Goal: Task Accomplishment & Management: Complete application form

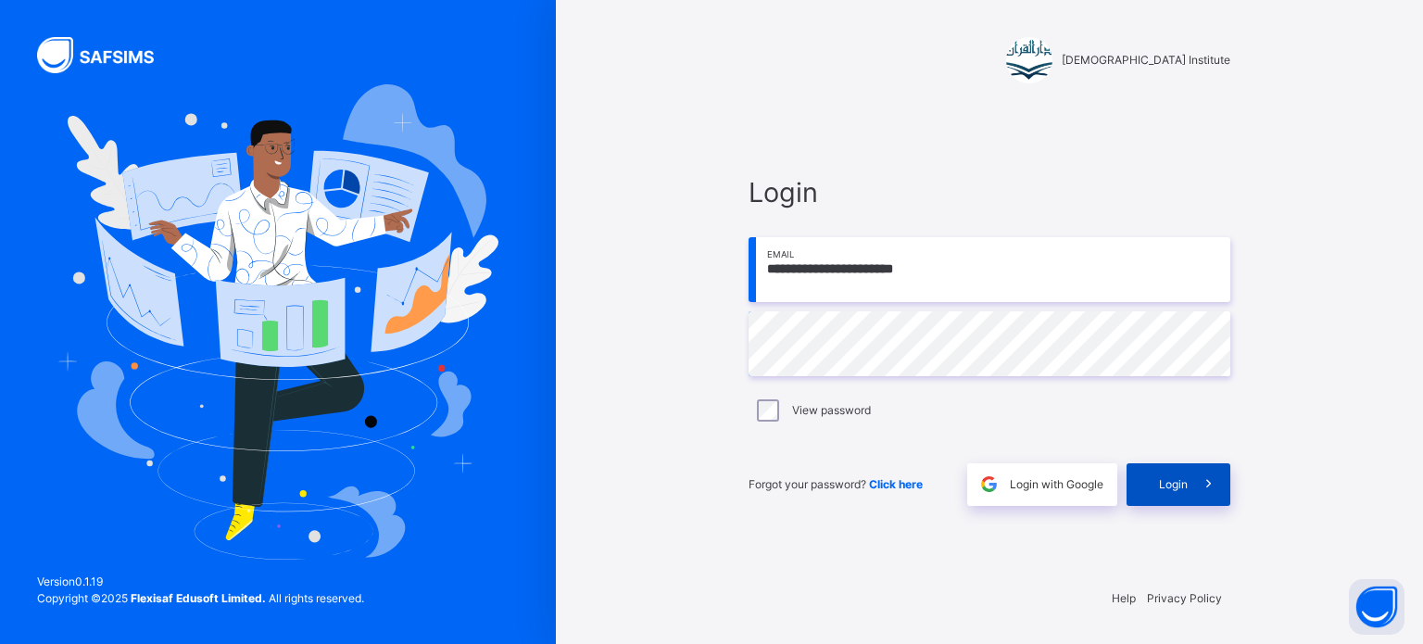
click at [1175, 477] on span "Login" at bounding box center [1173, 484] width 29 height 17
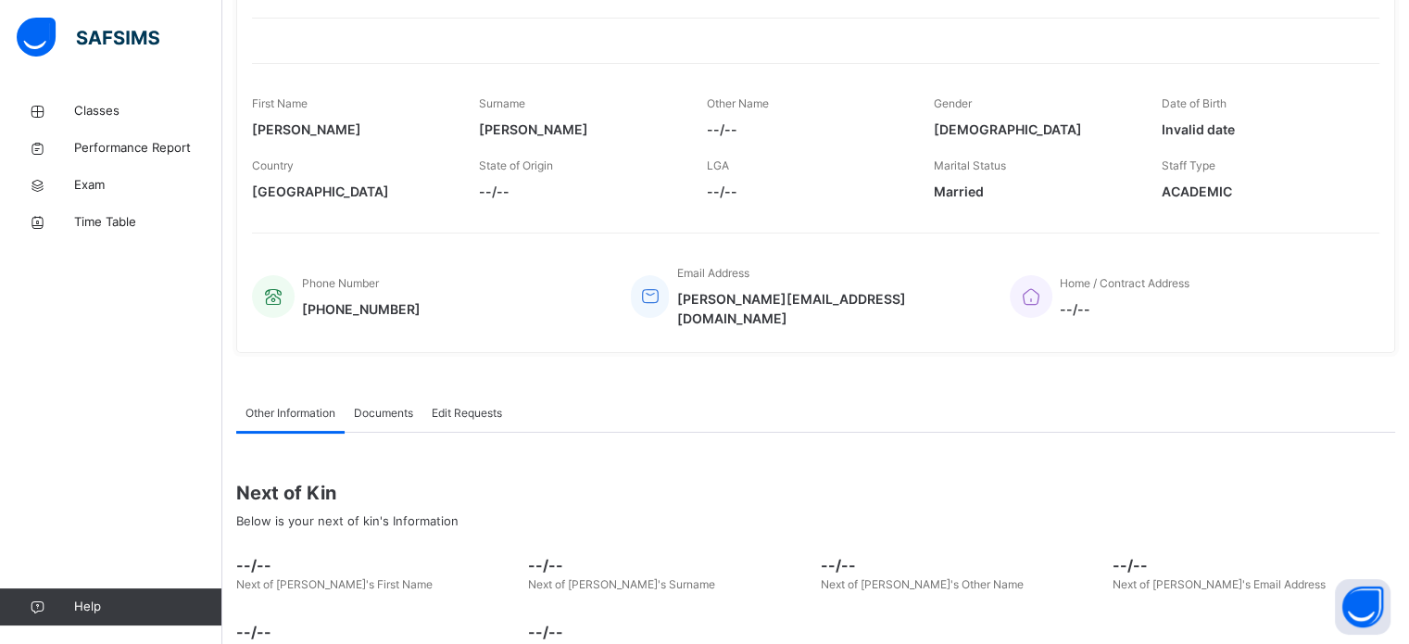
scroll to position [325, 0]
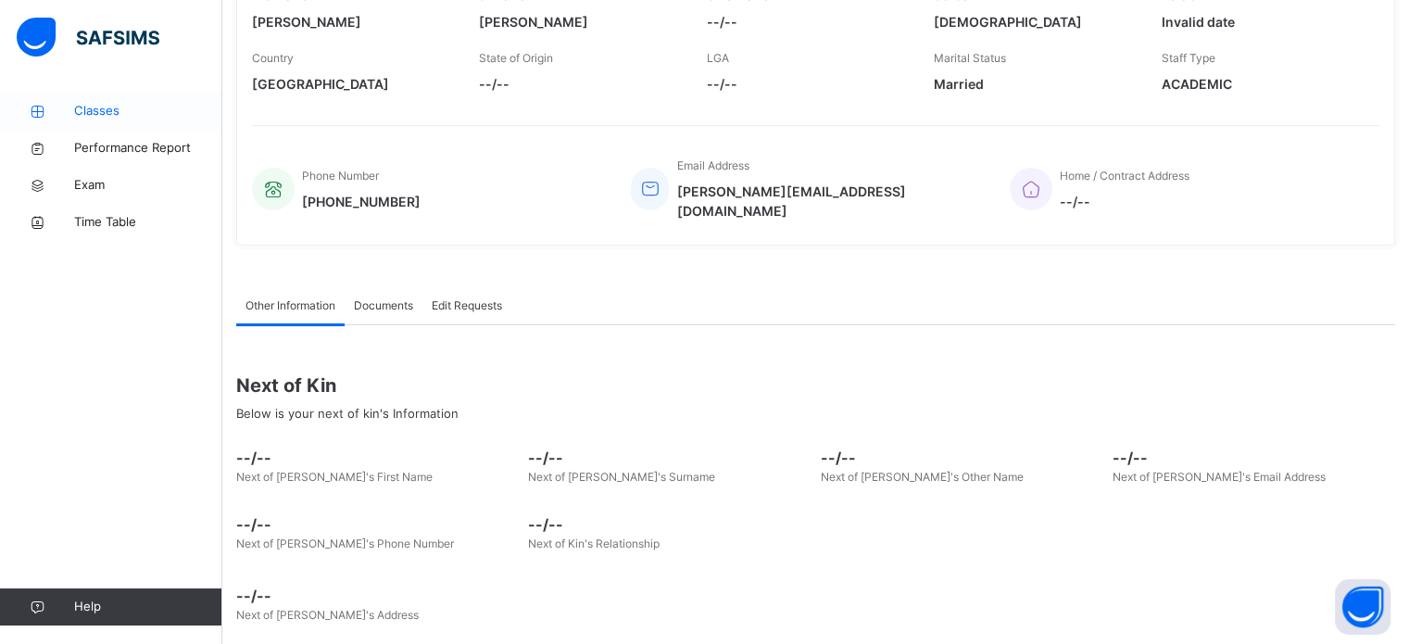
click at [115, 107] on span "Classes" at bounding box center [148, 111] width 148 height 19
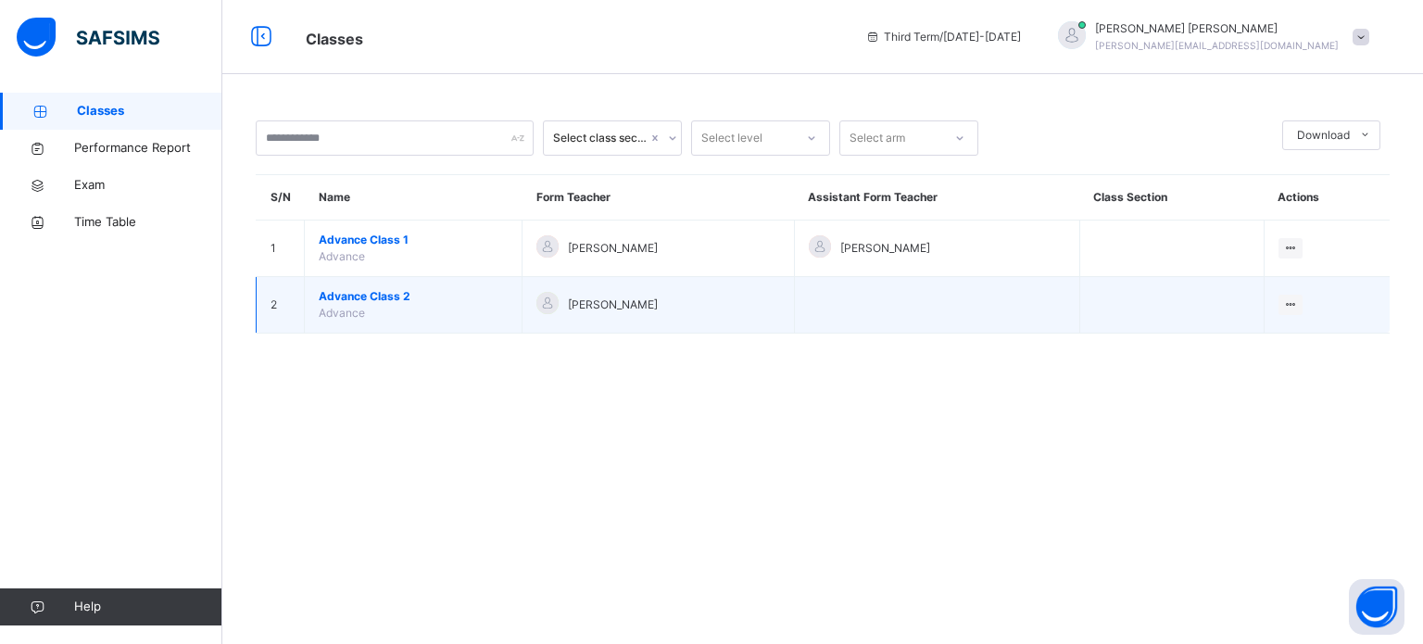
click at [392, 296] on span "Advance Class 2" at bounding box center [413, 296] width 189 height 17
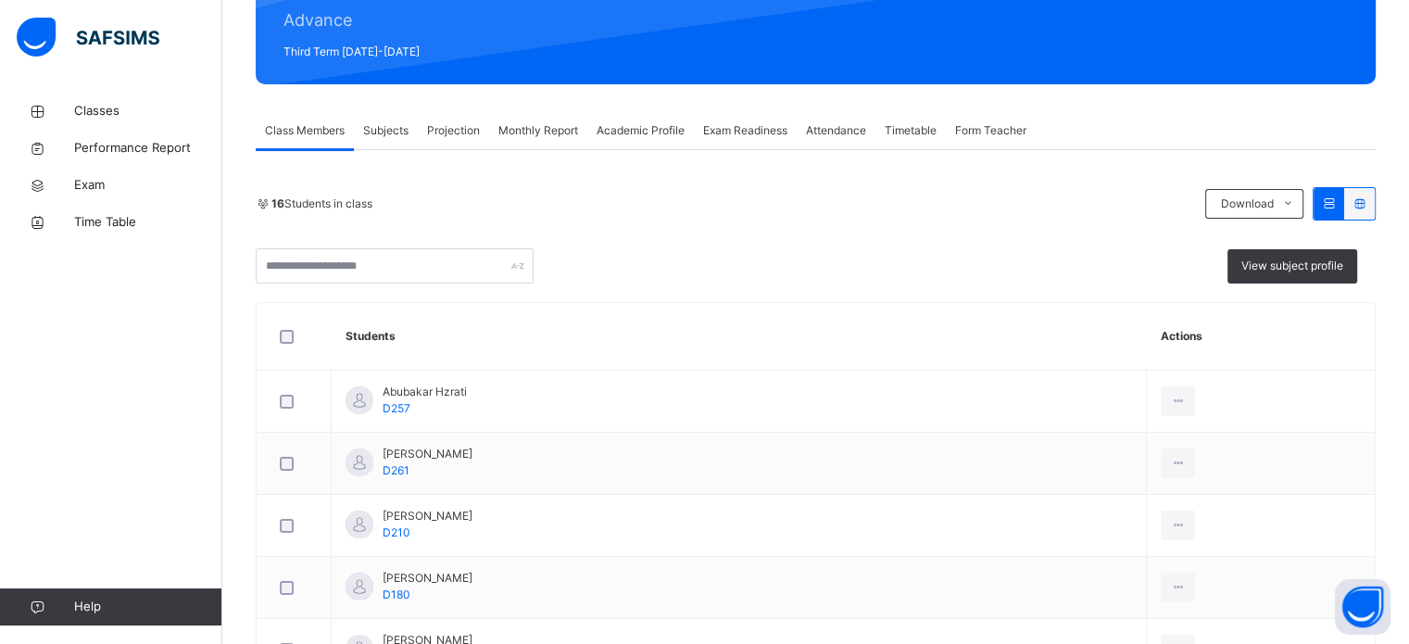
scroll to position [252, 0]
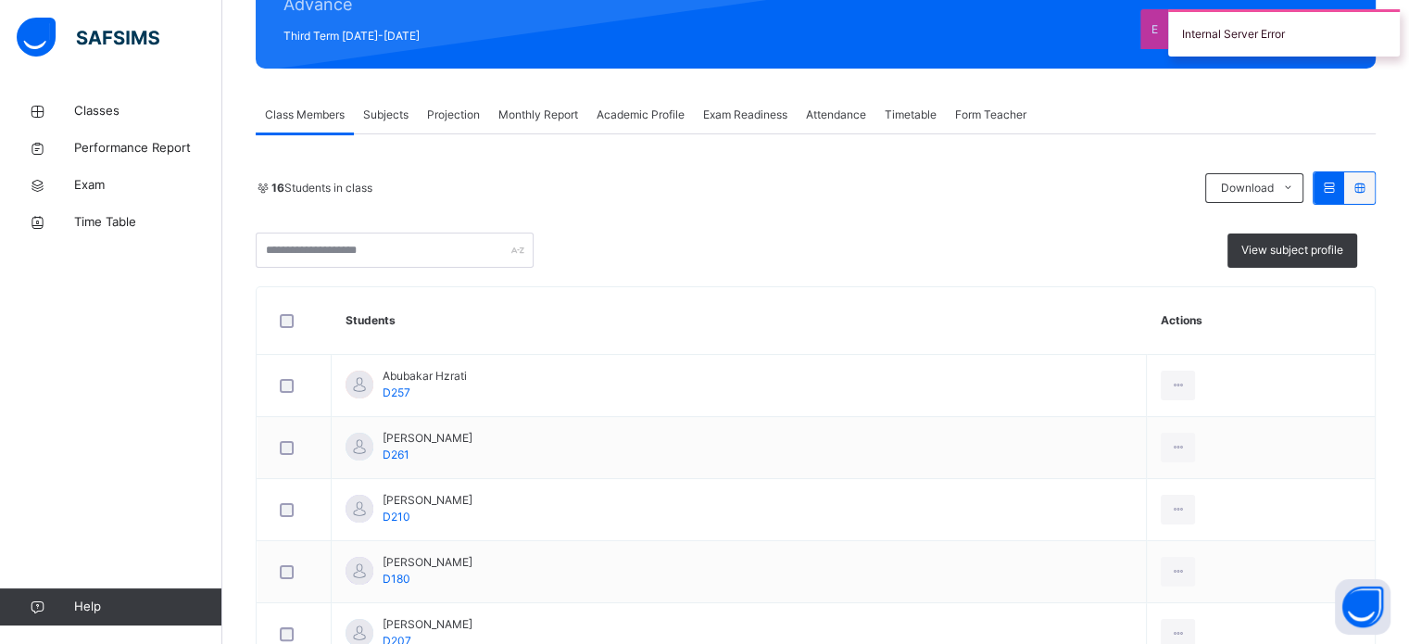
click at [368, 116] on span "Subjects" at bounding box center [385, 115] width 45 height 17
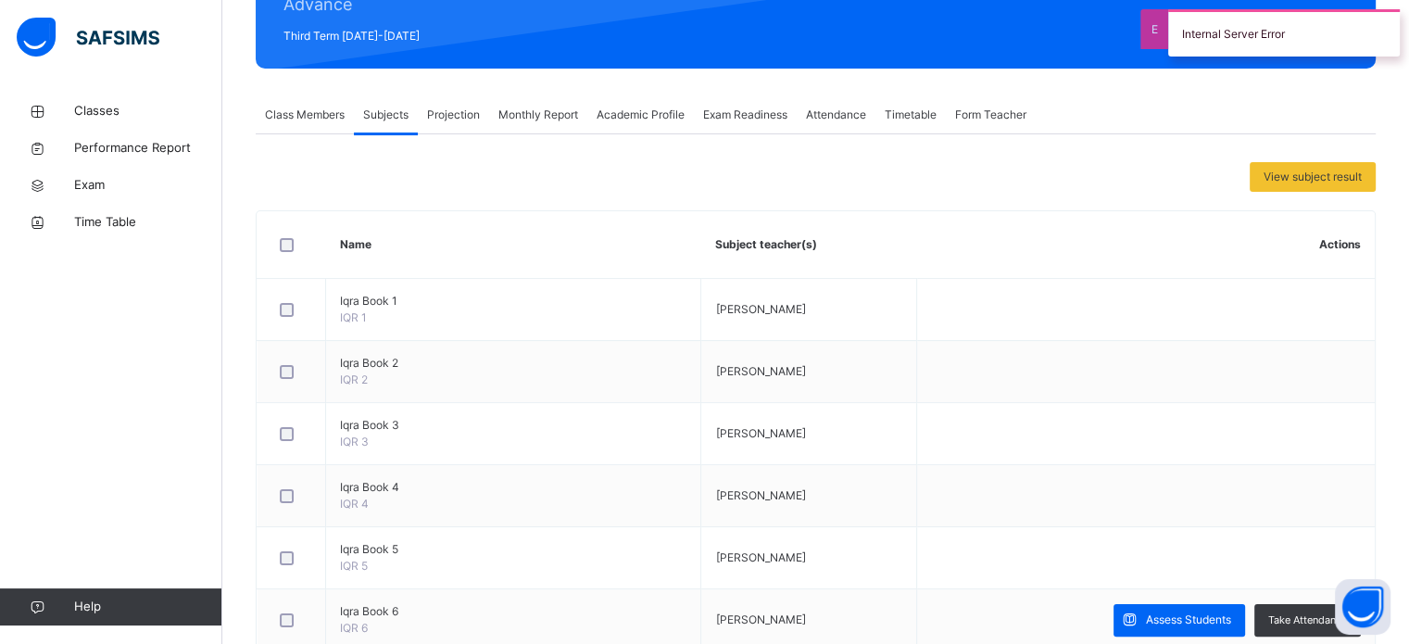
click at [451, 112] on span "Projection" at bounding box center [453, 115] width 53 height 17
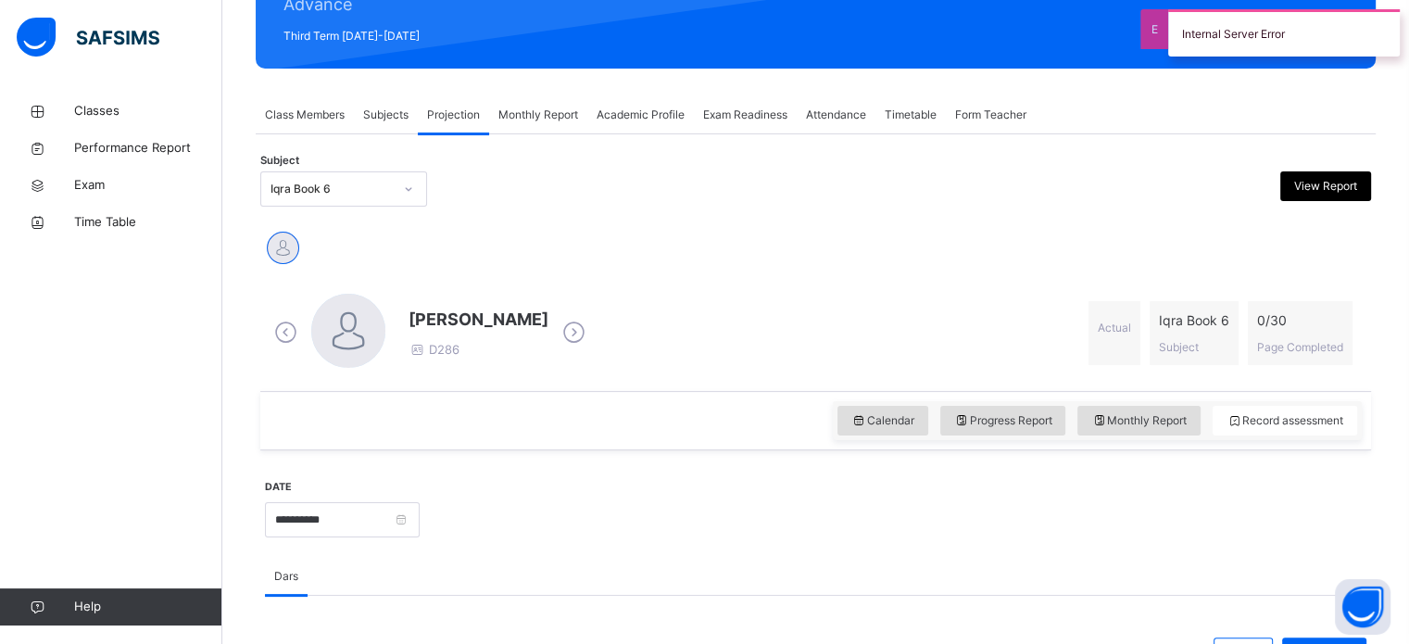
click at [393, 191] on div at bounding box center [408, 189] width 31 height 30
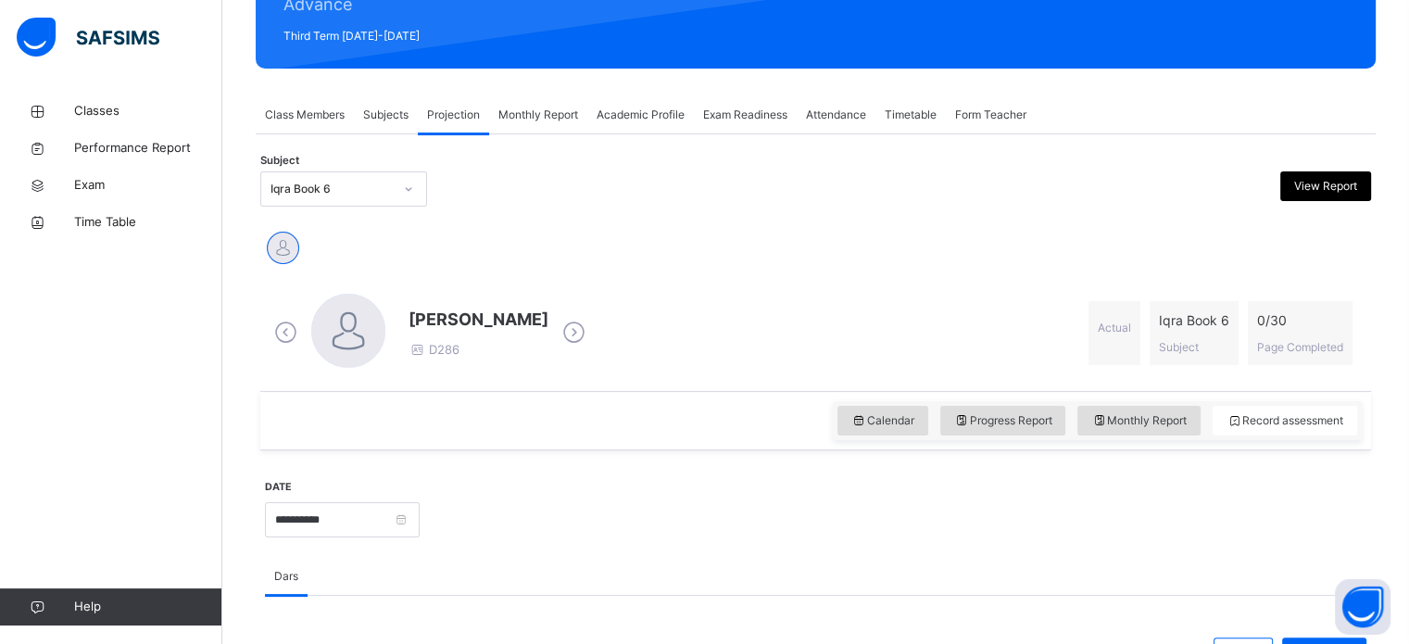
click at [715, 292] on div "[PERSON_NAME] D286 Actual Iqra Book 6 Subject 0 / 30 Page Completed" at bounding box center [816, 333] width 1102 height 107
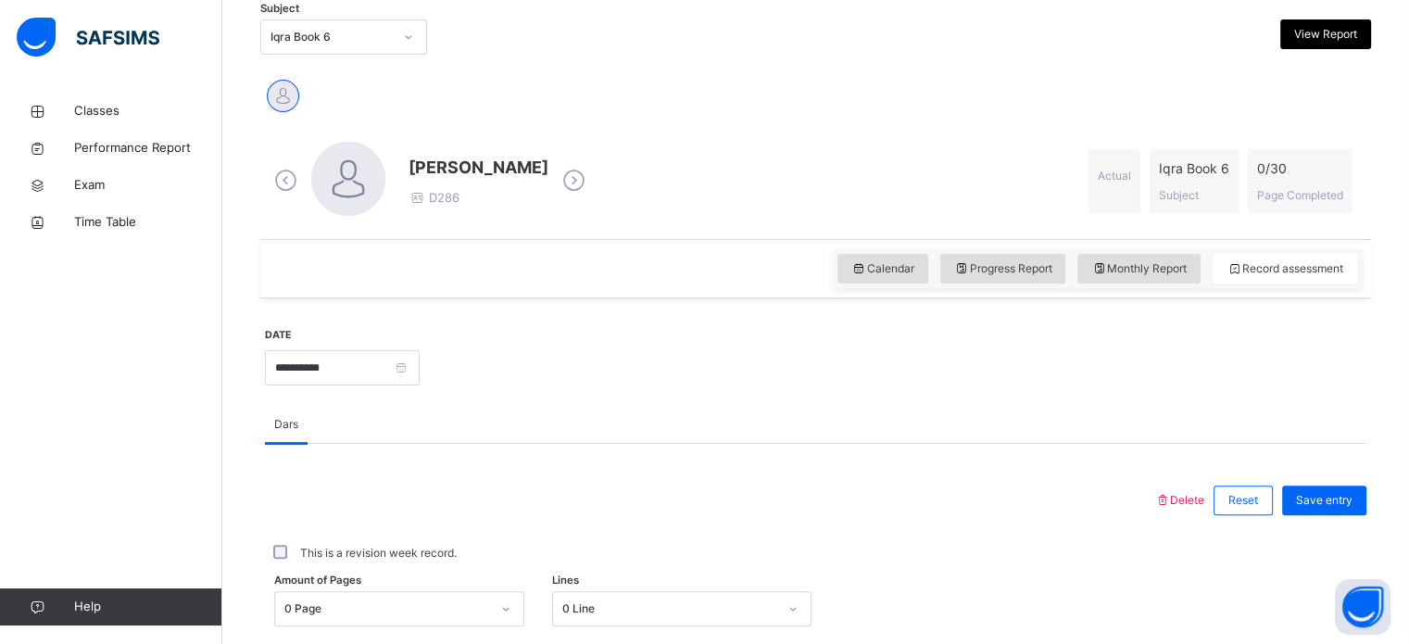
scroll to position [403, 0]
click at [411, 372] on input "**********" at bounding box center [342, 368] width 155 height 35
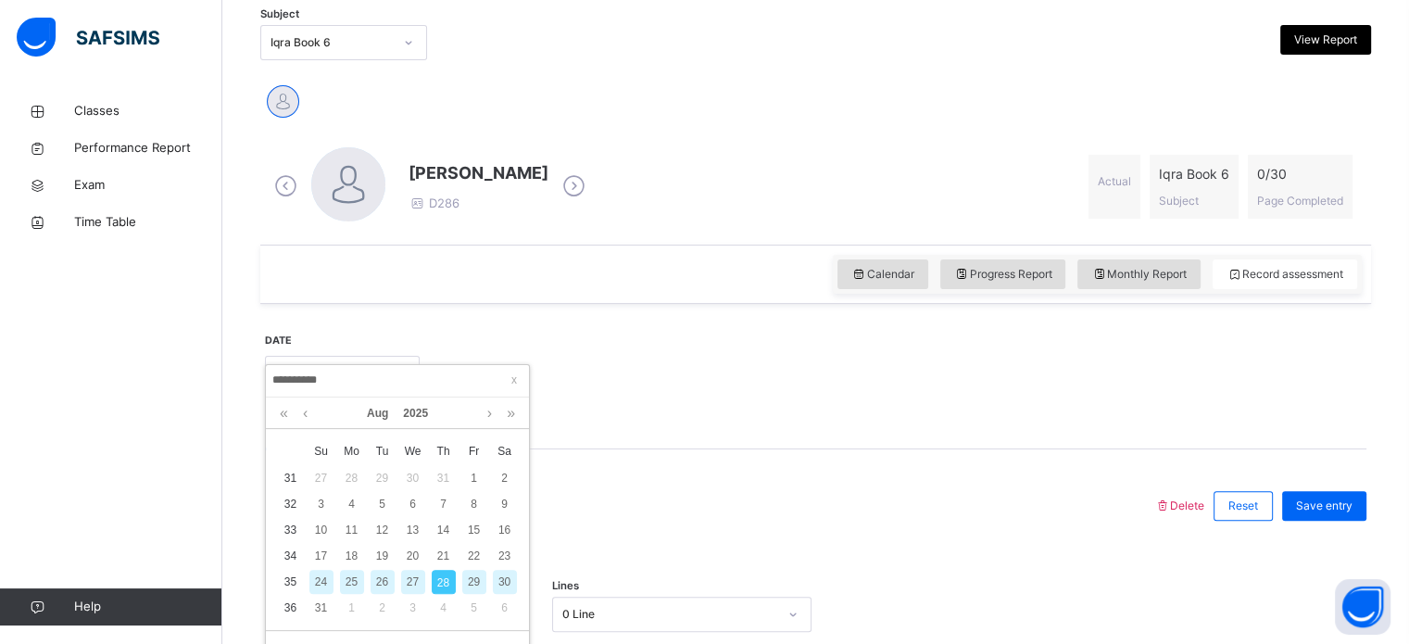
scroll to position [397, 0]
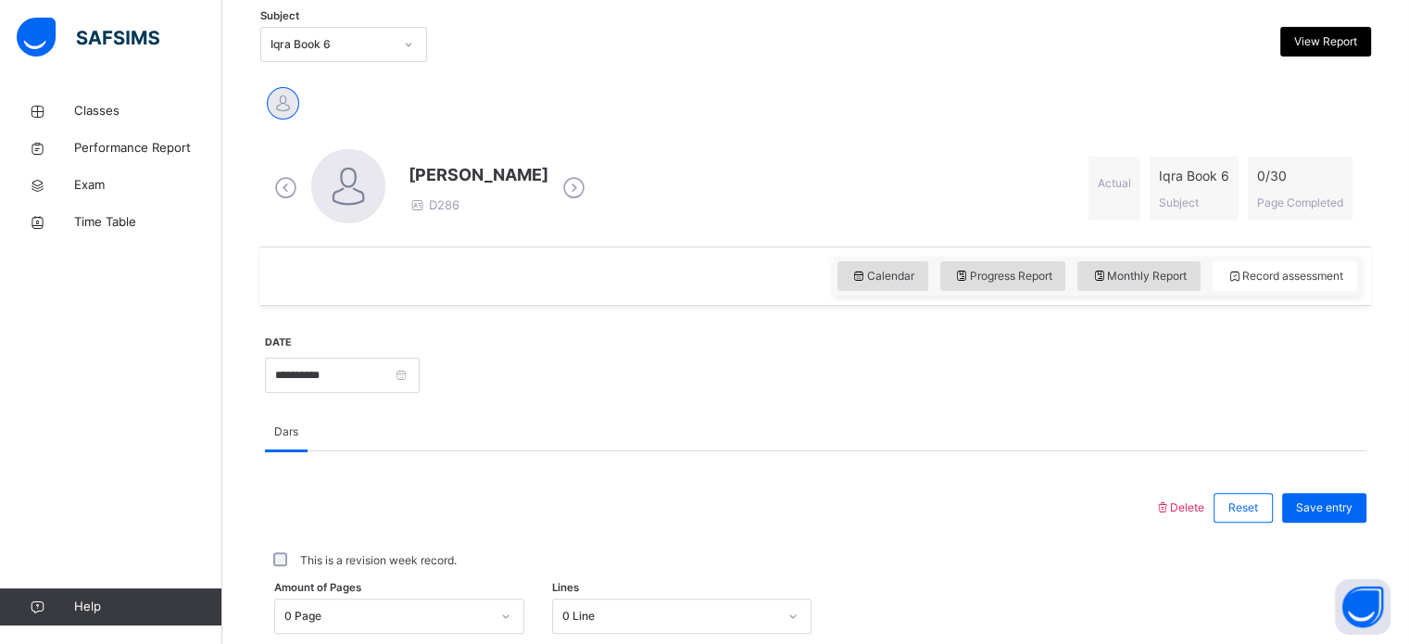
click at [558, 186] on icon at bounding box center [574, 188] width 32 height 28
click at [558, 184] on icon at bounding box center [574, 188] width 32 height 28
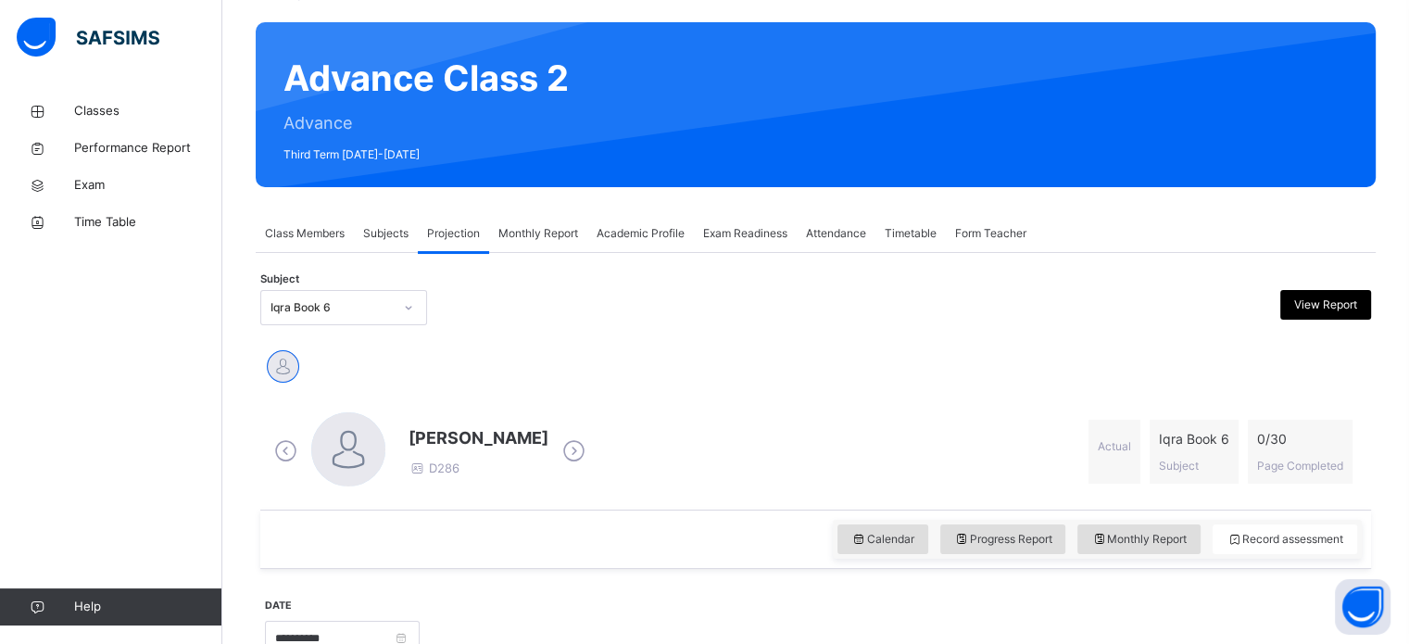
scroll to position [161, 0]
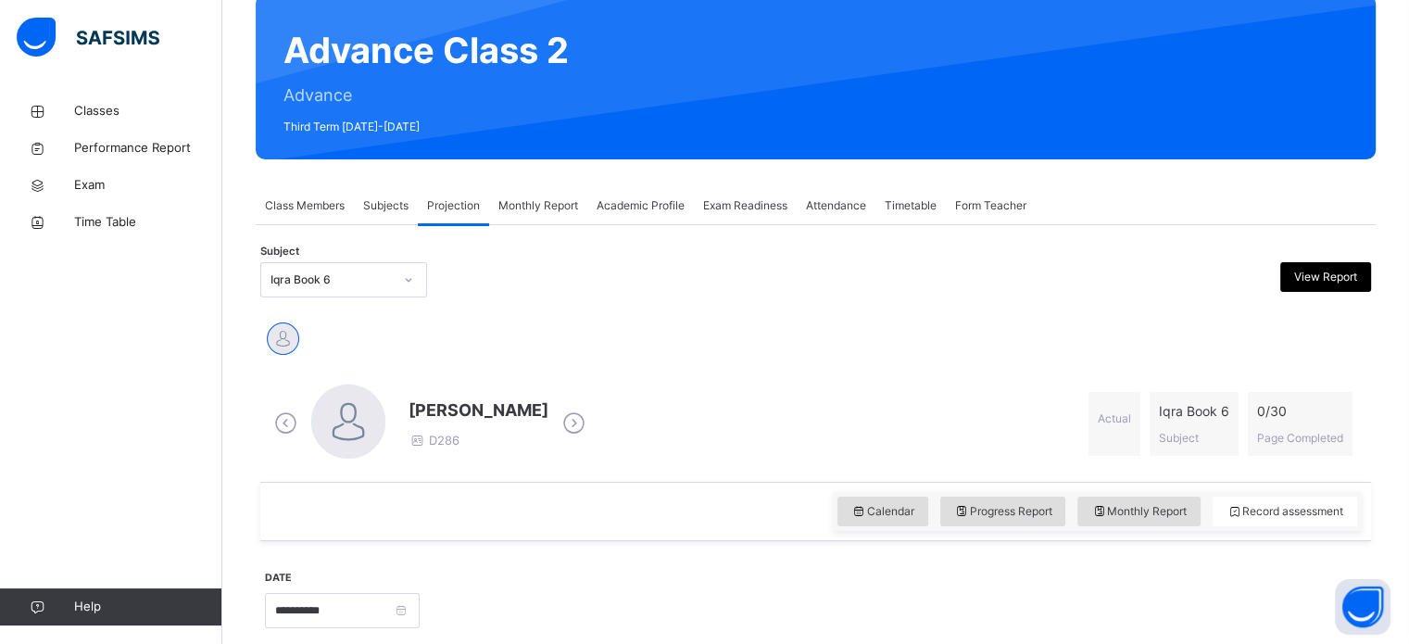
drag, startPoint x: 406, startPoint y: 378, endPoint x: 388, endPoint y: 310, distance: 69.9
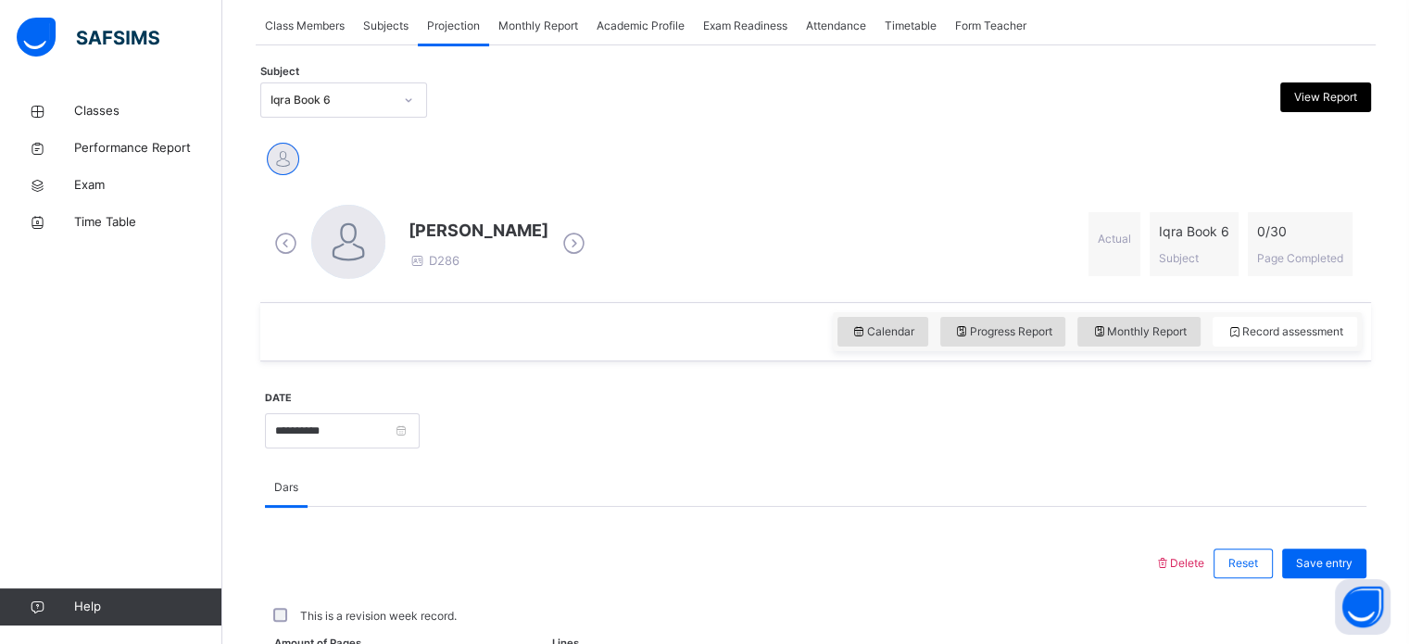
scroll to position [343, 0]
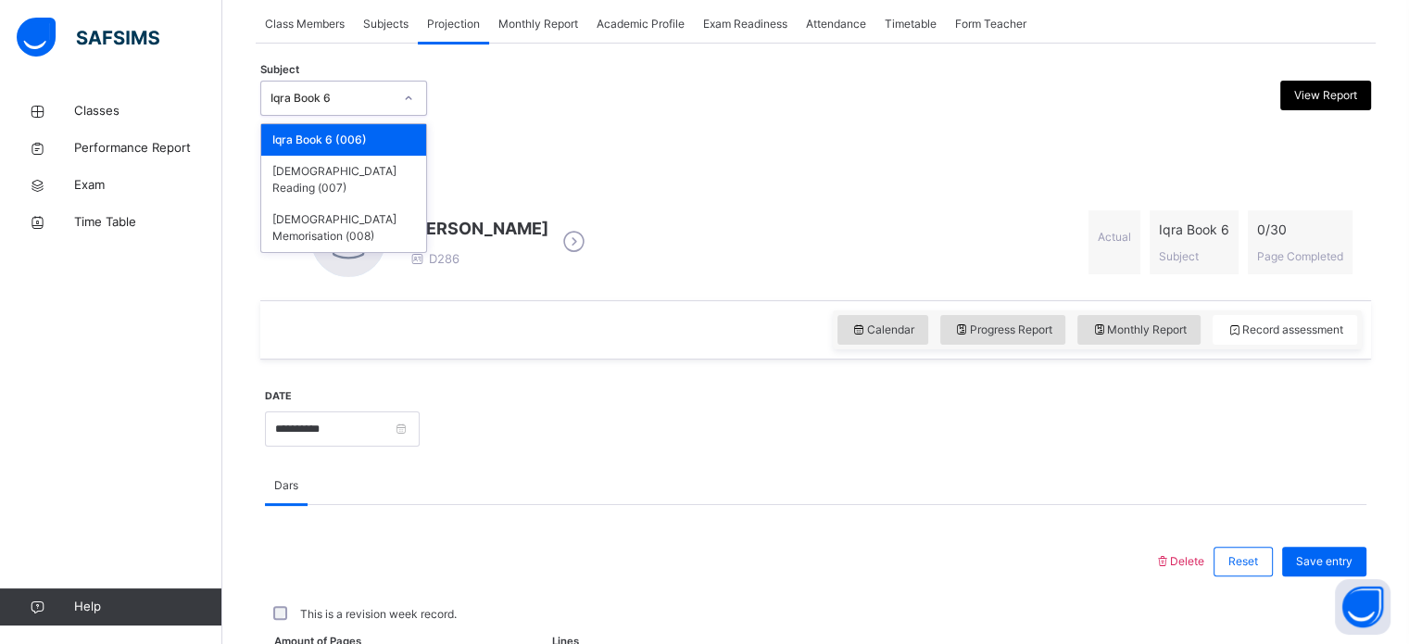
click at [373, 93] on div "Iqra Book 6" at bounding box center [332, 98] width 122 height 17
click at [355, 209] on div "[DEMOGRAPHIC_DATA] Memorisation (008)" at bounding box center [343, 228] width 165 height 48
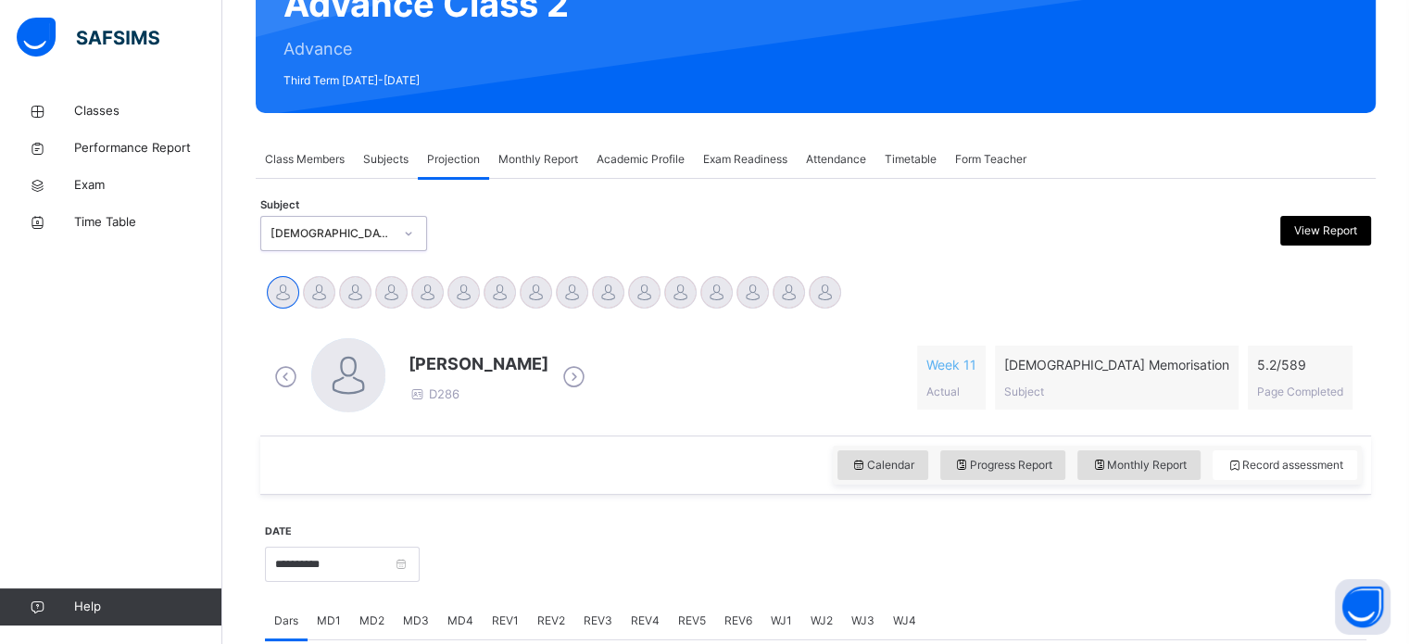
scroll to position [210, 0]
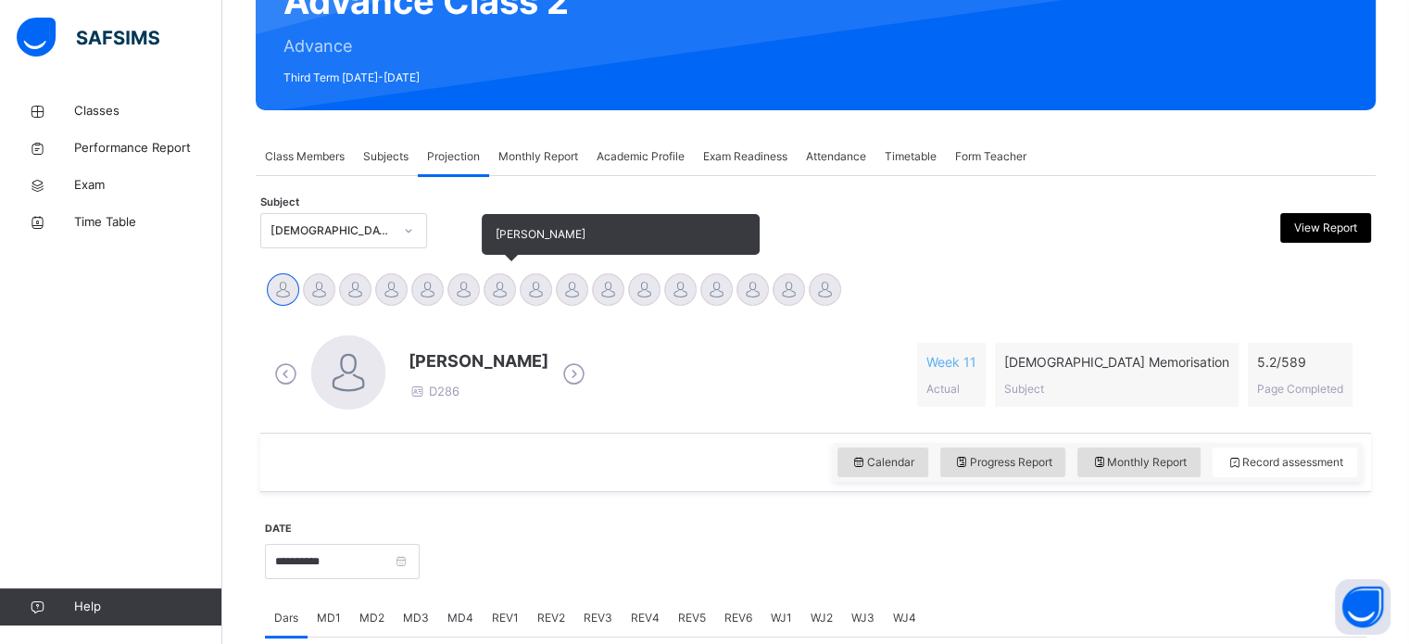
click at [489, 286] on div at bounding box center [500, 289] width 32 height 32
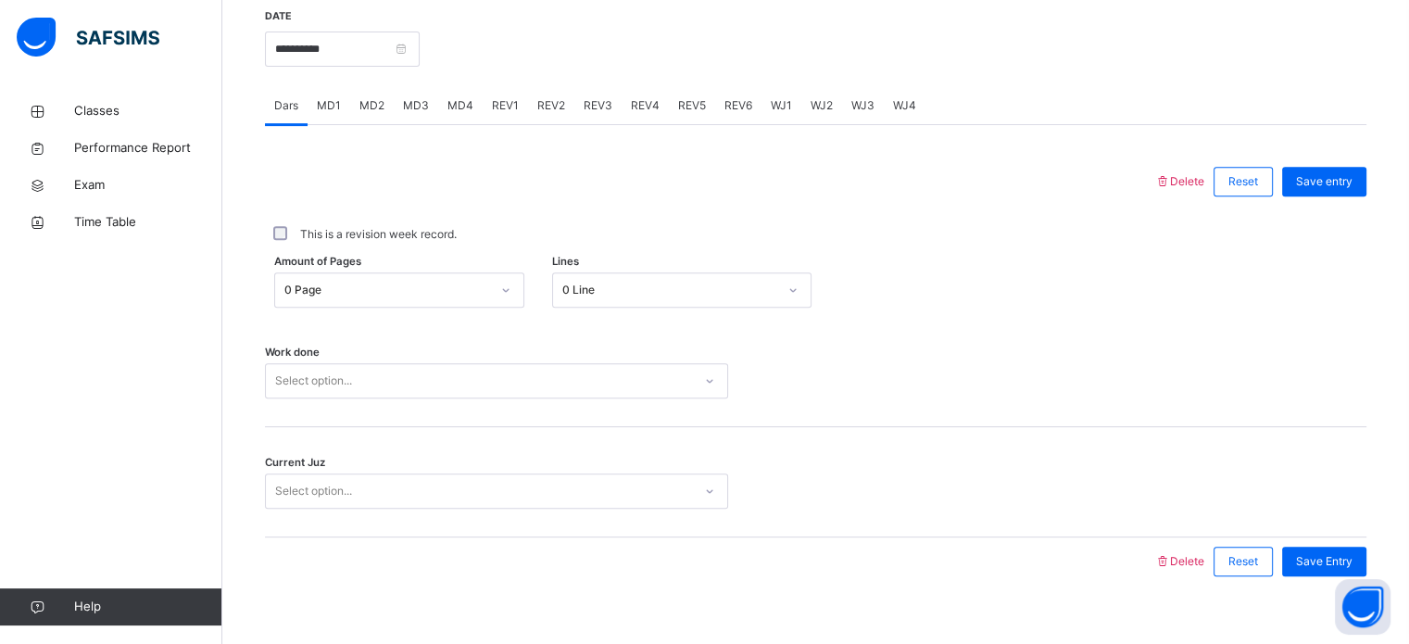
scroll to position [747, 0]
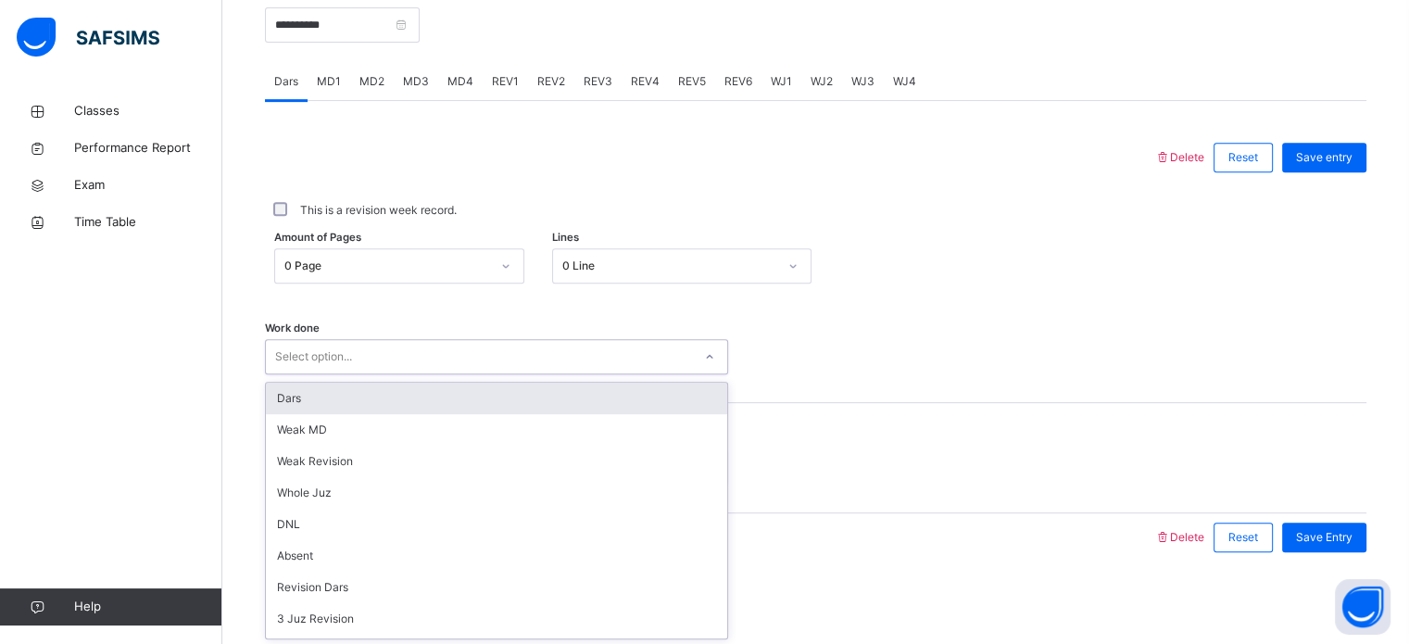
click at [491, 343] on div "Select option..." at bounding box center [479, 357] width 426 height 29
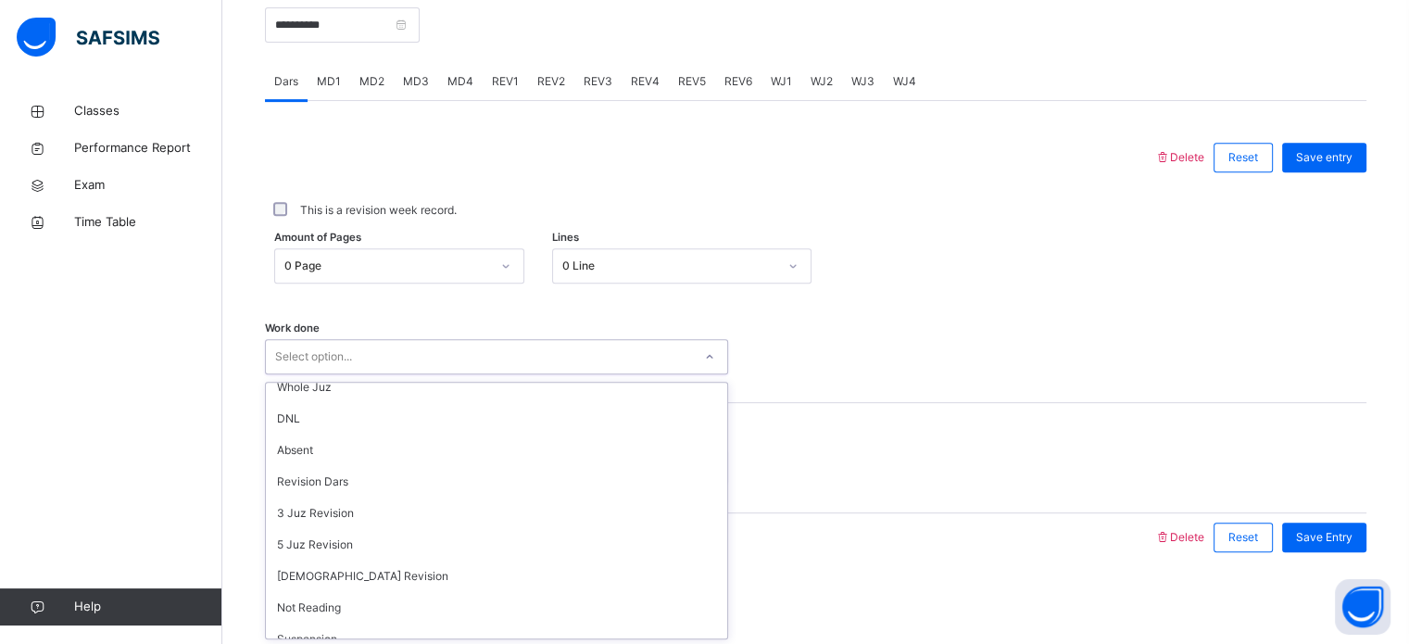
scroll to position [111, 0]
click at [968, 460] on div "Current Juz Select option..." at bounding box center [816, 466] width 1102 height 35
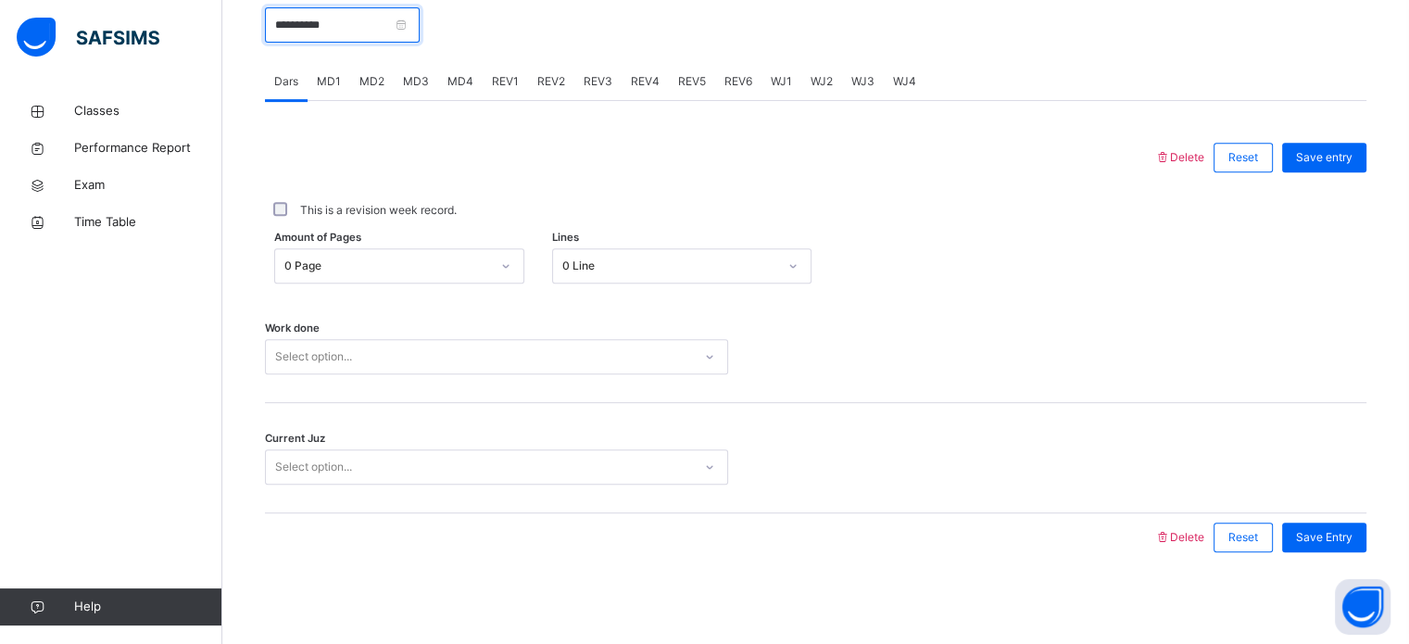
click at [410, 21] on input "**********" at bounding box center [342, 24] width 155 height 35
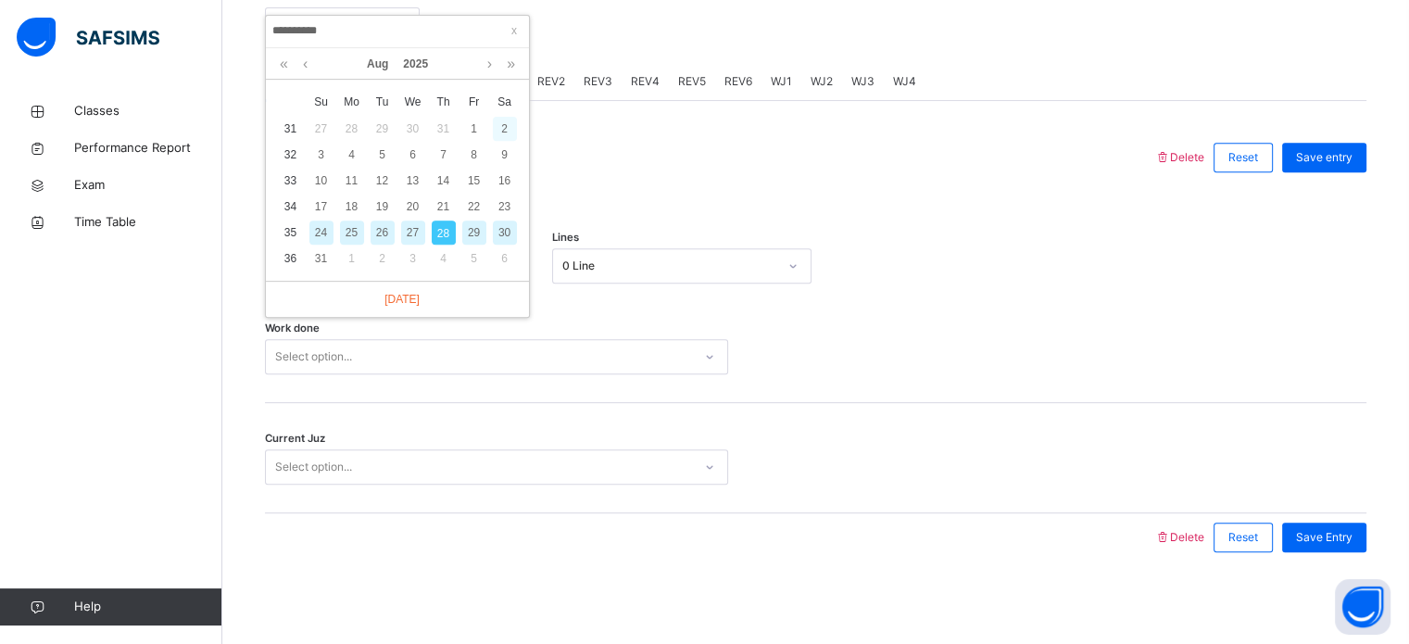
click at [509, 133] on div "2" at bounding box center [505, 129] width 24 height 24
type input "**********"
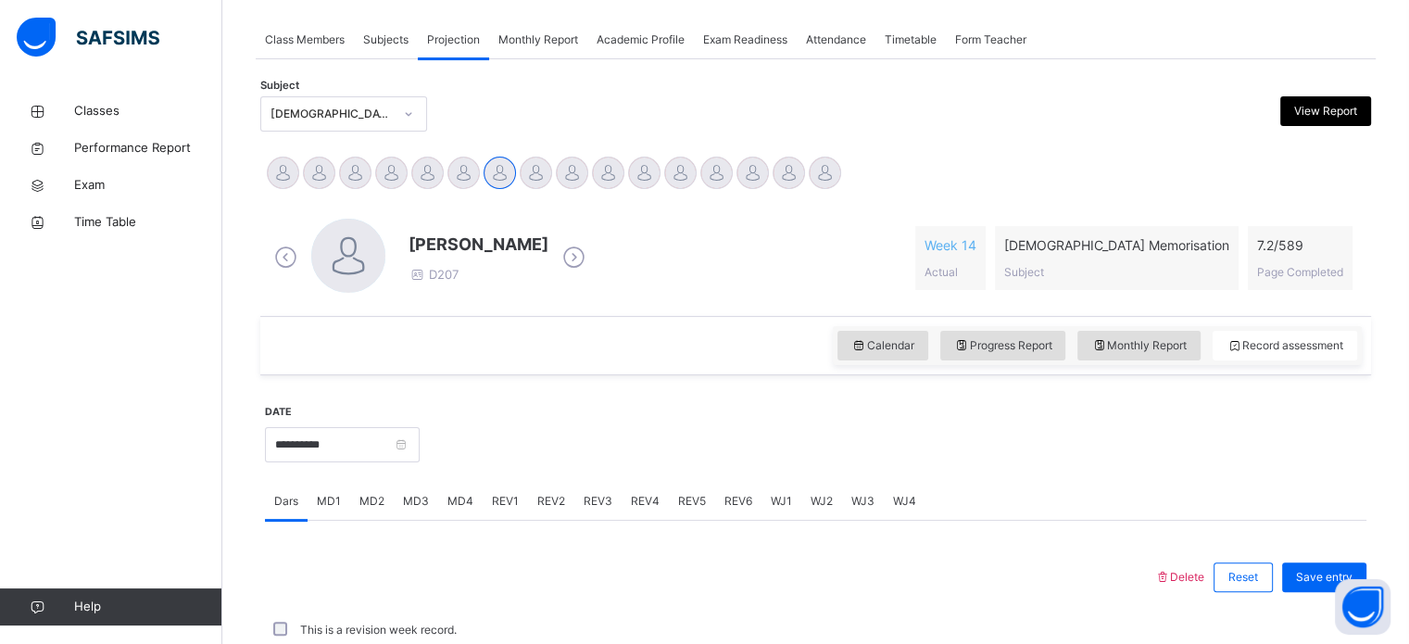
scroll to position [747, 0]
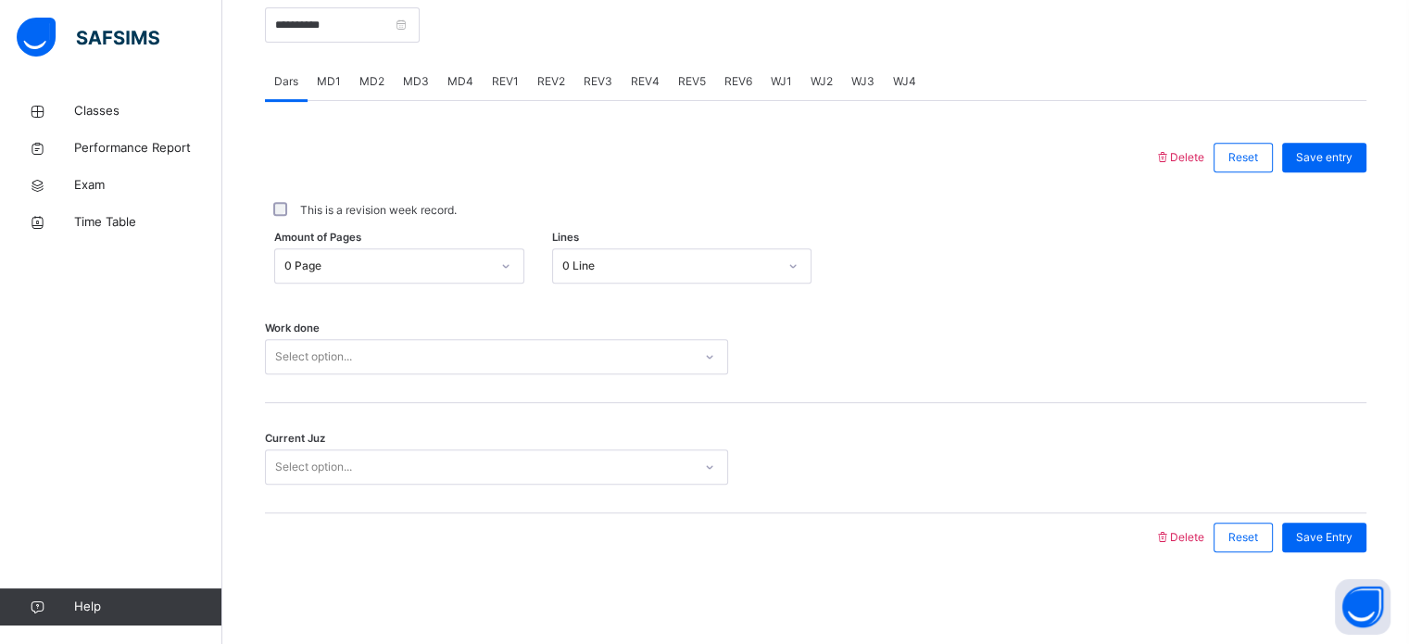
click at [352, 357] on div "Select option..." at bounding box center [313, 356] width 77 height 35
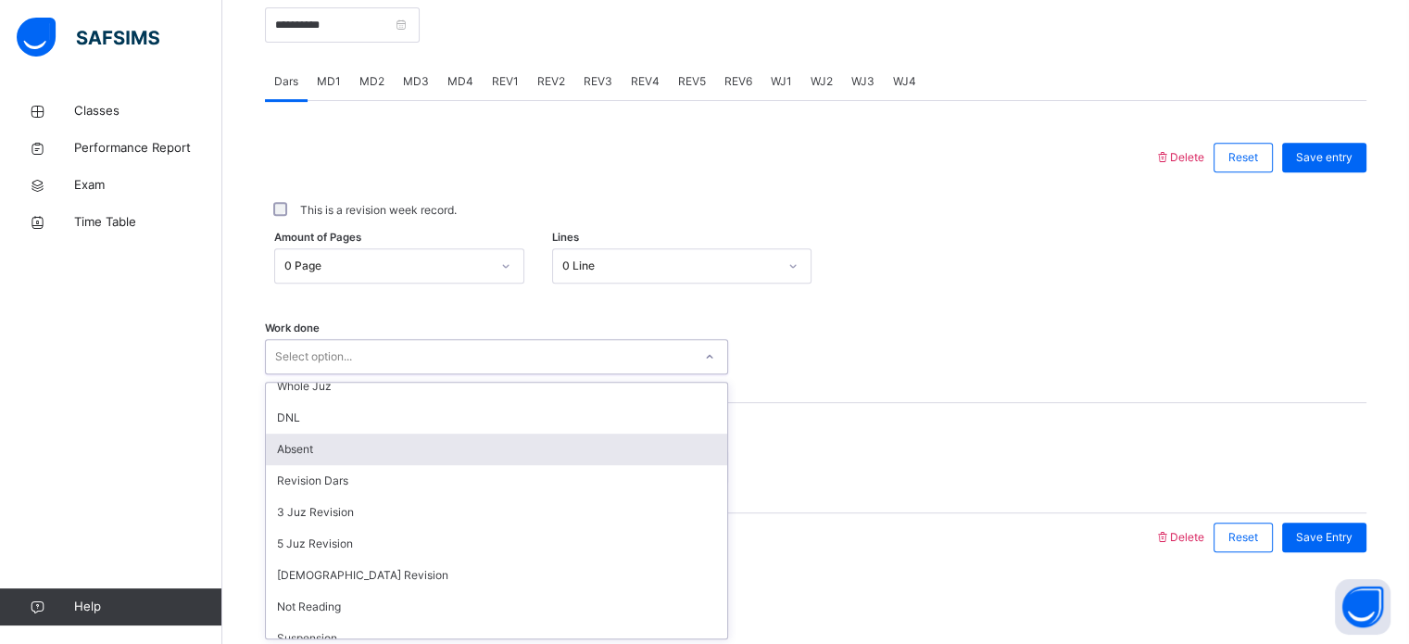
scroll to position [185, 0]
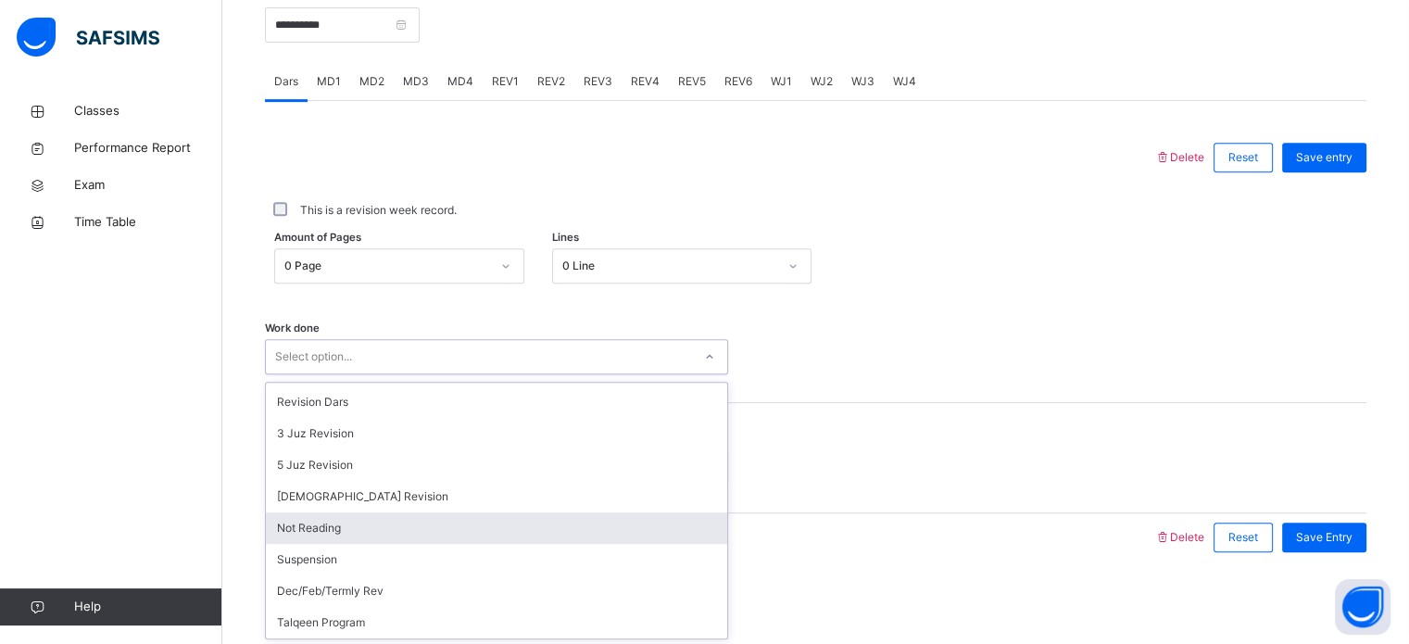
click at [446, 529] on div "Not Reading" at bounding box center [496, 527] width 461 height 31
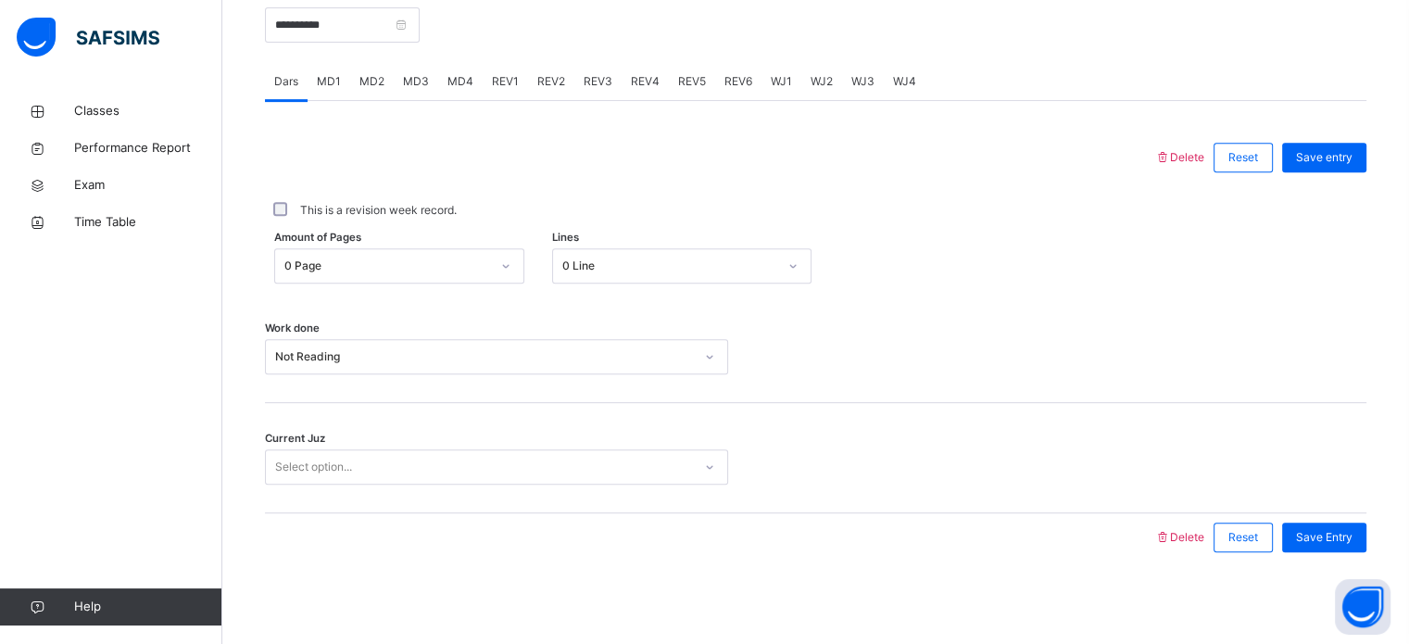
click at [498, 92] on div "REV1" at bounding box center [505, 81] width 45 height 37
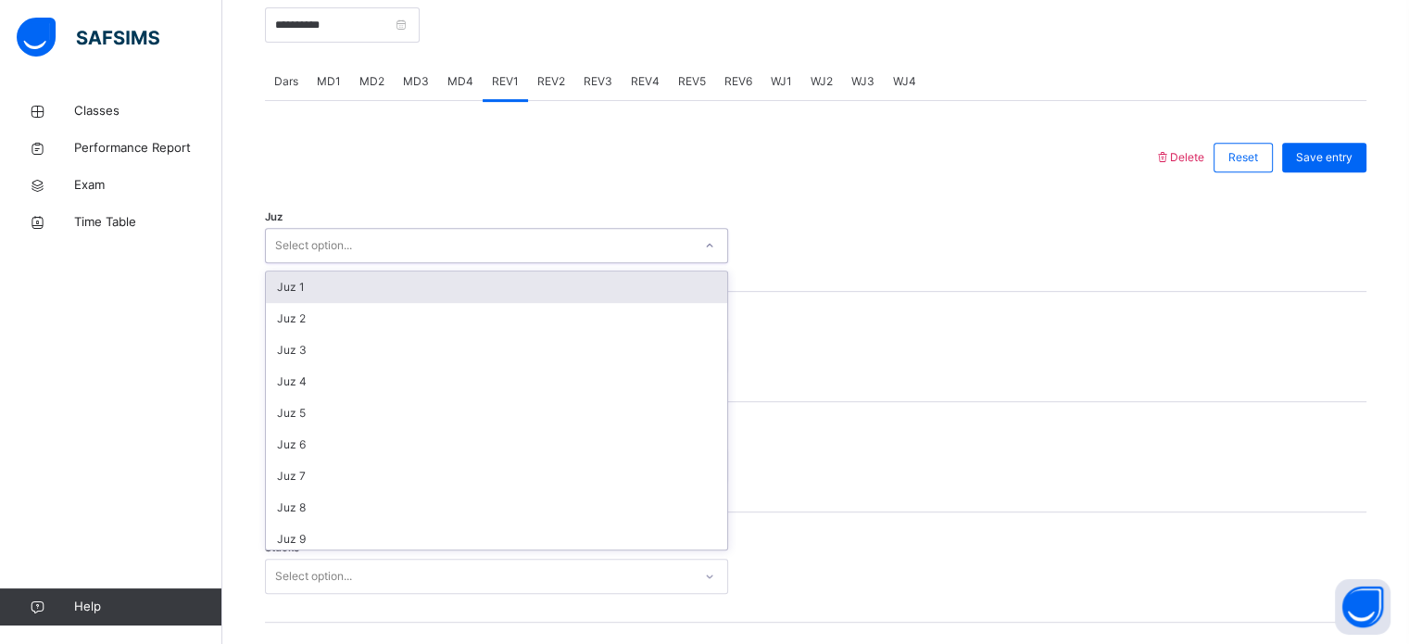
click at [369, 233] on div "Select option..." at bounding box center [479, 246] width 426 height 29
type input "**"
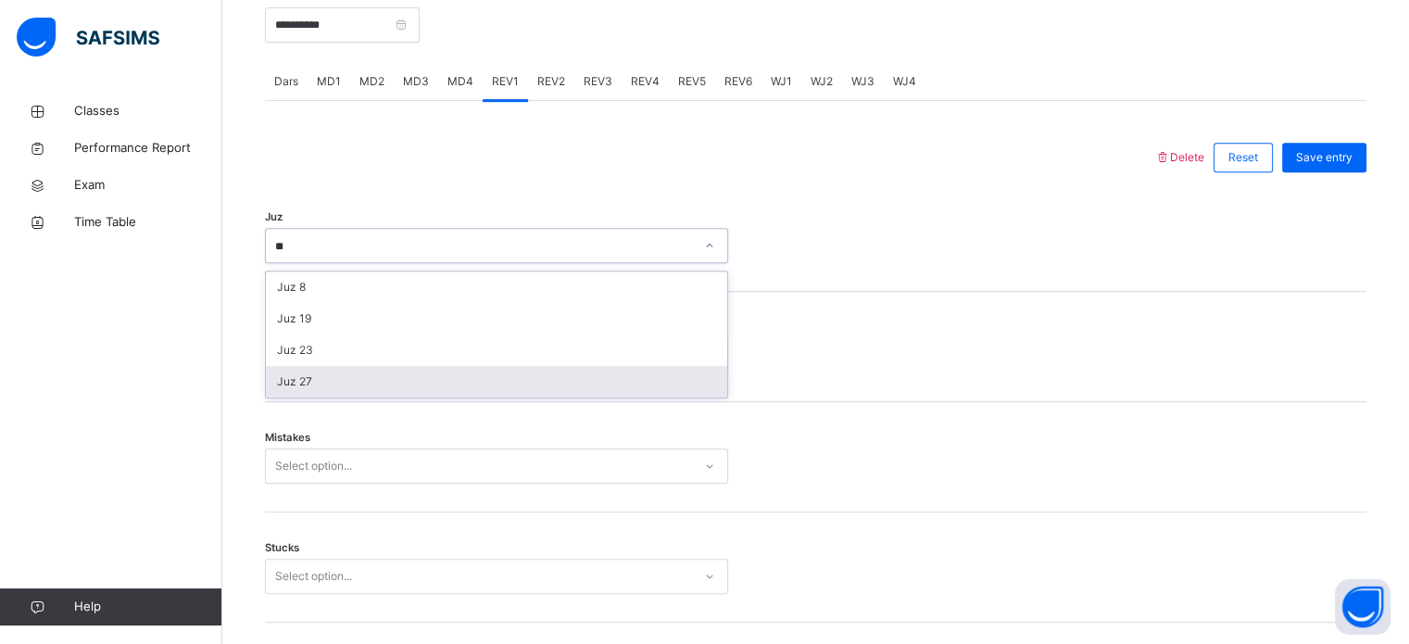
click at [337, 370] on div "Juz 27" at bounding box center [496, 381] width 461 height 31
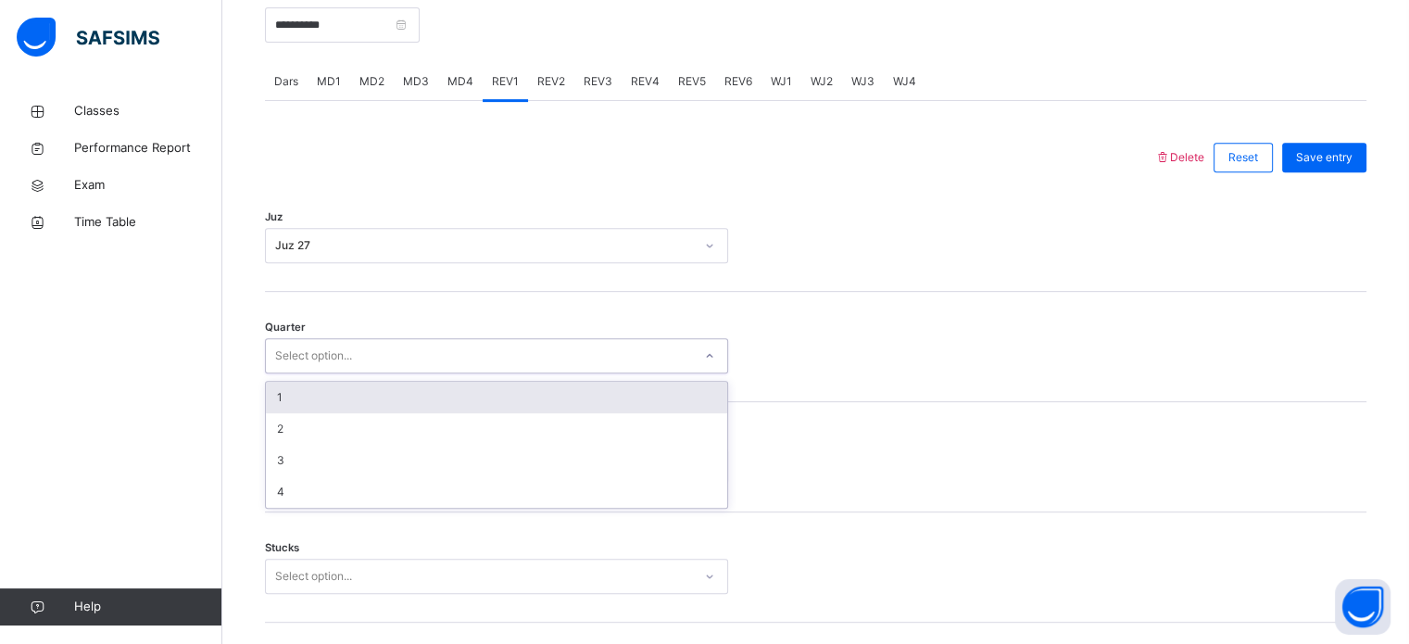
click at [330, 363] on div "Select option..." at bounding box center [313, 355] width 77 height 35
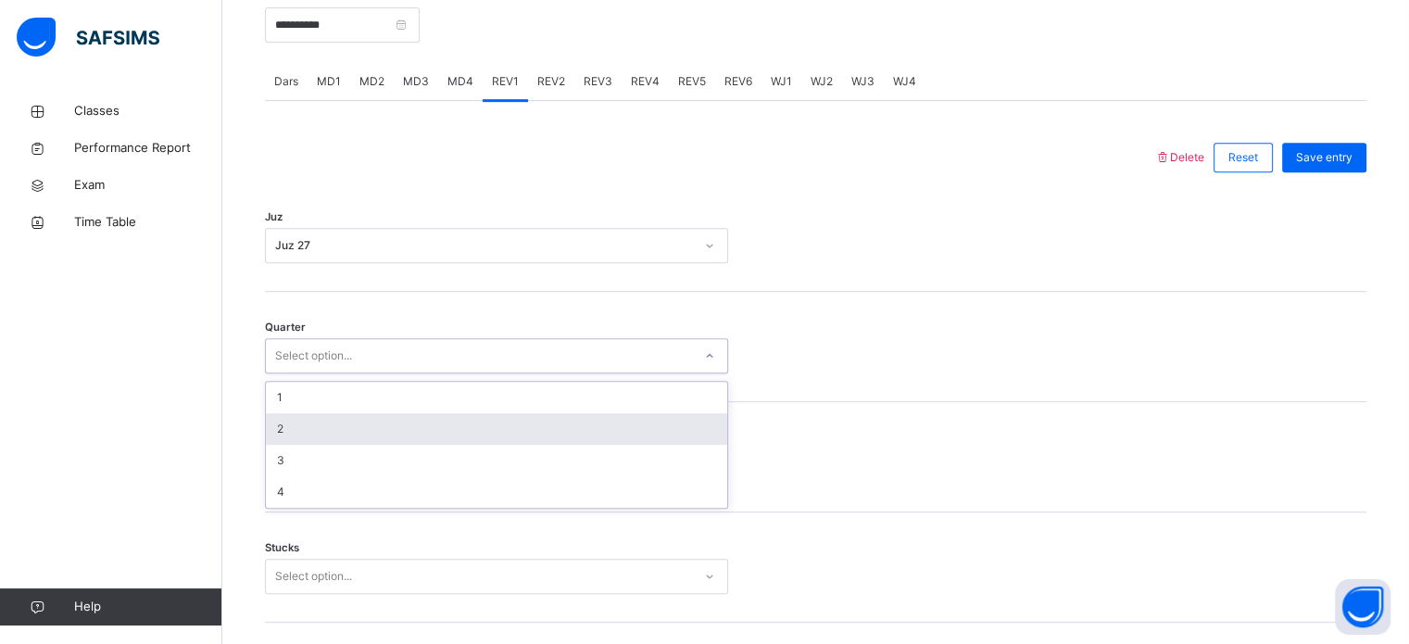
click at [319, 433] on div "2" at bounding box center [496, 428] width 461 height 31
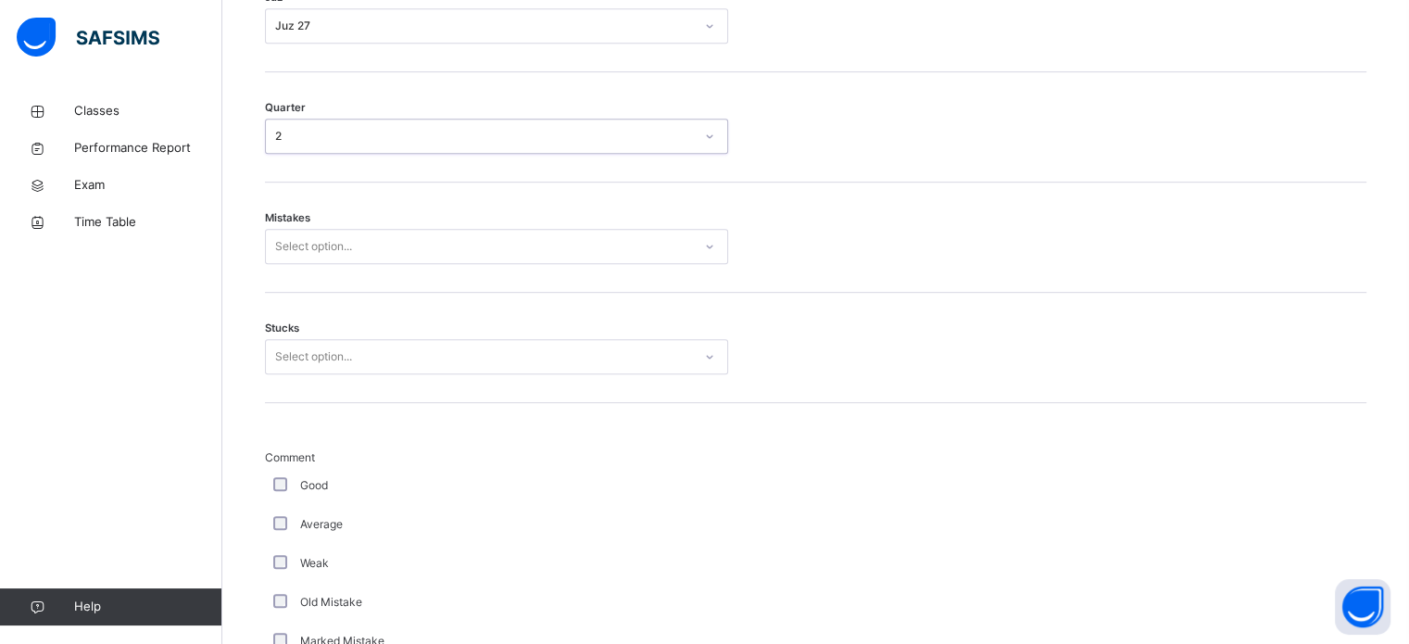
scroll to position [967, 0]
click at [329, 248] on div "Select option..." at bounding box center [313, 245] width 77 height 35
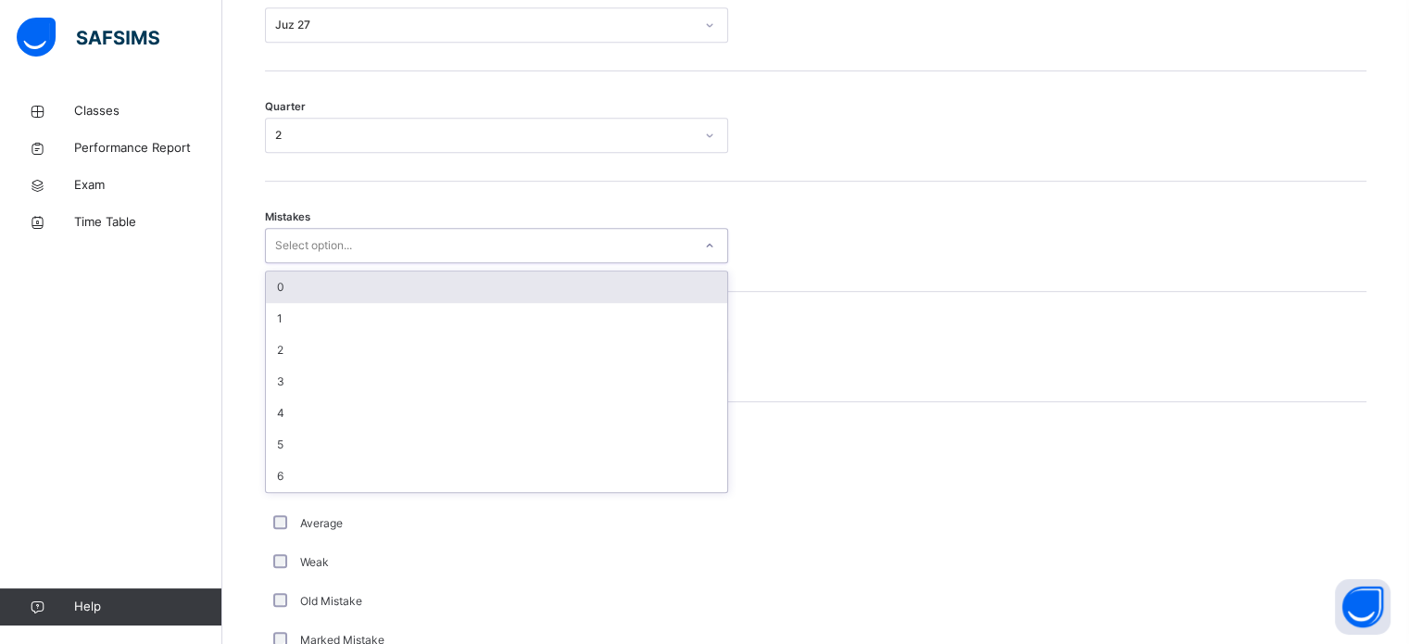
click at [328, 282] on div "0" at bounding box center [496, 286] width 461 height 31
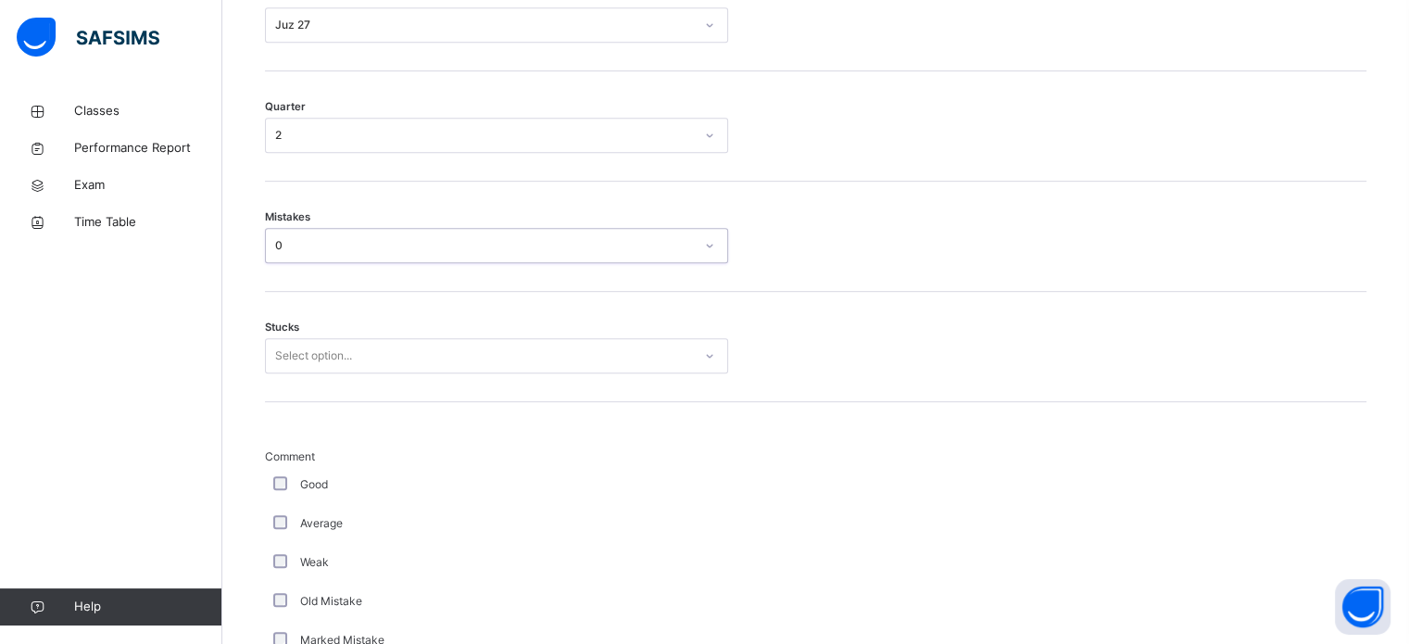
click at [340, 351] on div "Select option..." at bounding box center [313, 355] width 77 height 35
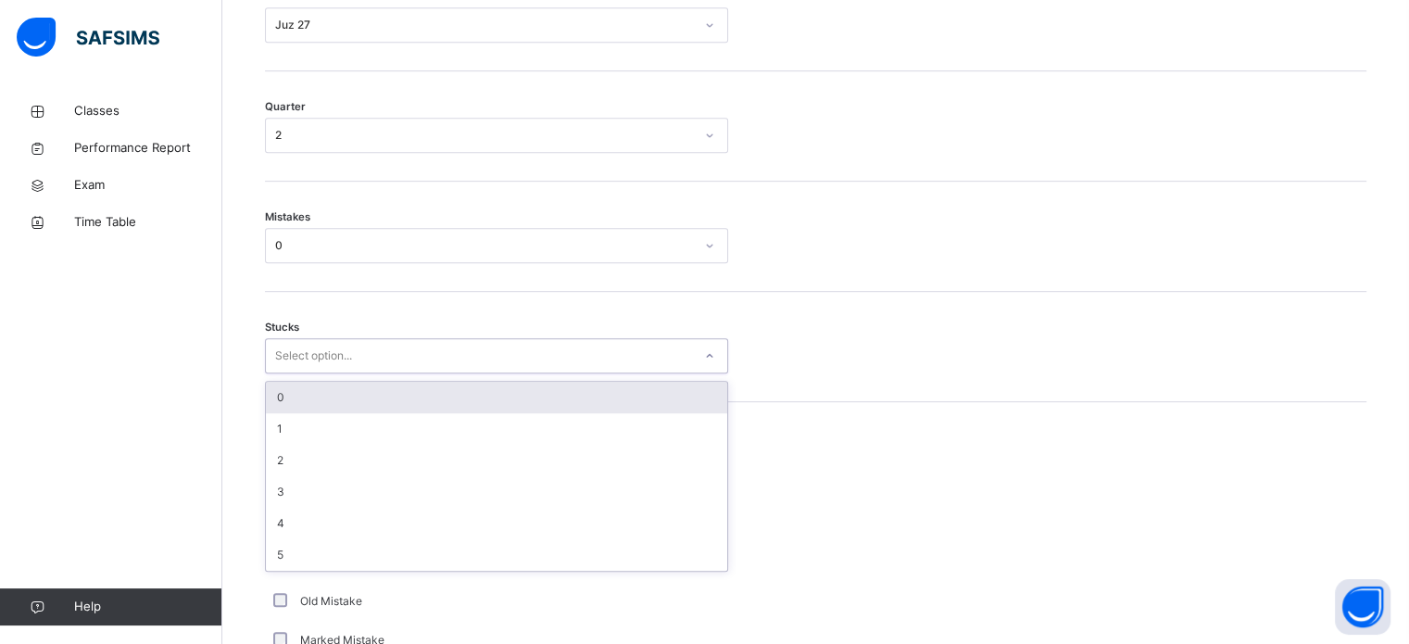
click at [345, 392] on div "0" at bounding box center [496, 397] width 461 height 31
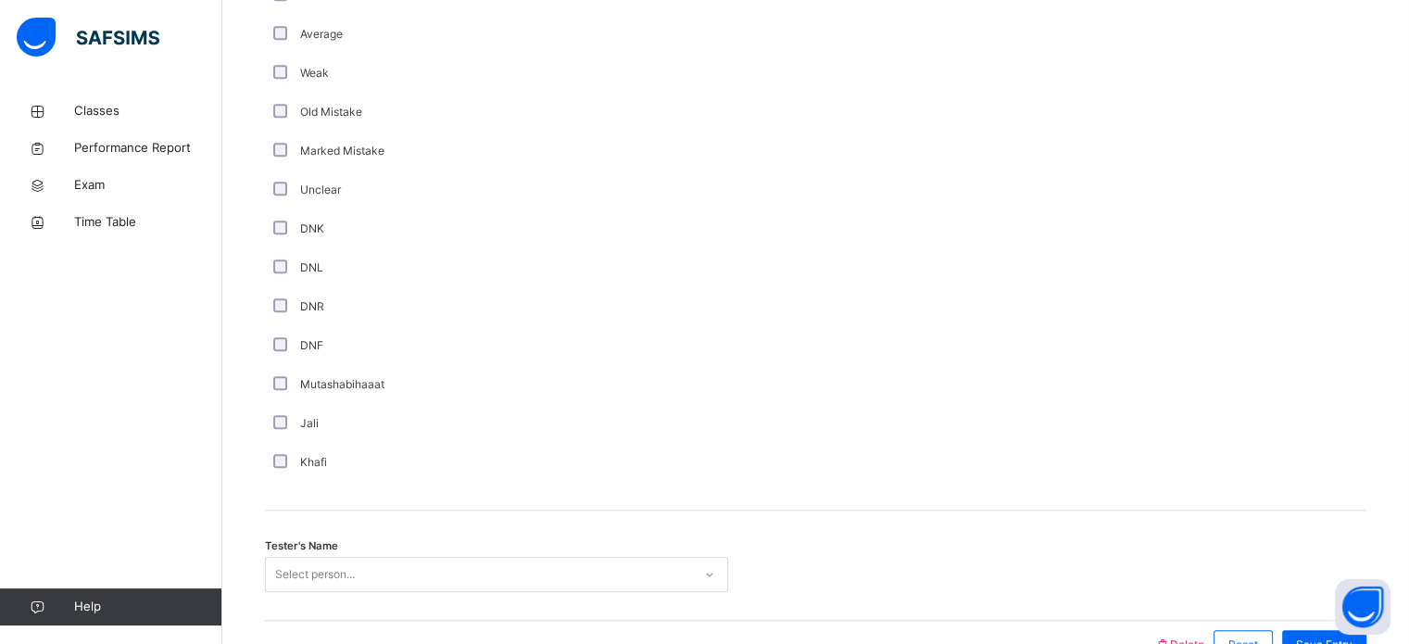
scroll to position [1563, 0]
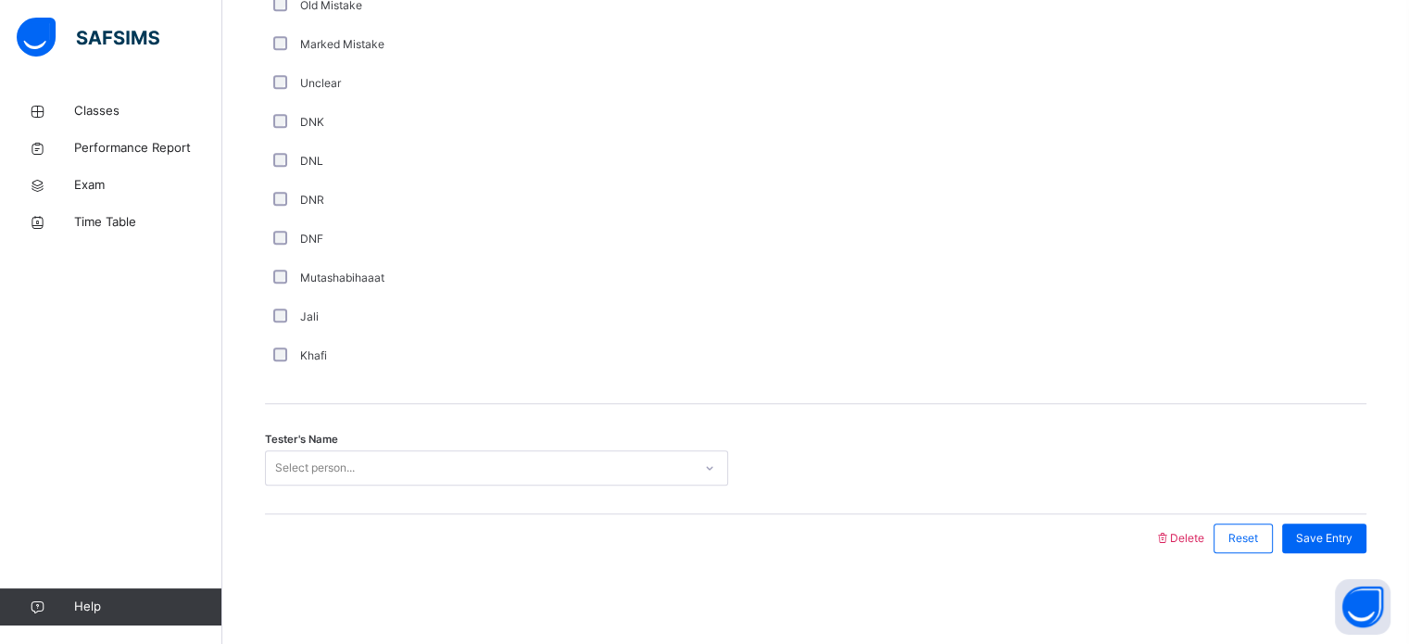
click at [285, 476] on div "Select person..." at bounding box center [315, 467] width 80 height 35
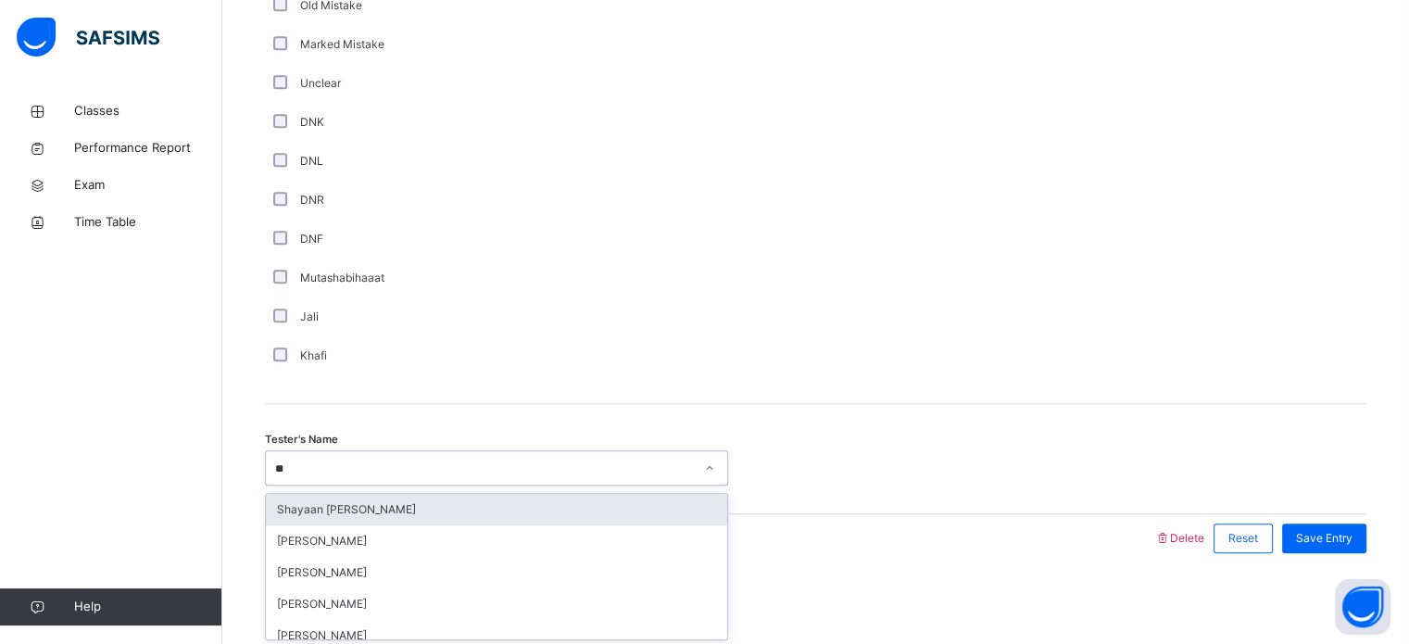
type input "***"
click at [293, 493] on div "[PERSON_NAME] [PERSON_NAME] [PERSON_NAME] Shaykh Uzayr" at bounding box center [496, 541] width 463 height 96
click at [318, 507] on div "[PERSON_NAME]" at bounding box center [496, 509] width 461 height 31
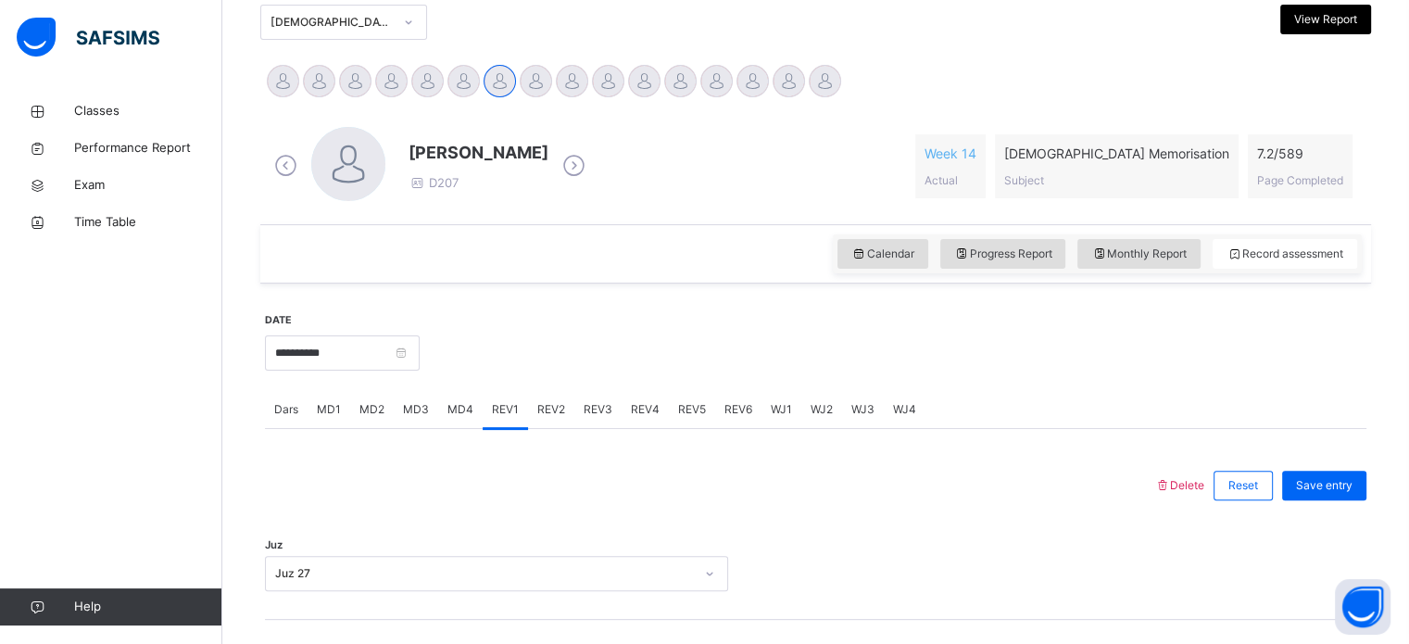
scroll to position [328, 0]
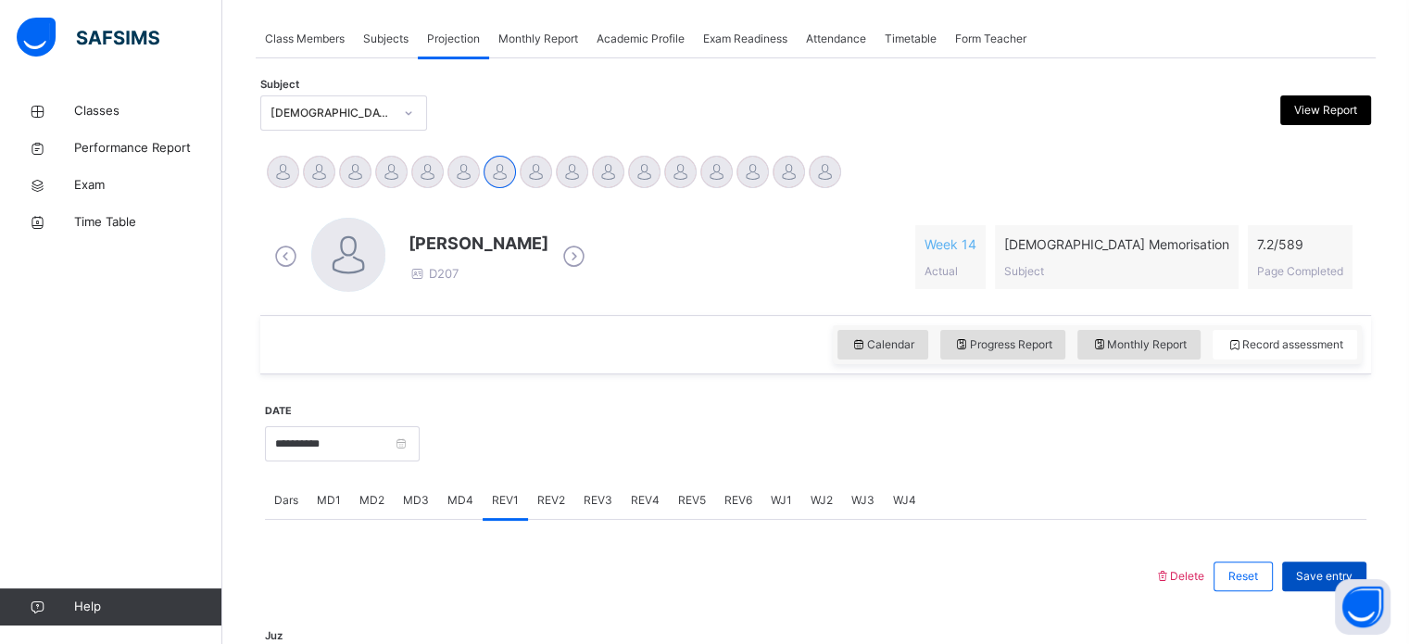
click at [1311, 568] on span "Save entry" at bounding box center [1324, 576] width 57 height 17
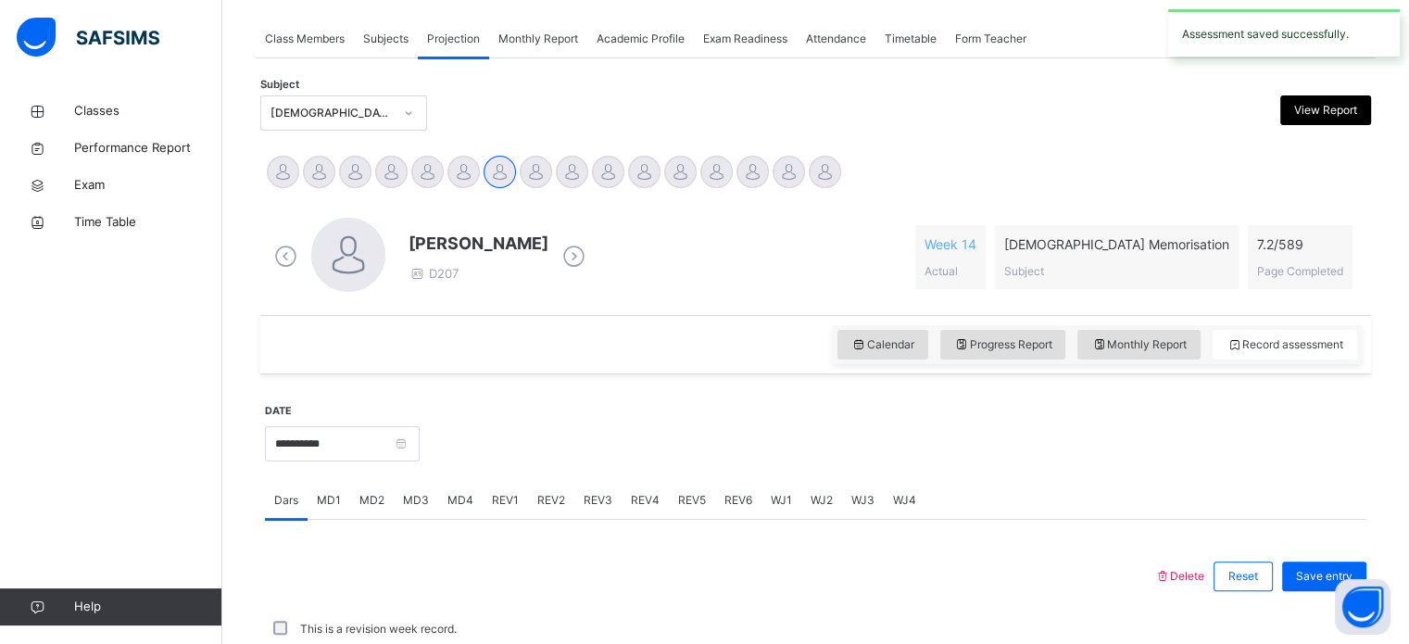
click at [538, 504] on span "REV2" at bounding box center [551, 500] width 28 height 17
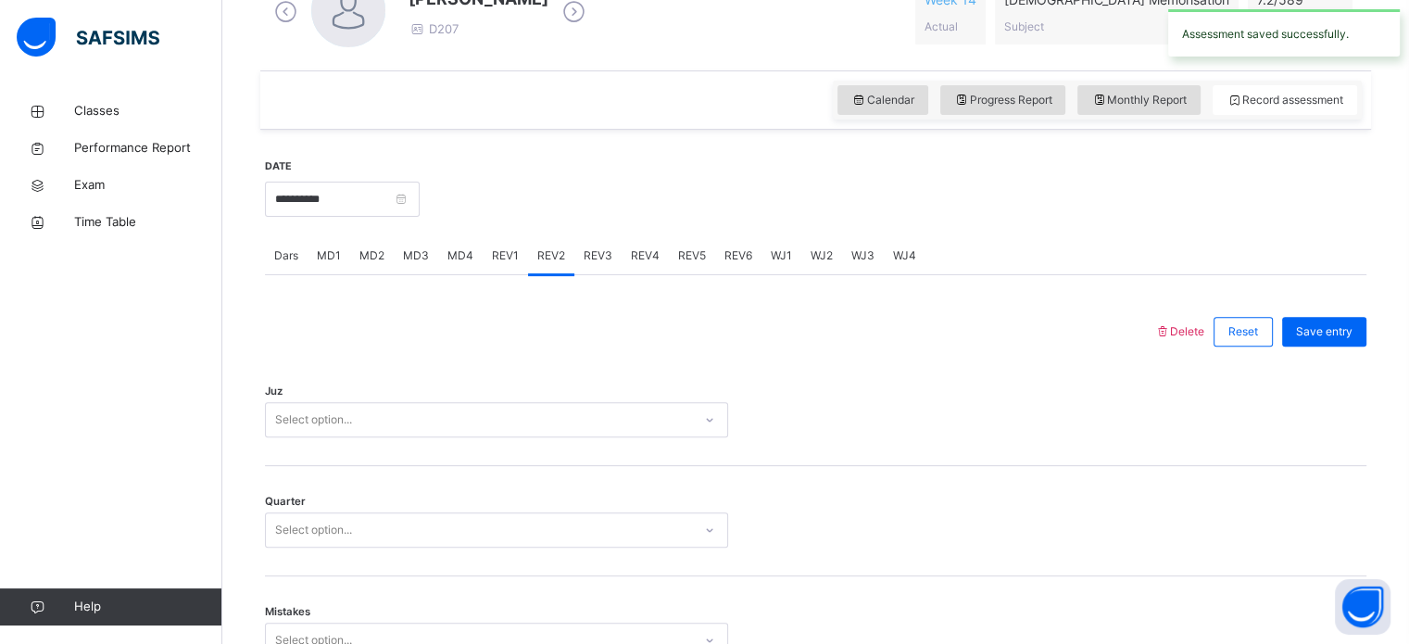
scroll to position [679, 0]
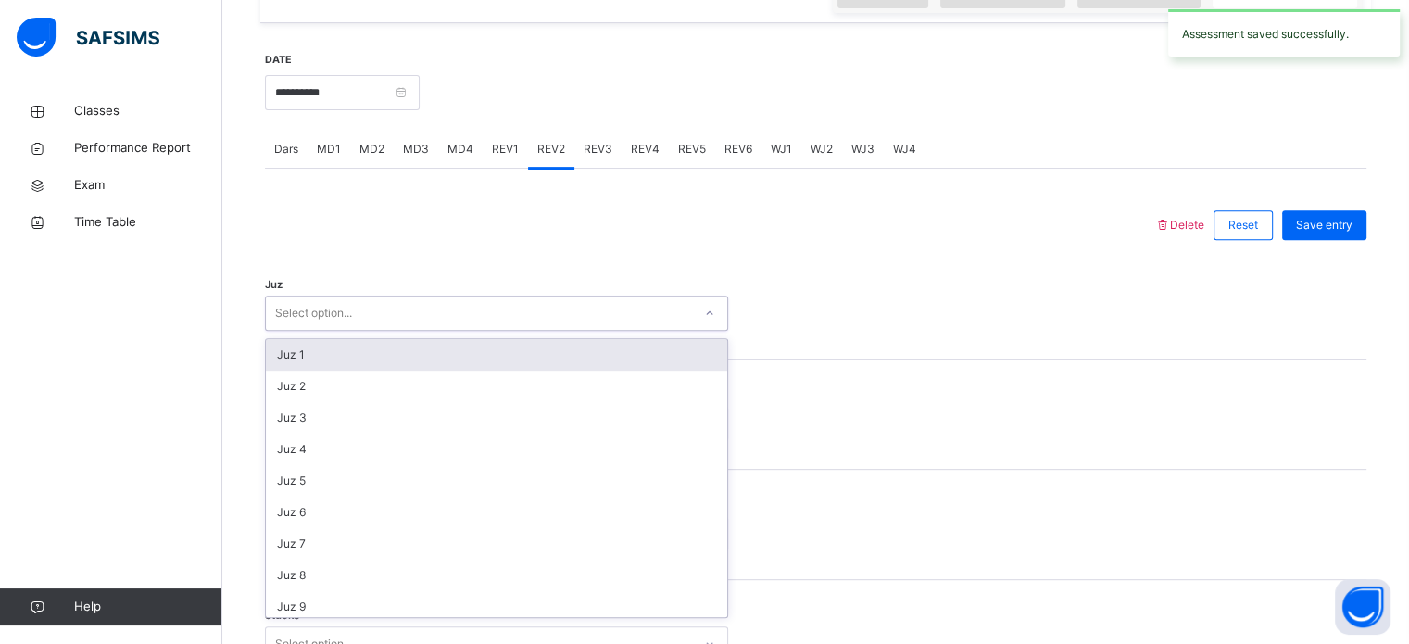
click at [531, 296] on div "Select option..." at bounding box center [496, 313] width 463 height 35
type input "**"
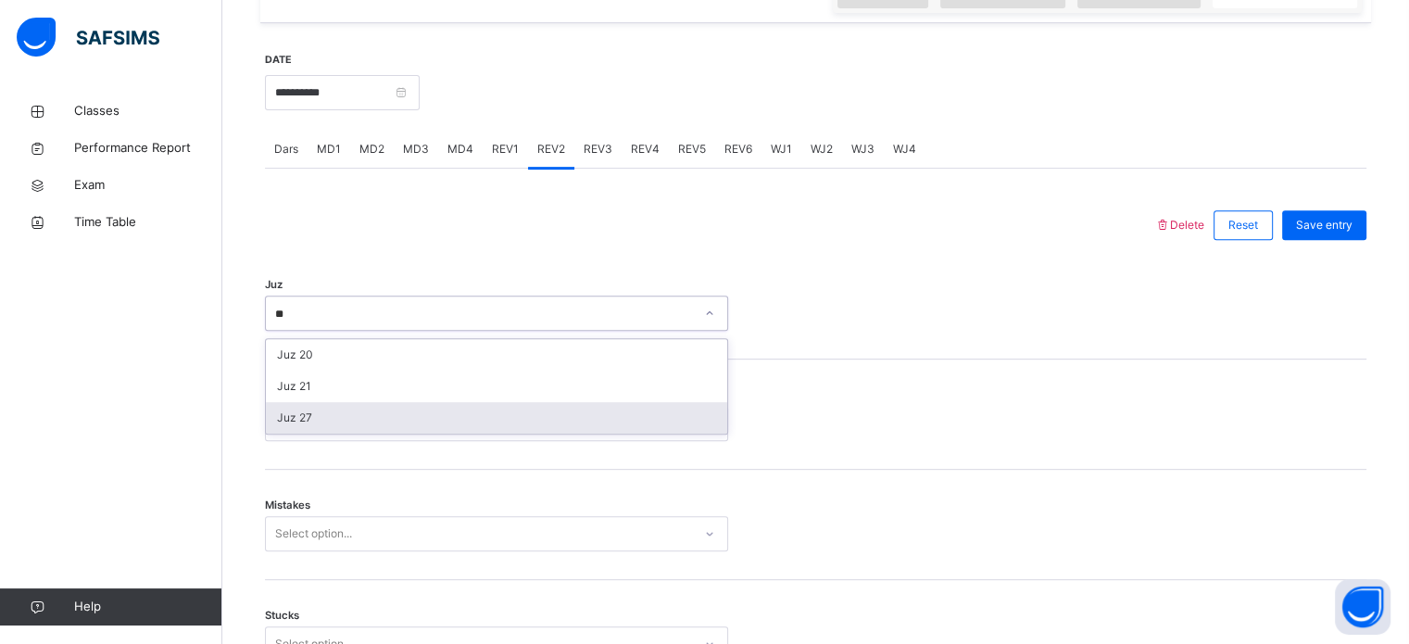
click at [409, 416] on div "Juz 27" at bounding box center [496, 417] width 461 height 31
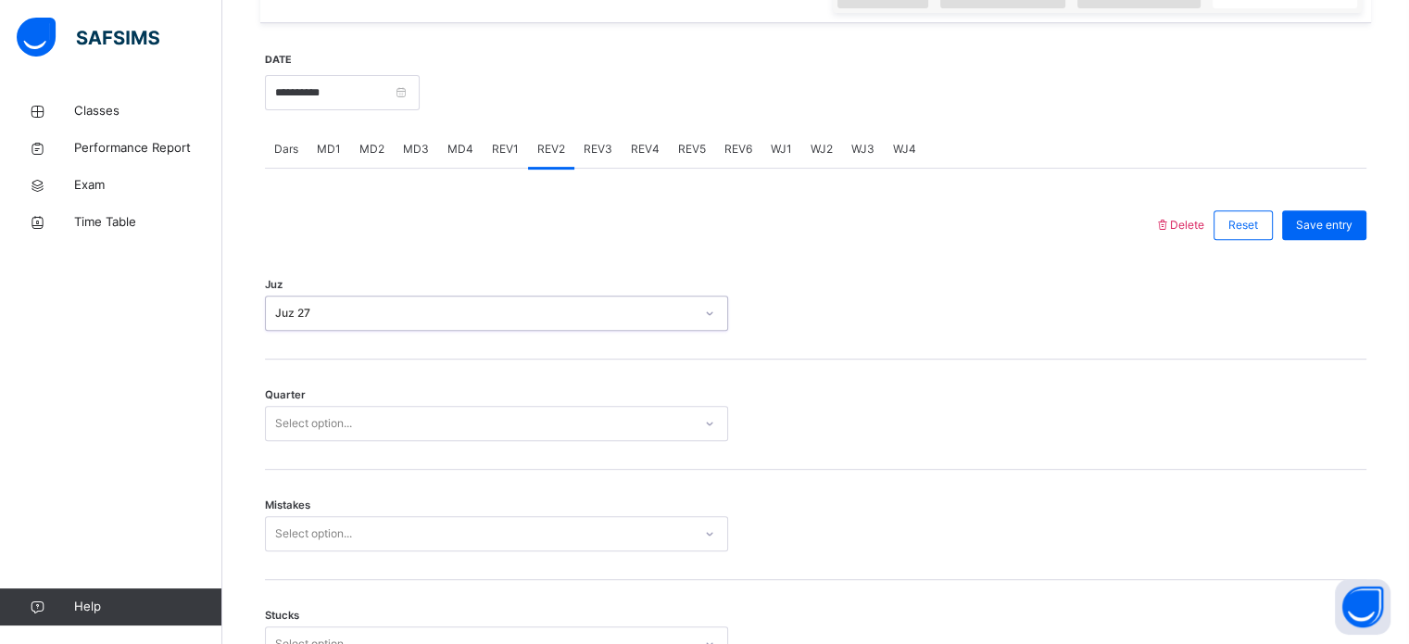
click at [409, 416] on div "Select option..." at bounding box center [479, 423] width 426 height 29
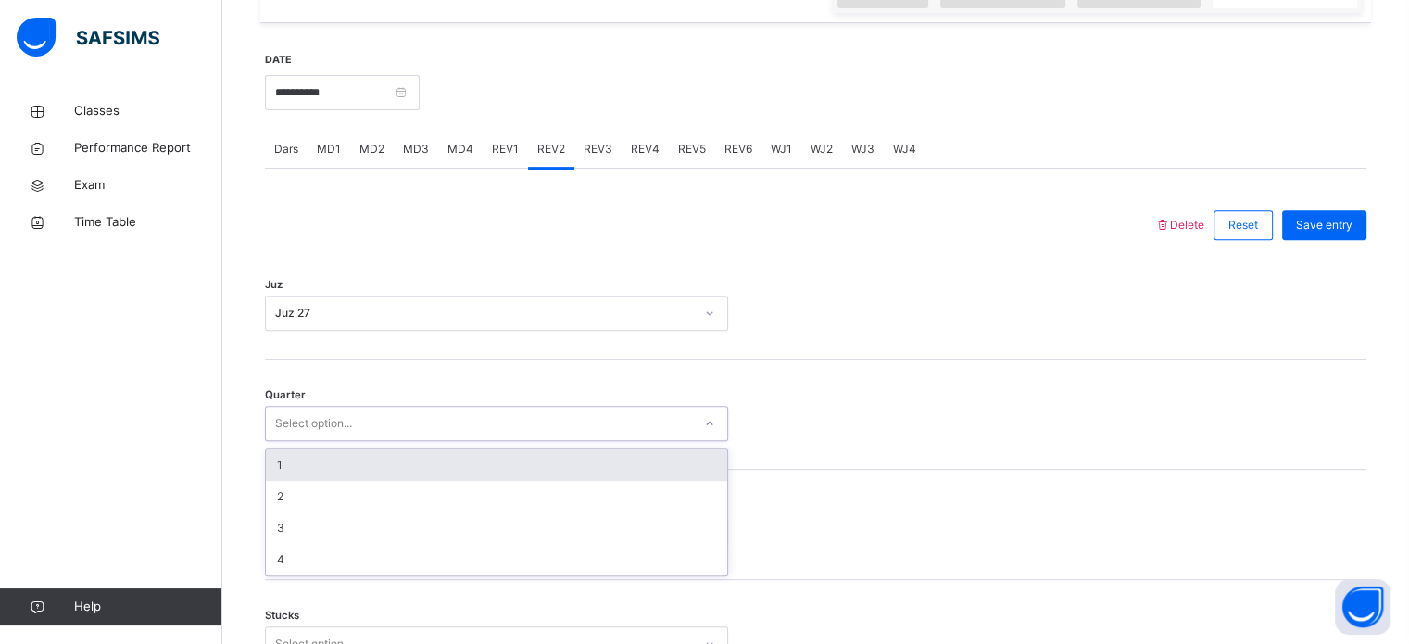
type input "*"
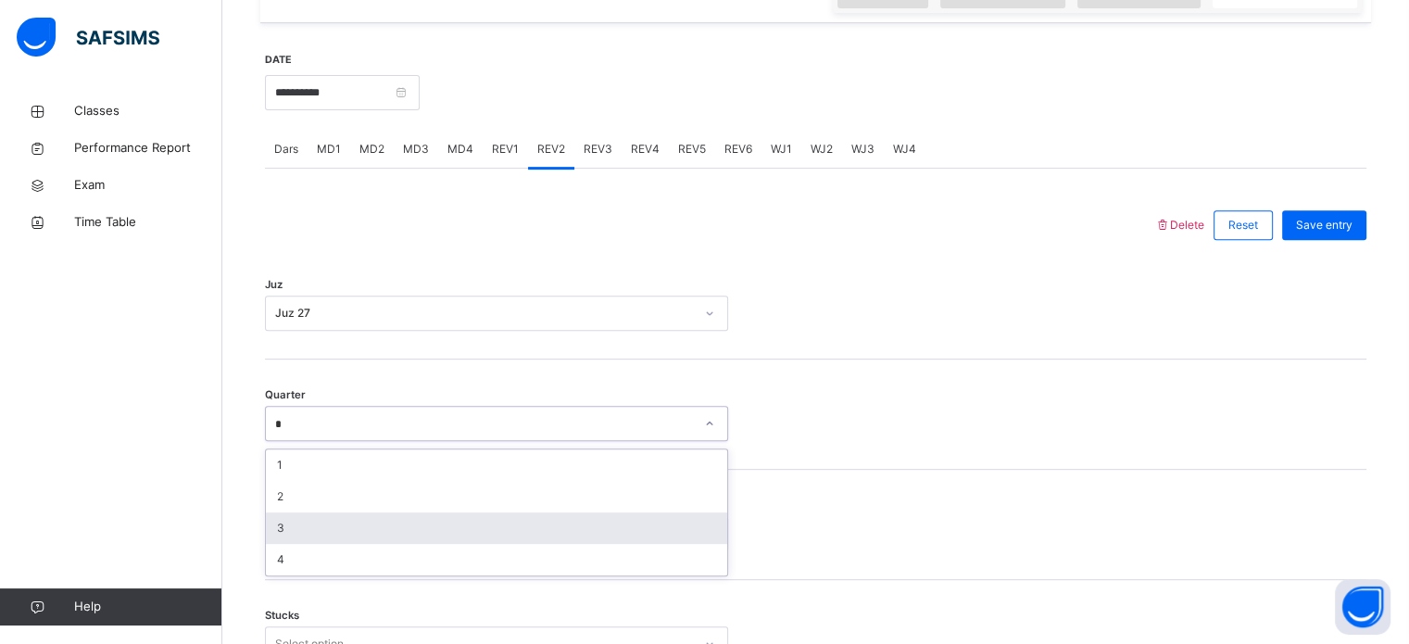
click at [329, 523] on div "3" at bounding box center [496, 527] width 461 height 31
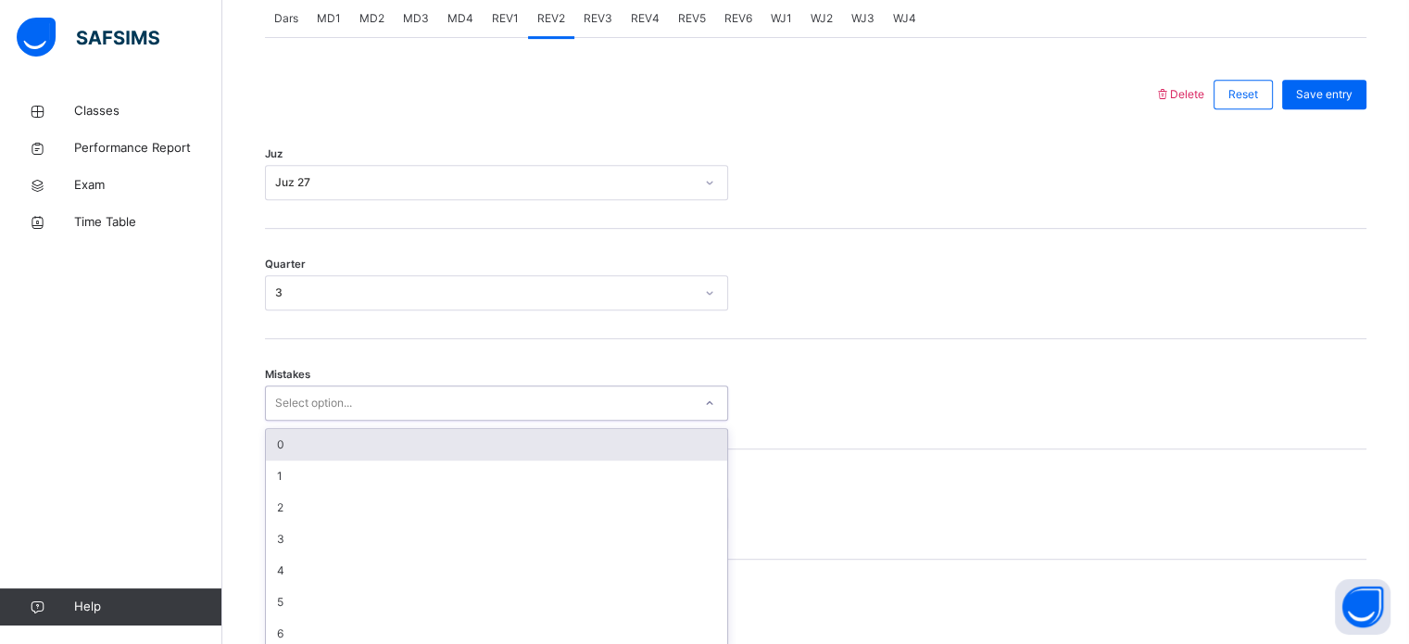
click at [329, 421] on div "option 0 focused, 1 of 7. 7 results available. Use Up and Down to choose option…" at bounding box center [496, 402] width 463 height 35
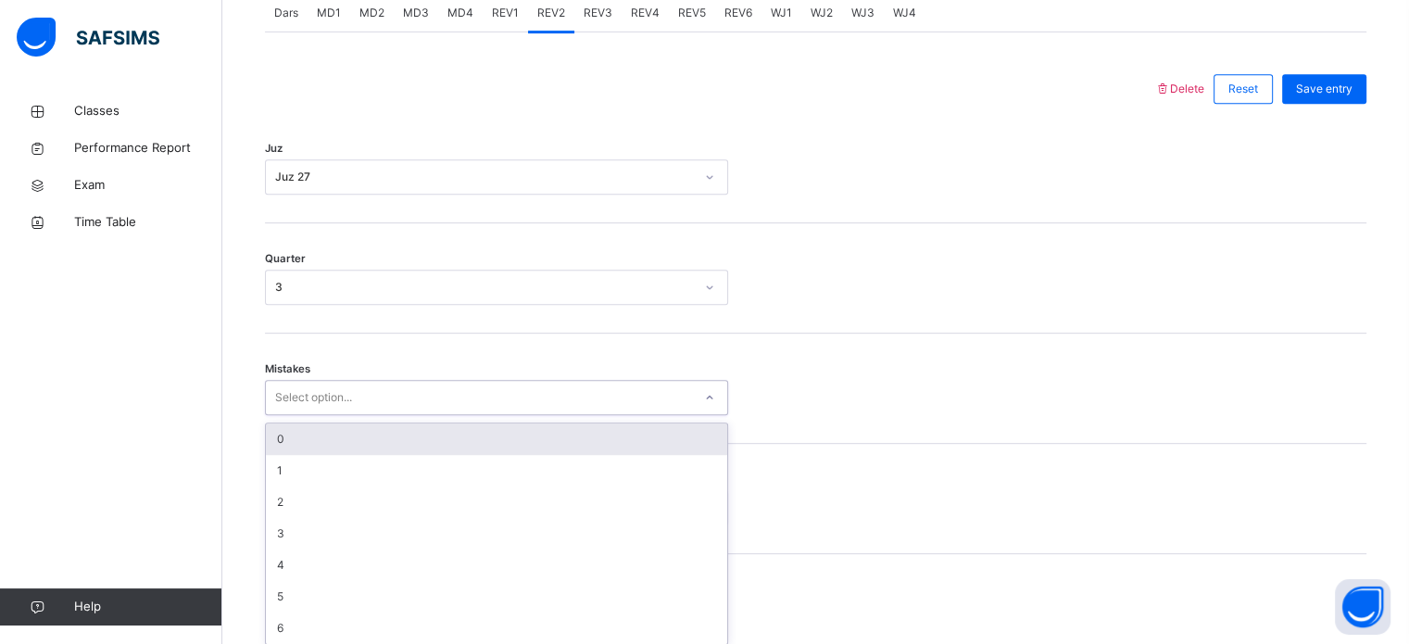
scroll to position [823, 0]
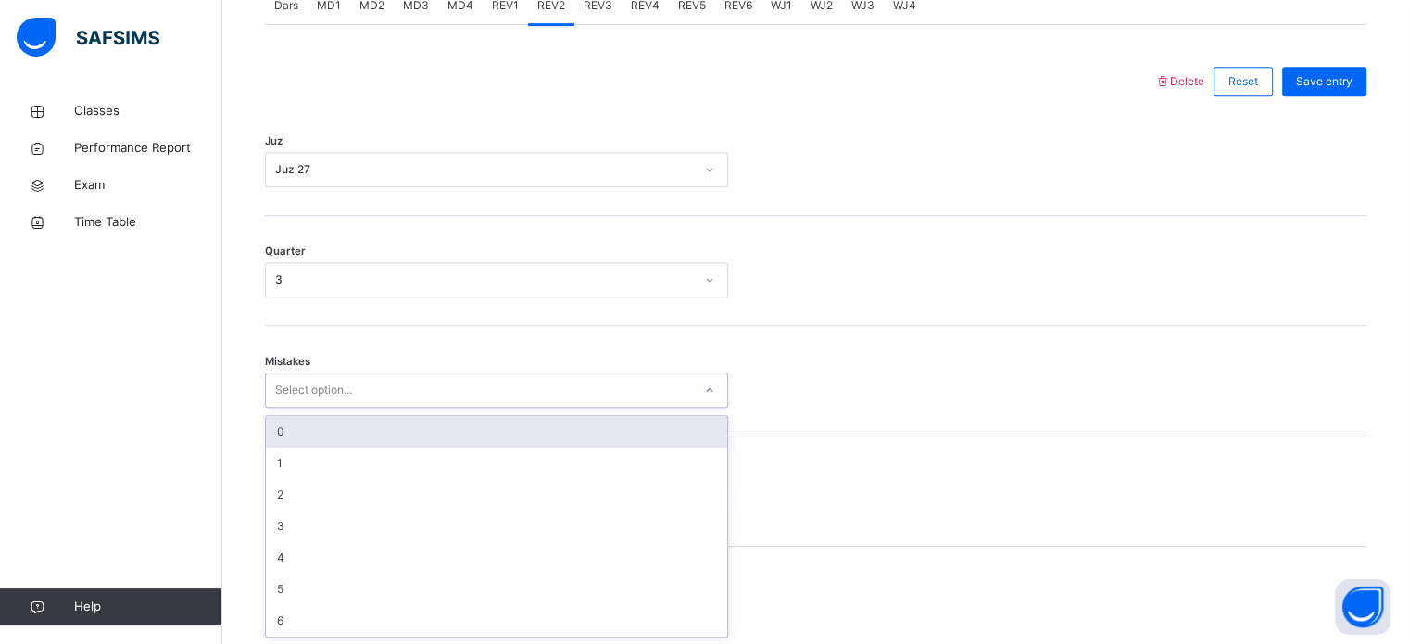
click at [309, 437] on div "0" at bounding box center [496, 431] width 461 height 31
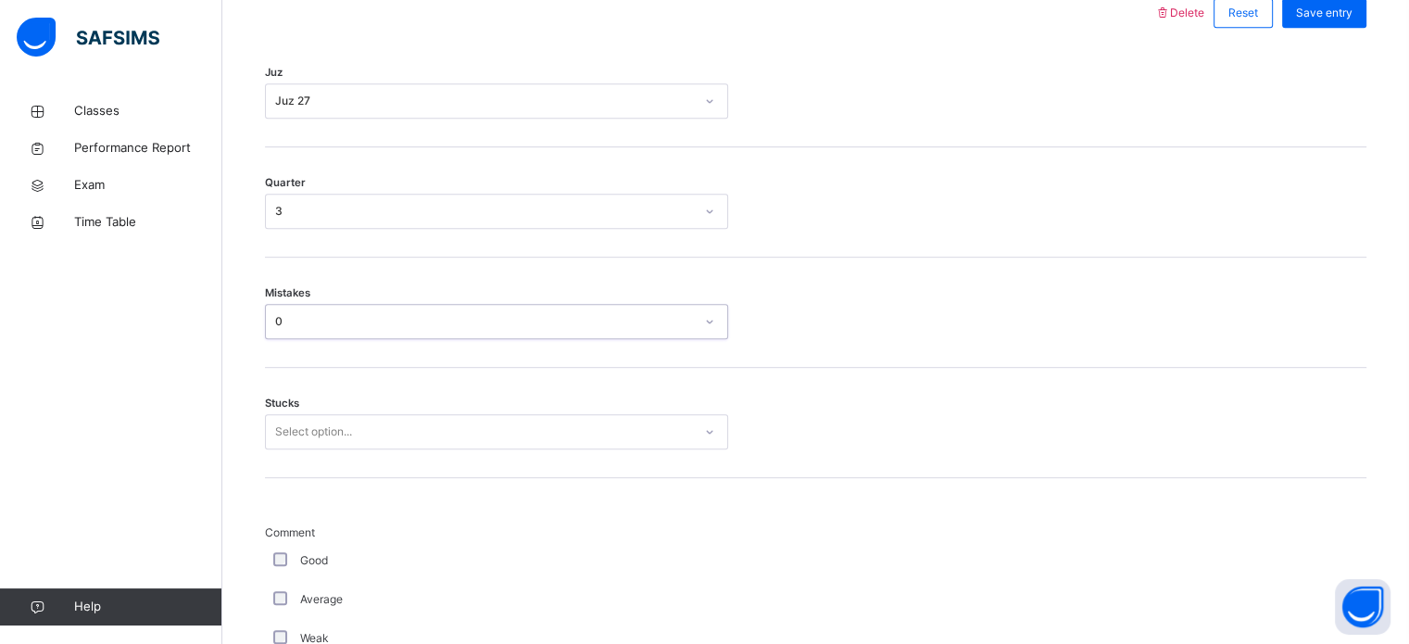
click at [321, 449] on div "Select option..." at bounding box center [496, 431] width 463 height 35
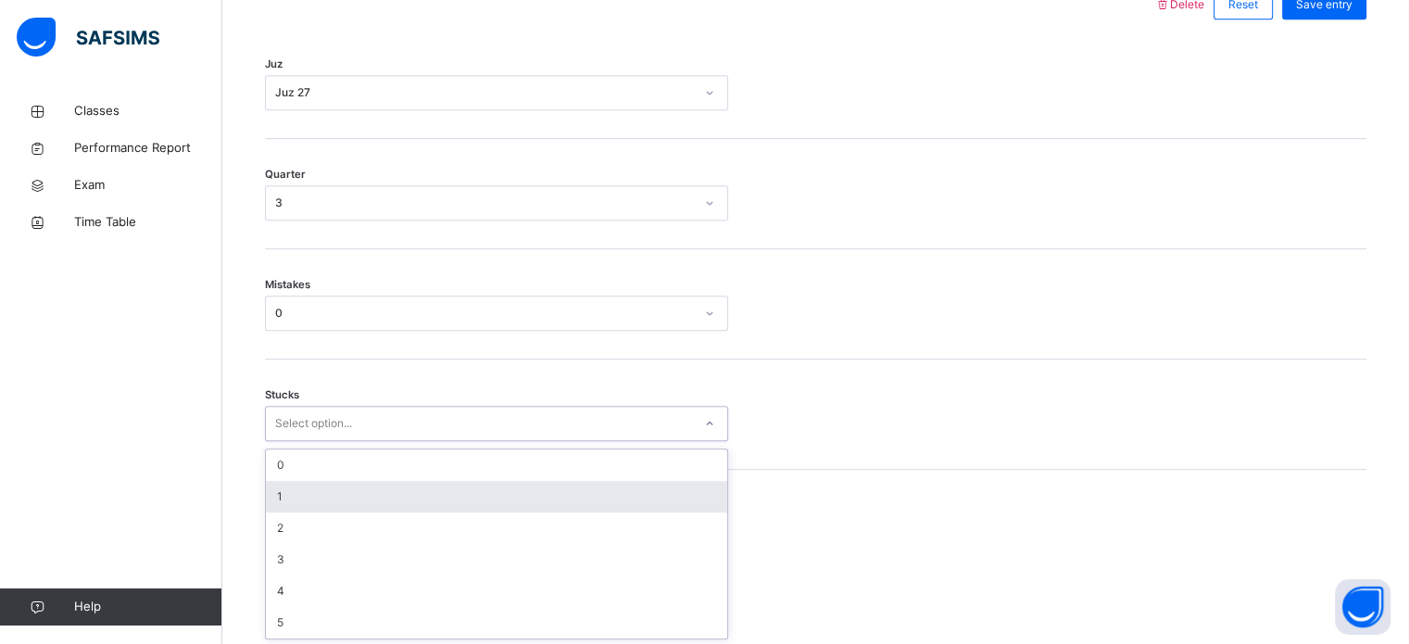
scroll to position [901, 0]
click at [309, 503] on div "1" at bounding box center [496, 495] width 461 height 31
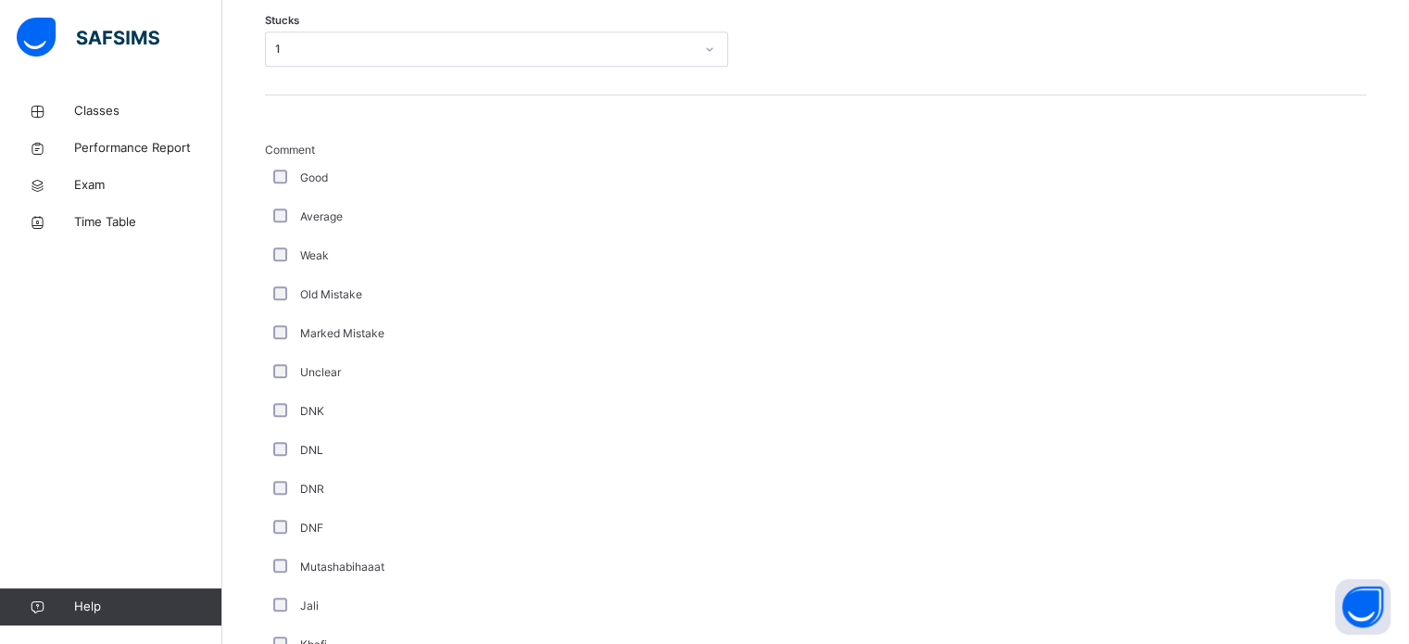
scroll to position [1563, 0]
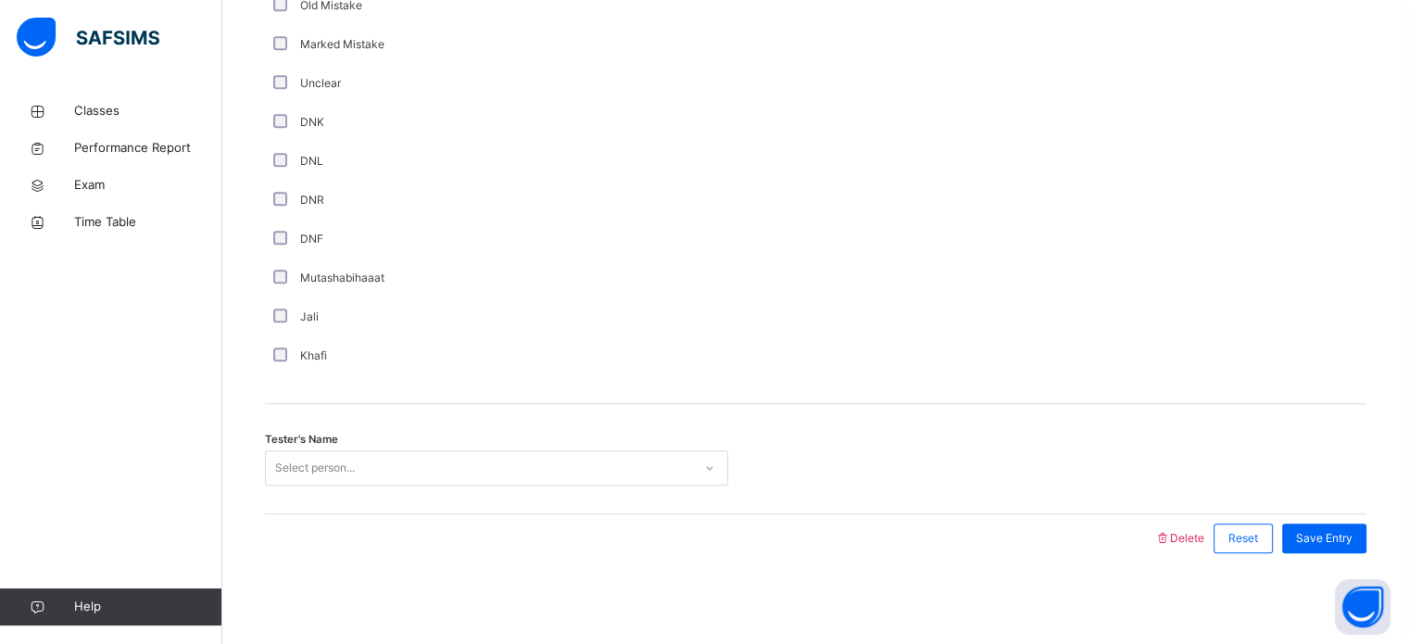
click at [309, 471] on div "Select person..." at bounding box center [315, 467] width 80 height 35
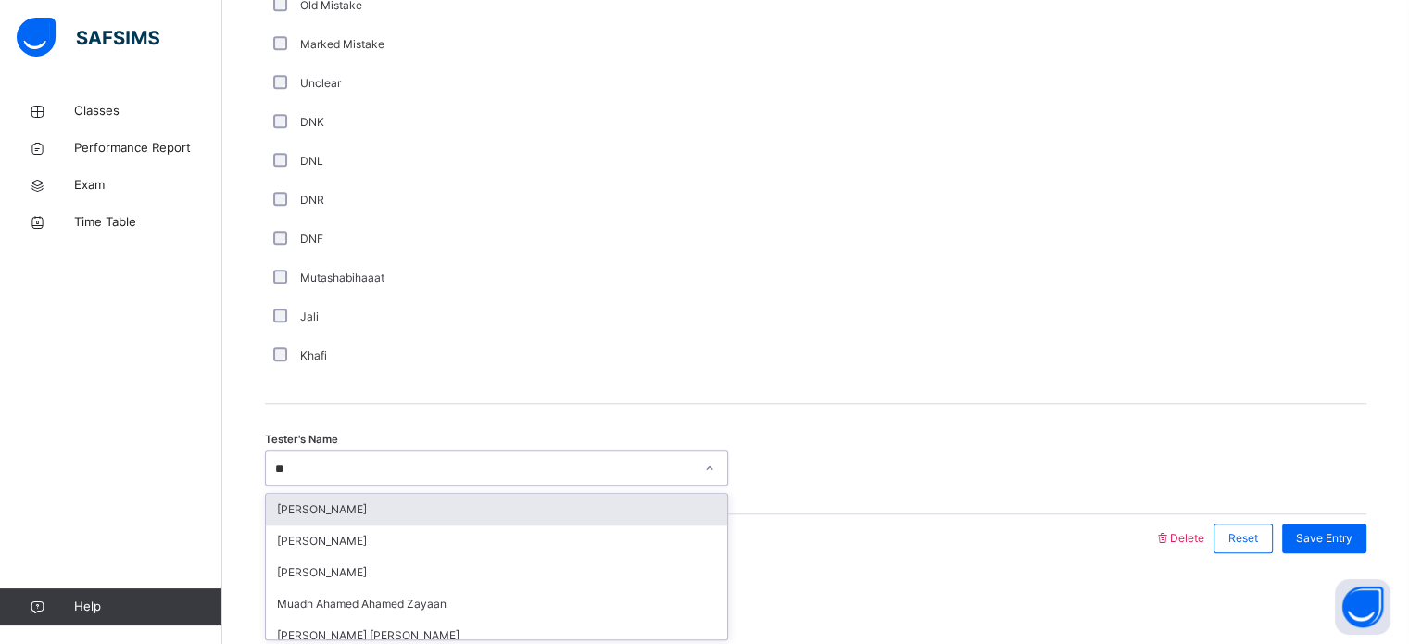
type input "***"
click at [326, 498] on div "[PERSON_NAME]" at bounding box center [496, 509] width 461 height 31
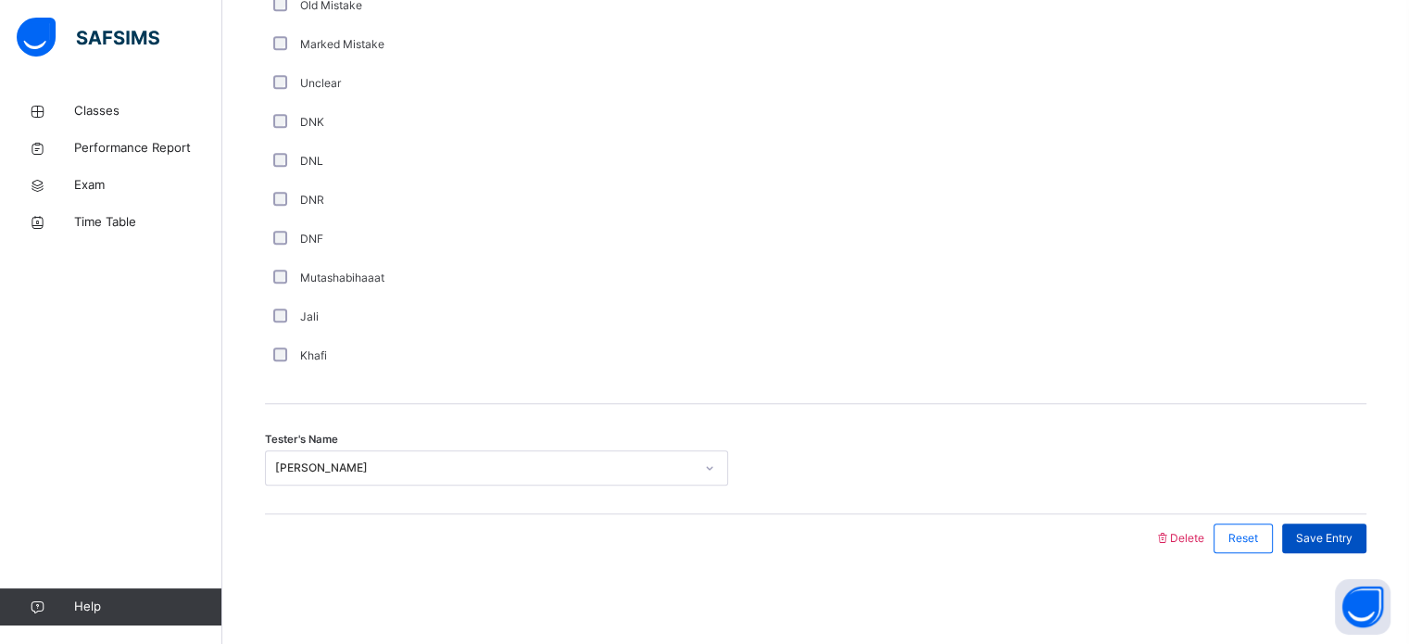
click at [1353, 530] on span "Save Entry" at bounding box center [1324, 538] width 57 height 17
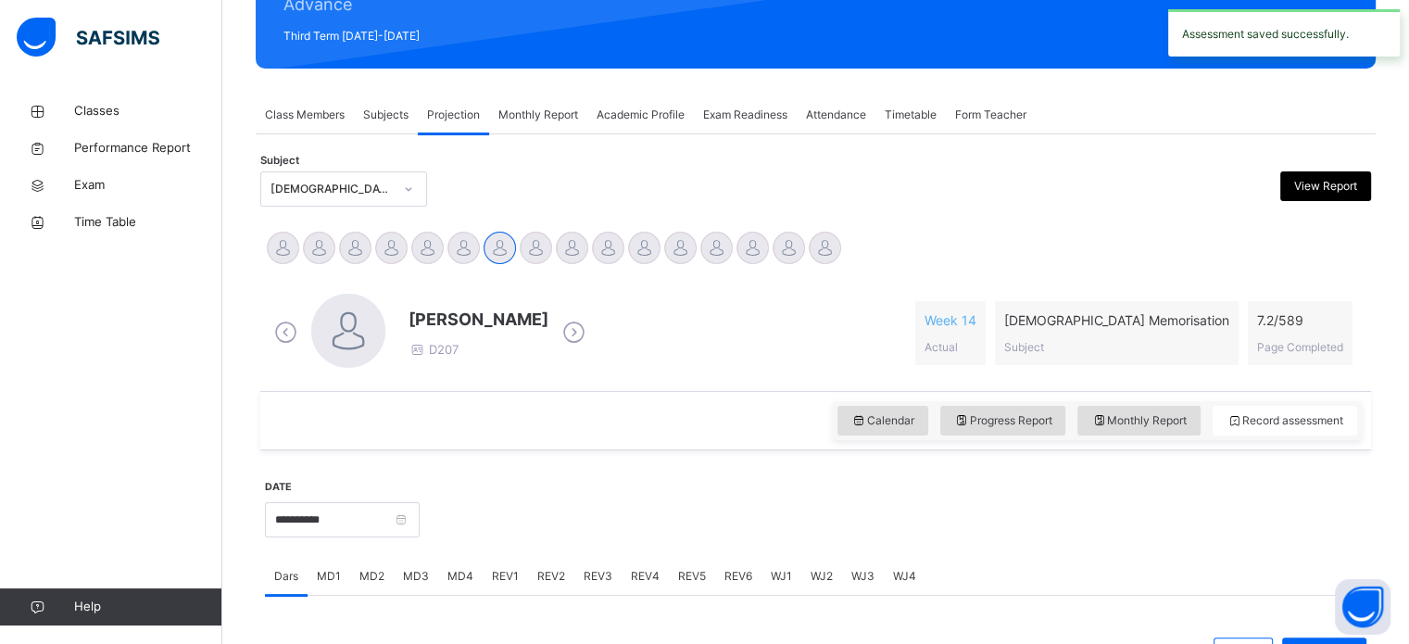
scroll to position [253, 0]
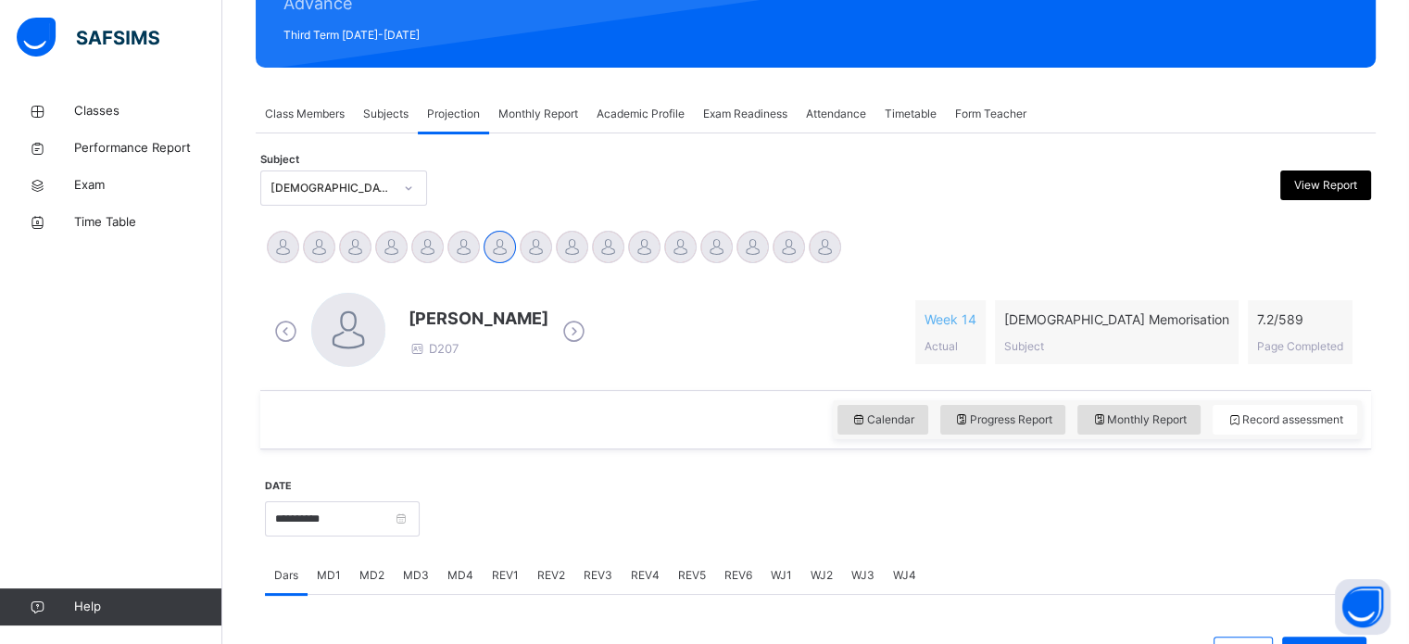
click at [317, 581] on span "MD1" at bounding box center [329, 575] width 24 height 17
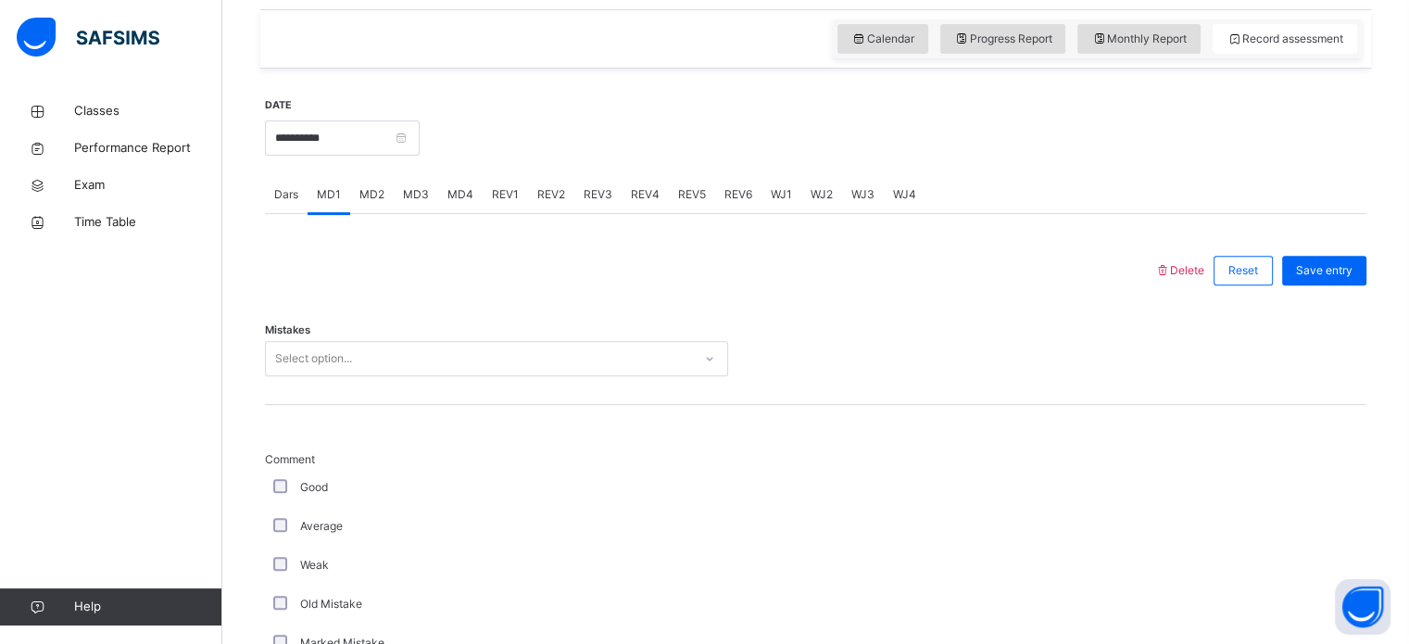
scroll to position [634, 0]
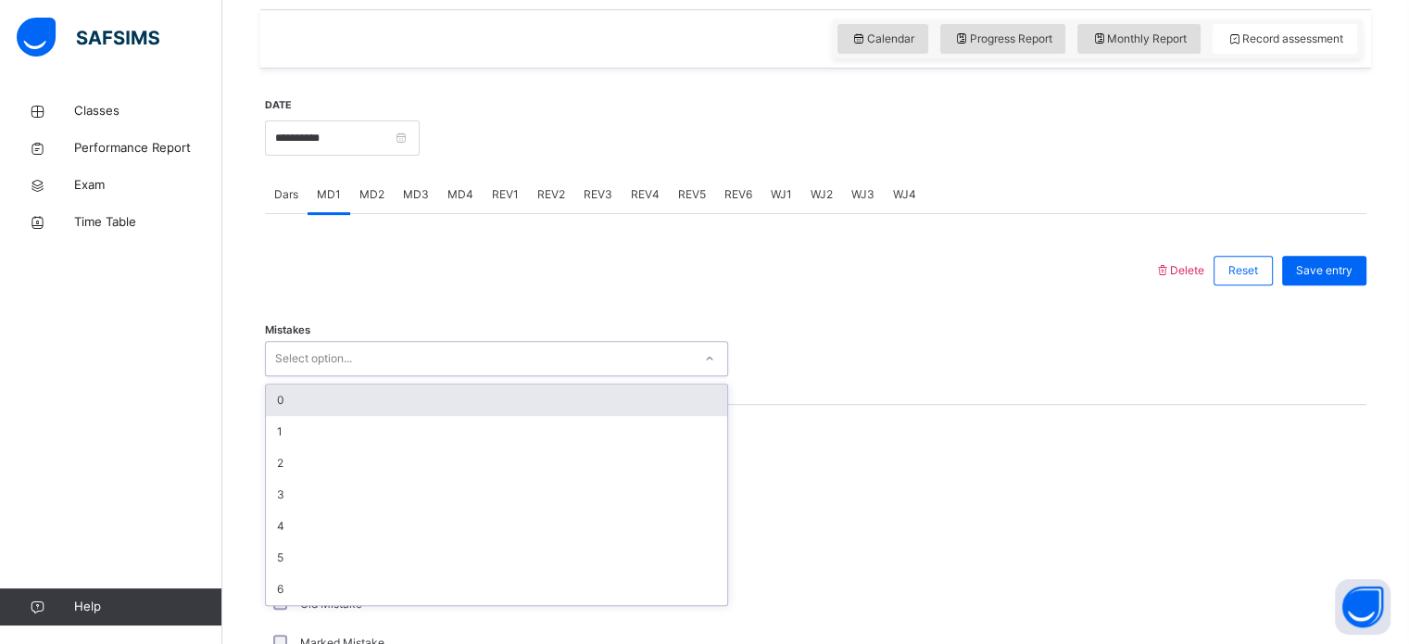
click at [326, 355] on div "Select option..." at bounding box center [313, 358] width 77 height 35
click at [321, 396] on div "0" at bounding box center [496, 399] width 461 height 31
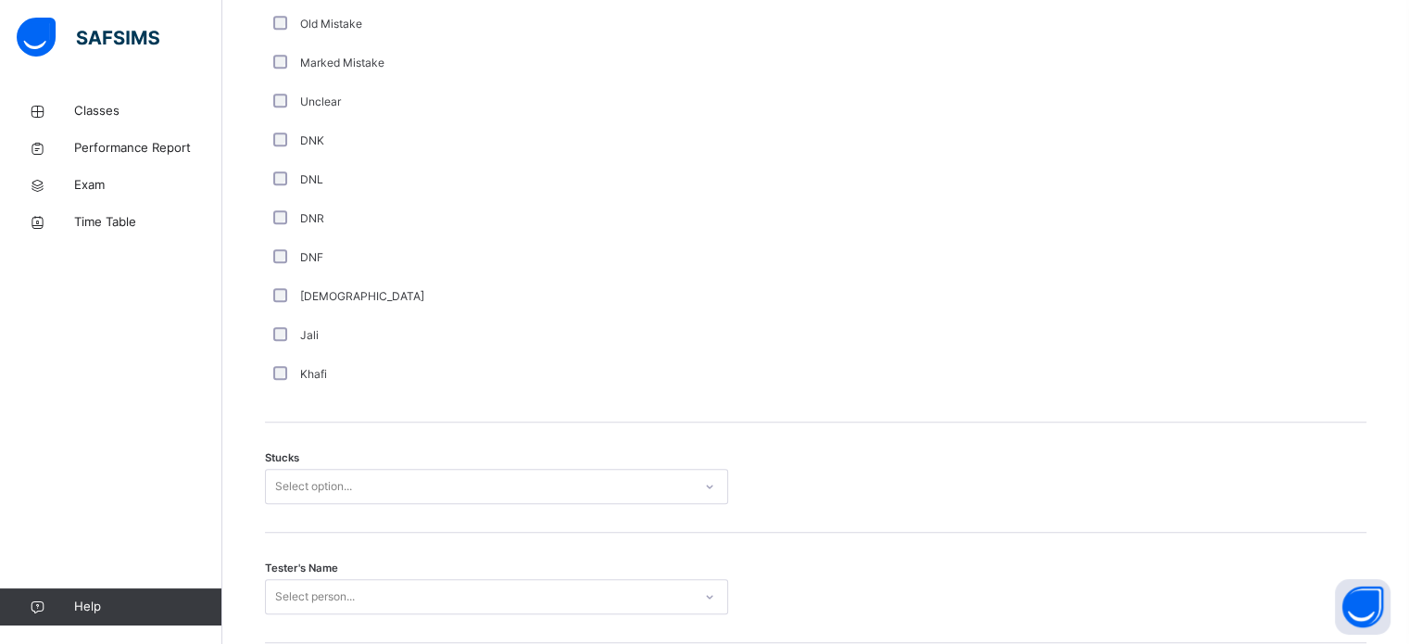
scroll to position [1453, 0]
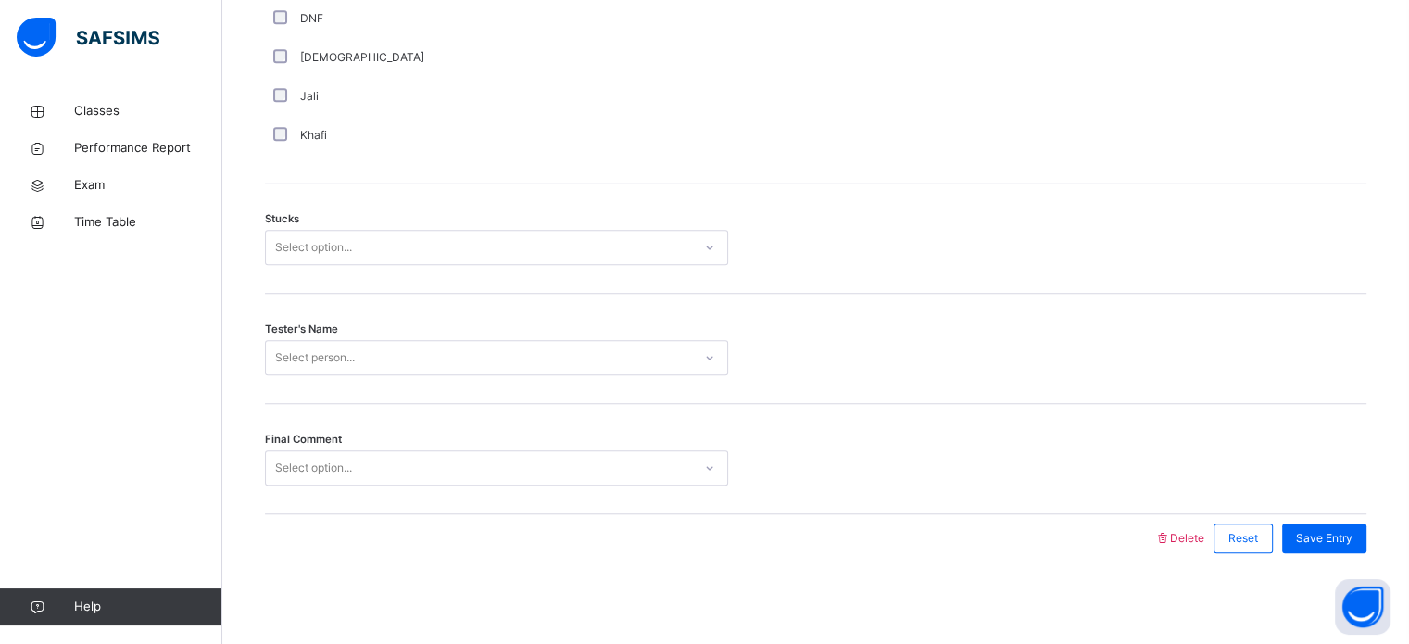
click at [330, 251] on div "Select option..." at bounding box center [313, 247] width 77 height 35
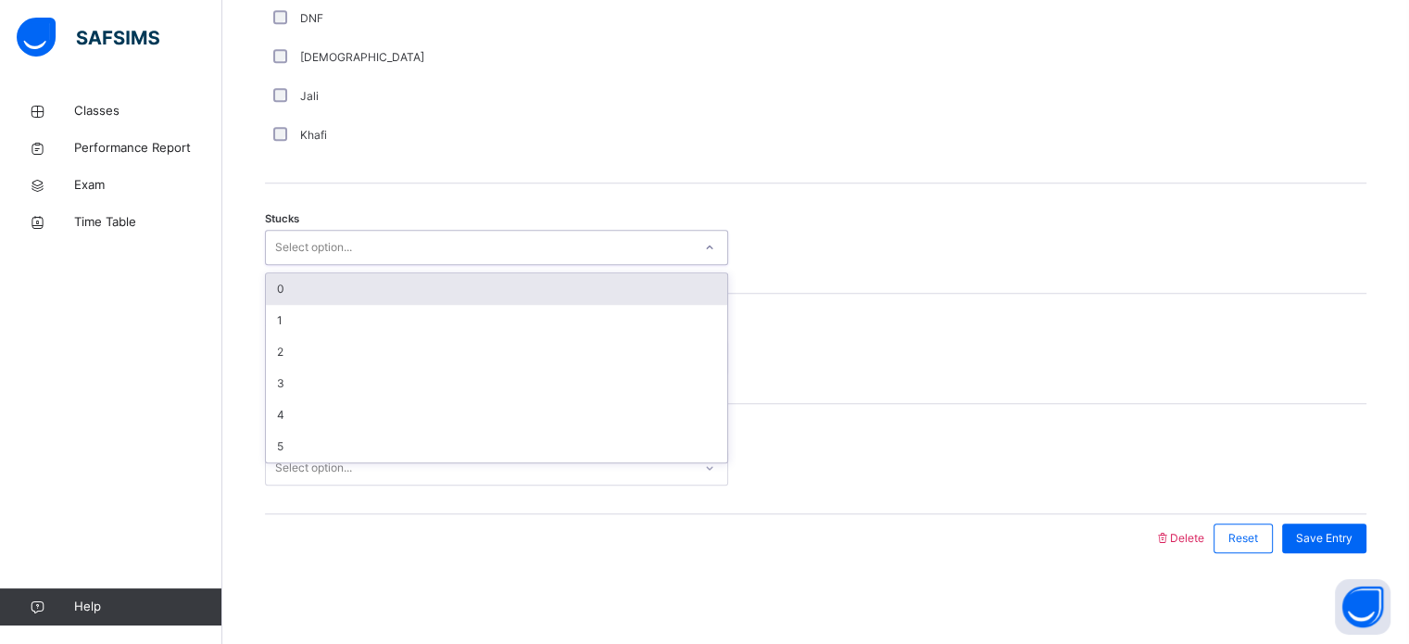
click at [333, 291] on div "0" at bounding box center [496, 288] width 461 height 31
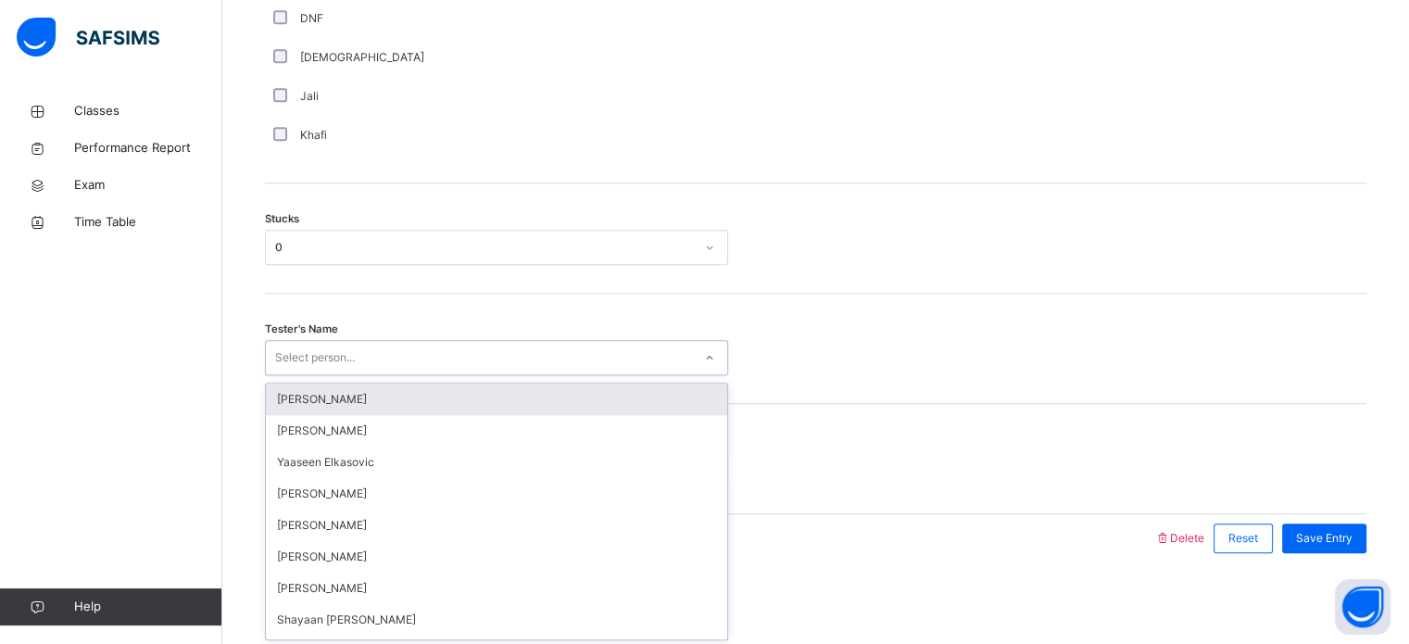
click at [343, 366] on div "Select person..." at bounding box center [315, 357] width 80 height 35
type input "***"
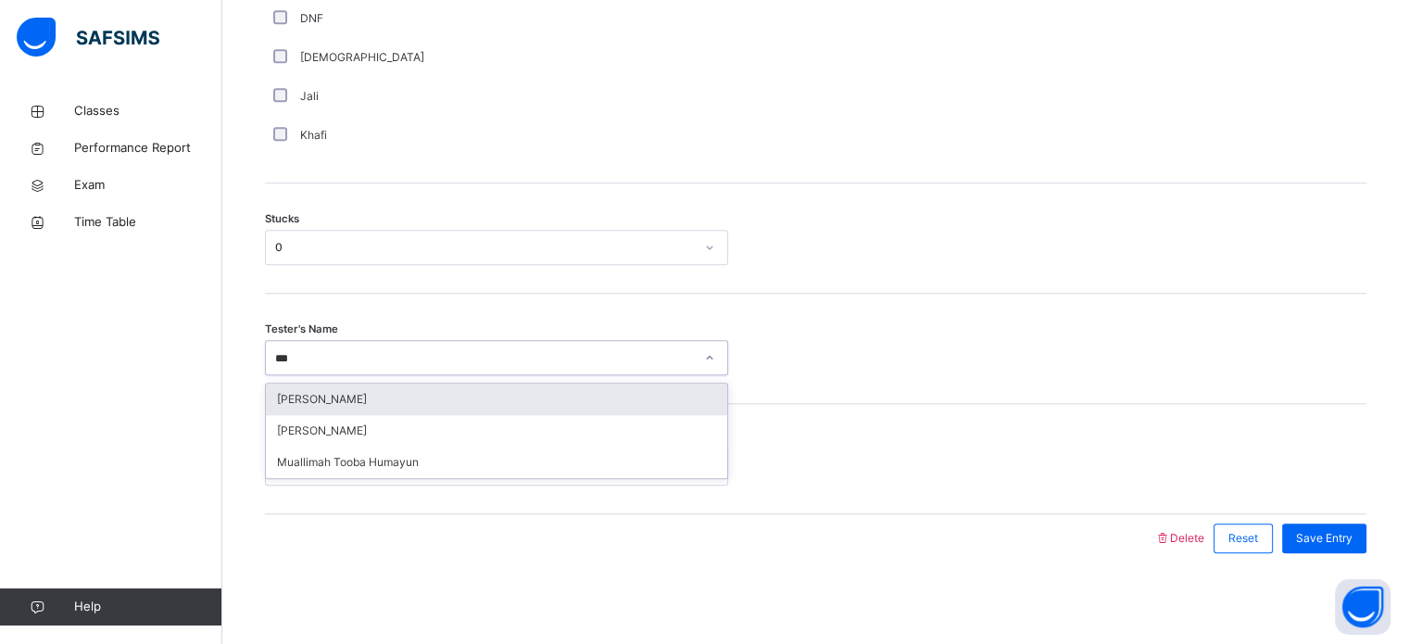
click at [379, 403] on div "[PERSON_NAME]" at bounding box center [496, 399] width 461 height 31
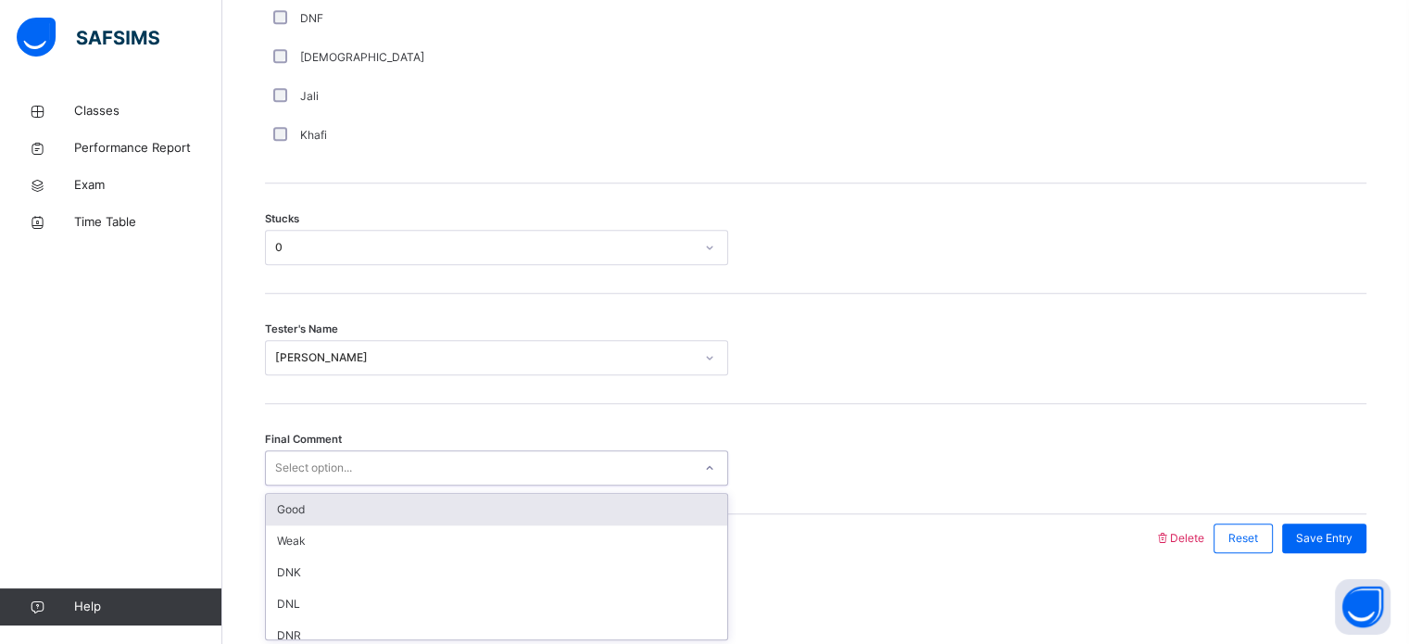
click at [371, 468] on div "Select option..." at bounding box center [479, 468] width 426 height 29
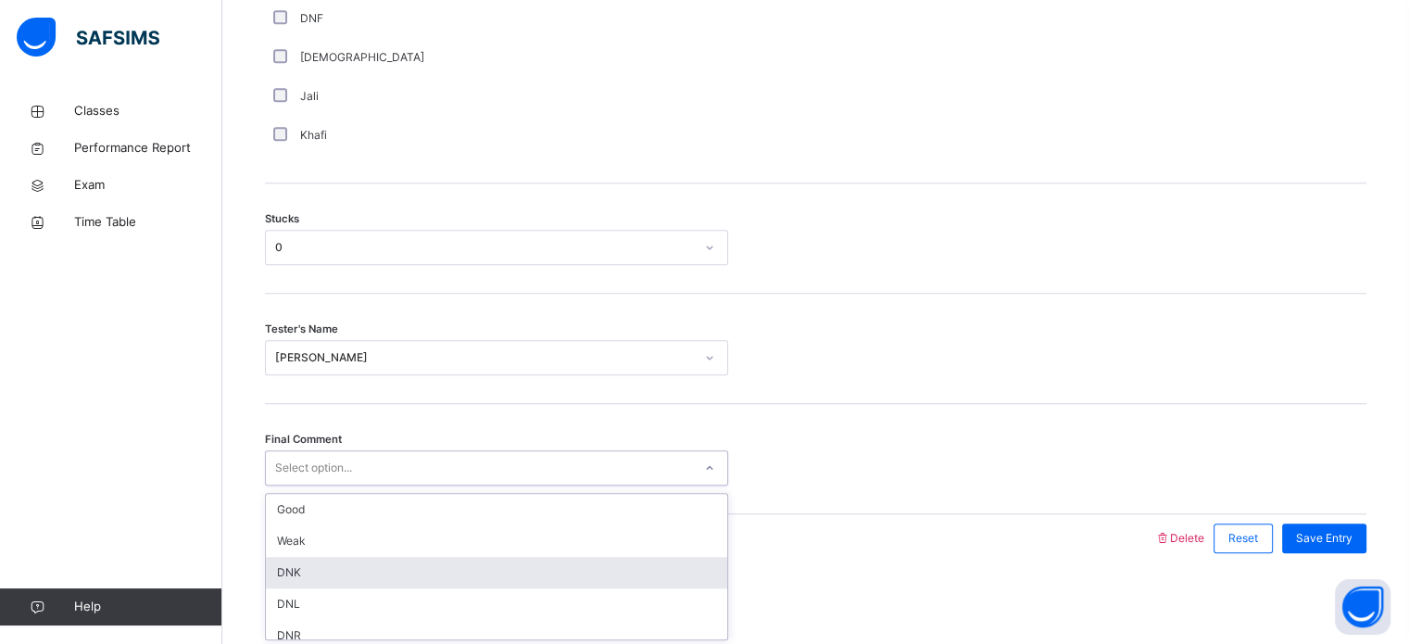
scroll to position [44, 0]
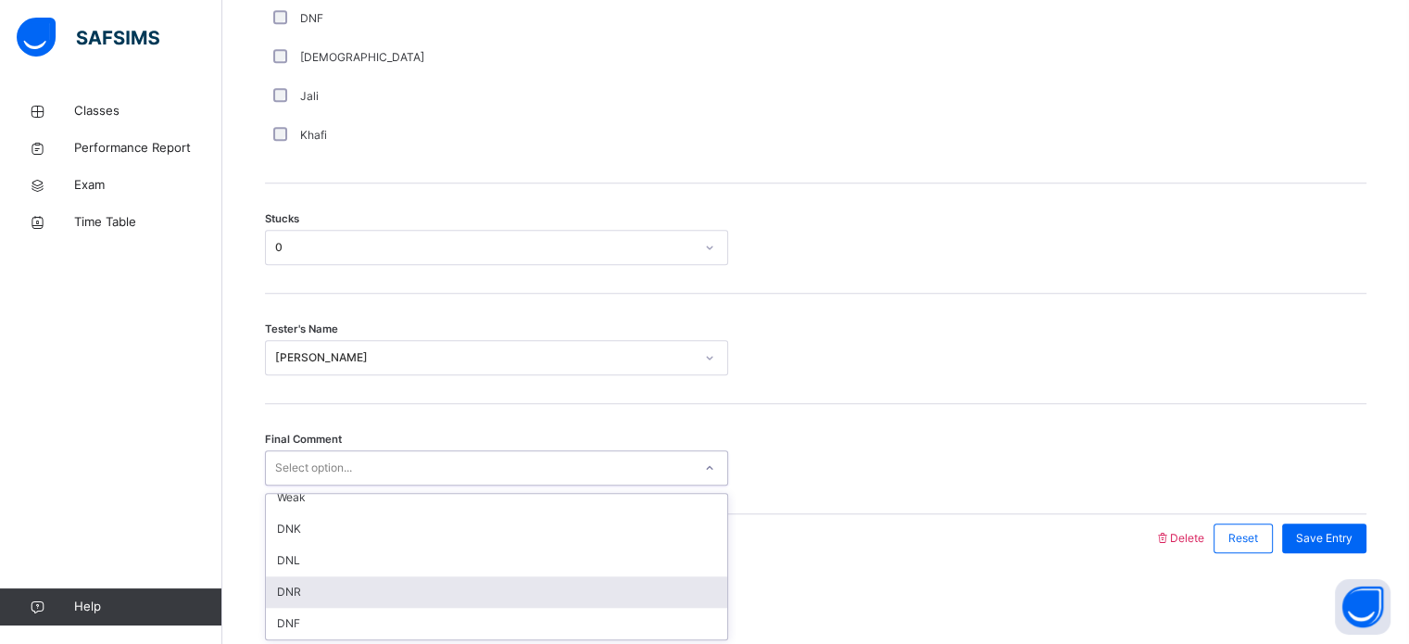
click at [372, 589] on div "DNR" at bounding box center [496, 591] width 461 height 31
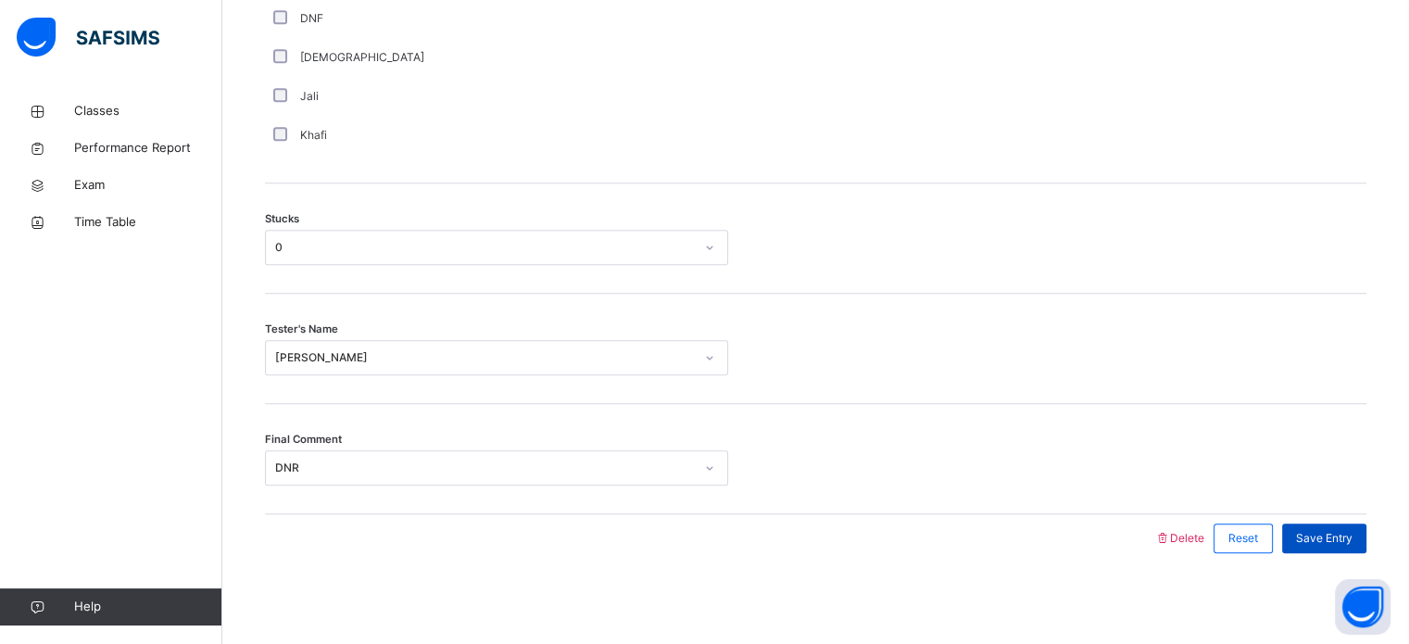
click at [1338, 526] on div "Save Entry" at bounding box center [1324, 538] width 84 height 30
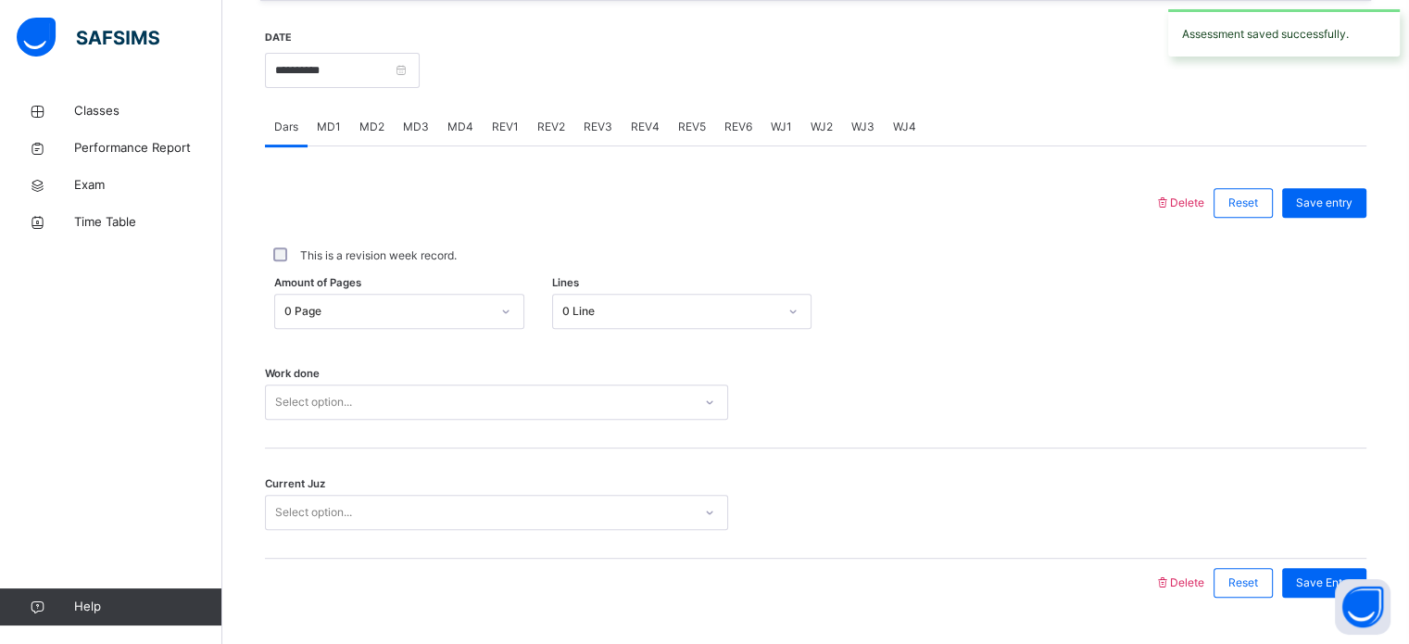
scroll to position [699, 0]
click at [437, 379] on div "Work done Select option..." at bounding box center [816, 396] width 1102 height 110
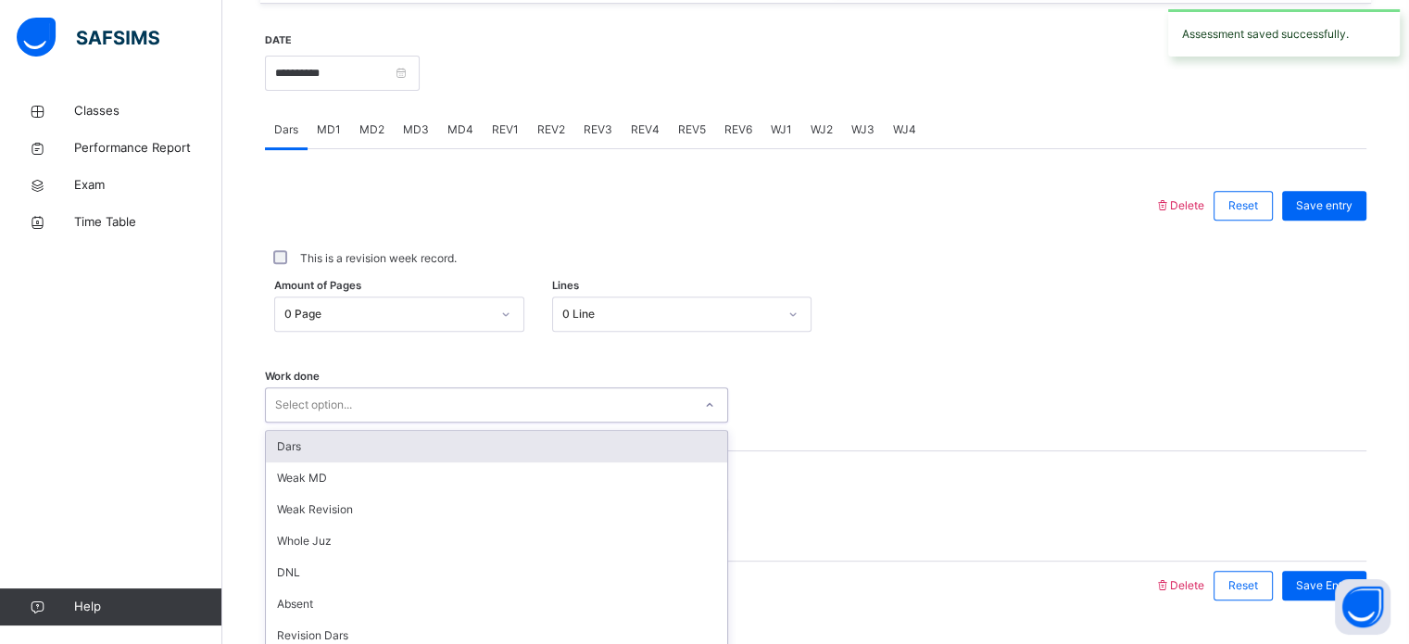
click at [443, 414] on div "option Dars focused, 1 of 14. 14 results available. Use Up and Down to choose o…" at bounding box center [496, 404] width 463 height 35
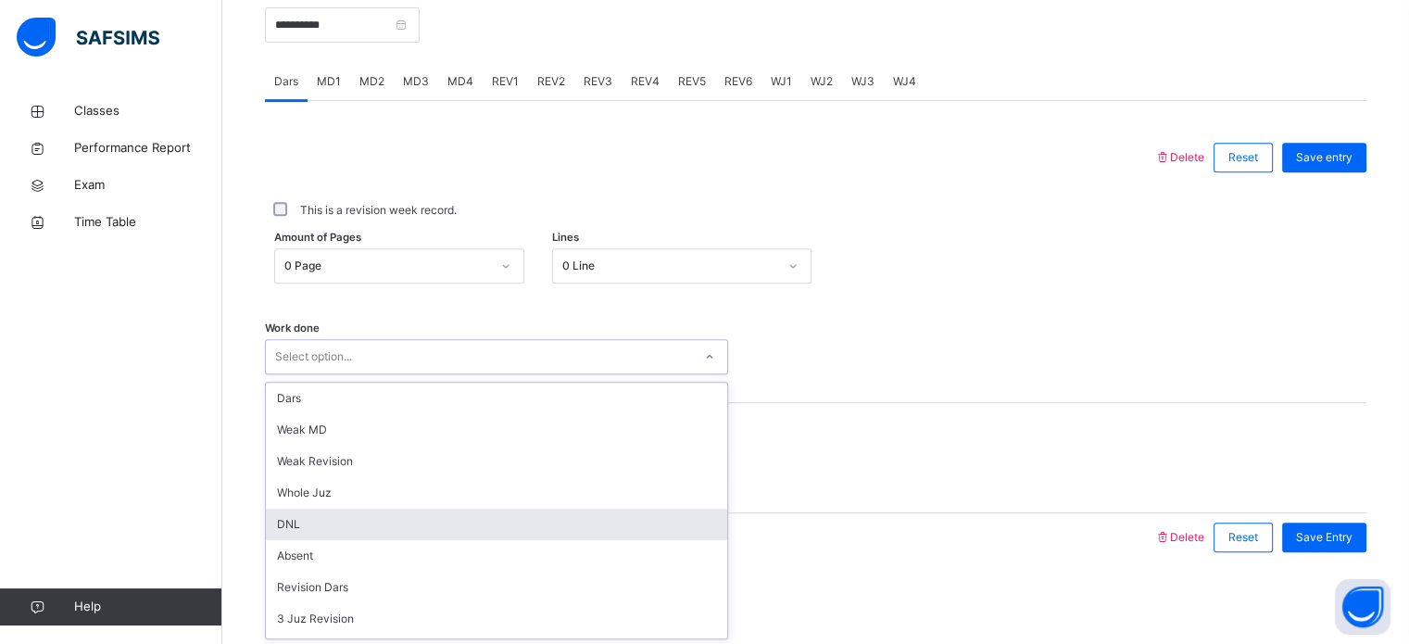
scroll to position [185, 0]
click at [389, 541] on div "Not Reading" at bounding box center [496, 527] width 461 height 31
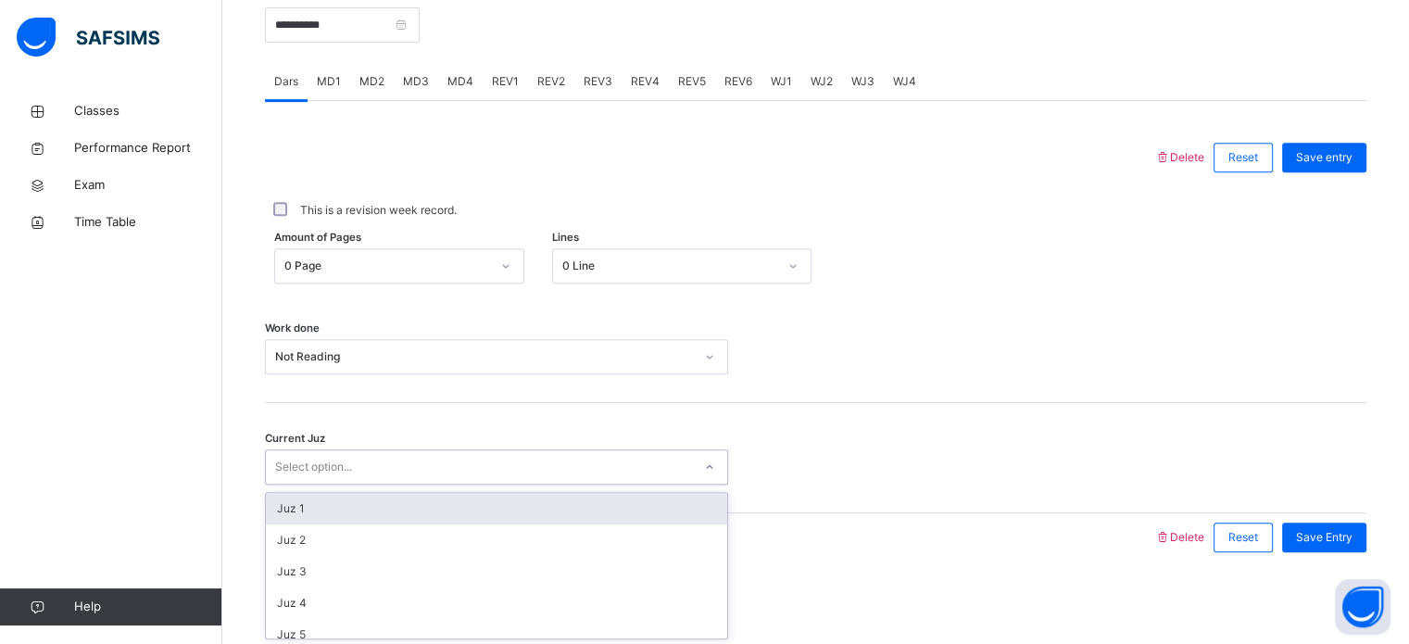
click at [352, 462] on div "Select option..." at bounding box center [313, 466] width 77 height 35
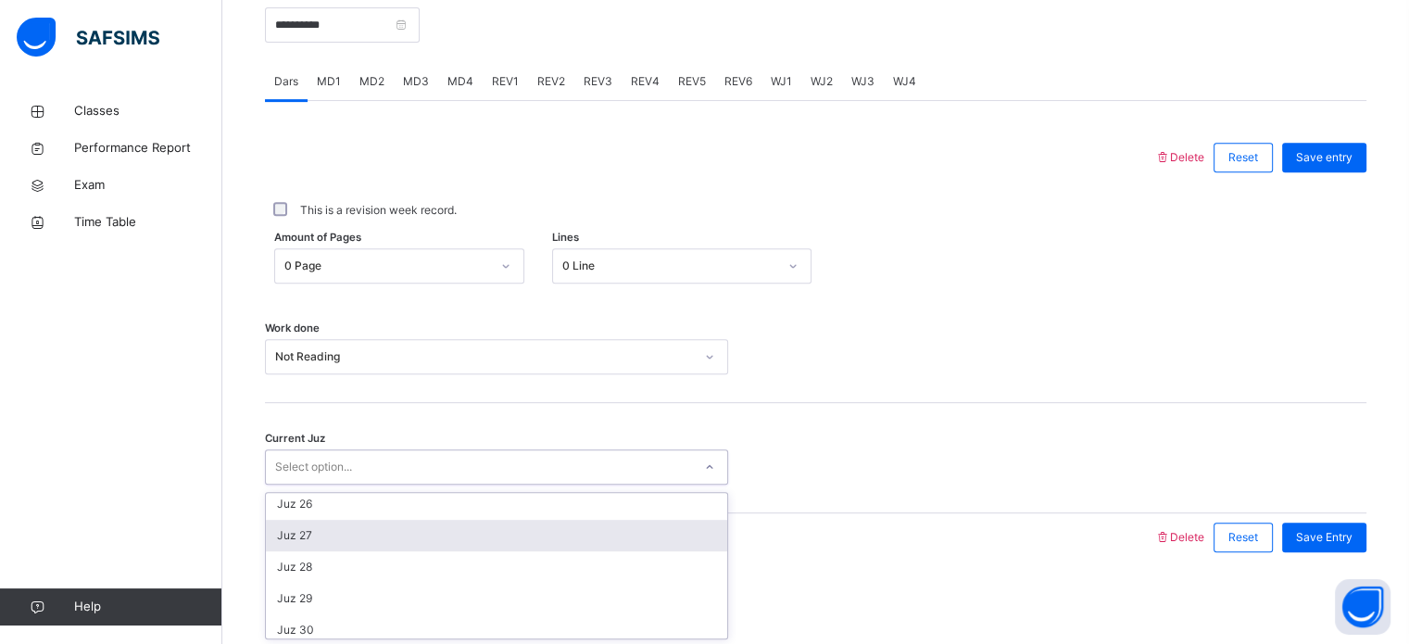
scroll to position [793, 0]
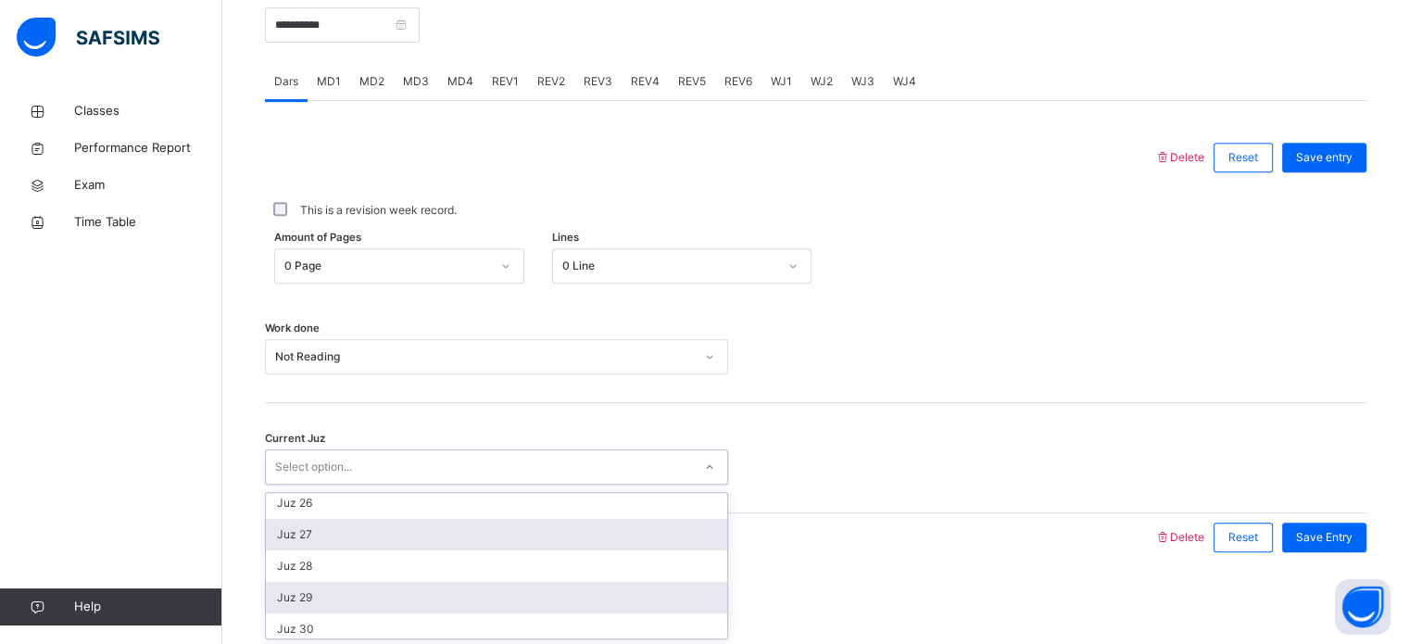
click at [363, 588] on div "Juz 29" at bounding box center [496, 597] width 461 height 31
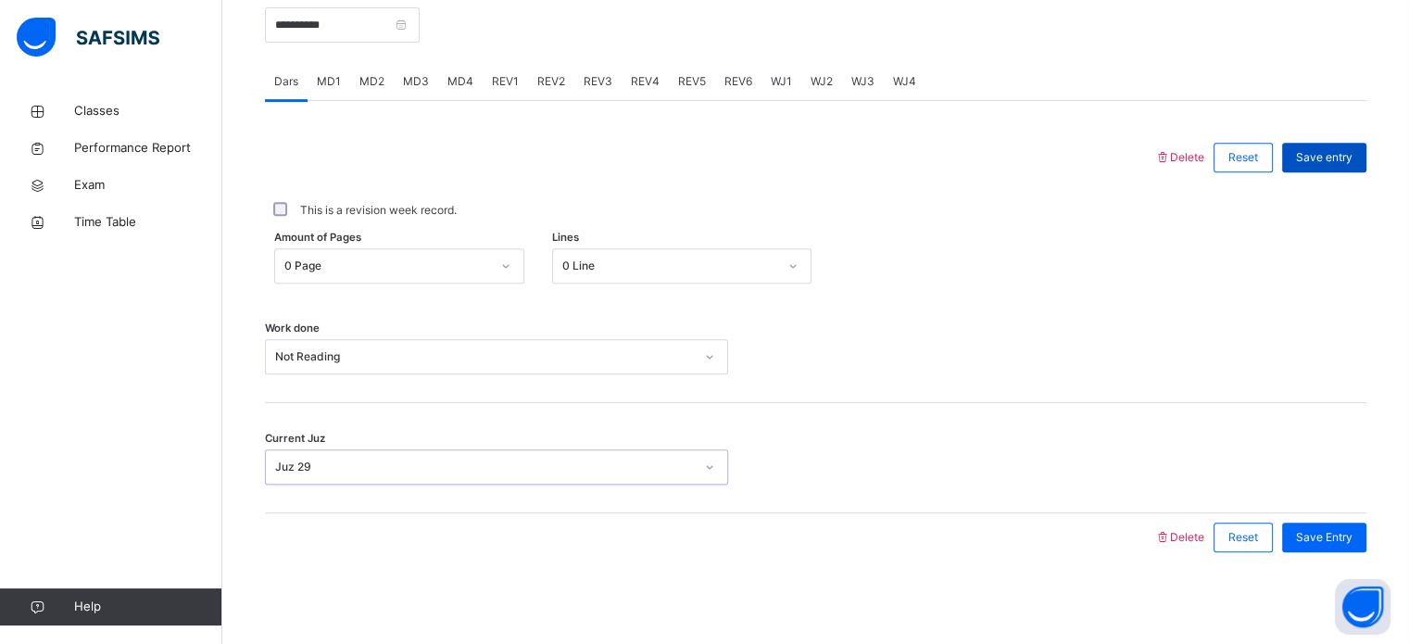
click at [1346, 162] on span "Save entry" at bounding box center [1324, 157] width 57 height 17
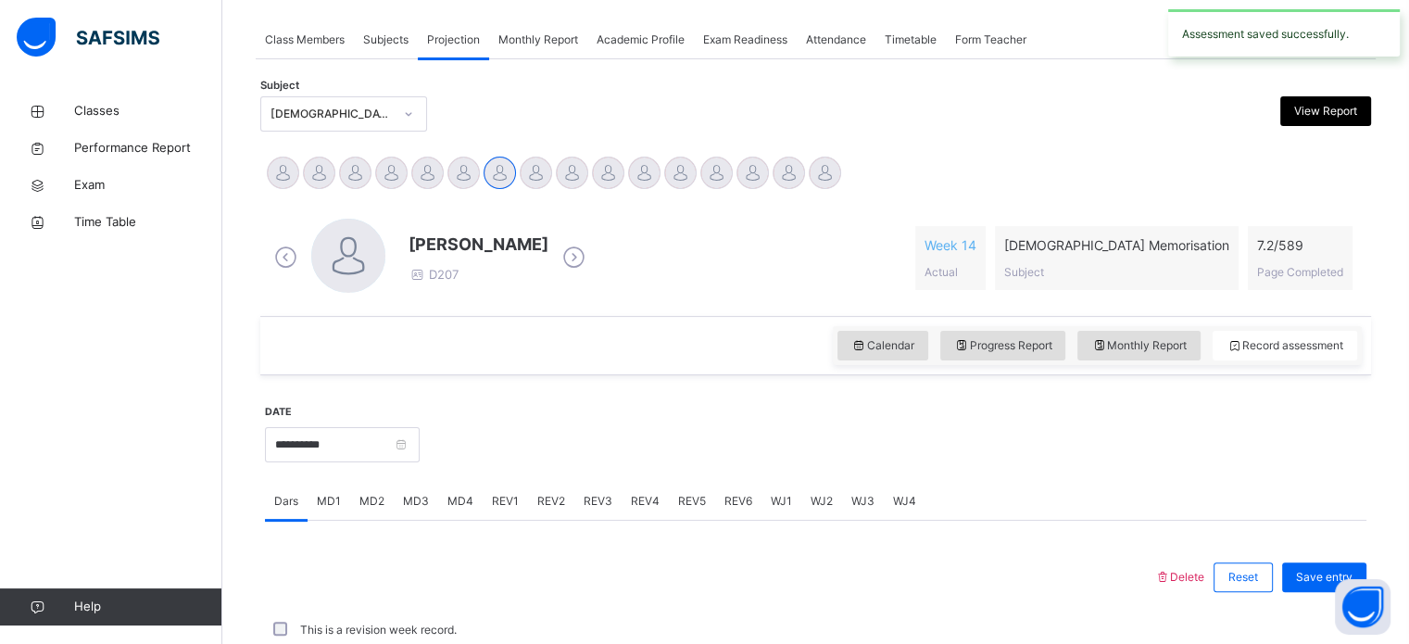
scroll to position [747, 0]
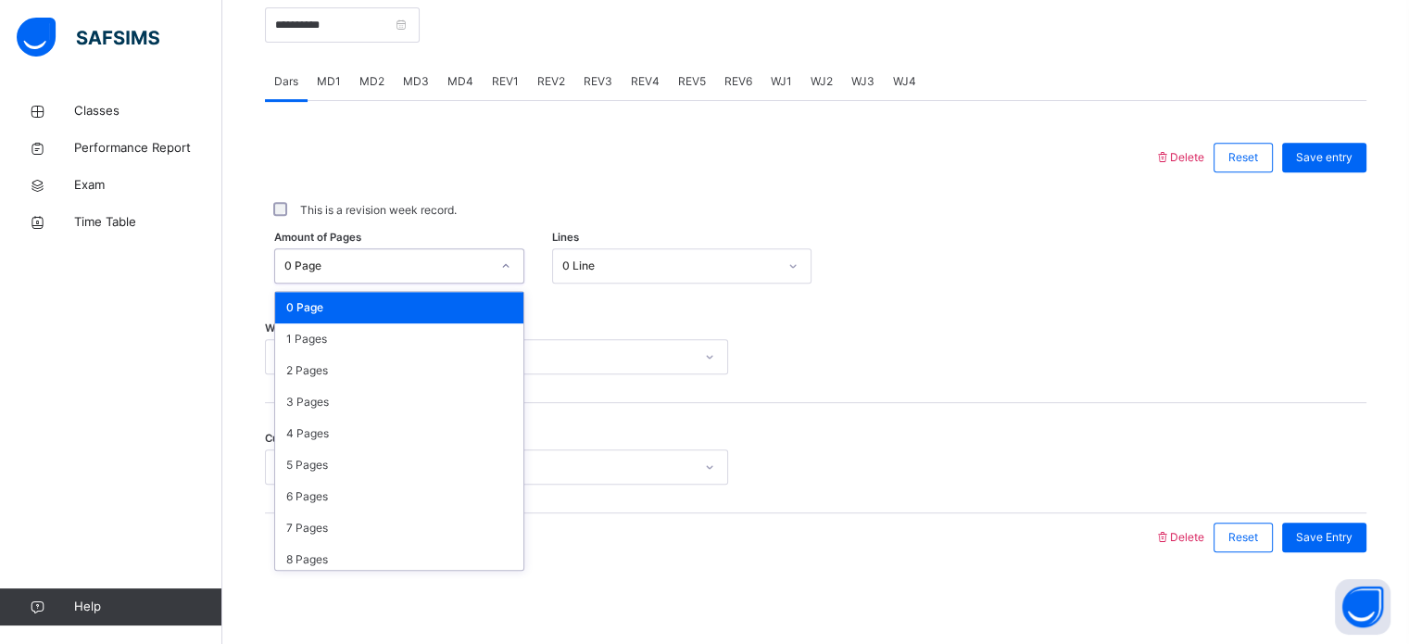
click at [331, 258] on div "0 Page" at bounding box center [387, 266] width 206 height 17
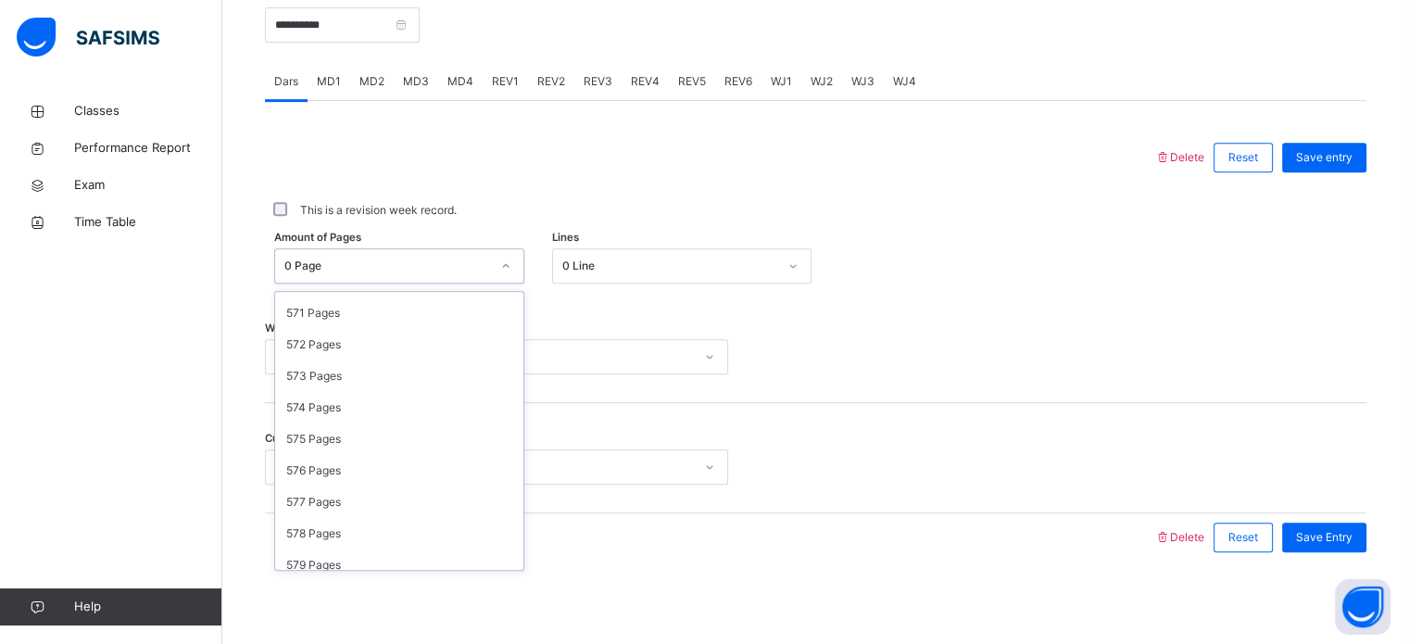
scroll to position [18307, 0]
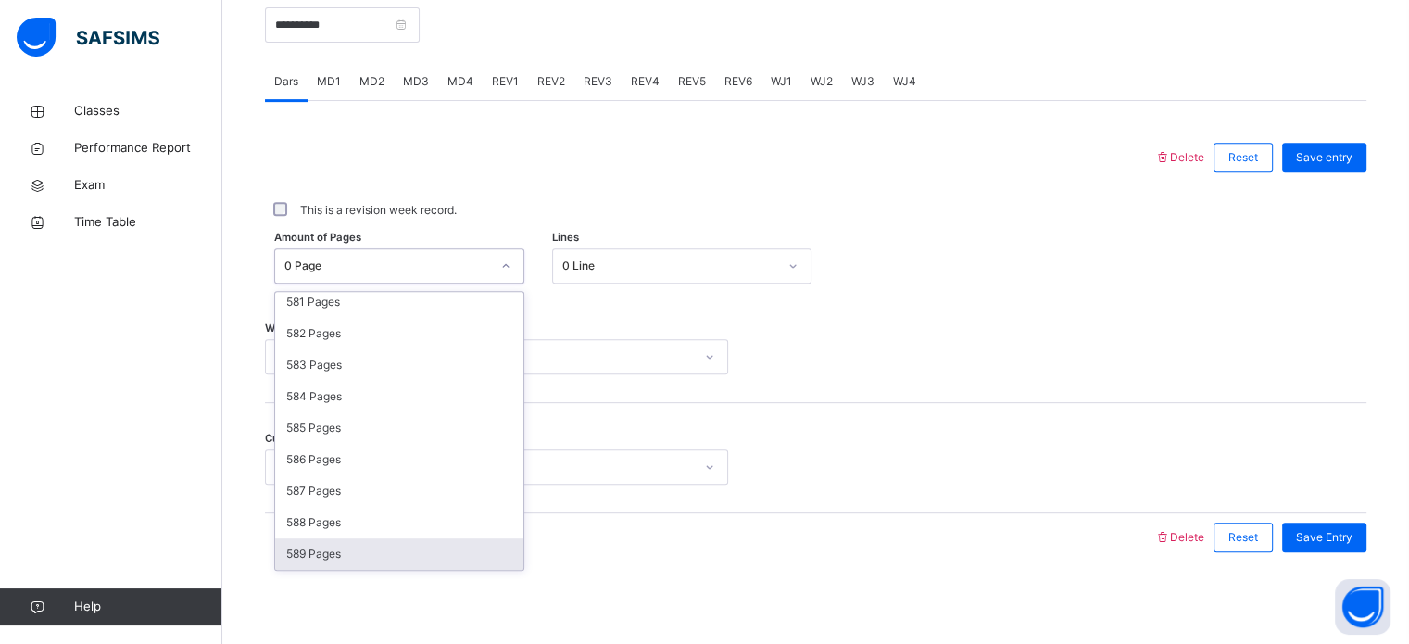
click at [660, 271] on div "0 Line" at bounding box center [669, 266] width 215 height 17
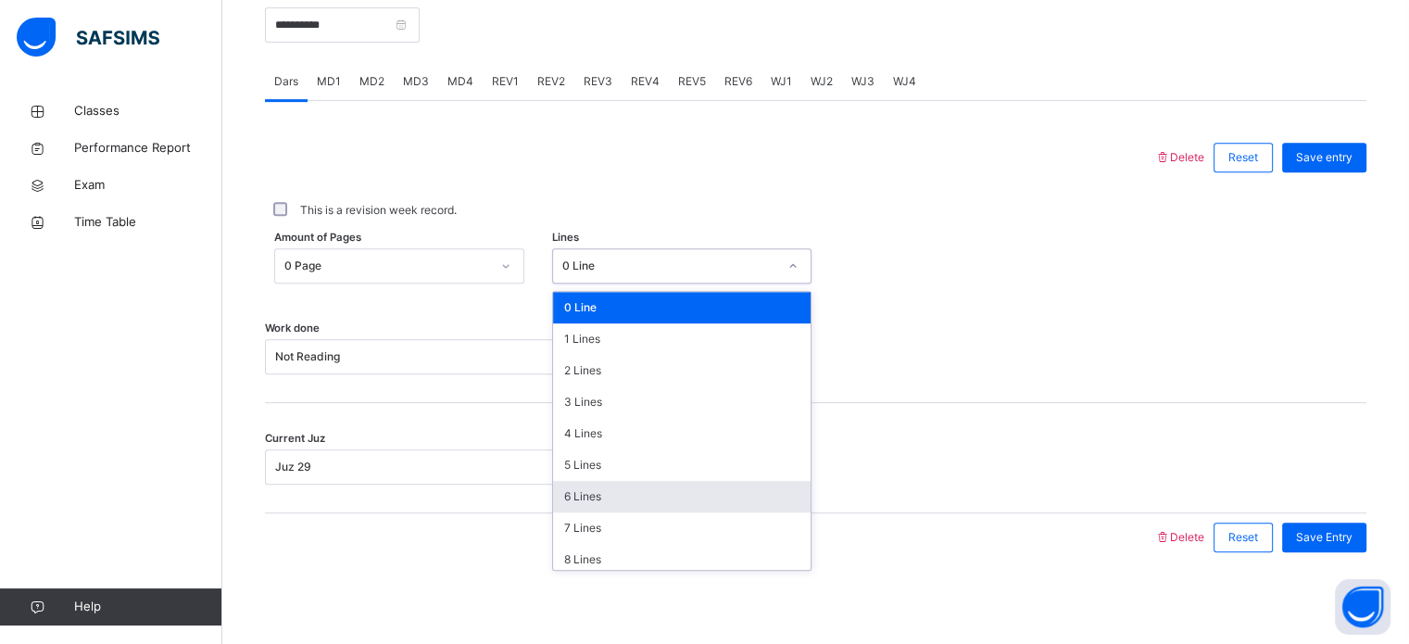
scroll to position [226, 0]
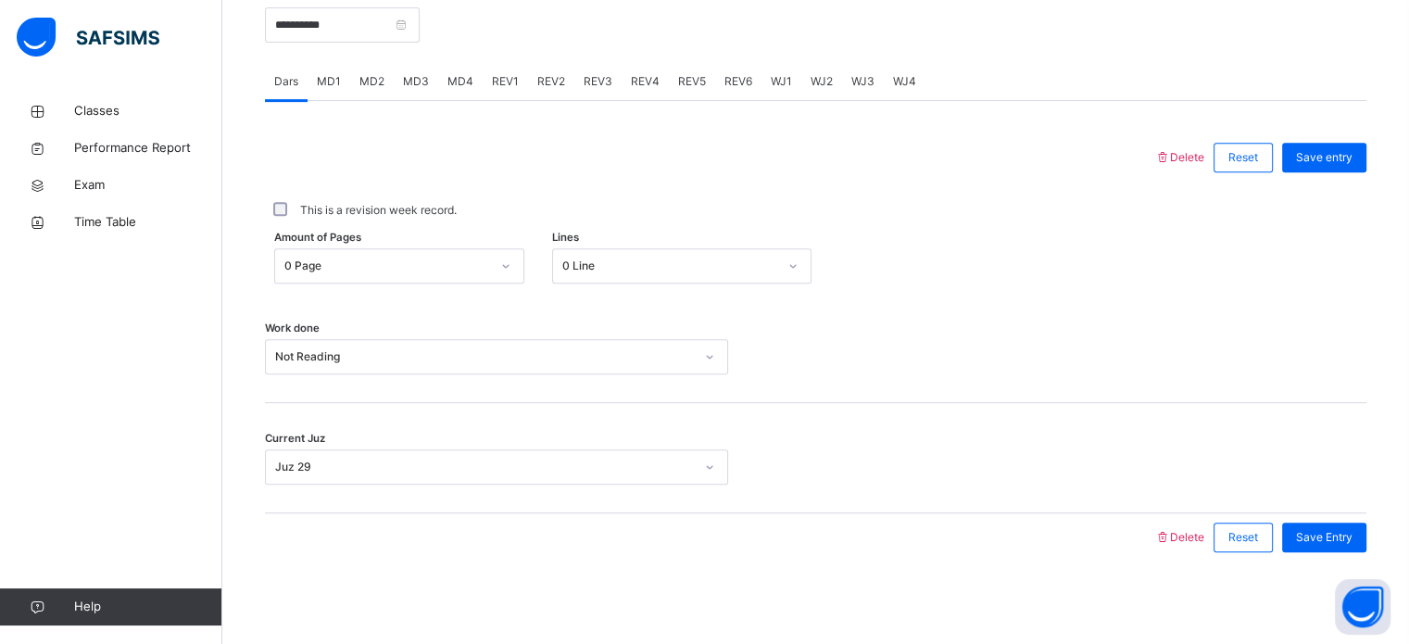
click at [992, 353] on div "Work done Not Reading" at bounding box center [816, 356] width 1102 height 35
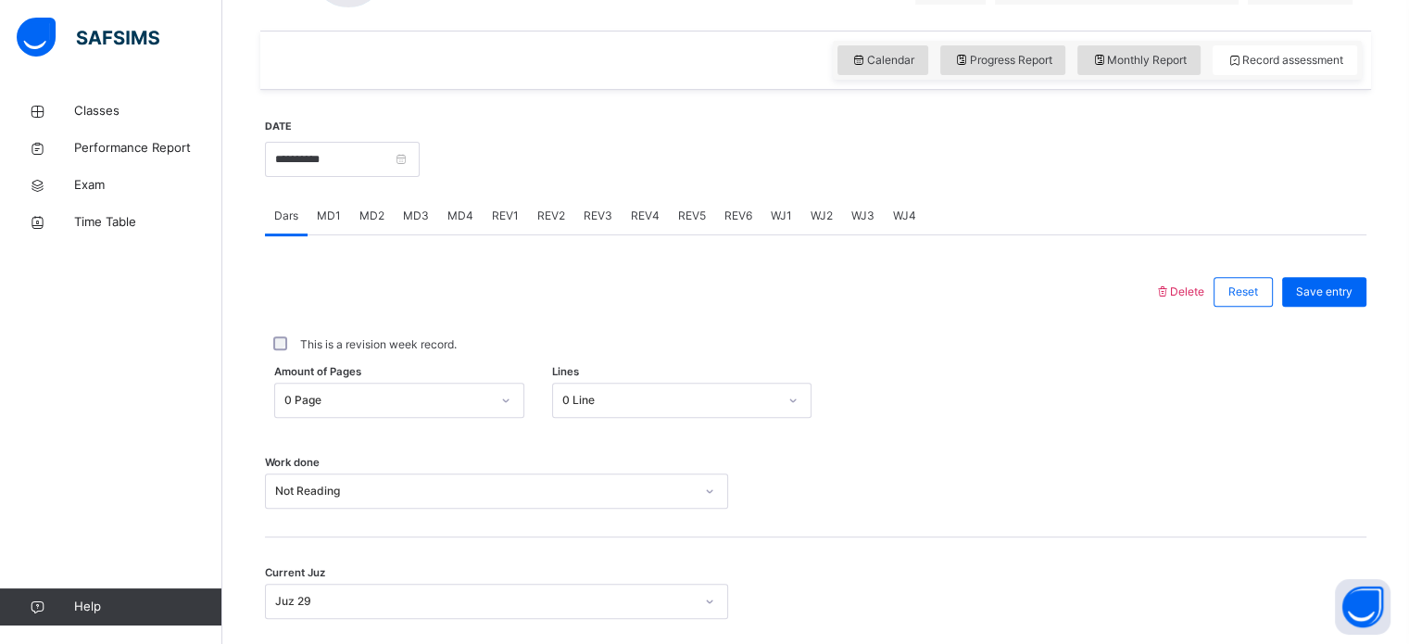
scroll to position [598, 0]
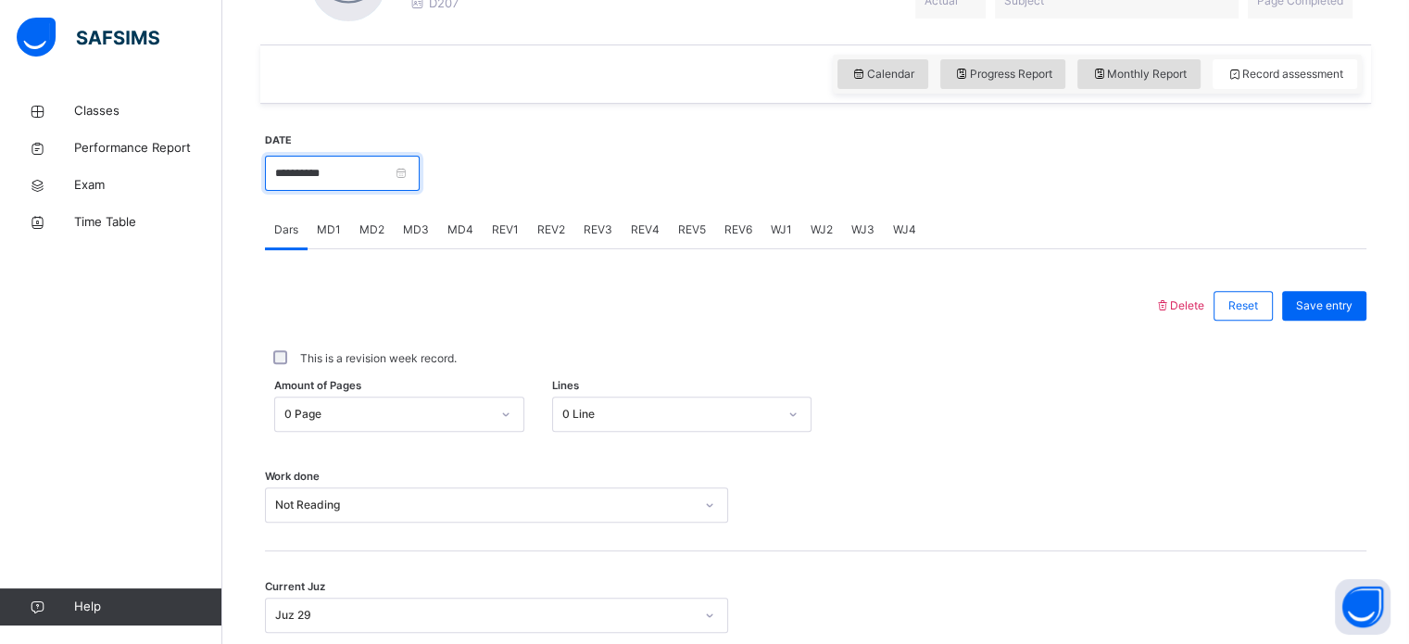
click at [346, 173] on input "**********" at bounding box center [342, 173] width 155 height 35
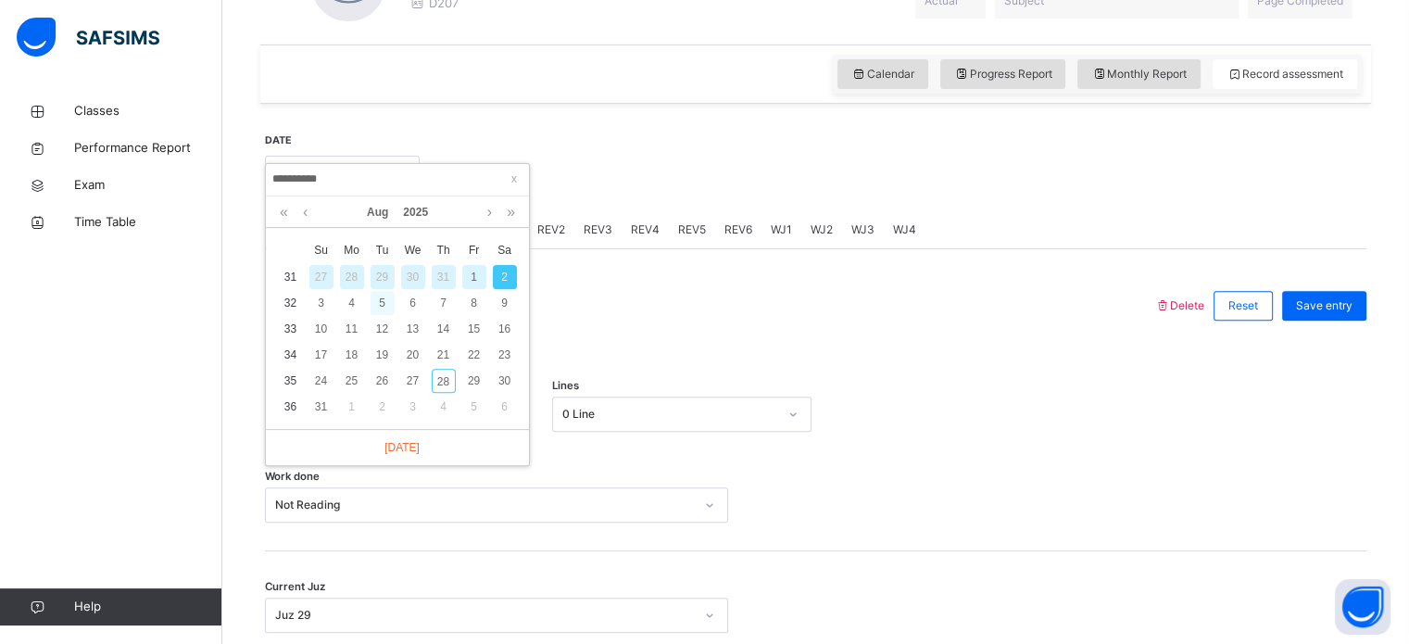
click at [388, 297] on div "5" at bounding box center [383, 303] width 24 height 24
type input "**********"
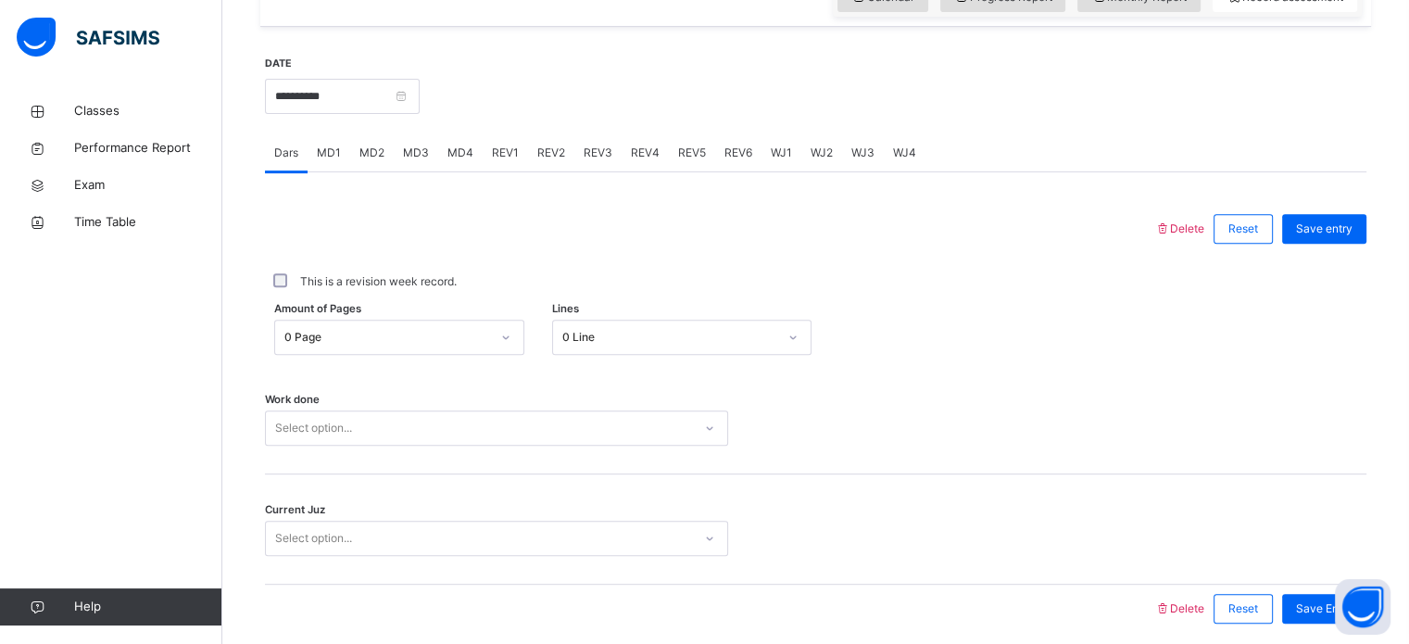
scroll to position [680, 0]
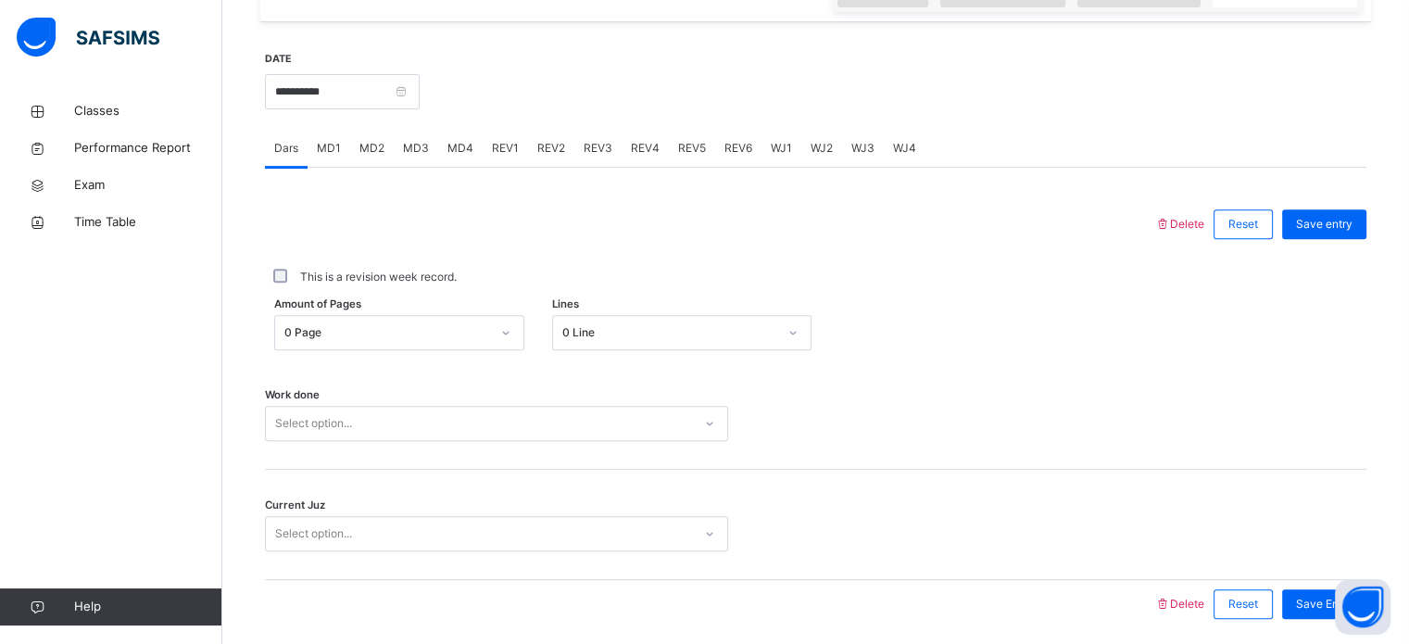
drag, startPoint x: 652, startPoint y: 411, endPoint x: 572, endPoint y: 322, distance: 120.0
click at [572, 322] on div "0 Line" at bounding box center [664, 333] width 222 height 29
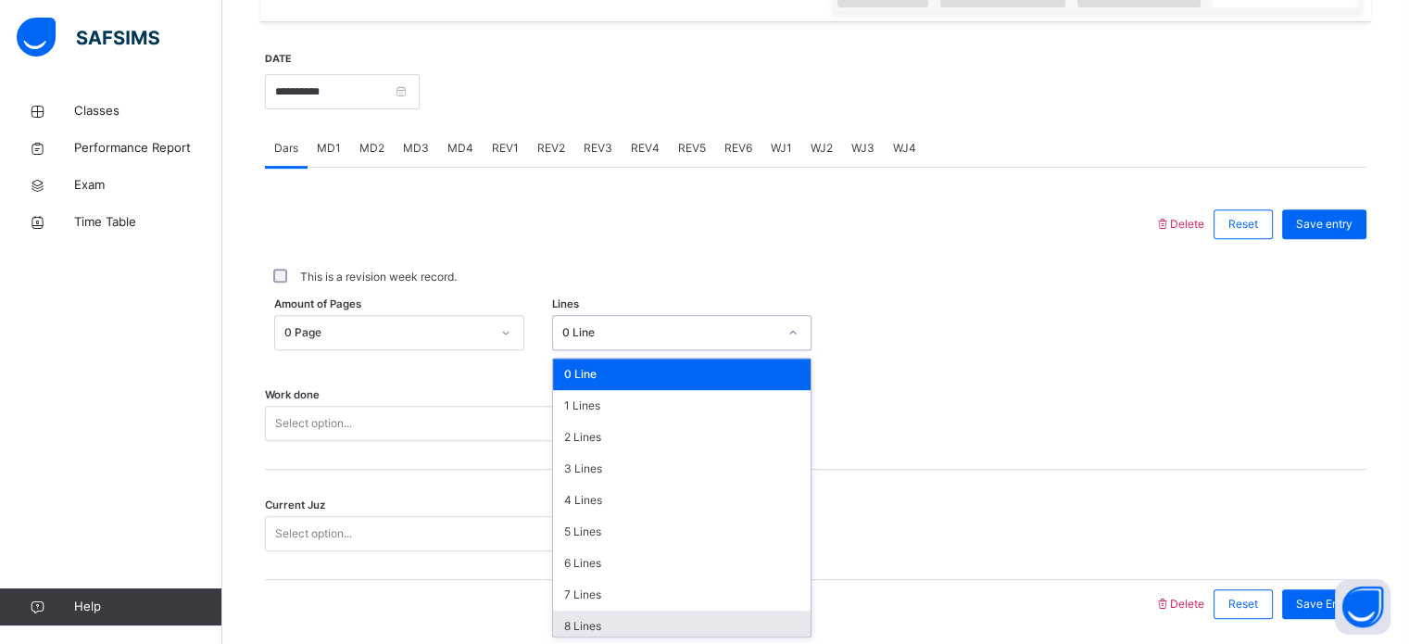
click at [638, 617] on div "8 Lines" at bounding box center [682, 626] width 258 height 31
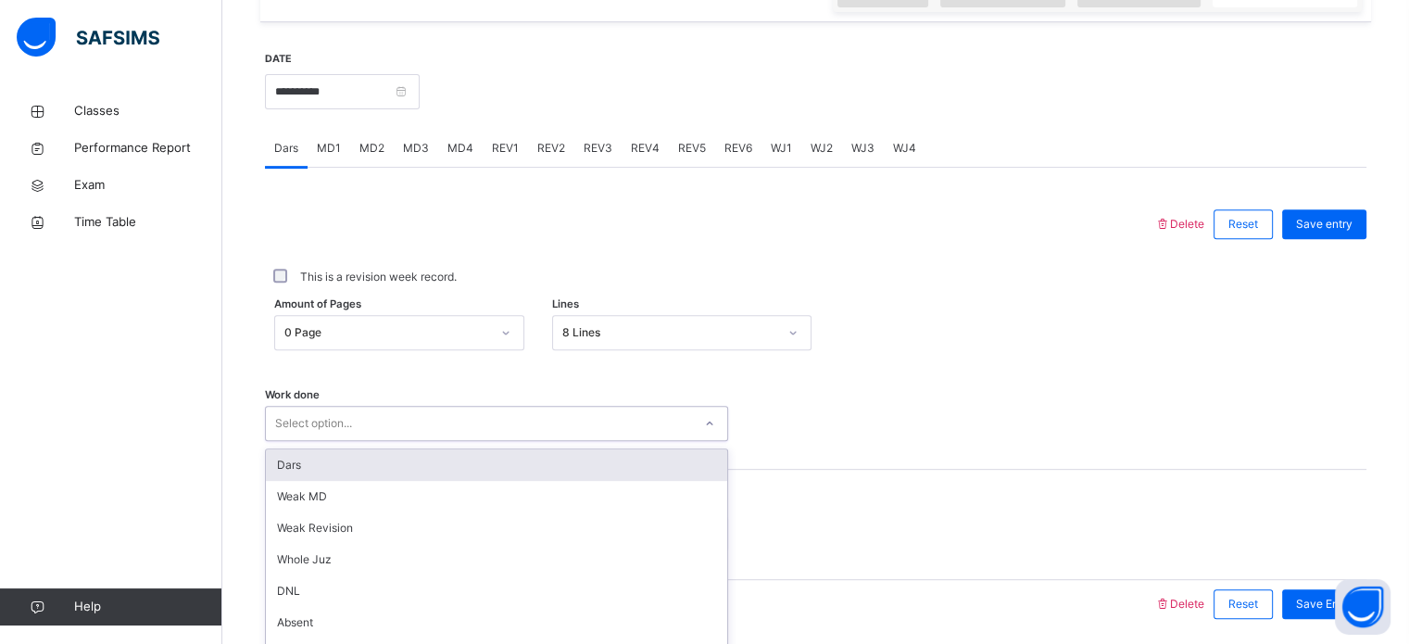
click at [464, 416] on div "option Dars focused, 1 of 14. 14 results available. Use Up and Down to choose o…" at bounding box center [496, 423] width 463 height 35
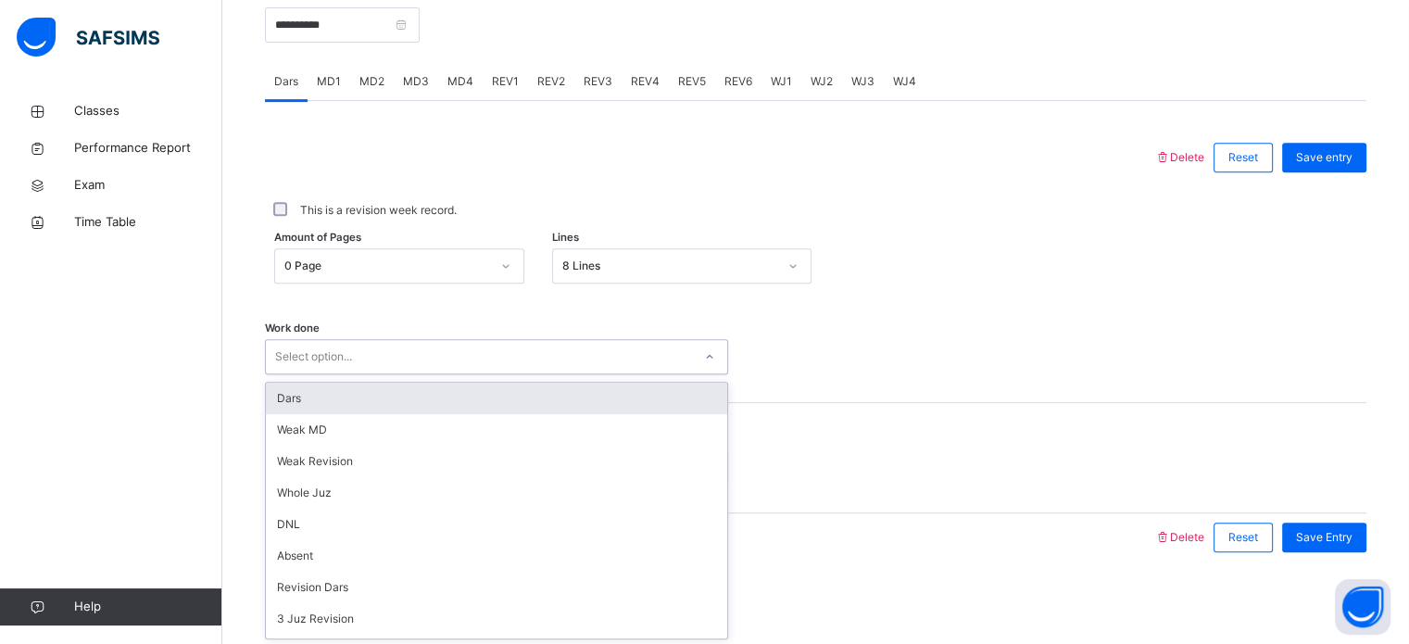
click at [358, 401] on div "Dars" at bounding box center [496, 398] width 461 height 31
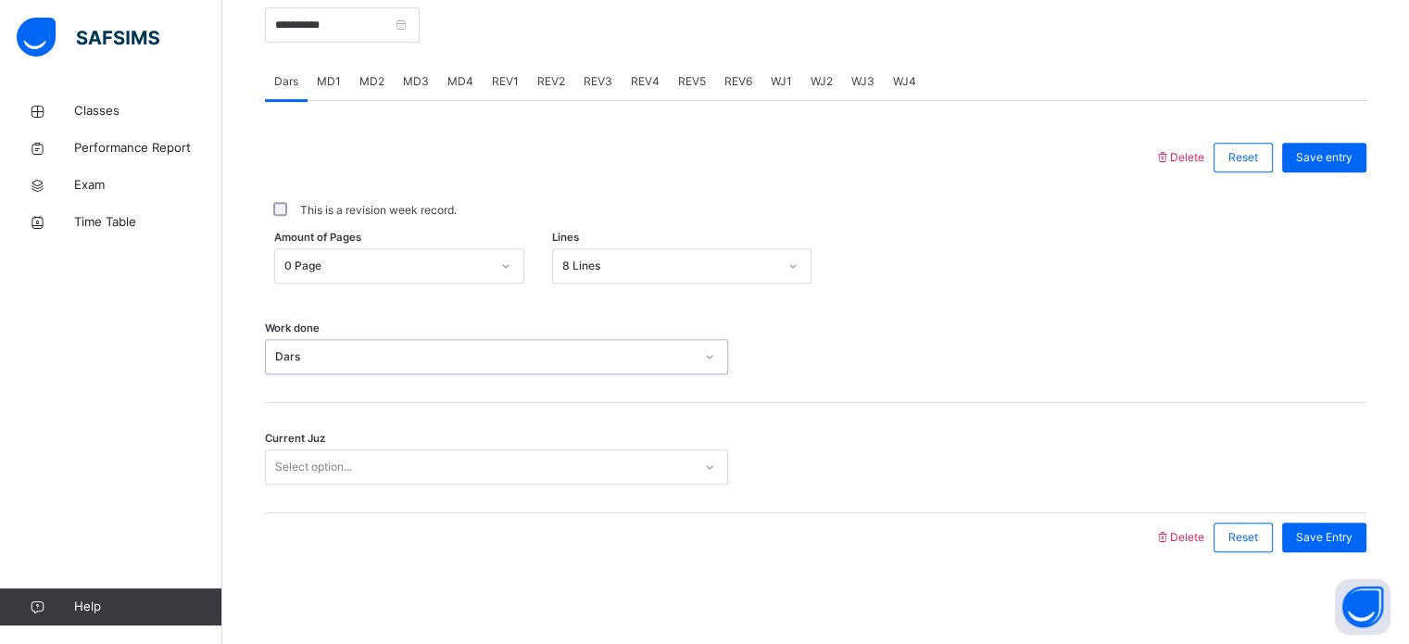
click at [358, 437] on div "Current Juz Select option..." at bounding box center [816, 458] width 1102 height 110
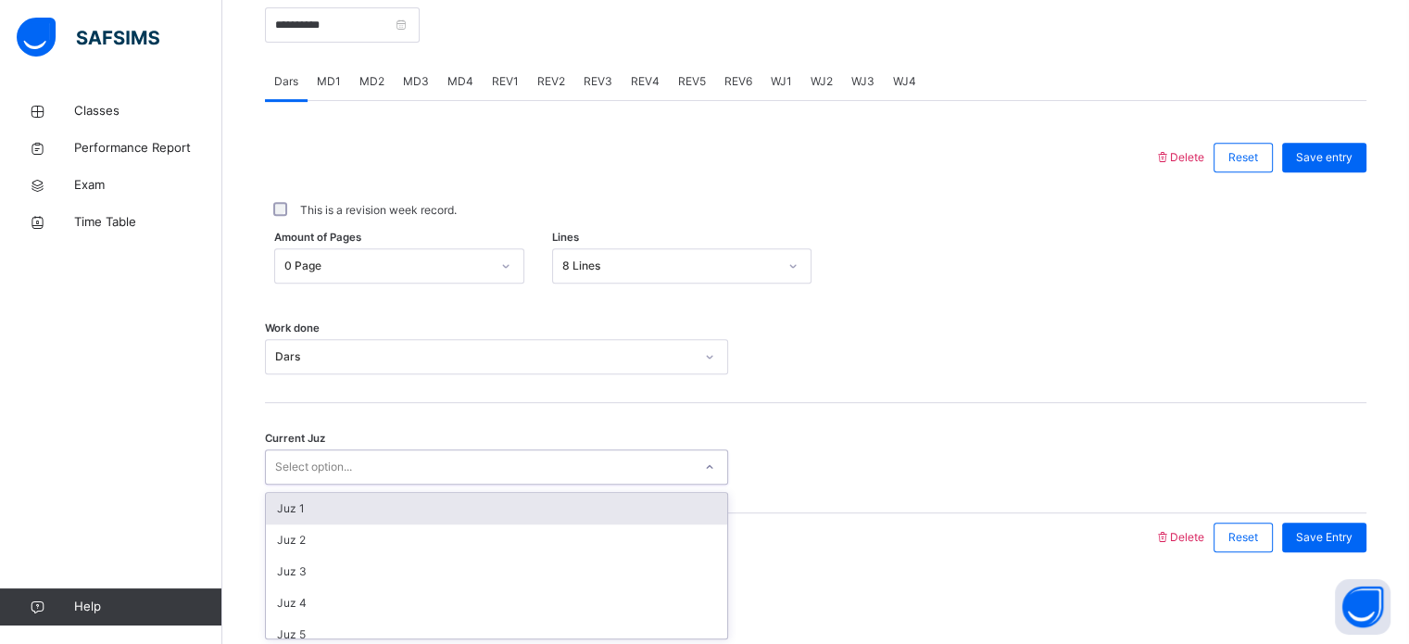
click at [360, 455] on div "Select option..." at bounding box center [479, 467] width 426 height 29
type input "*"
type input "**"
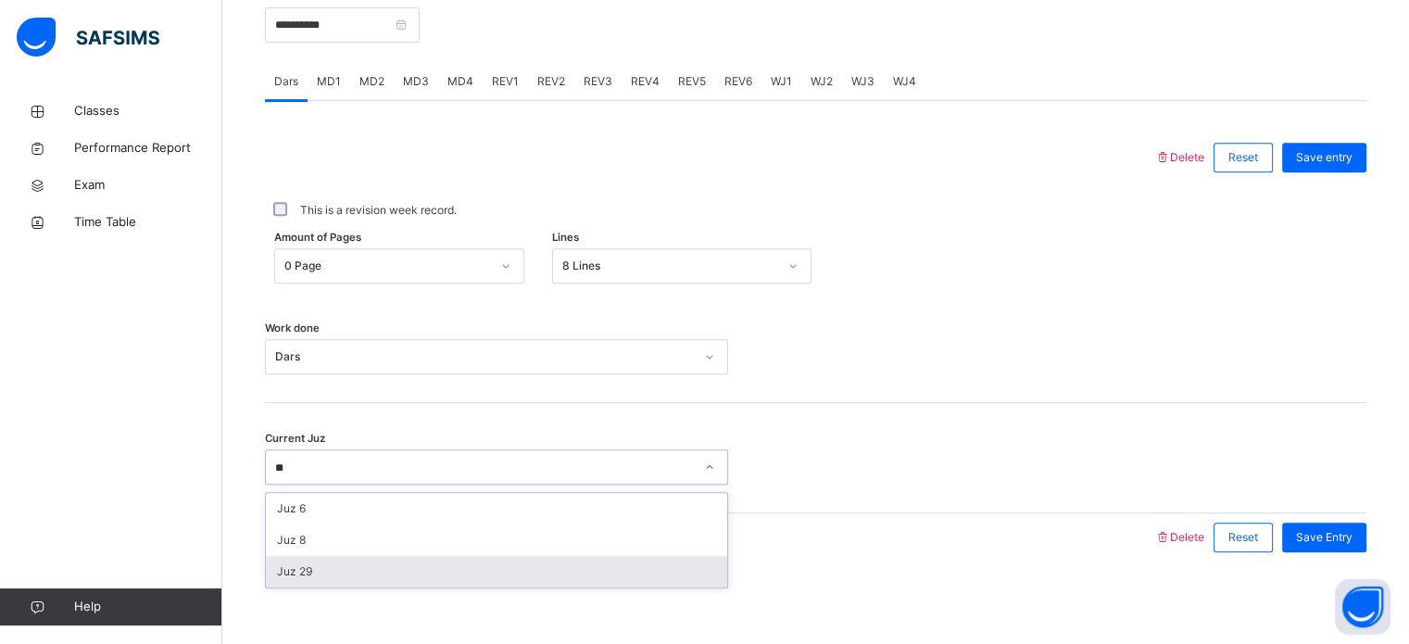
click at [345, 570] on div "Juz 29" at bounding box center [496, 571] width 461 height 31
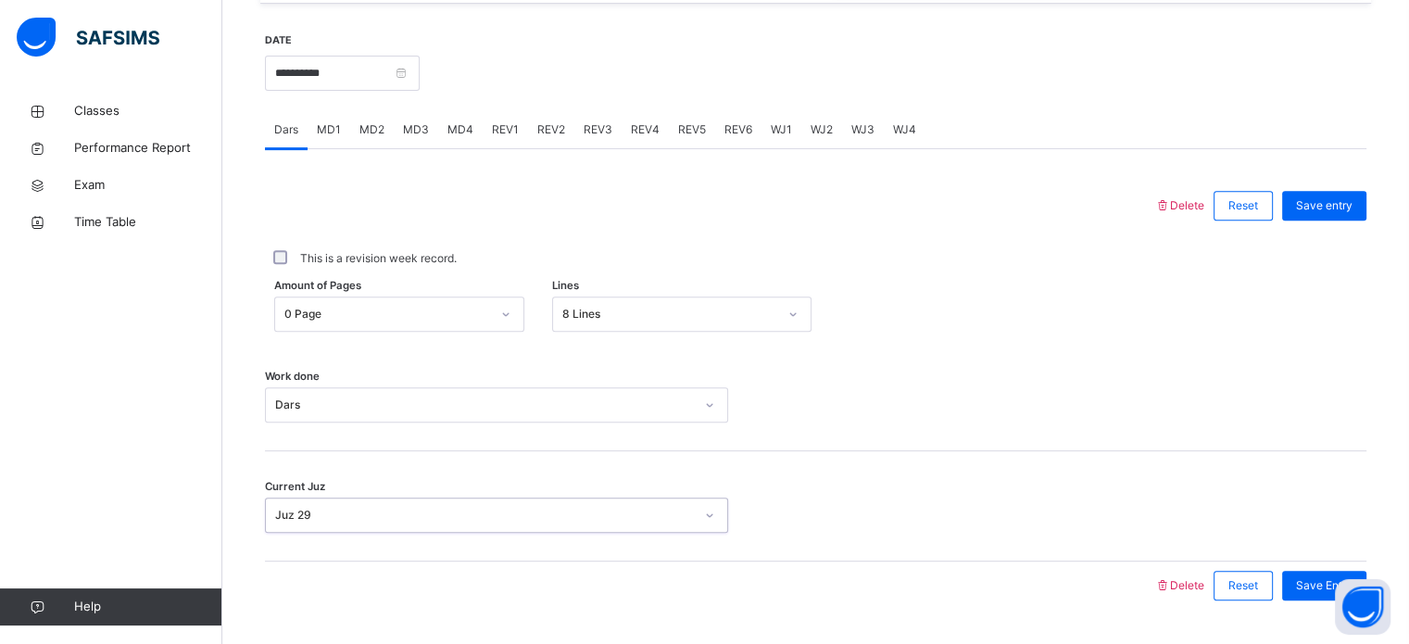
scroll to position [695, 0]
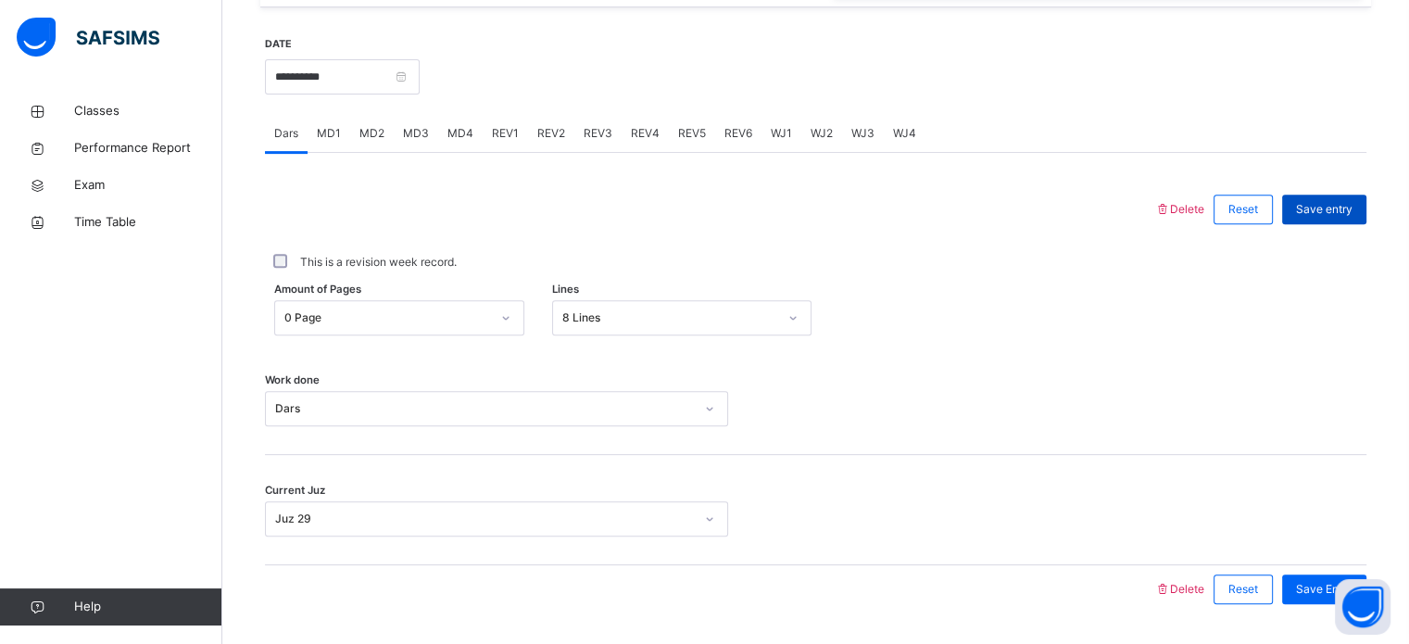
click at [1336, 207] on span "Save entry" at bounding box center [1324, 209] width 57 height 17
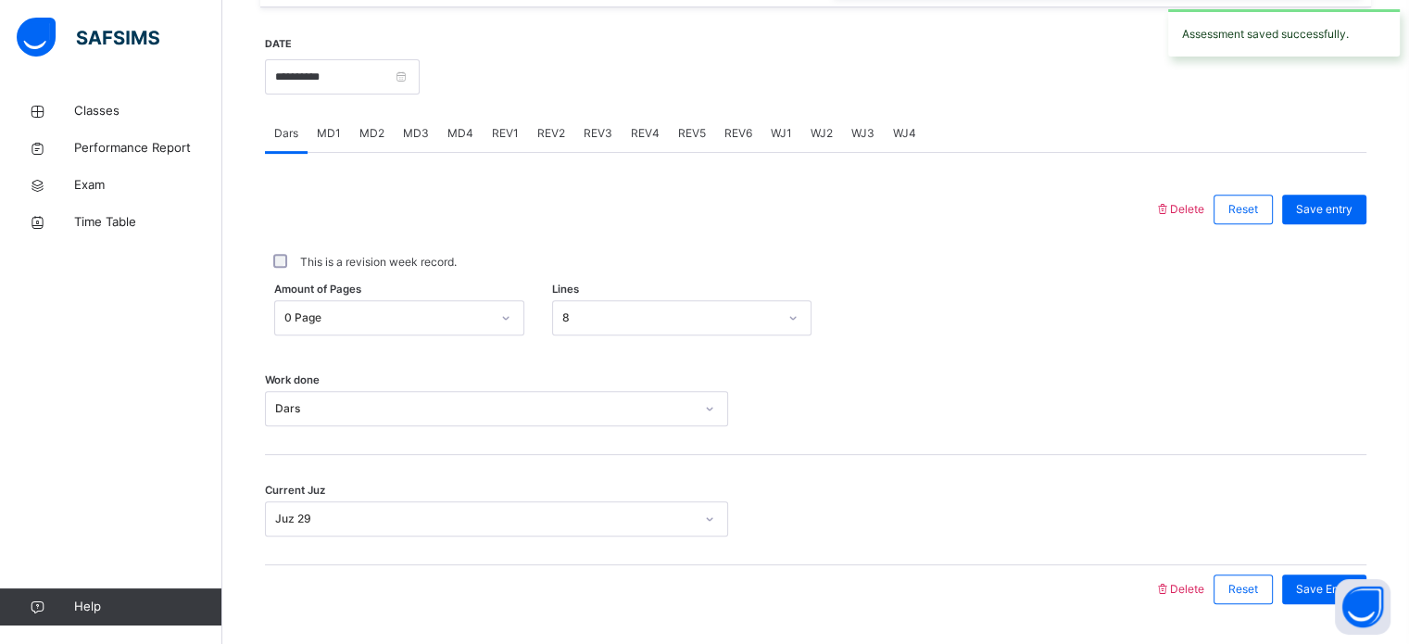
click at [613, 302] on div "8" at bounding box center [681, 317] width 259 height 35
click at [617, 263] on div "This is a revision week record." at bounding box center [816, 262] width 1092 height 17
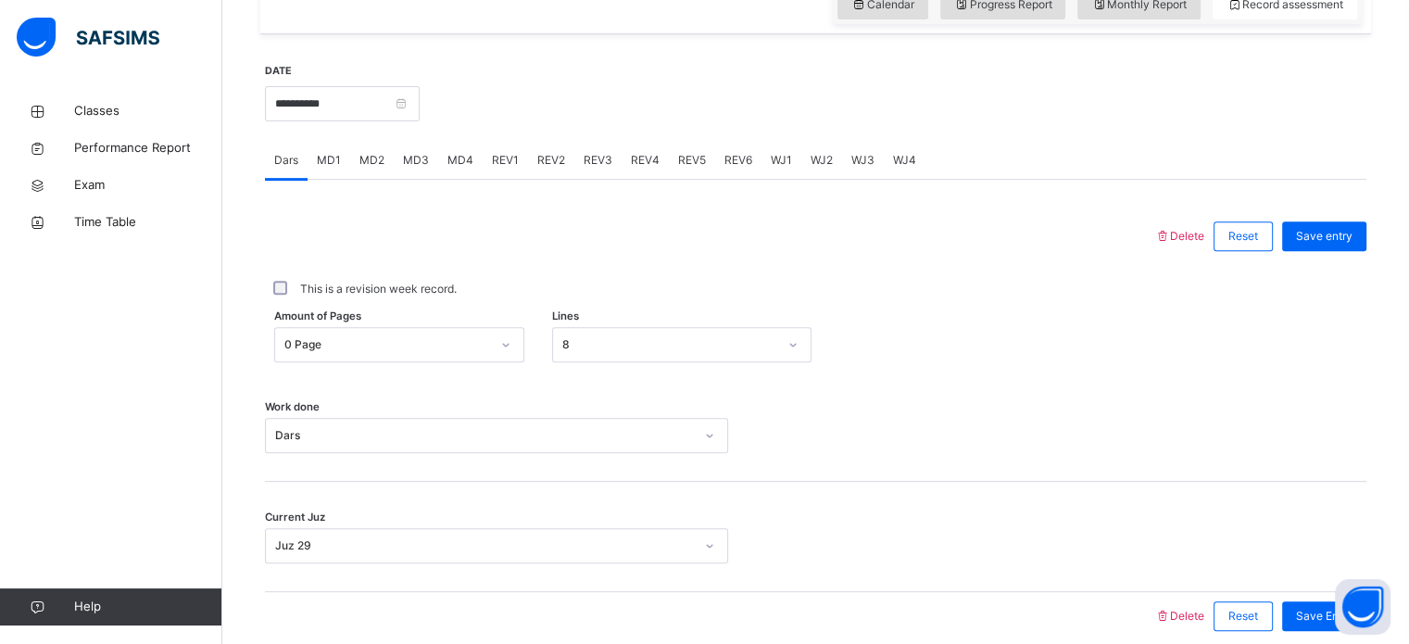
click at [422, 170] on div "MD3" at bounding box center [416, 160] width 44 height 37
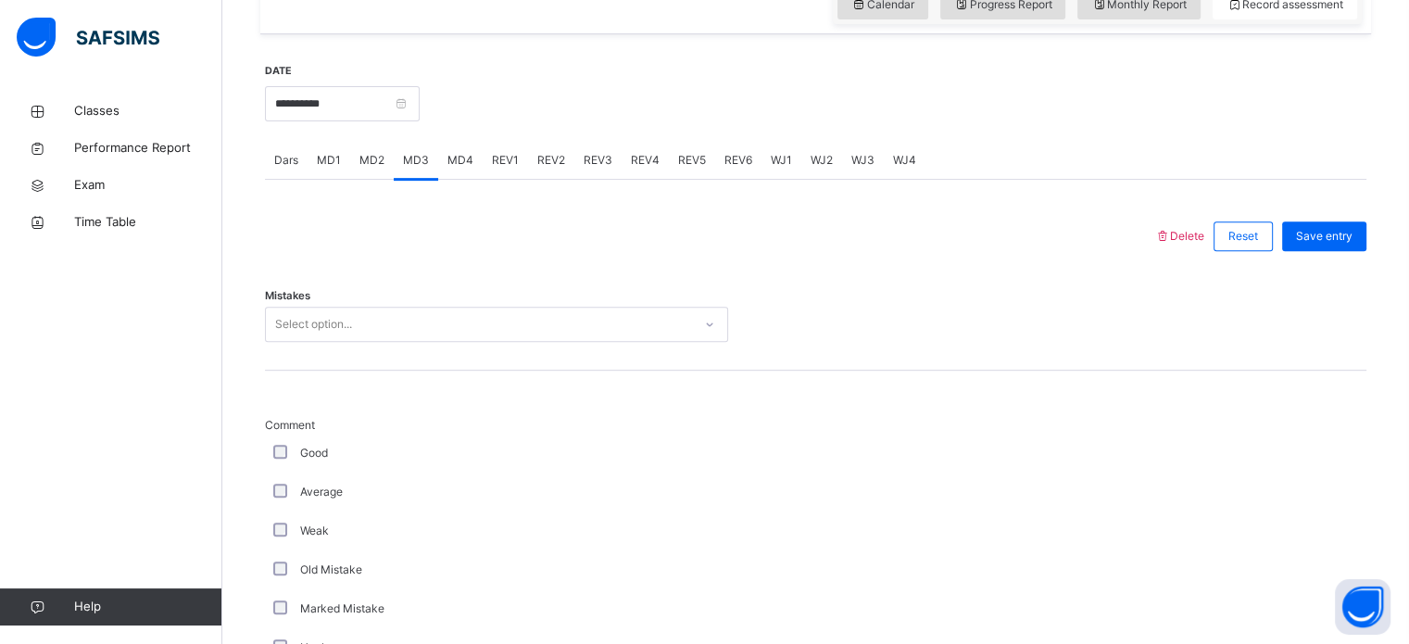
click at [305, 330] on div "Select option..." at bounding box center [313, 324] width 77 height 35
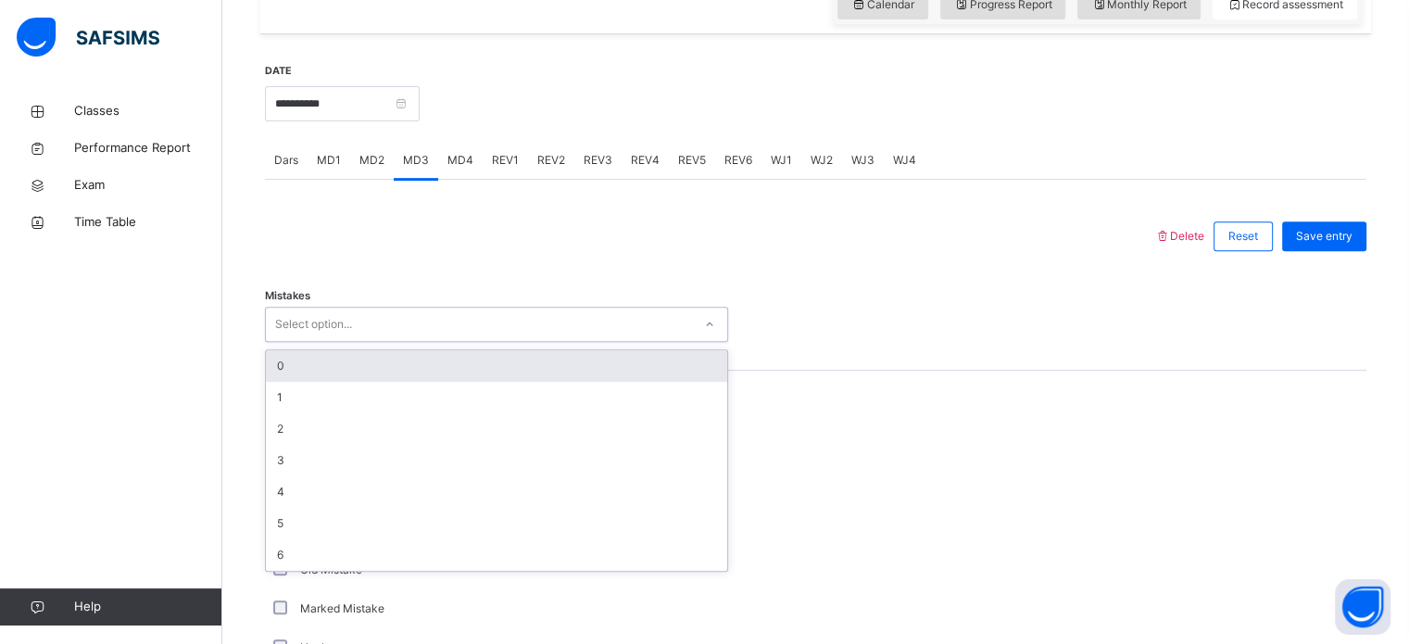
click at [305, 370] on div "0" at bounding box center [496, 365] width 461 height 31
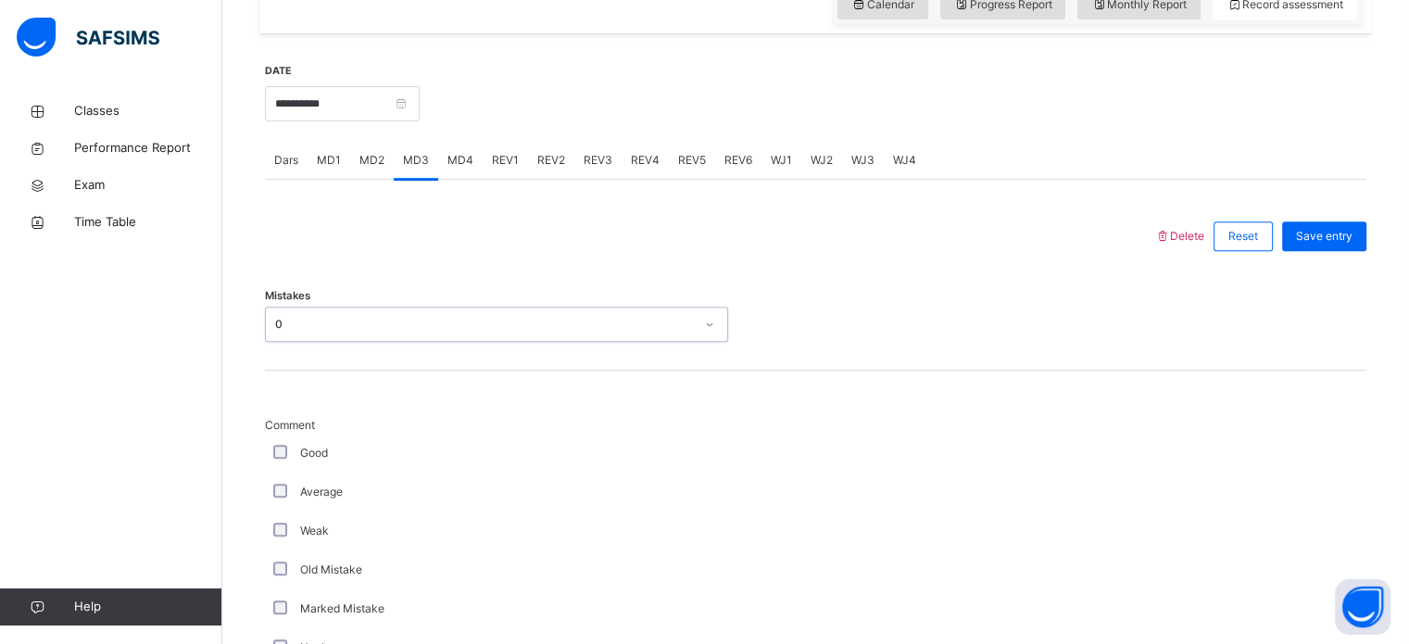
click at [296, 451] on div "Good" at bounding box center [497, 453] width 454 height 17
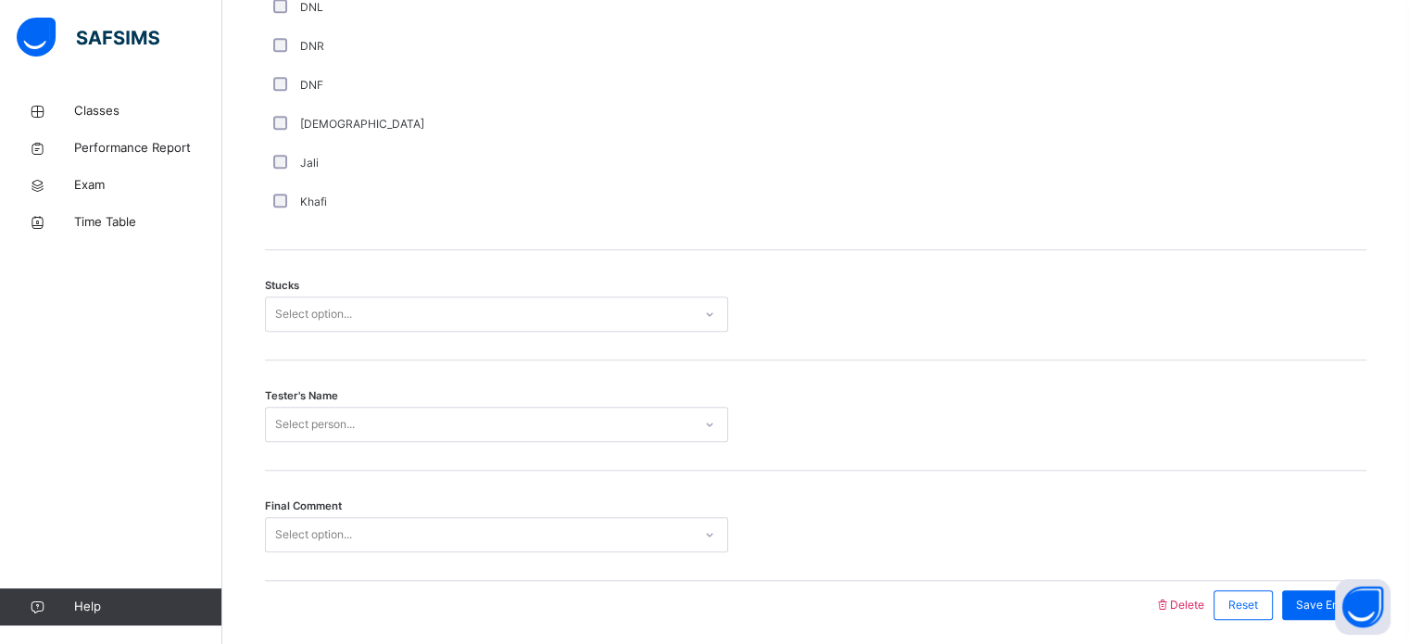
scroll to position [1387, 0]
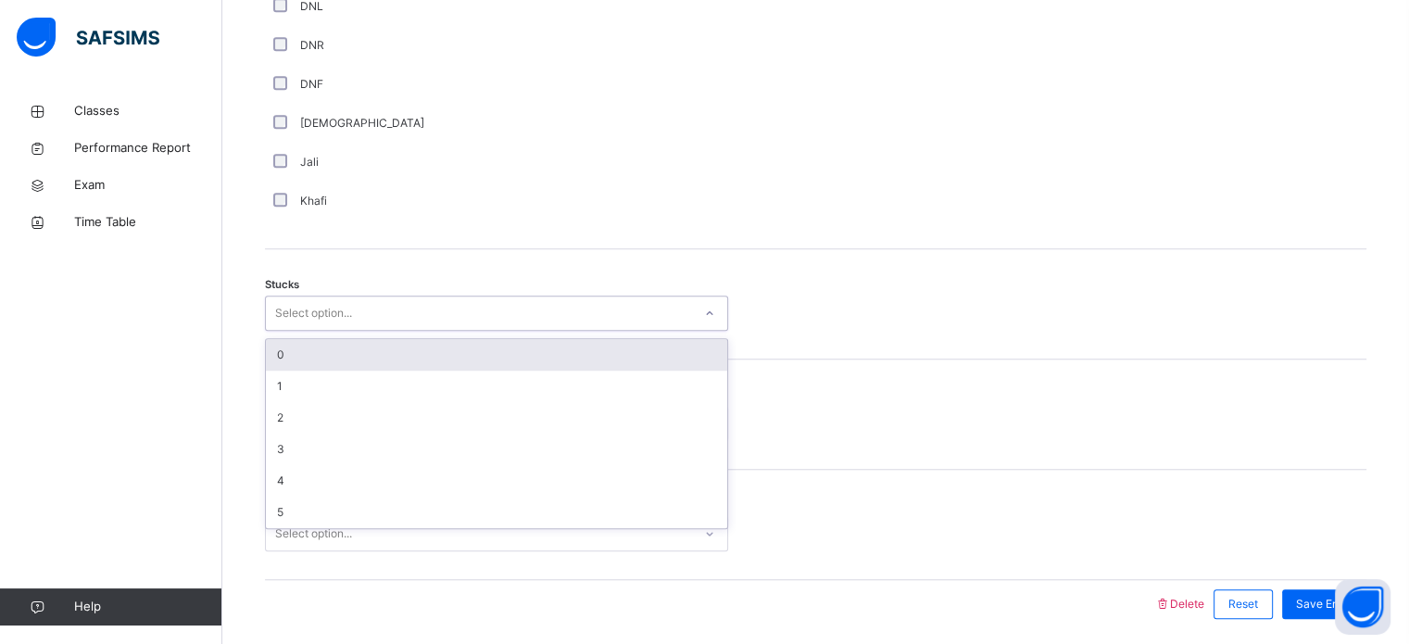
click at [333, 321] on div "Select option..." at bounding box center [313, 313] width 77 height 35
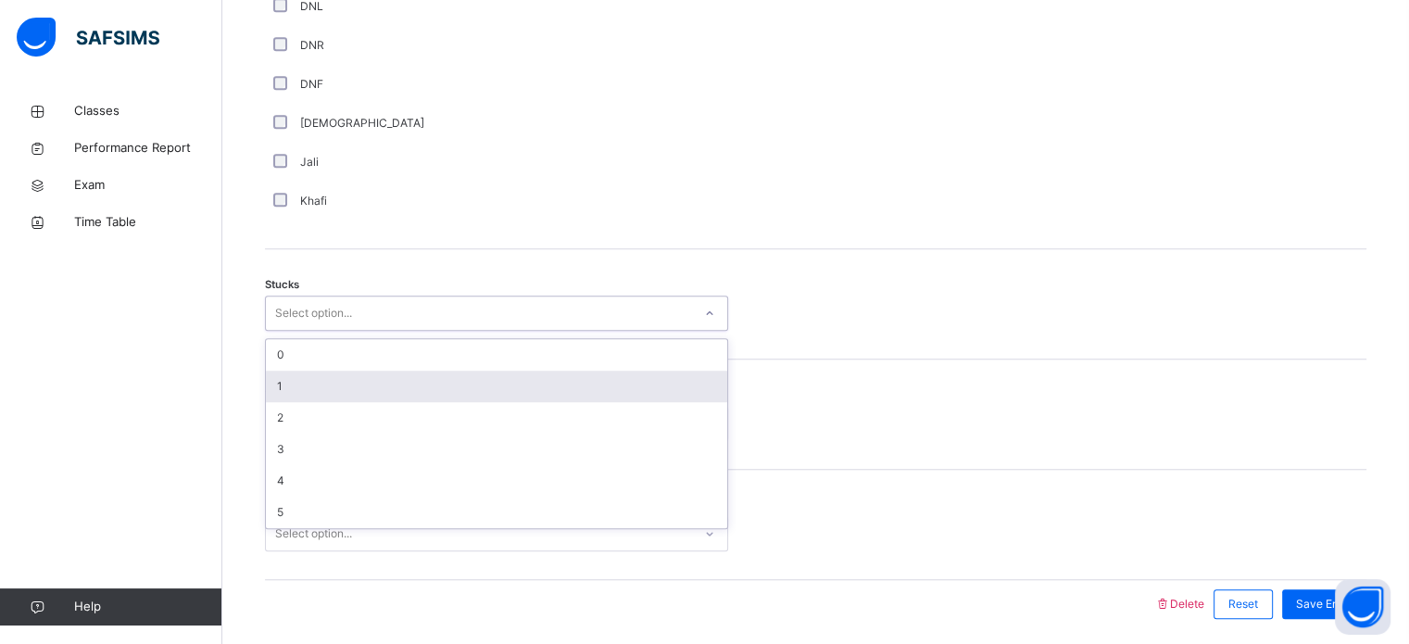
click at [292, 384] on div "1" at bounding box center [496, 386] width 461 height 31
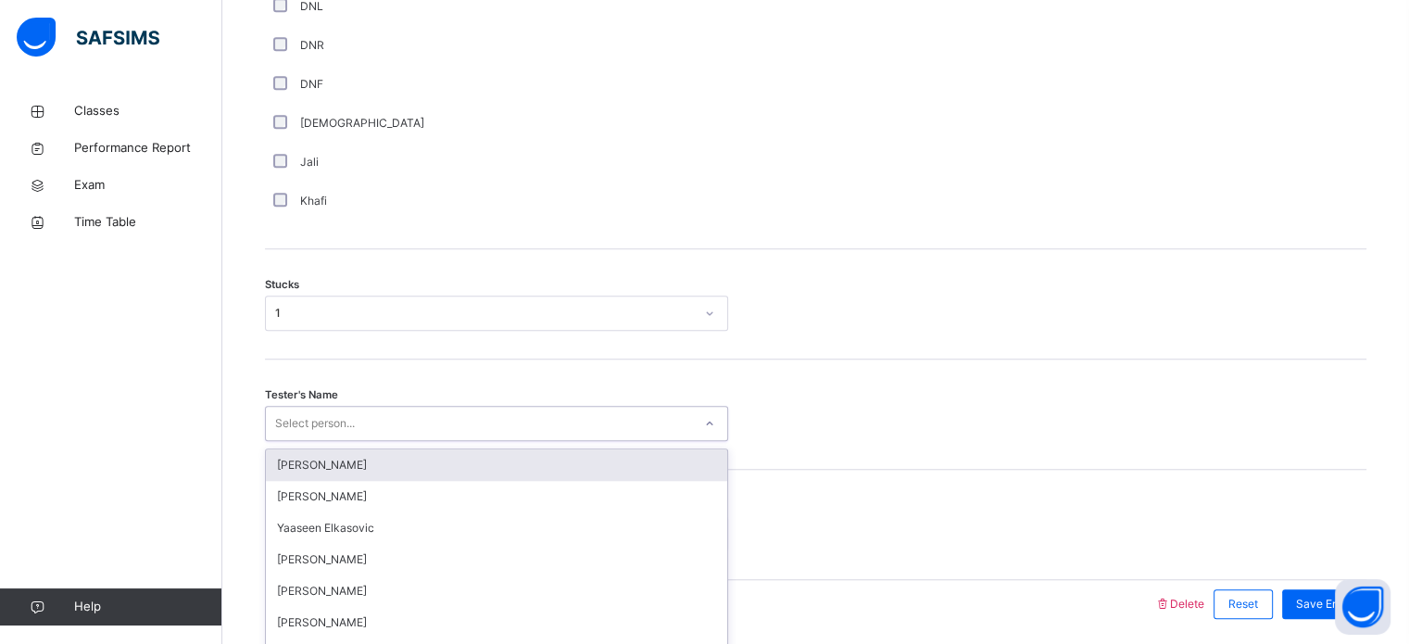
click at [308, 410] on div "option [PERSON_NAME] focused, 1 of 91. 91 results available. Use Up and Down to…" at bounding box center [496, 423] width 463 height 35
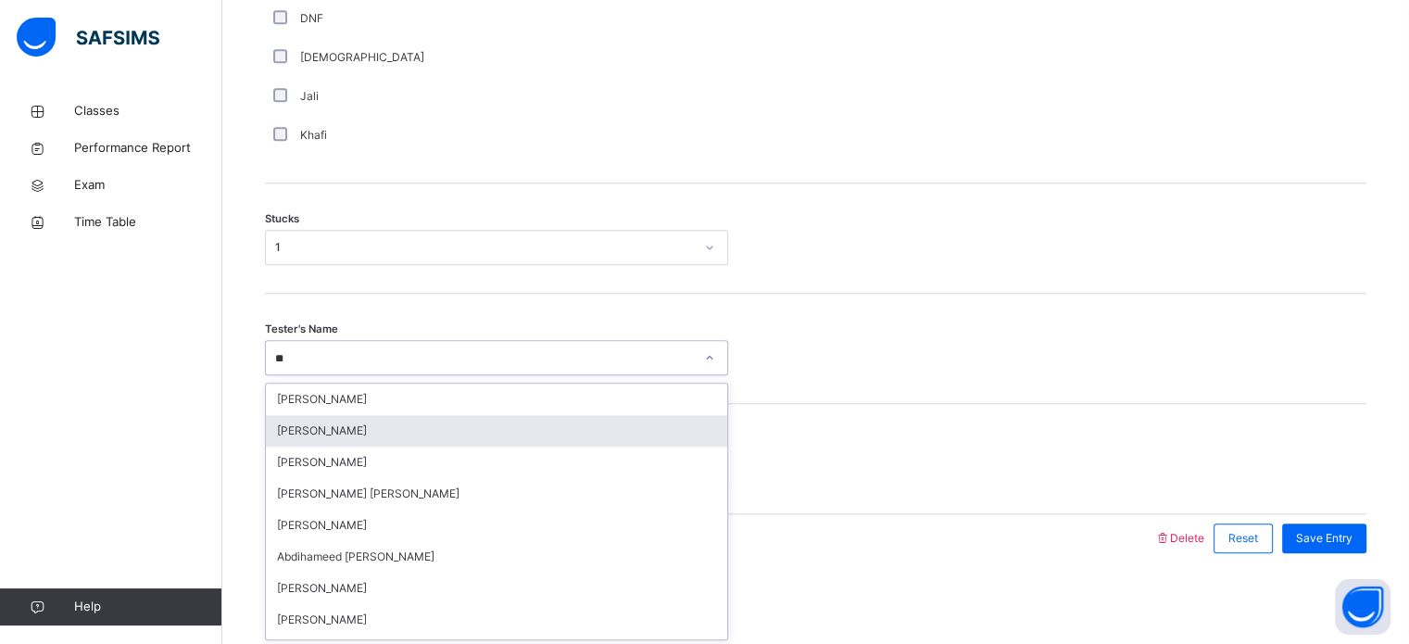
type input "***"
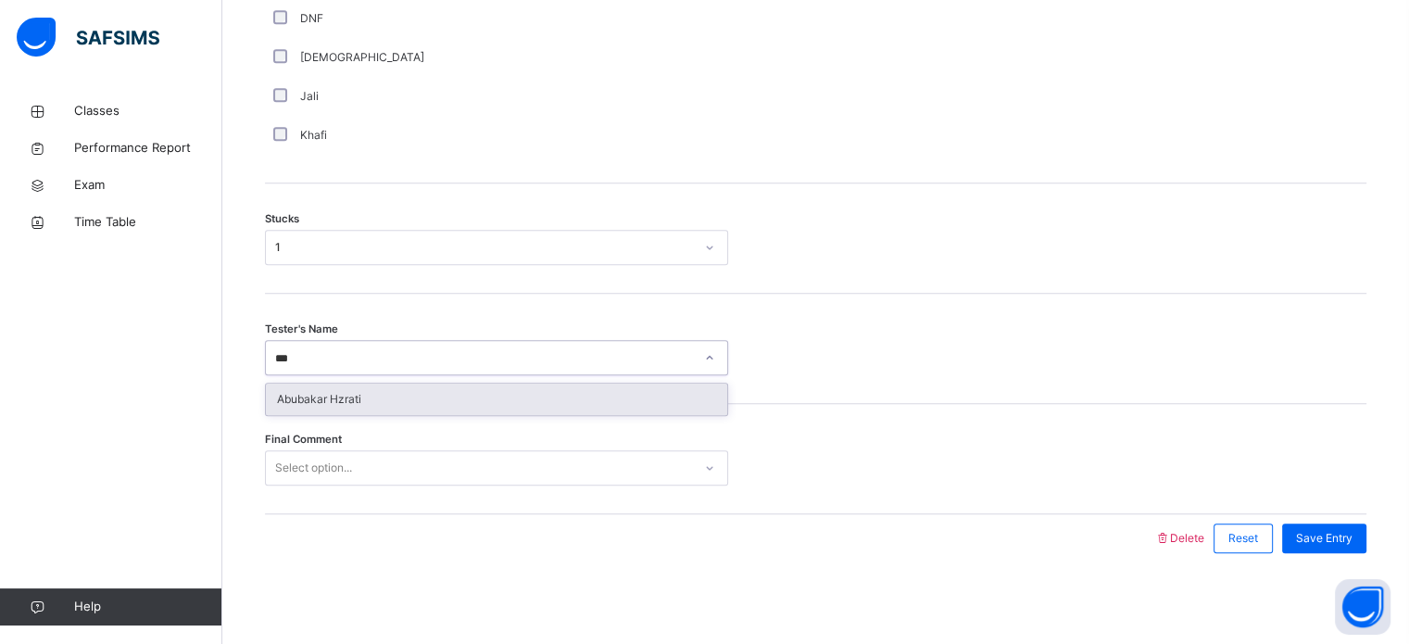
click at [365, 392] on div "Abubakar Hzrati" at bounding box center [496, 399] width 461 height 31
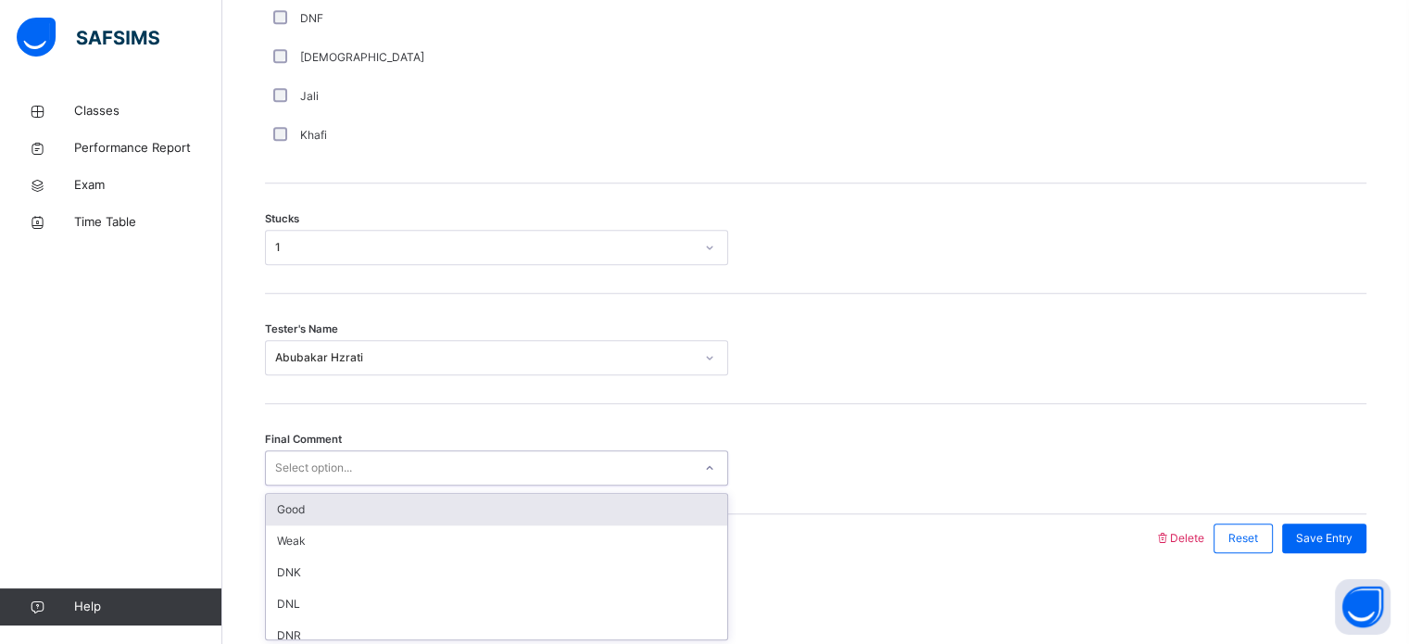
click at [359, 460] on div "Select option..." at bounding box center [479, 468] width 426 height 29
click at [775, 380] on div "Tester's Name [PERSON_NAME]" at bounding box center [816, 349] width 1102 height 110
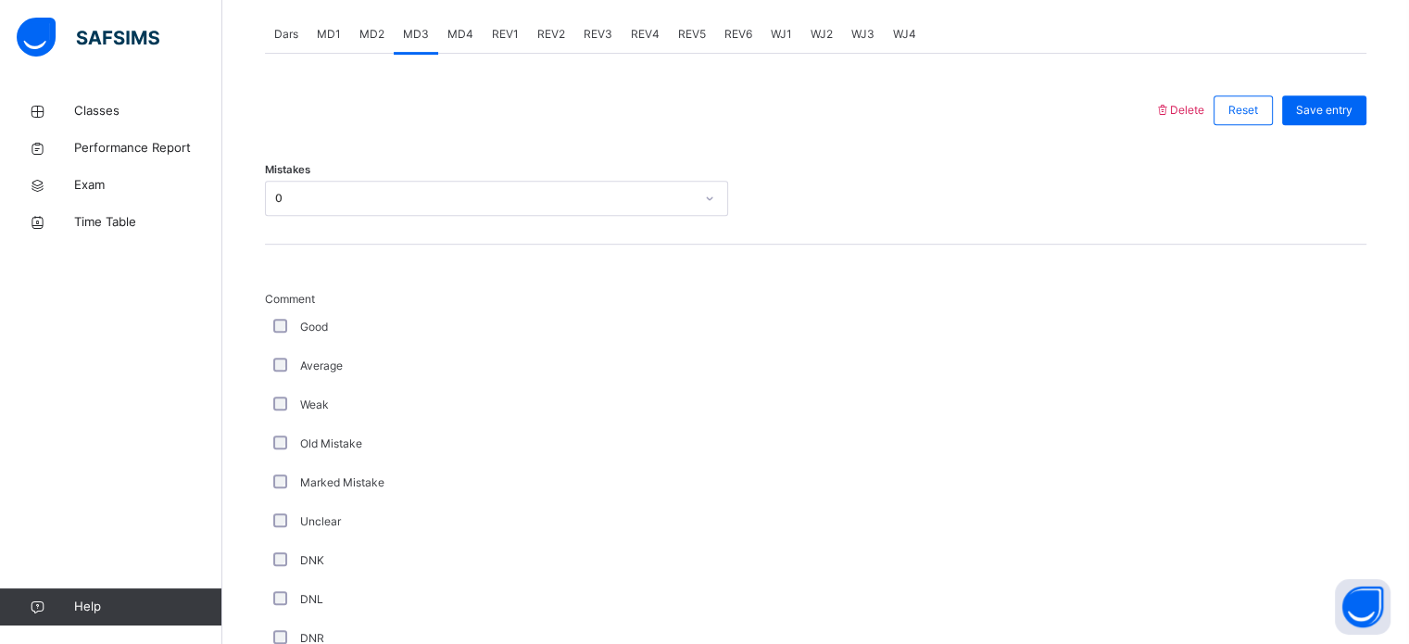
scroll to position [793, 0]
click at [1352, 120] on div "Save entry" at bounding box center [1324, 111] width 84 height 30
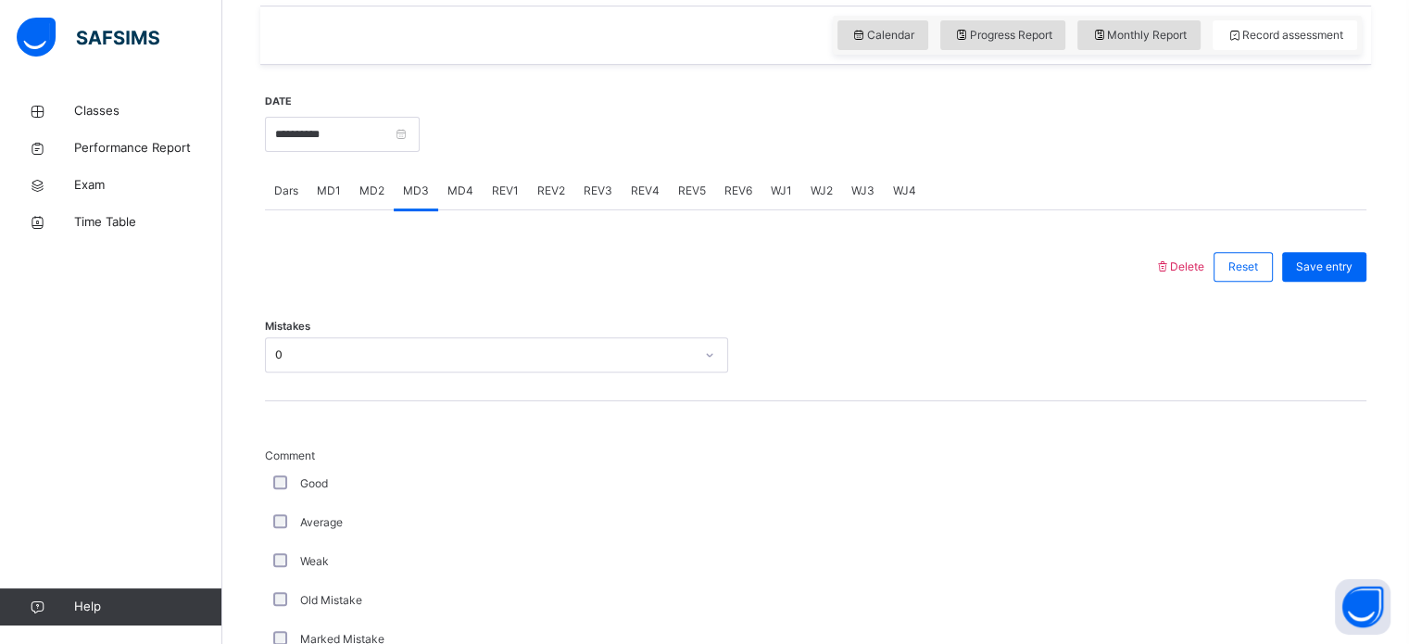
scroll to position [635, 0]
click at [1344, 277] on div "Save entry" at bounding box center [1324, 270] width 84 height 30
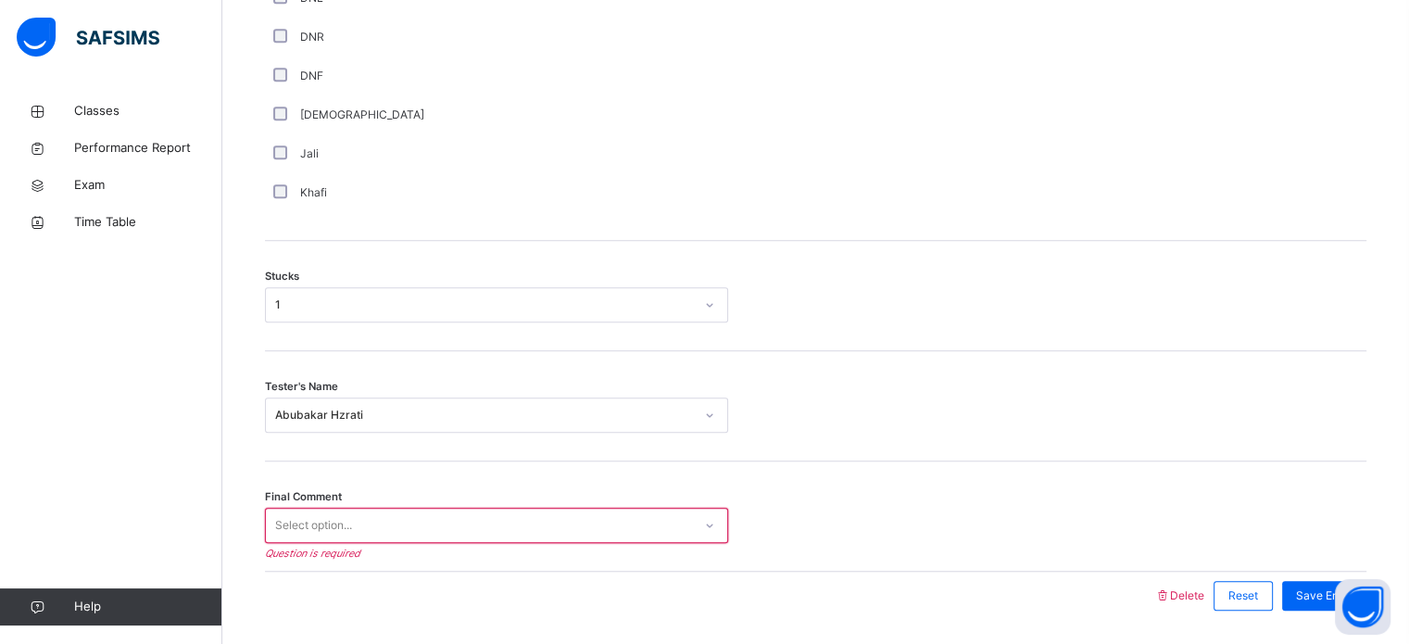
click at [688, 523] on div "Select option..." at bounding box center [496, 525] width 463 height 35
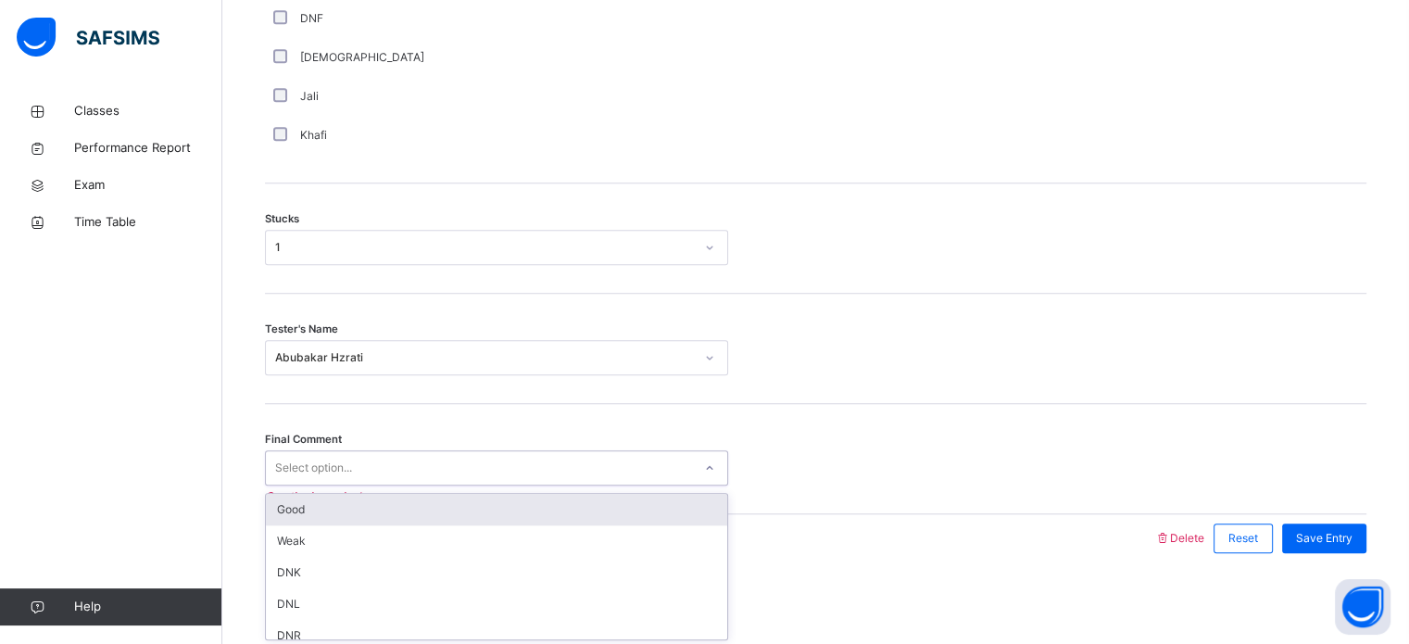
click at [530, 501] on div "Good" at bounding box center [496, 509] width 461 height 31
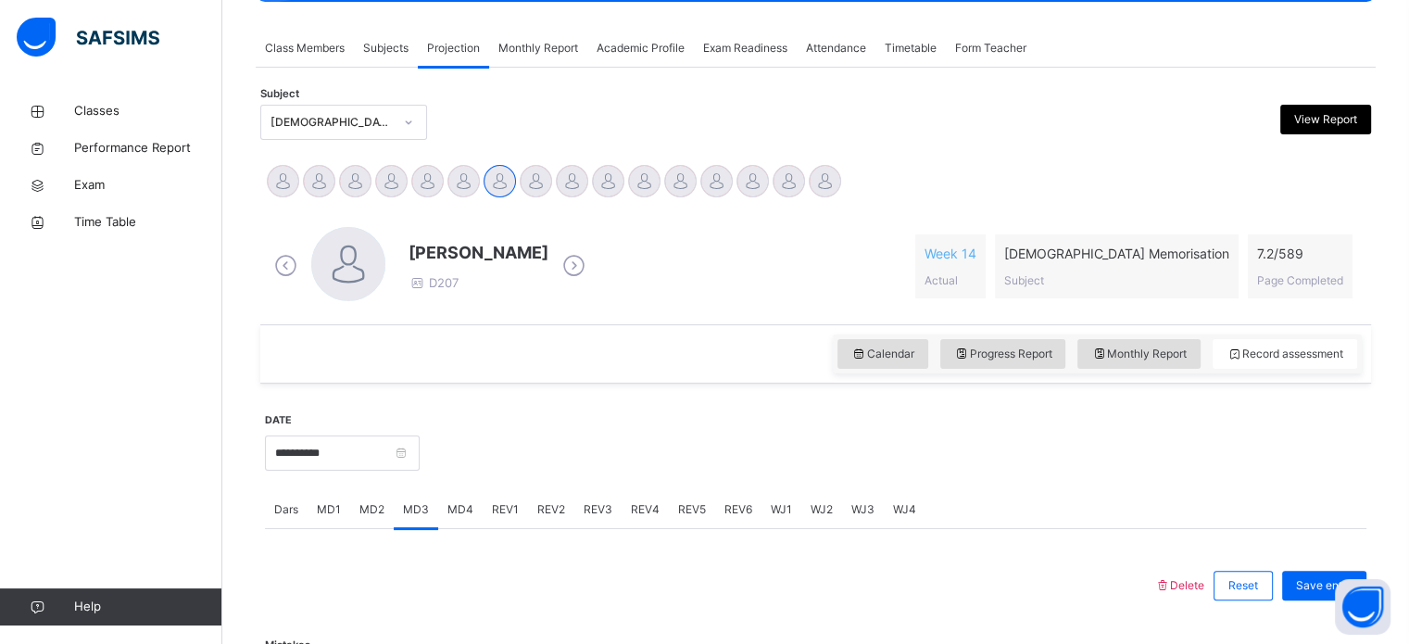
scroll to position [322, 0]
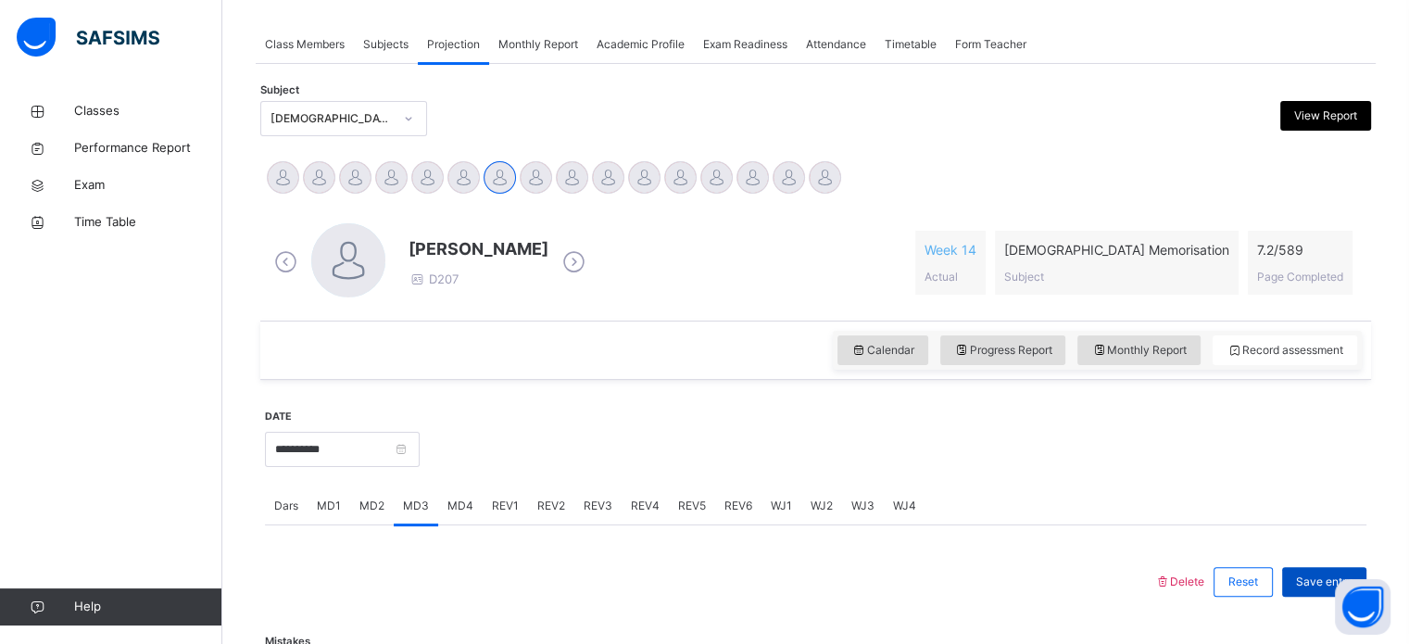
click at [1322, 576] on span "Save entry" at bounding box center [1324, 581] width 57 height 17
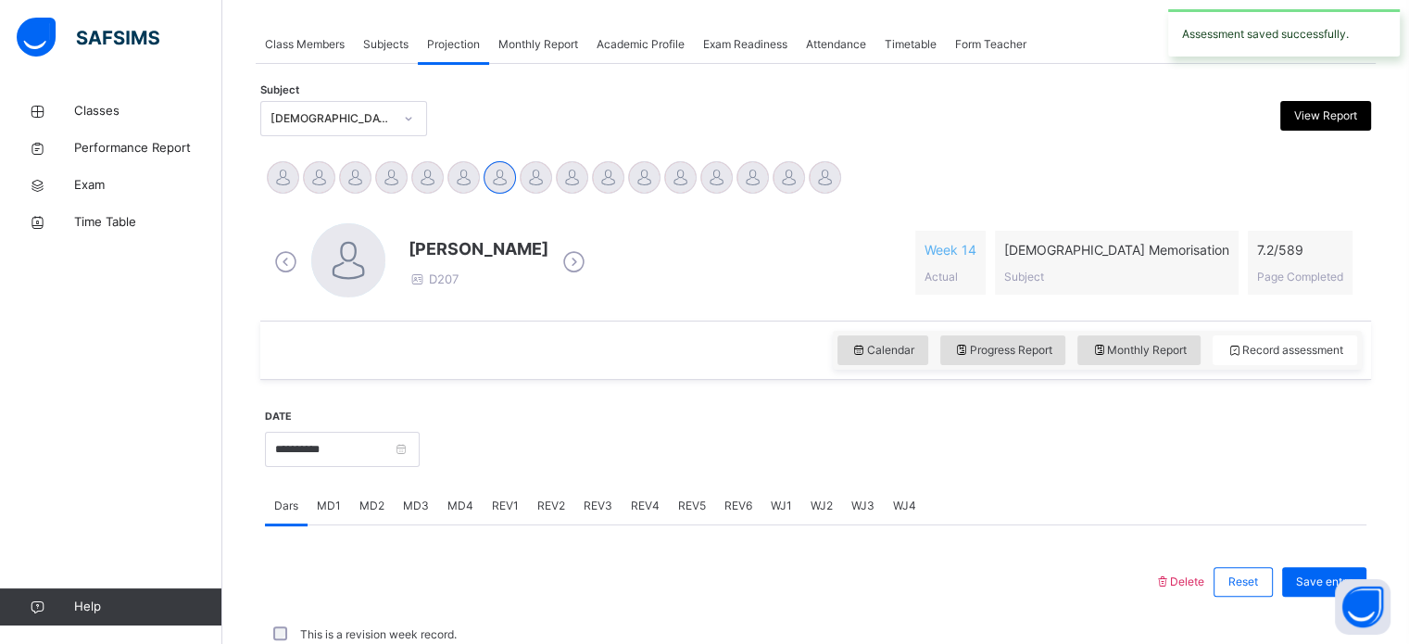
click at [444, 495] on div "MD4" at bounding box center [460, 505] width 44 height 37
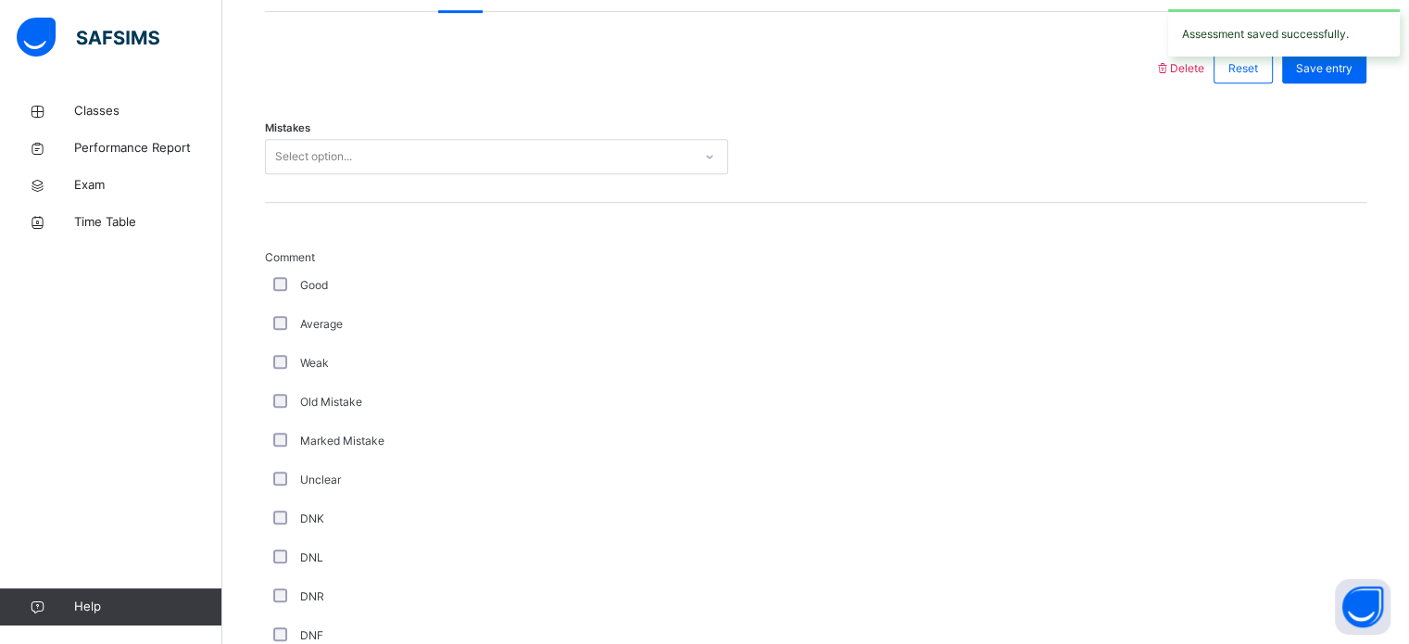
scroll to position [832, 0]
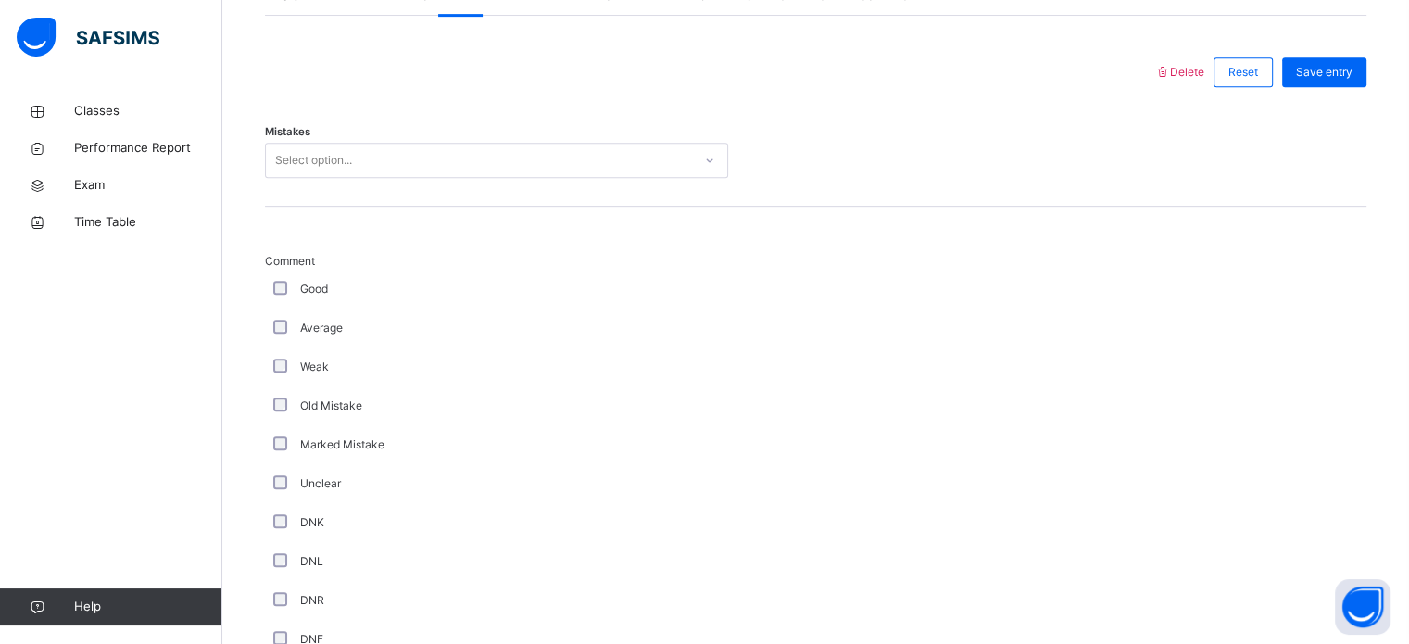
click at [398, 160] on div "Select option..." at bounding box center [479, 160] width 426 height 29
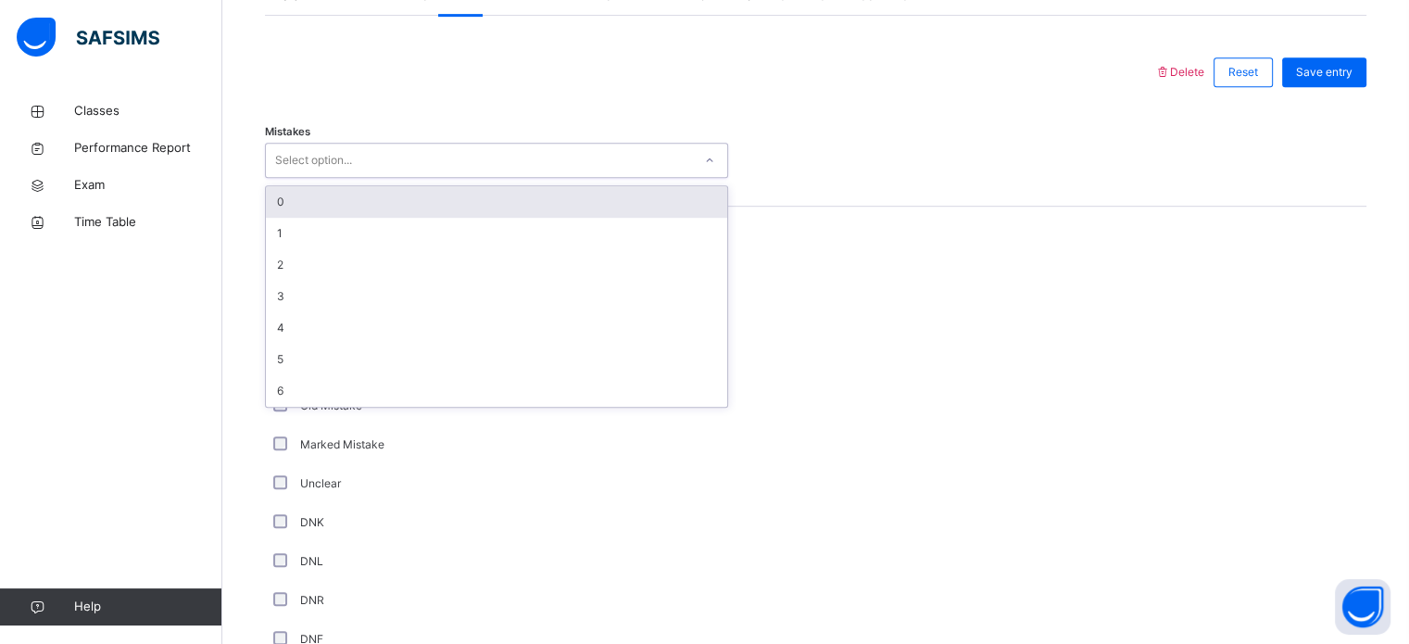
click at [378, 204] on div "0" at bounding box center [496, 201] width 461 height 31
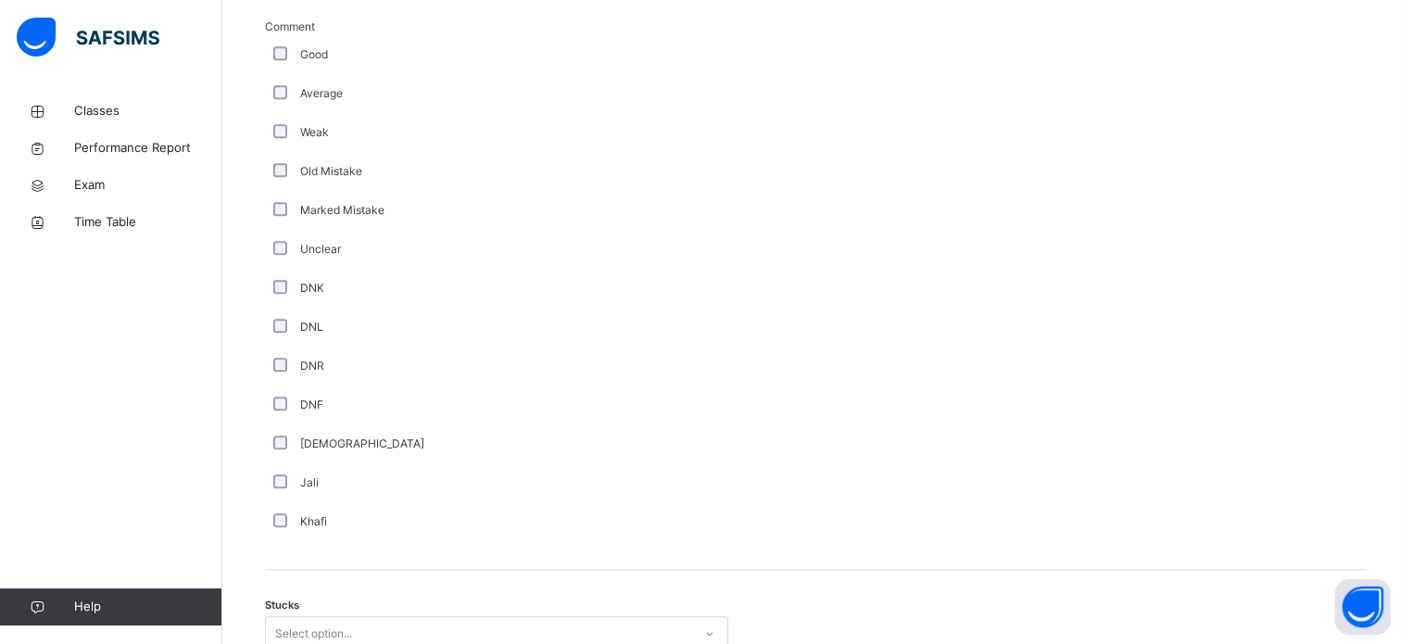
scroll to position [1175, 0]
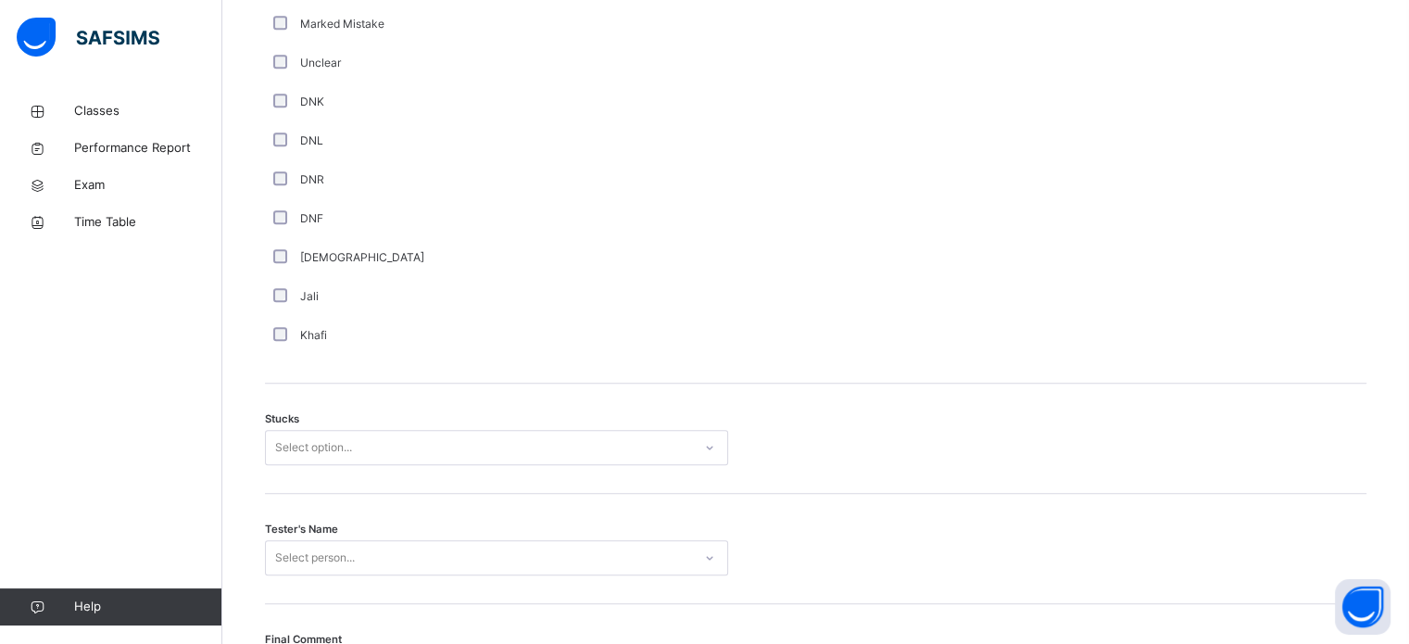
click at [314, 465] on div "Select option..." at bounding box center [496, 447] width 463 height 35
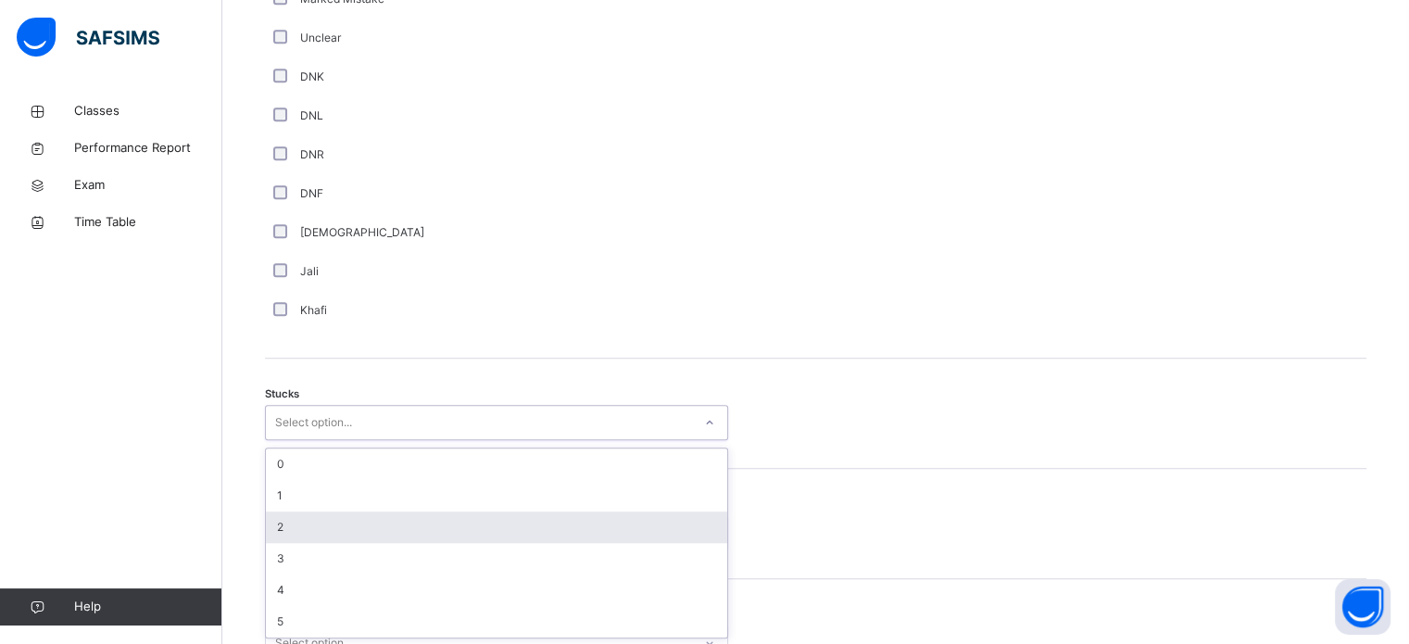
scroll to position [1279, 0]
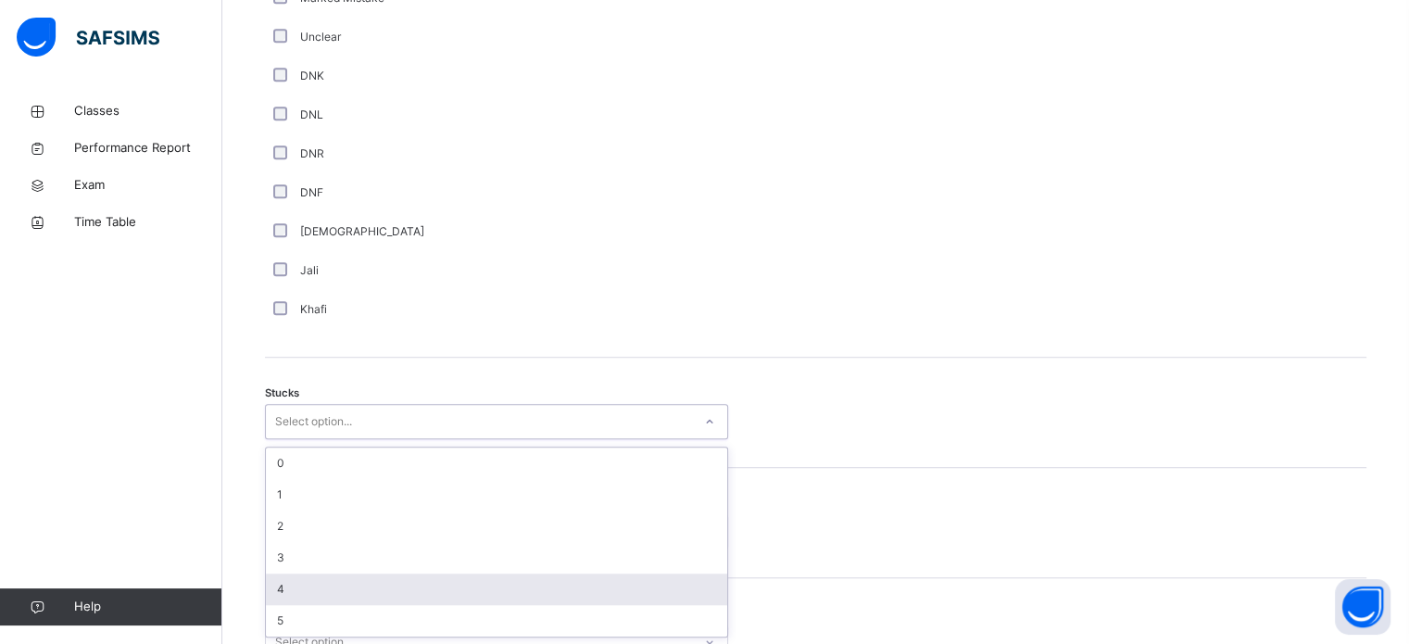
click at [292, 585] on div "4" at bounding box center [496, 588] width 461 height 31
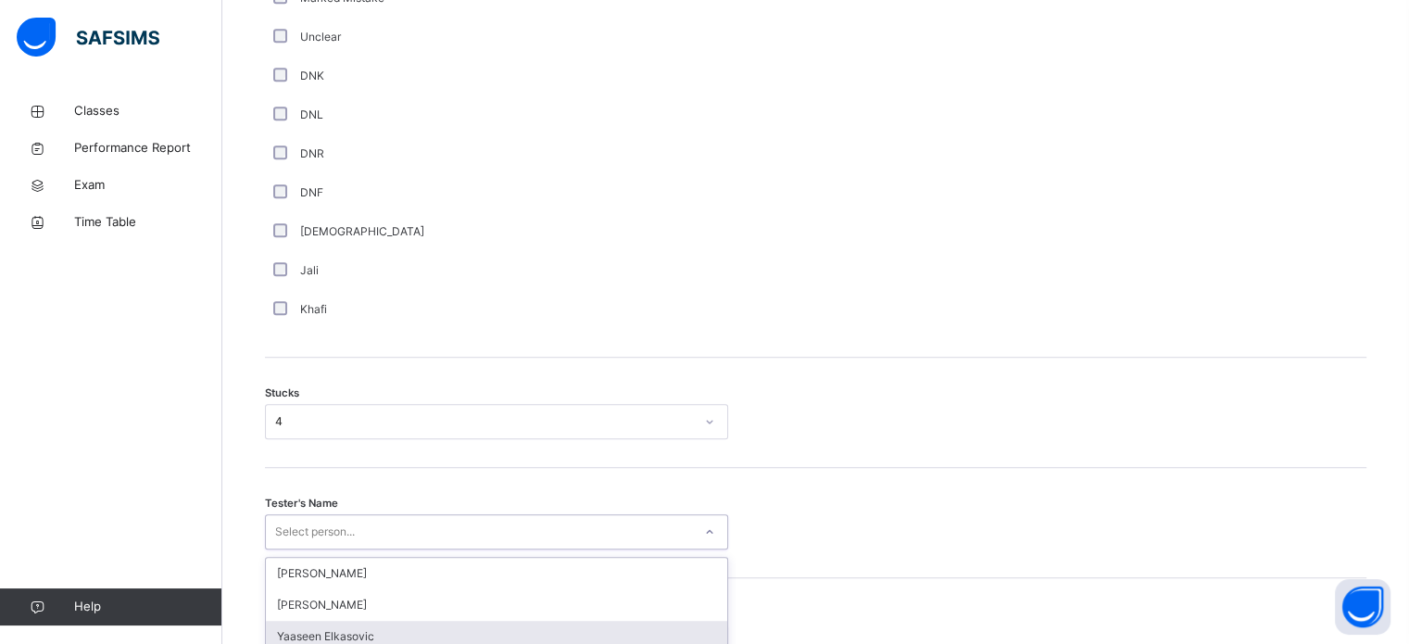
click at [300, 533] on div "option [PERSON_NAME] focused, 3 of 91. 91 results available. Use Up and Down to…" at bounding box center [496, 531] width 463 height 35
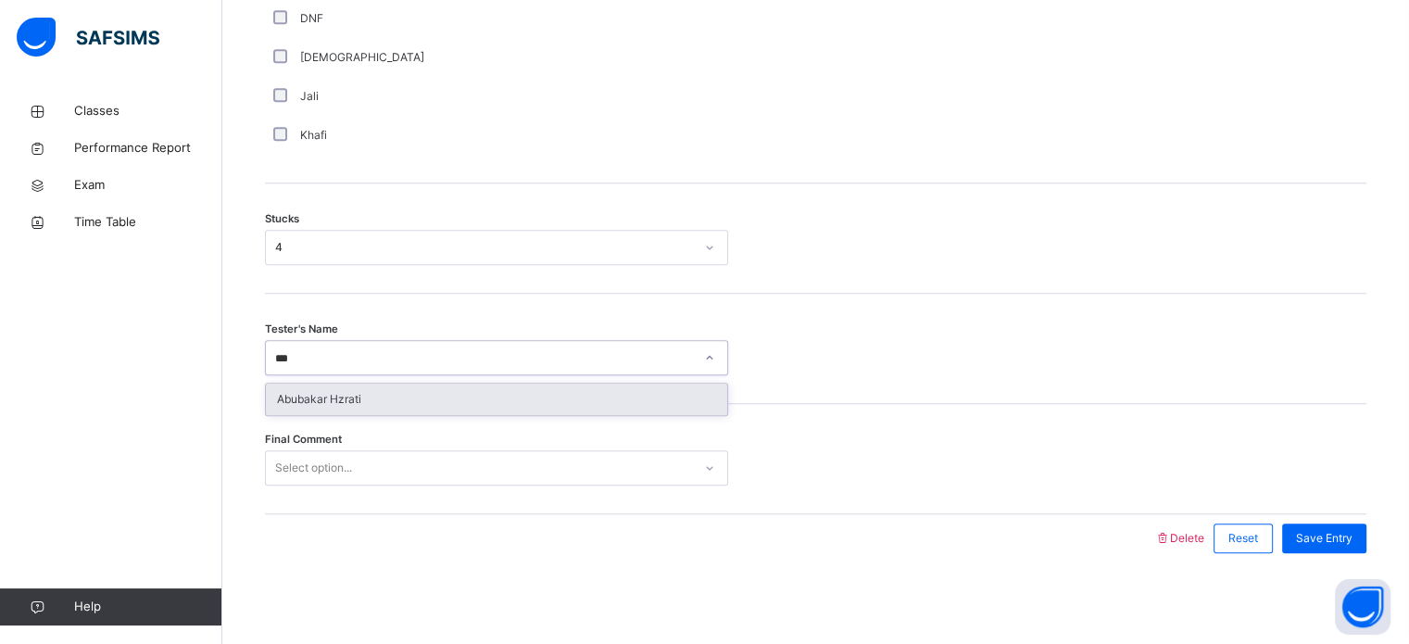
type input "****"
click at [417, 399] on div "Abubakar Hzrati" at bounding box center [496, 399] width 461 height 31
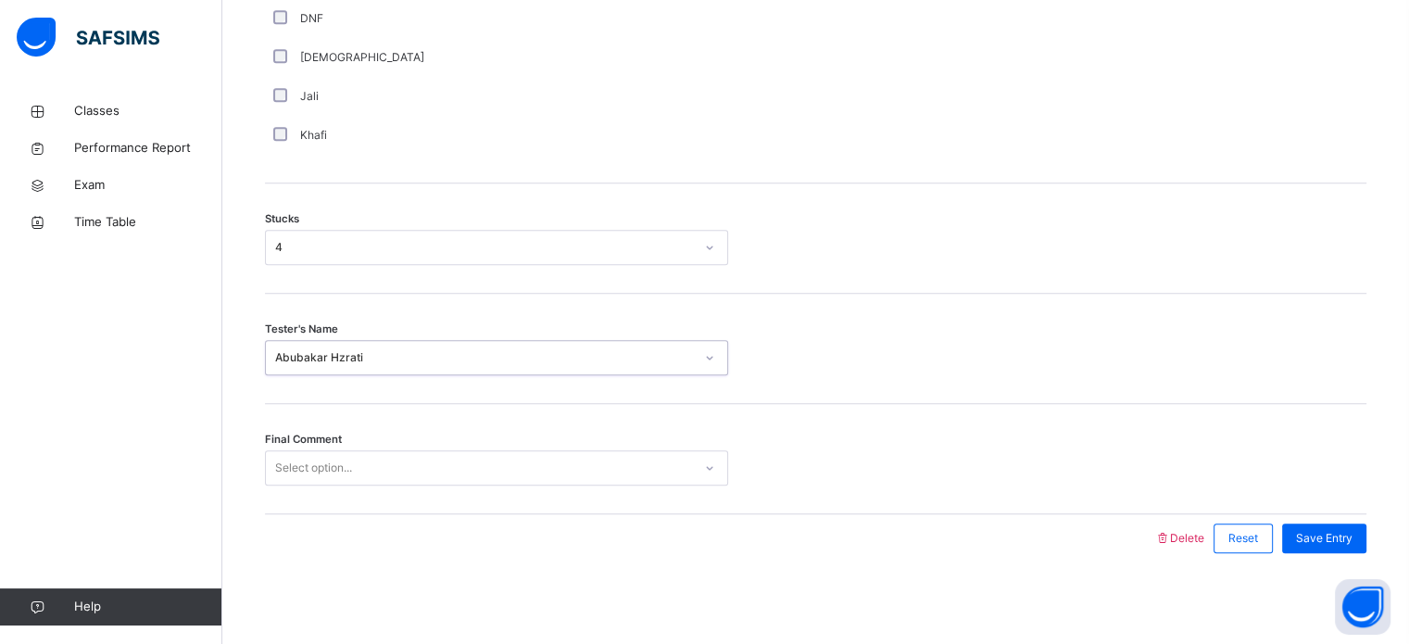
click at [381, 491] on div "Final Comment Select option..." at bounding box center [816, 459] width 1102 height 110
click at [377, 459] on div "Select option..." at bounding box center [479, 468] width 426 height 29
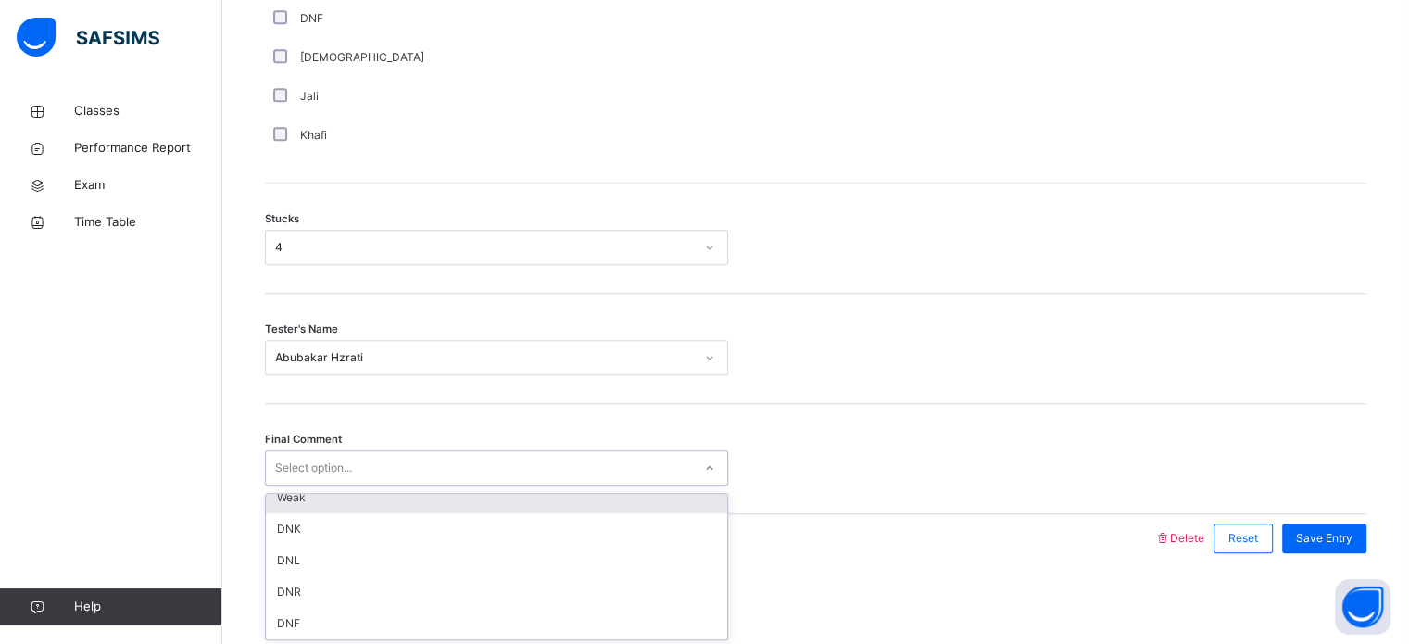
scroll to position [0, 0]
click at [363, 501] on div "Good" at bounding box center [496, 509] width 461 height 31
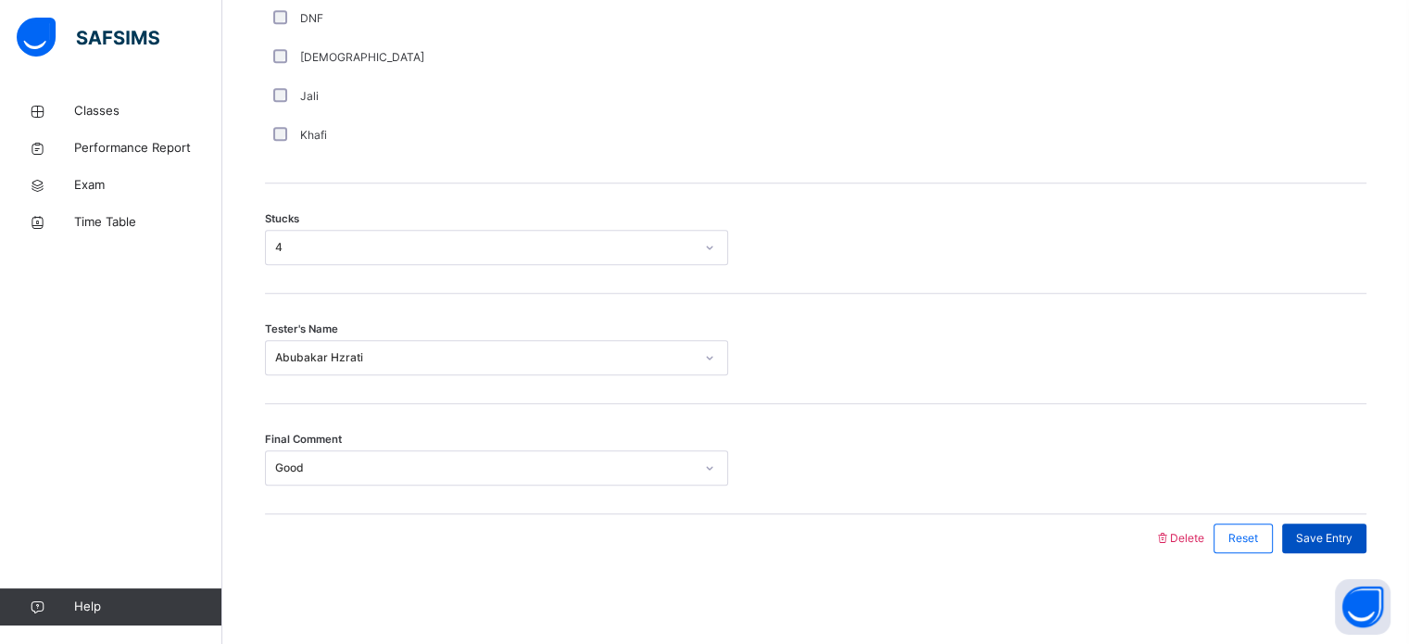
click at [1342, 530] on span "Save Entry" at bounding box center [1324, 538] width 57 height 17
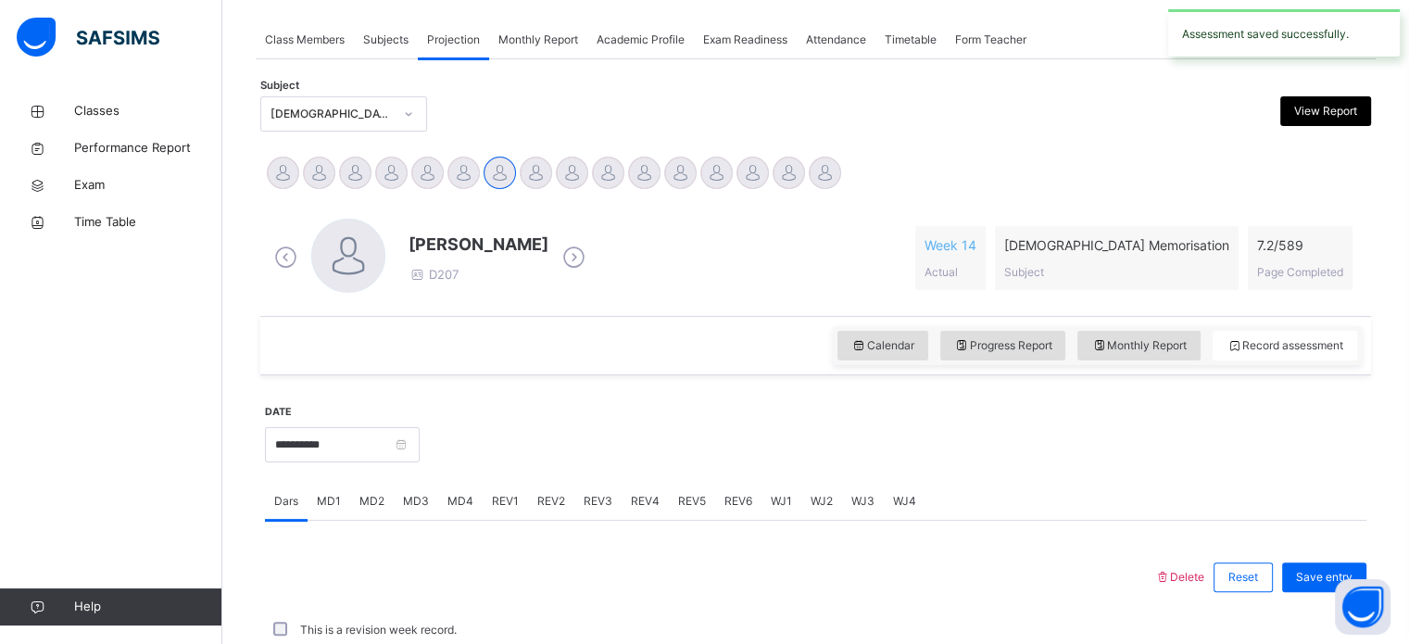
scroll to position [747, 0]
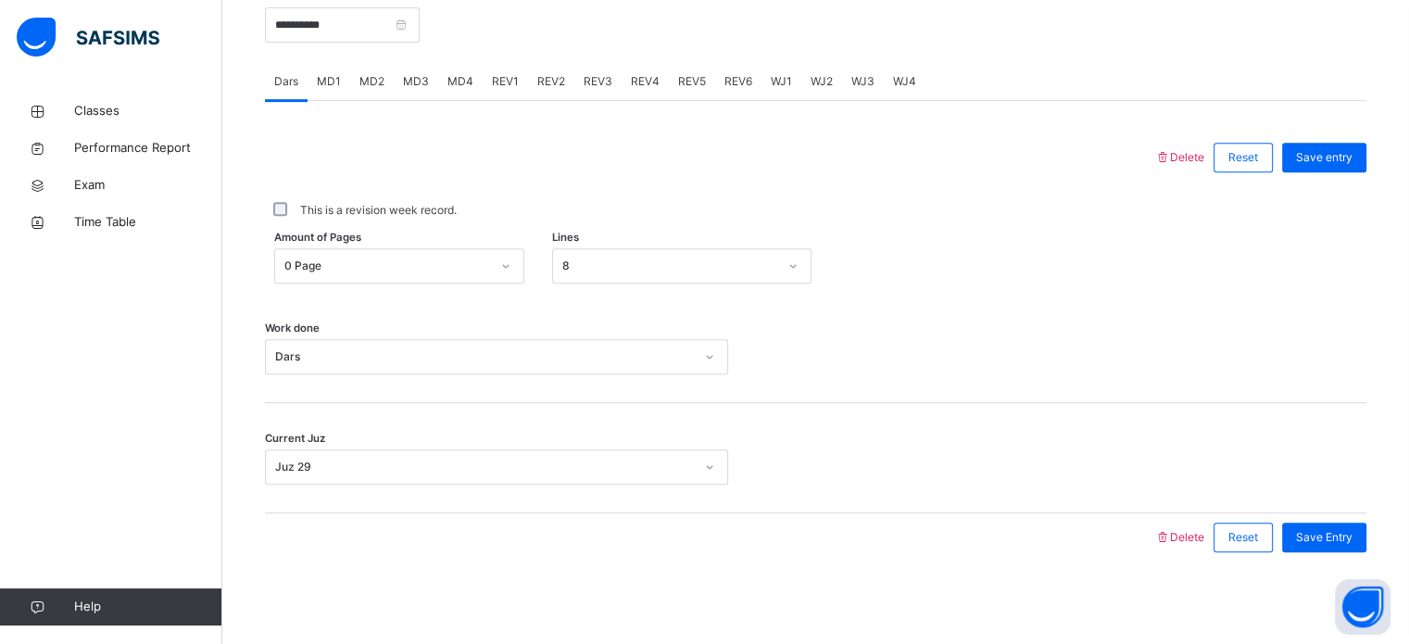
click at [498, 88] on span "REV1" at bounding box center [505, 81] width 27 height 17
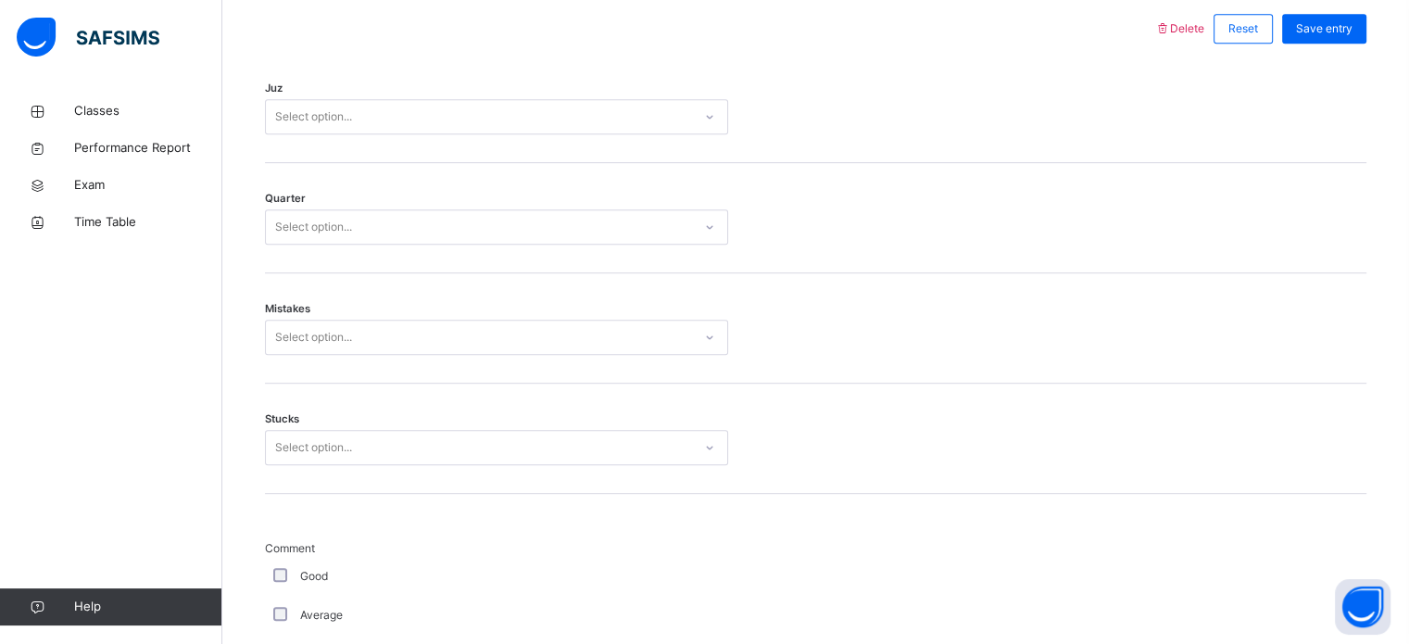
scroll to position [875, 0]
click at [384, 112] on div "Select option..." at bounding box center [479, 118] width 426 height 29
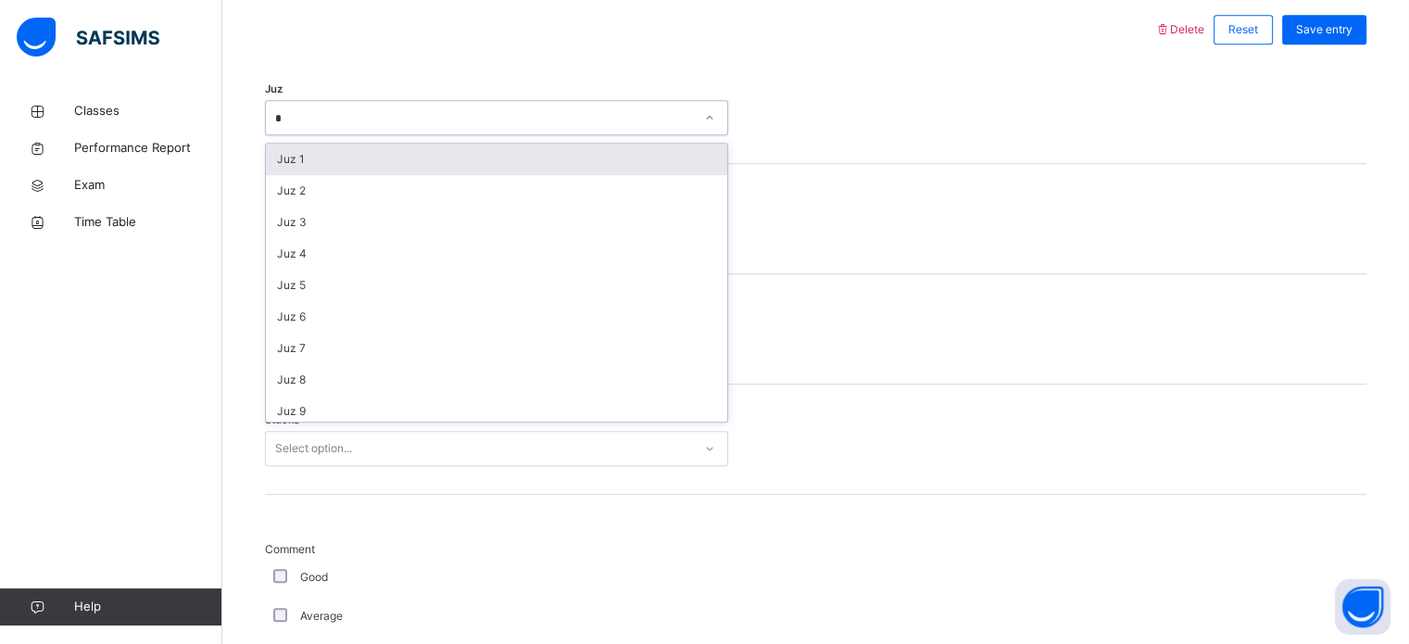
type input "**"
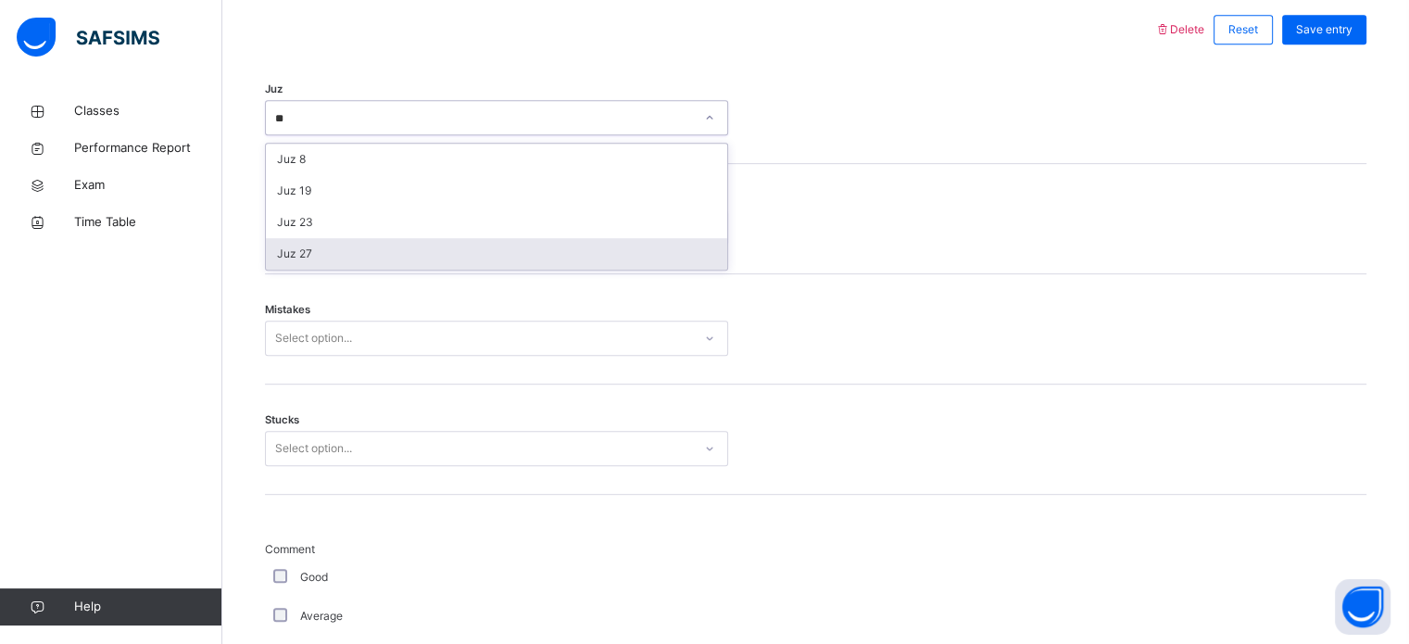
click at [310, 259] on div "Juz 27" at bounding box center [496, 253] width 461 height 31
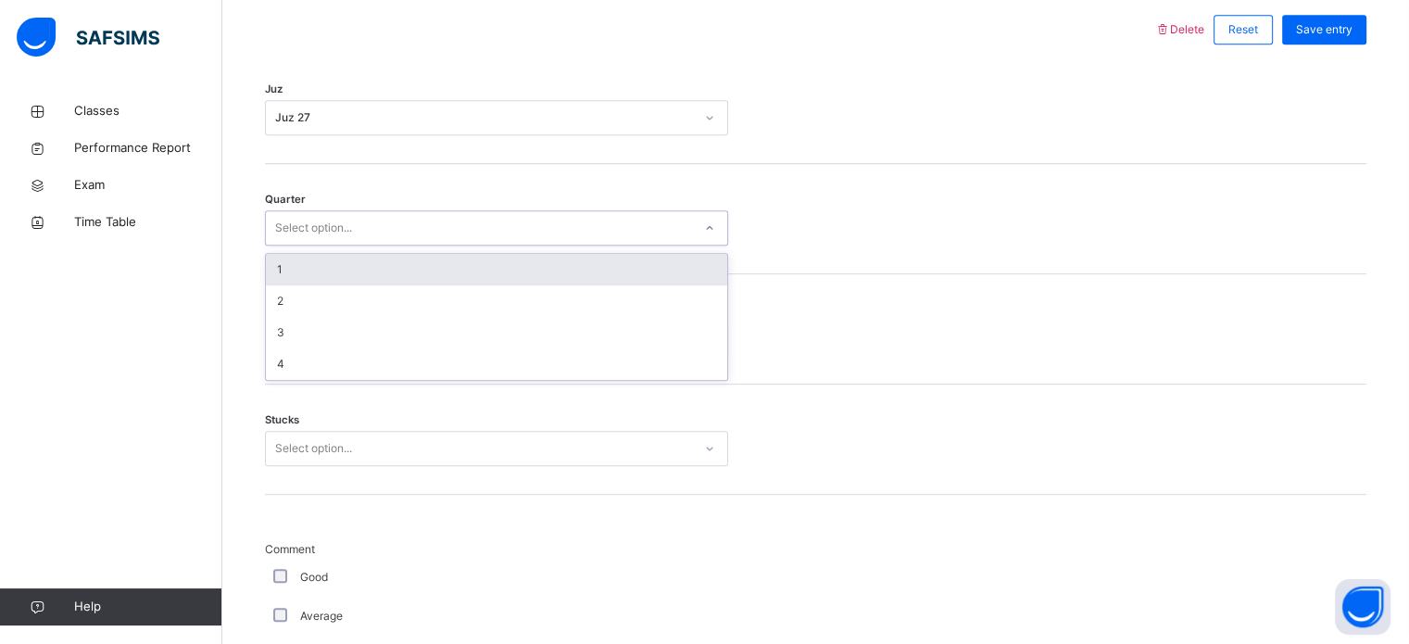
click at [309, 226] on div "Select option..." at bounding box center [313, 227] width 77 height 35
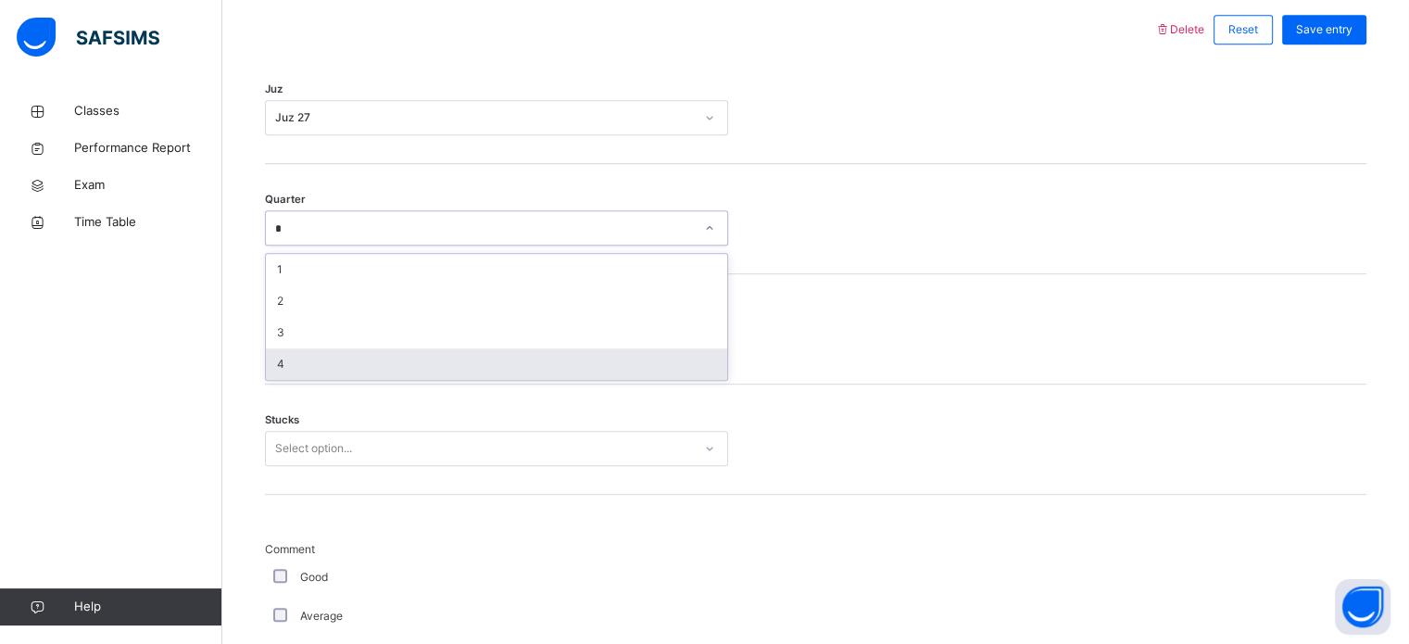
type input "*"
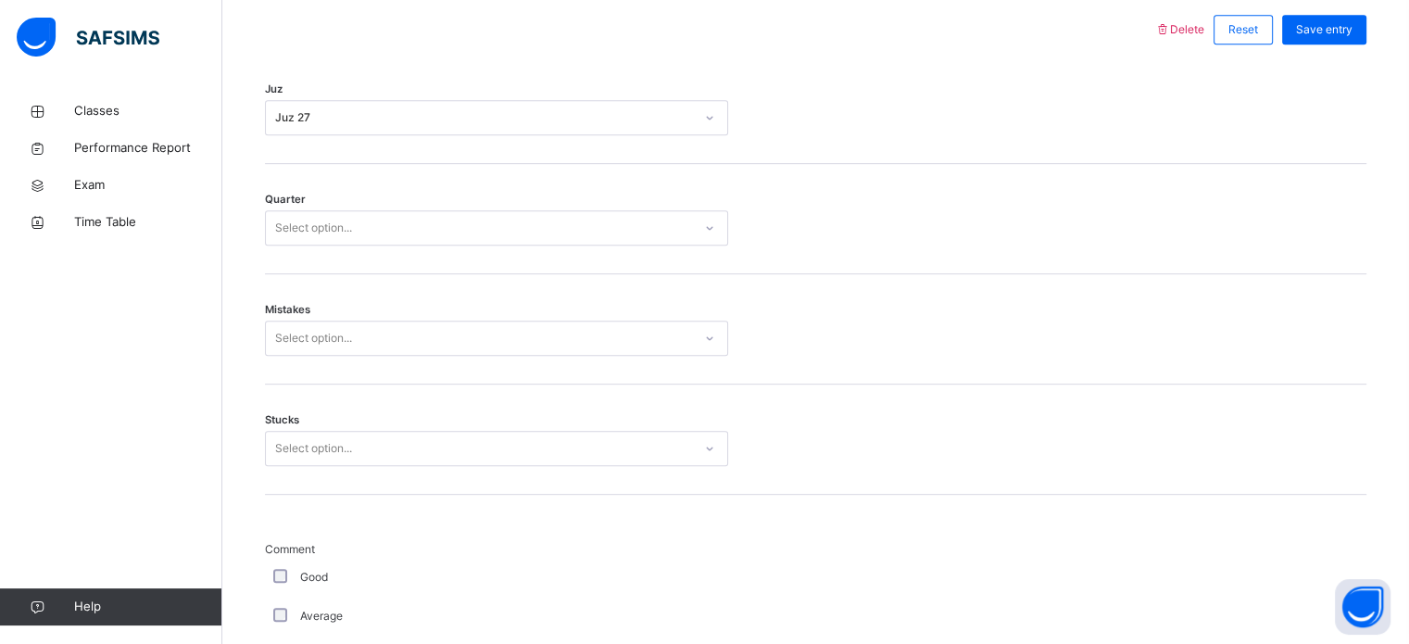
click at [303, 379] on div "Mistakes Select option..." at bounding box center [816, 329] width 1102 height 110
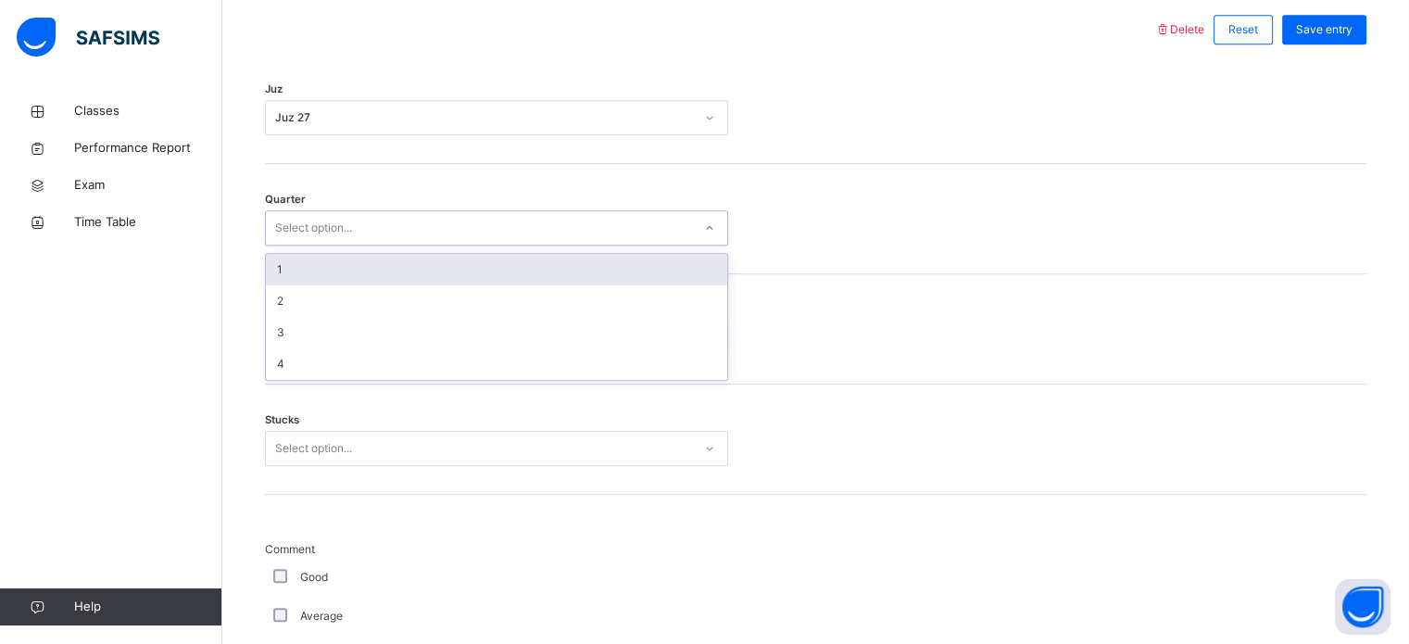
click at [313, 238] on div "Select option..." at bounding box center [313, 227] width 77 height 35
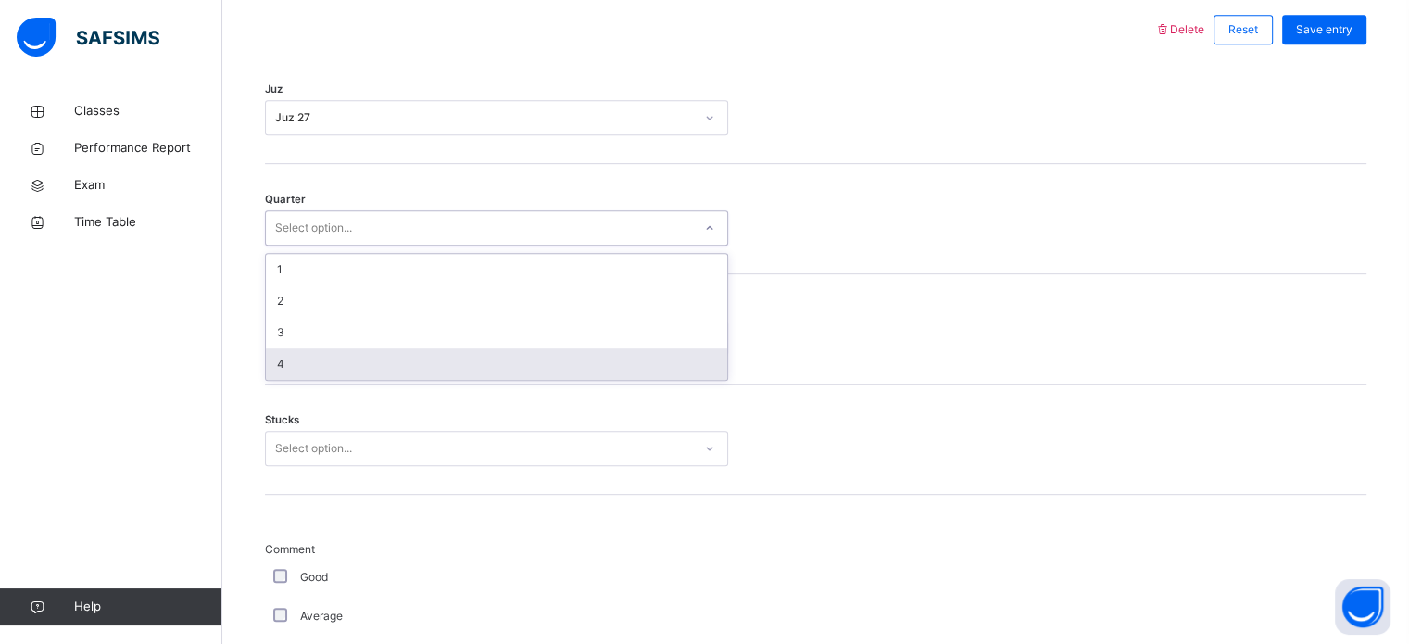
click at [302, 358] on div "4" at bounding box center [496, 363] width 461 height 31
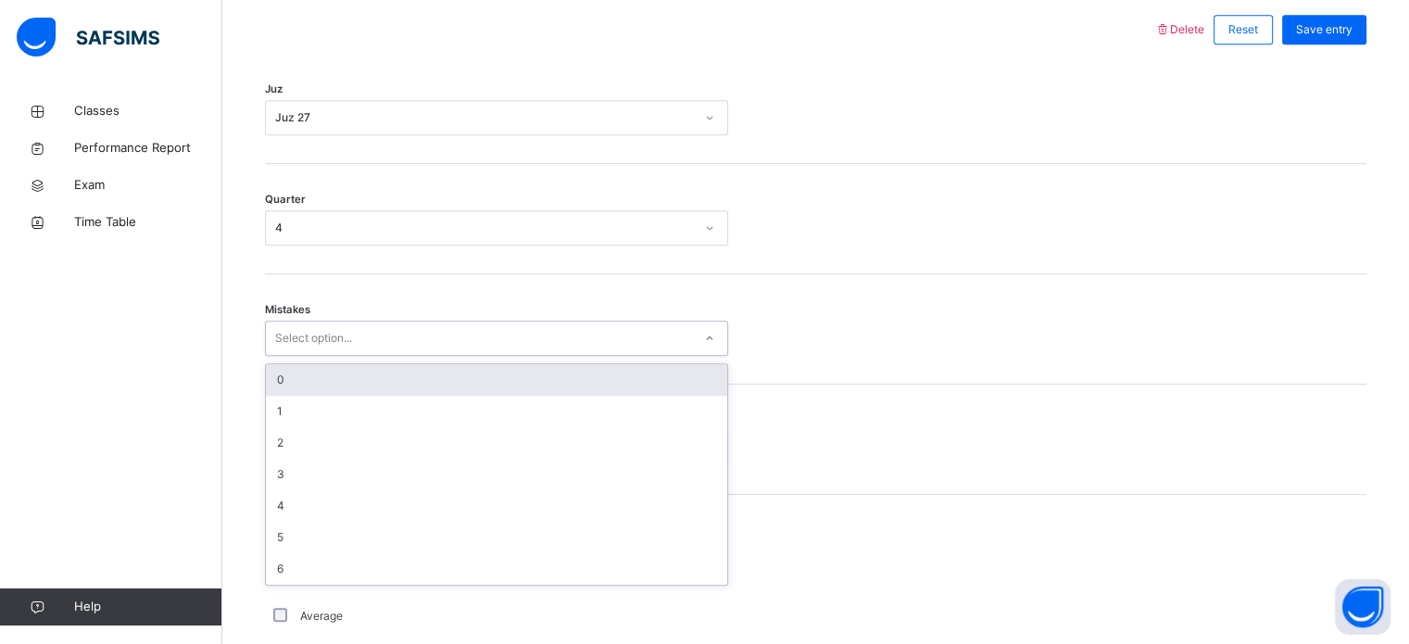
click at [296, 343] on div "Select option..." at bounding box center [313, 338] width 77 height 35
click at [301, 377] on div "0" at bounding box center [496, 379] width 461 height 31
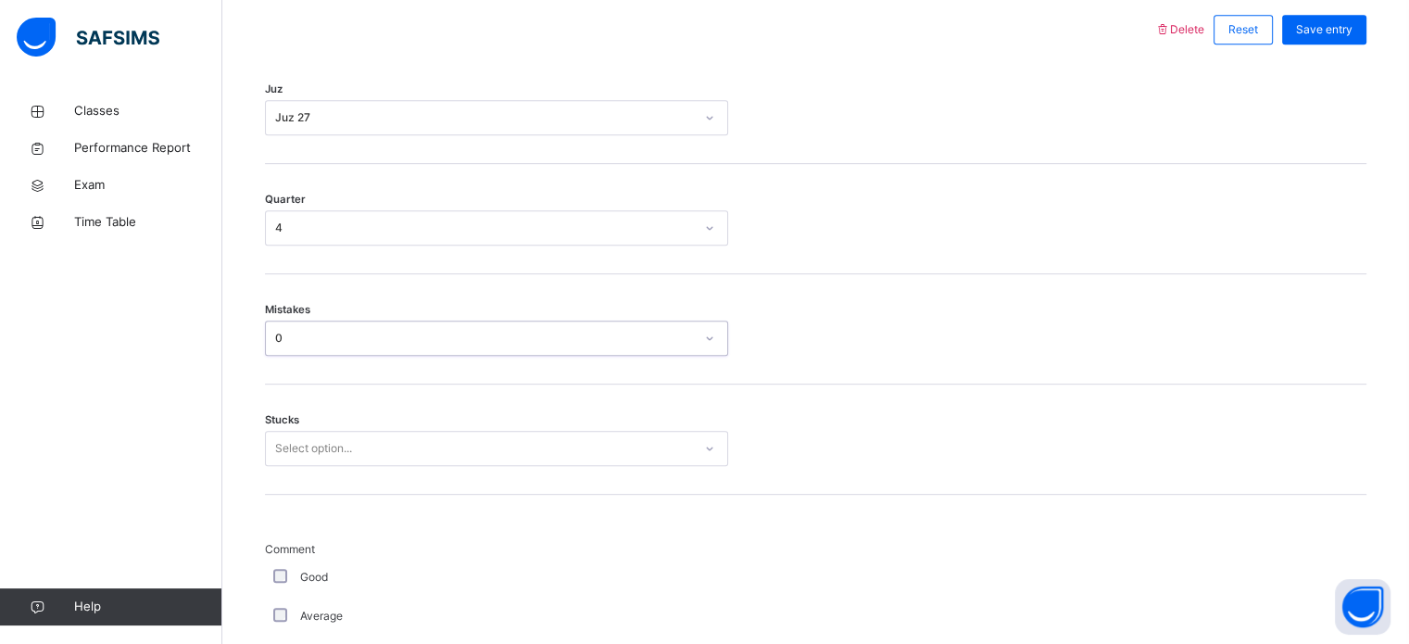
click at [306, 452] on div "Select option..." at bounding box center [496, 448] width 463 height 35
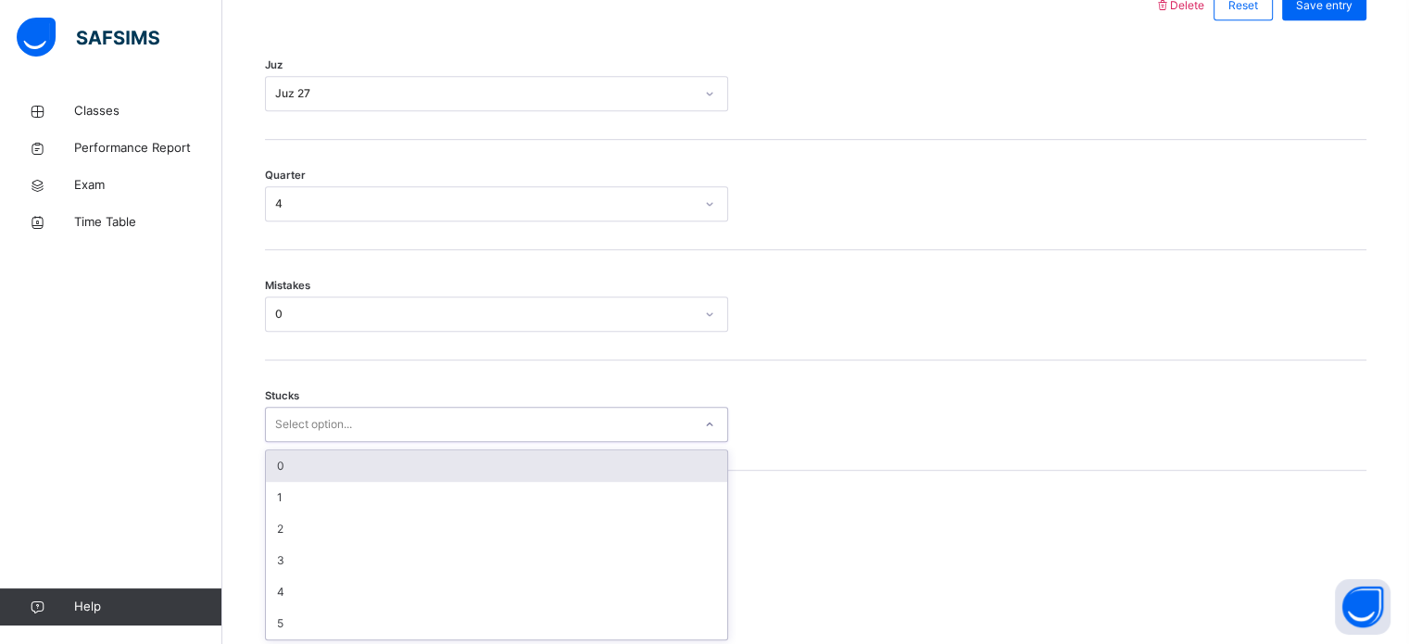
scroll to position [901, 0]
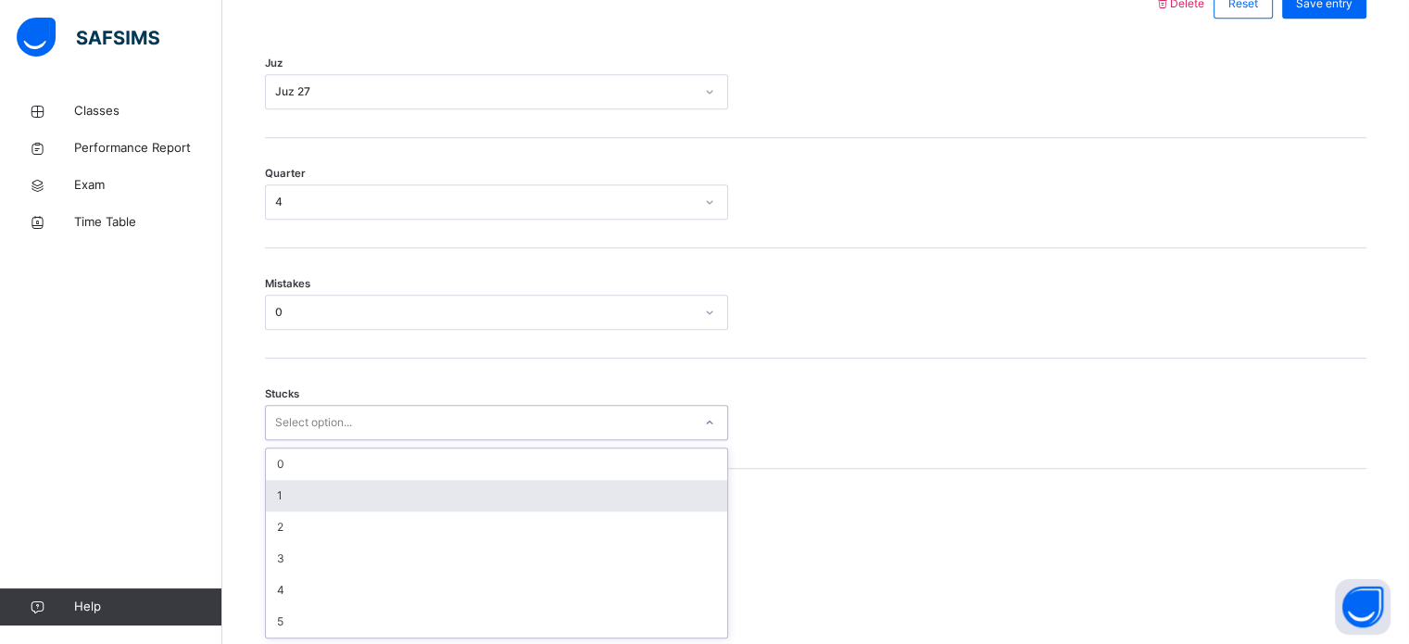
click at [289, 484] on div "1" at bounding box center [496, 495] width 461 height 31
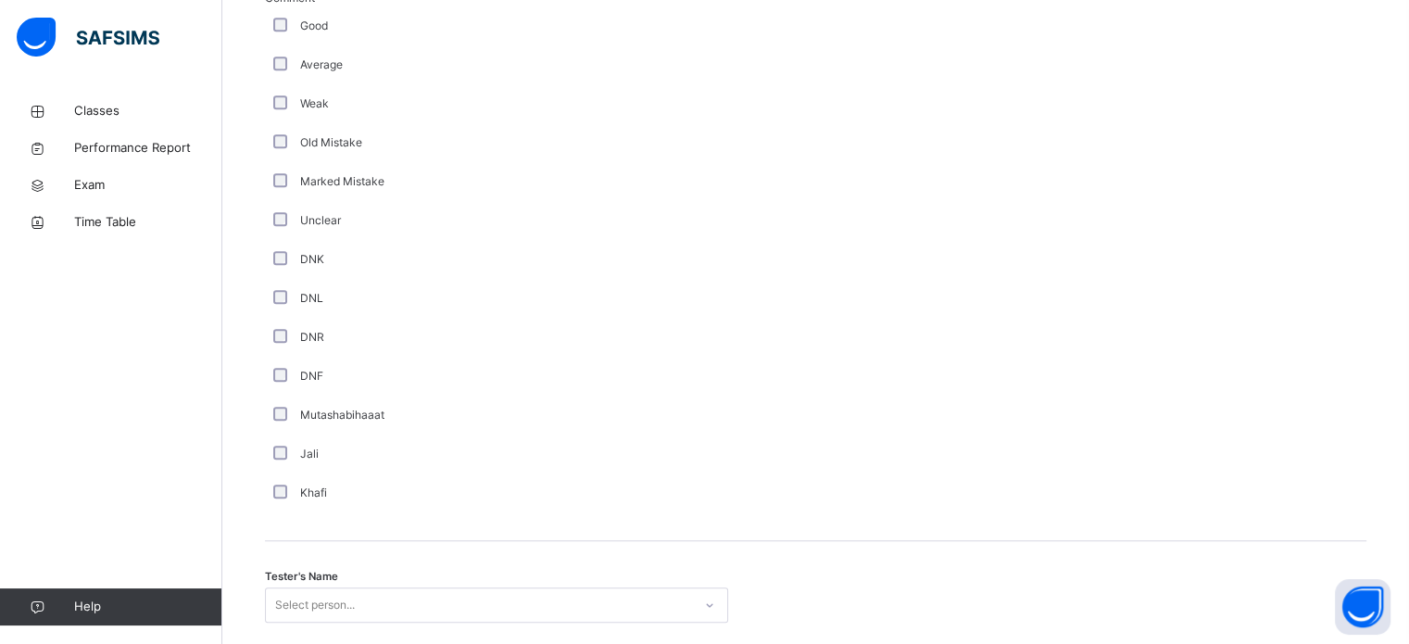
scroll to position [1563, 0]
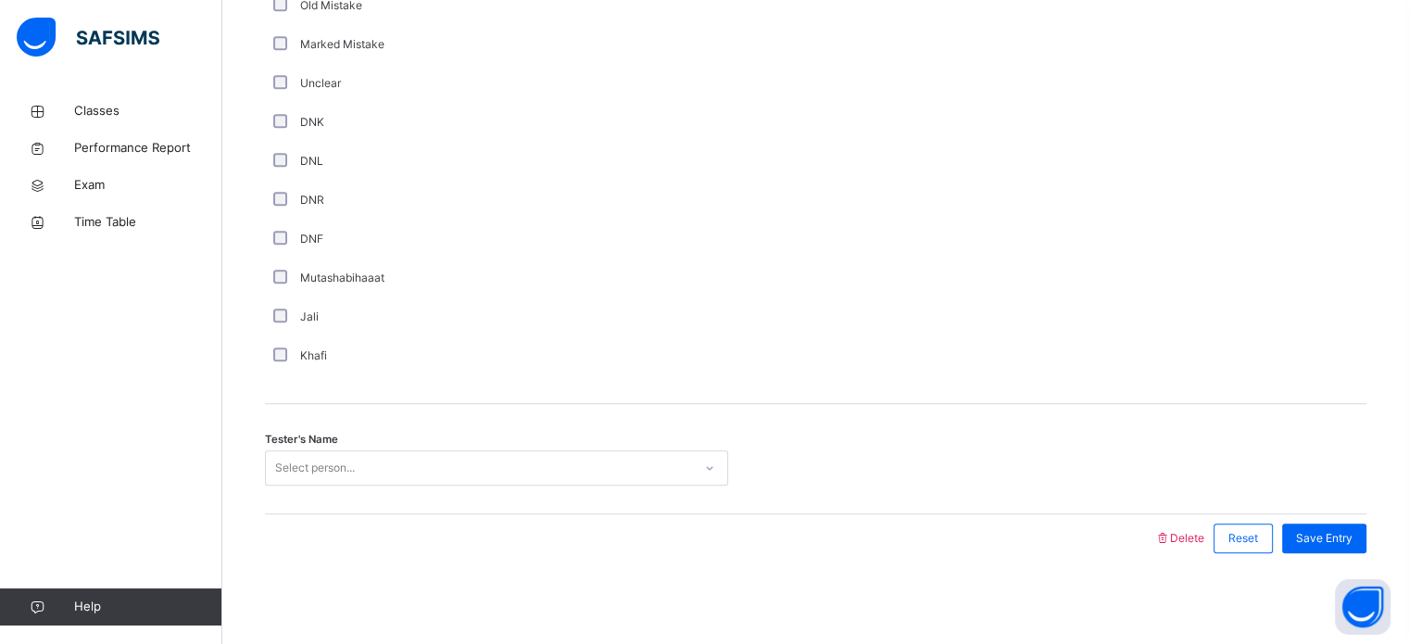
click at [334, 461] on div "Select person..." at bounding box center [315, 467] width 80 height 35
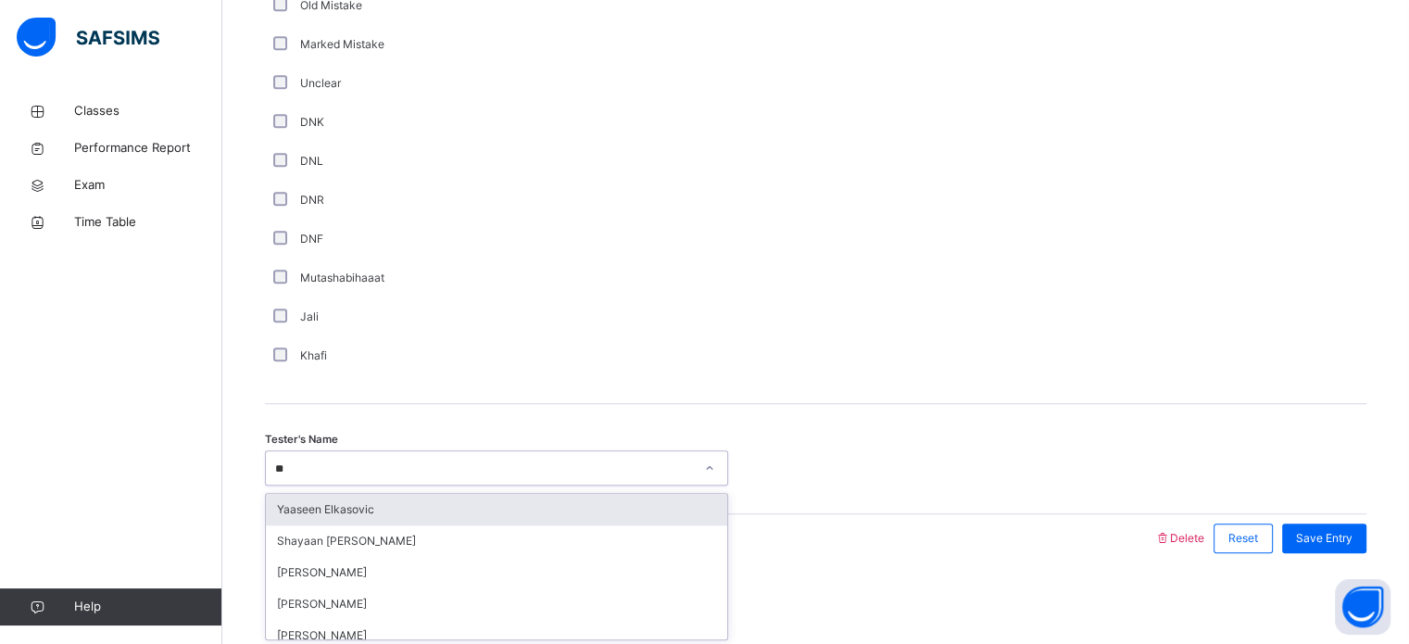
type input "***"
click at [355, 505] on div "[PERSON_NAME] [PERSON_NAME]" at bounding box center [496, 509] width 461 height 31
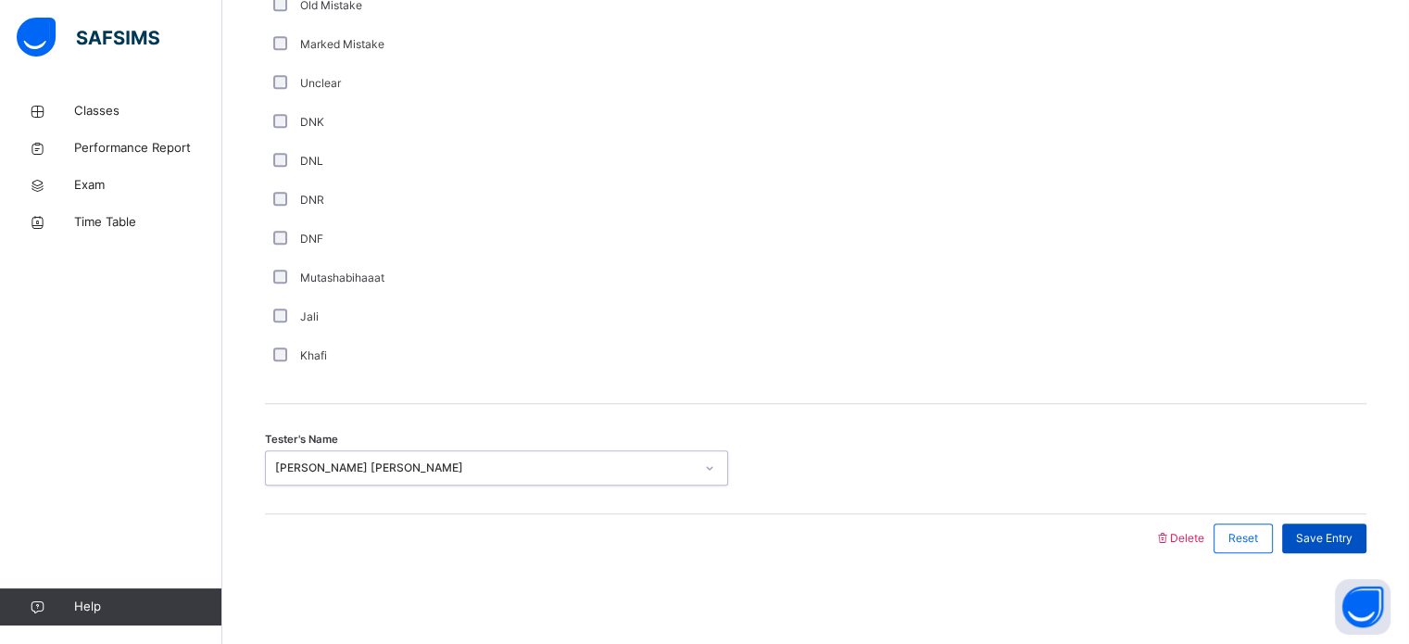
click at [1305, 529] on div "Save Entry" at bounding box center [1324, 538] width 84 height 30
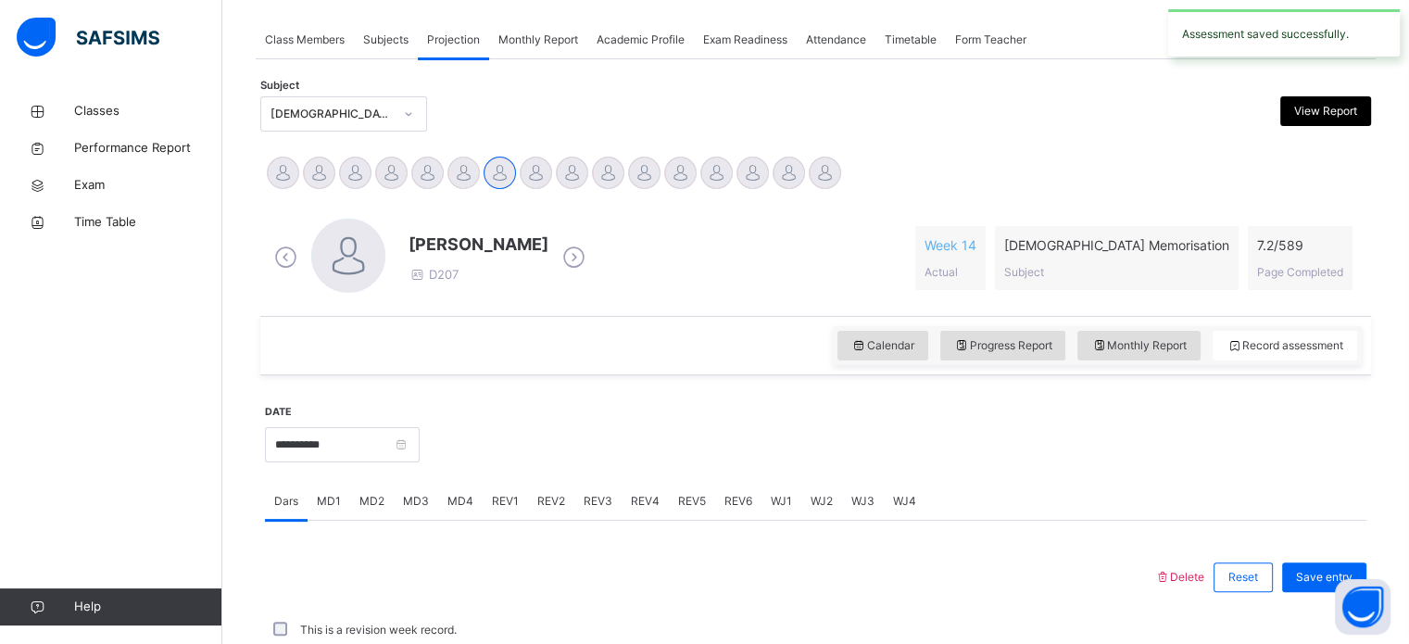
scroll to position [747, 0]
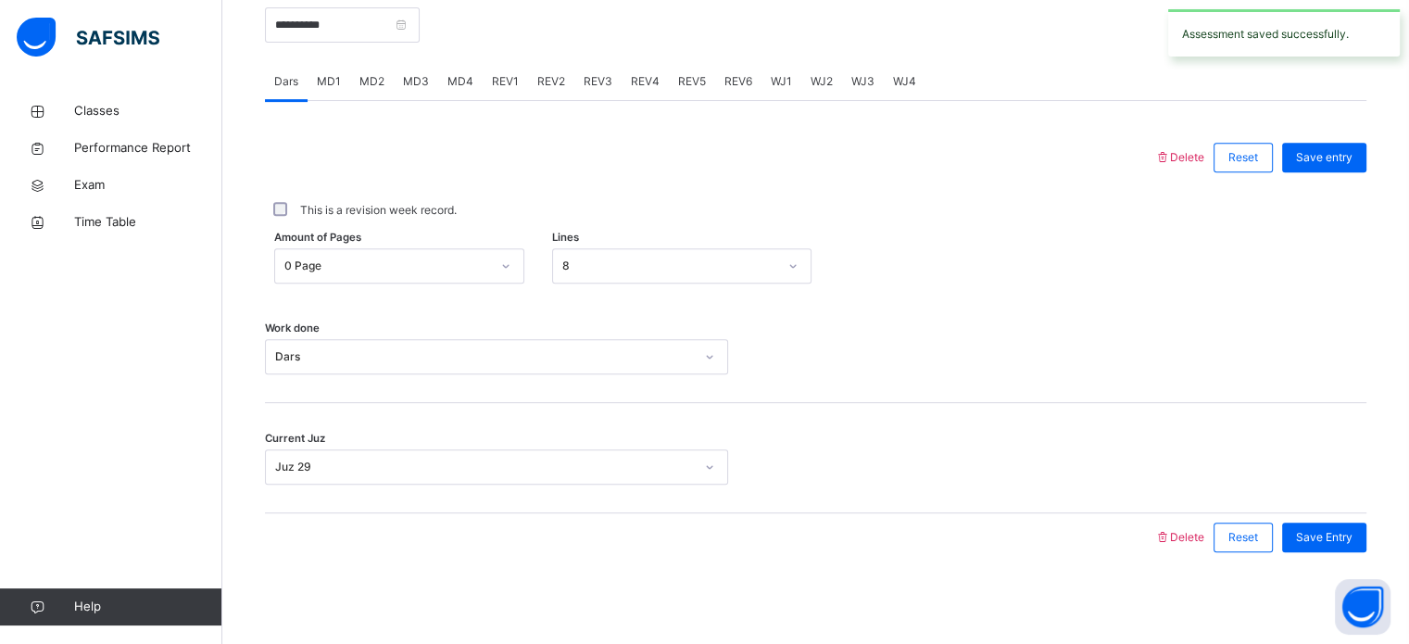
click at [1305, 529] on div "Save Entry" at bounding box center [1324, 538] width 84 height 30
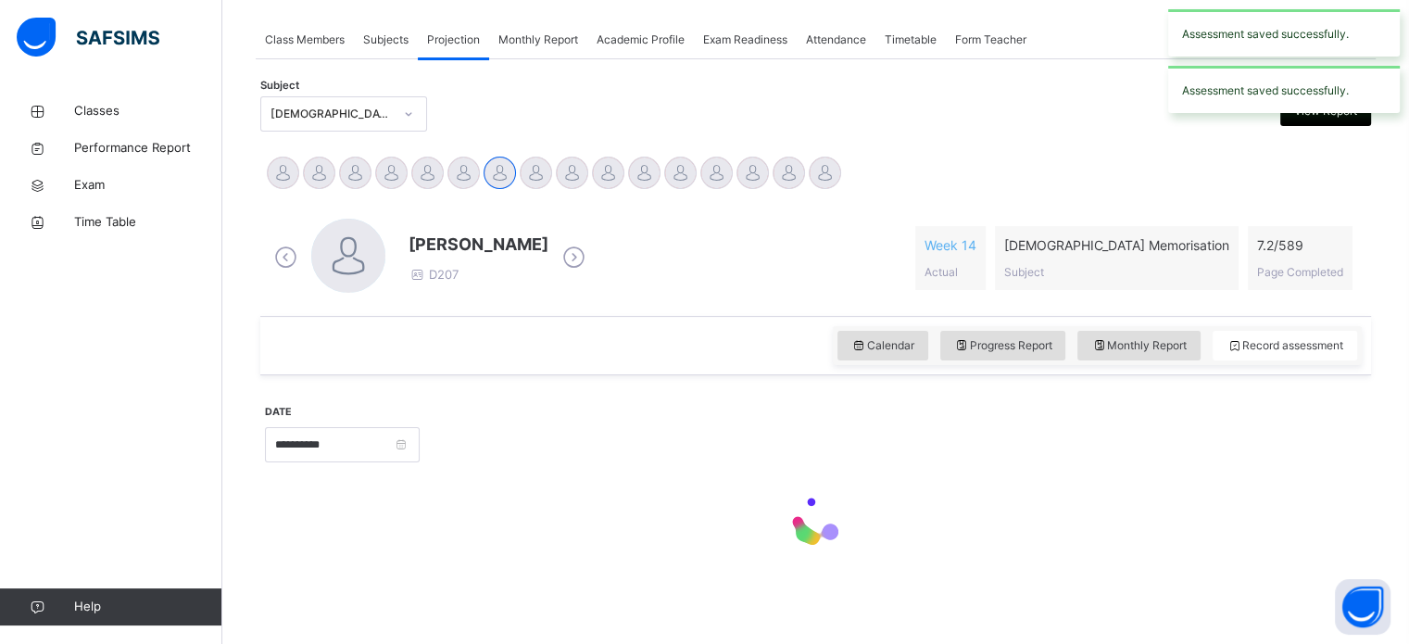
click at [1305, 529] on div at bounding box center [816, 522] width 1102 height 79
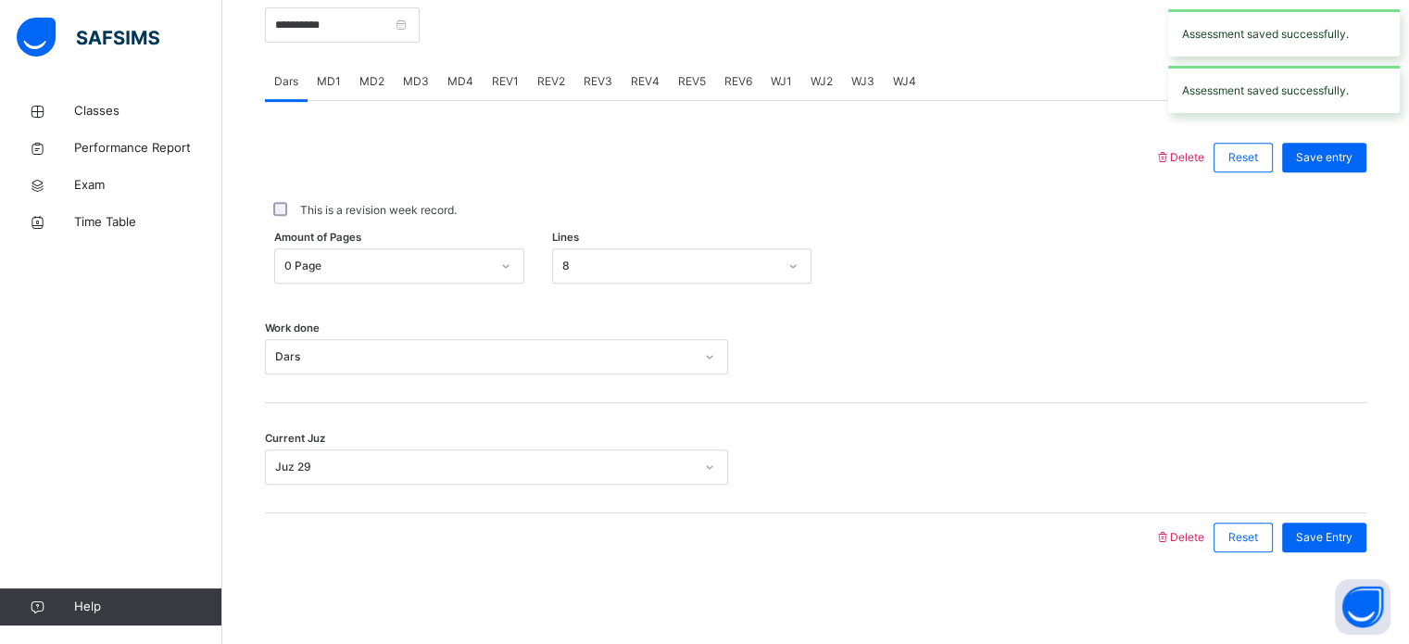
click at [1305, 529] on div "Save Entry" at bounding box center [1324, 538] width 84 height 30
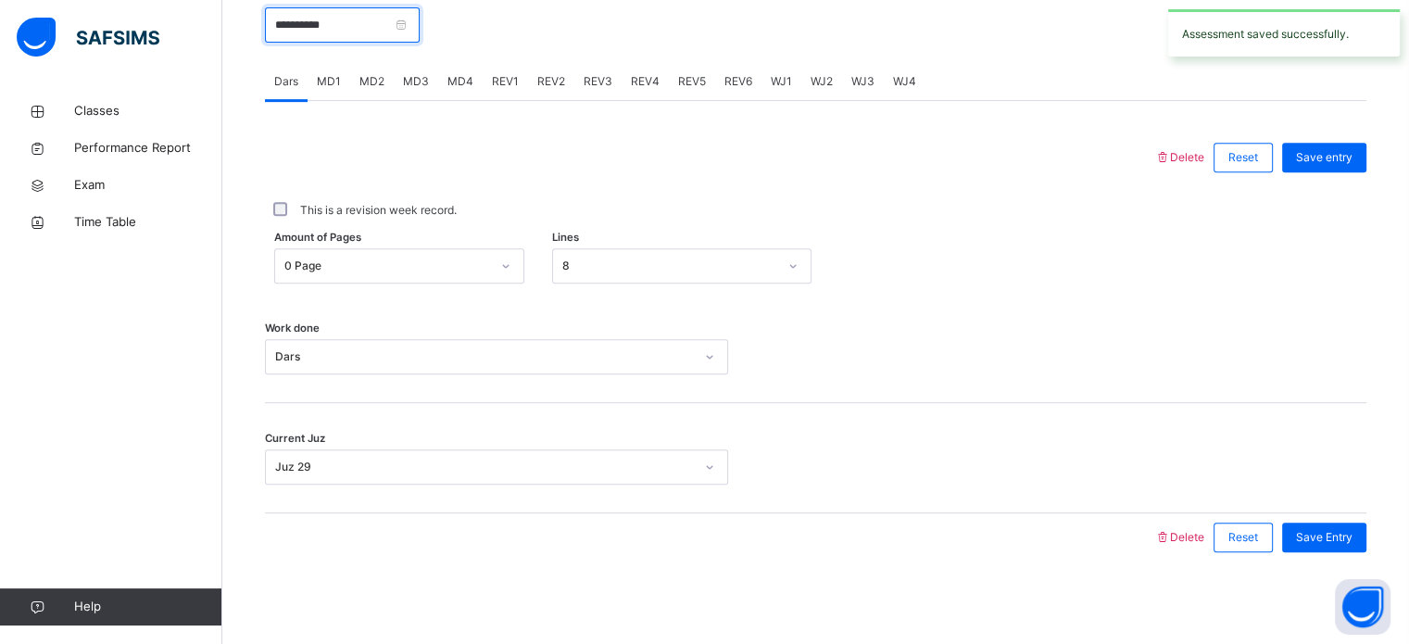
click at [363, 37] on input "**********" at bounding box center [342, 24] width 155 height 35
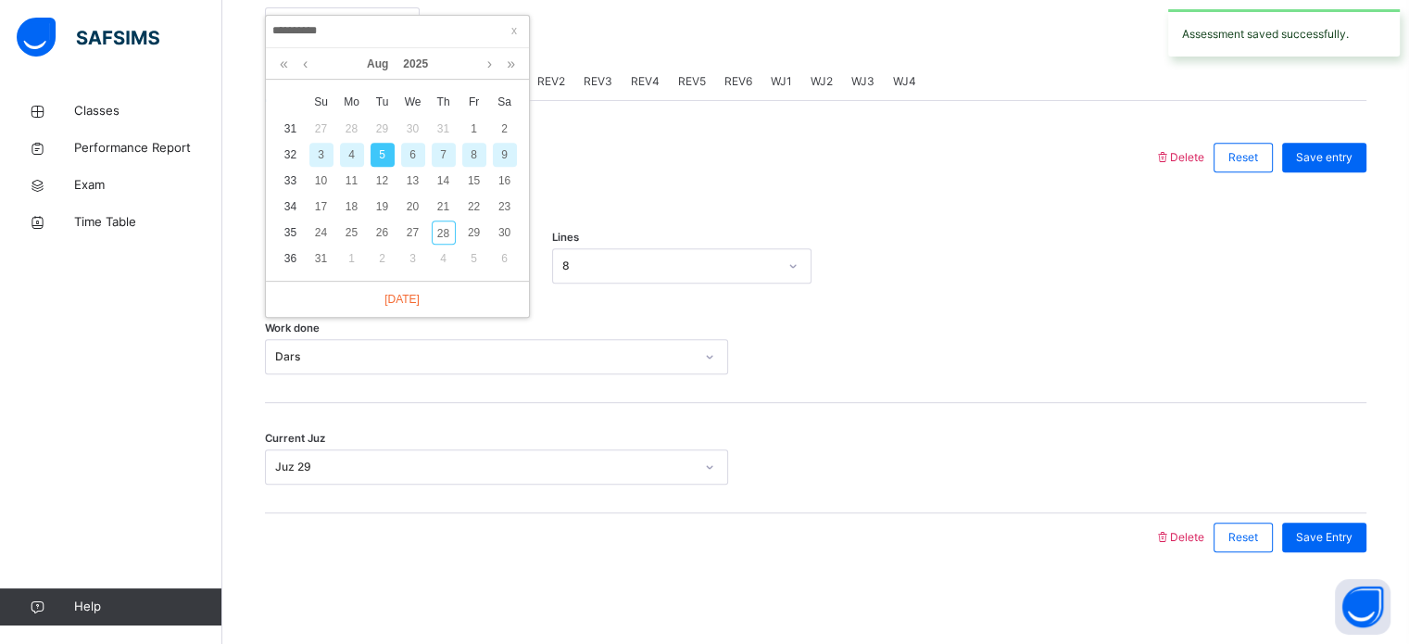
click at [447, 158] on div "7" at bounding box center [444, 155] width 24 height 24
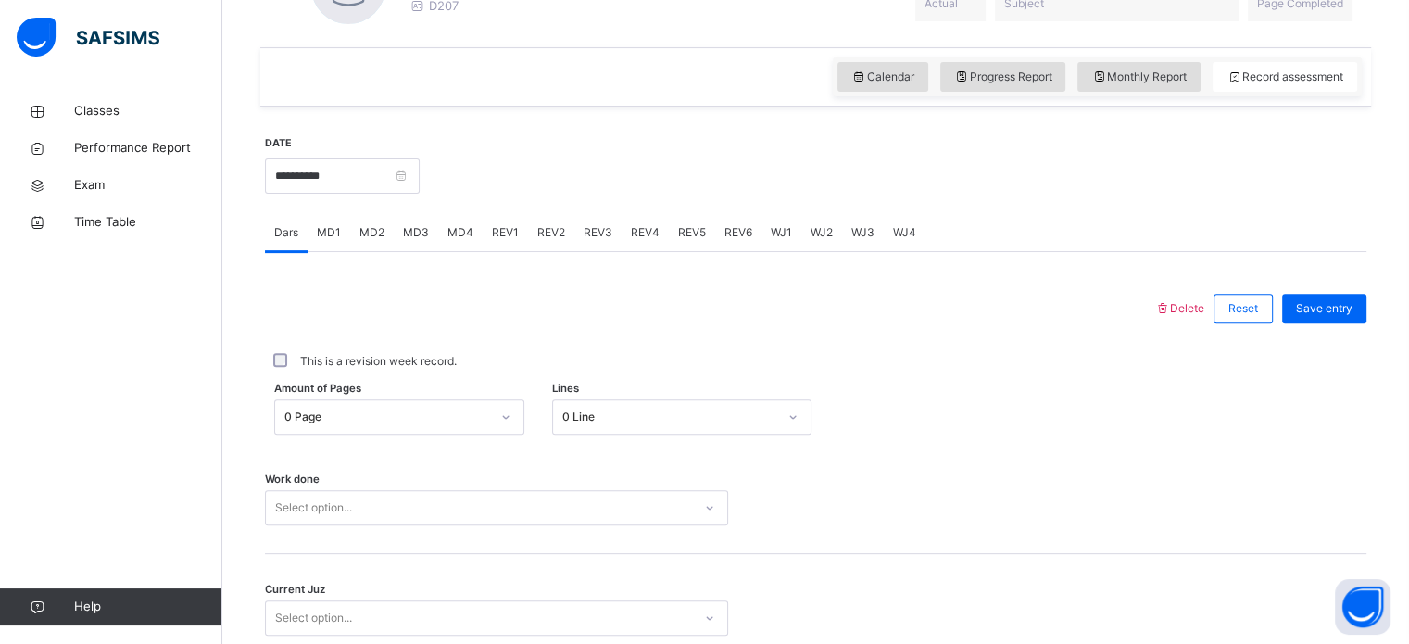
scroll to position [561, 0]
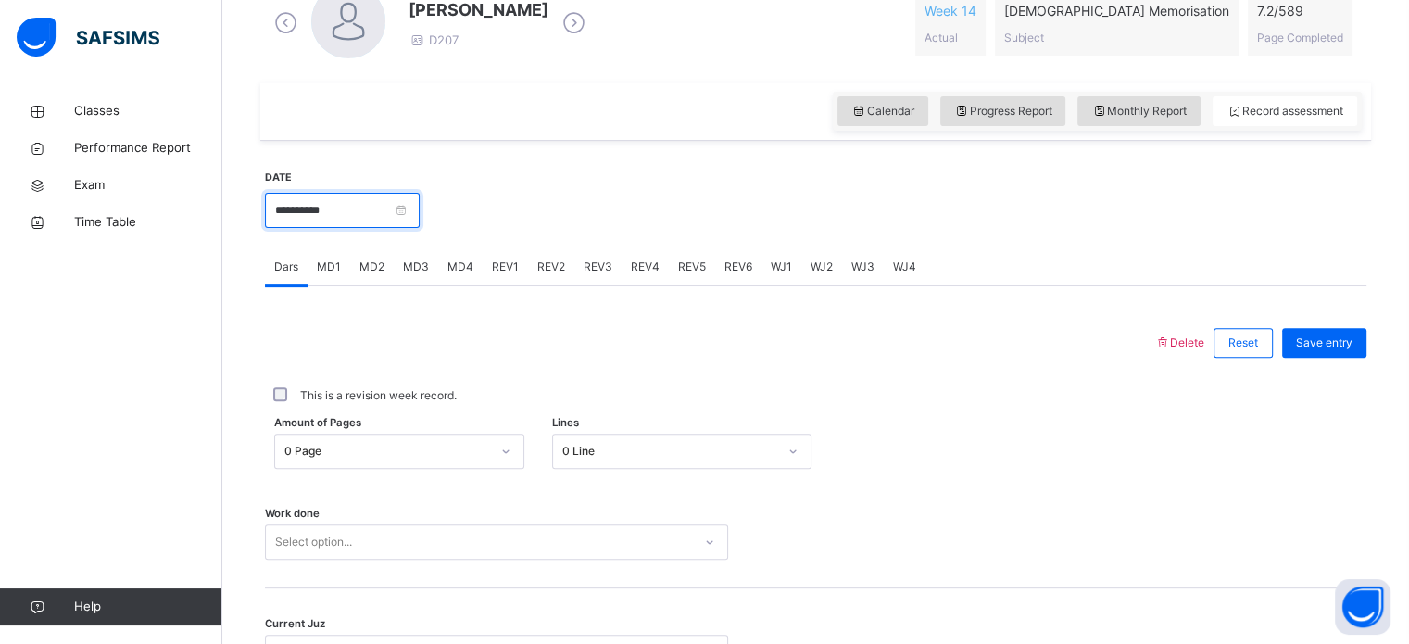
click at [359, 219] on input "**********" at bounding box center [342, 210] width 155 height 35
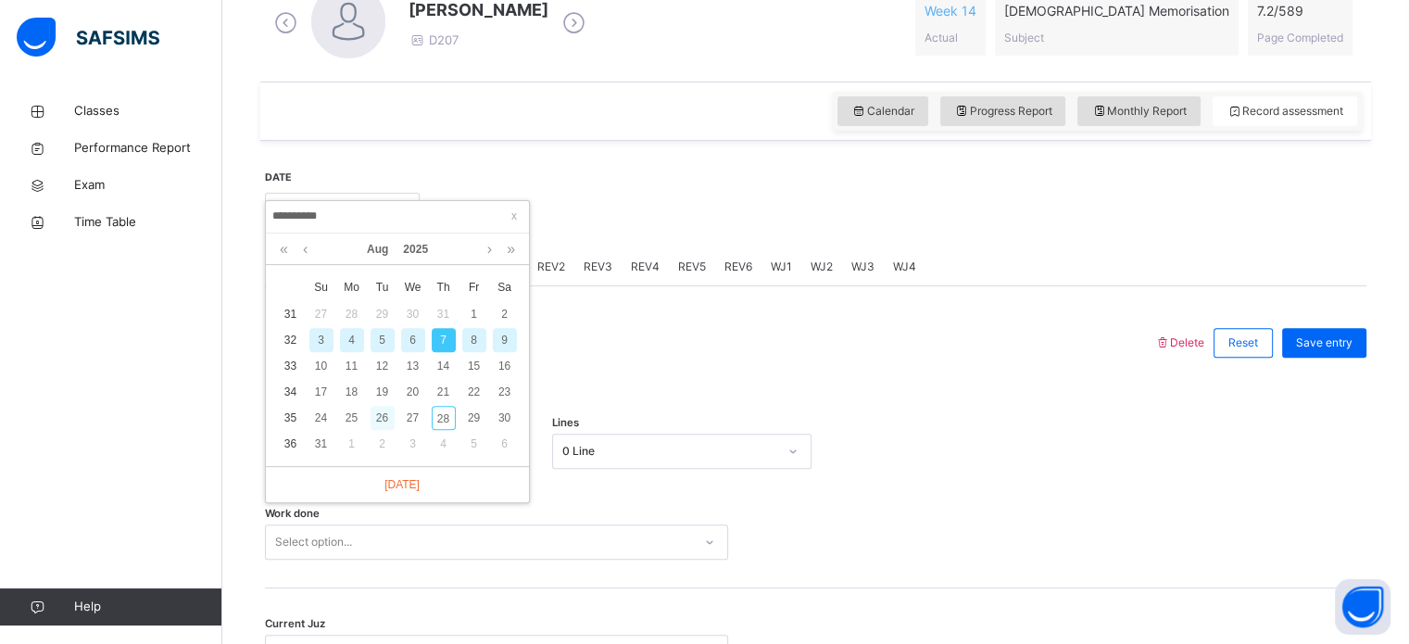
click at [382, 421] on div "26" at bounding box center [383, 418] width 24 height 24
type input "**********"
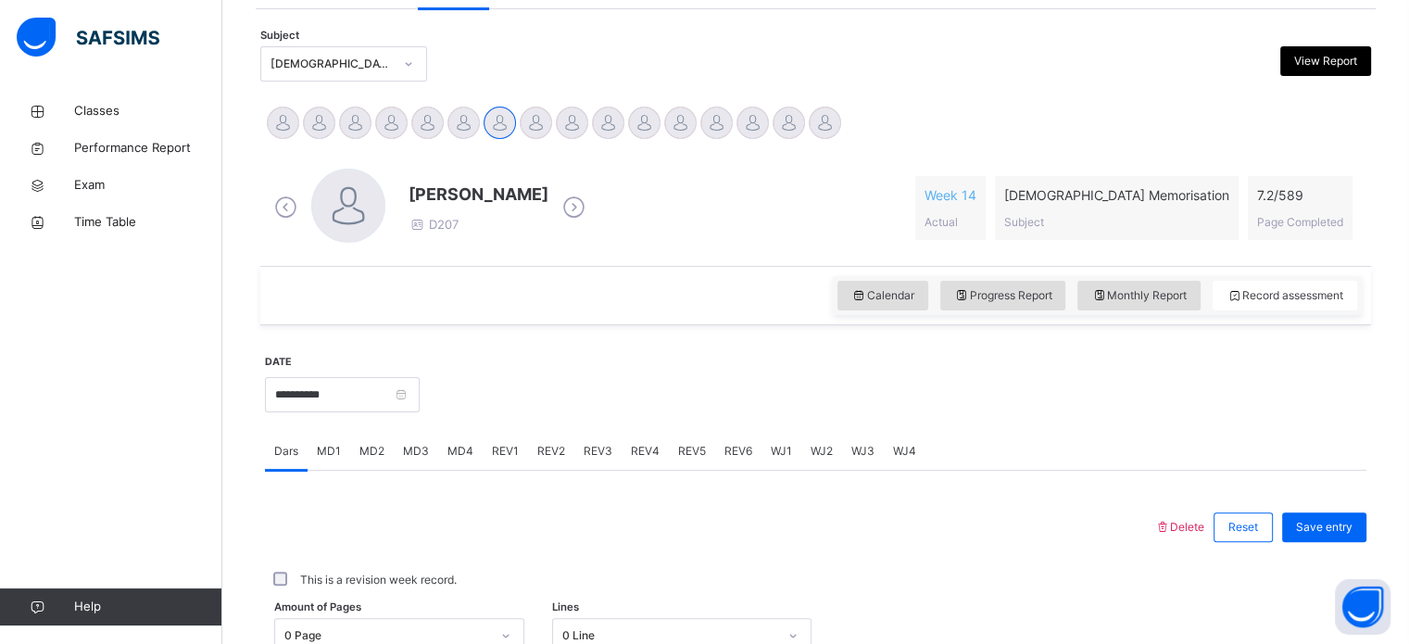
scroll to position [372, 0]
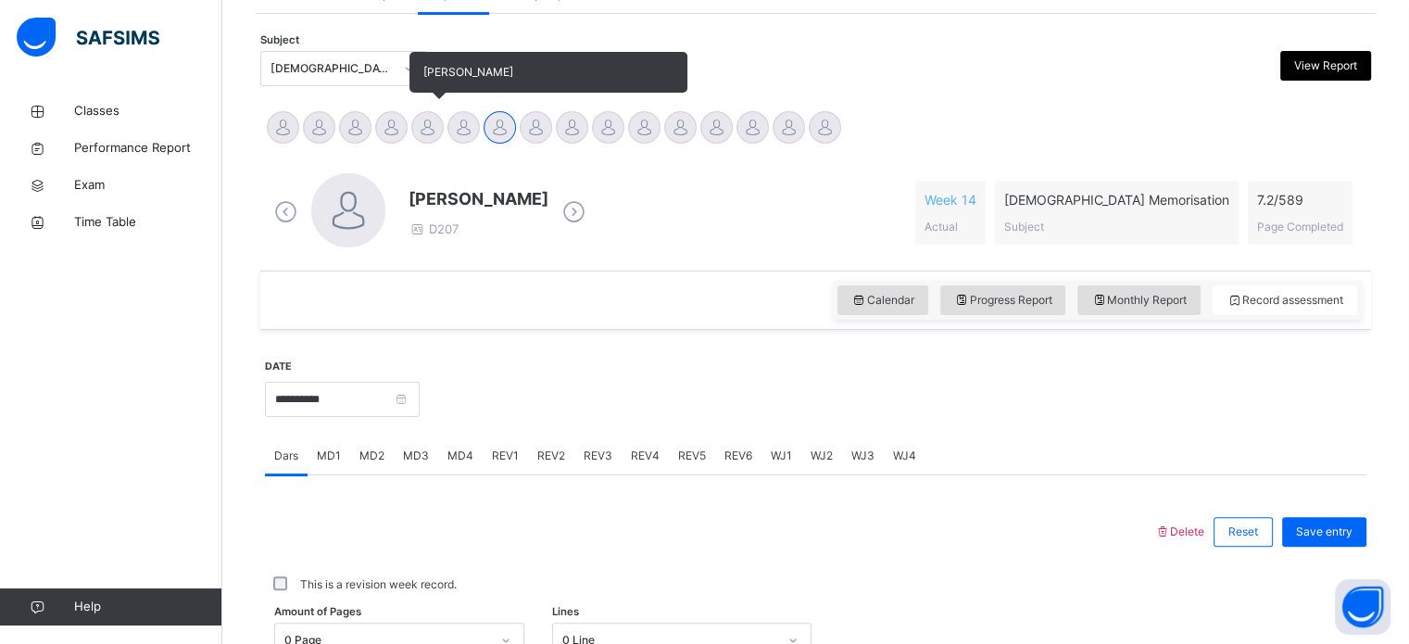
click at [439, 113] on div "[PERSON_NAME]" at bounding box center [427, 129] width 36 height 41
click at [422, 119] on div at bounding box center [427, 127] width 32 height 32
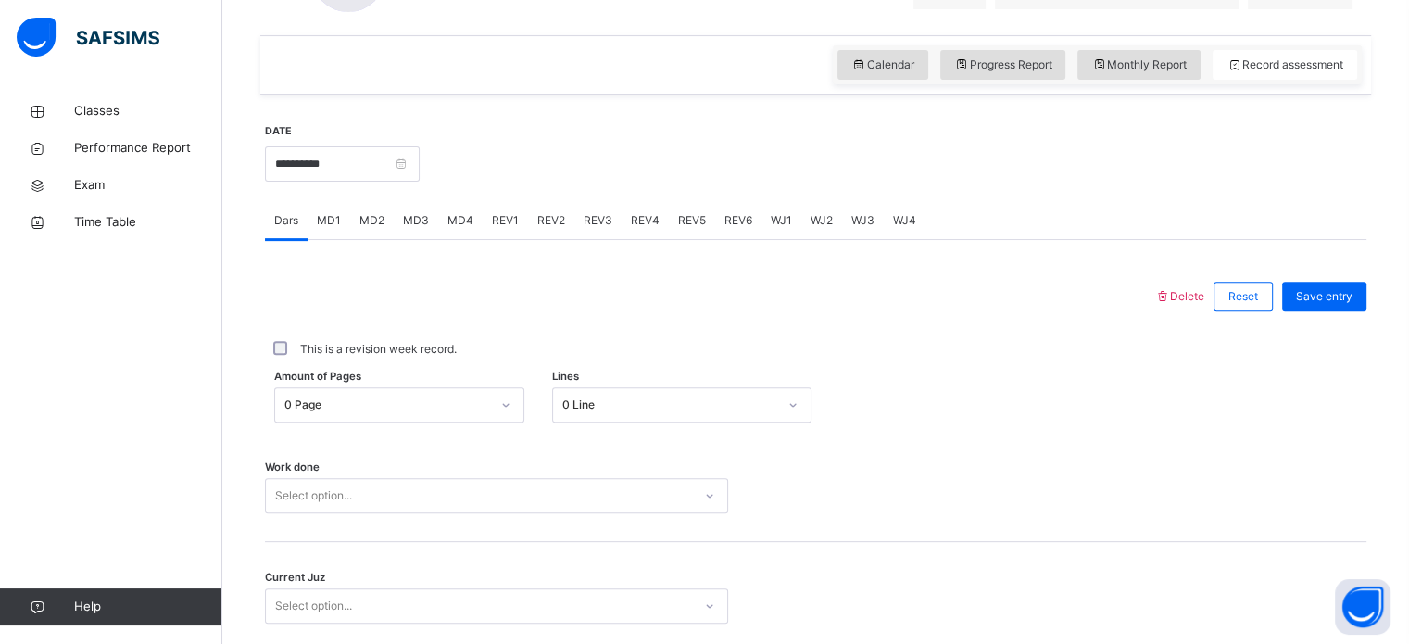
scroll to position [608, 0]
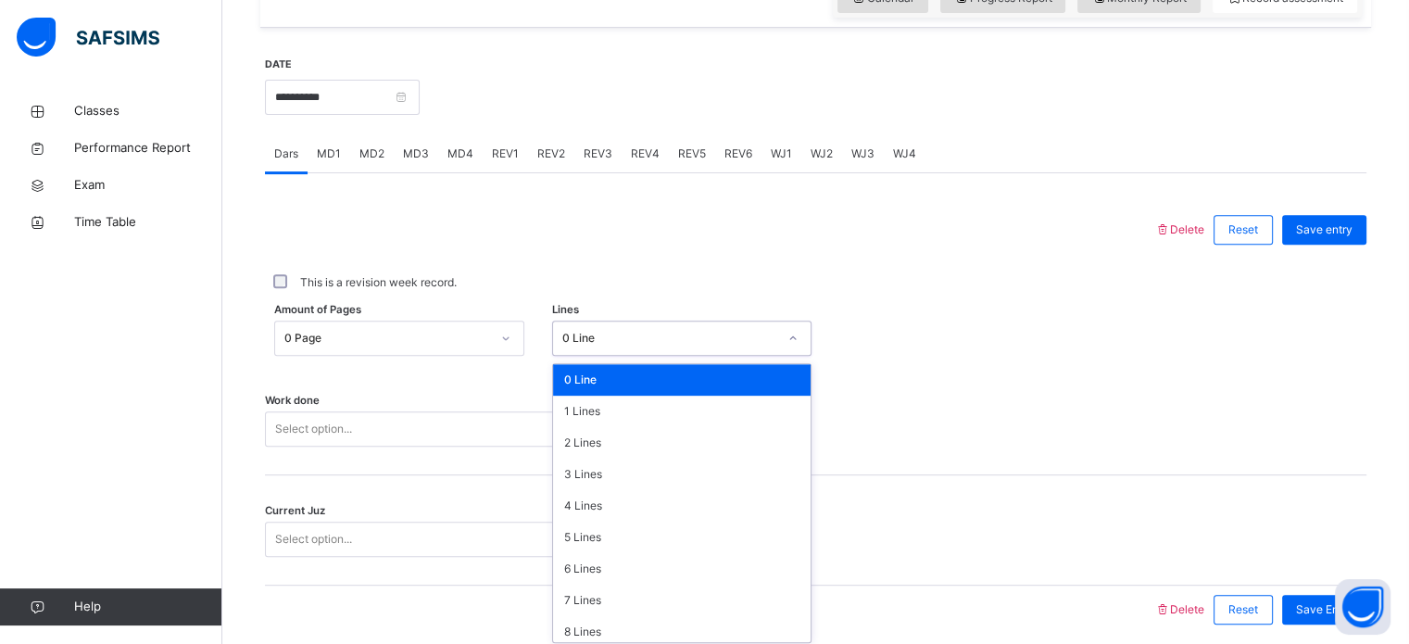
click at [678, 356] on div "option 0 Line focused, 1 of 16. 16 results available. Use Up and Down to choose…" at bounding box center [681, 338] width 259 height 35
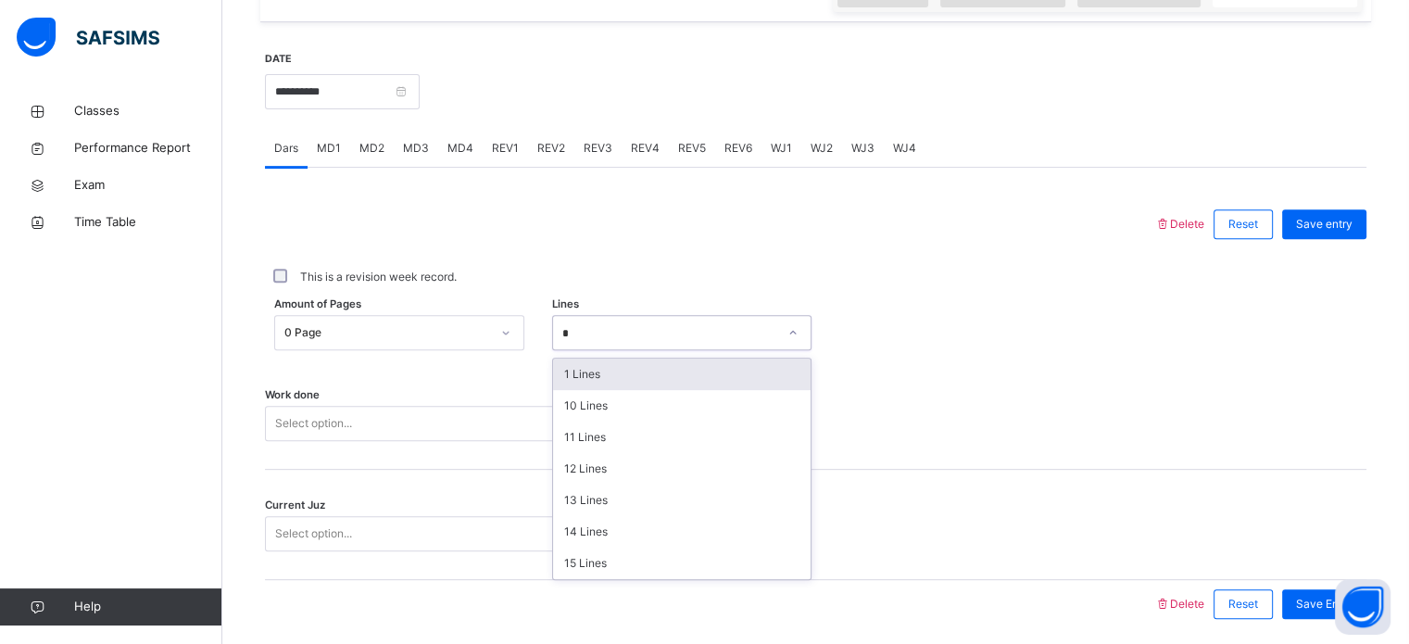
type input "**"
click at [740, 377] on div "14 Lines" at bounding box center [682, 374] width 258 height 31
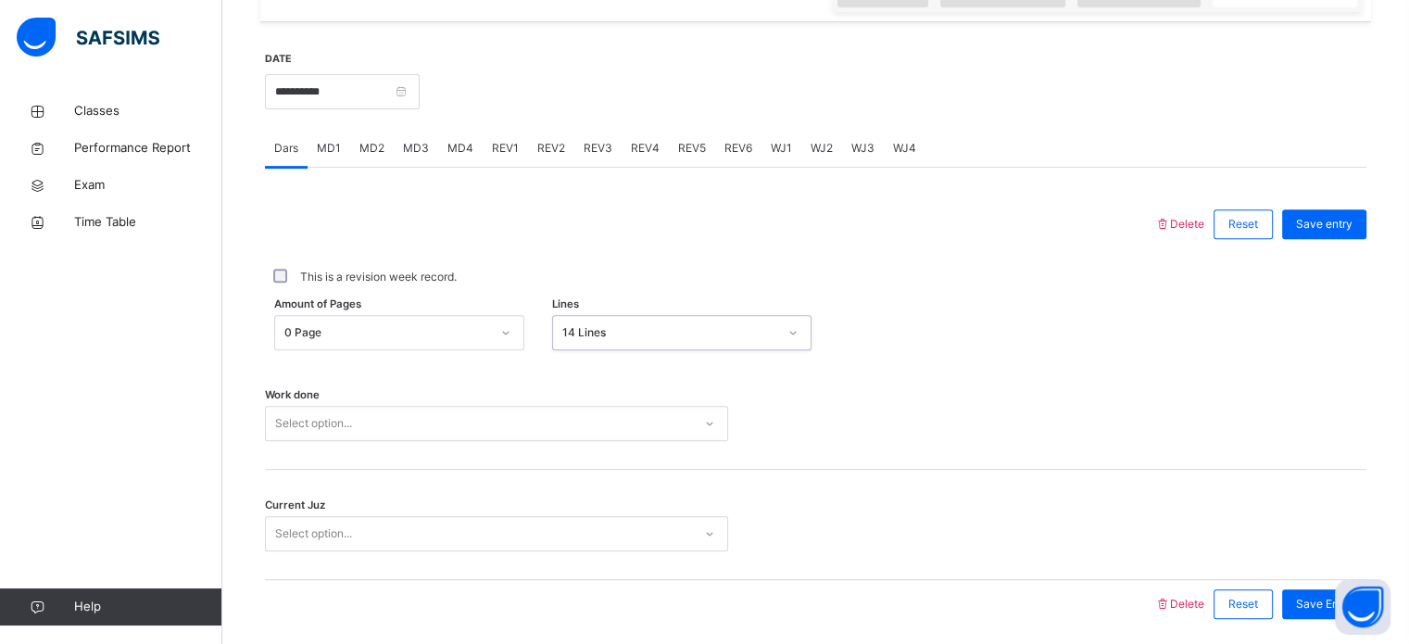
scroll to position [747, 0]
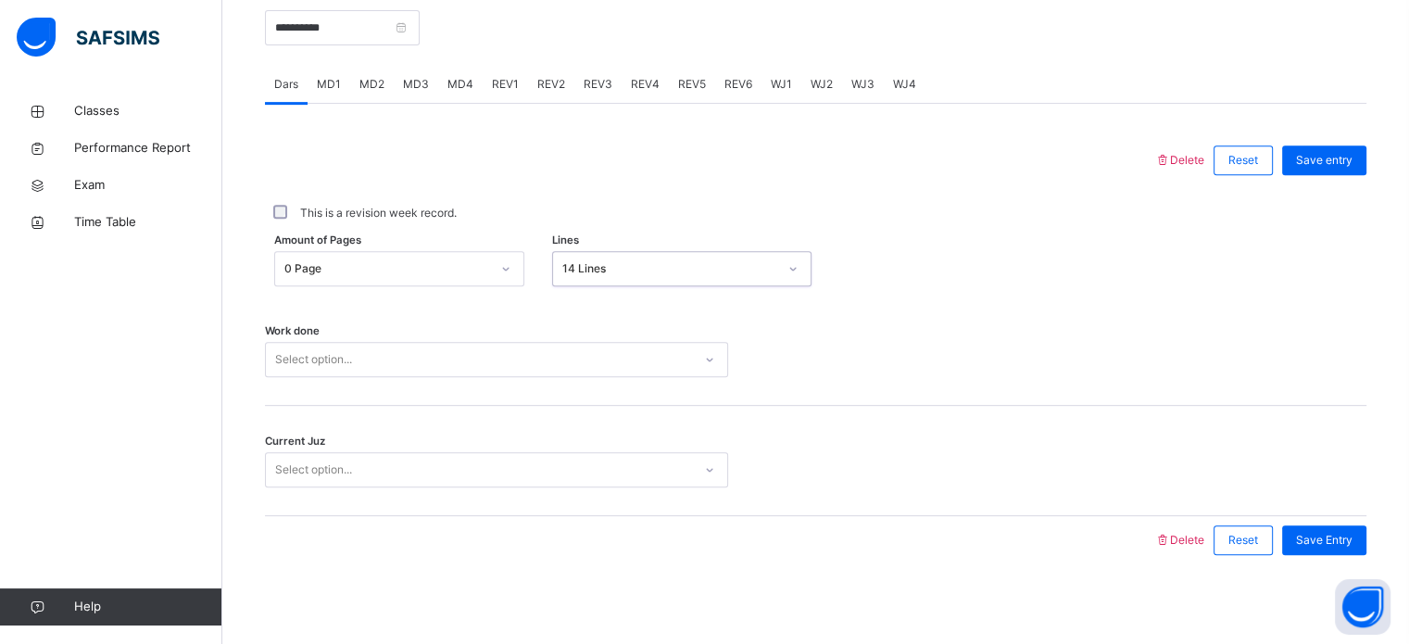
click at [670, 377] on div "Select option..." at bounding box center [496, 359] width 463 height 35
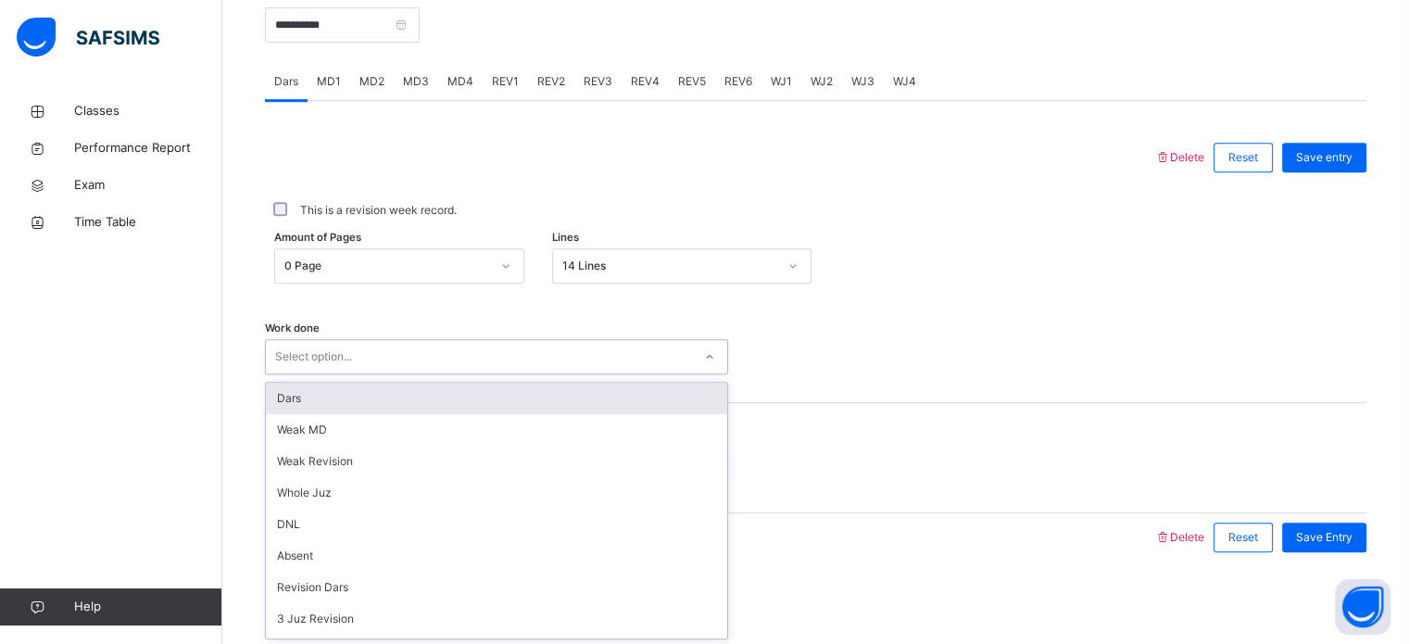
click at [669, 409] on div "Dars" at bounding box center [496, 398] width 461 height 31
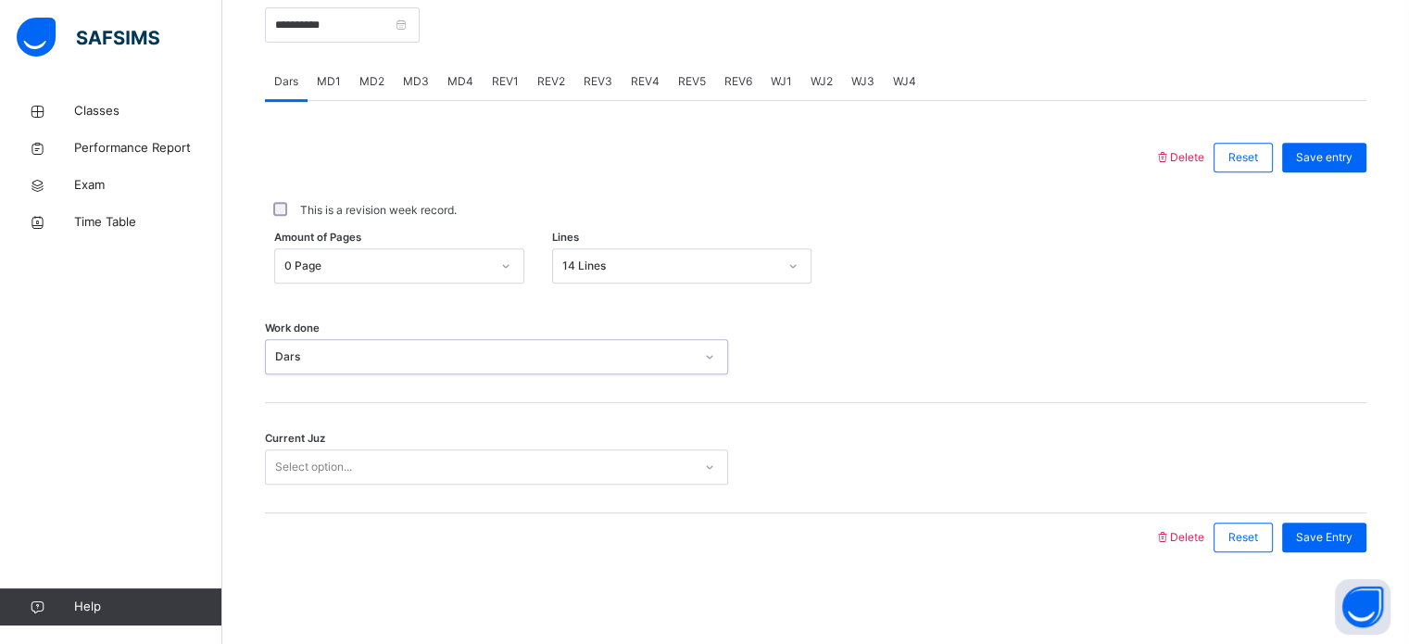
click at [541, 467] on div "Select option..." at bounding box center [479, 467] width 426 height 29
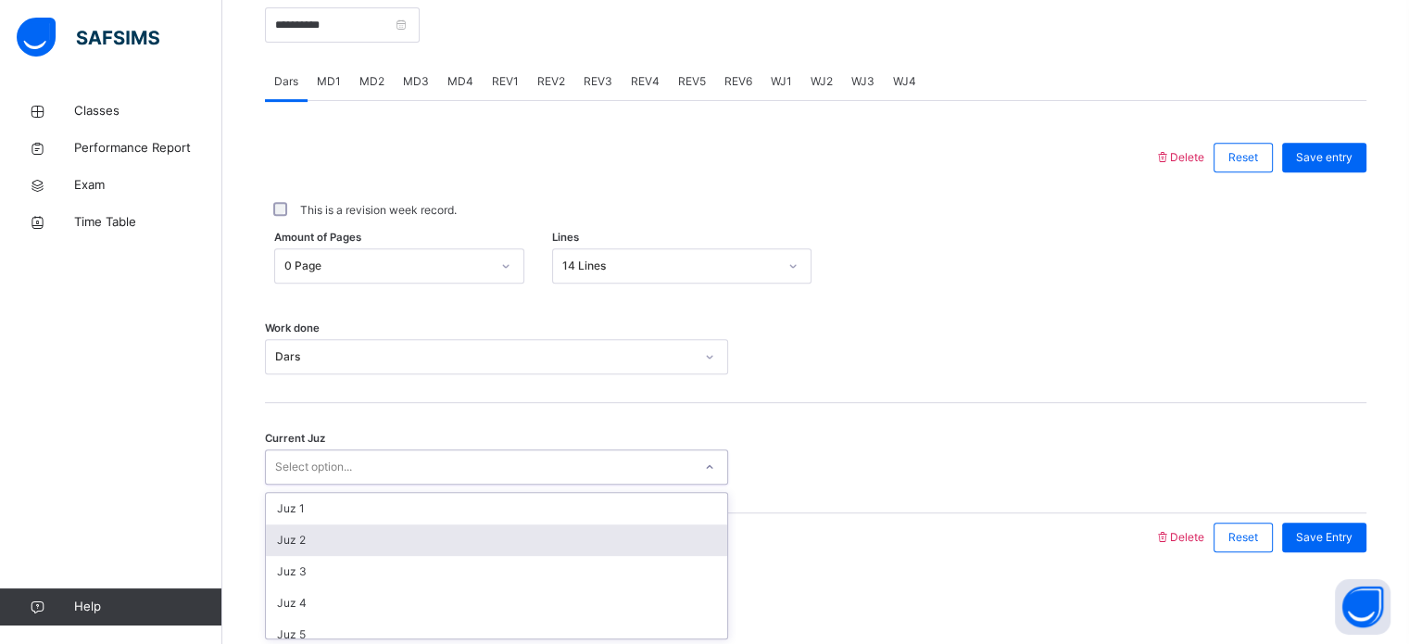
click at [519, 536] on div "Juz 2" at bounding box center [496, 539] width 461 height 31
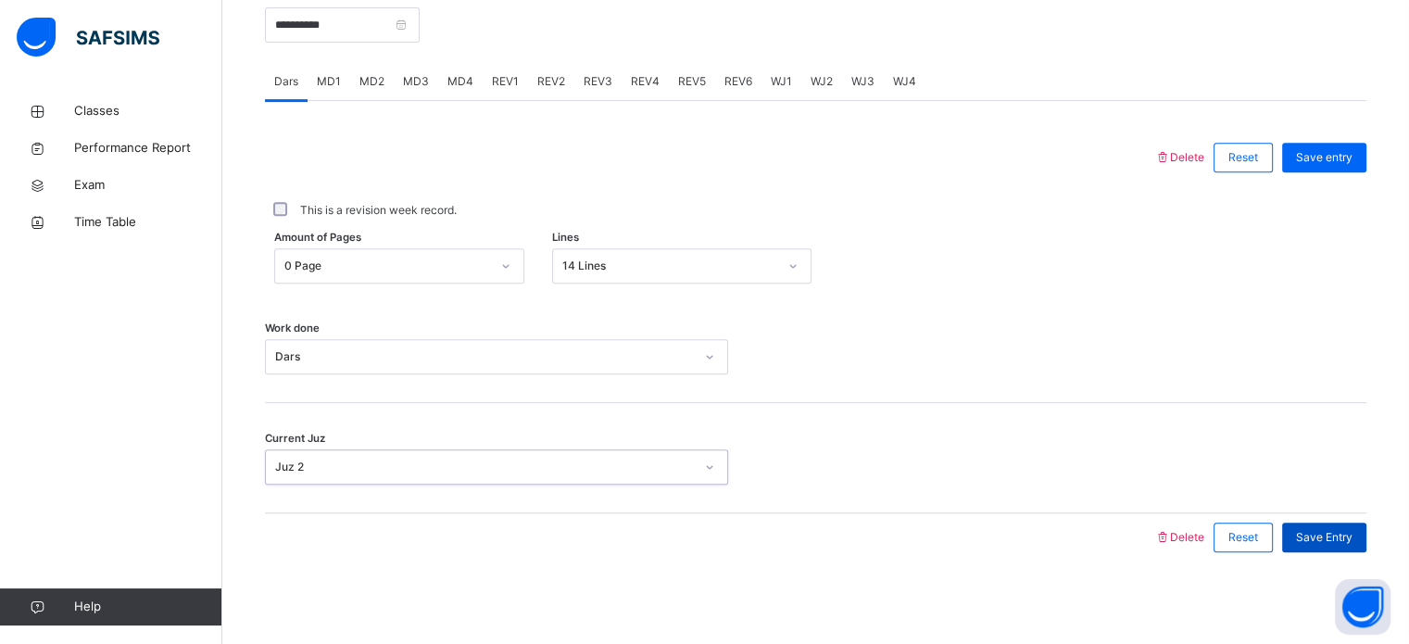
click at [1332, 547] on div "Save Entry" at bounding box center [1324, 538] width 84 height 30
click at [509, 76] on span "REV1" at bounding box center [505, 81] width 27 height 17
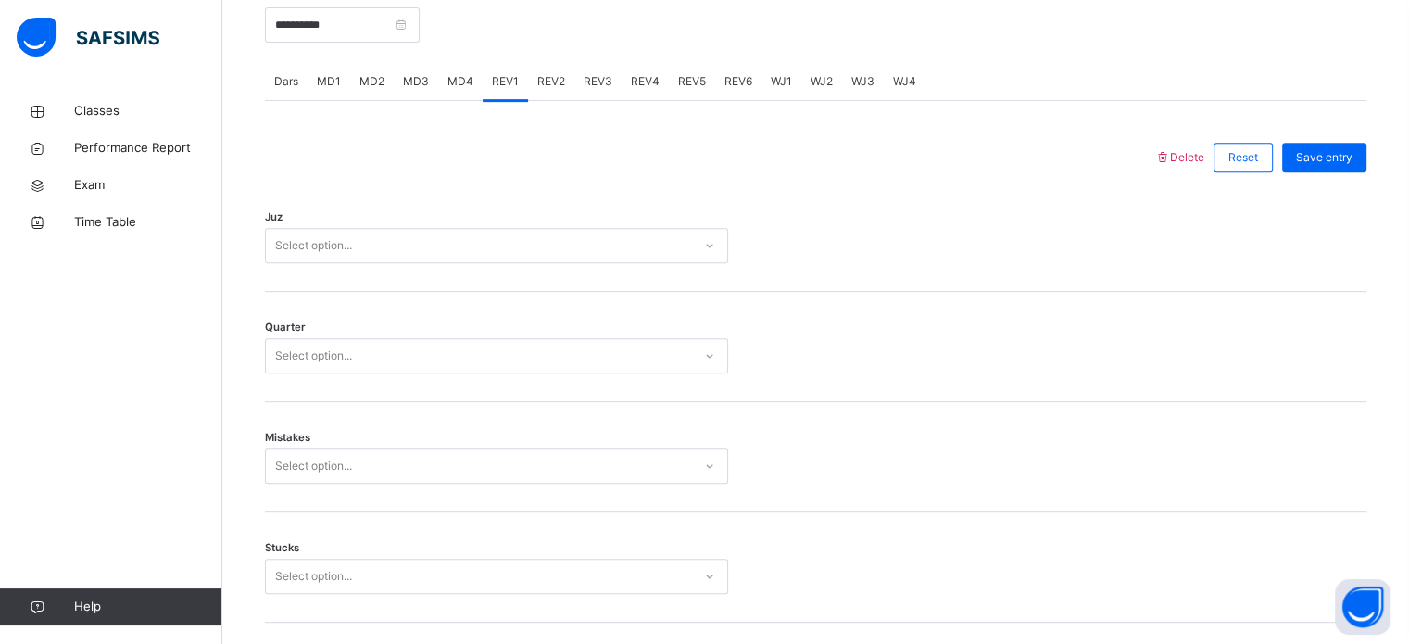
click at [435, 232] on div "Select option..." at bounding box center [479, 246] width 426 height 29
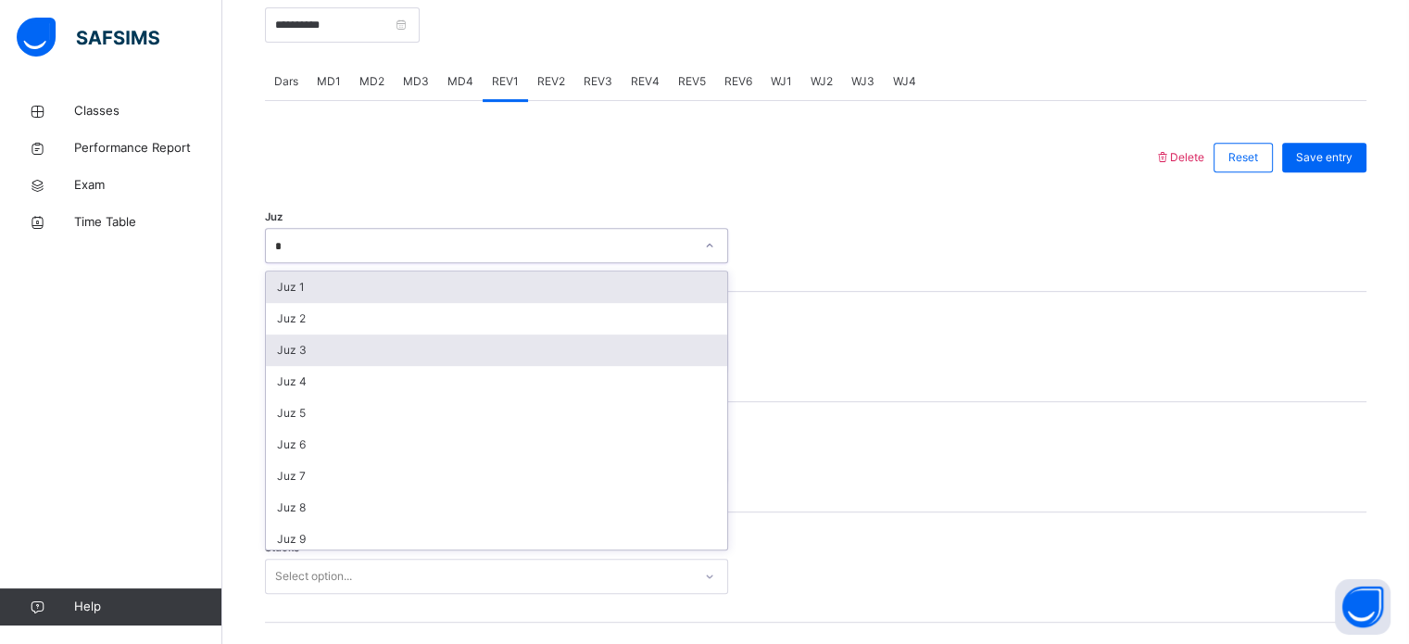
type input "**"
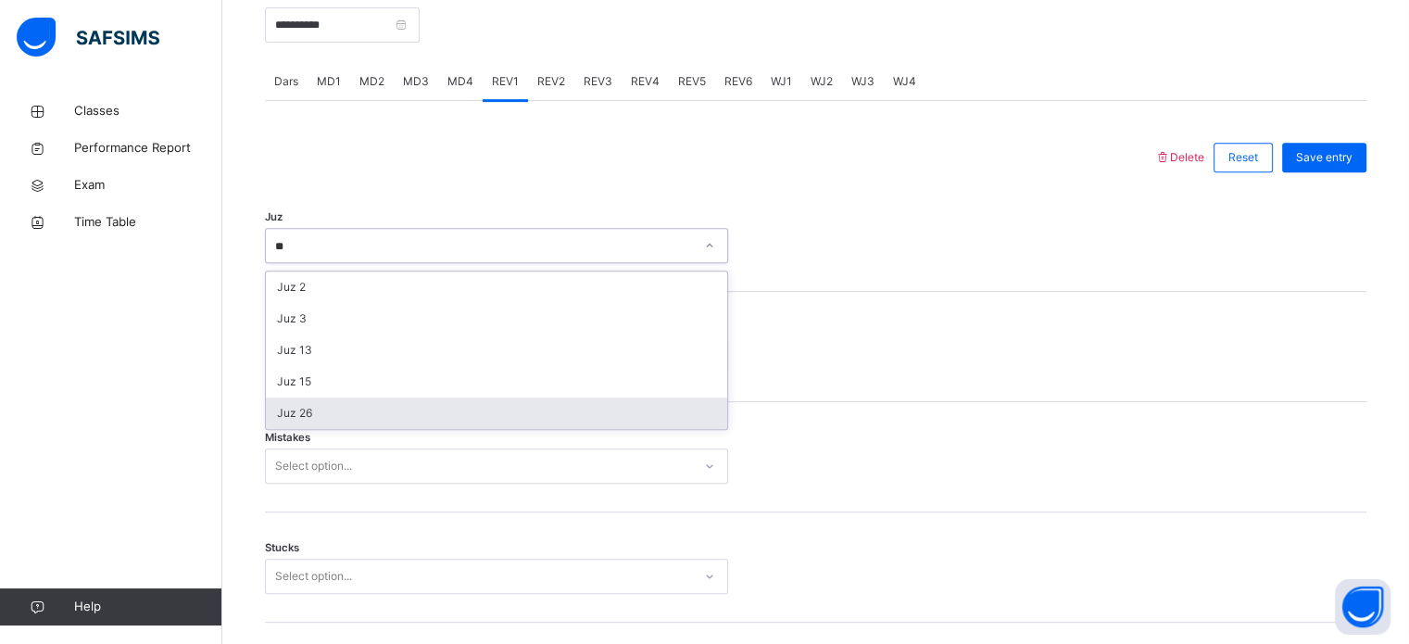
click at [403, 410] on div "Juz 26" at bounding box center [496, 412] width 461 height 31
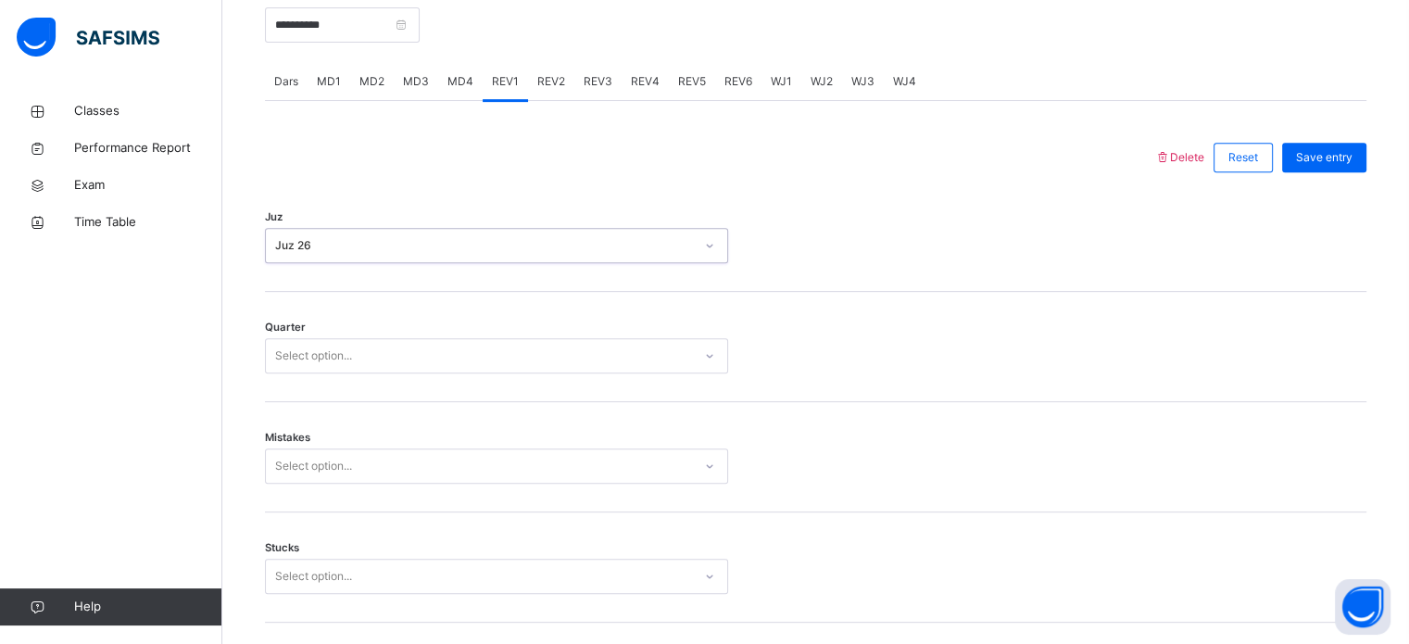
click at [448, 351] on div "Select option..." at bounding box center [479, 356] width 426 height 29
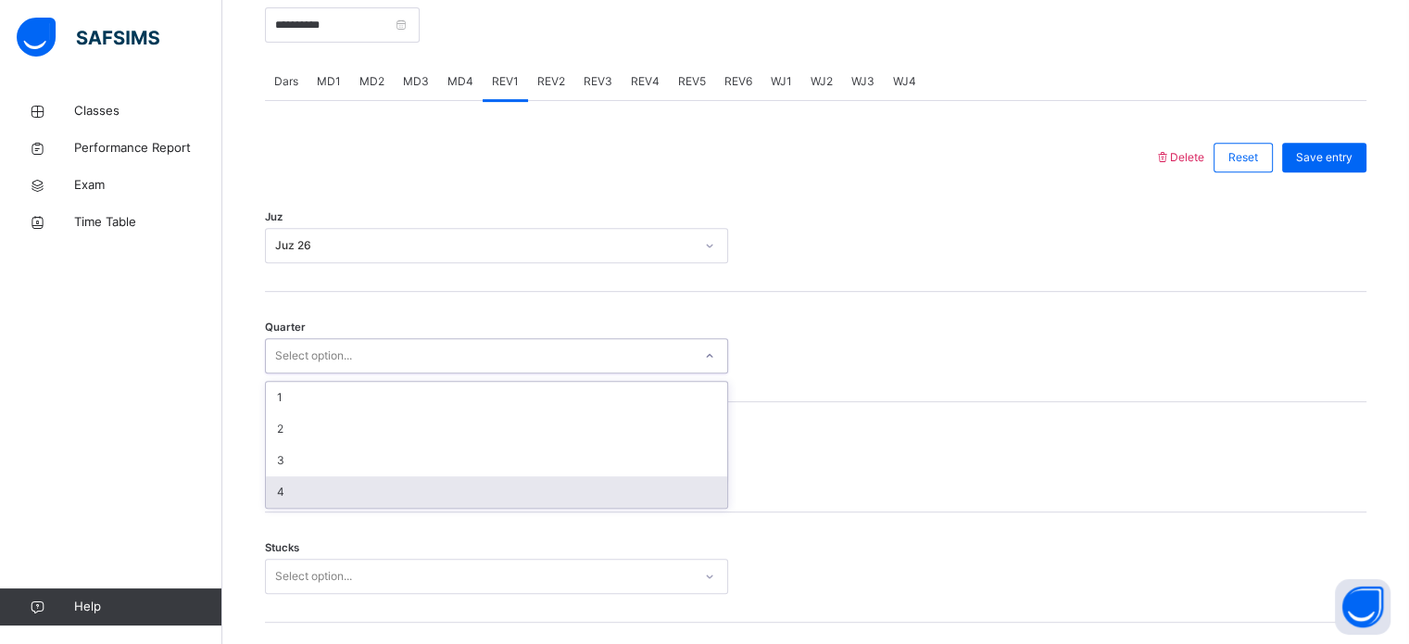
click at [426, 488] on div "4" at bounding box center [496, 491] width 461 height 31
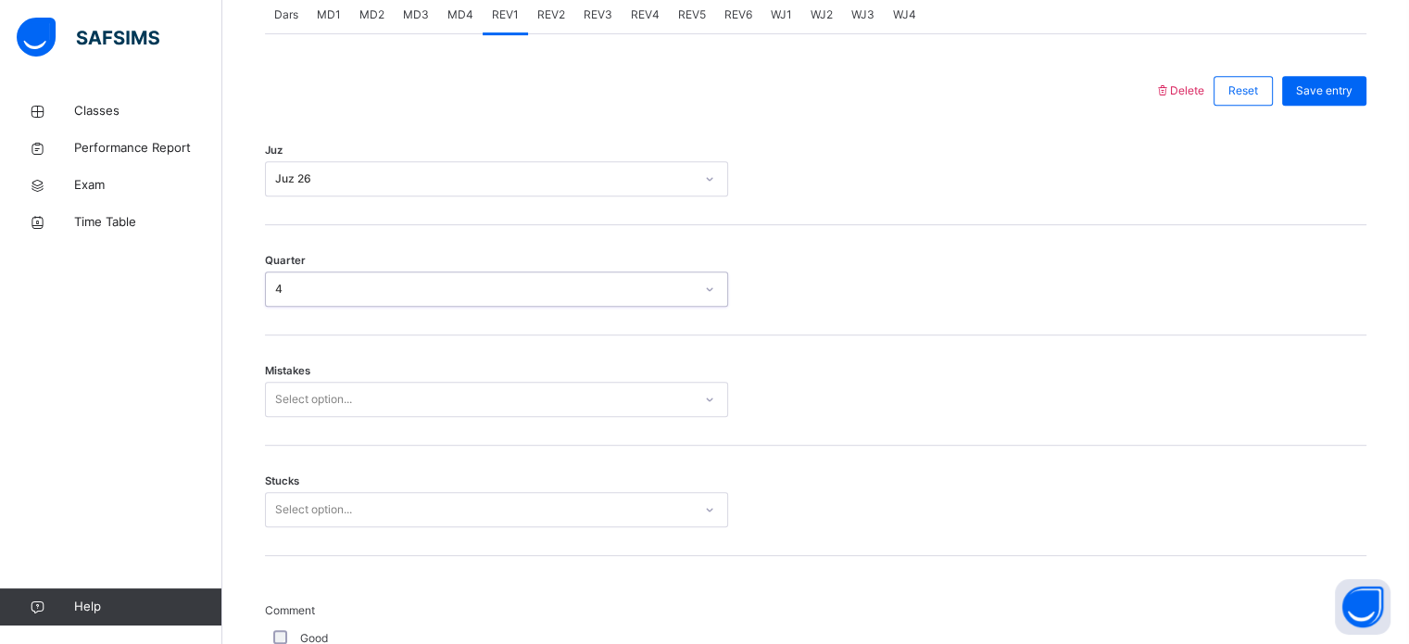
click at [433, 417] on div "Select option..." at bounding box center [496, 399] width 463 height 35
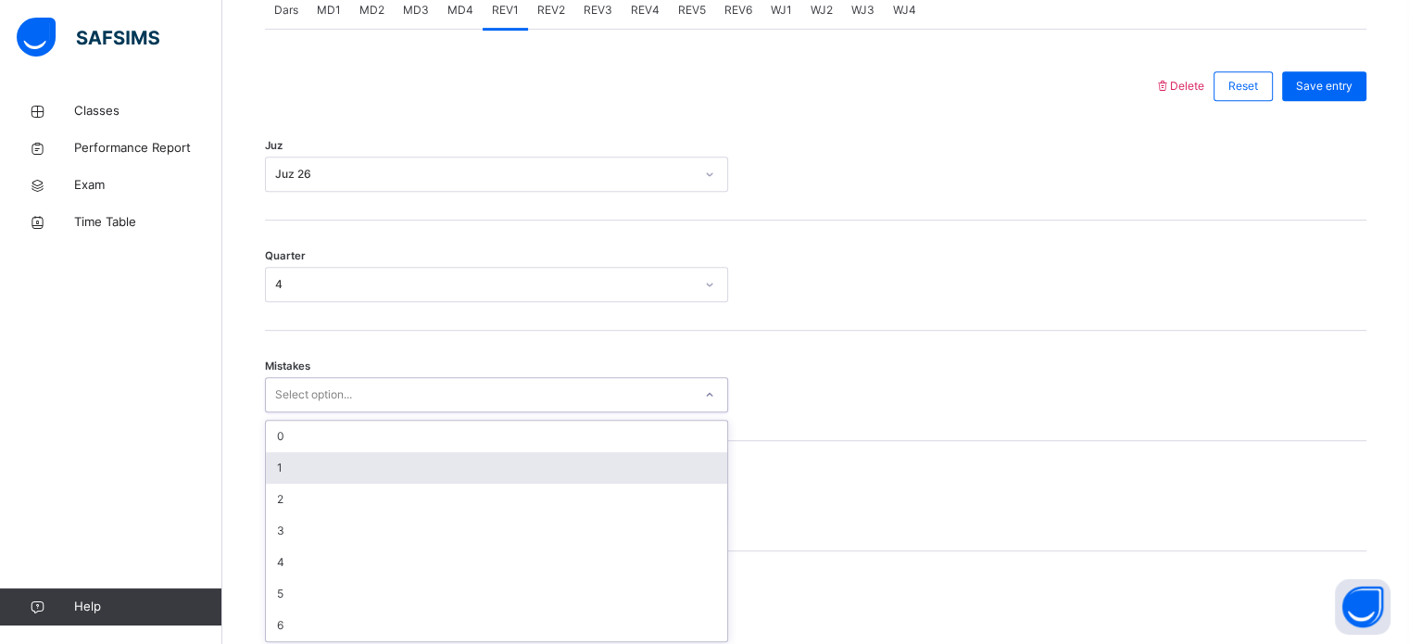
scroll to position [823, 0]
click at [443, 447] on div "1" at bounding box center [496, 462] width 461 height 31
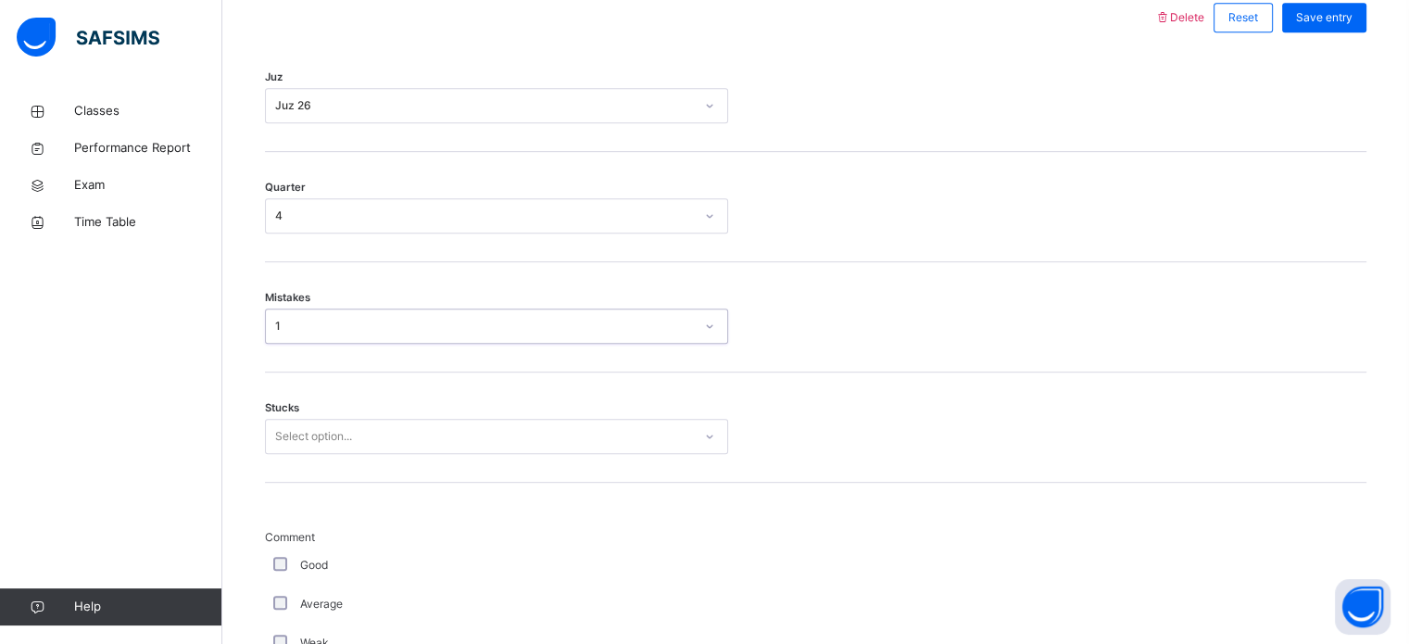
click at [434, 454] on div "Select option..." at bounding box center [496, 436] width 463 height 35
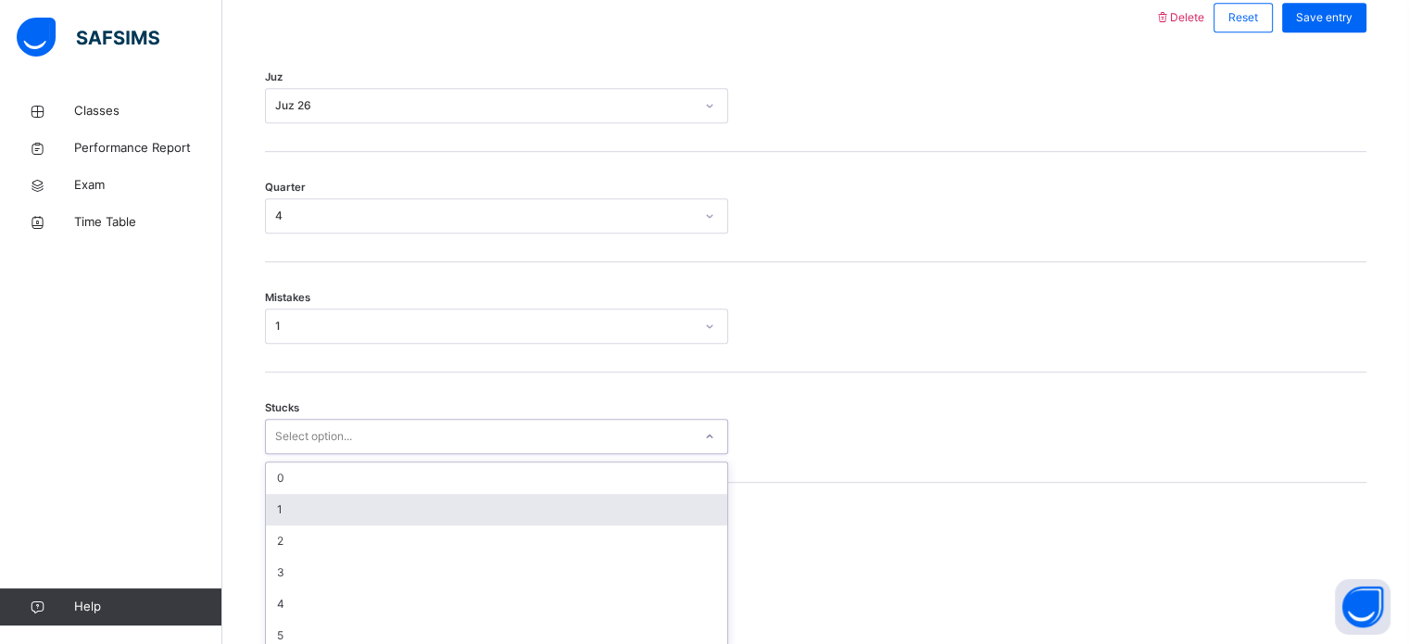
scroll to position [901, 0]
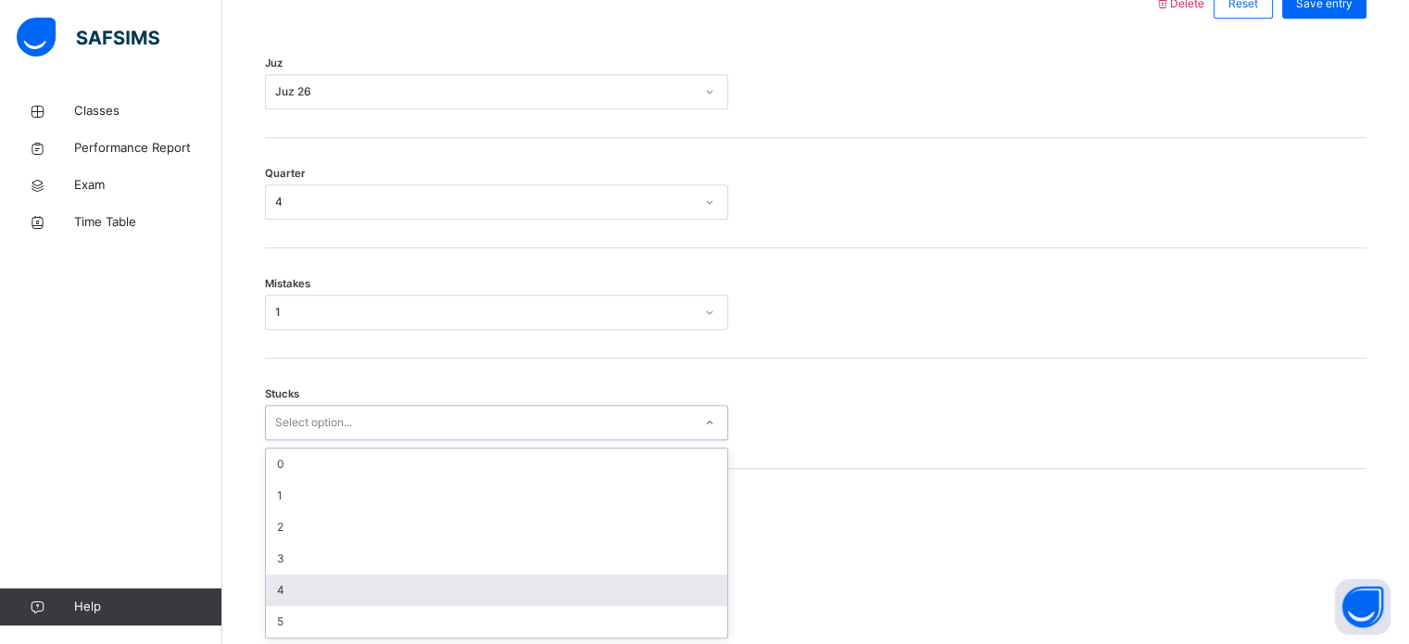
click at [422, 597] on div "4" at bounding box center [496, 589] width 461 height 31
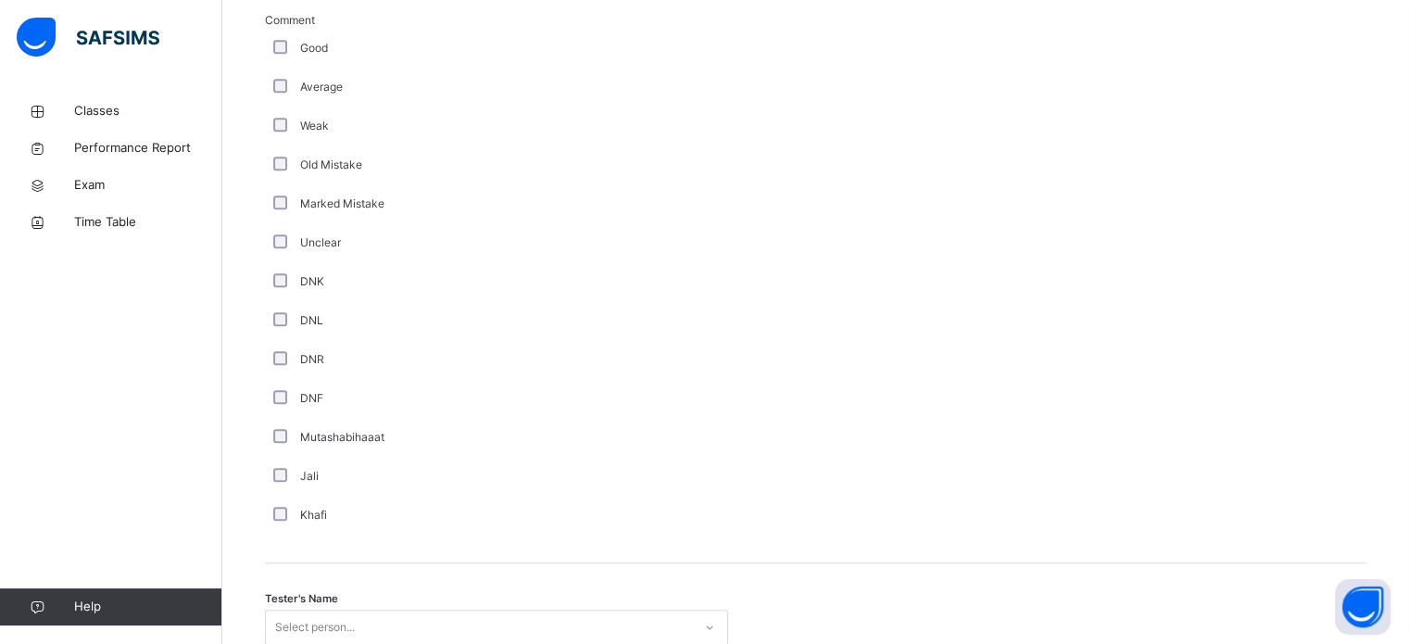
scroll to position [1563, 0]
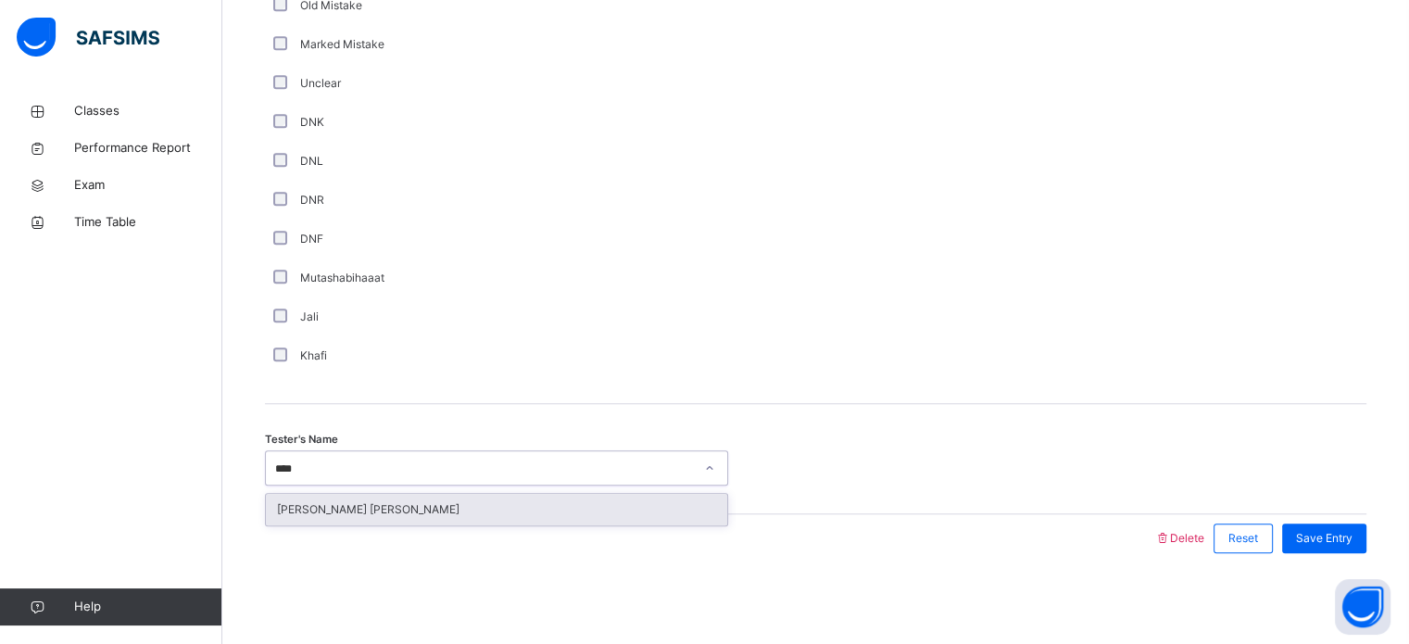
type input "*****"
click at [344, 498] on div "[PERSON_NAME] [PERSON_NAME]" at bounding box center [496, 509] width 461 height 31
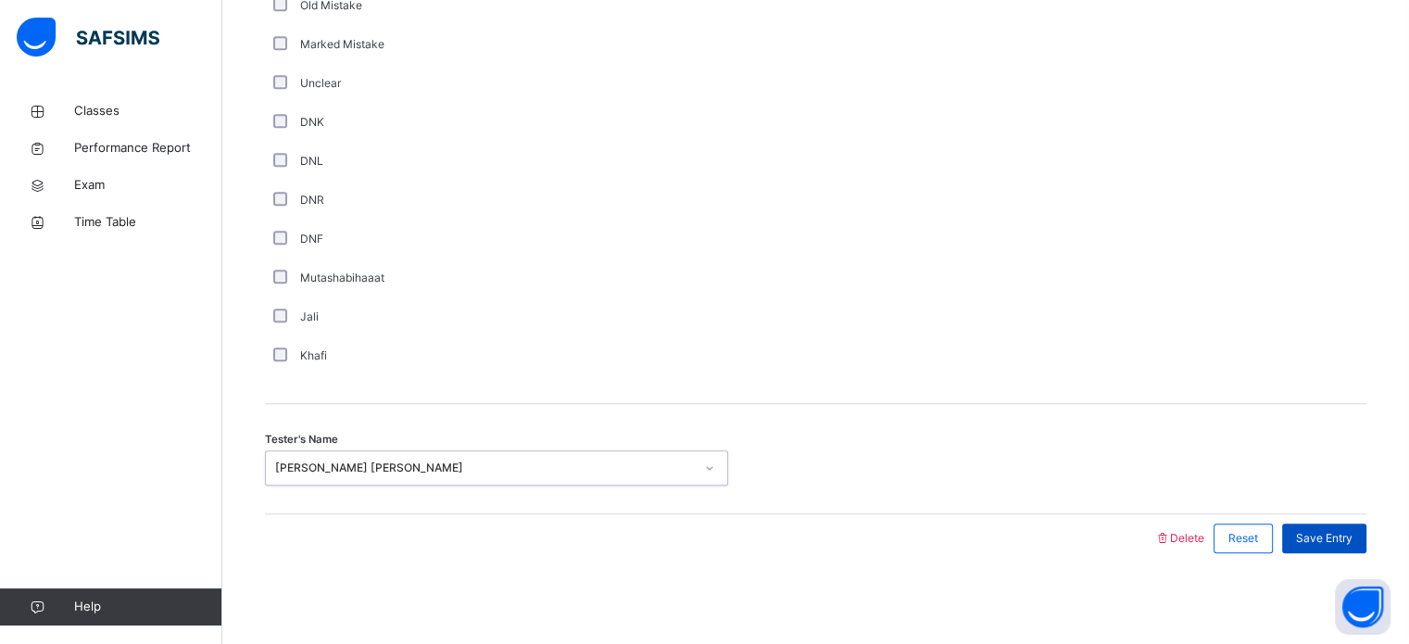
click at [1353, 536] on span "Save Entry" at bounding box center [1324, 538] width 57 height 17
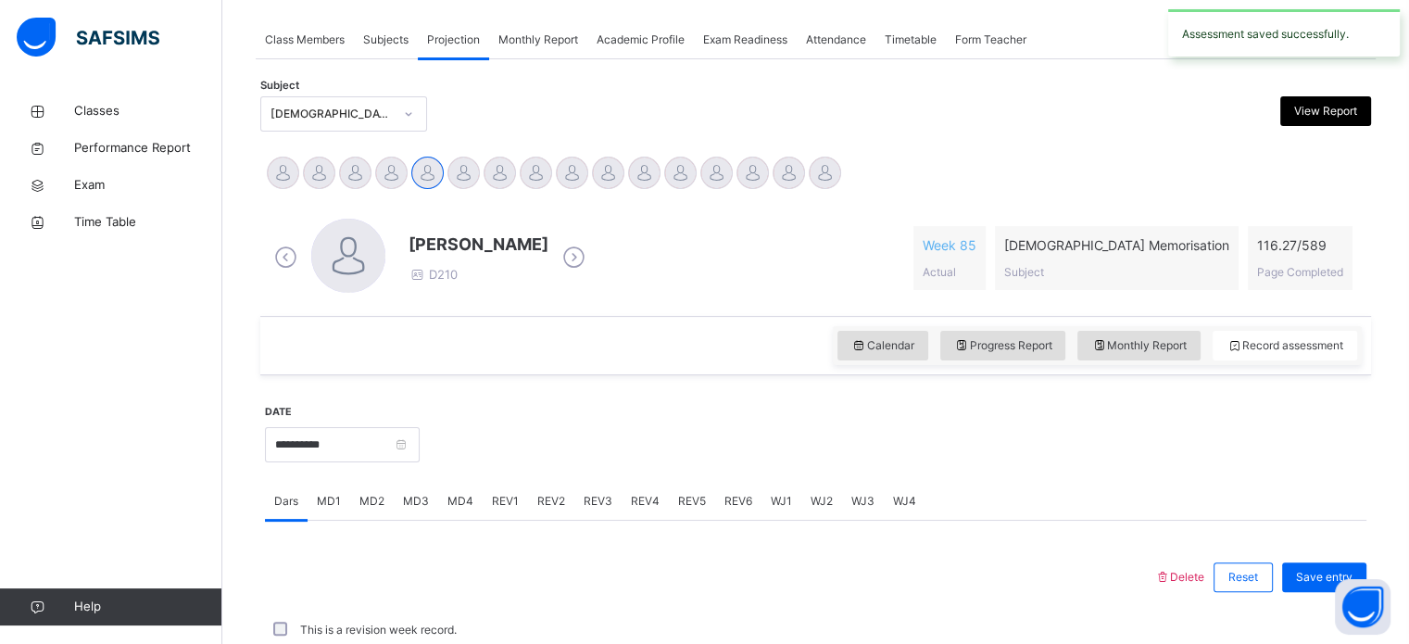
scroll to position [747, 0]
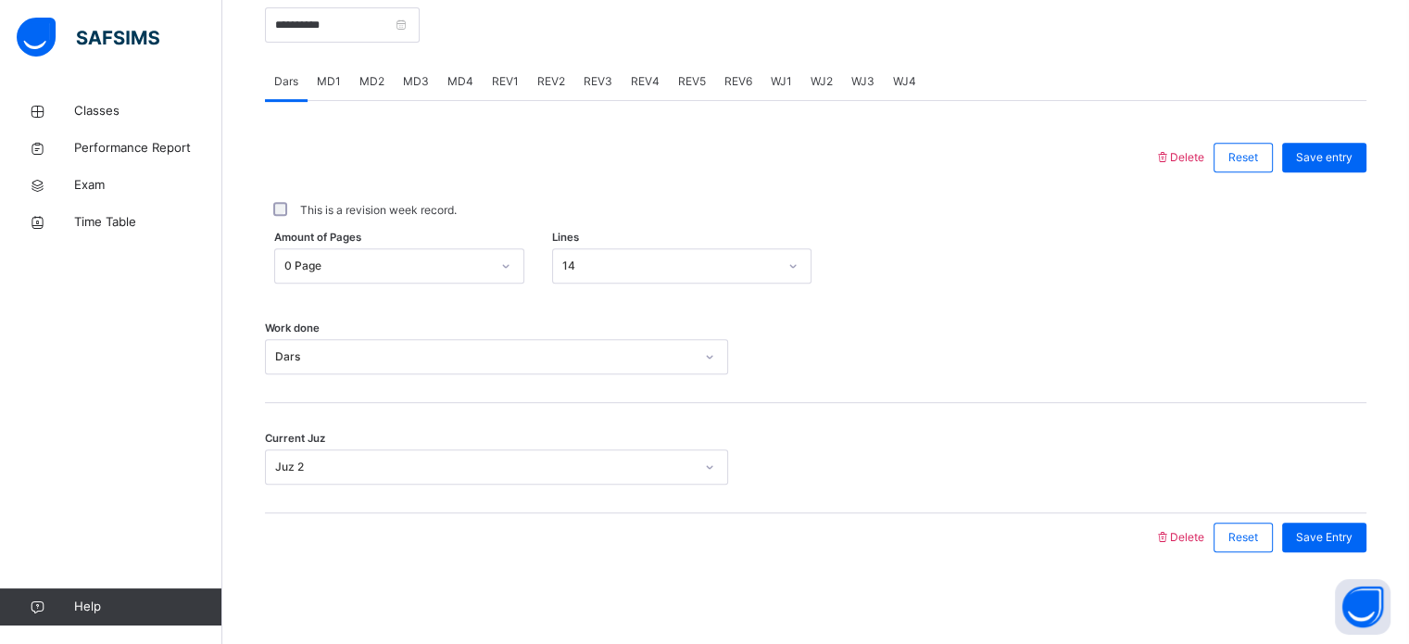
click at [404, 88] on span "MD3" at bounding box center [416, 81] width 26 height 17
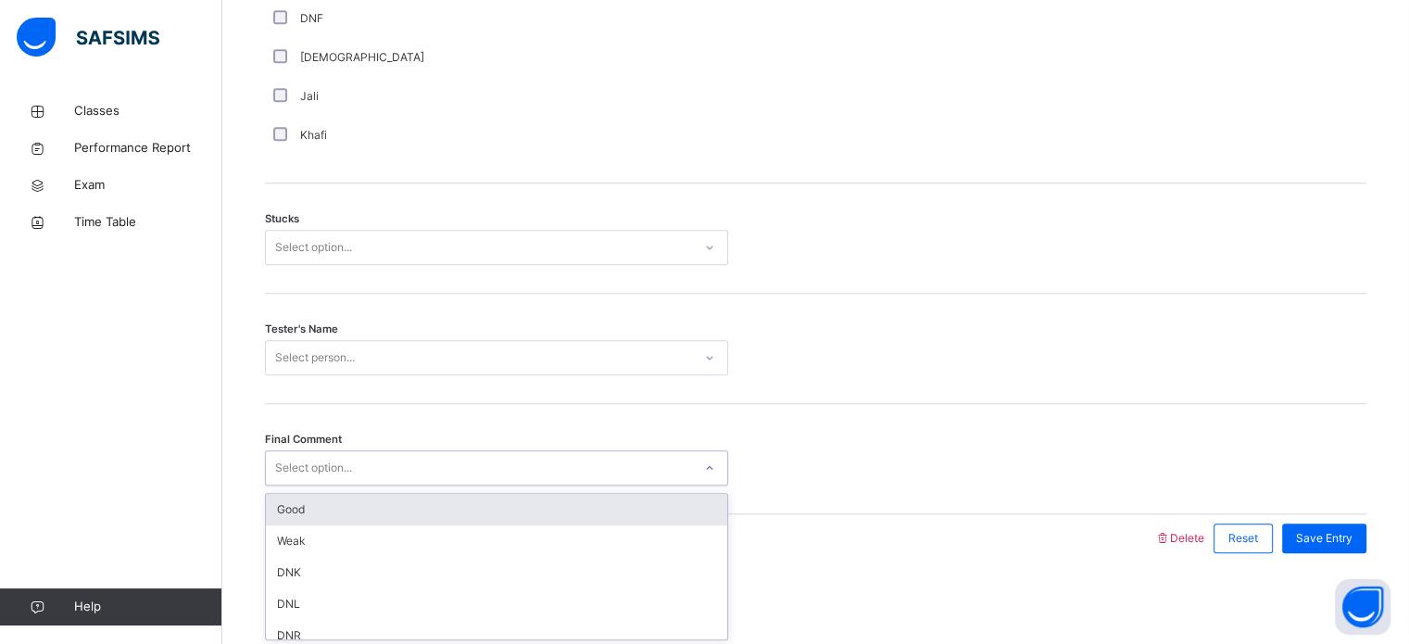
click at [363, 459] on div "Select option..." at bounding box center [479, 468] width 426 height 29
click at [370, 515] on div "Good" at bounding box center [496, 509] width 461 height 31
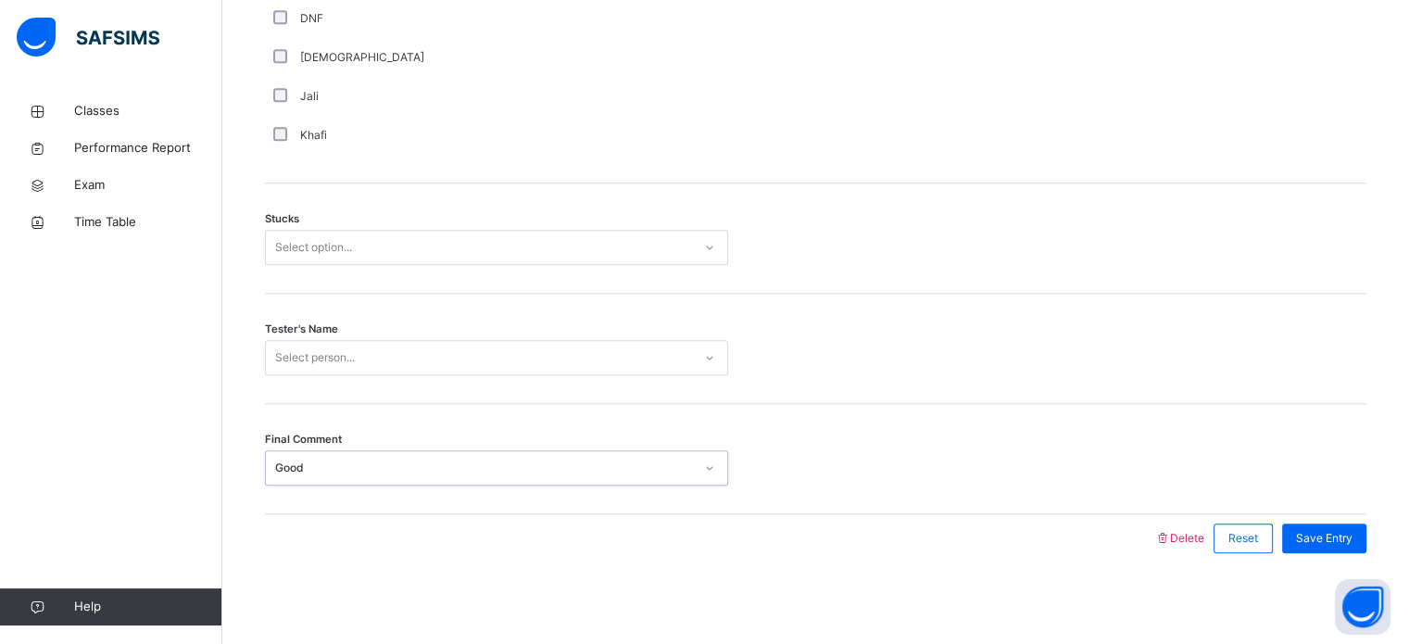
click at [460, 355] on div "Select person..." at bounding box center [479, 358] width 426 height 29
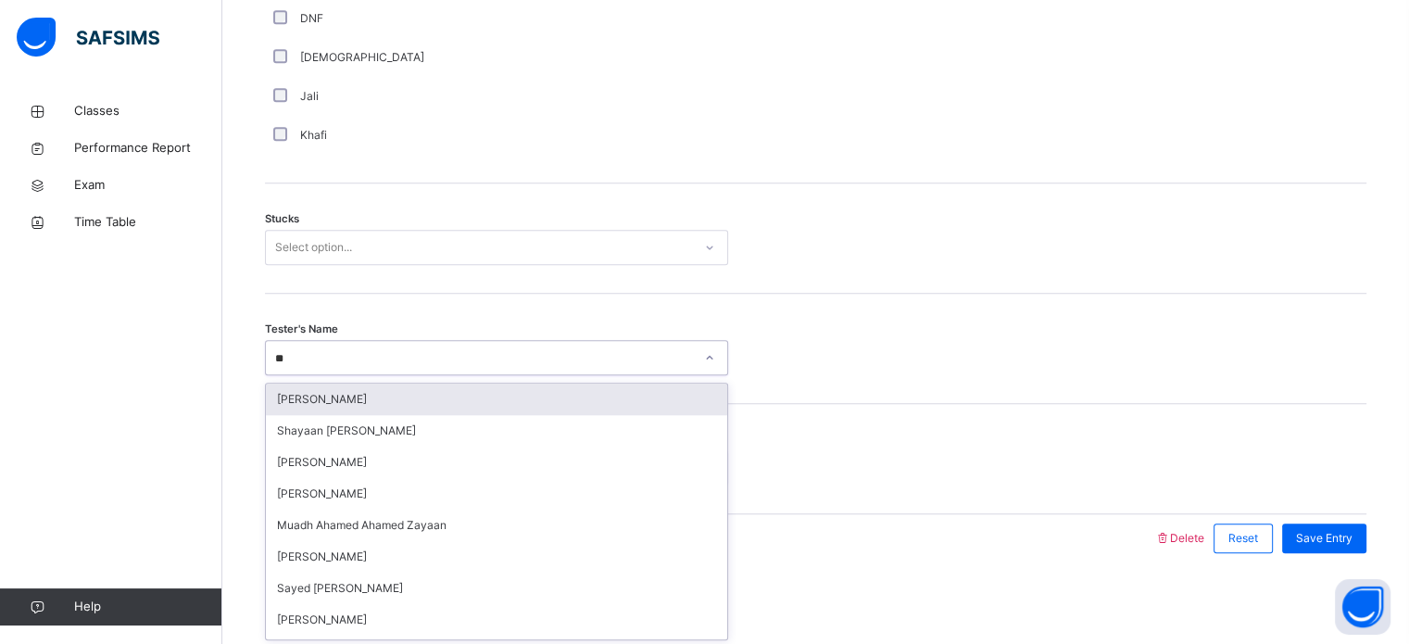
type input "***"
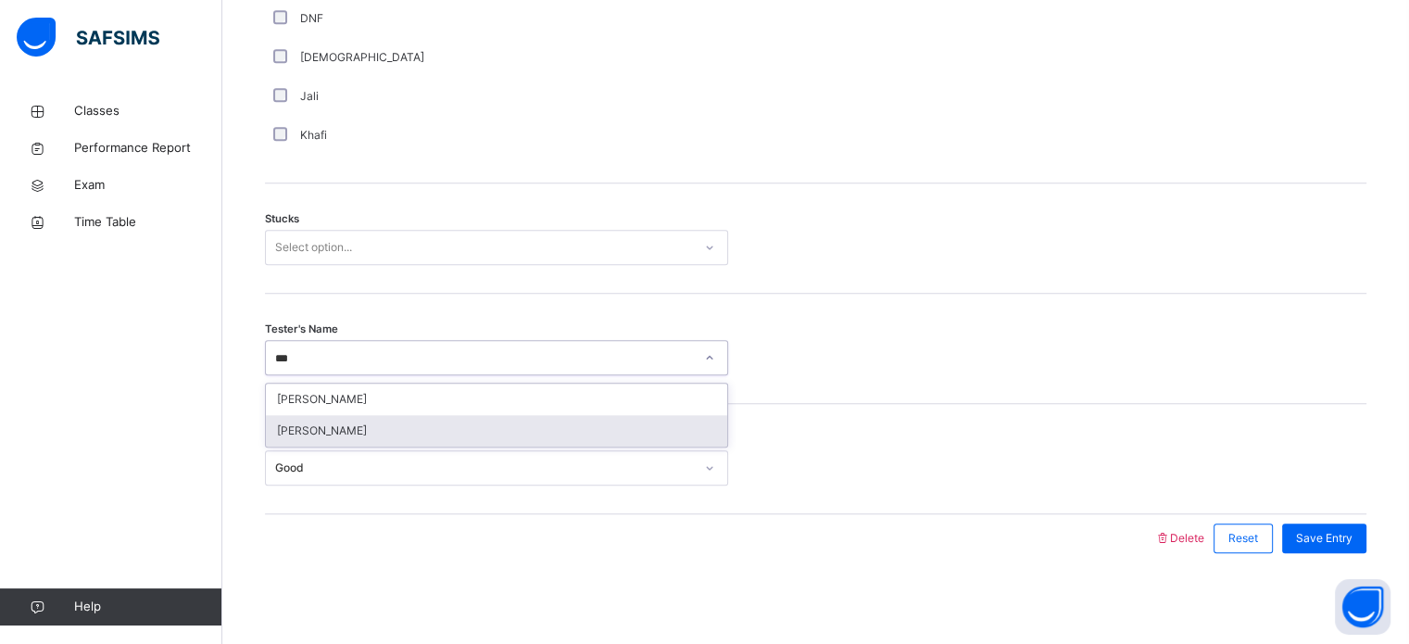
click at [471, 425] on div "[PERSON_NAME]" at bounding box center [496, 430] width 461 height 31
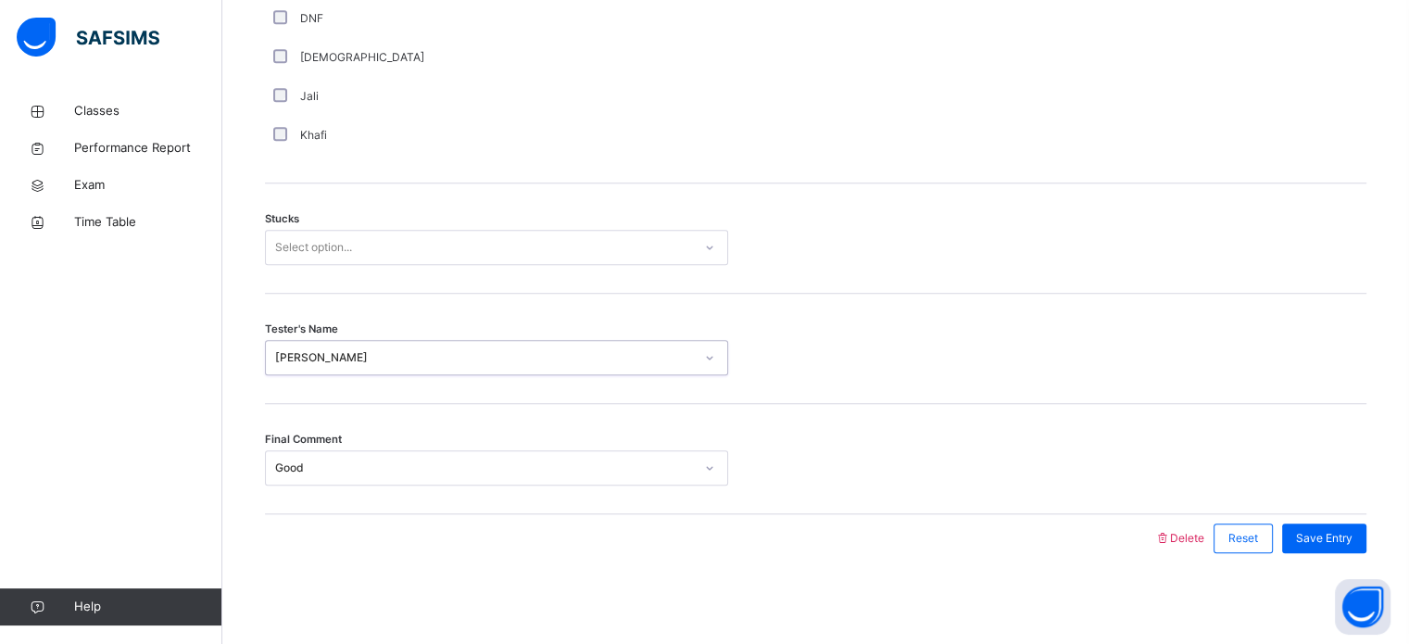
click at [556, 233] on div "Select option..." at bounding box center [479, 247] width 426 height 29
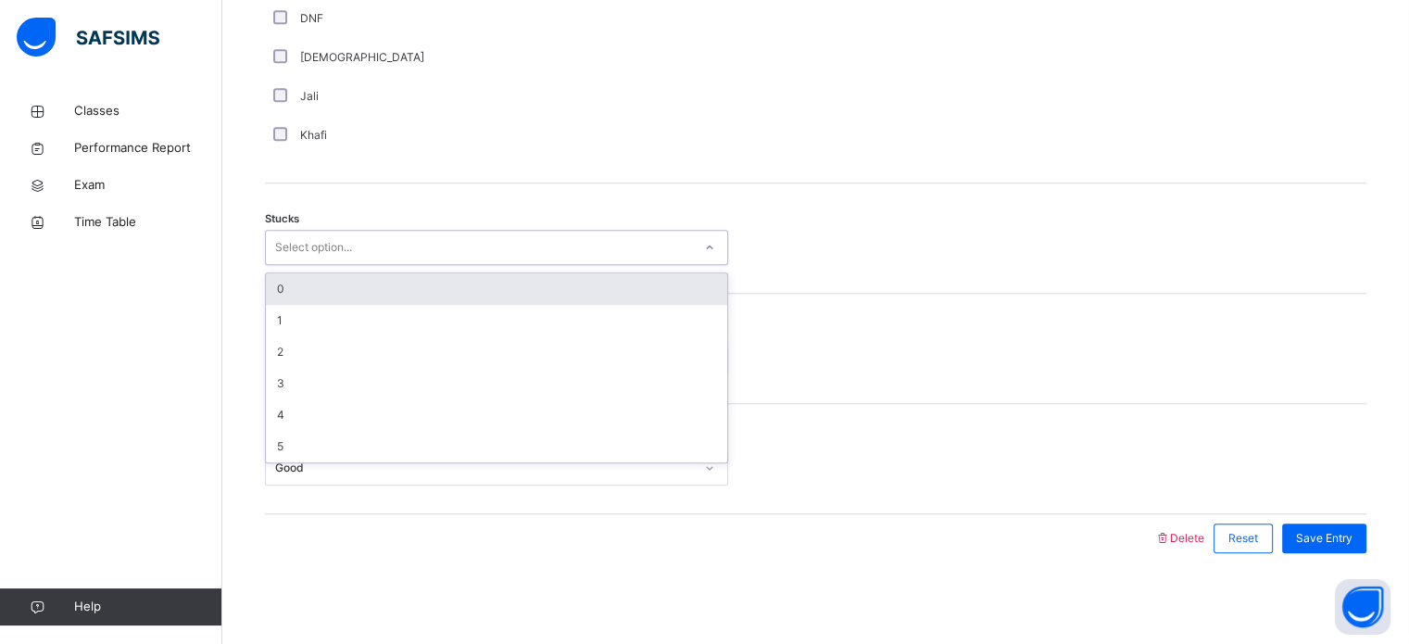
click at [571, 292] on div "0" at bounding box center [496, 288] width 461 height 31
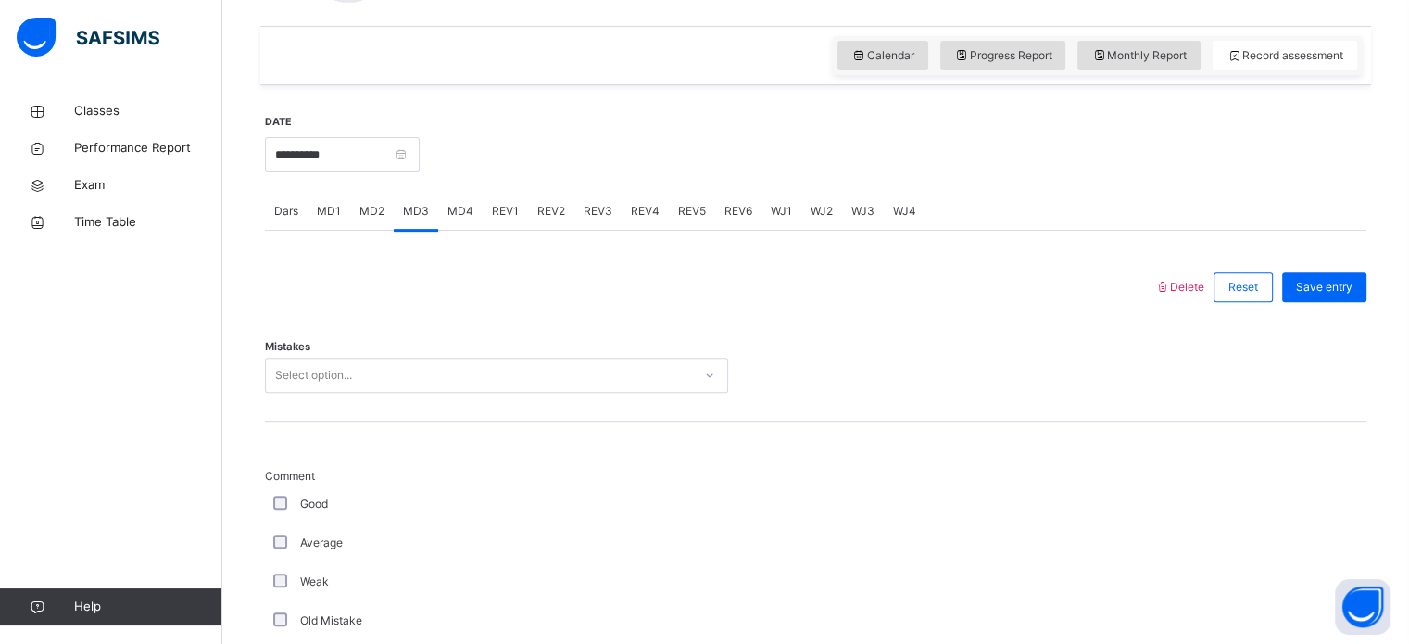
scroll to position [684, 0]
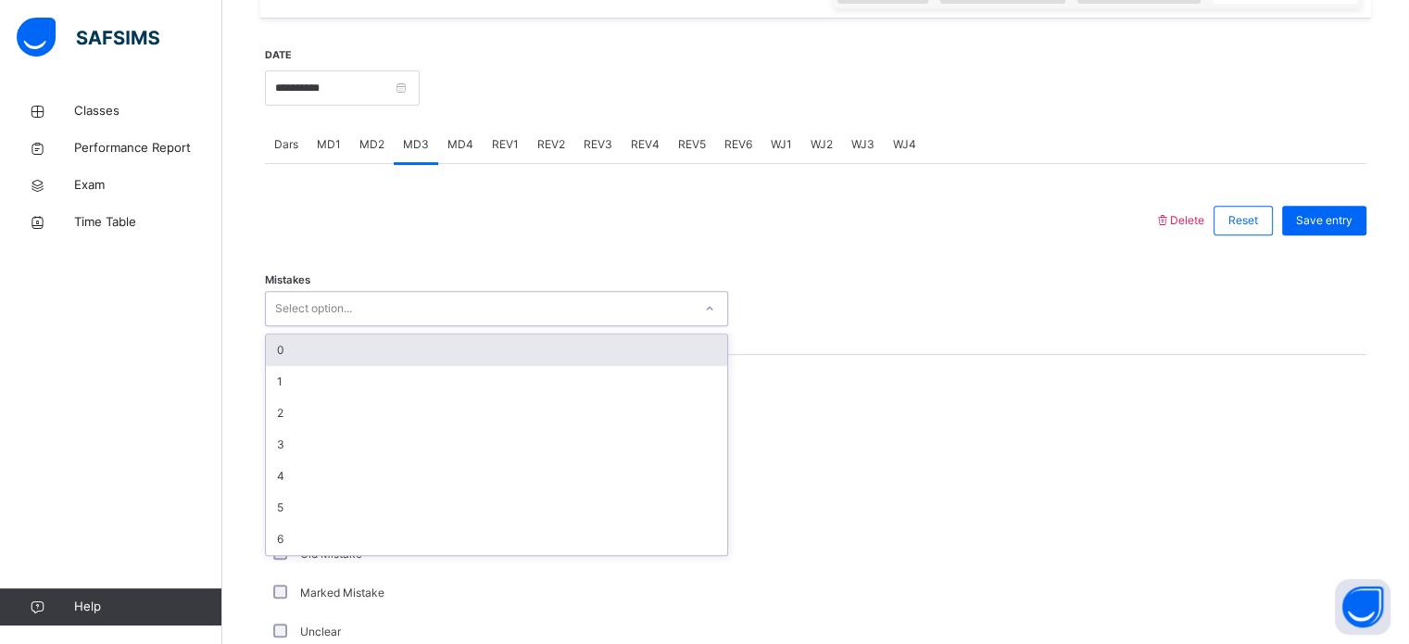
click at [283, 344] on div "0" at bounding box center [496, 349] width 461 height 31
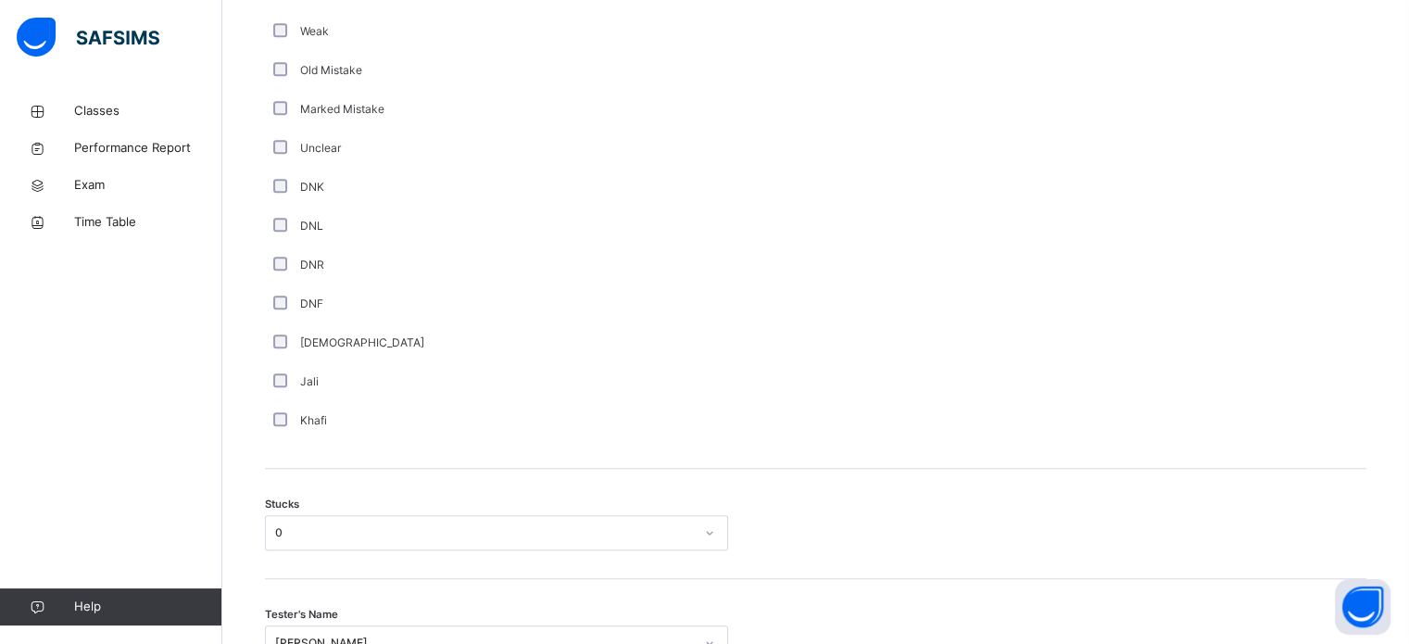
scroll to position [1453, 0]
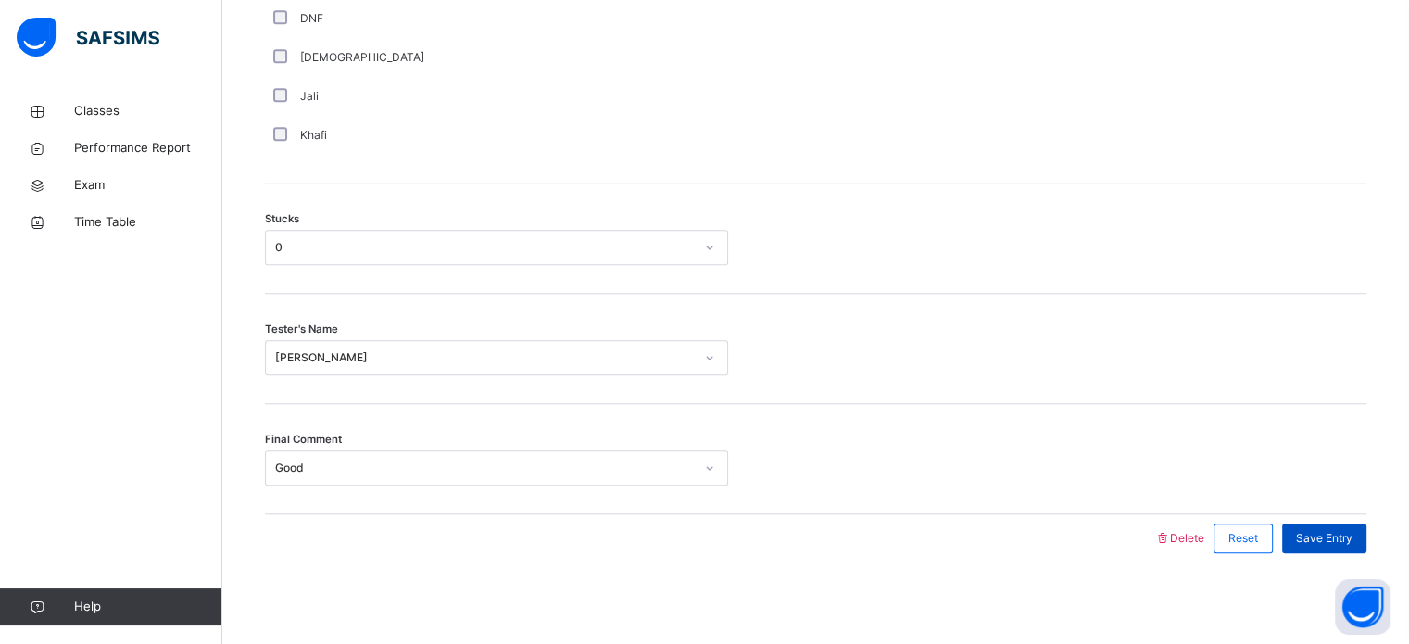
click at [1347, 548] on div "Save Entry" at bounding box center [1324, 538] width 84 height 30
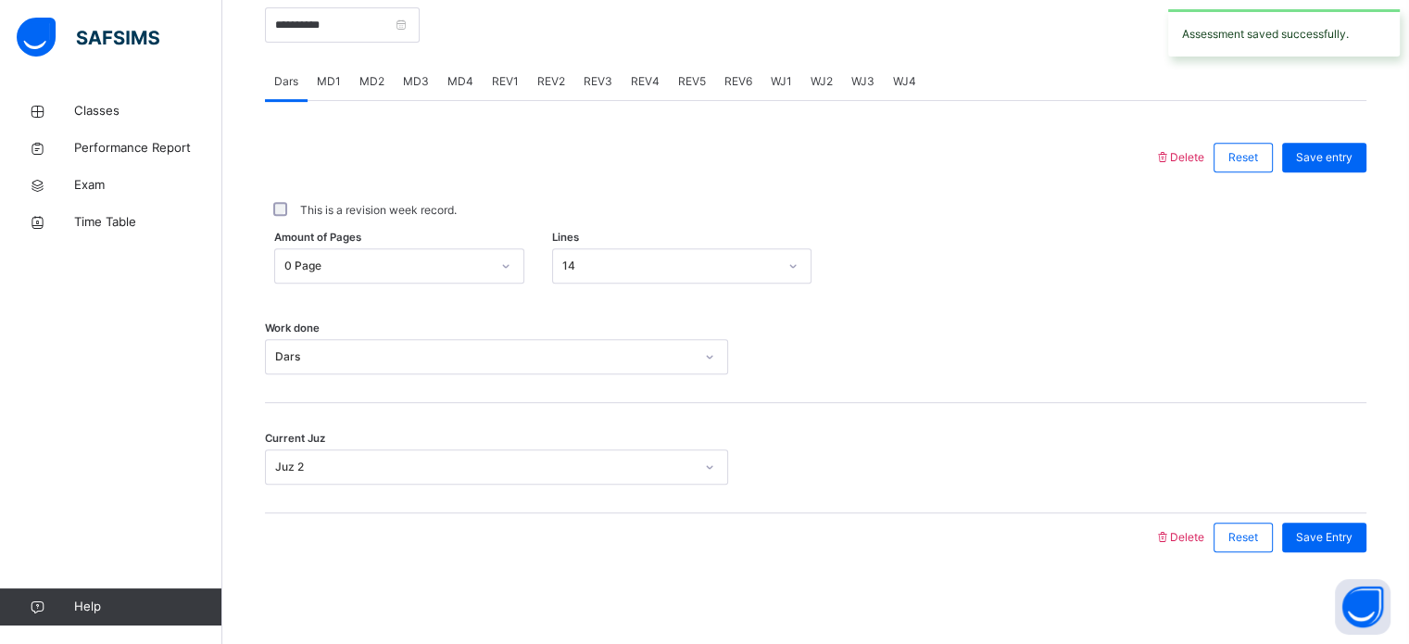
click at [468, 69] on div "MD4" at bounding box center [460, 81] width 44 height 37
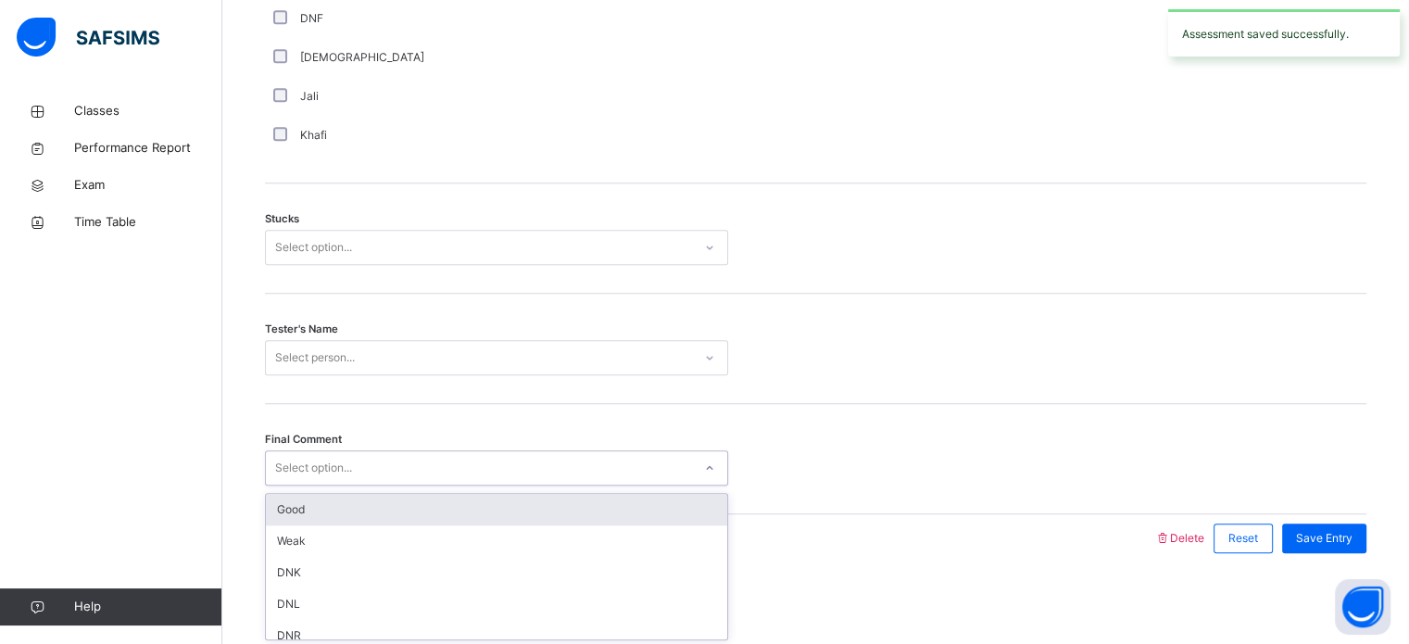
click at [445, 503] on div "Good" at bounding box center [496, 509] width 461 height 31
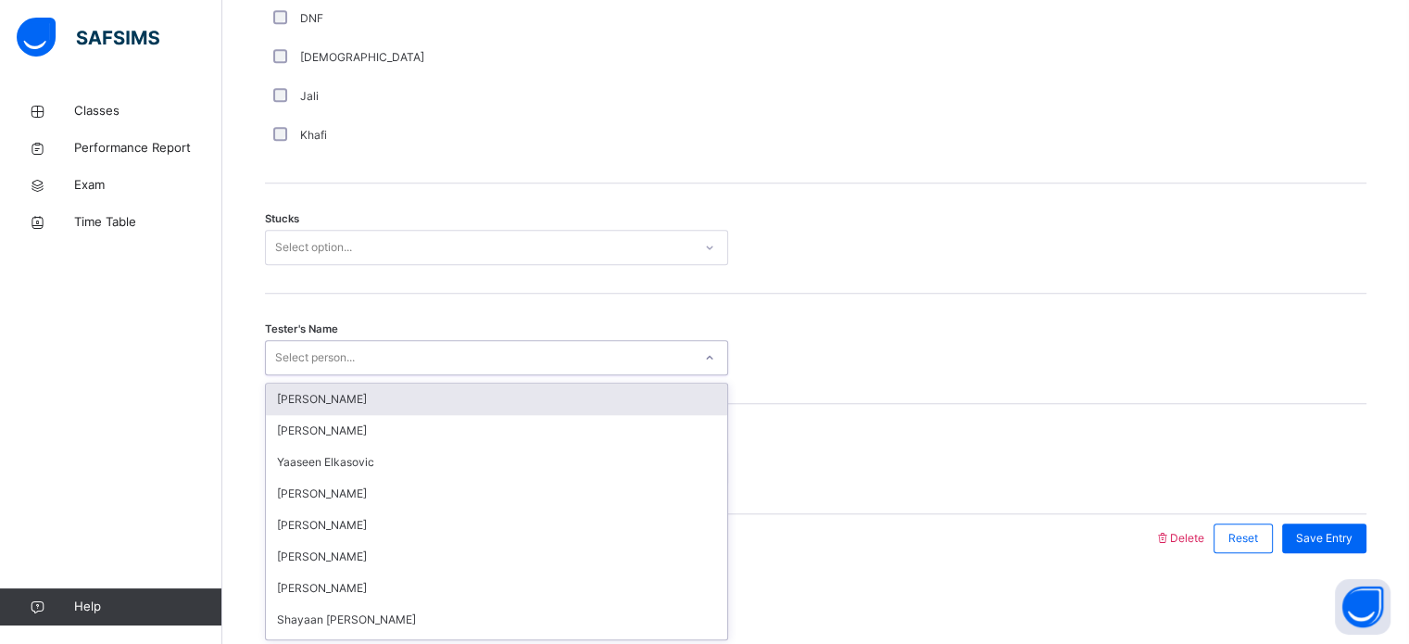
click at [528, 373] on div "Select person..." at bounding box center [496, 357] width 463 height 35
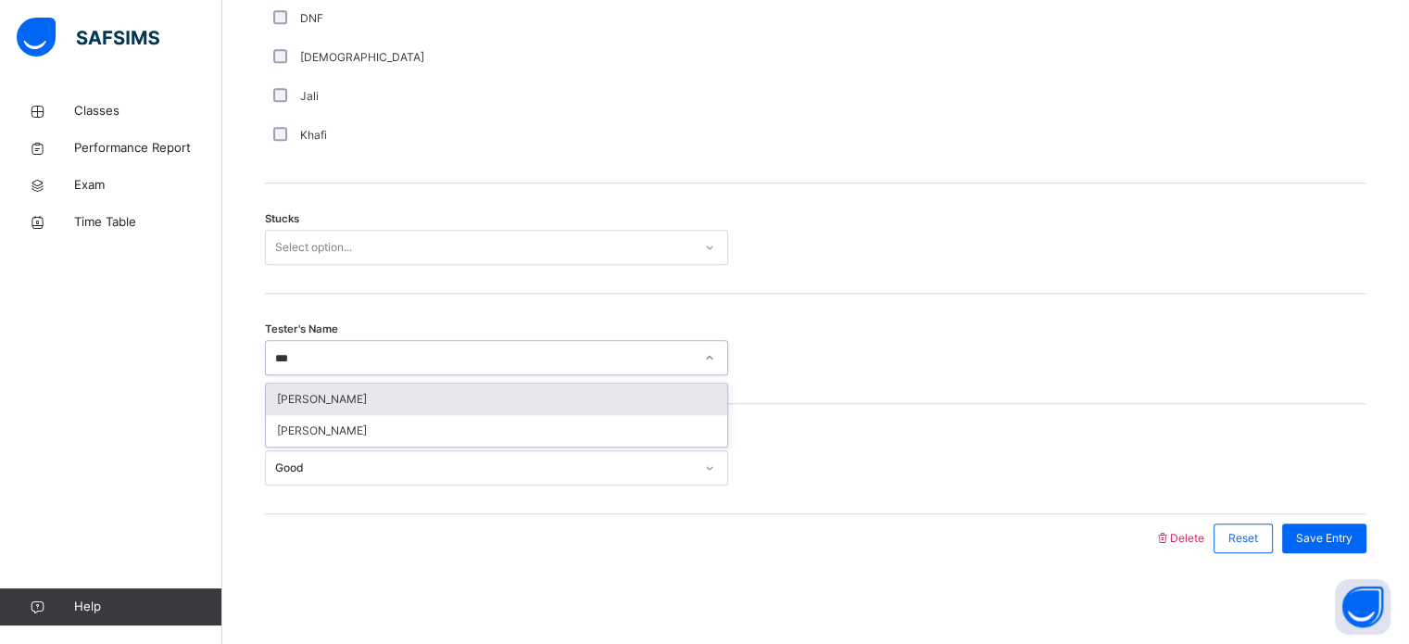
type input "****"
click at [499, 440] on div "[PERSON_NAME]" at bounding box center [496, 430] width 461 height 31
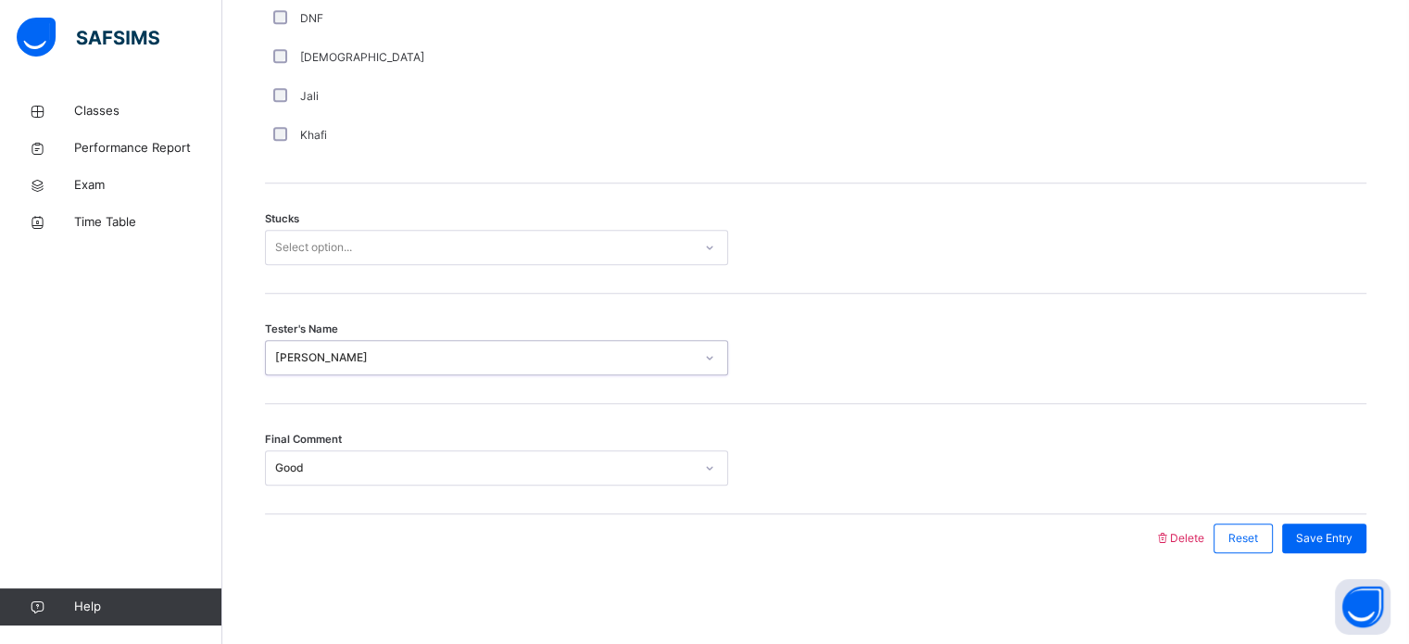
click at [678, 248] on div "Select option..." at bounding box center [479, 247] width 426 height 29
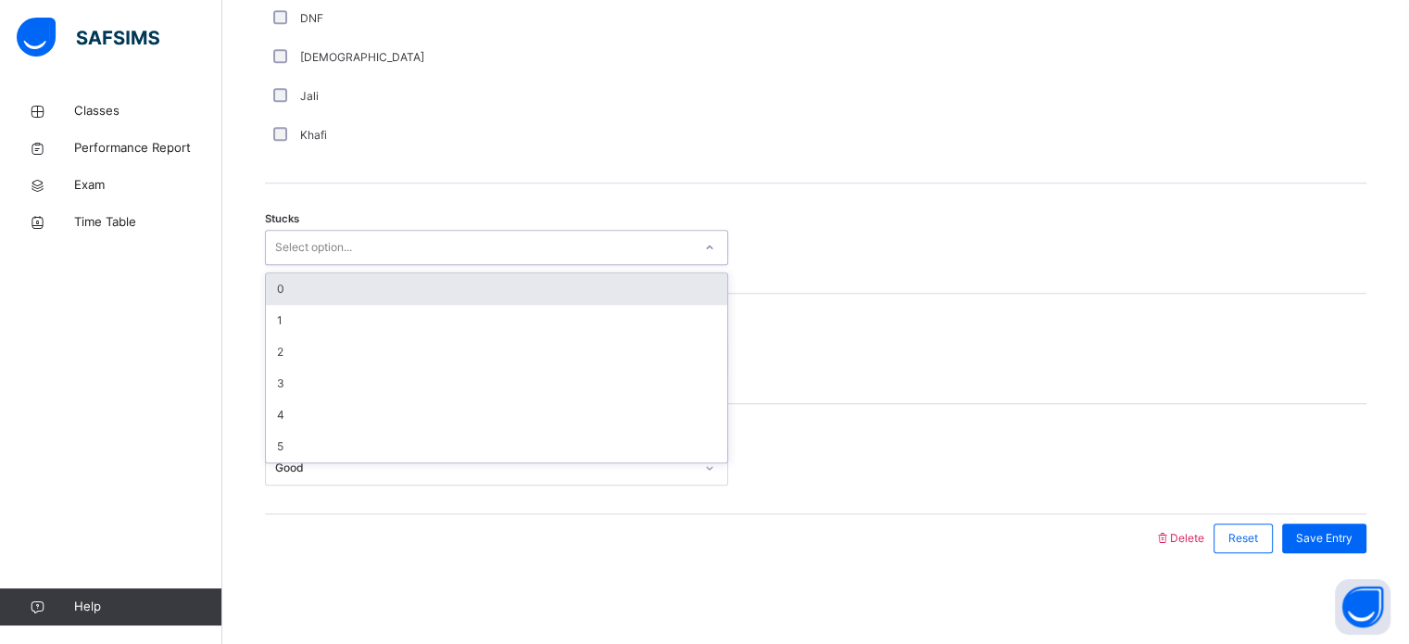
click at [682, 278] on div "0" at bounding box center [496, 288] width 461 height 31
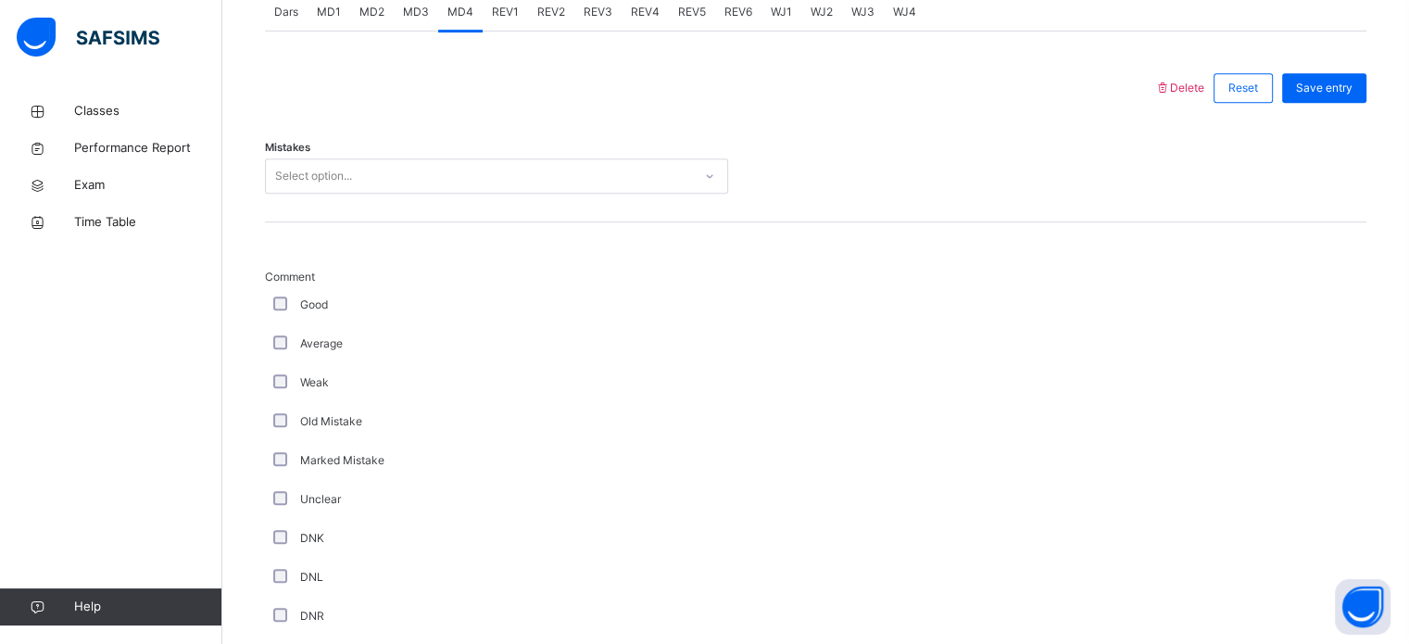
scroll to position [795, 0]
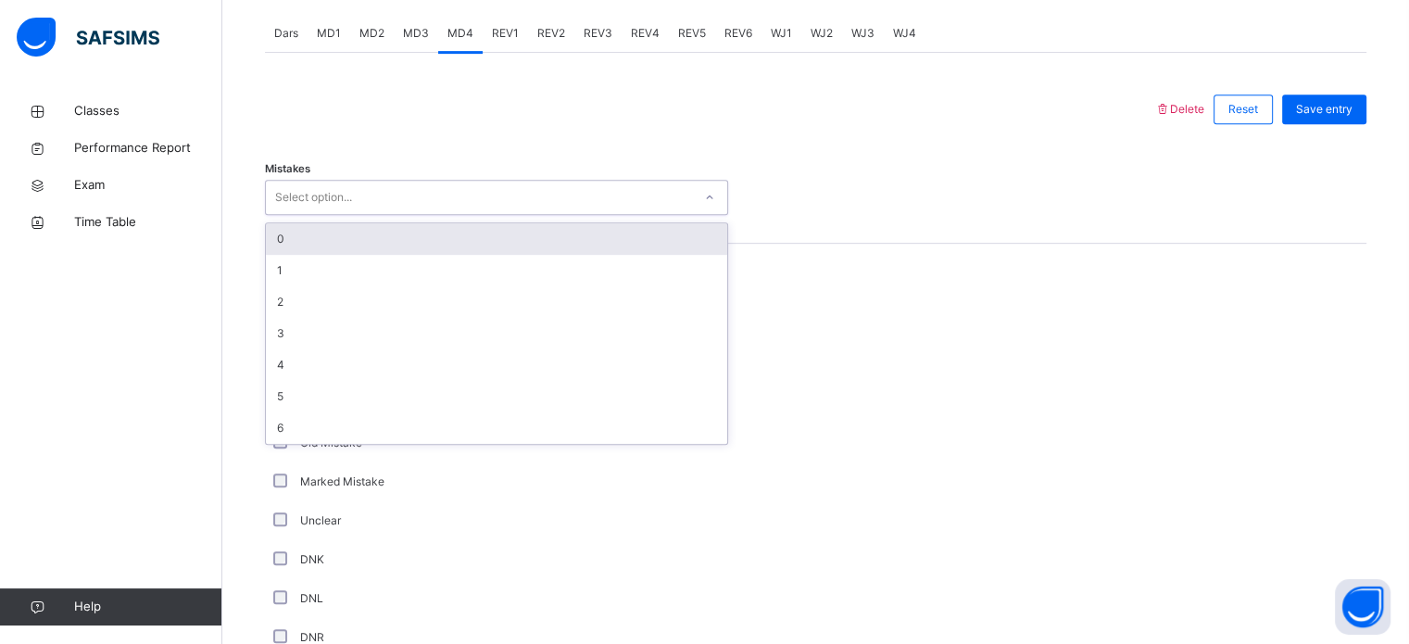
click at [539, 238] on div "0" at bounding box center [496, 238] width 461 height 31
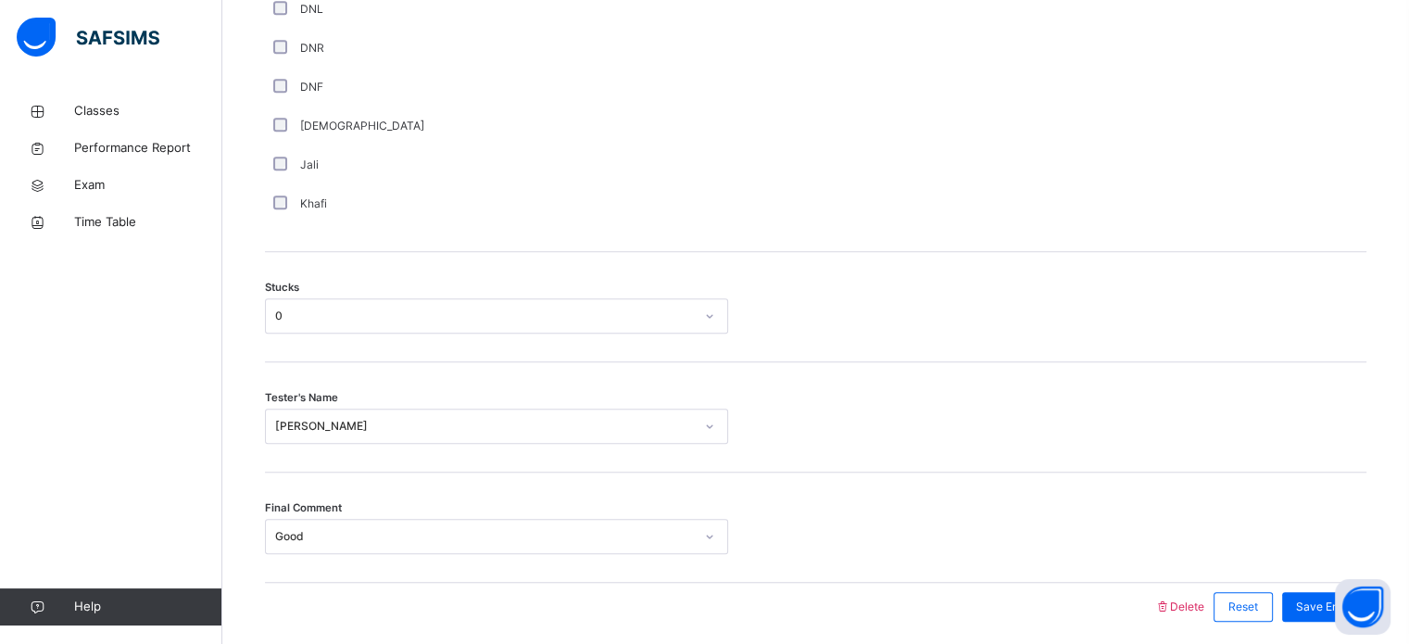
scroll to position [1453, 0]
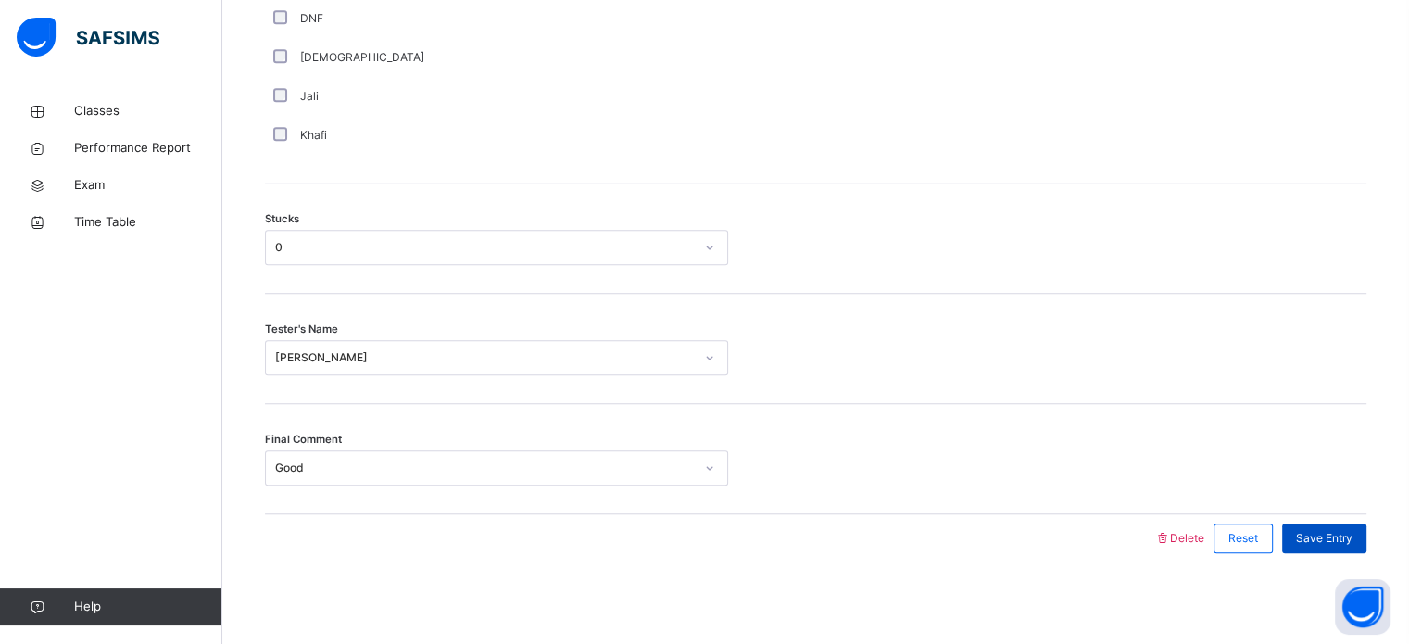
click at [1342, 545] on div "Save Entry" at bounding box center [1324, 538] width 84 height 30
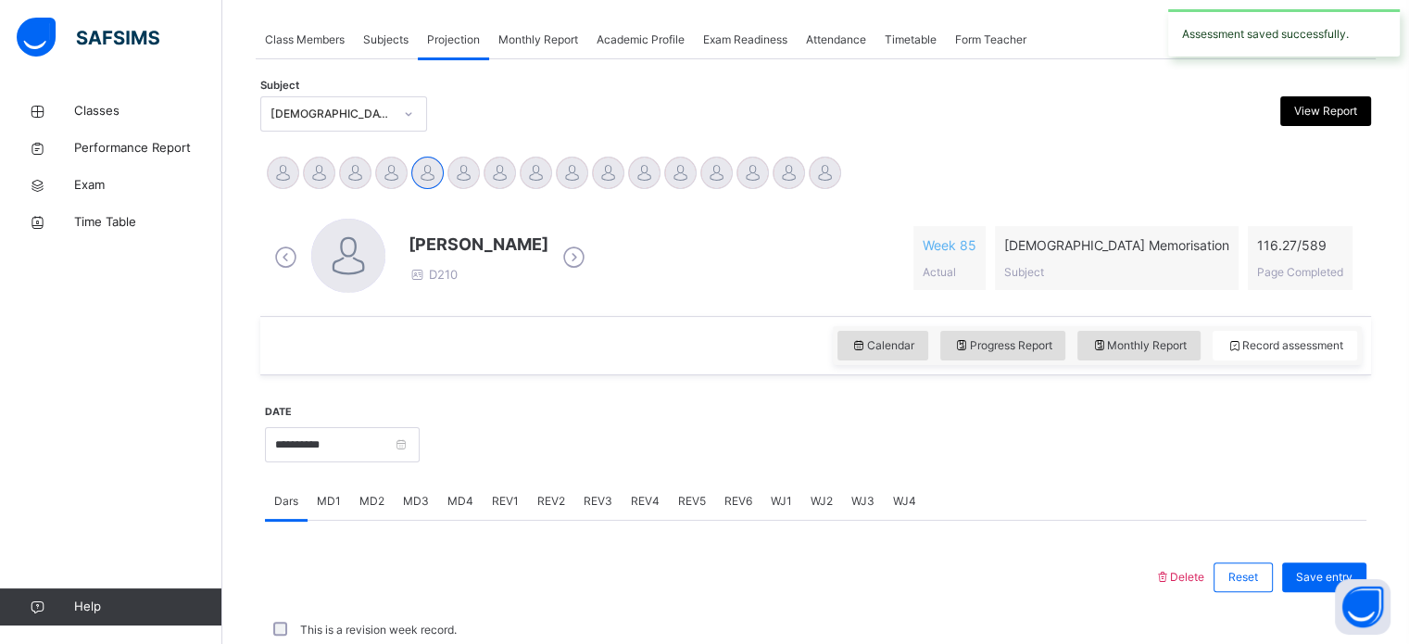
scroll to position [747, 0]
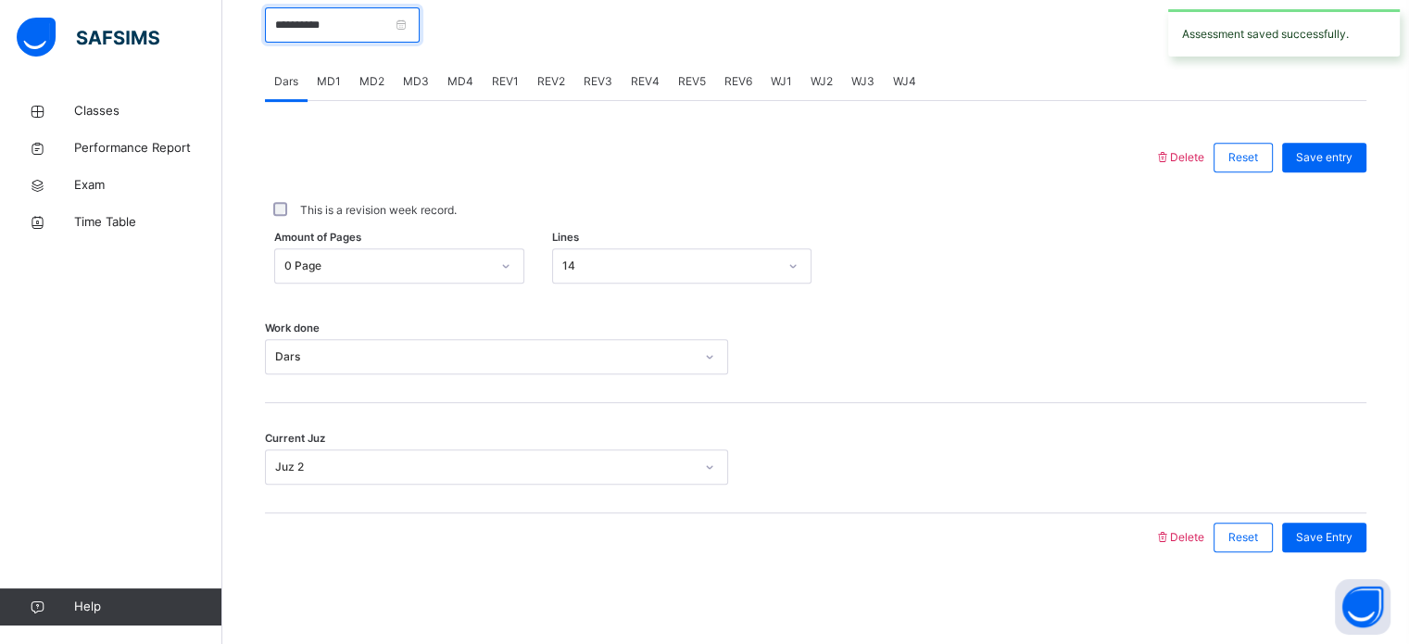
click at [359, 20] on input "**********" at bounding box center [342, 24] width 155 height 35
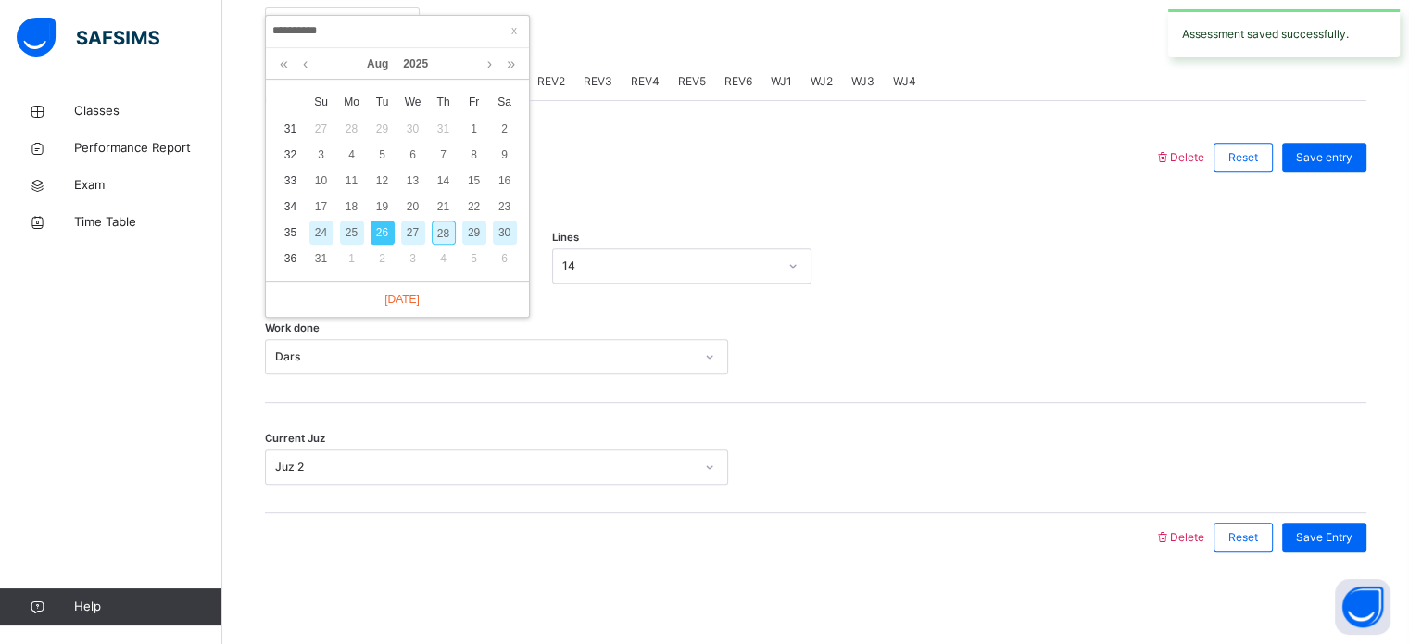
click at [449, 223] on div "28" at bounding box center [444, 232] width 24 height 24
type input "**********"
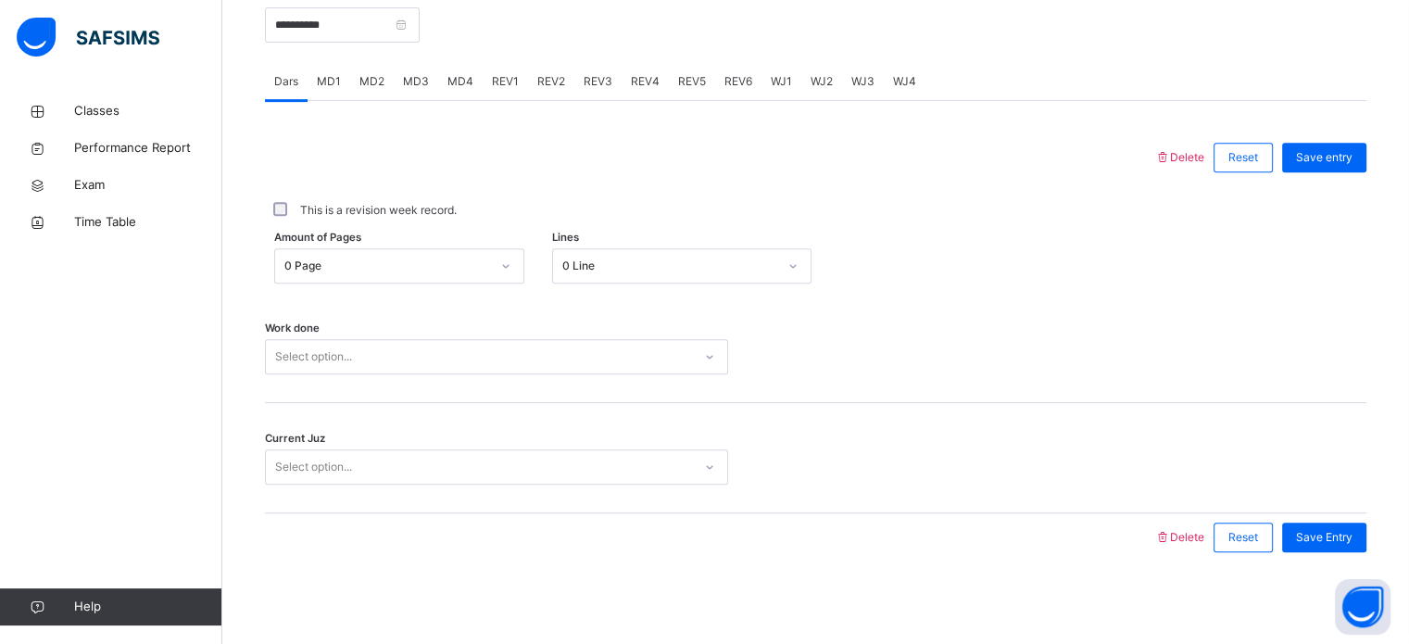
click at [335, 76] on span "MD1" at bounding box center [329, 81] width 24 height 17
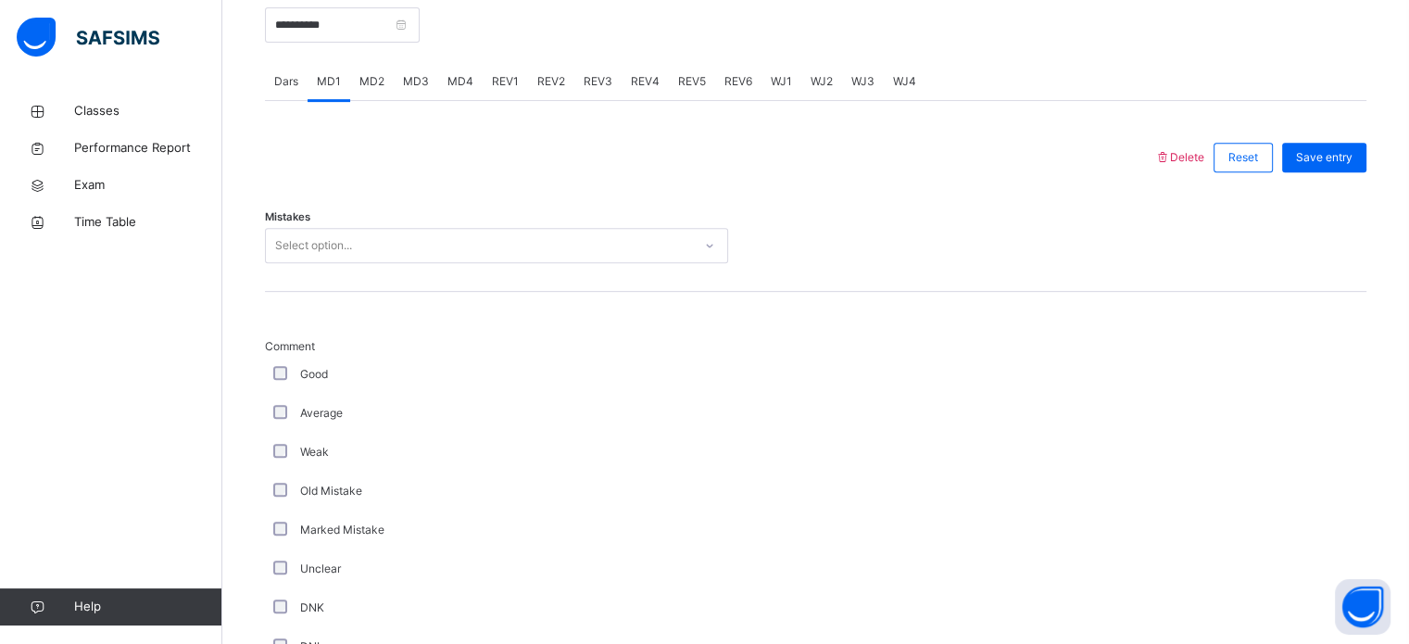
click at [360, 257] on div "Select option..." at bounding box center [479, 246] width 426 height 29
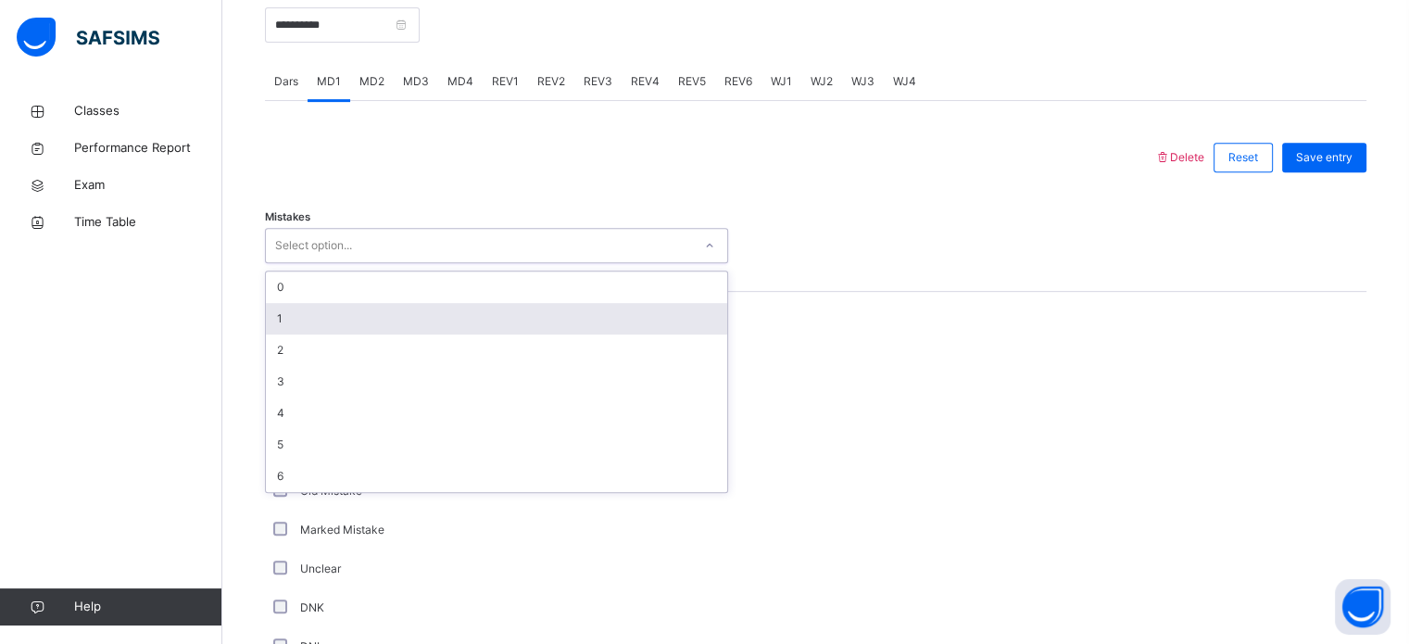
click at [385, 307] on div "1" at bounding box center [496, 318] width 461 height 31
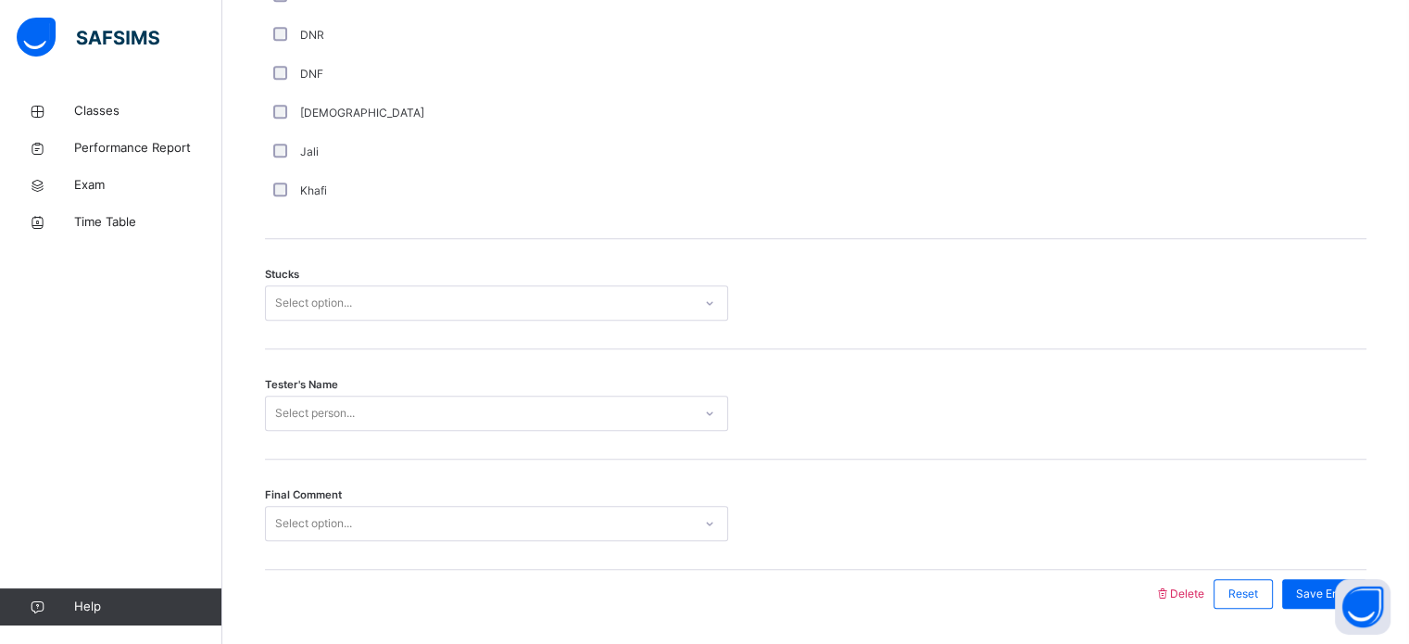
scroll to position [1453, 0]
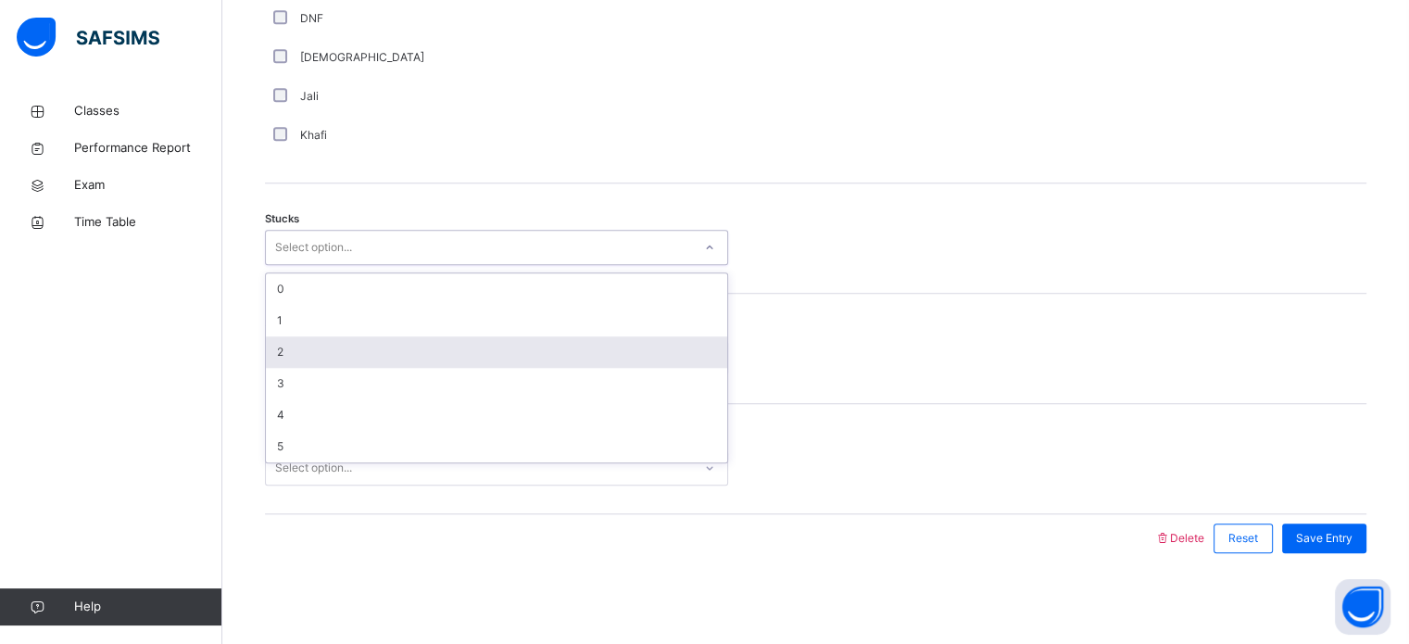
click at [498, 344] on div "2" at bounding box center [496, 351] width 461 height 31
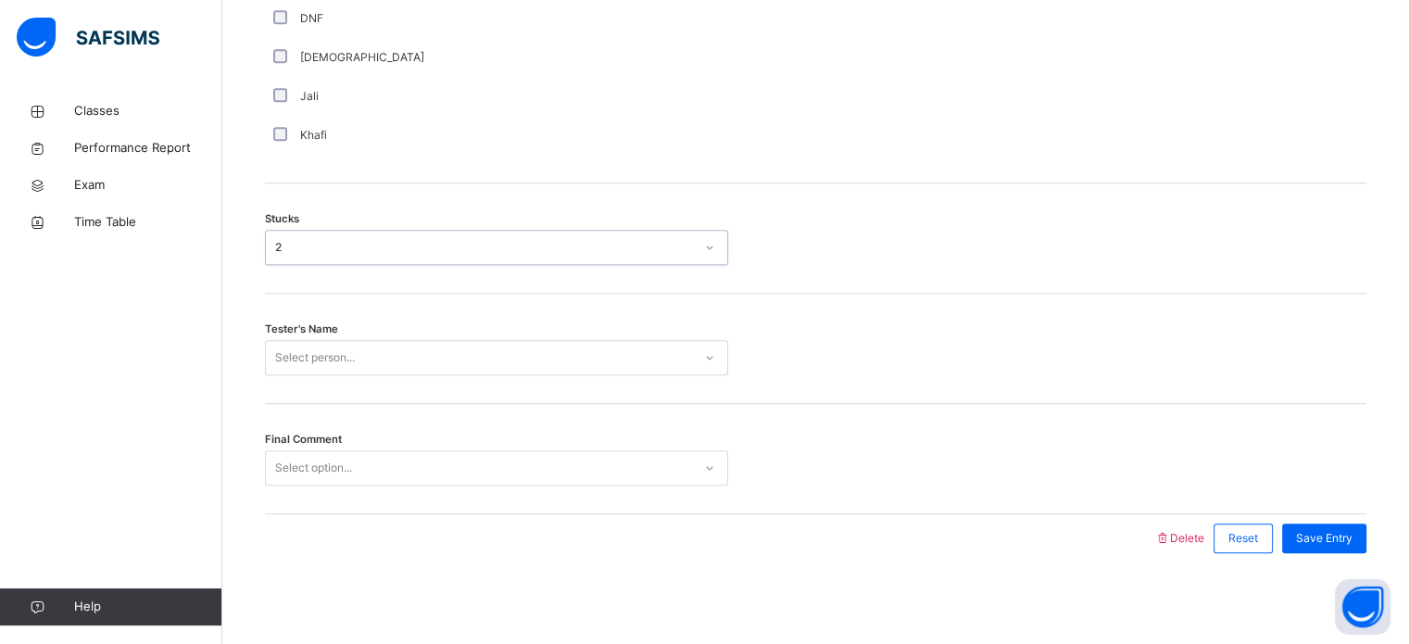
click at [437, 357] on div "Select person..." at bounding box center [479, 358] width 426 height 29
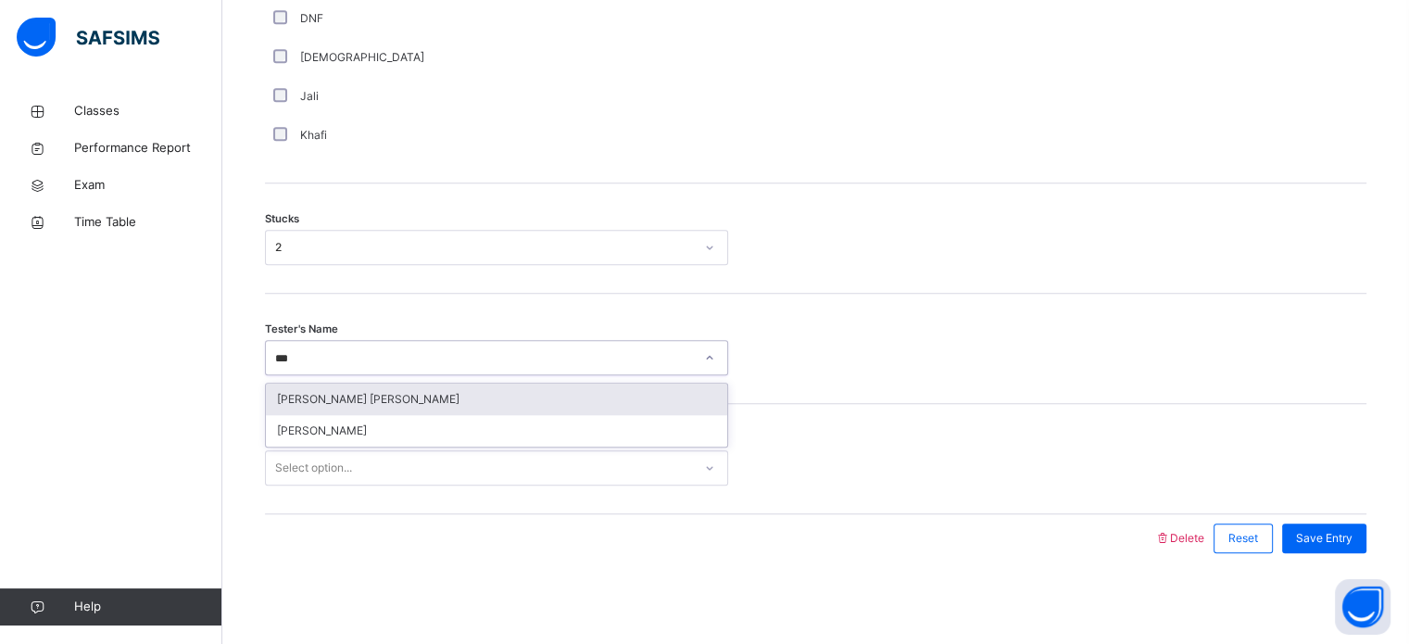
type input "****"
click at [478, 391] on div "[PERSON_NAME] [PERSON_NAME]" at bounding box center [496, 399] width 461 height 31
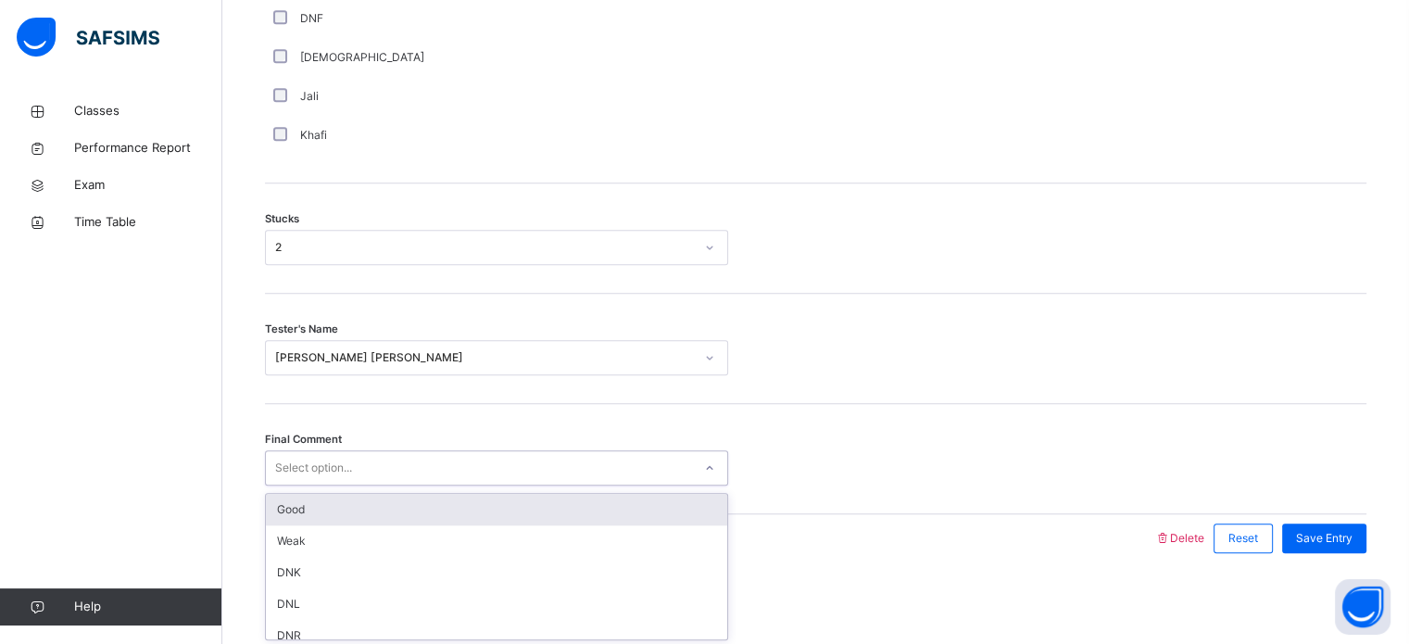
click at [482, 477] on div "Select option..." at bounding box center [479, 468] width 426 height 29
click at [491, 507] on div "Good" at bounding box center [496, 509] width 461 height 31
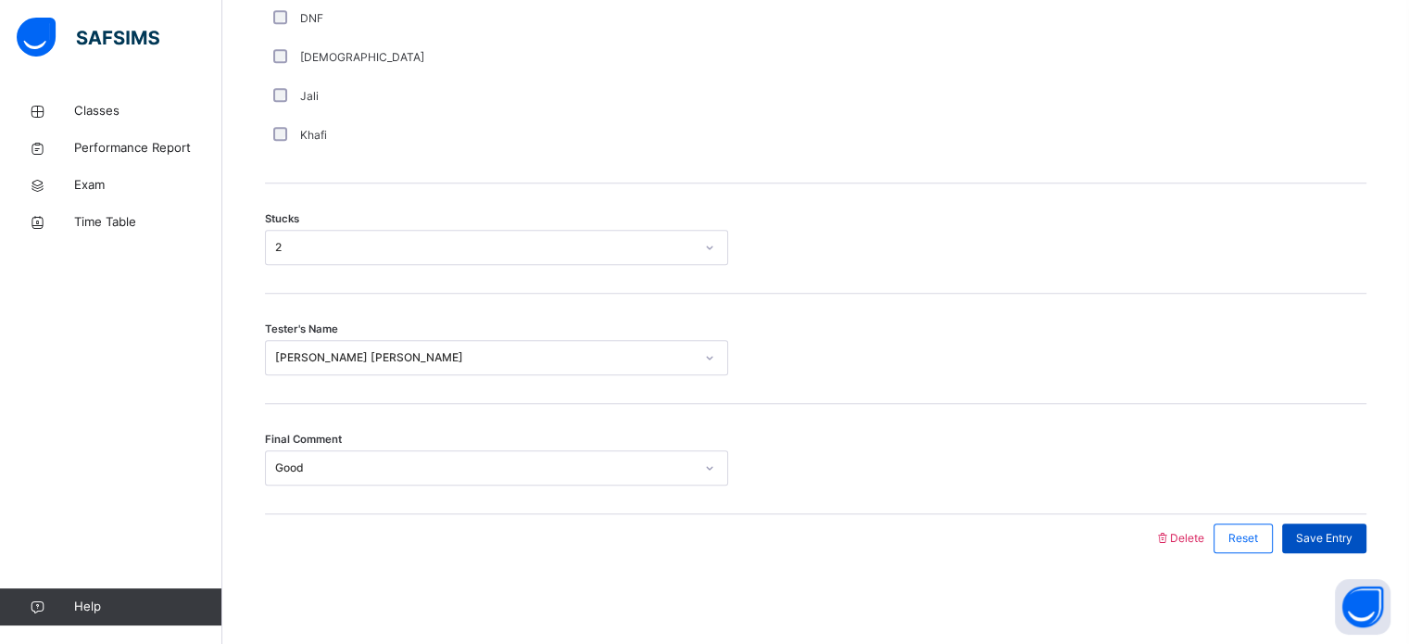
click at [1345, 534] on span "Save Entry" at bounding box center [1324, 538] width 57 height 17
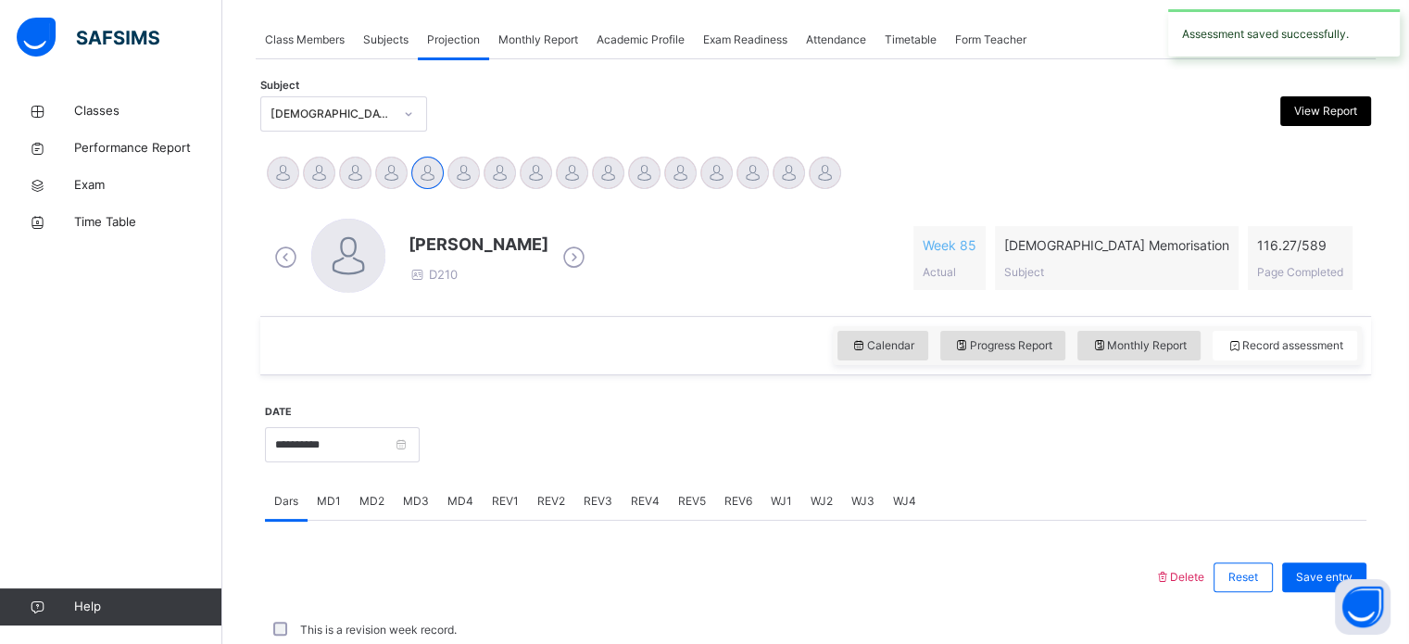
scroll to position [747, 0]
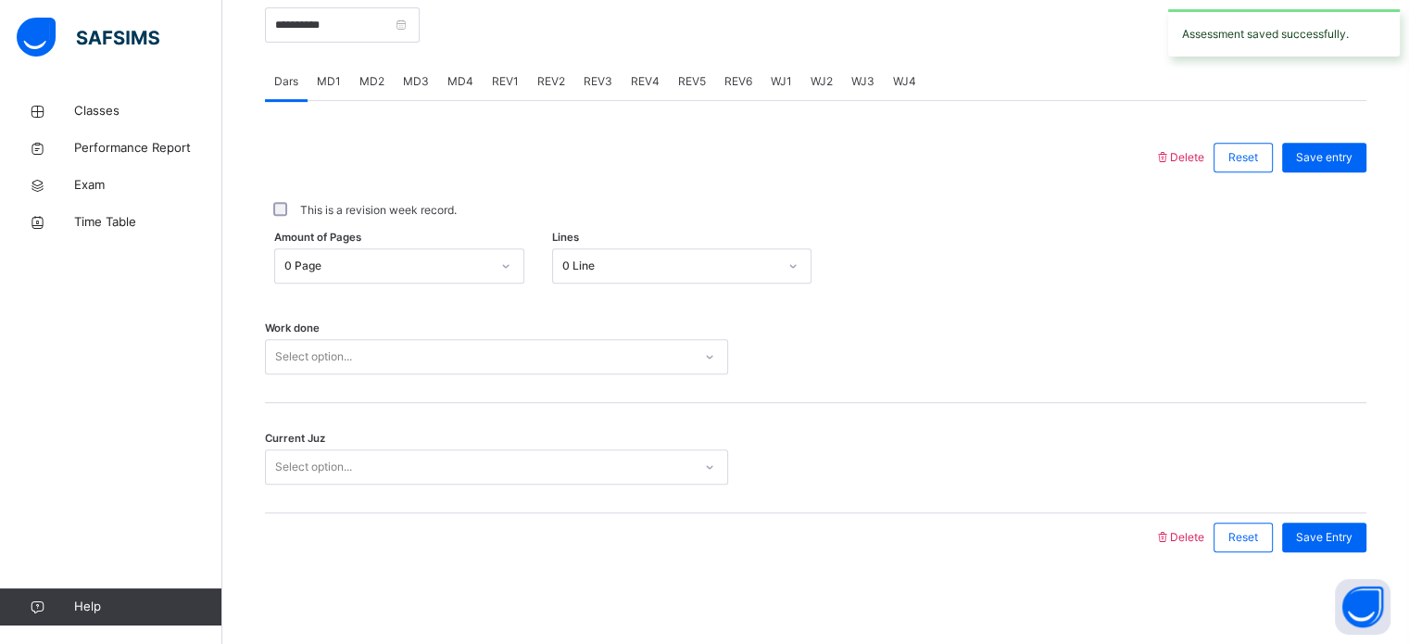
click at [447, 95] on div "MD4" at bounding box center [460, 81] width 44 height 37
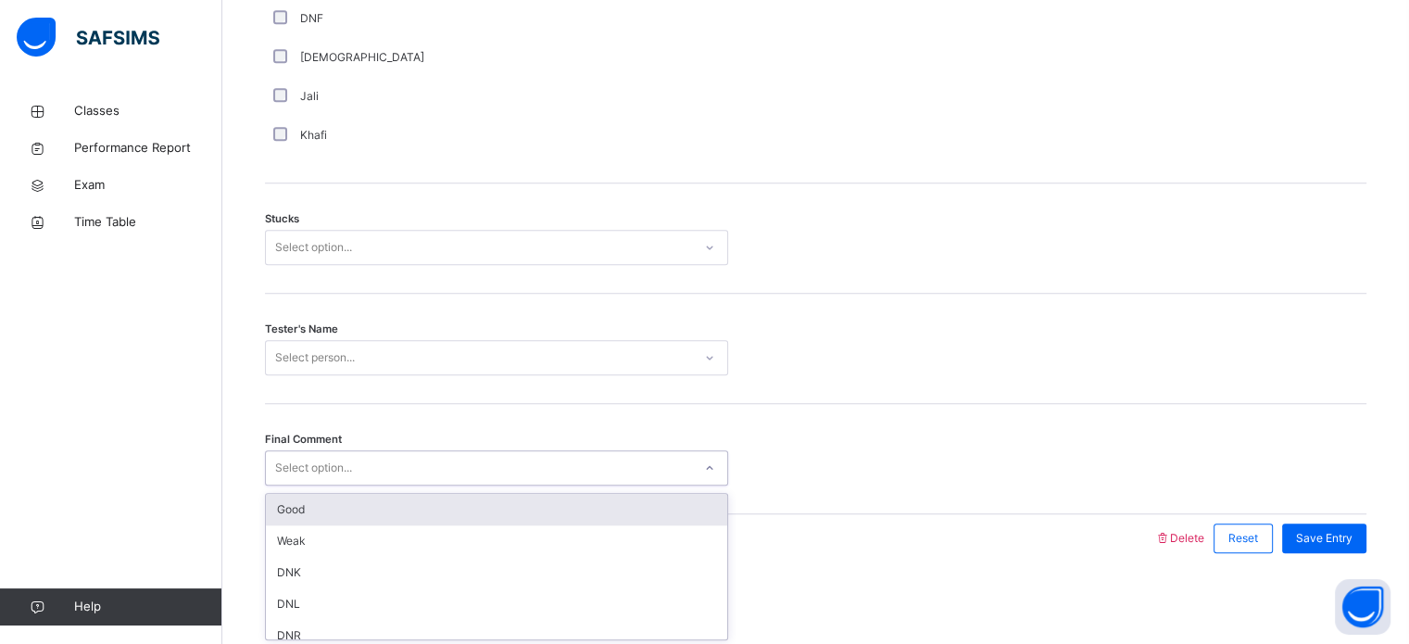
click at [615, 510] on div "Good" at bounding box center [496, 509] width 461 height 31
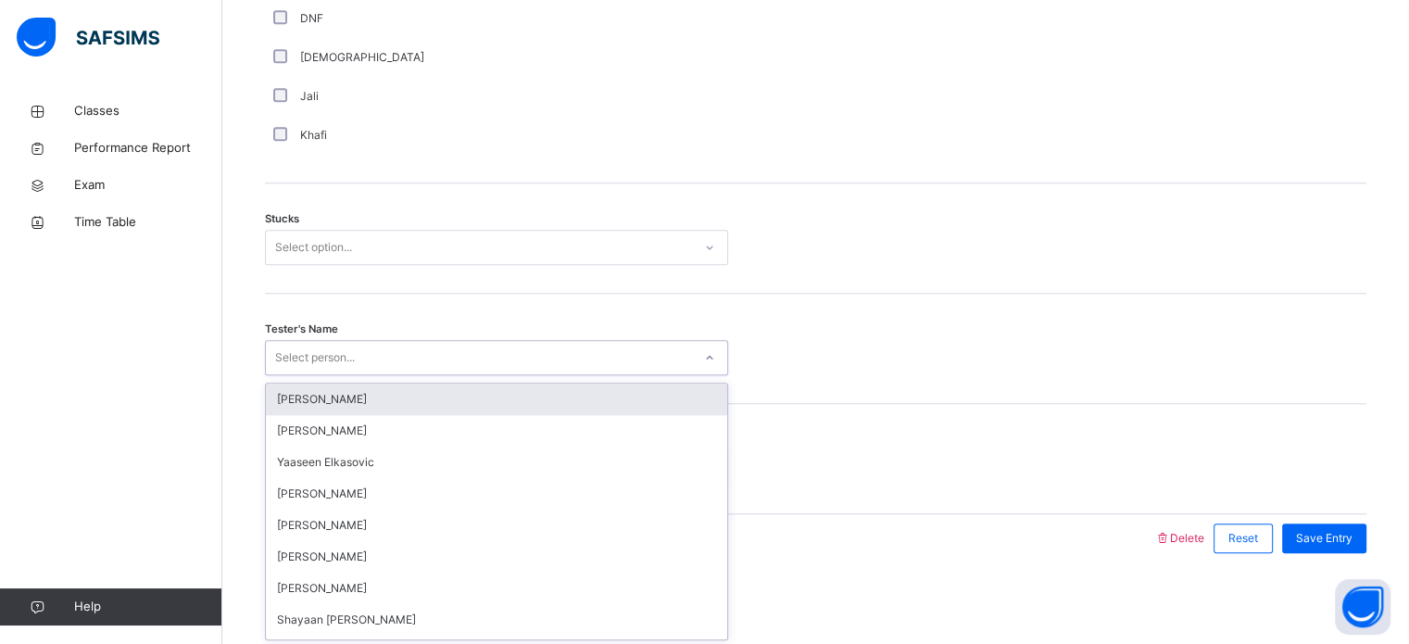
click at [674, 345] on div "Select person..." at bounding box center [479, 358] width 426 height 29
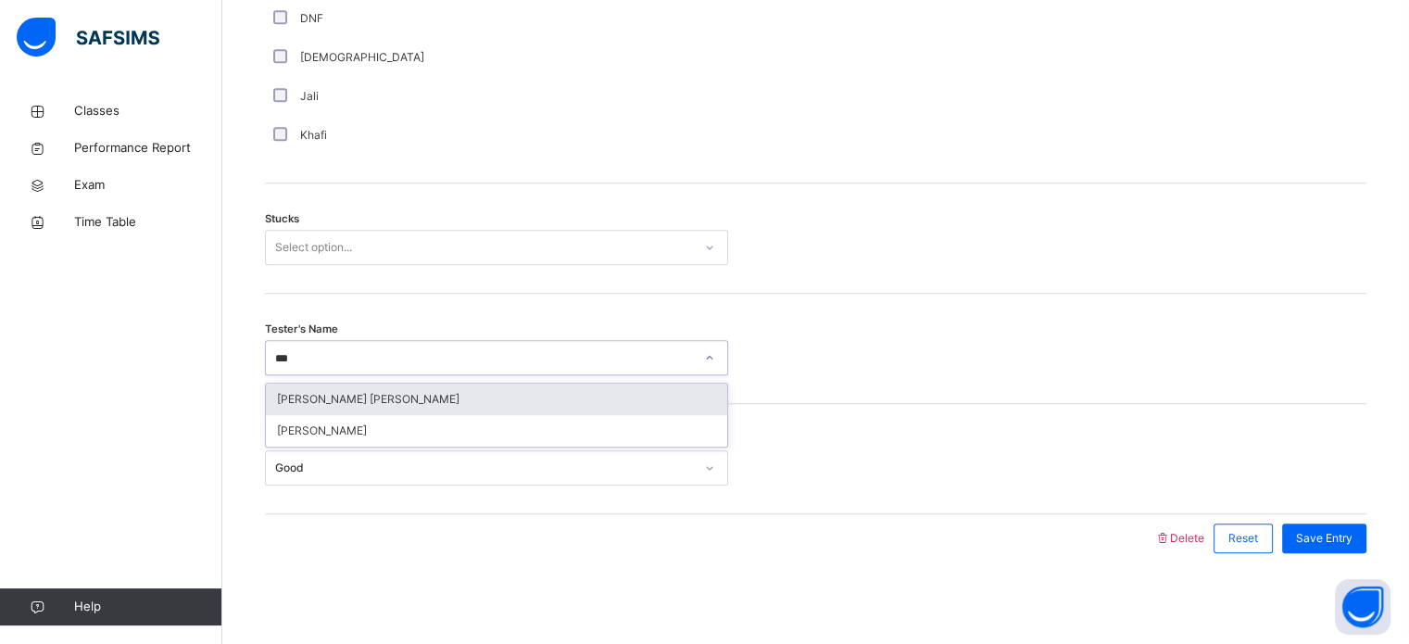
type input "****"
click at [656, 384] on div "[PERSON_NAME] [PERSON_NAME]" at bounding box center [496, 399] width 461 height 31
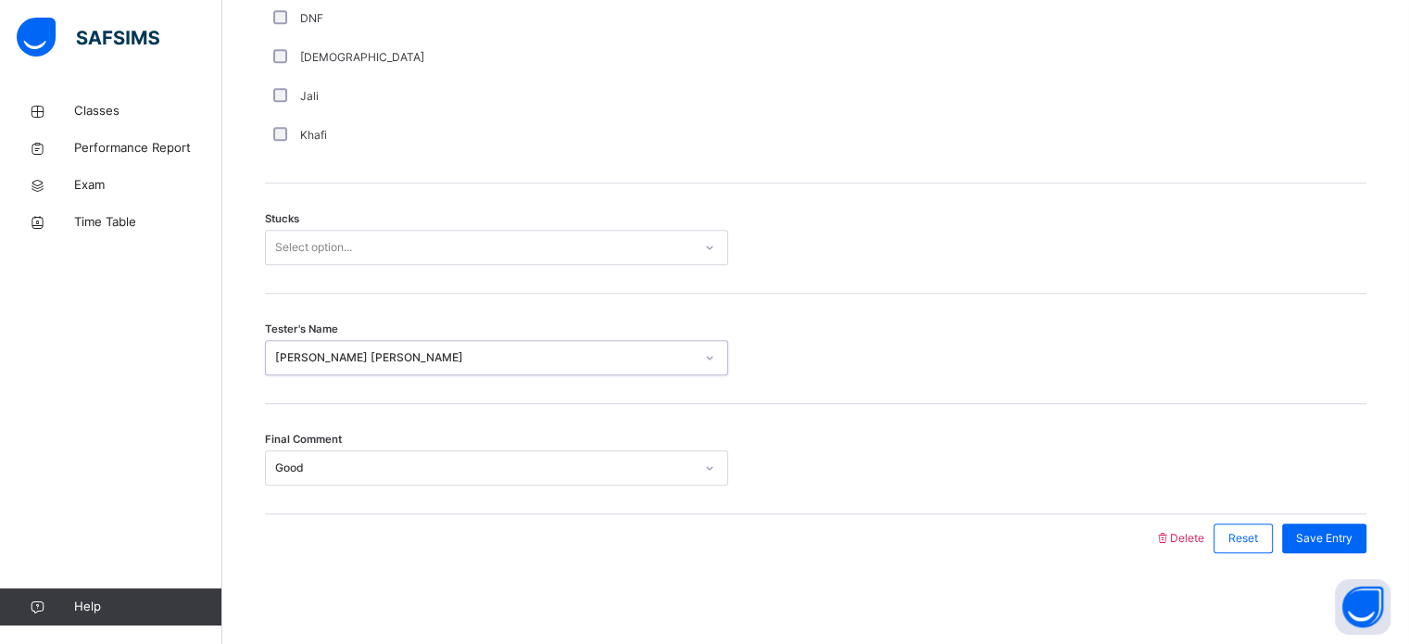
click at [665, 247] on div "Select option..." at bounding box center [479, 247] width 426 height 29
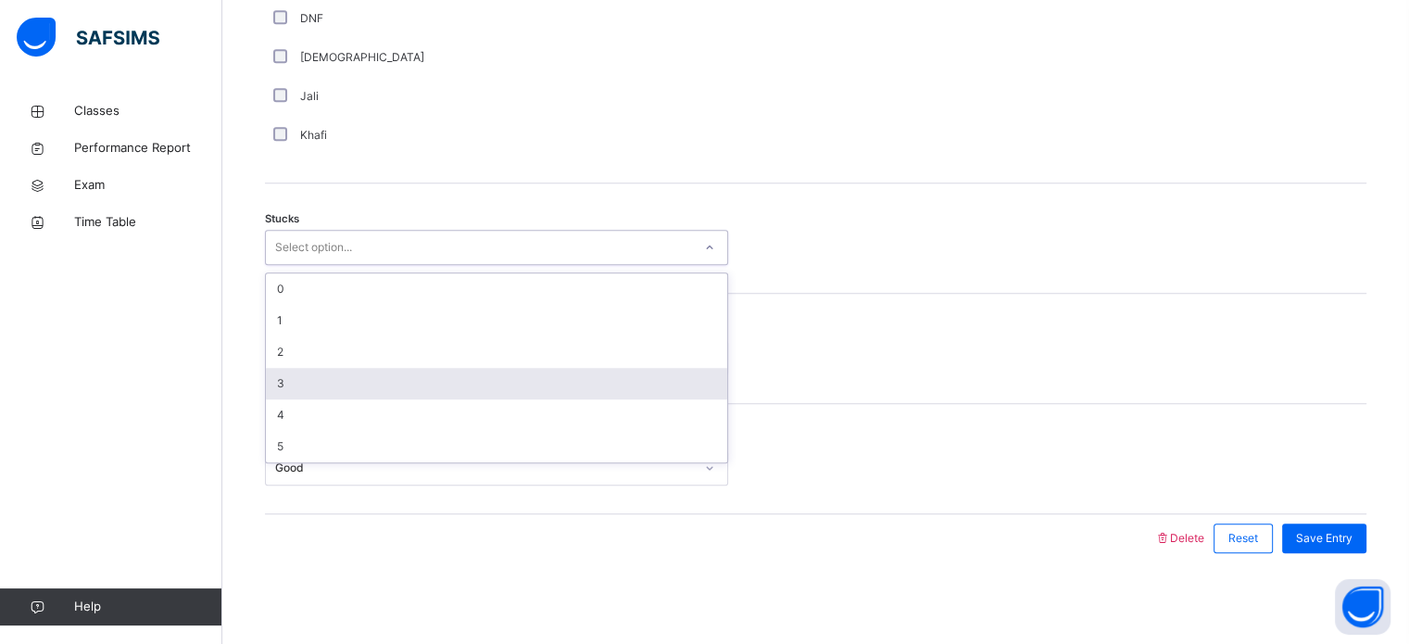
click at [533, 373] on div "3" at bounding box center [496, 383] width 461 height 31
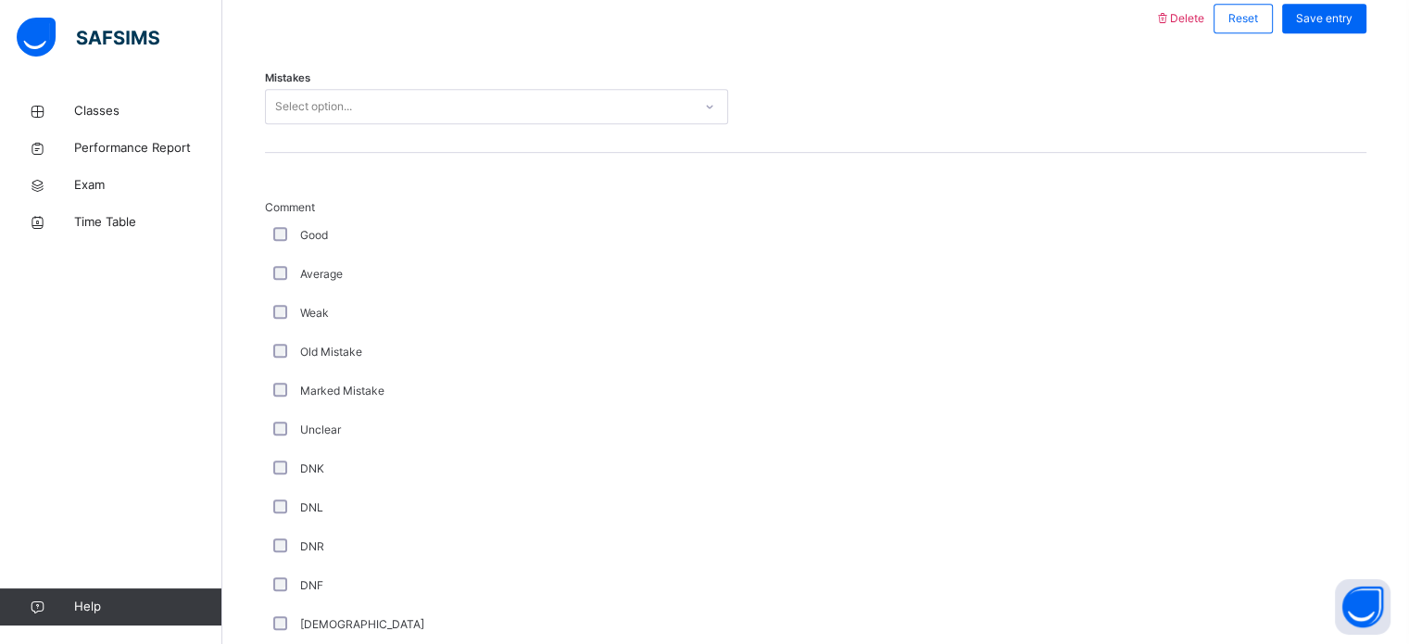
scroll to position [884, 0]
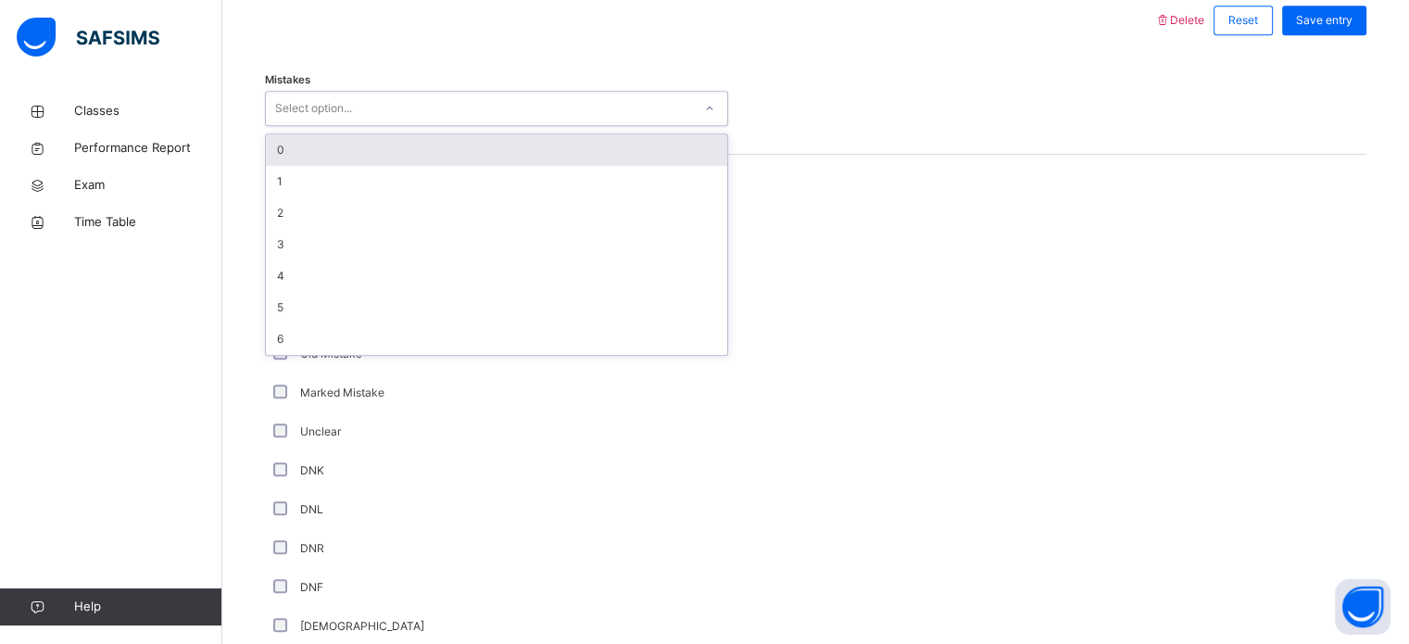
click at [398, 140] on div "0" at bounding box center [496, 149] width 461 height 31
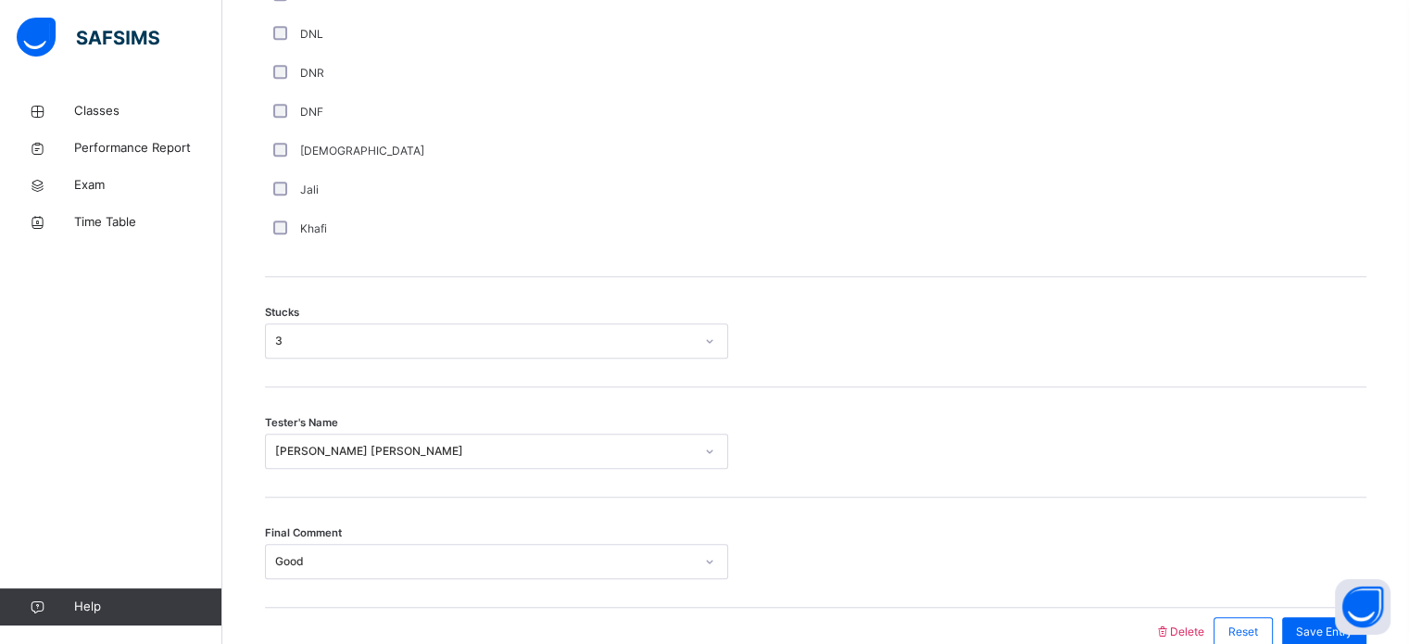
scroll to position [1453, 0]
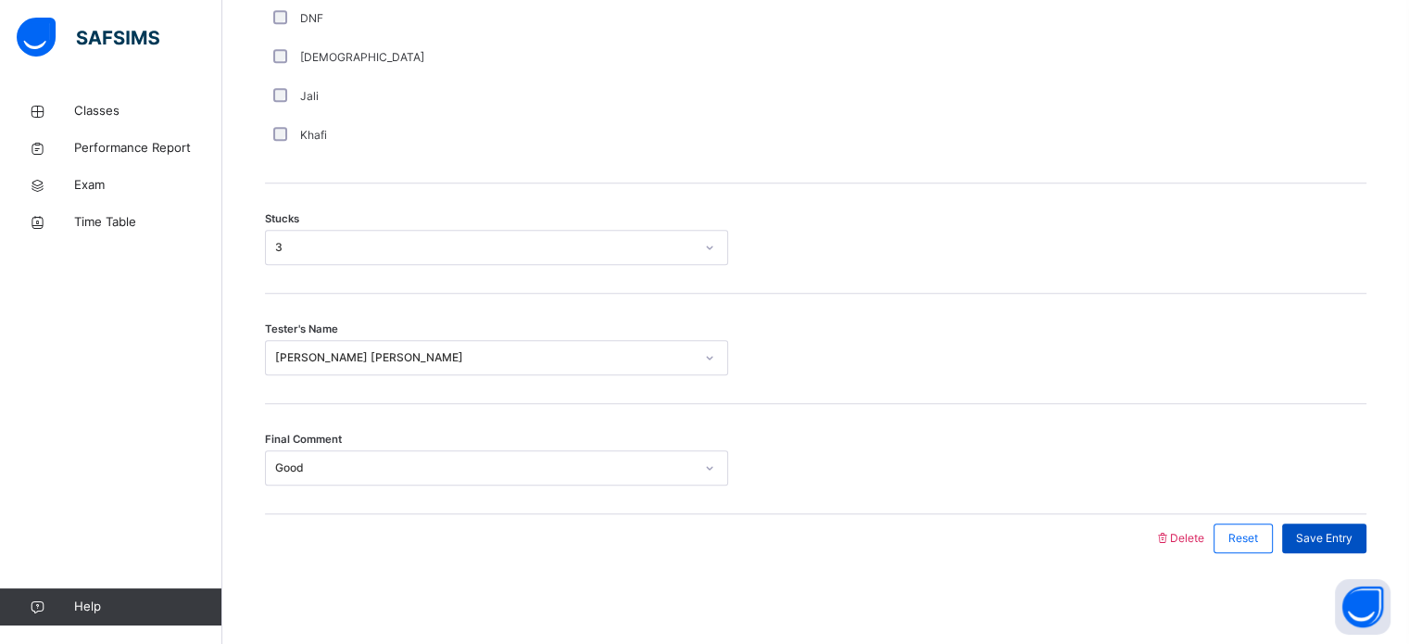
click at [1351, 530] on span "Save Entry" at bounding box center [1324, 538] width 57 height 17
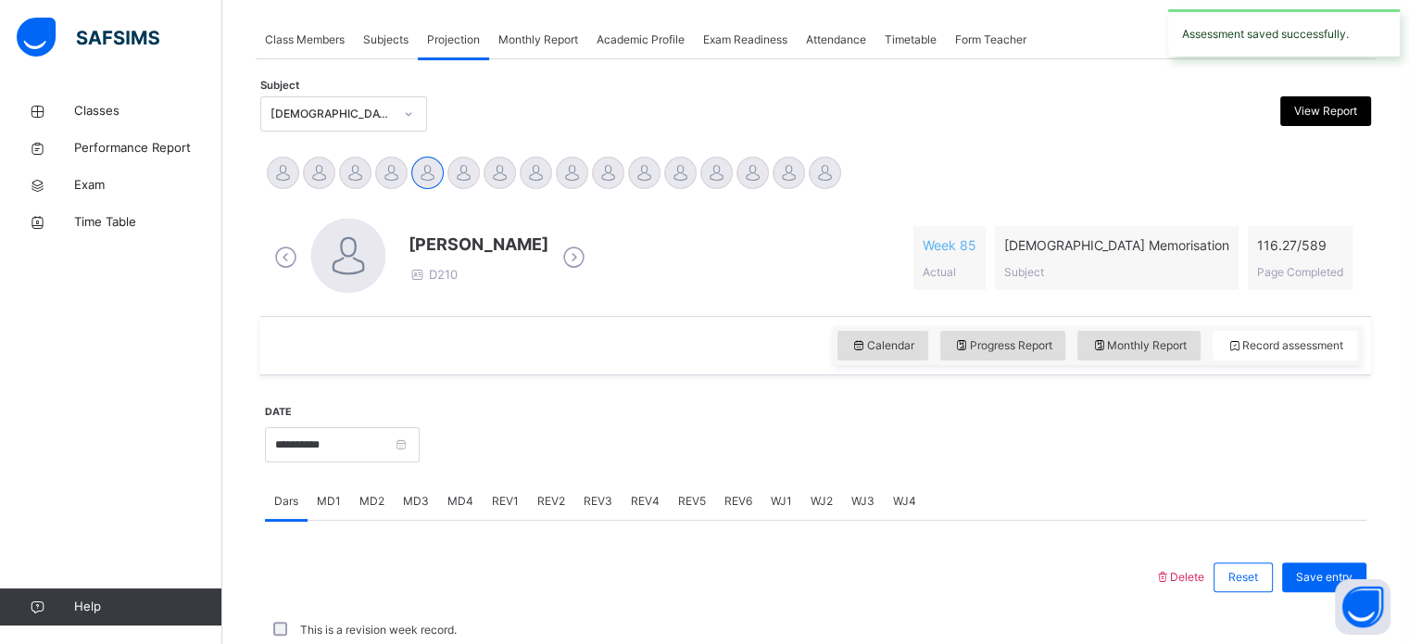
scroll to position [747, 0]
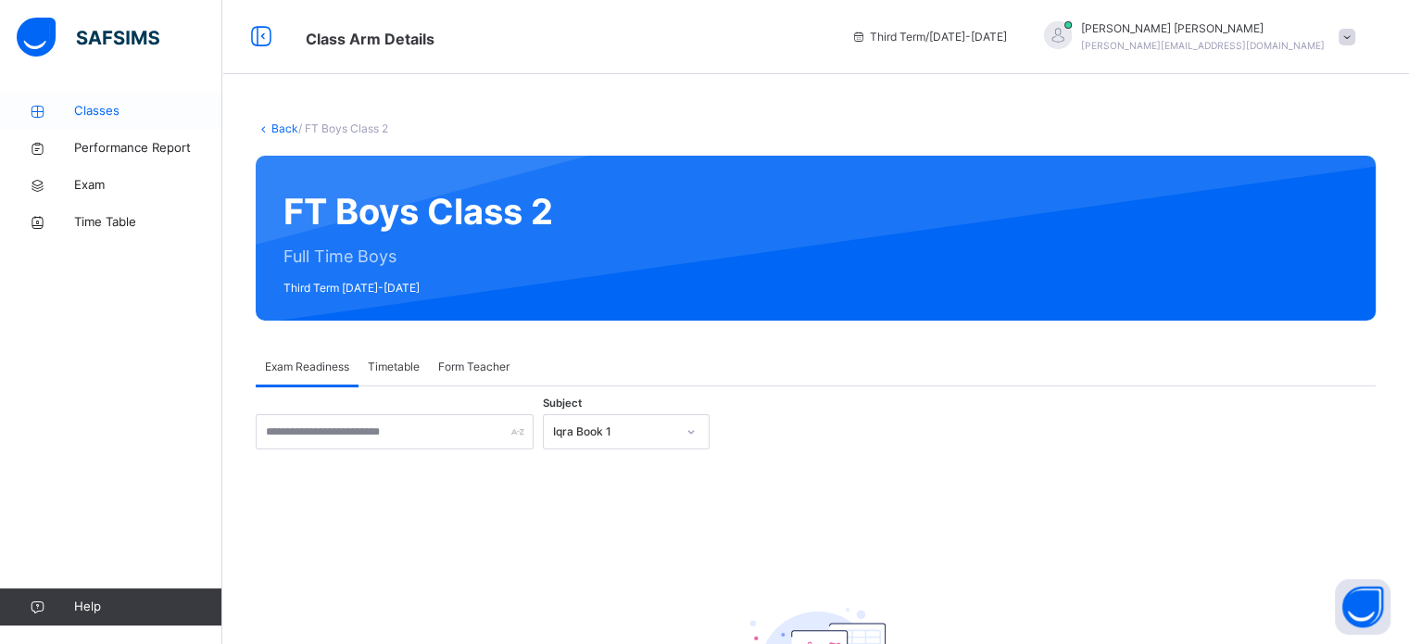
click at [82, 122] on link "Classes" at bounding box center [111, 111] width 222 height 37
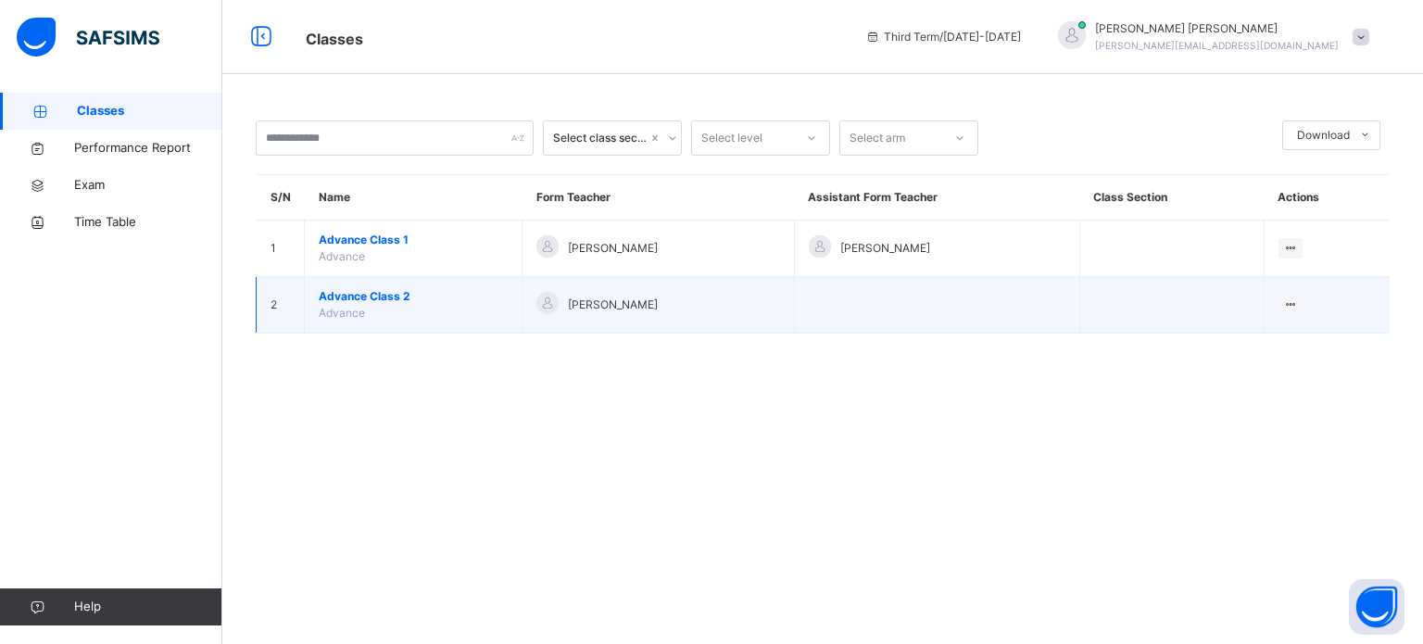
click at [381, 295] on span "Advance Class 2" at bounding box center [413, 296] width 189 height 17
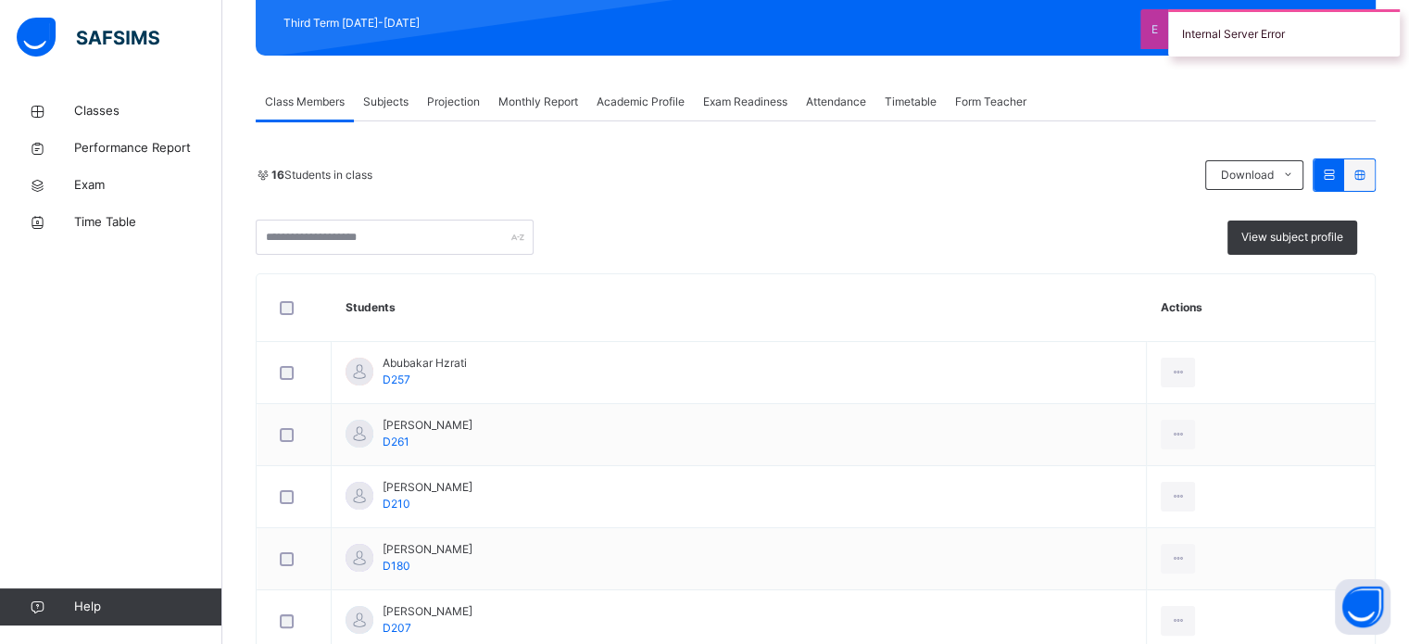
scroll to position [258, 0]
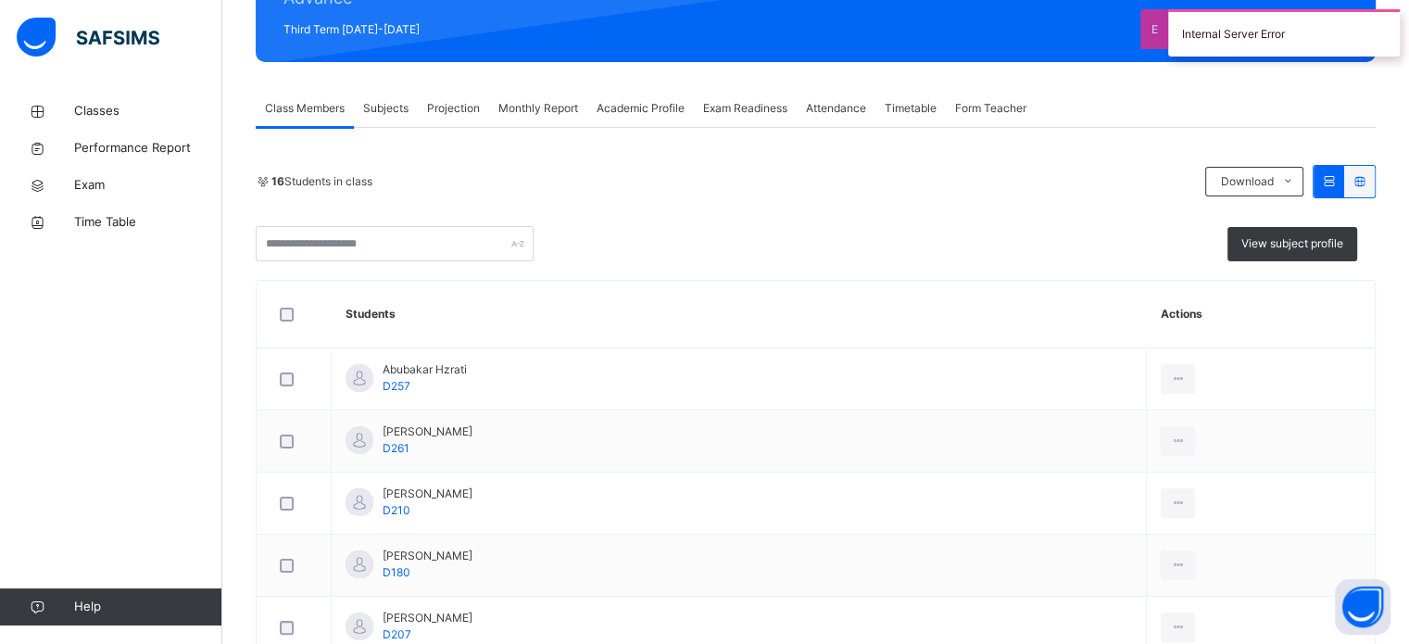
click at [435, 95] on div "Projection" at bounding box center [453, 108] width 71 height 37
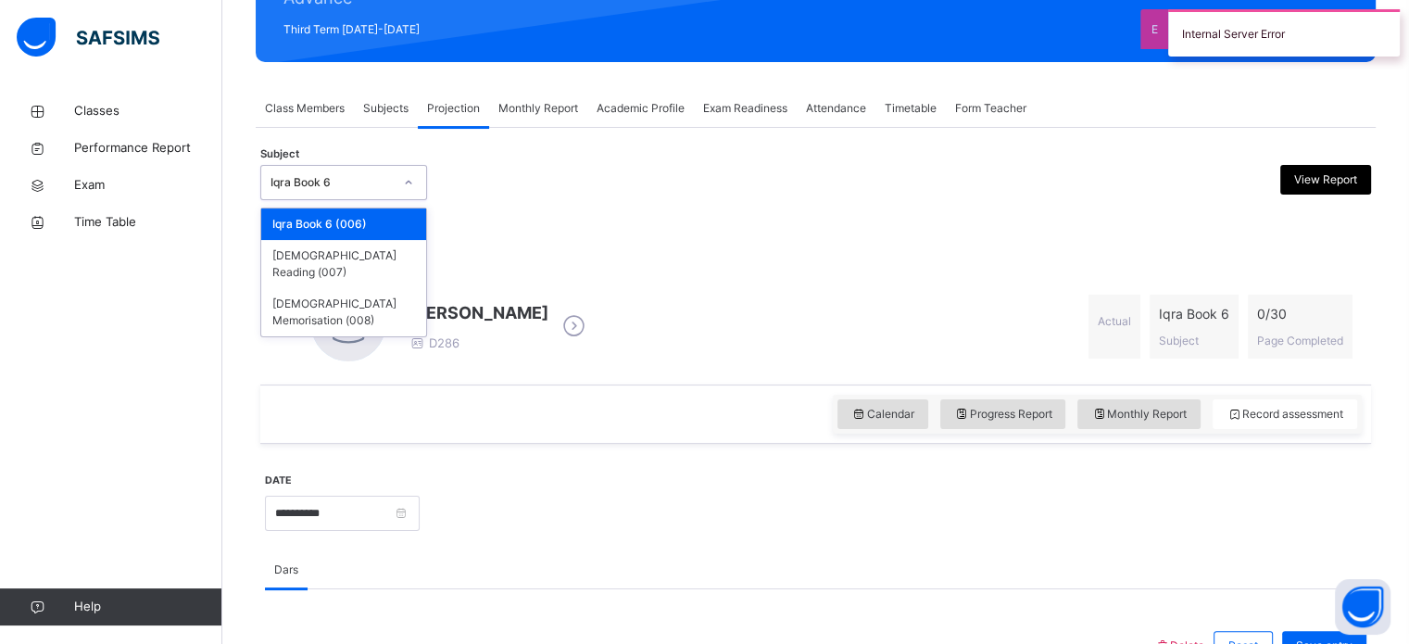
click at [369, 178] on div "Iqra Book 6" at bounding box center [332, 182] width 122 height 17
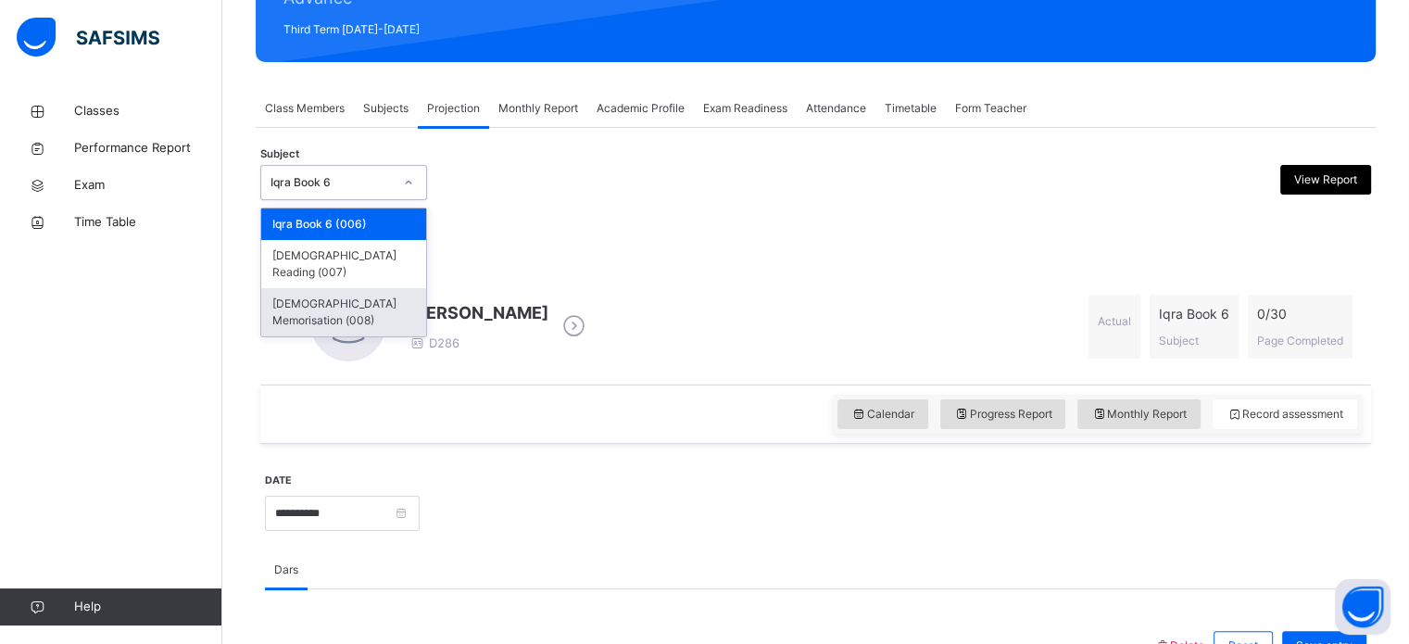
click at [323, 290] on div "[DEMOGRAPHIC_DATA] Memorisation (008)" at bounding box center [343, 312] width 165 height 48
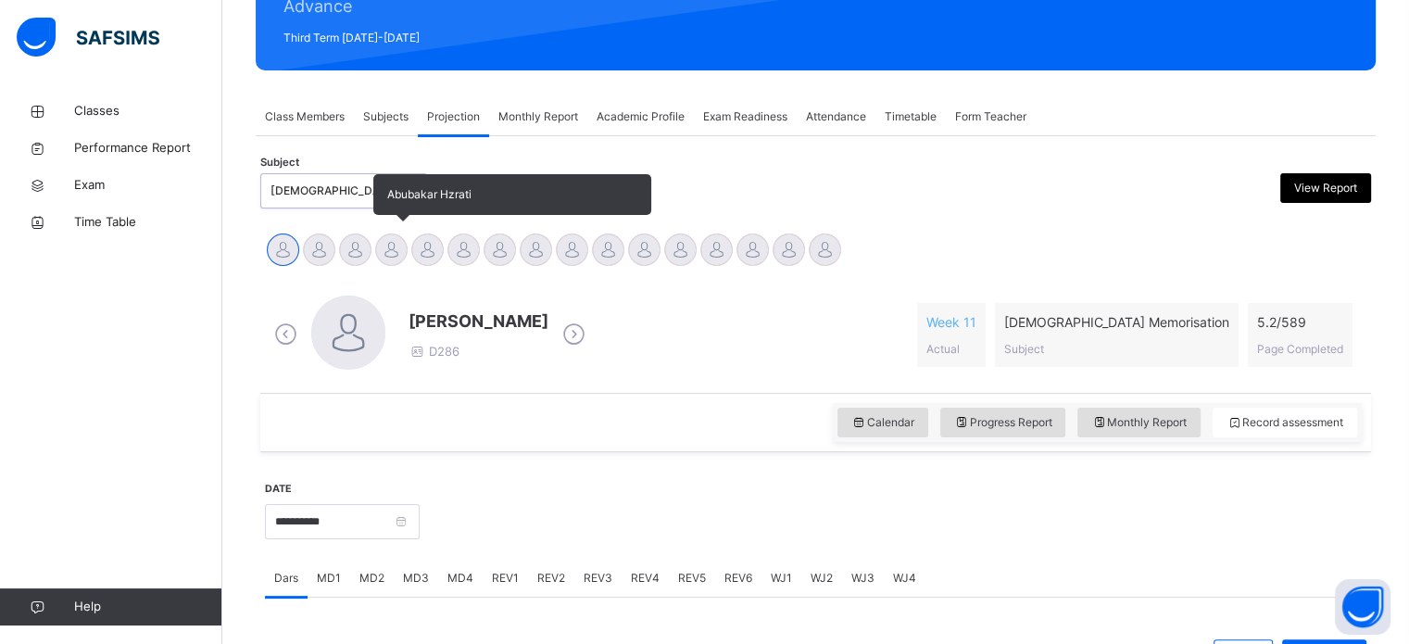
scroll to position [259, 0]
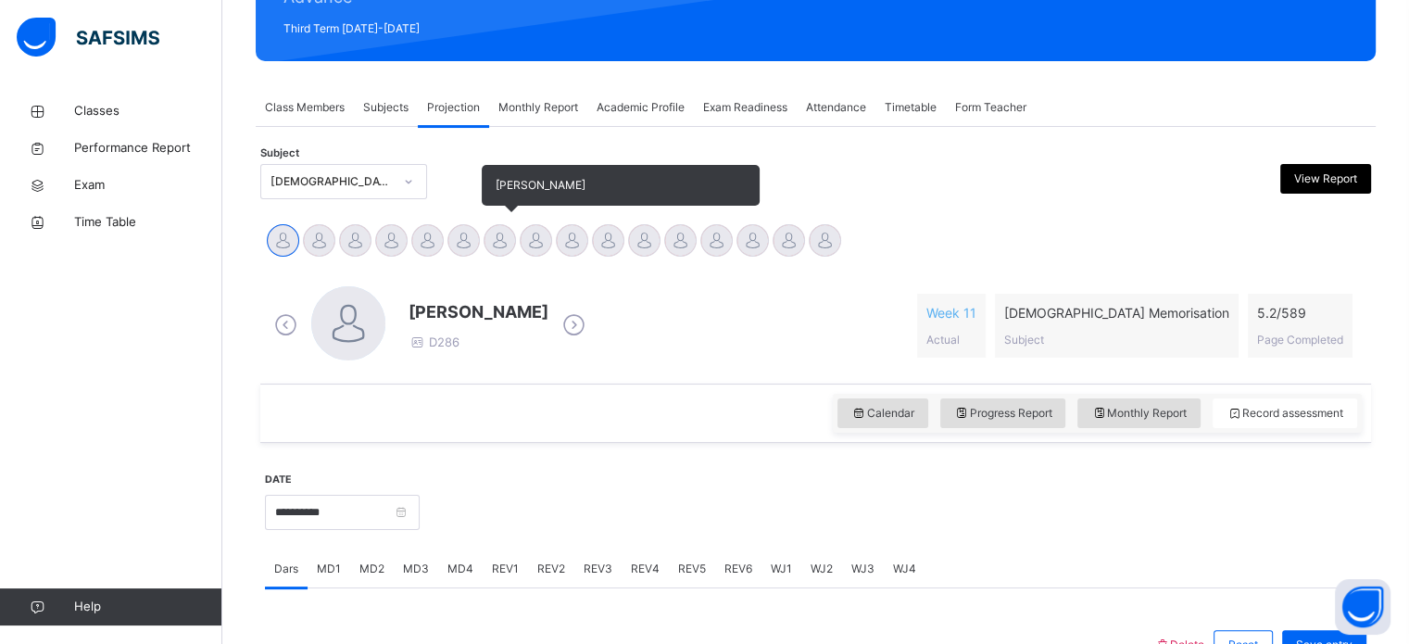
click at [502, 229] on div at bounding box center [500, 240] width 32 height 32
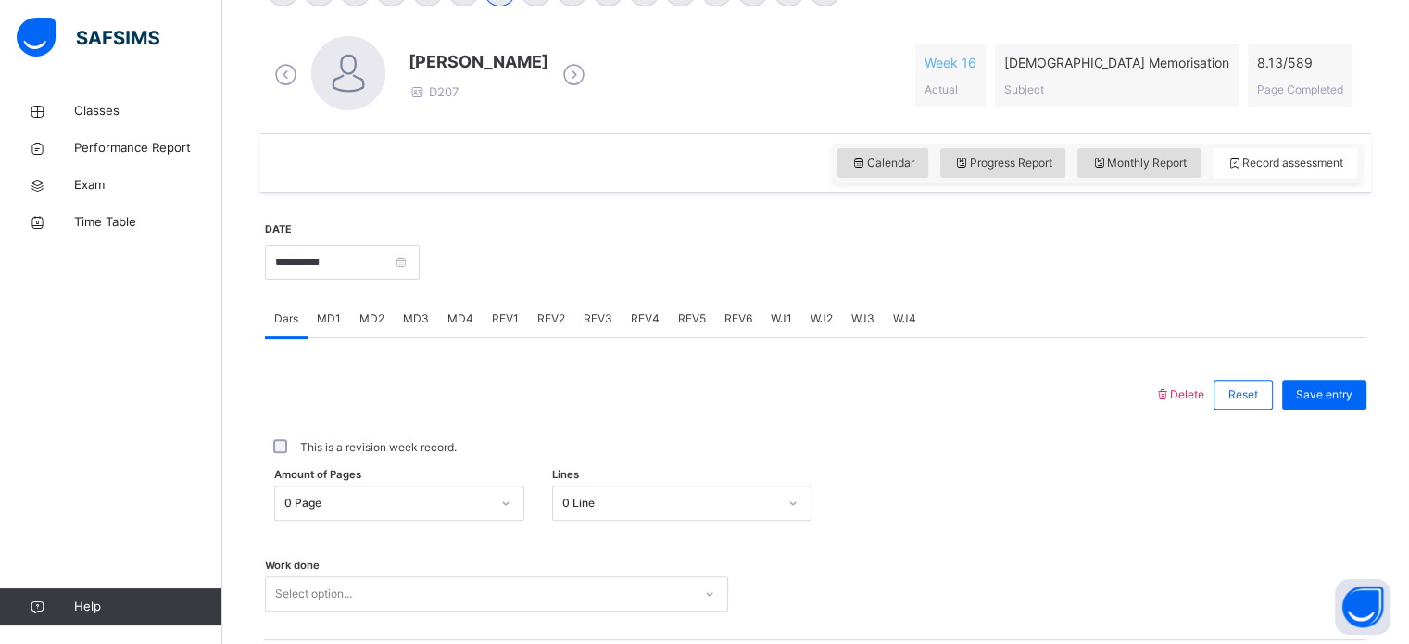
scroll to position [508, 0]
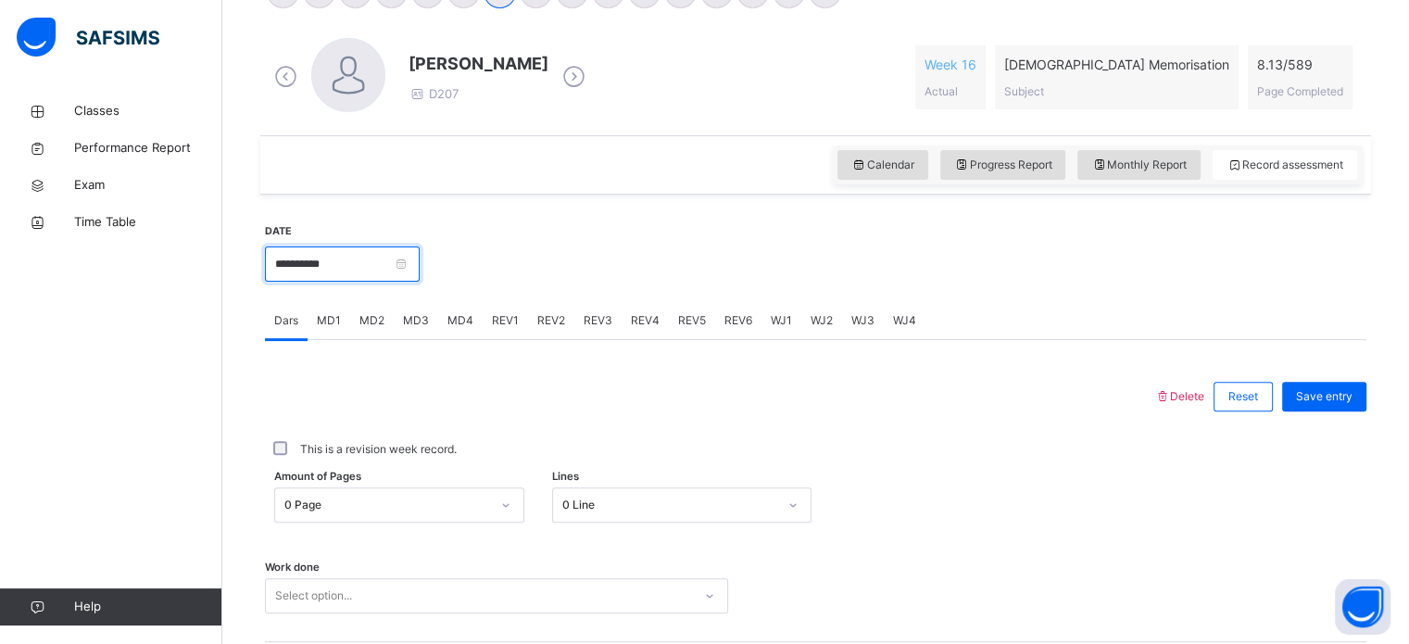
click at [371, 265] on input "**********" at bounding box center [342, 263] width 155 height 35
click at [371, 265] on body "Class Arm Details Third Term / 2024-2025 Hafiz Ibrahim Ali ila.ibrahimmm@gmail.…" at bounding box center [704, 188] width 1409 height 1392
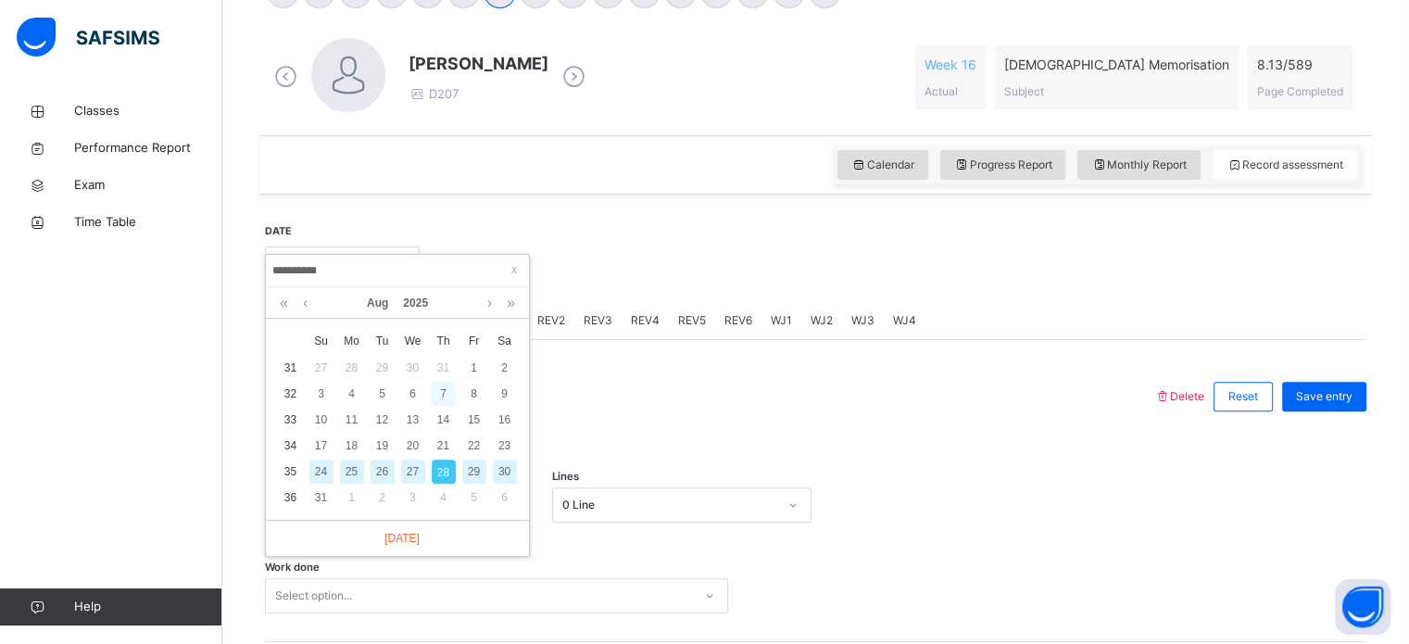
click at [435, 384] on div "7" at bounding box center [444, 394] width 24 height 24
type input "**********"
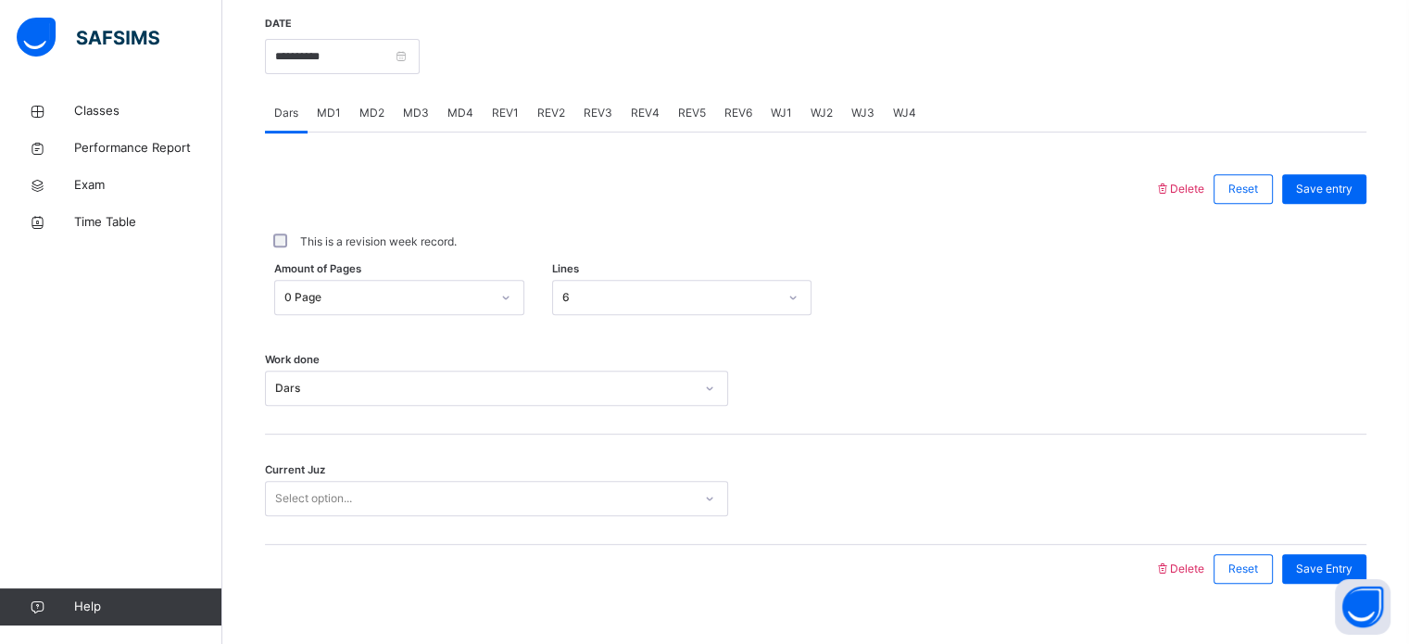
scroll to position [747, 0]
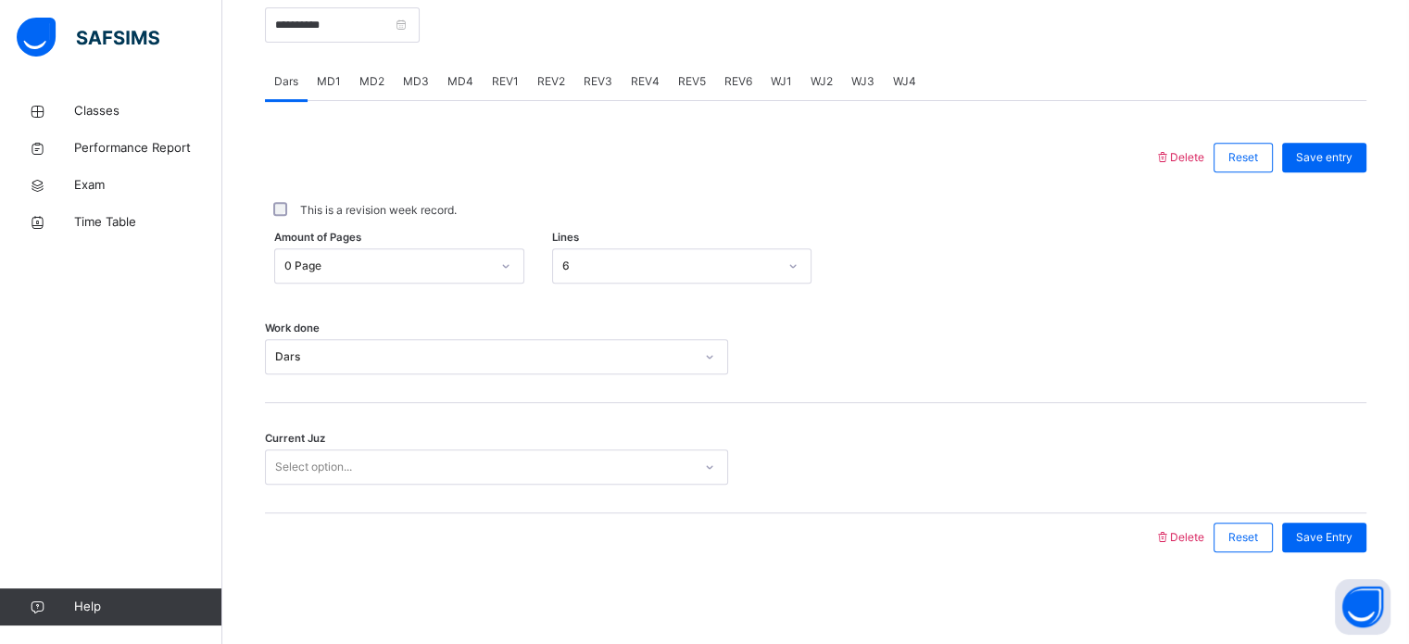
click at [389, 490] on div "Current Juz Select option..." at bounding box center [816, 458] width 1102 height 110
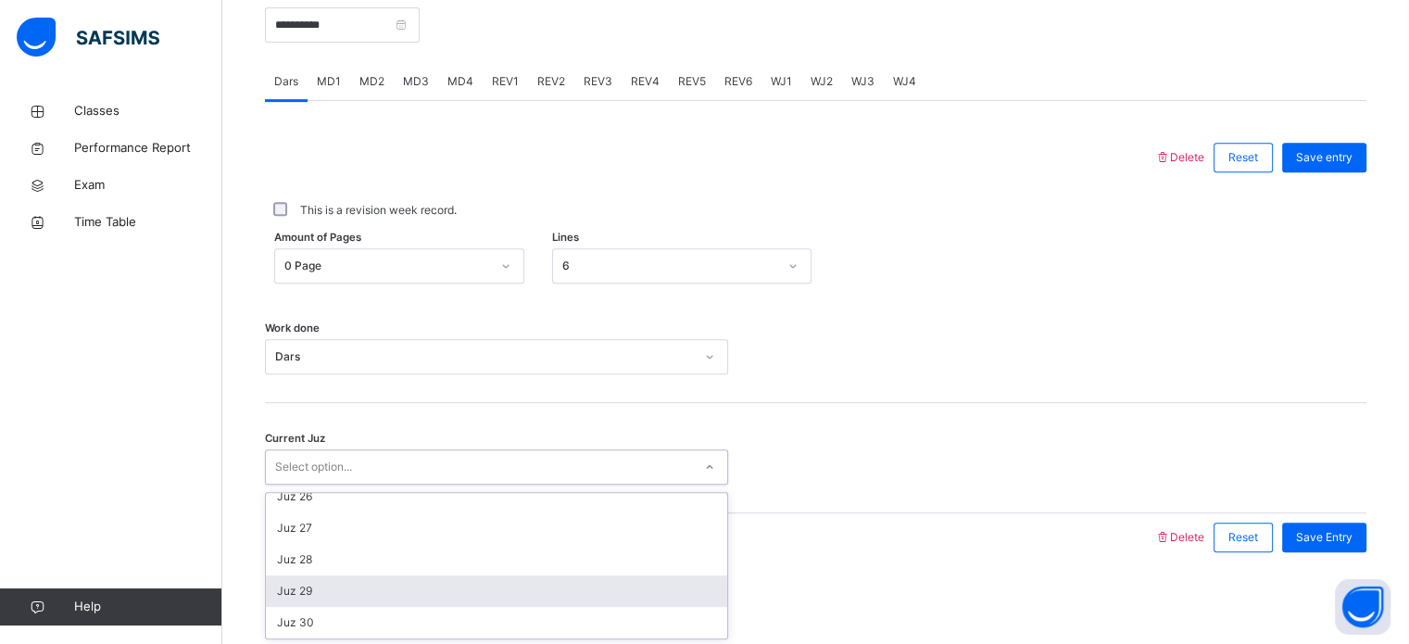
click at [360, 603] on div "Juz 29" at bounding box center [496, 590] width 461 height 31
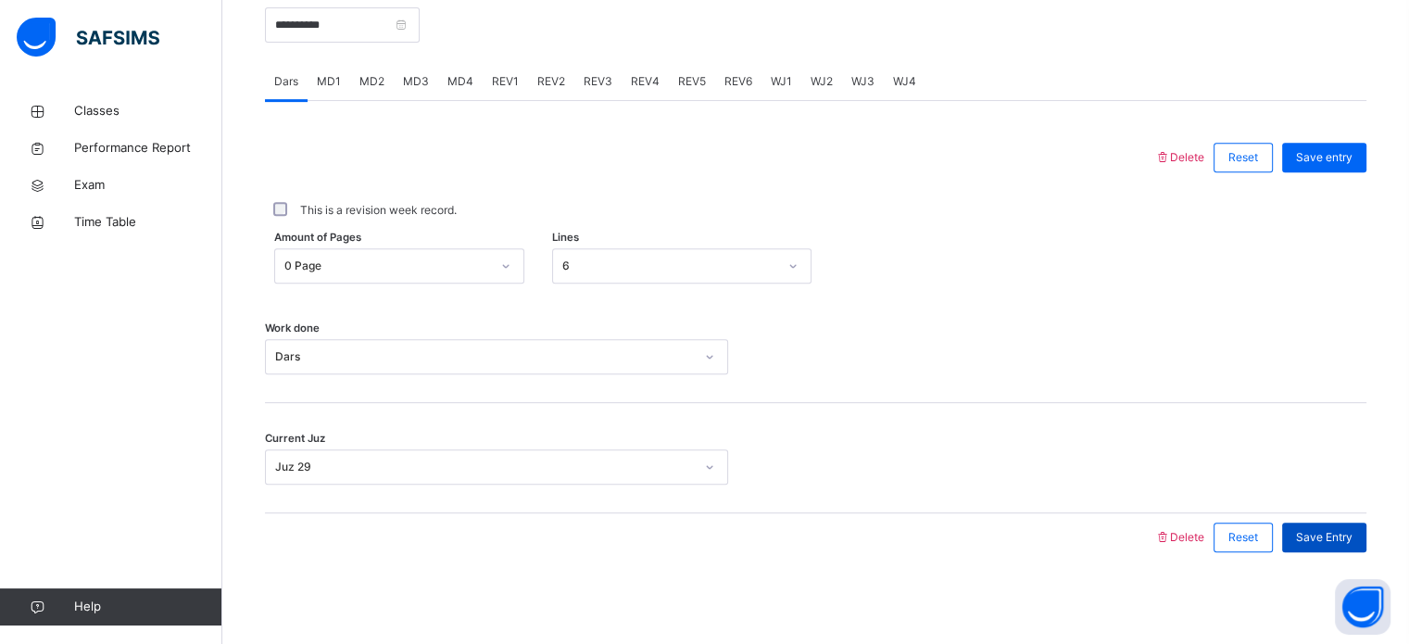
click at [1352, 534] on span "Save Entry" at bounding box center [1324, 537] width 57 height 17
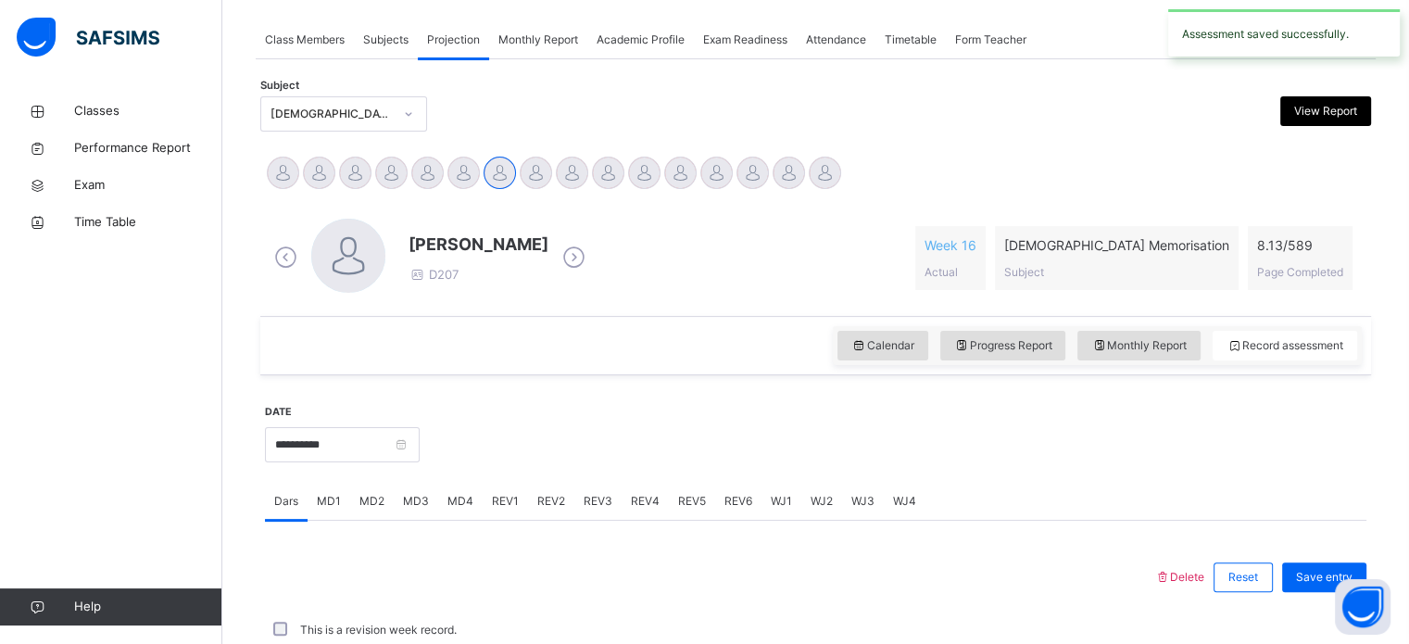
scroll to position [747, 0]
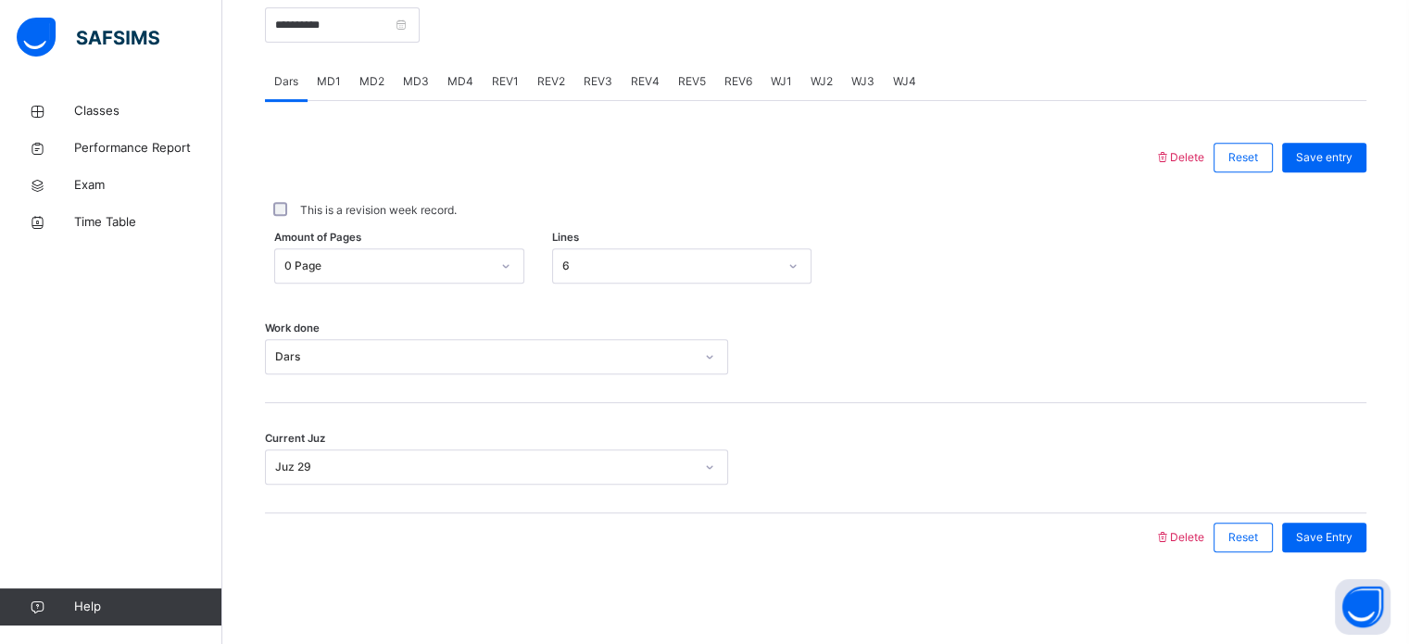
click at [409, 83] on span "MD3" at bounding box center [416, 81] width 26 height 17
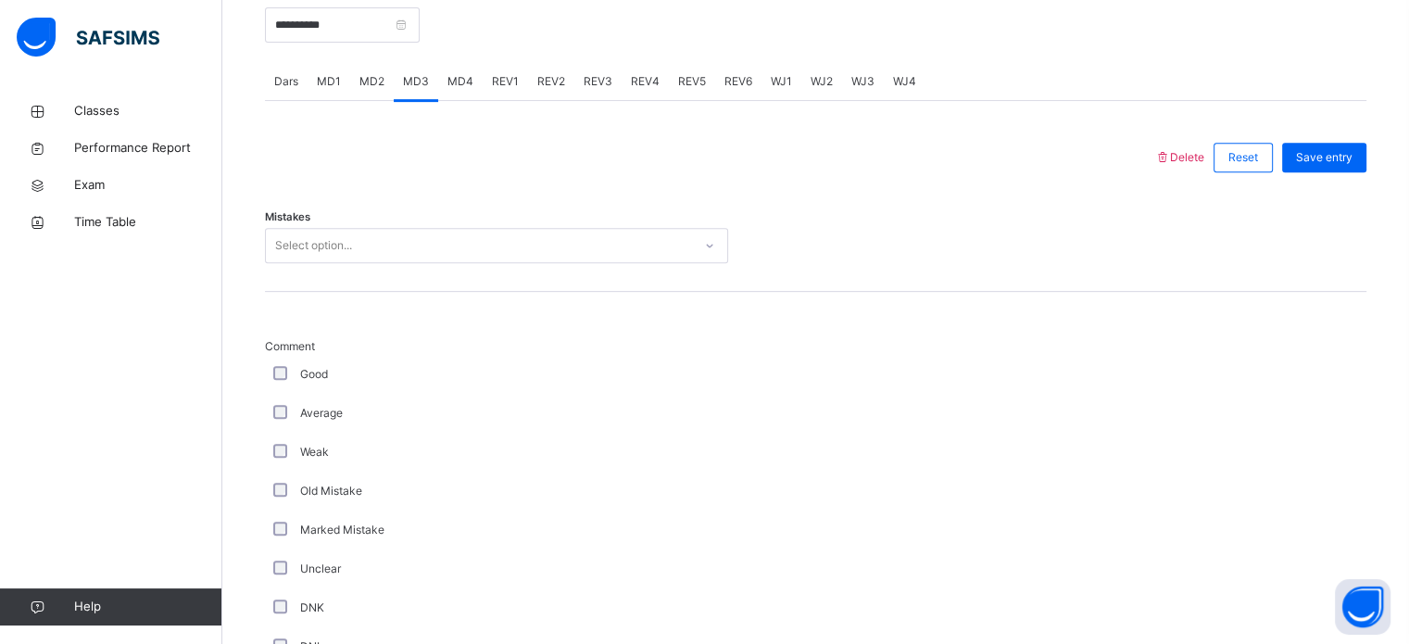
click at [400, 228] on div "Select option..." at bounding box center [496, 245] width 463 height 35
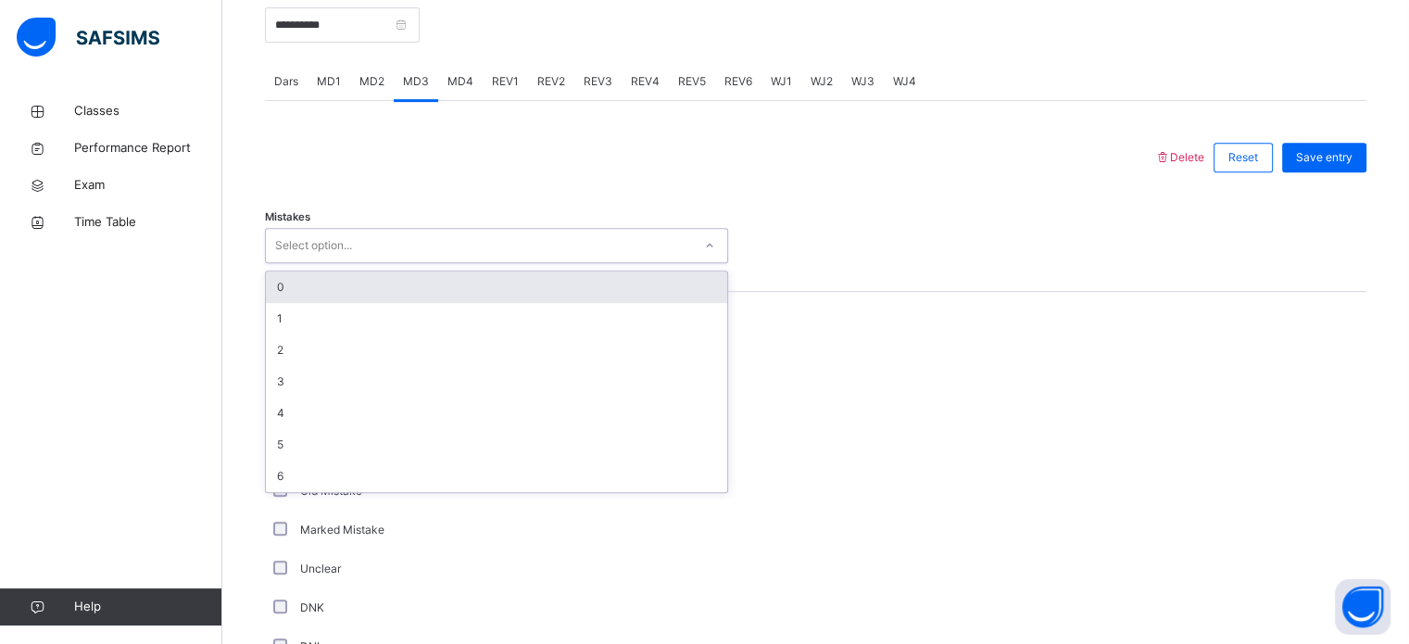
click at [376, 249] on div "Select option..." at bounding box center [479, 246] width 426 height 29
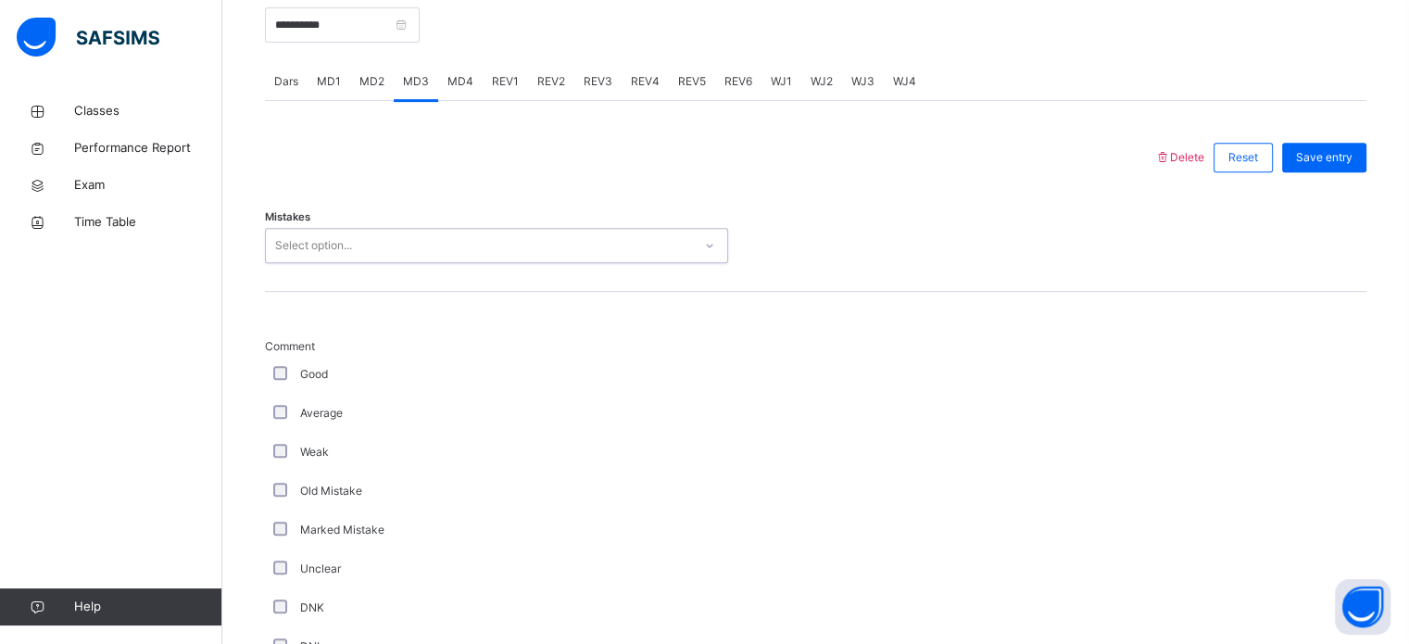
click at [375, 251] on div "Select option..." at bounding box center [479, 246] width 426 height 29
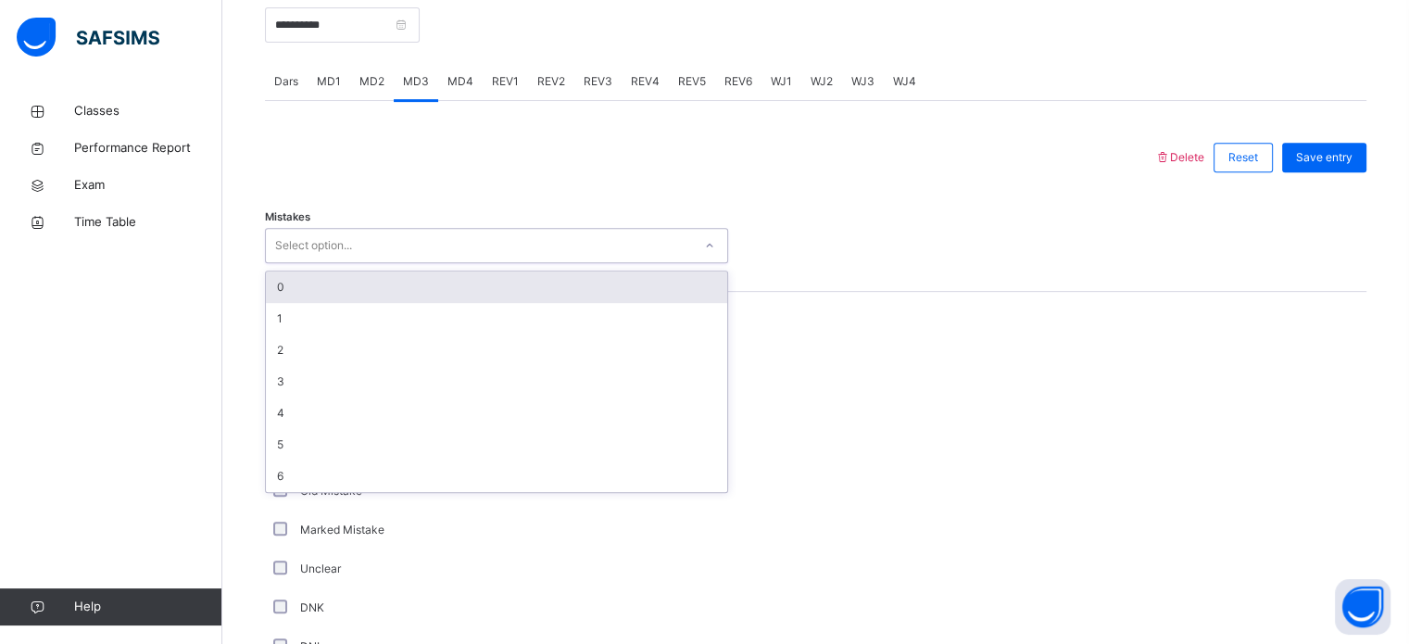
click at [372, 297] on div "0" at bounding box center [496, 286] width 461 height 31
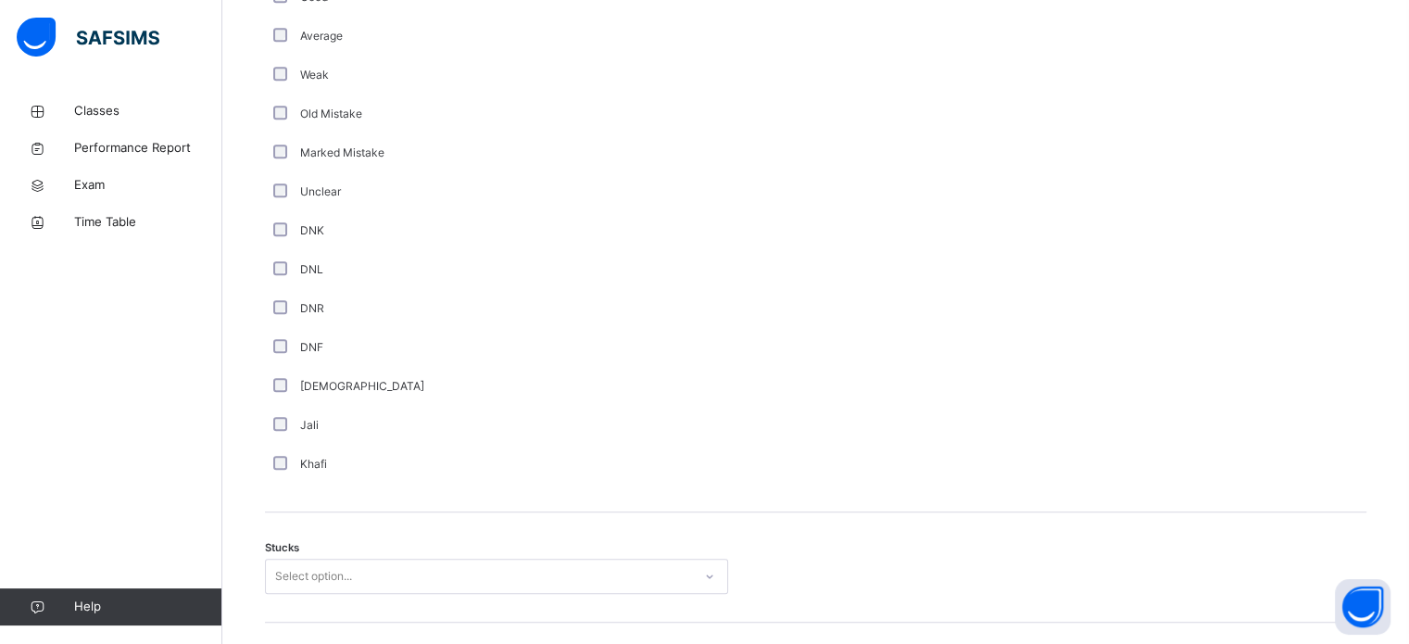
scroll to position [1128, 0]
click at [400, 573] on div "option 1 focused, 2 of 6. 6 results available. Use Up and Down to choose option…" at bounding box center [496, 571] width 463 height 35
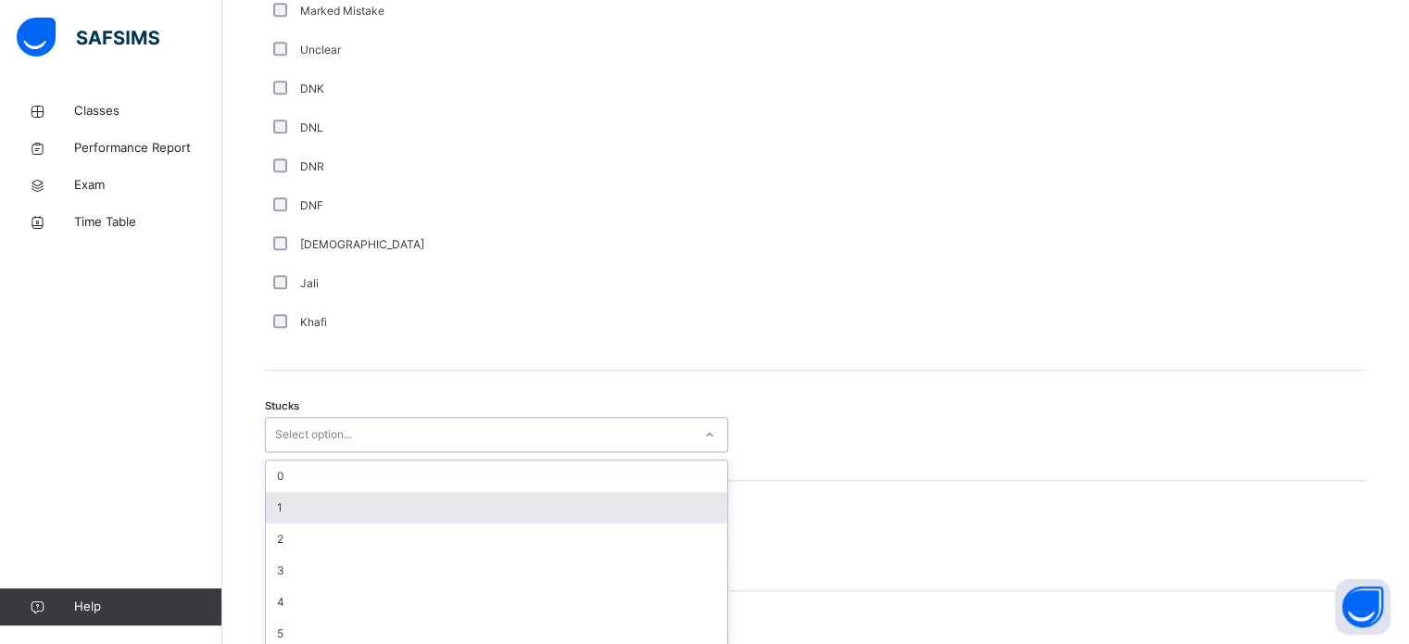
scroll to position [1279, 0]
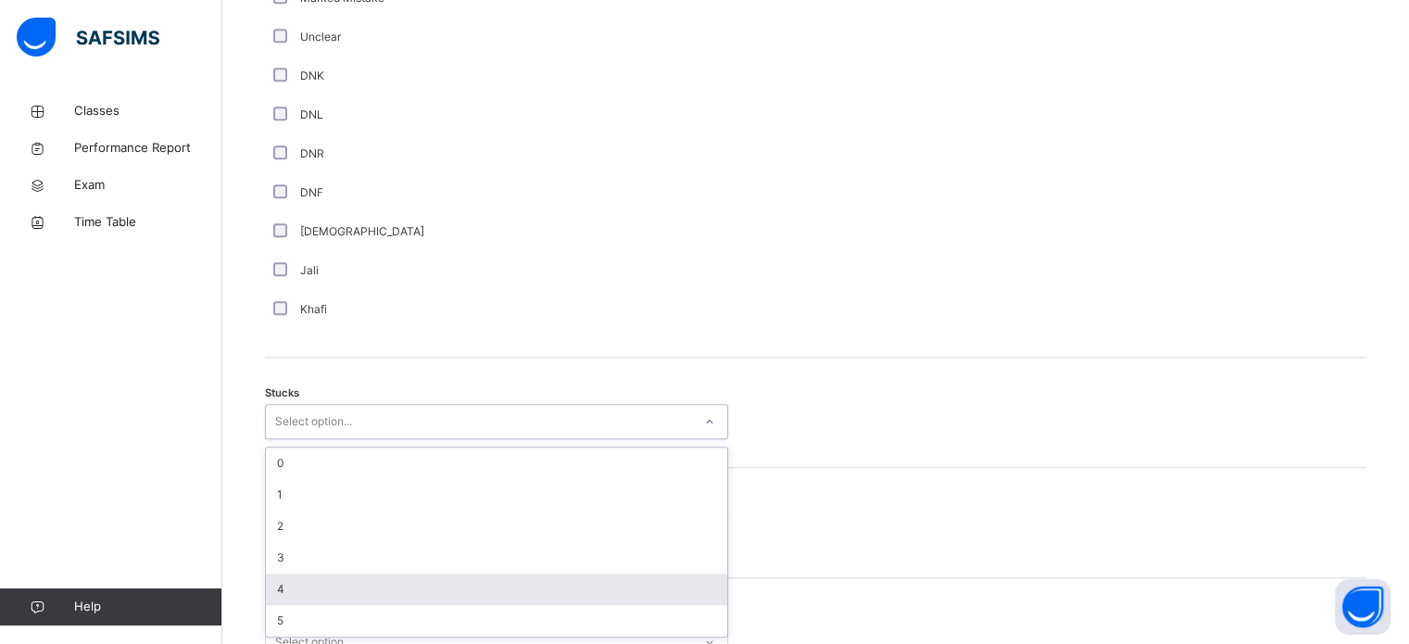
type input "*"
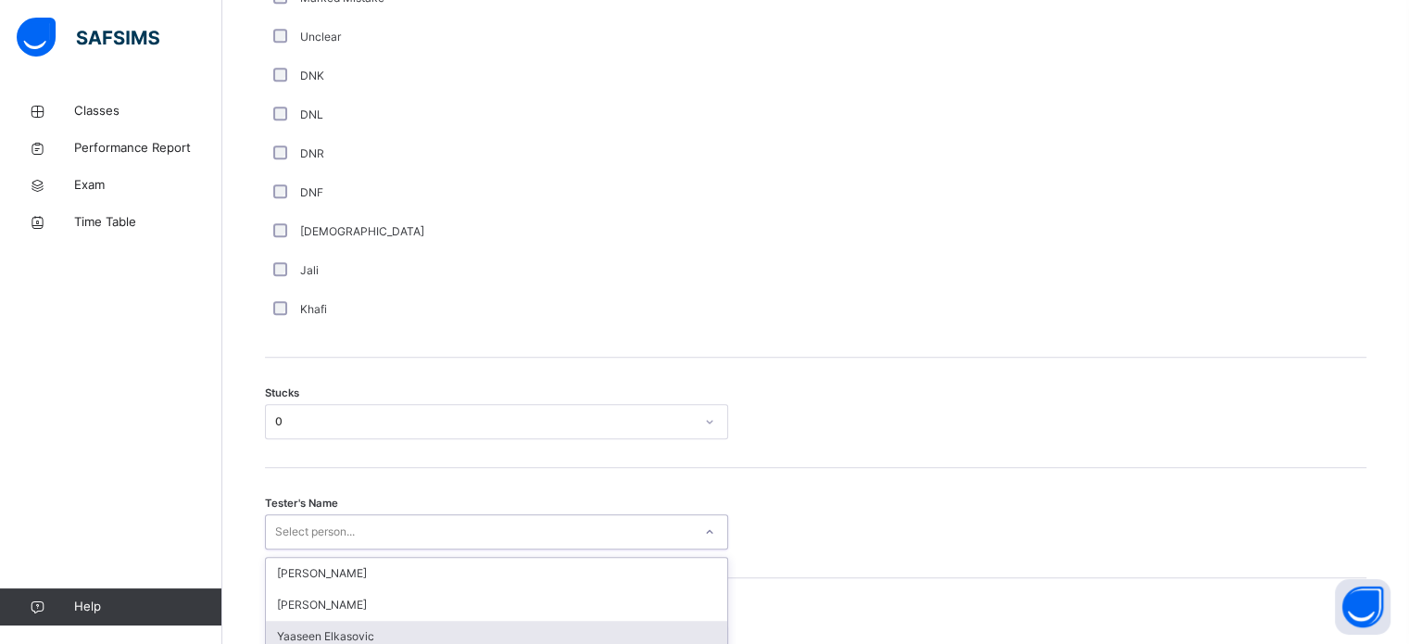
click at [403, 535] on div "option [PERSON_NAME] focused, 3 of 91. 91 results available. Use Up and Down to…" at bounding box center [496, 531] width 463 height 35
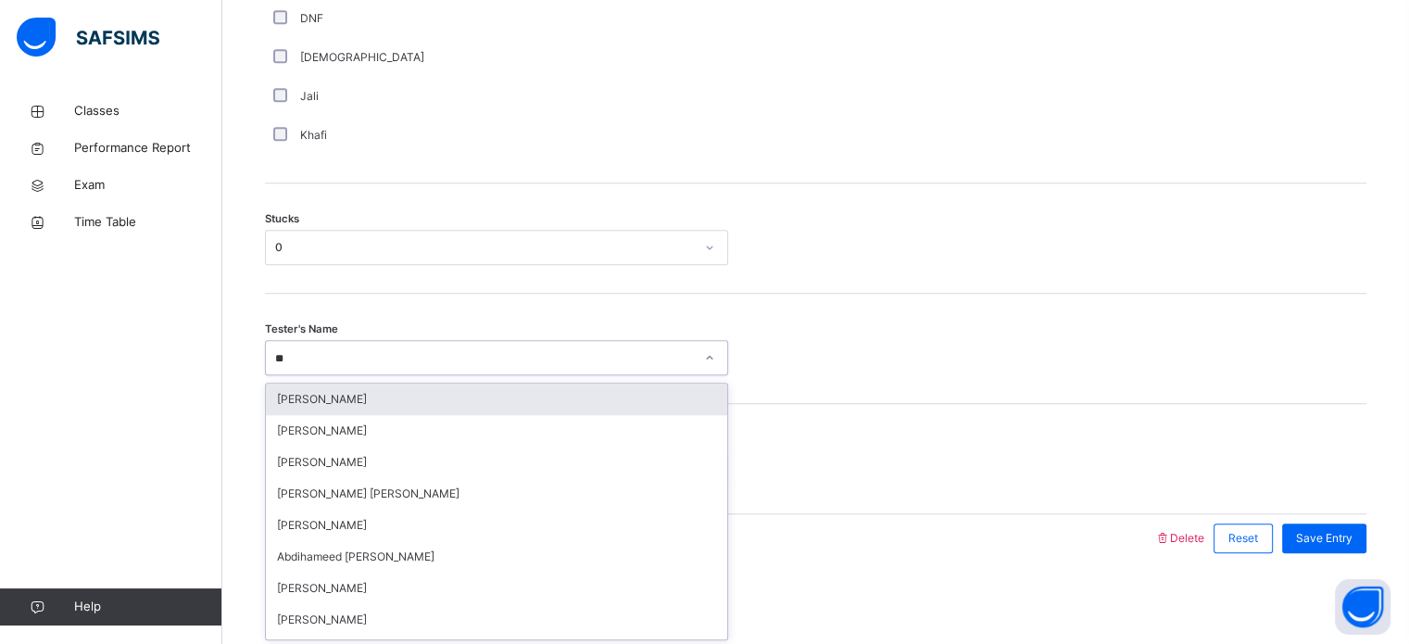
type input "***"
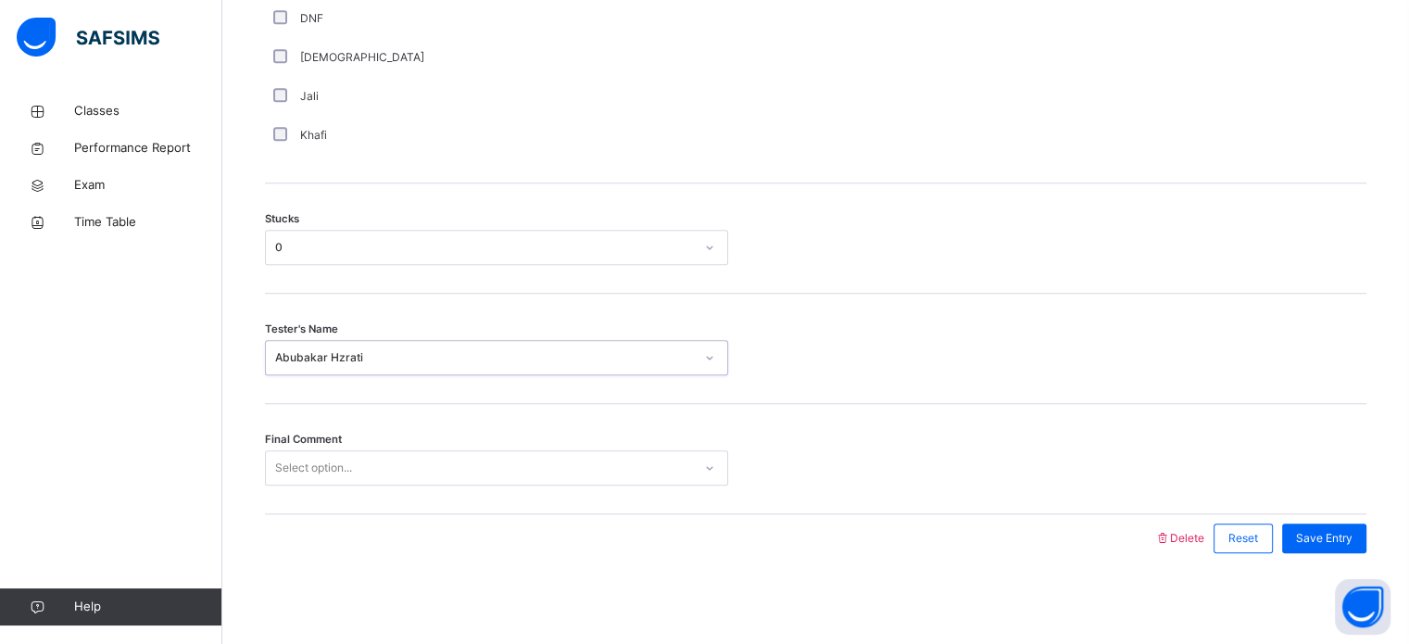
click at [422, 460] on div "Select option..." at bounding box center [479, 468] width 426 height 29
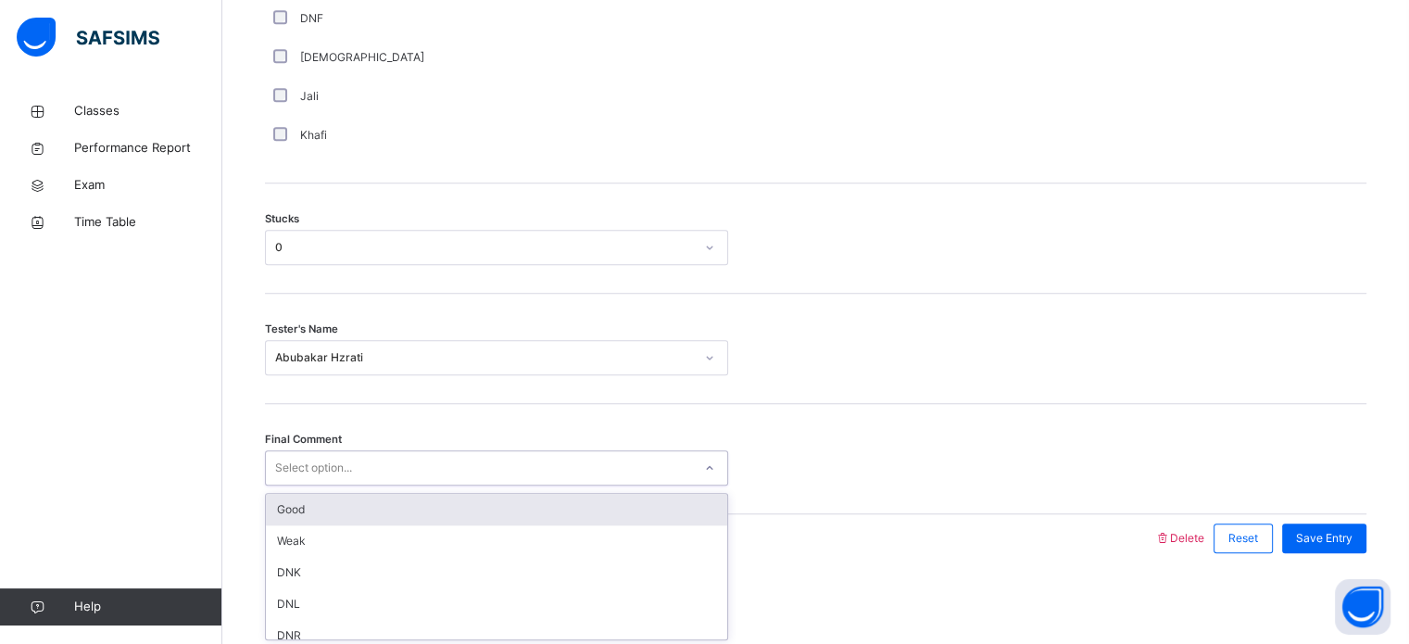
click at [422, 460] on div "Select option..." at bounding box center [479, 468] width 426 height 29
type input "***"
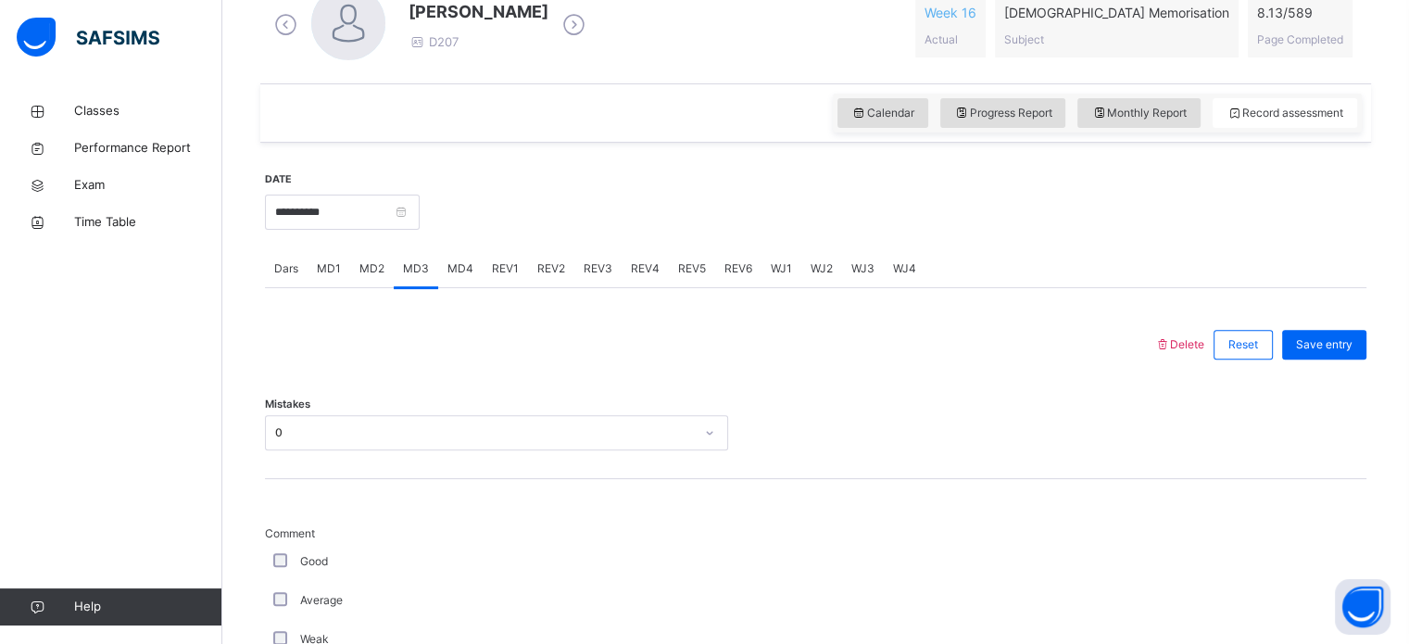
scroll to position [566, 0]
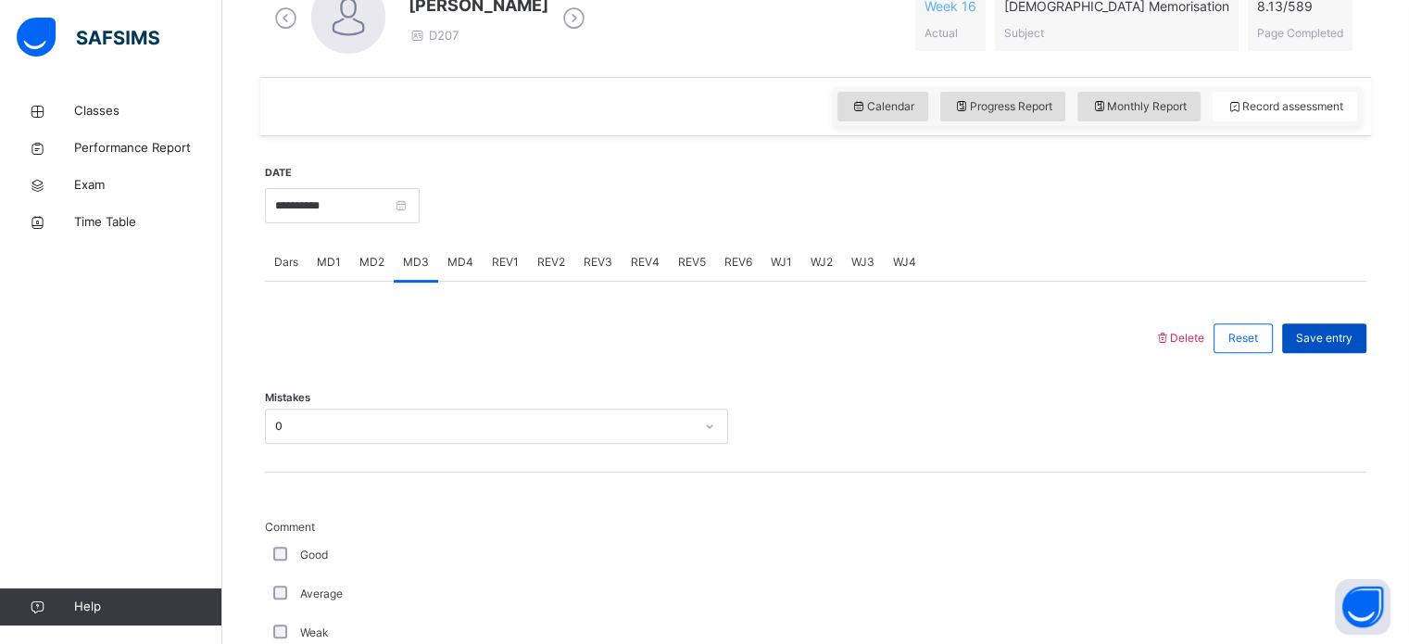
click at [1330, 333] on span "Save entry" at bounding box center [1324, 338] width 57 height 17
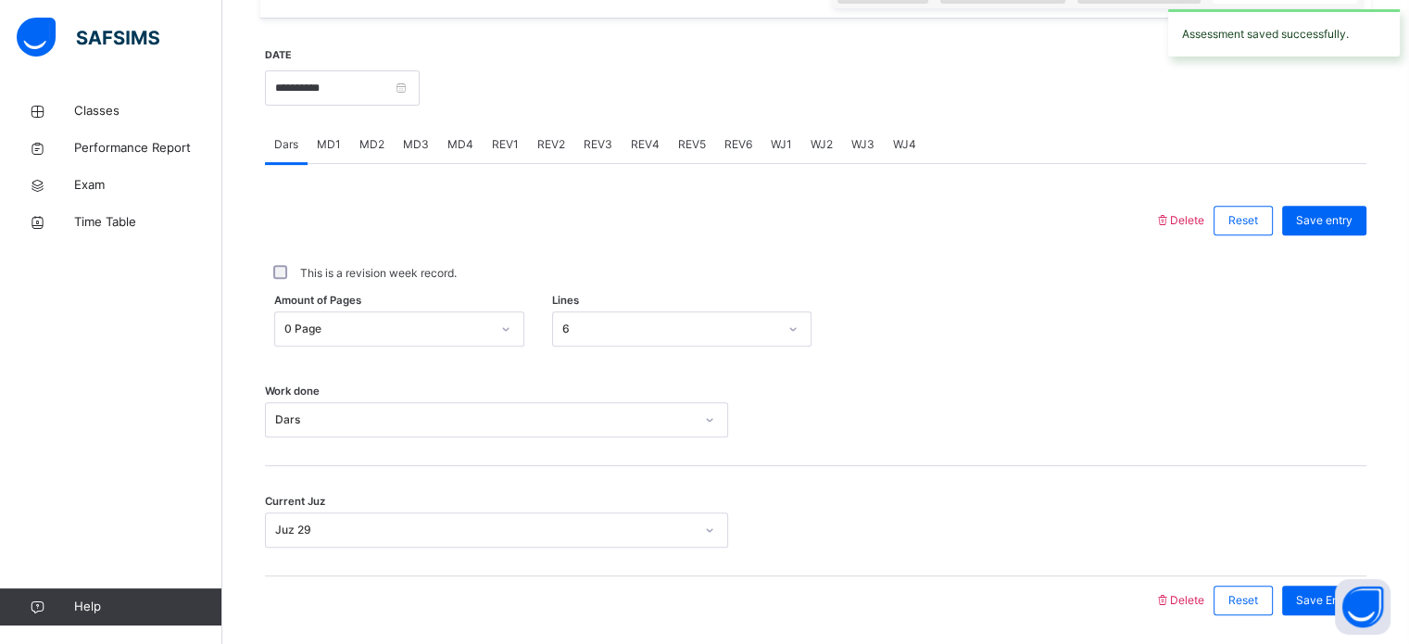
scroll to position [683, 0]
click at [378, 149] on span "MD2" at bounding box center [371, 145] width 25 height 17
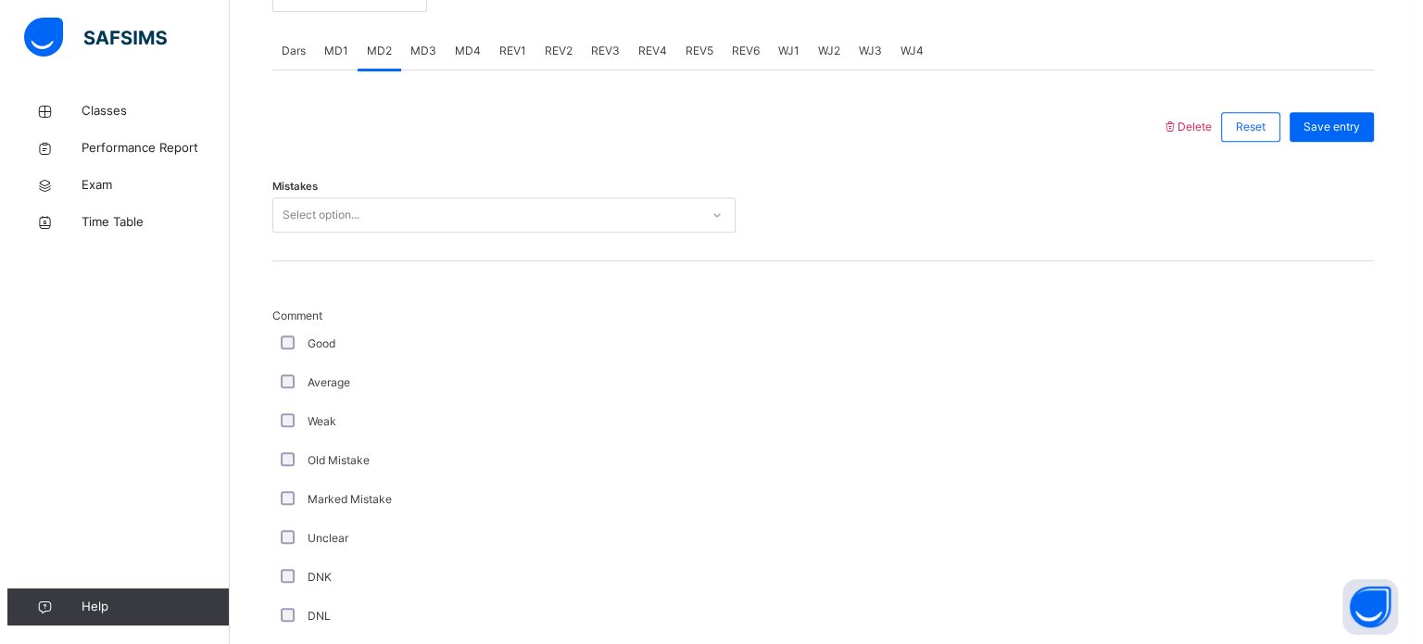
scroll to position [775, 0]
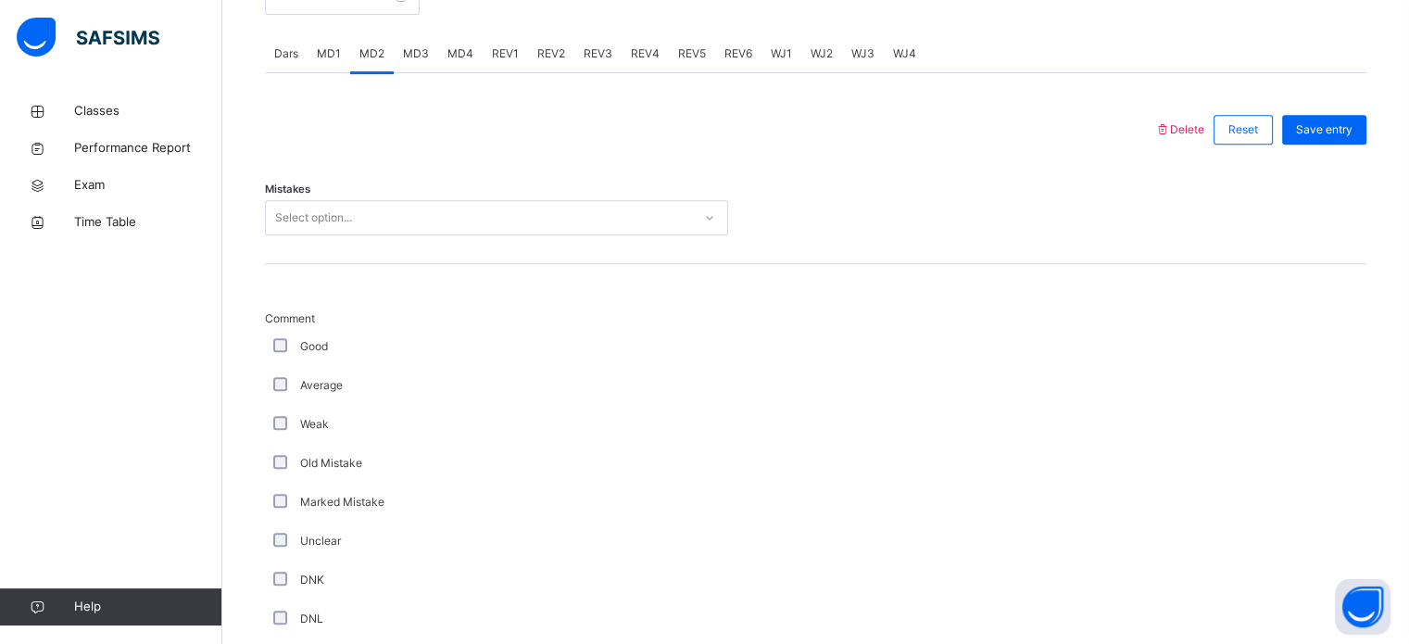
click at [415, 53] on span "MD3" at bounding box center [416, 53] width 26 height 17
click at [1239, 121] on div "Reset" at bounding box center [1243, 130] width 59 height 30
click at [1203, 125] on span "Delete" at bounding box center [1179, 129] width 50 height 14
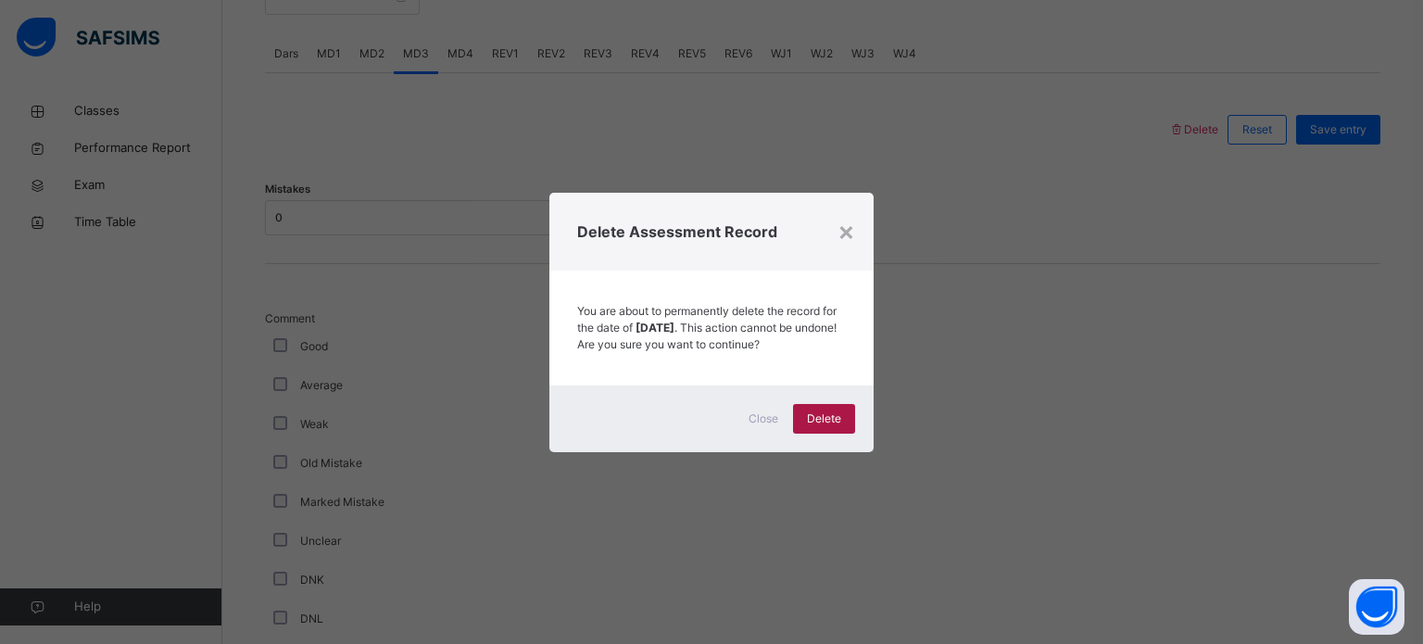
click at [825, 424] on span "Delete" at bounding box center [824, 418] width 34 height 17
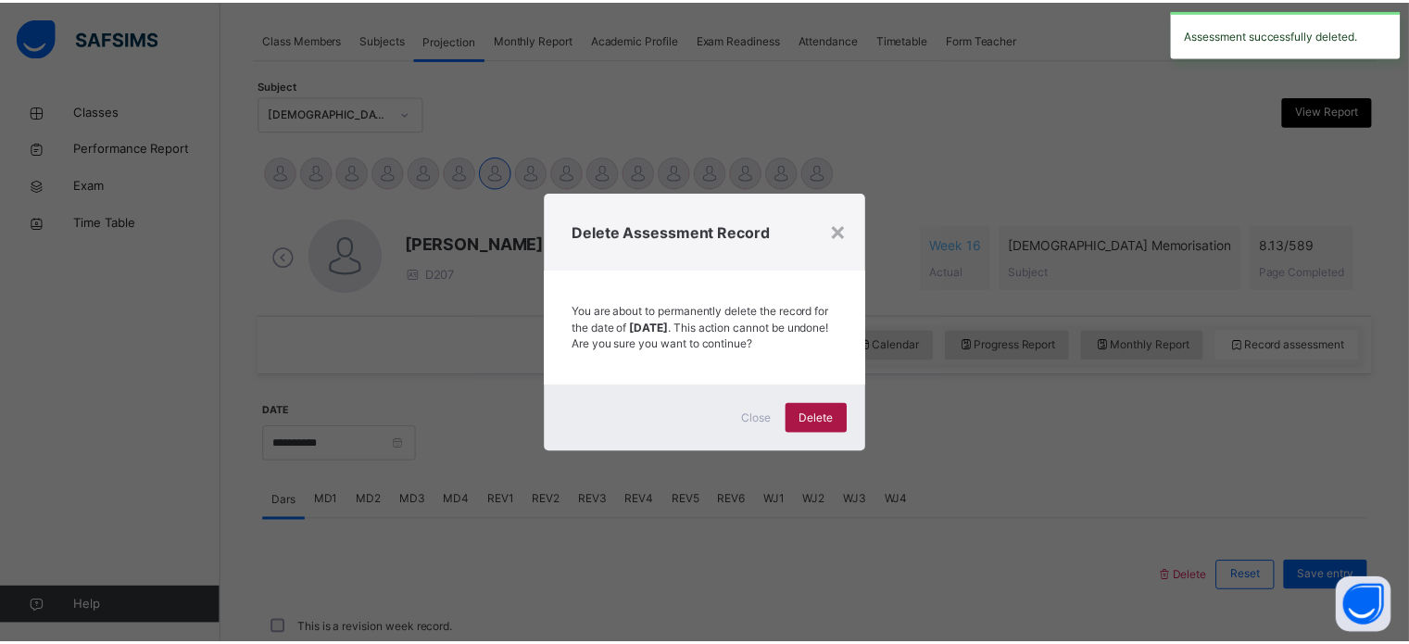
scroll to position [747, 0]
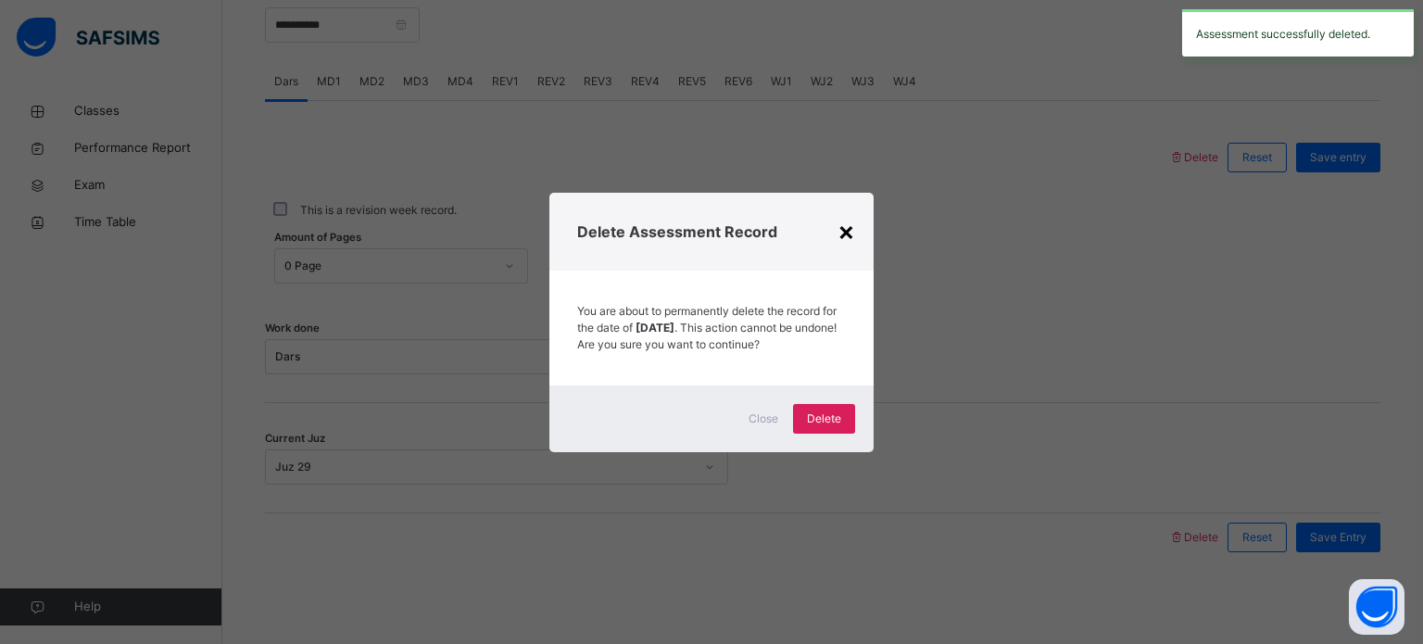
click at [850, 217] on div "×" at bounding box center [847, 230] width 18 height 39
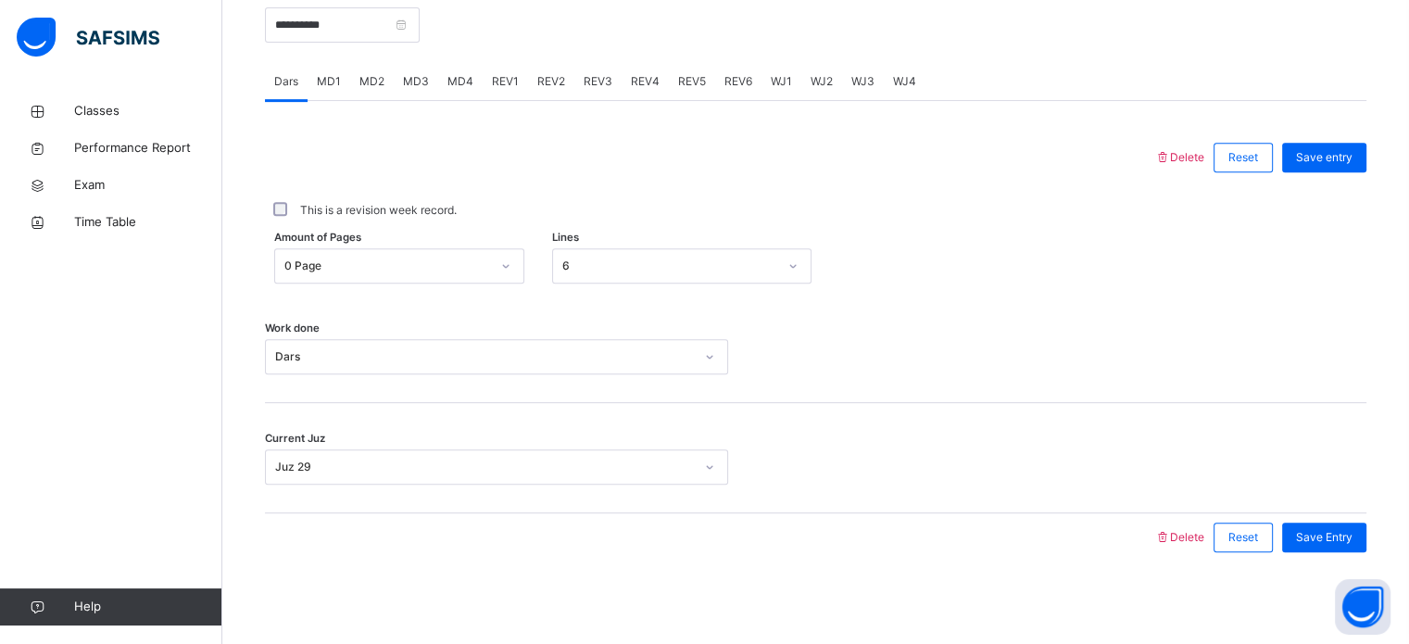
click at [415, 91] on div "MD3" at bounding box center [416, 81] width 44 height 37
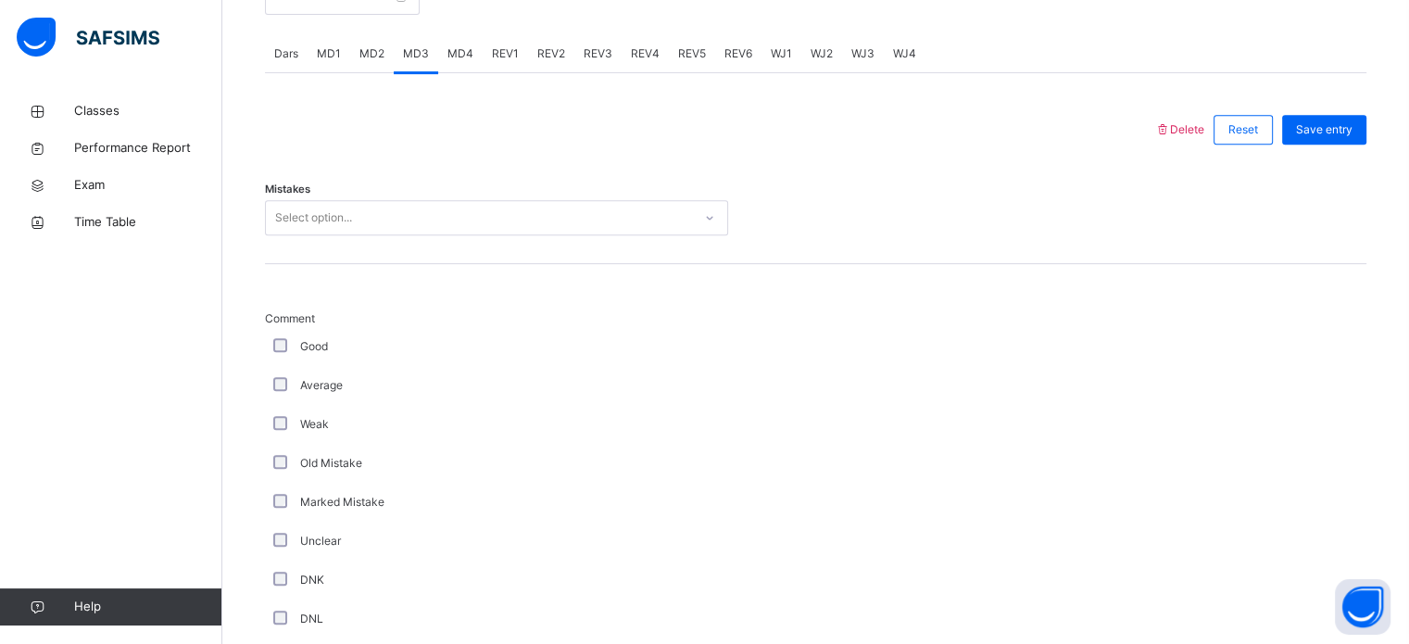
click at [382, 54] on span "MD2" at bounding box center [371, 53] width 25 height 17
click at [356, 217] on div "Select option..." at bounding box center [479, 218] width 426 height 29
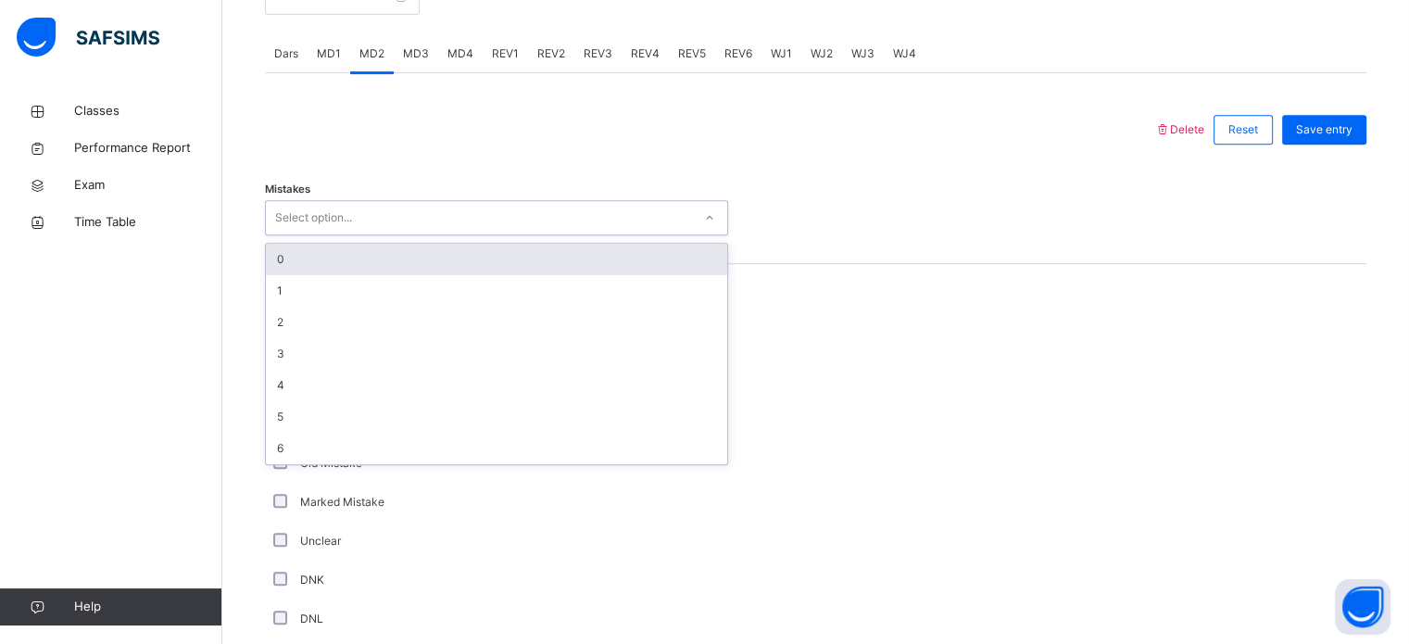
type input "*"
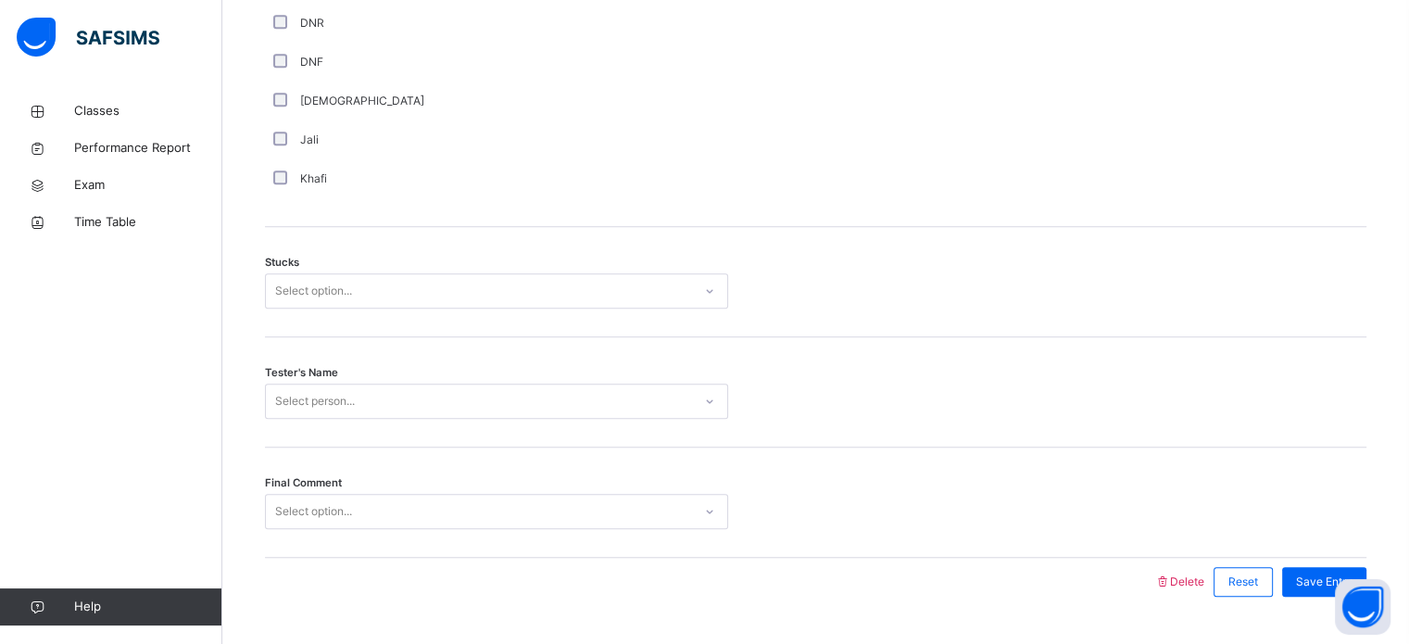
scroll to position [1453, 0]
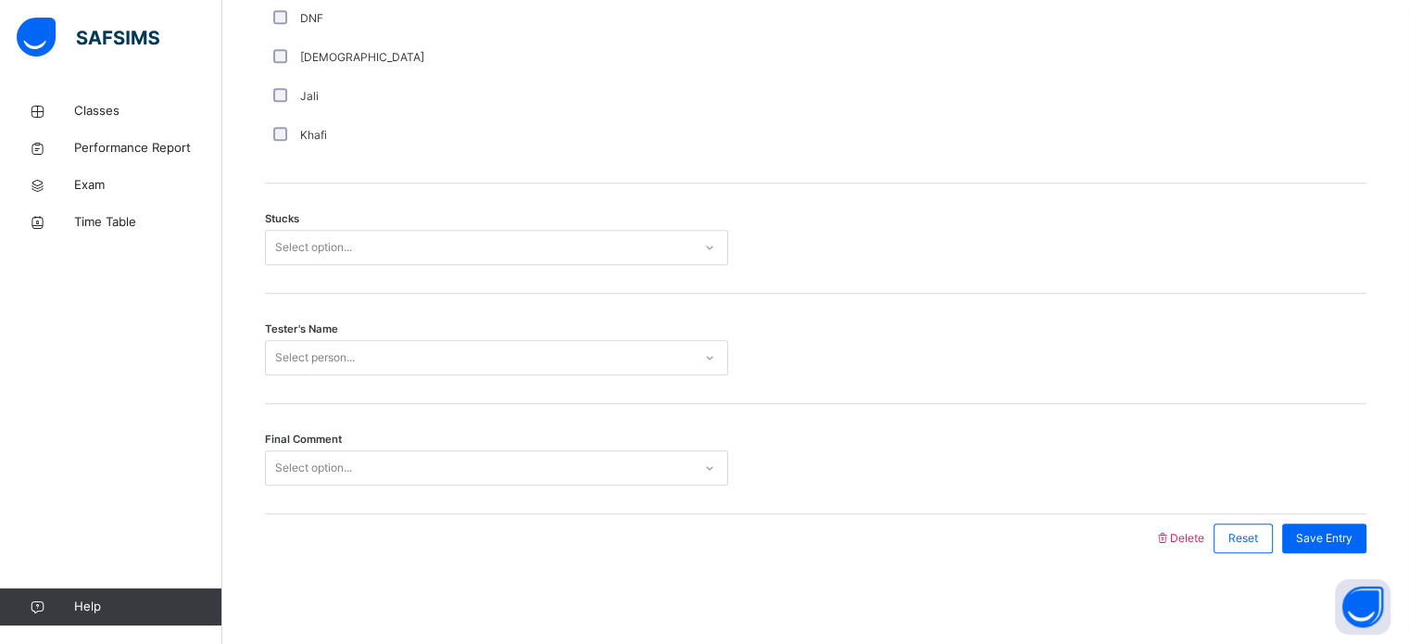
click at [311, 246] on div "Select option..." at bounding box center [313, 247] width 77 height 35
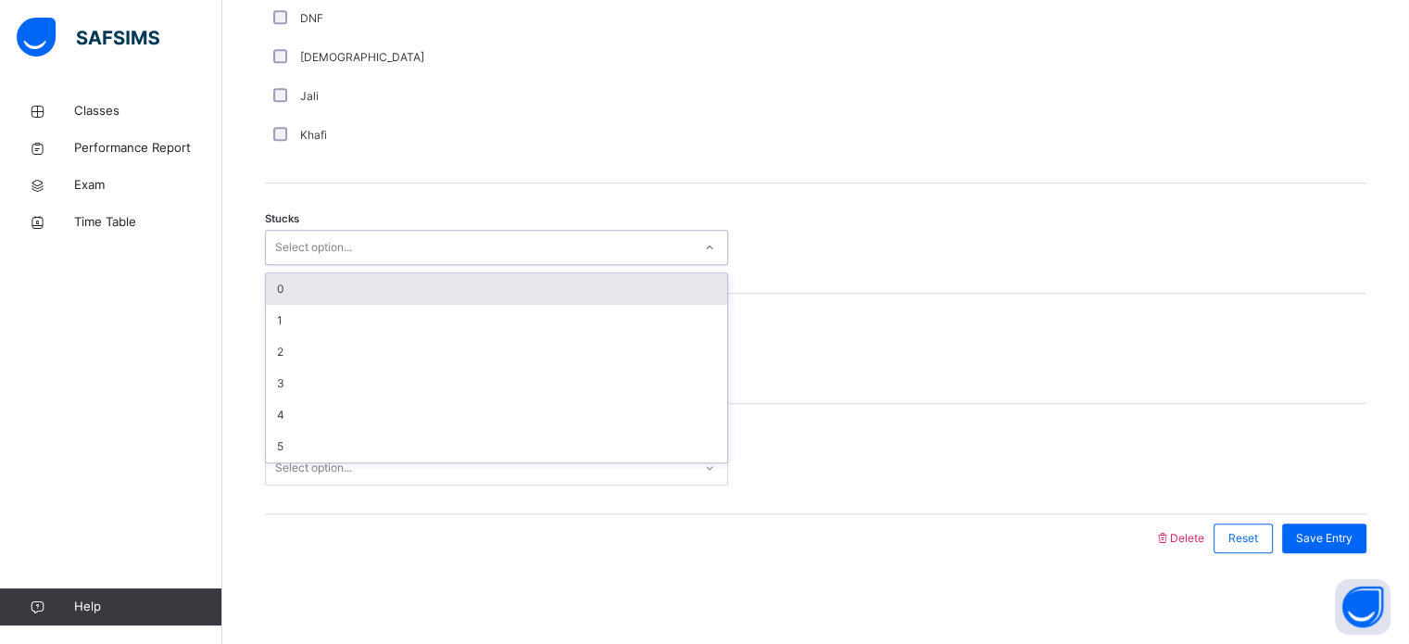
type input "*"
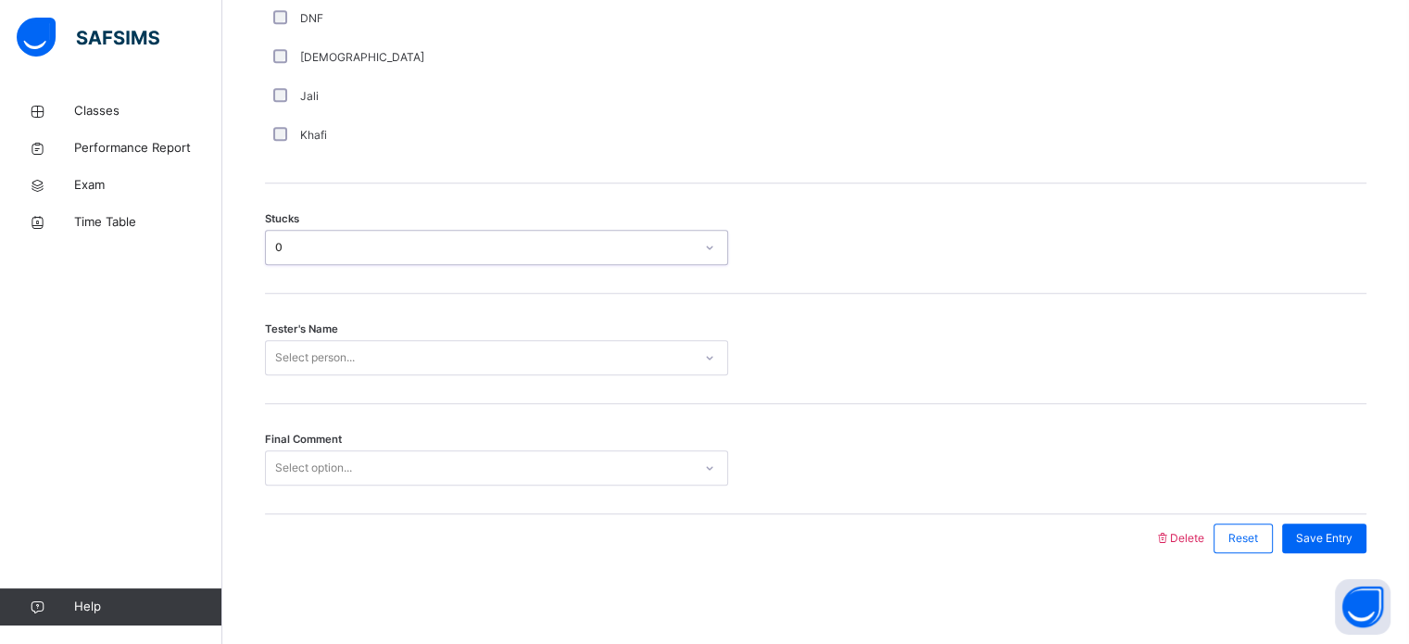
click at [346, 362] on div "Select person..." at bounding box center [315, 357] width 80 height 35
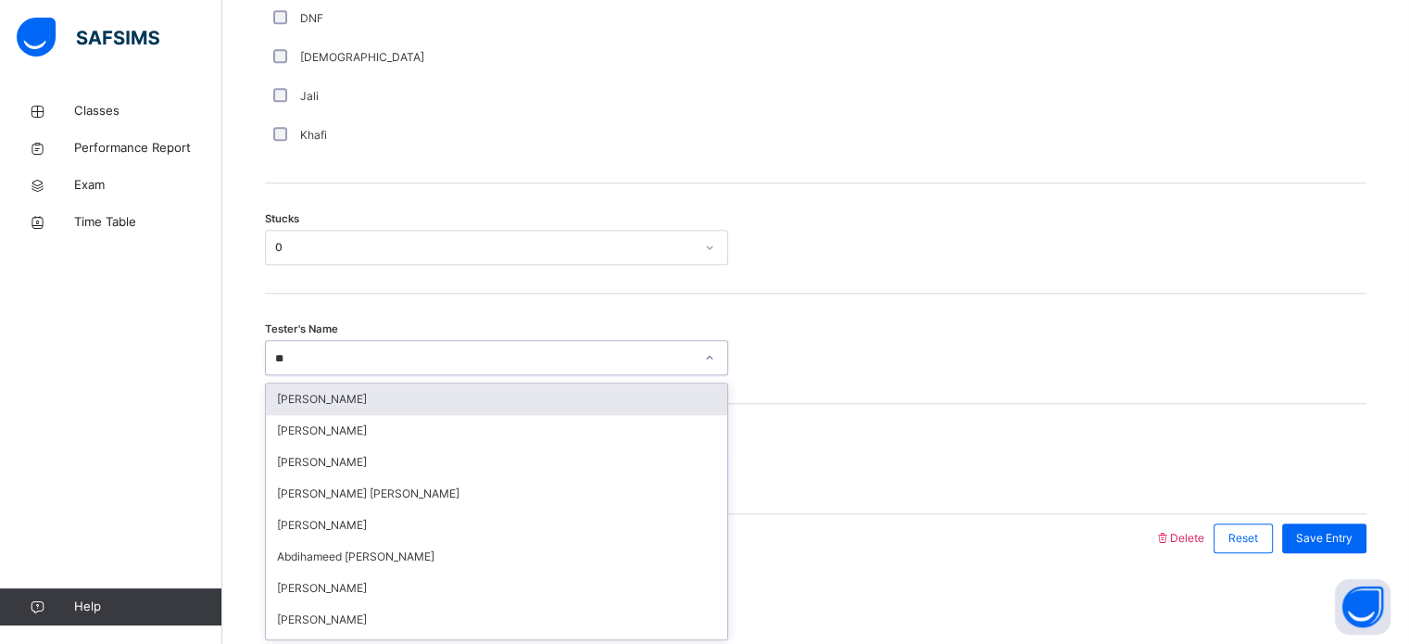
type input "***"
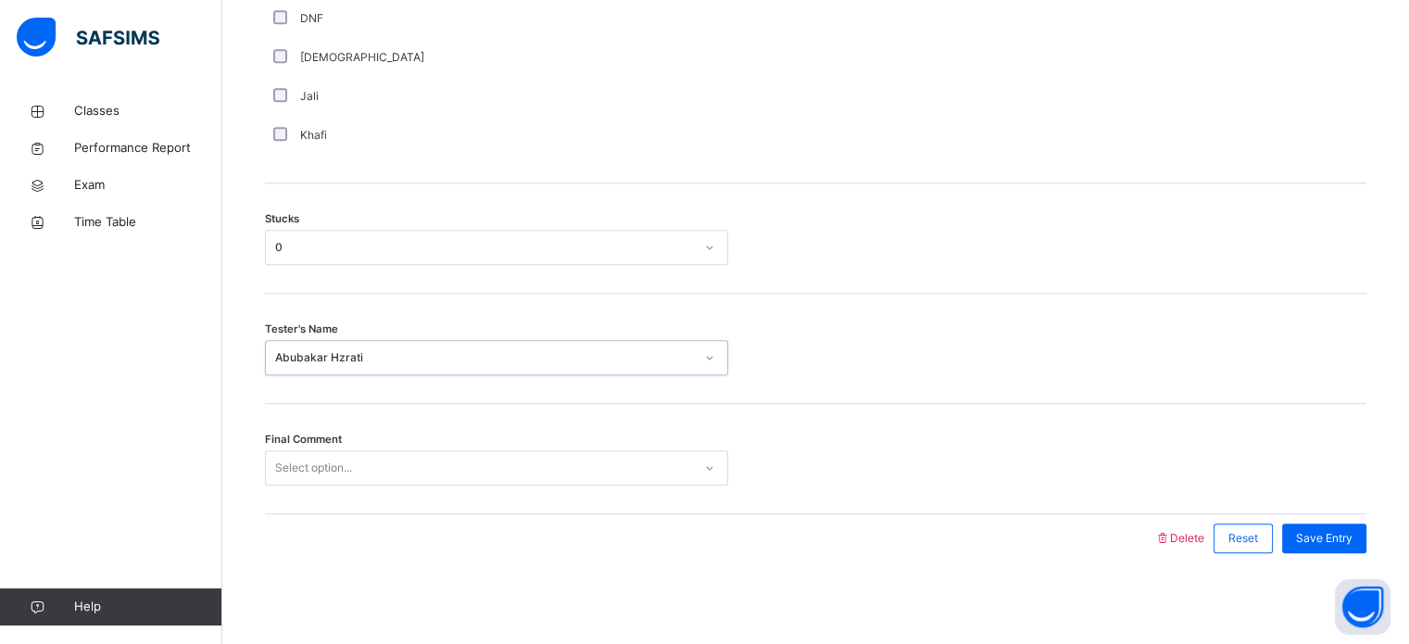
click at [348, 472] on div "Select option..." at bounding box center [313, 467] width 77 height 35
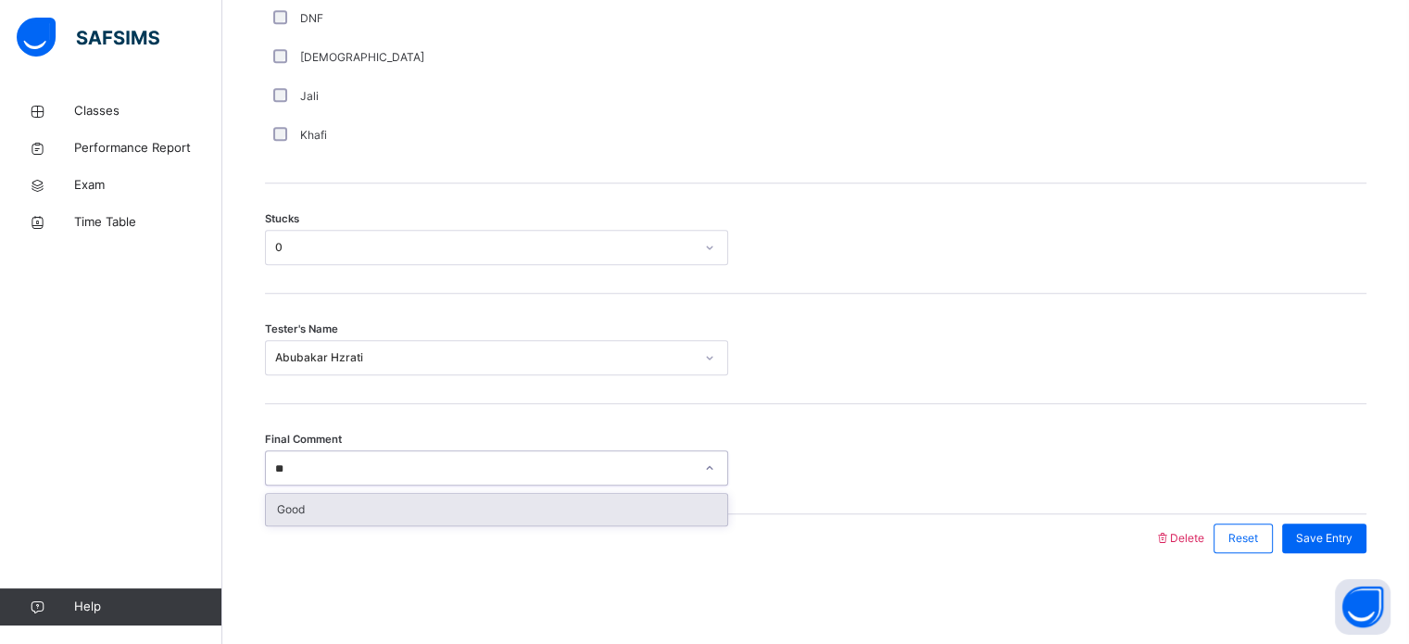
type input "***"
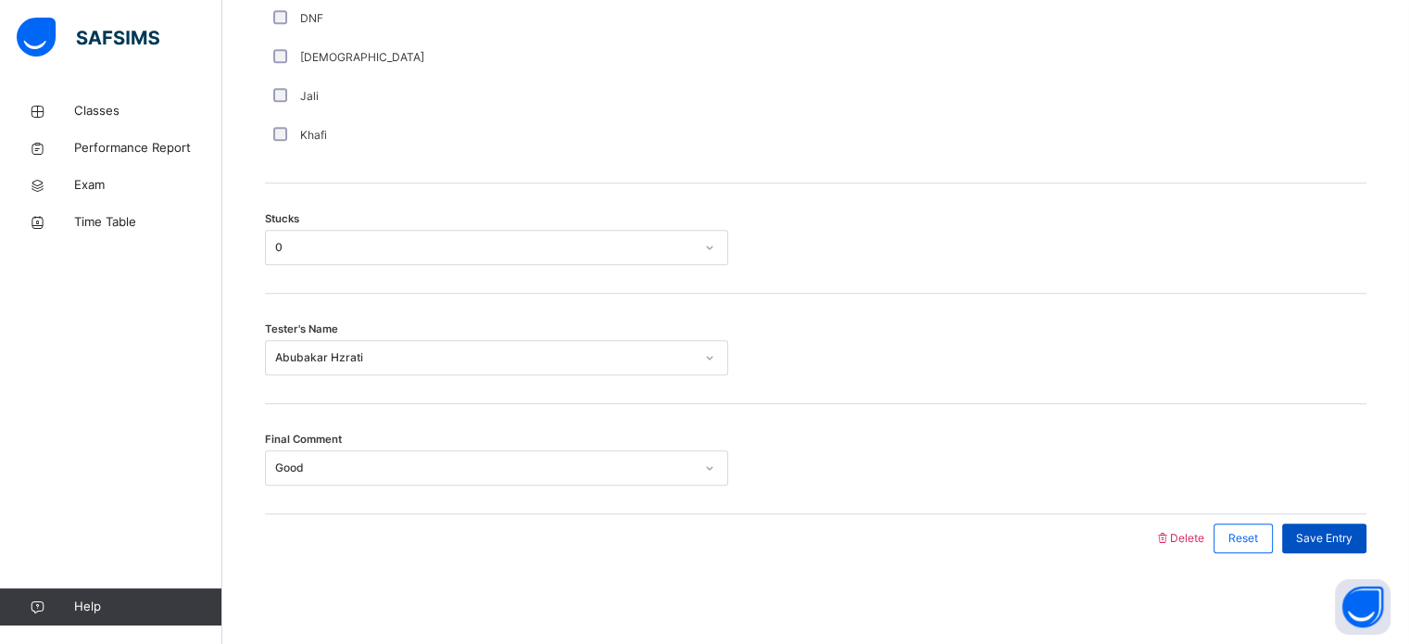
click at [1332, 523] on div "Save Entry" at bounding box center [1324, 538] width 84 height 30
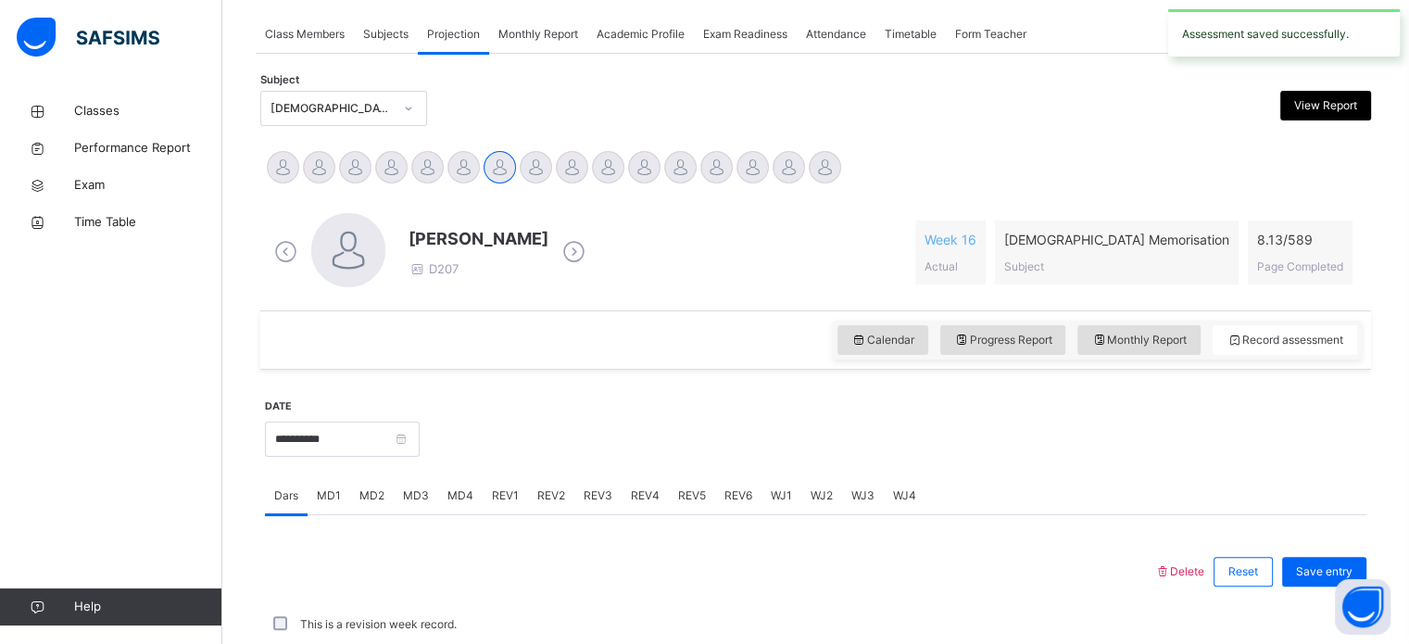
scroll to position [332, 0]
click at [454, 498] on span "MD4" at bounding box center [460, 496] width 26 height 17
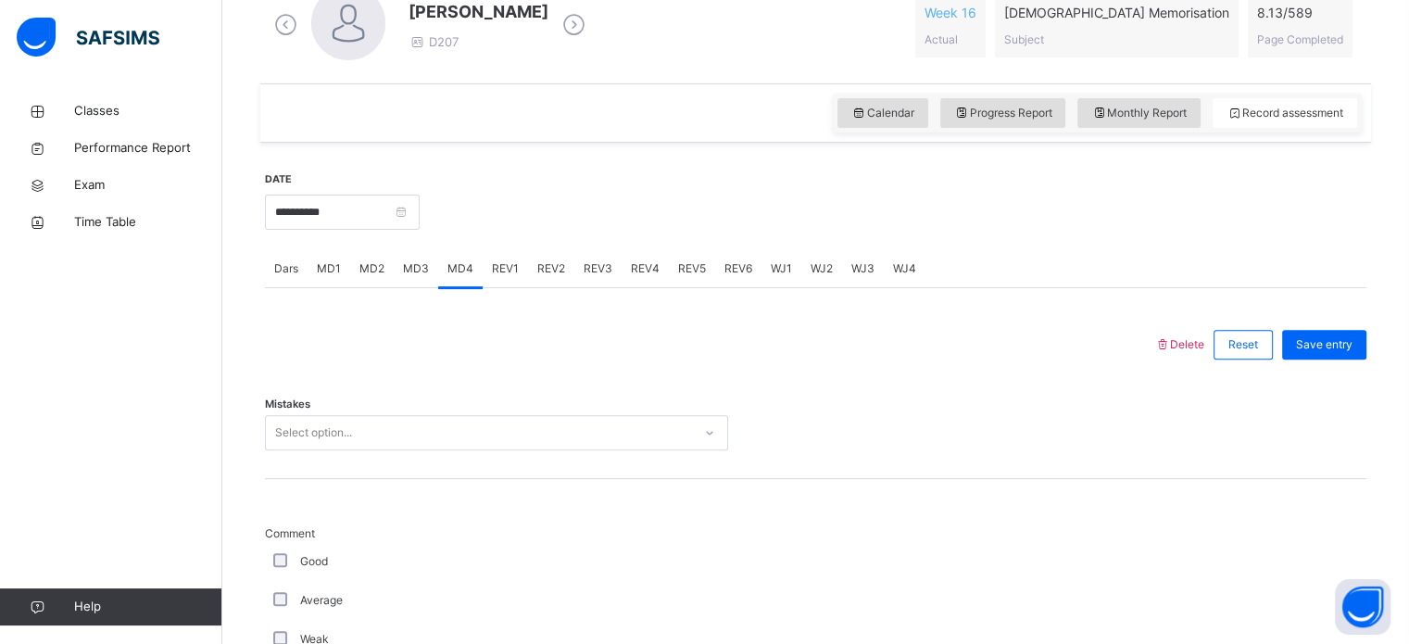
scroll to position [561, 0]
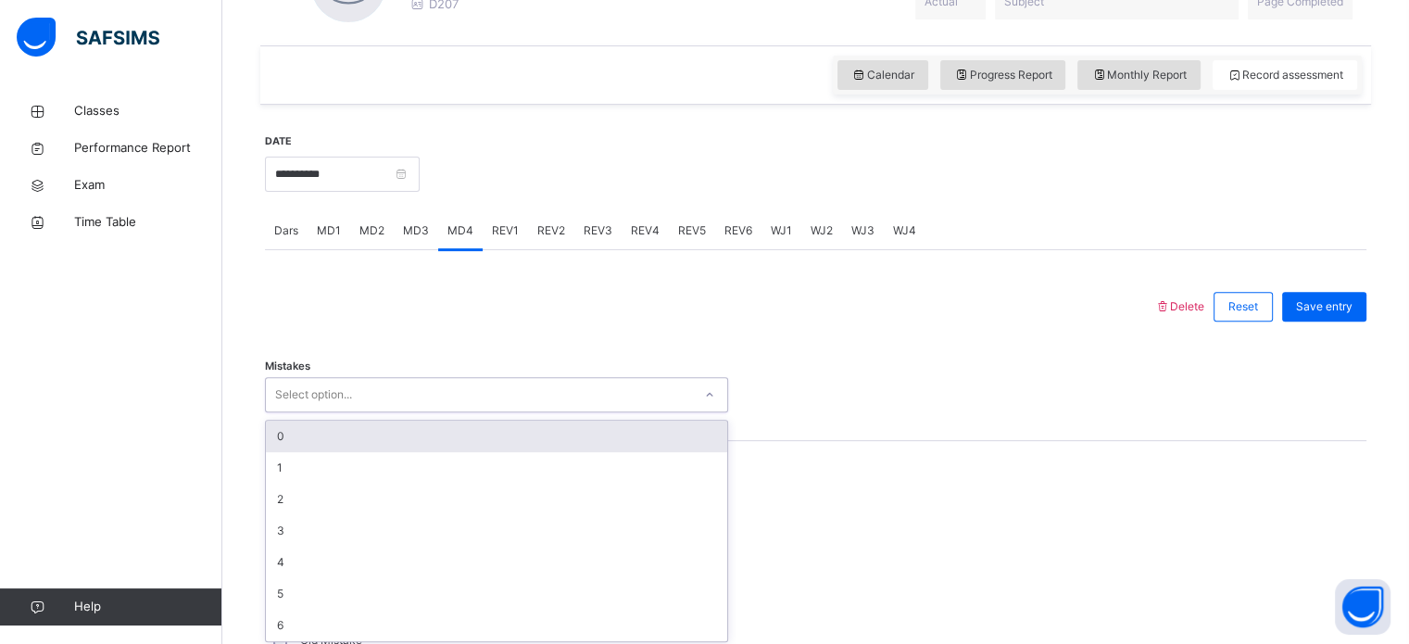
click at [361, 416] on div "Mistakes option 0 focused, 1 of 7. 7 results available. Use Up and Down to choo…" at bounding box center [816, 386] width 1102 height 110
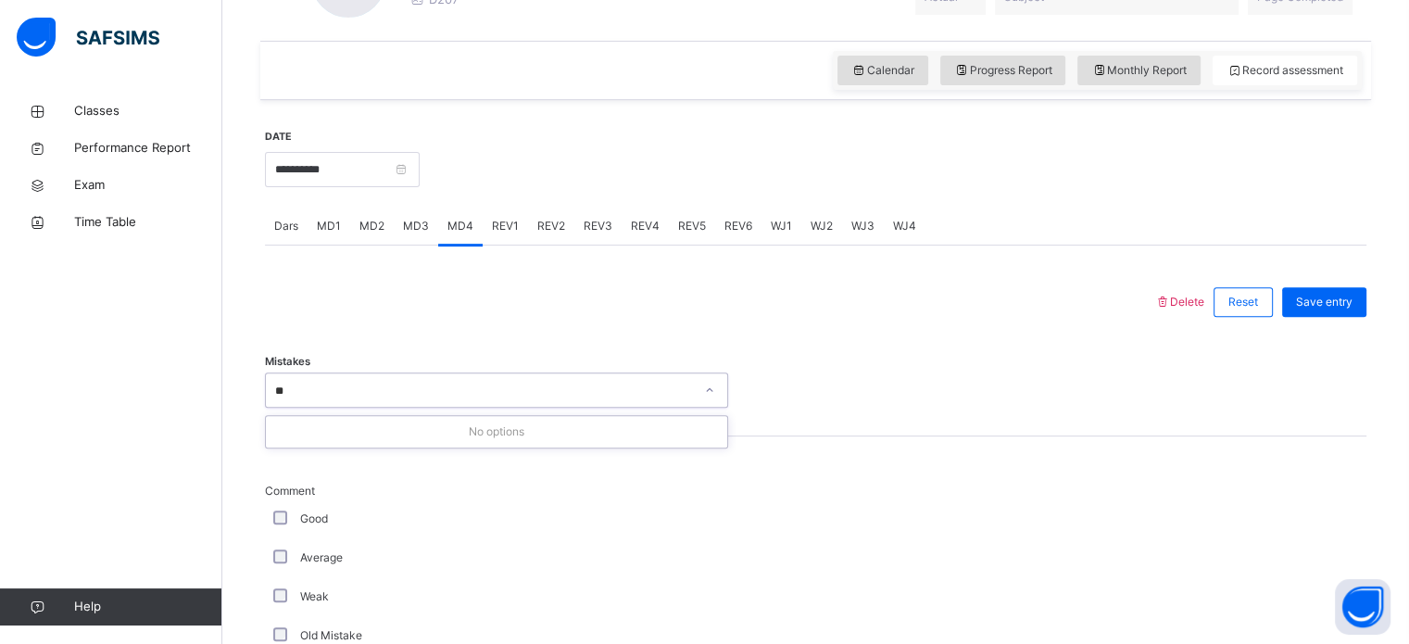
type input "*"
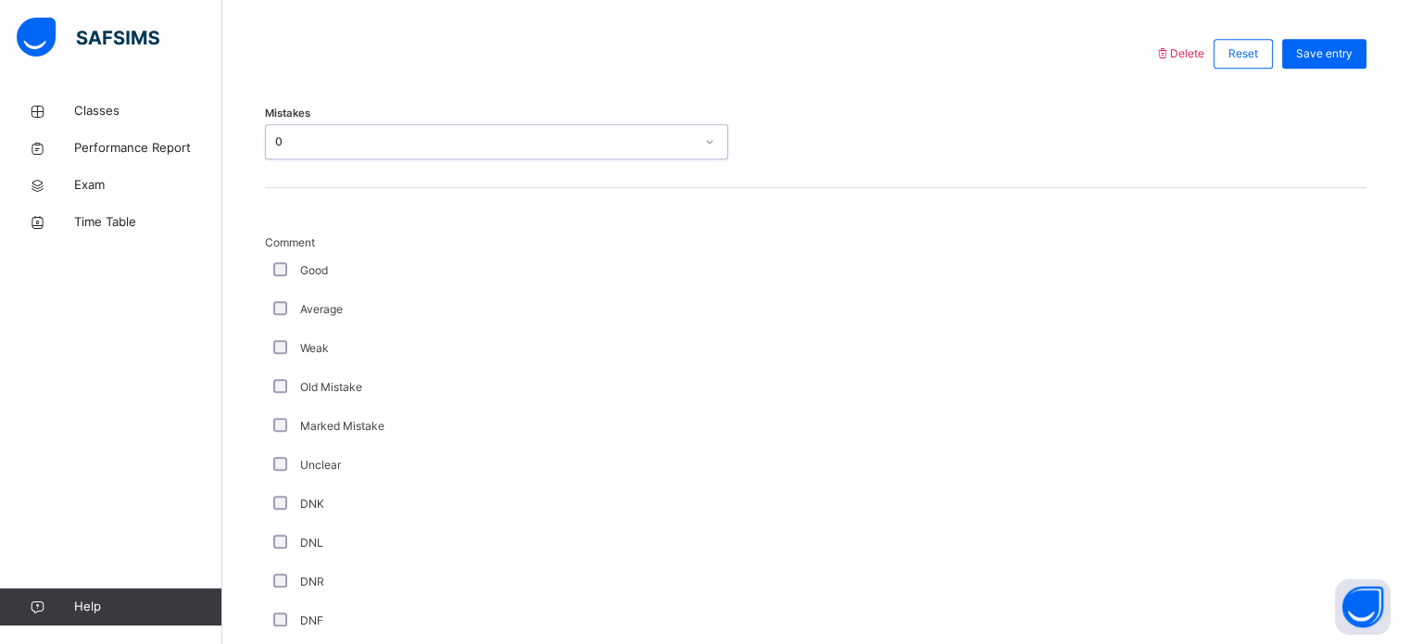
scroll to position [854, 0]
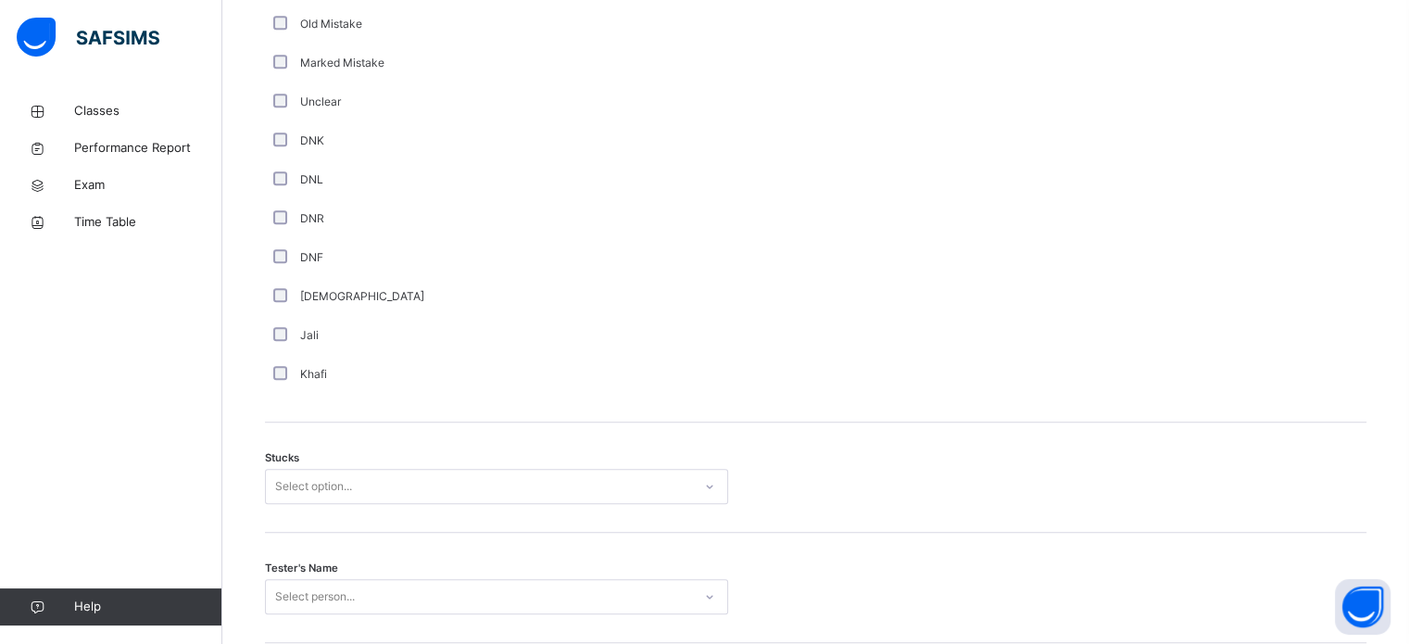
click at [319, 472] on div "Stucks Select option..." at bounding box center [816, 477] width 1102 height 110
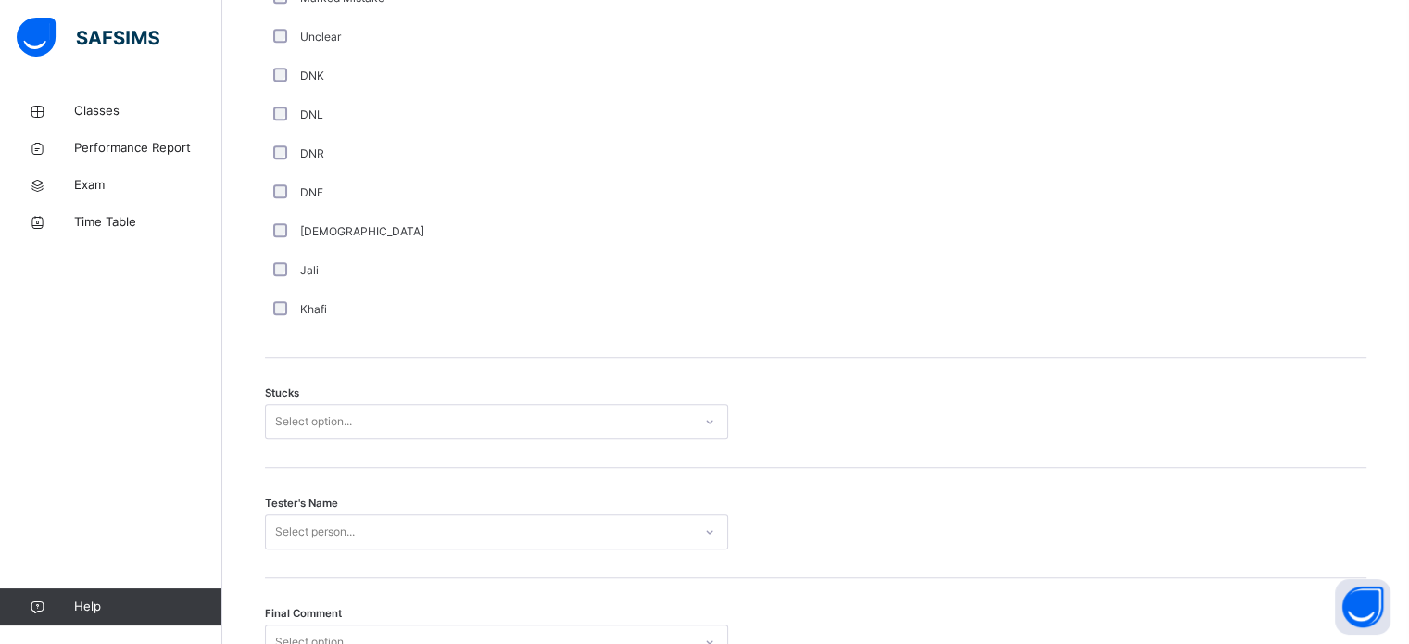
drag, startPoint x: 319, startPoint y: 472, endPoint x: 296, endPoint y: 414, distance: 61.6
click at [296, 414] on div "Select option..." at bounding box center [313, 421] width 77 height 35
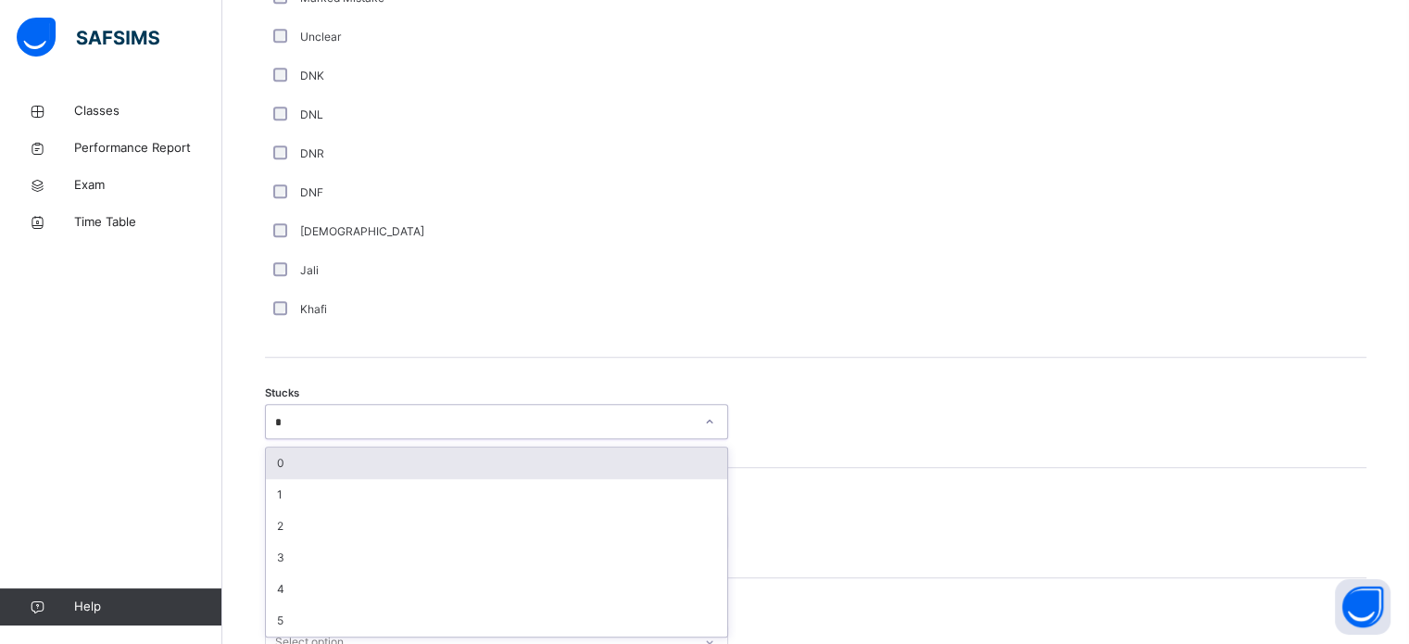
type input "*"
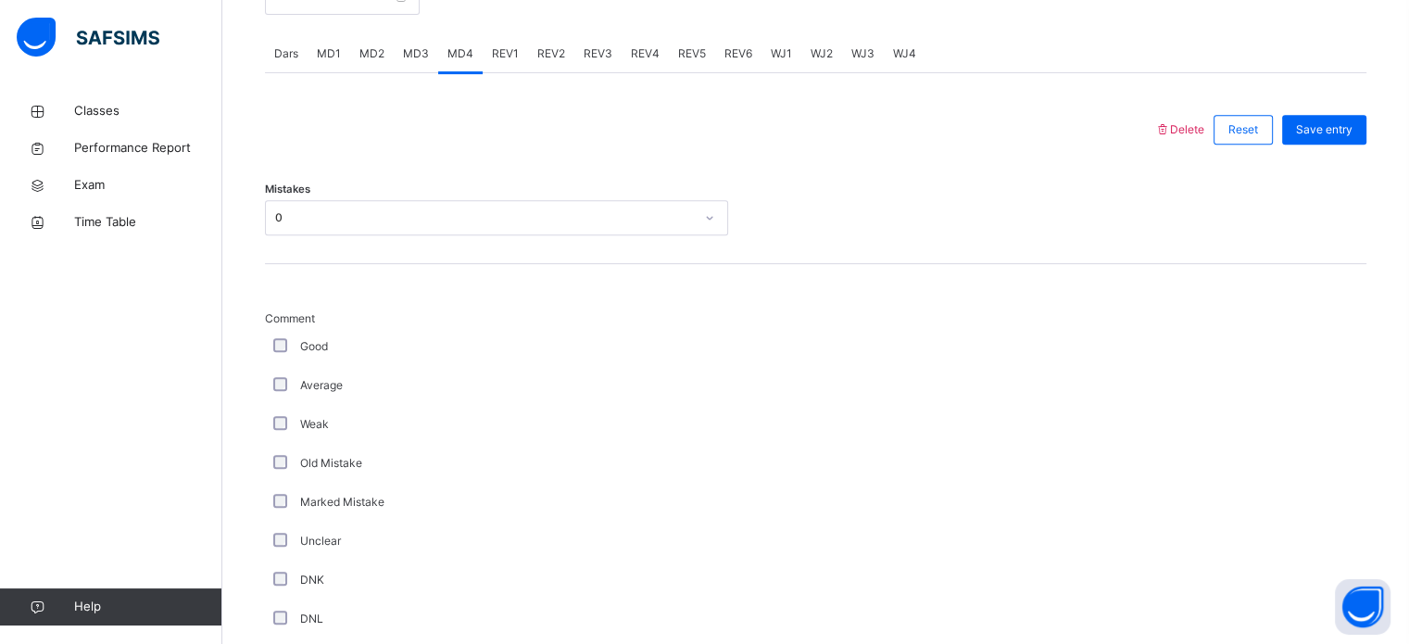
scroll to position [1453, 0]
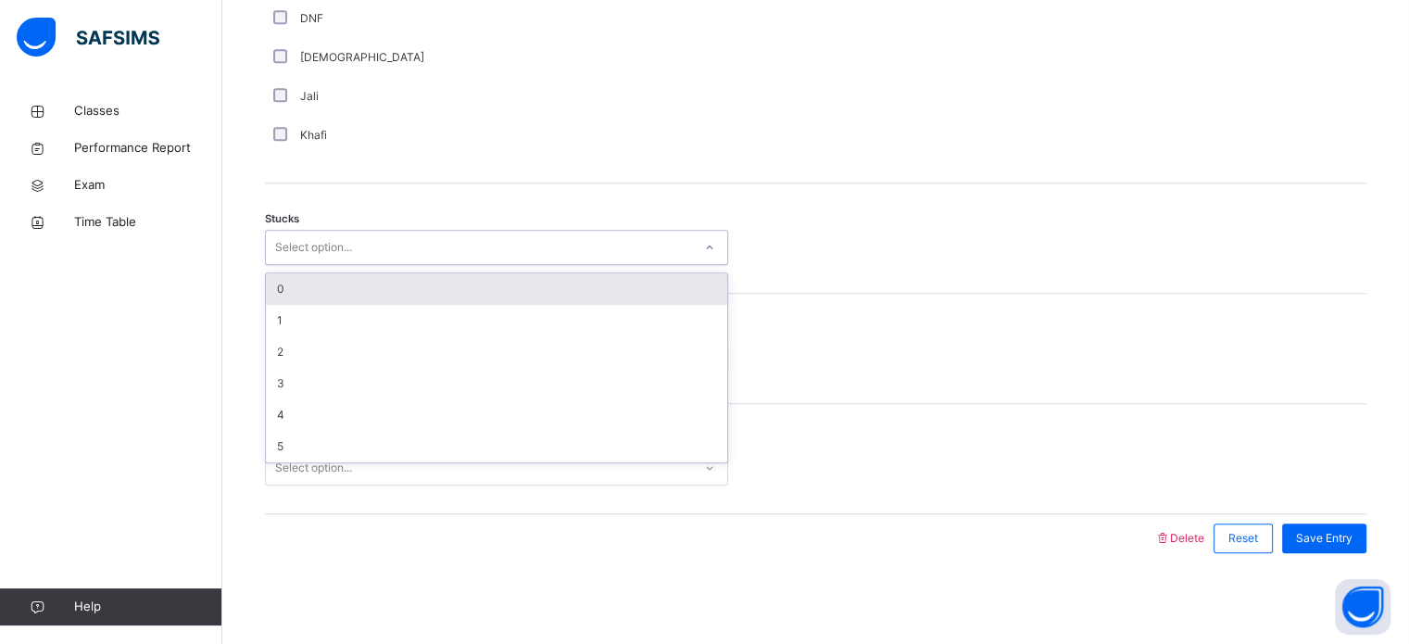
click at [360, 246] on div "Select option..." at bounding box center [479, 247] width 426 height 29
type input "*"
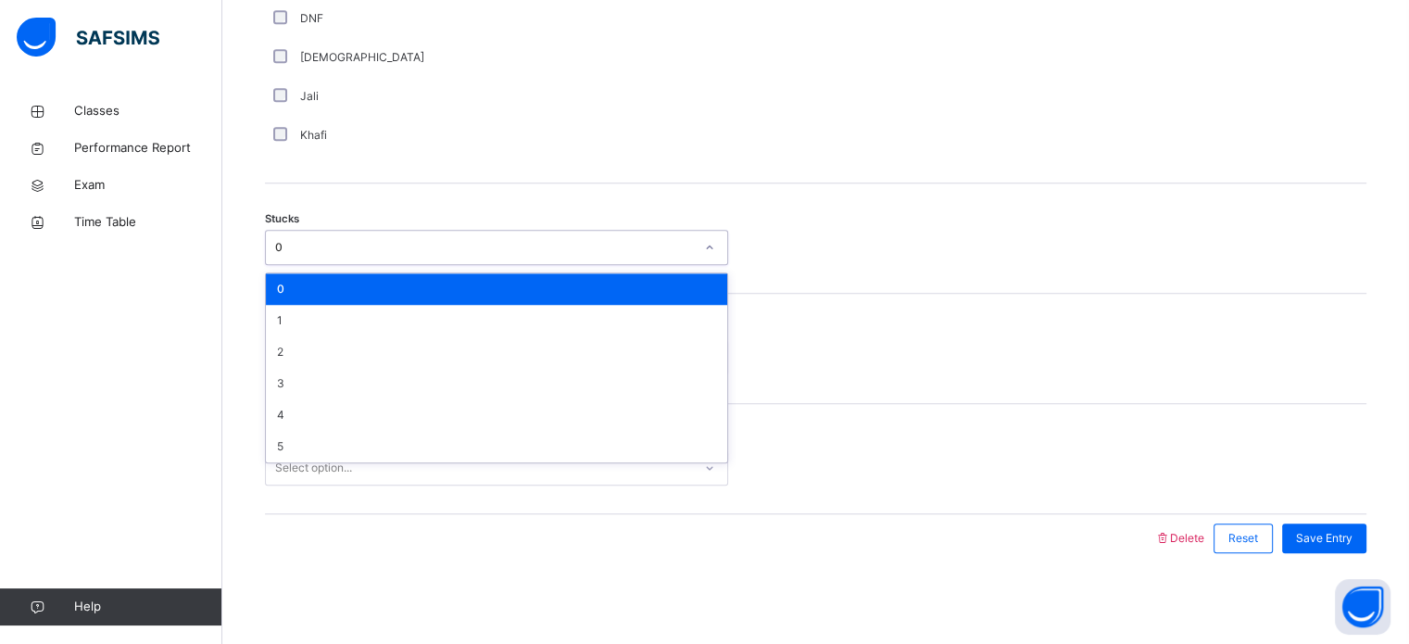
click at [360, 246] on div "0" at bounding box center [484, 247] width 419 height 17
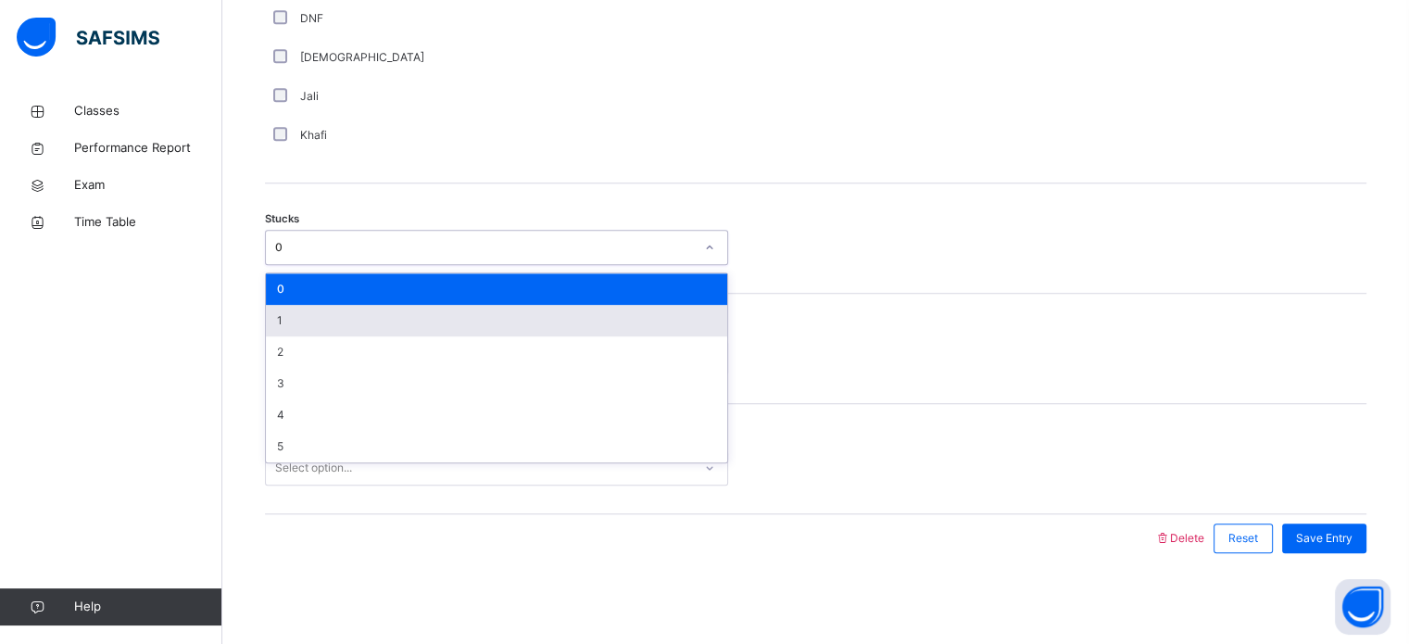
type input "*"
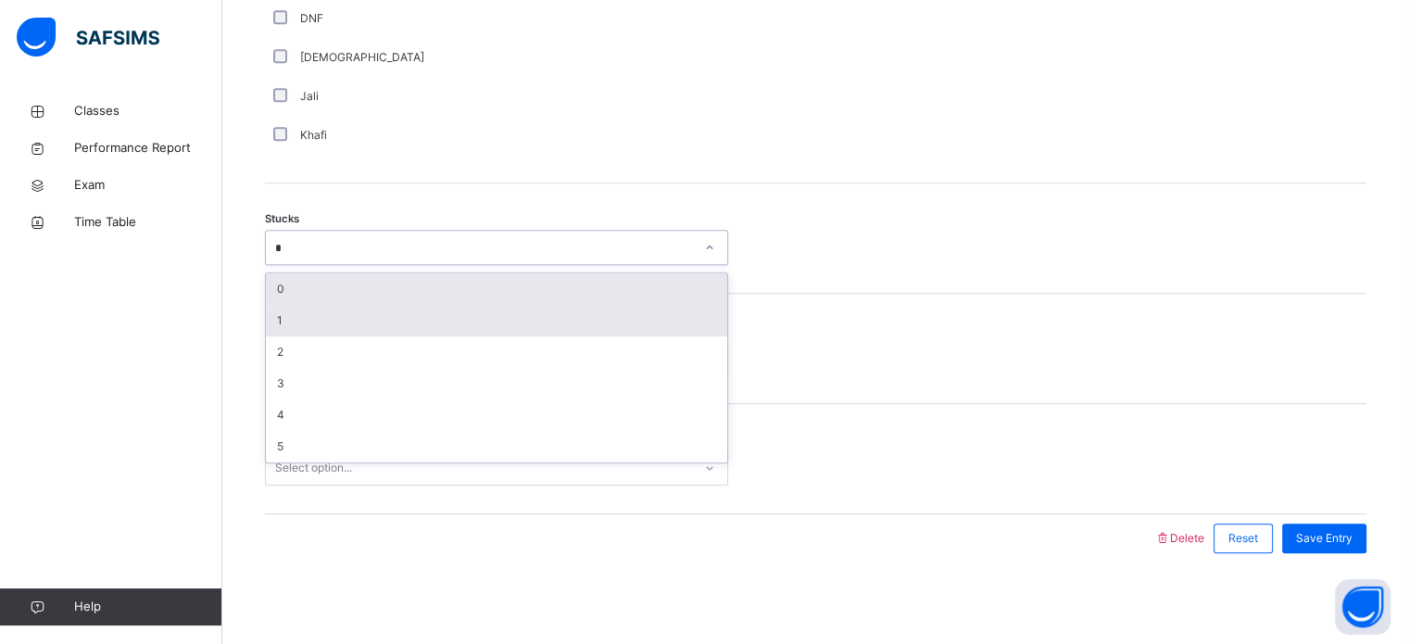
click at [311, 307] on div "1" at bounding box center [496, 320] width 461 height 31
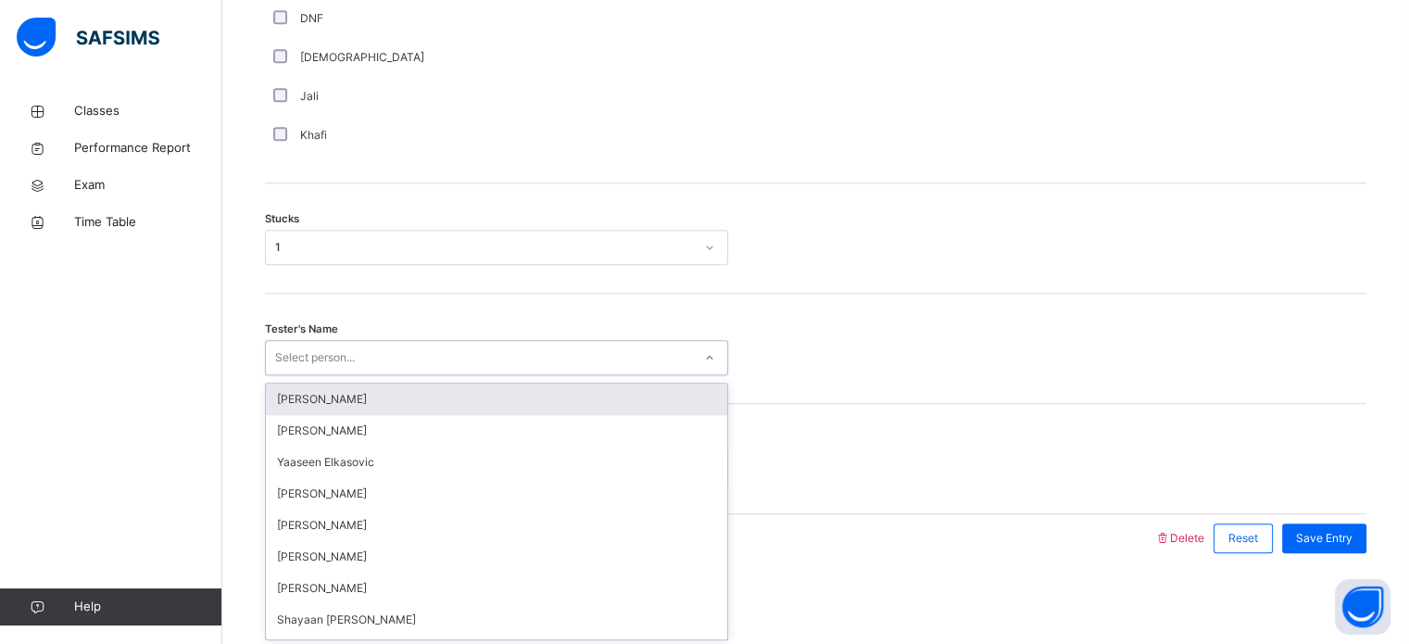
click at [318, 345] on div "Select person..." at bounding box center [315, 357] width 80 height 35
type input "***"
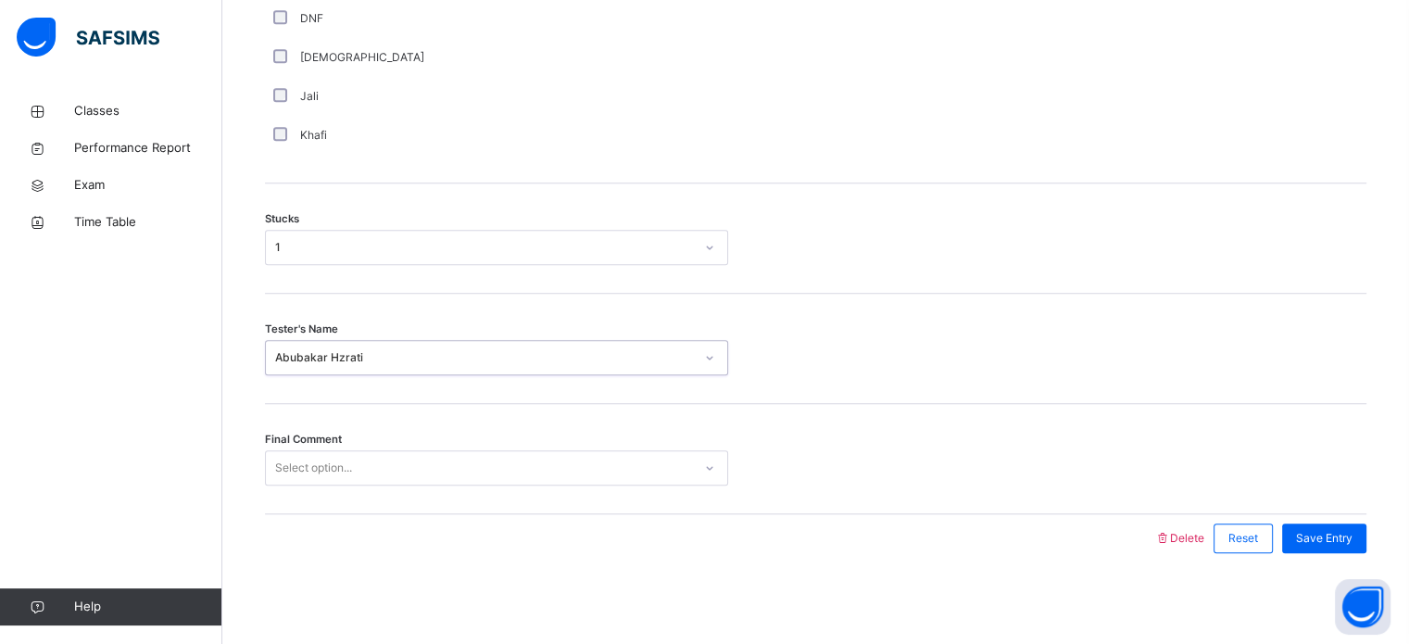
click at [317, 466] on div "Select option..." at bounding box center [313, 467] width 77 height 35
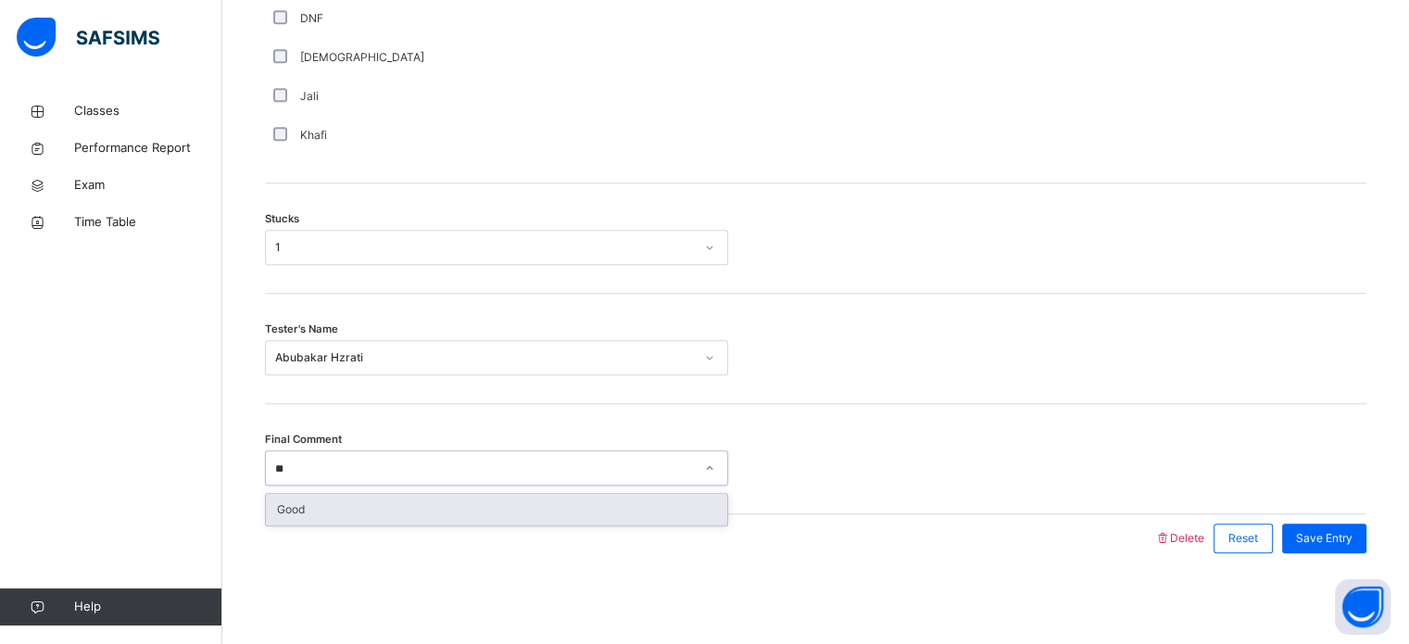
type input "***"
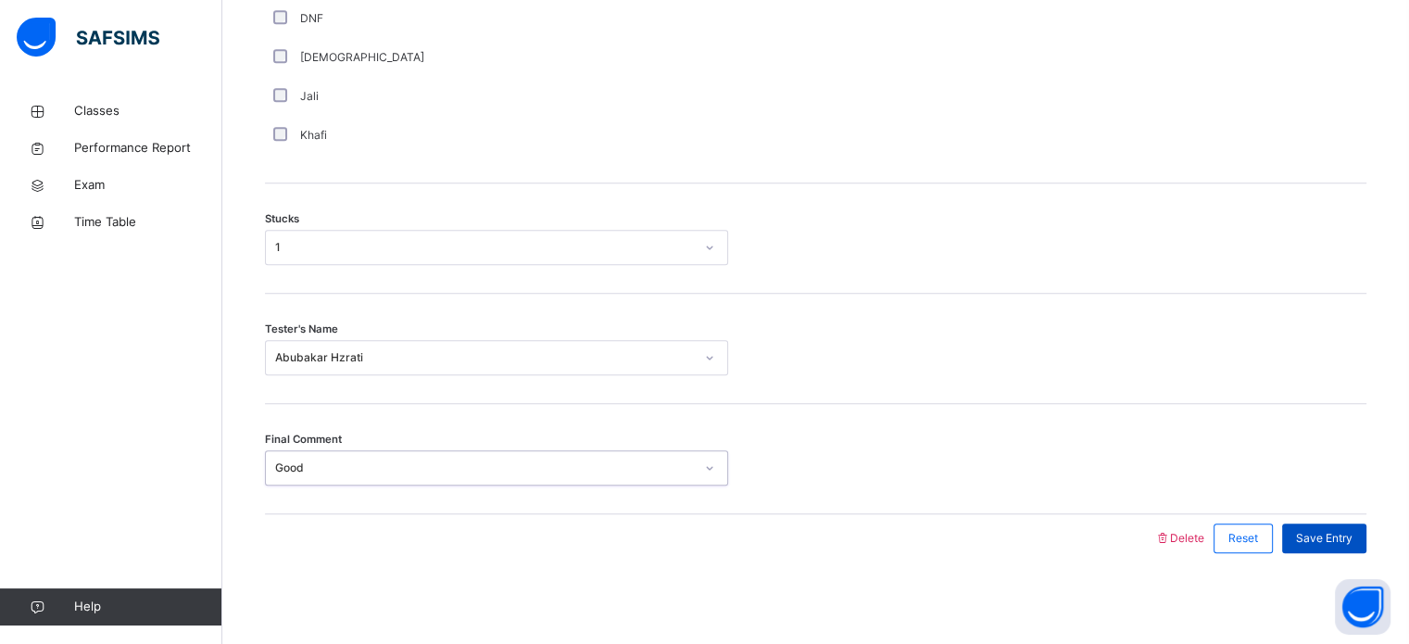
click at [1348, 536] on span "Save Entry" at bounding box center [1324, 538] width 57 height 17
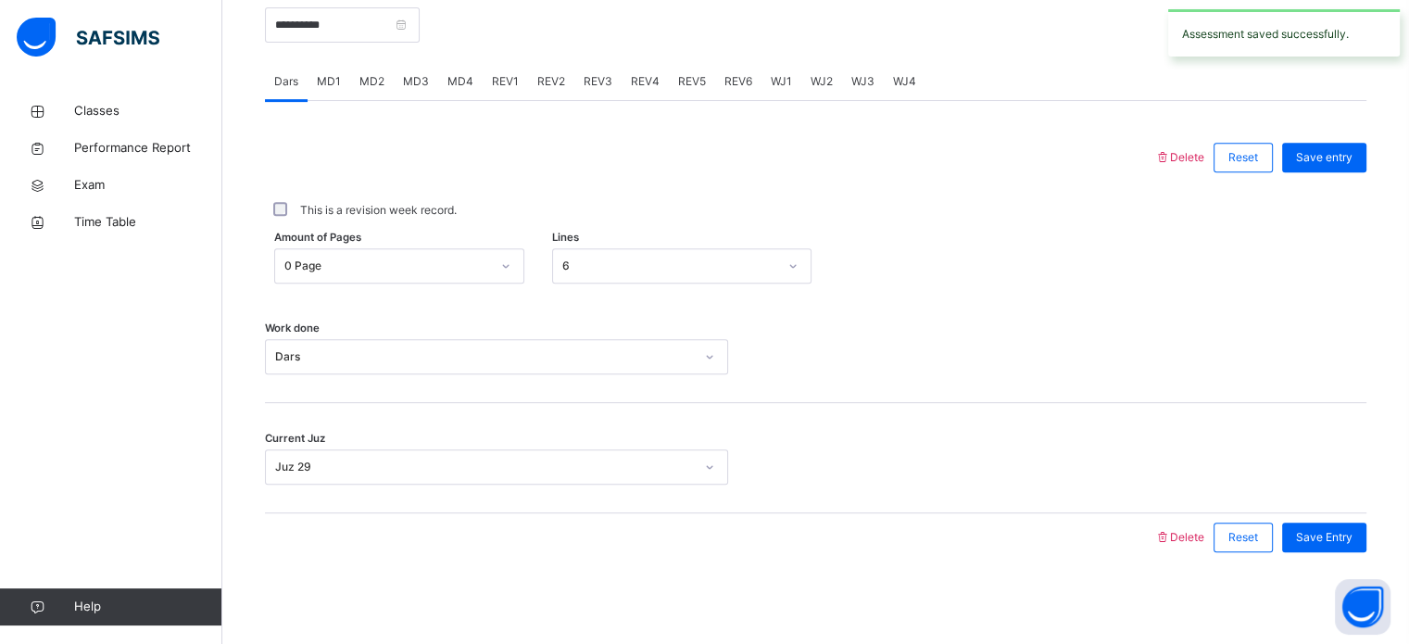
scroll to position [734, 0]
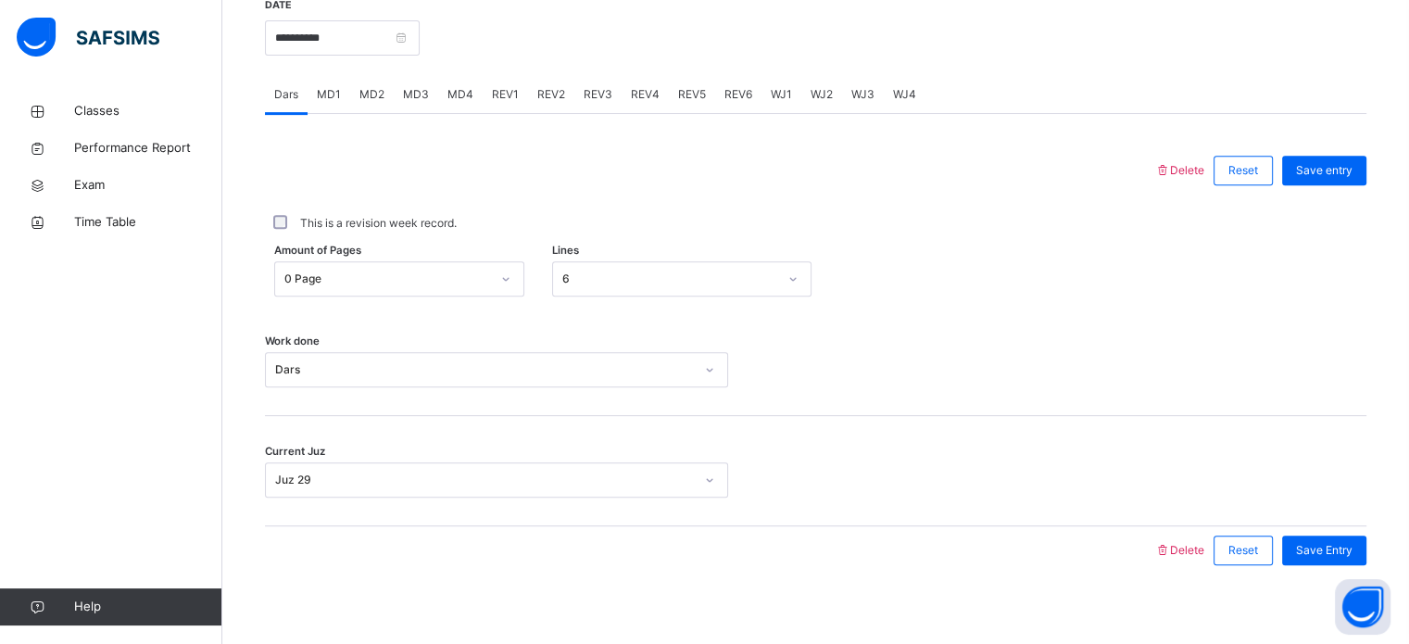
click at [456, 99] on span "MD4" at bounding box center [460, 94] width 26 height 17
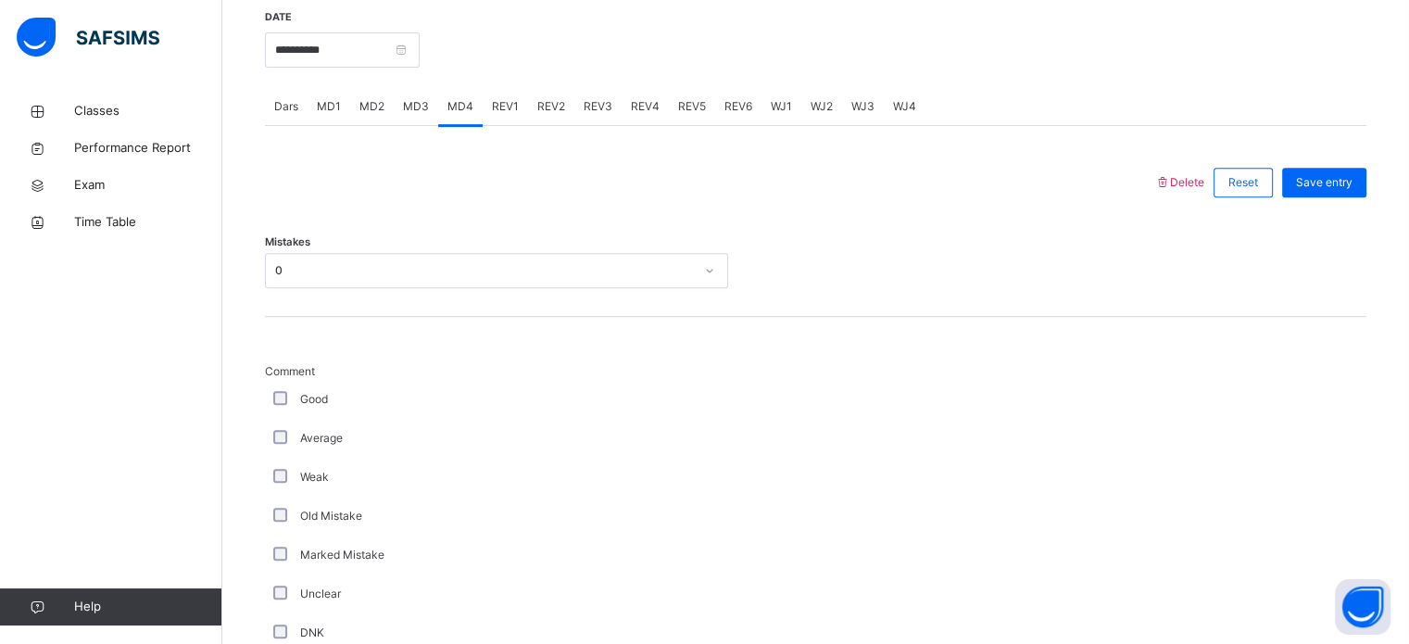
scroll to position [730, 0]
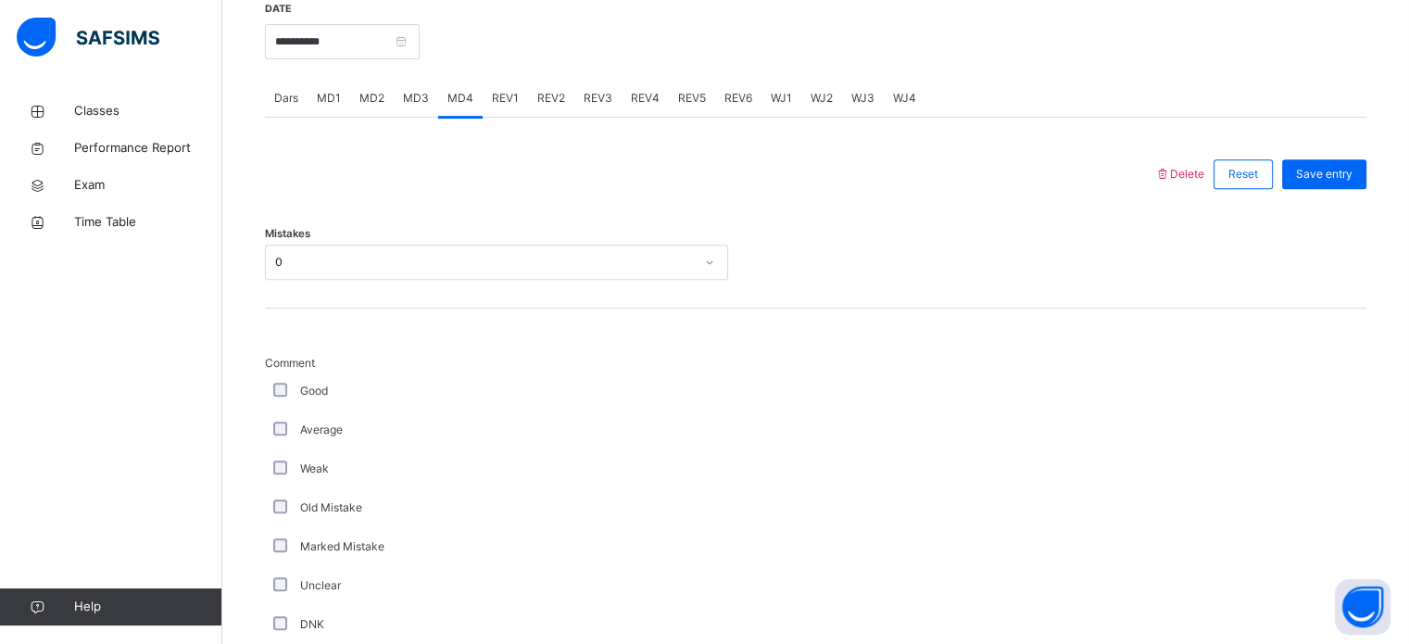
click at [284, 95] on span "Dars" at bounding box center [286, 98] width 24 height 17
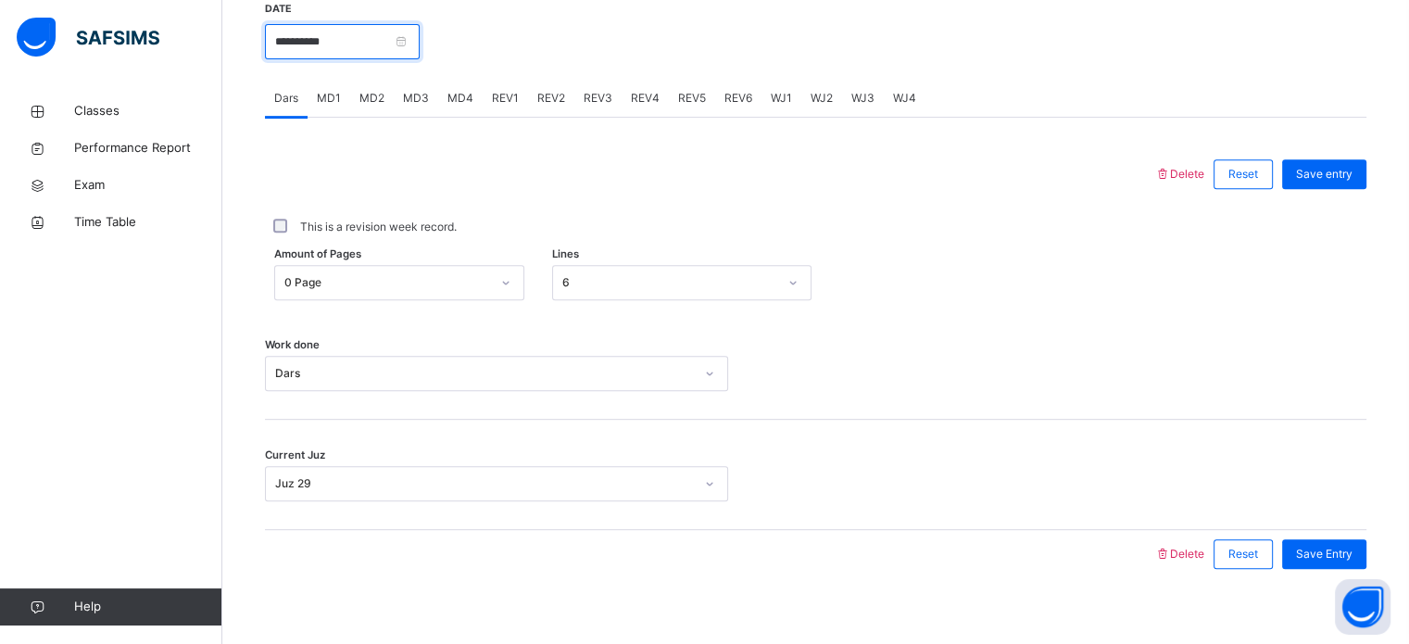
drag, startPoint x: 322, startPoint y: 33, endPoint x: 285, endPoint y: 32, distance: 37.1
click at [285, 32] on input "**********" at bounding box center [342, 41] width 155 height 35
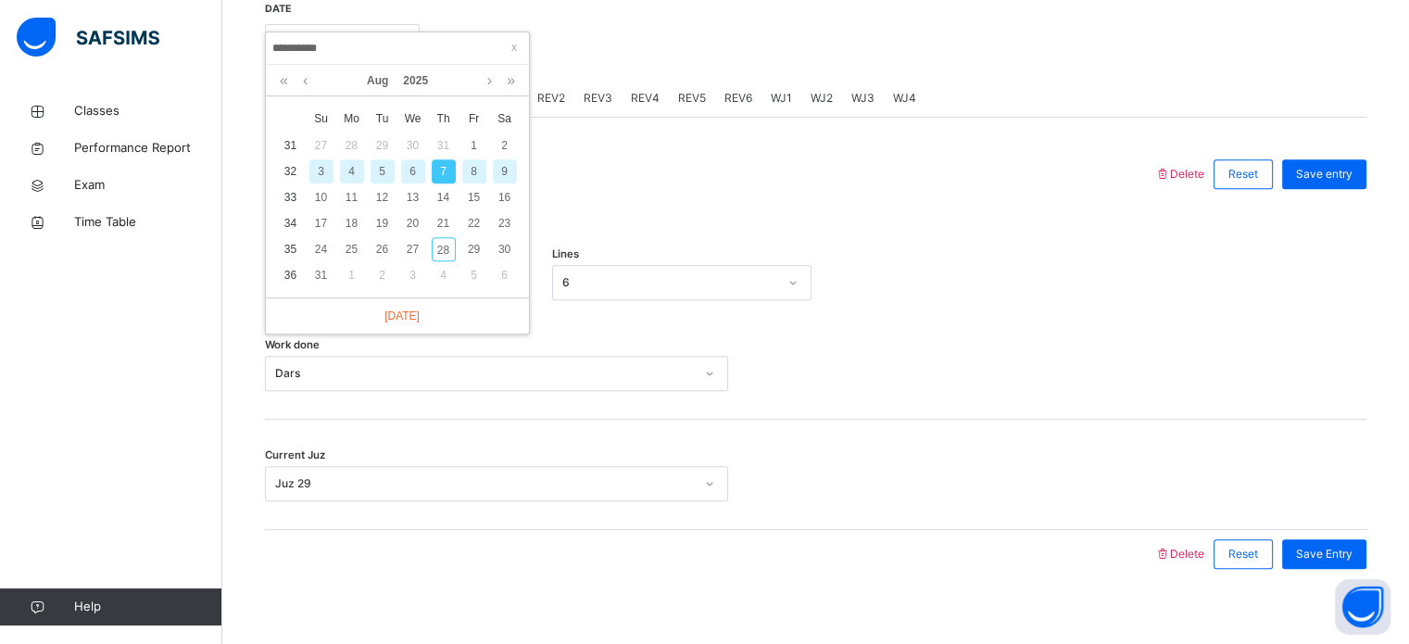
click at [511, 173] on div "9" at bounding box center [505, 171] width 24 height 24
type input "**********"
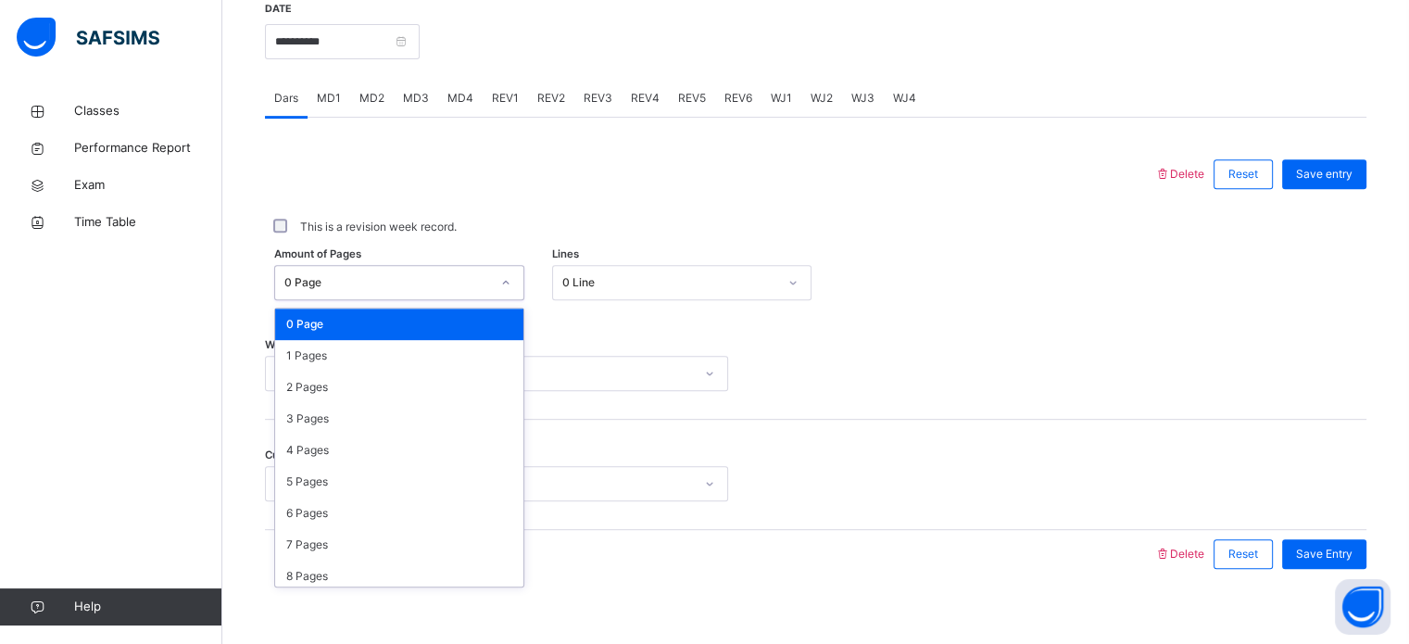
click at [425, 283] on div "0 Page" at bounding box center [387, 282] width 206 height 17
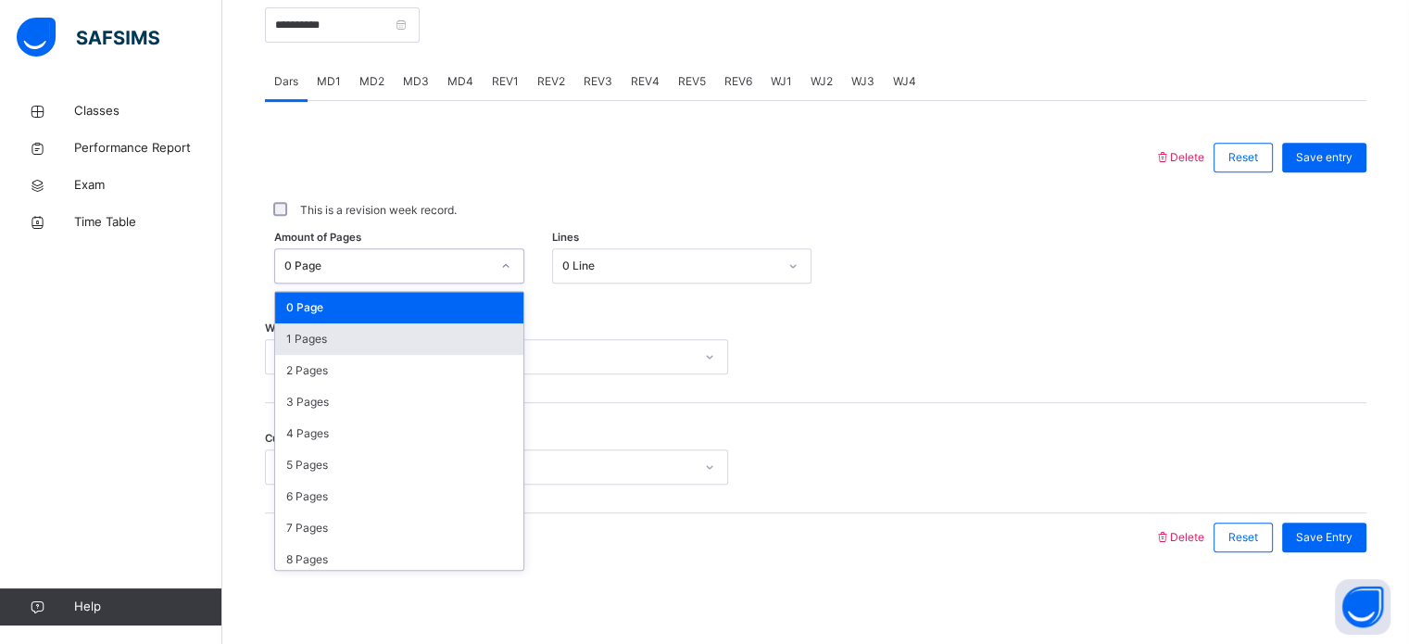
click at [697, 360] on div at bounding box center [709, 357] width 31 height 30
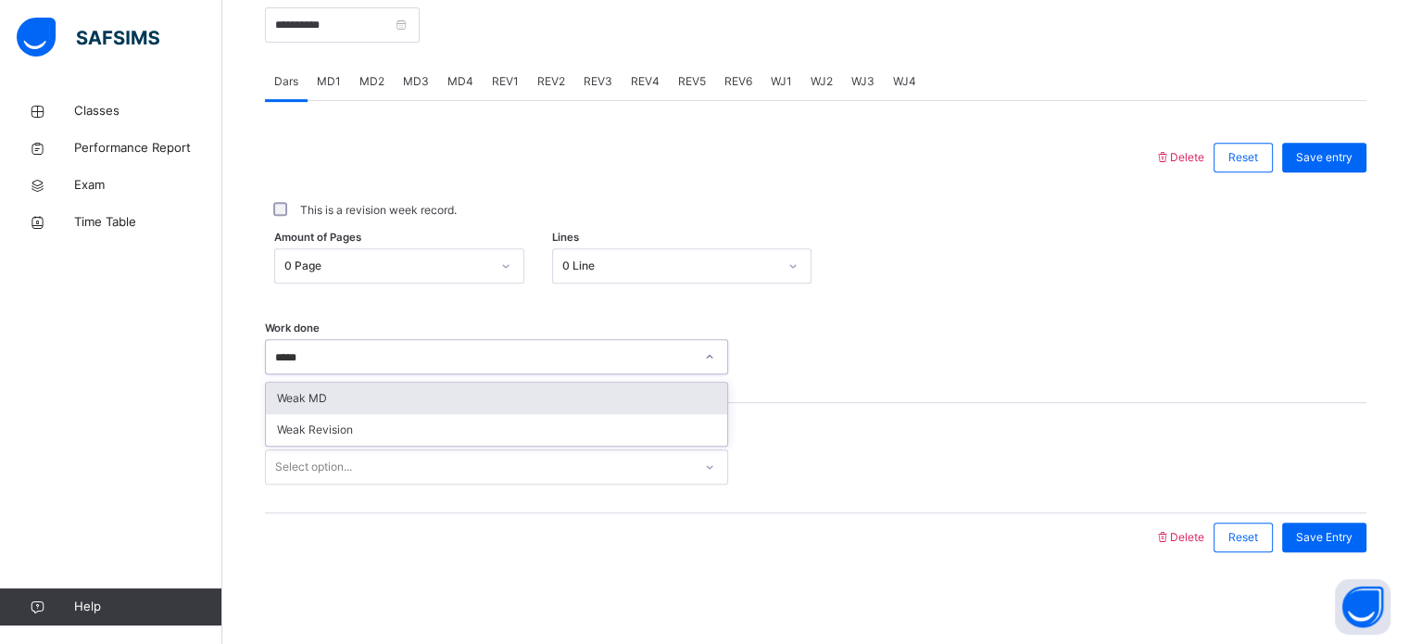
type input "******"
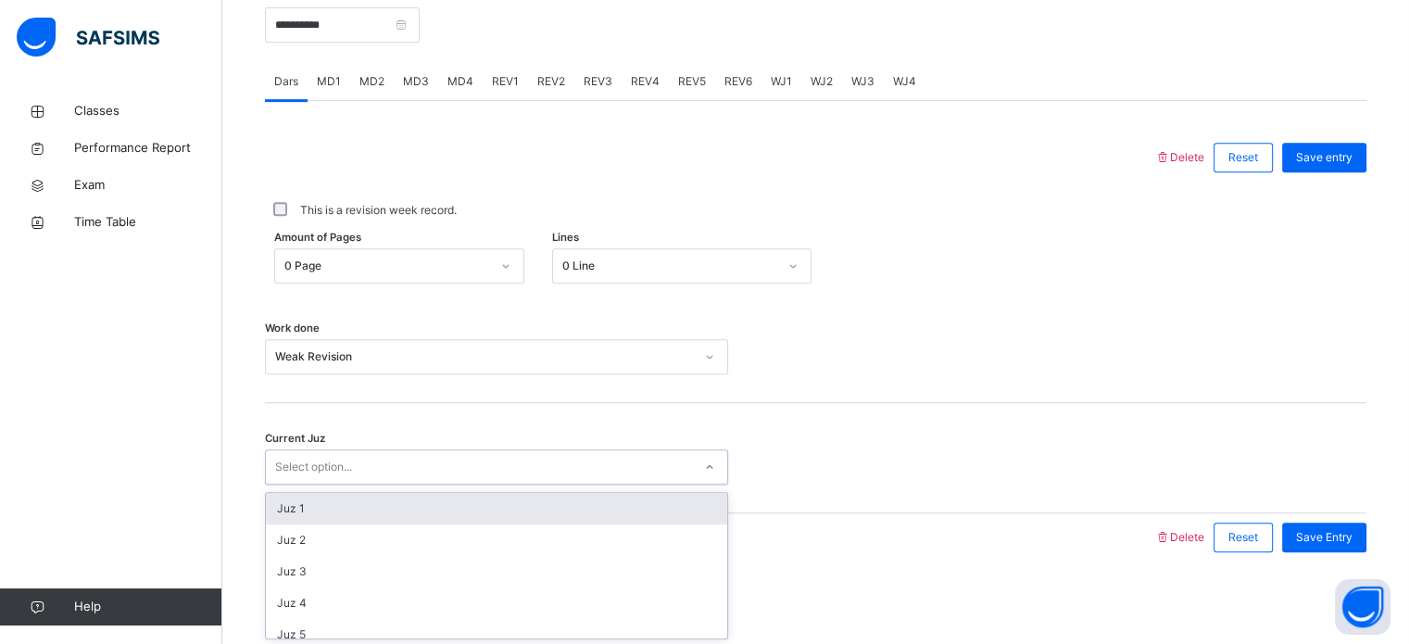
click at [541, 474] on div "Select option..." at bounding box center [479, 467] width 426 height 29
type input "**"
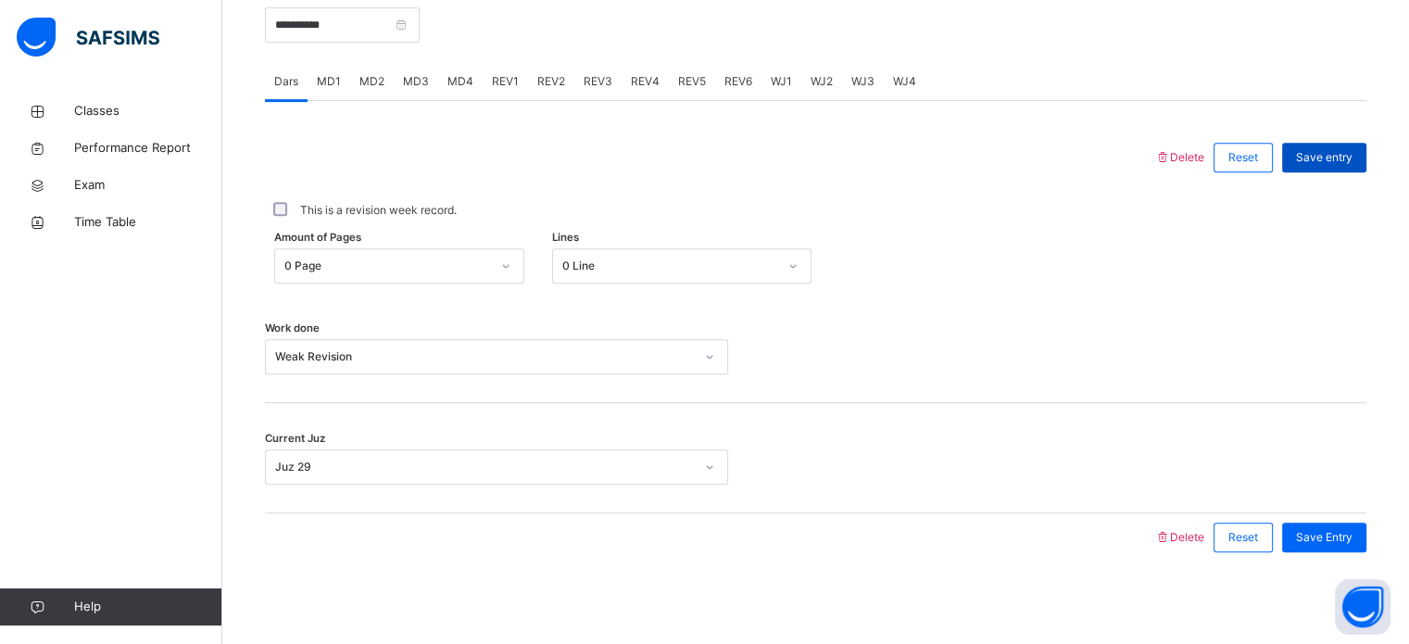
click at [1346, 162] on span "Save entry" at bounding box center [1324, 157] width 57 height 17
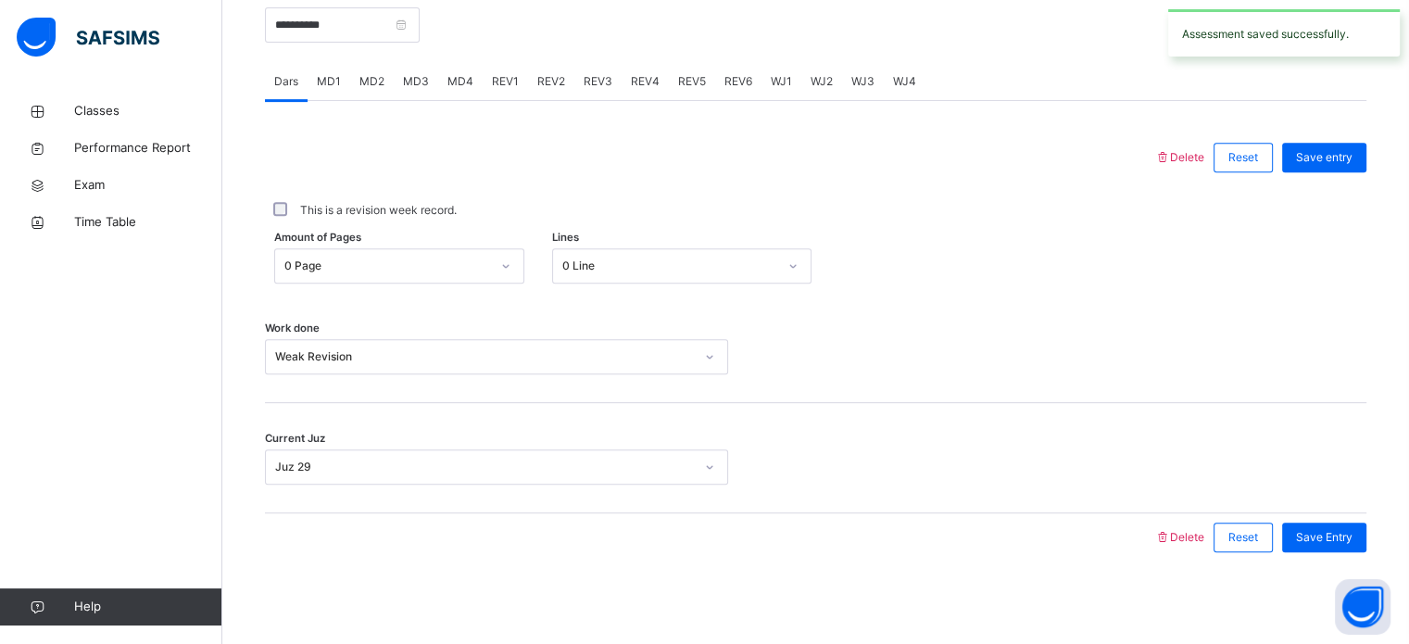
click at [506, 396] on div "Work done Weak Revision" at bounding box center [816, 348] width 1102 height 110
click at [312, 69] on div "MD1" at bounding box center [329, 81] width 43 height 37
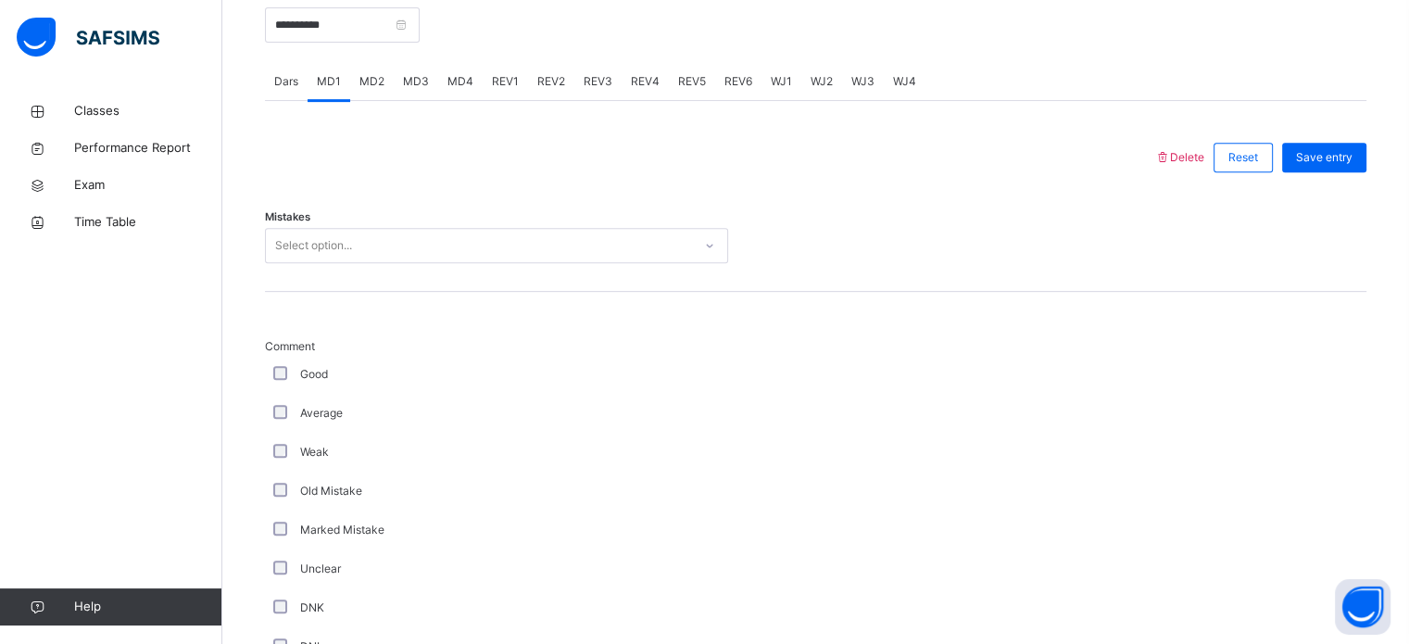
click at [384, 233] on div "Select option..." at bounding box center [479, 246] width 426 height 29
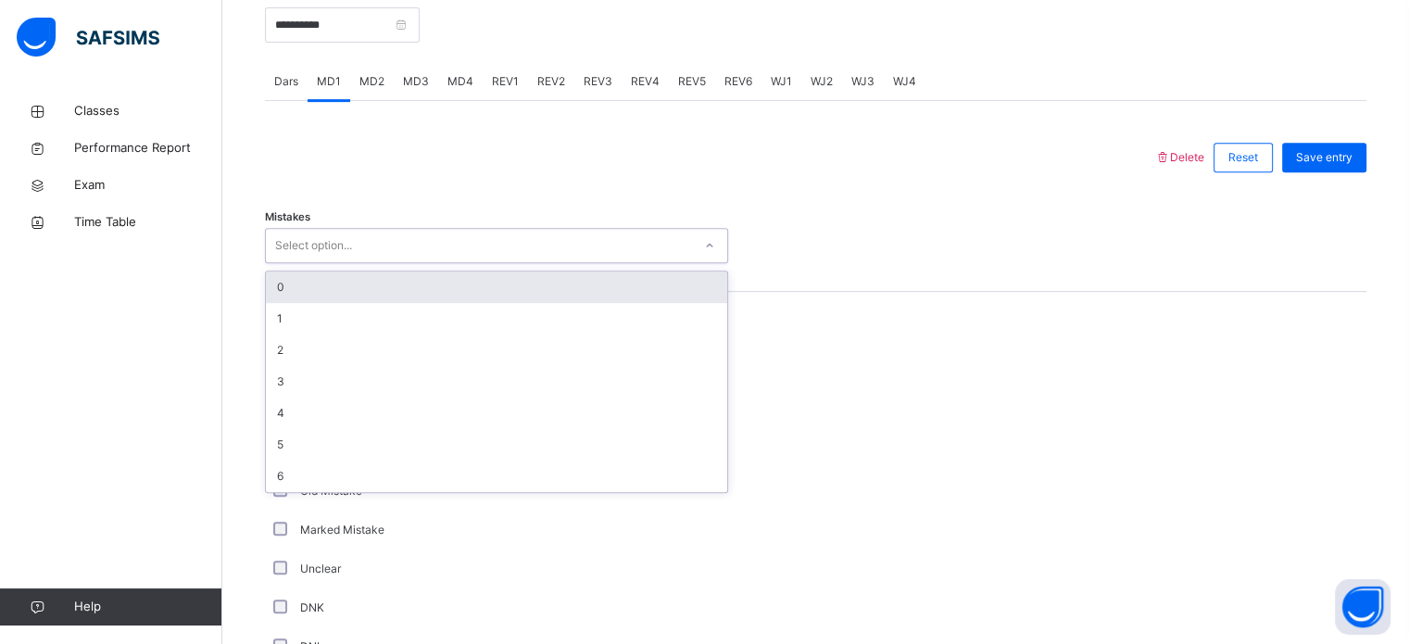
type input "*"
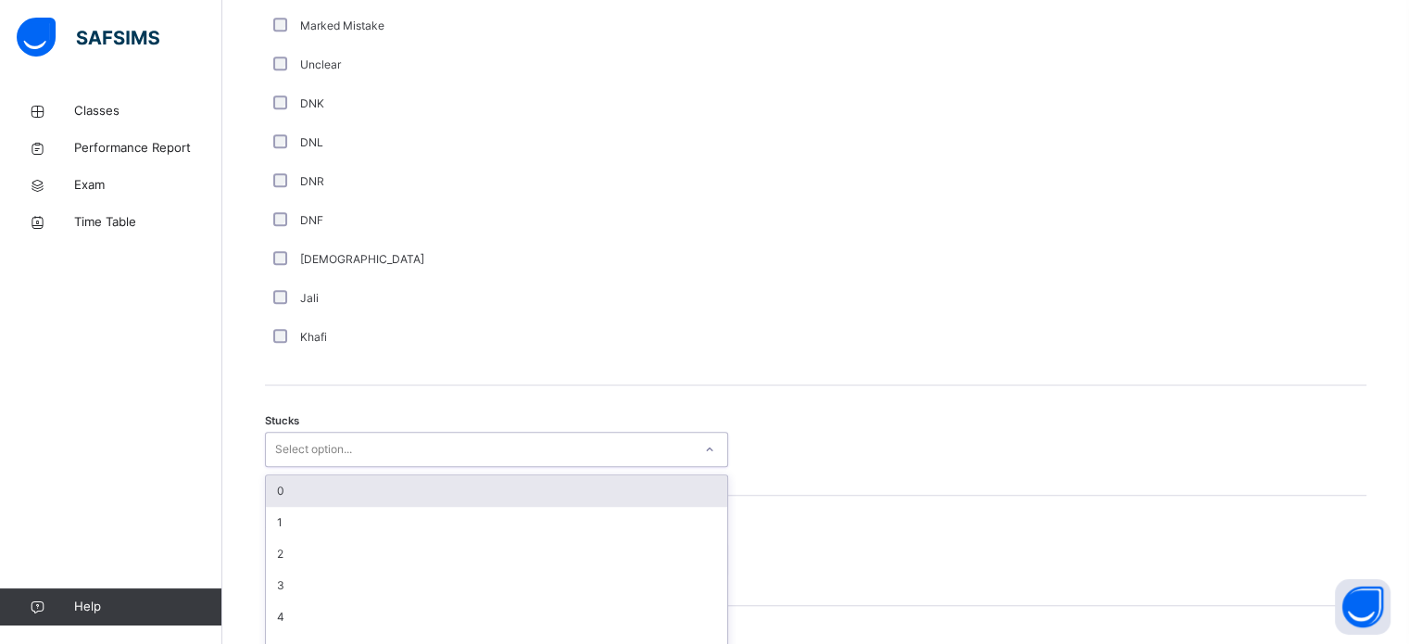
click at [312, 467] on div "option 0 focused, 1 of 6. 6 results available. Use Up and Down to choose option…" at bounding box center [496, 449] width 463 height 35
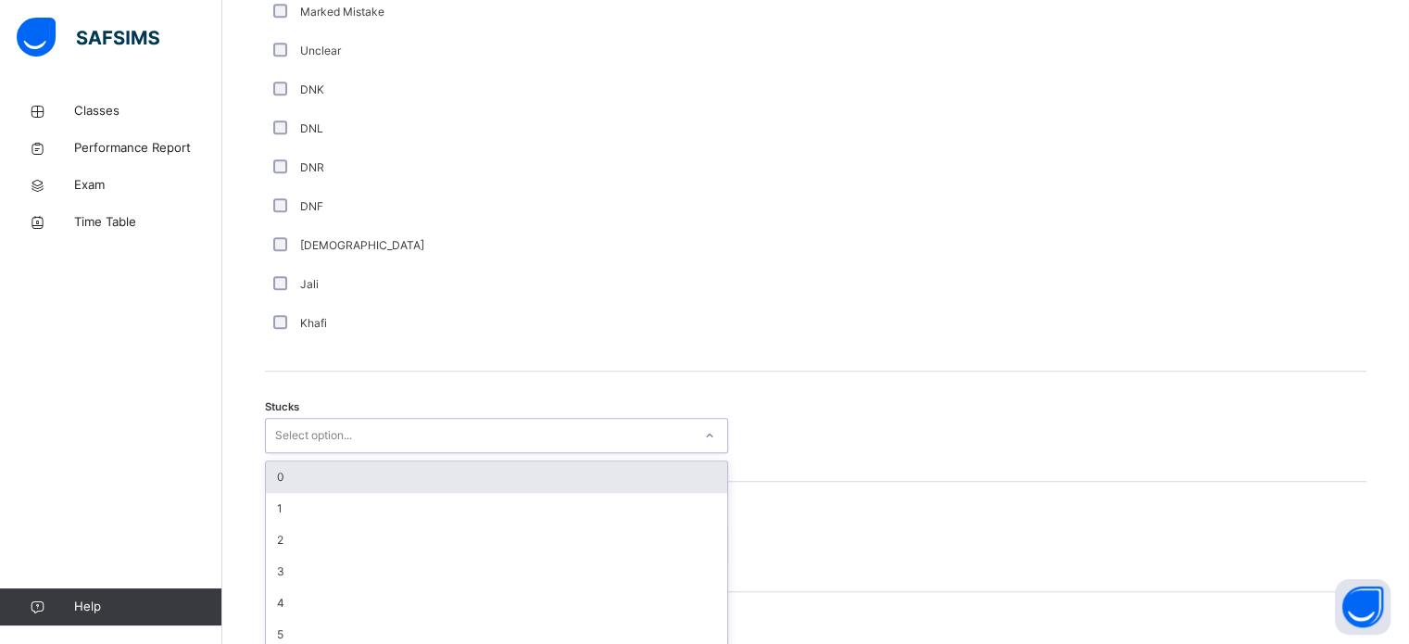
scroll to position [1279, 0]
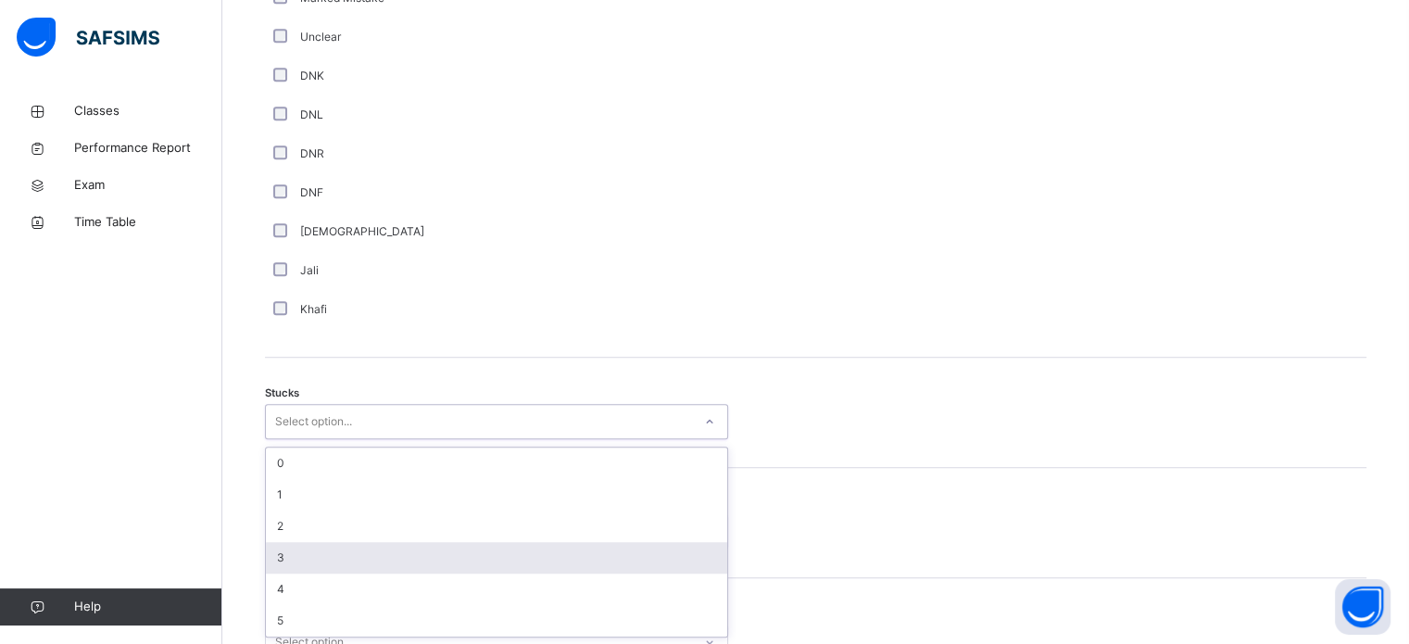
click at [322, 554] on div "3" at bounding box center [496, 557] width 461 height 31
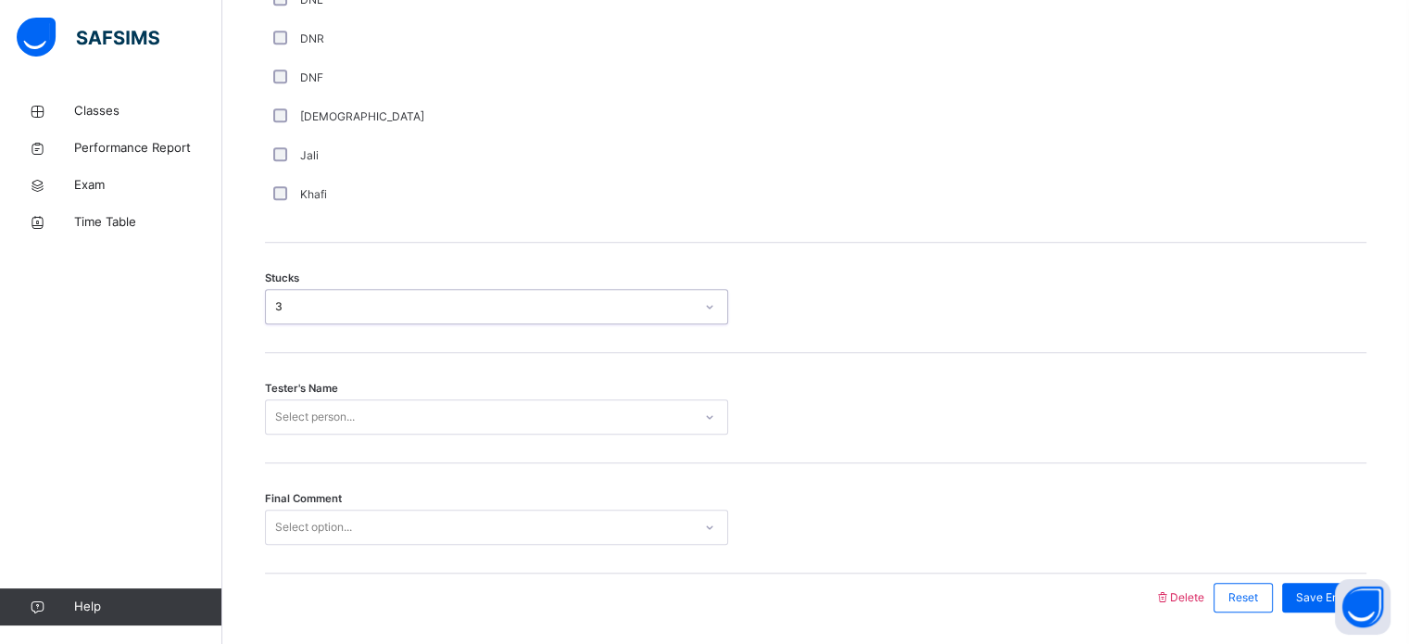
click at [304, 435] on div "Select person..." at bounding box center [496, 416] width 463 height 35
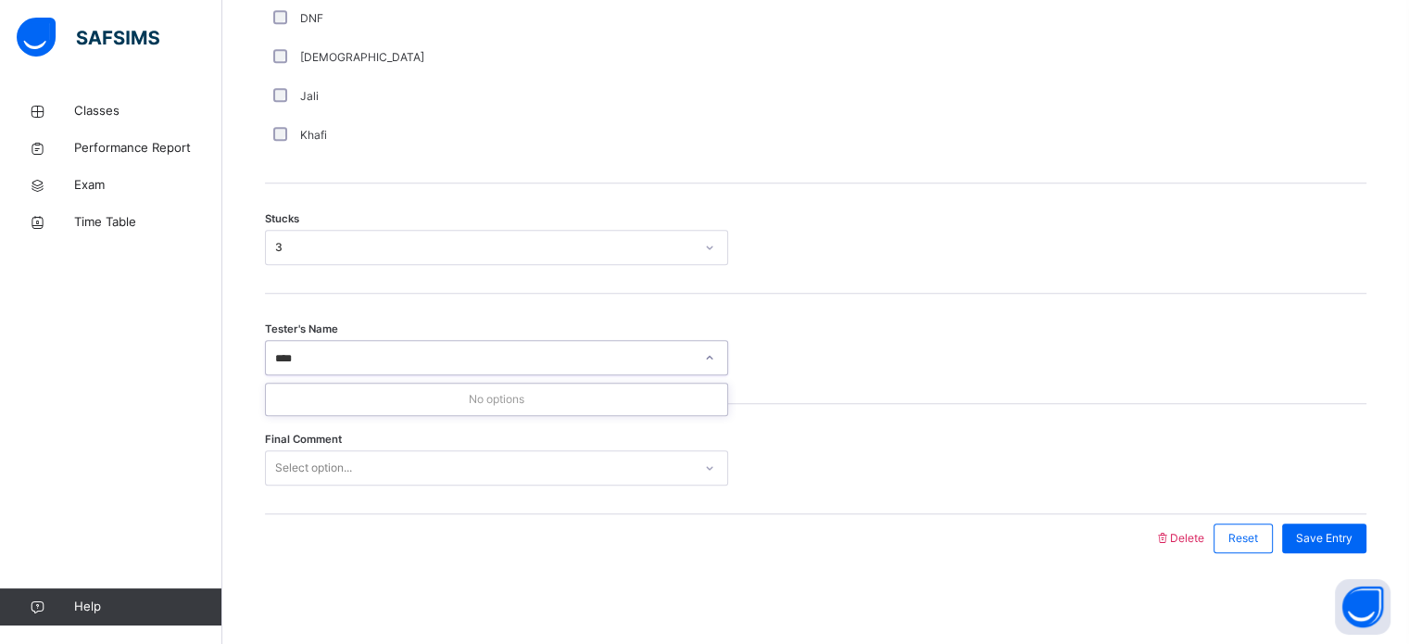
type input "***"
click at [303, 472] on div "Select option..." at bounding box center [313, 467] width 77 height 35
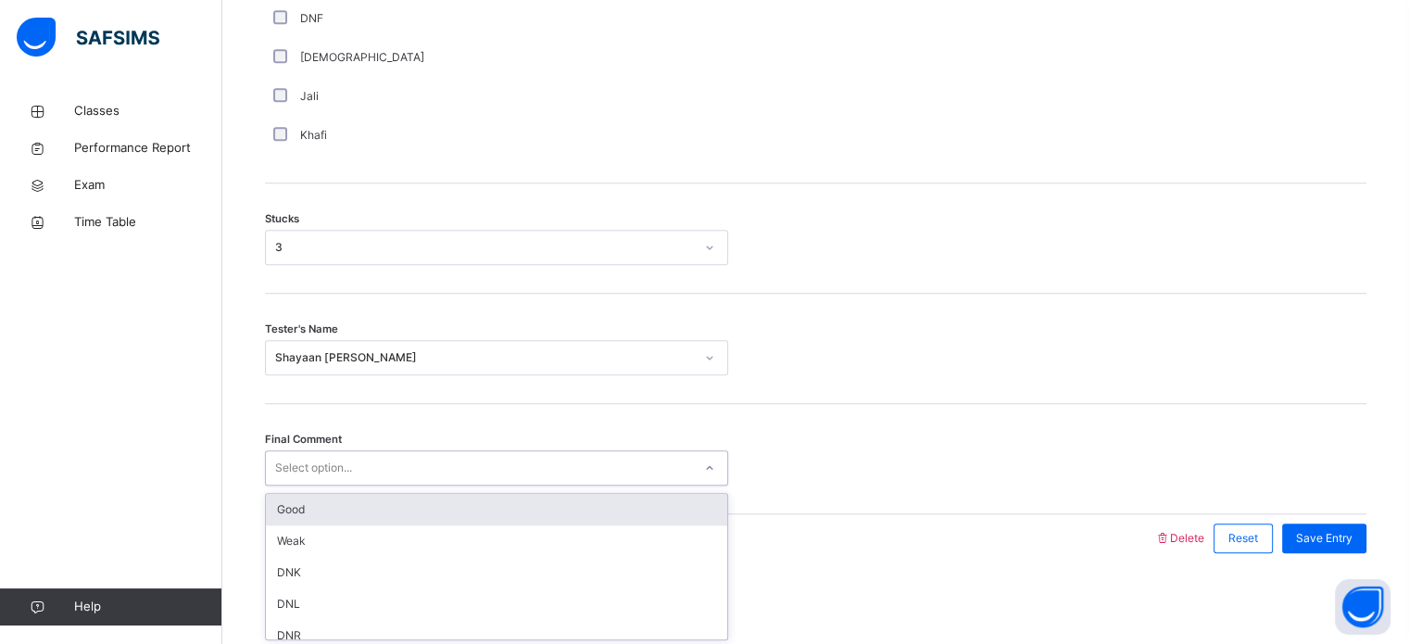
click at [308, 504] on div "Good" at bounding box center [496, 509] width 461 height 31
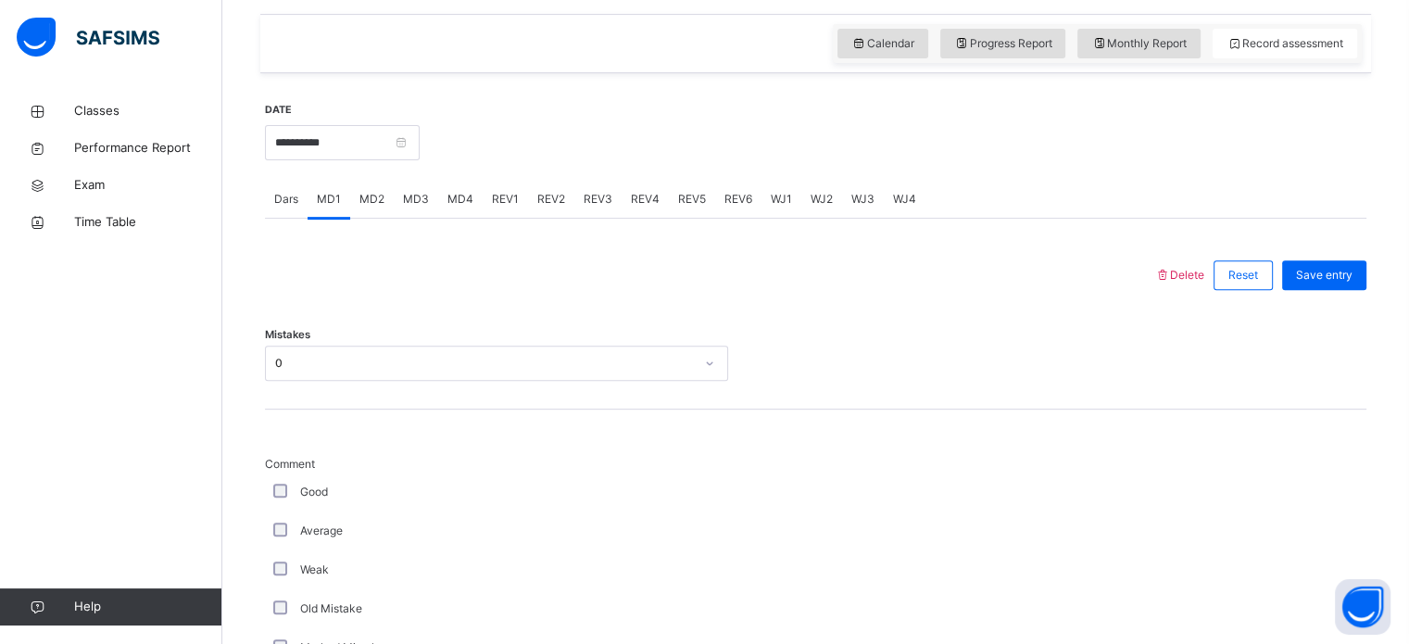
scroll to position [604, 0]
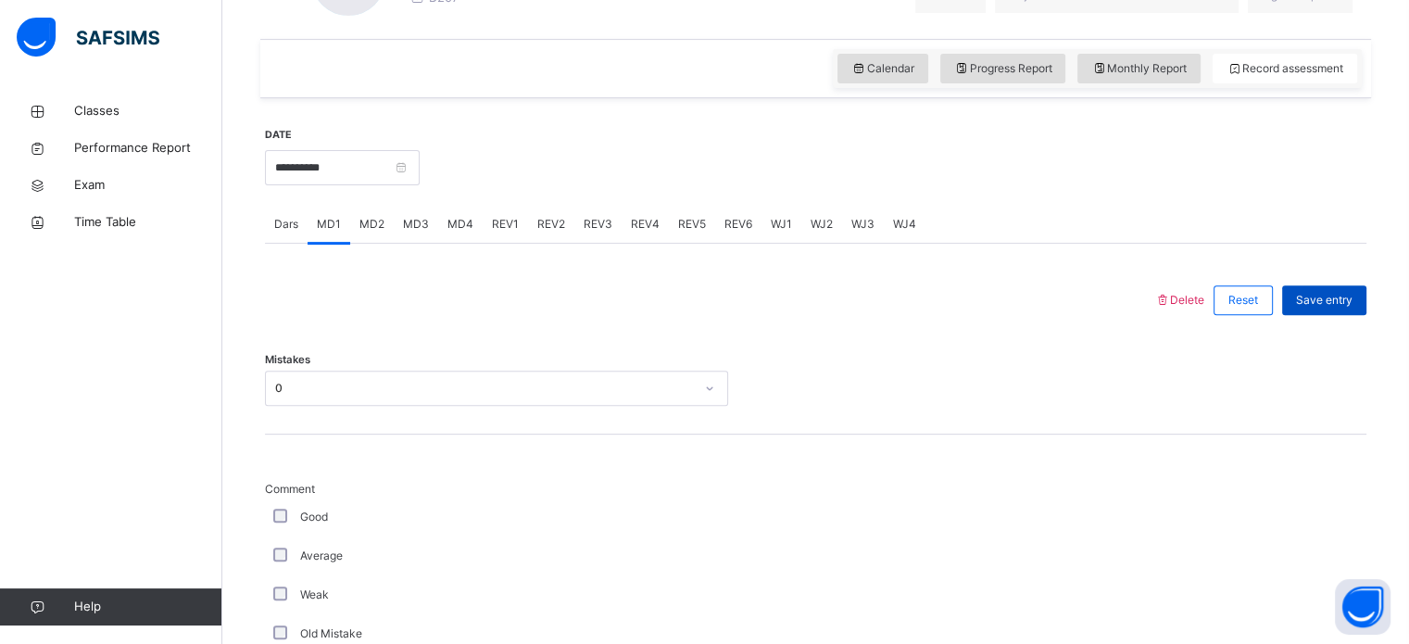
click at [1330, 296] on span "Save entry" at bounding box center [1324, 300] width 57 height 17
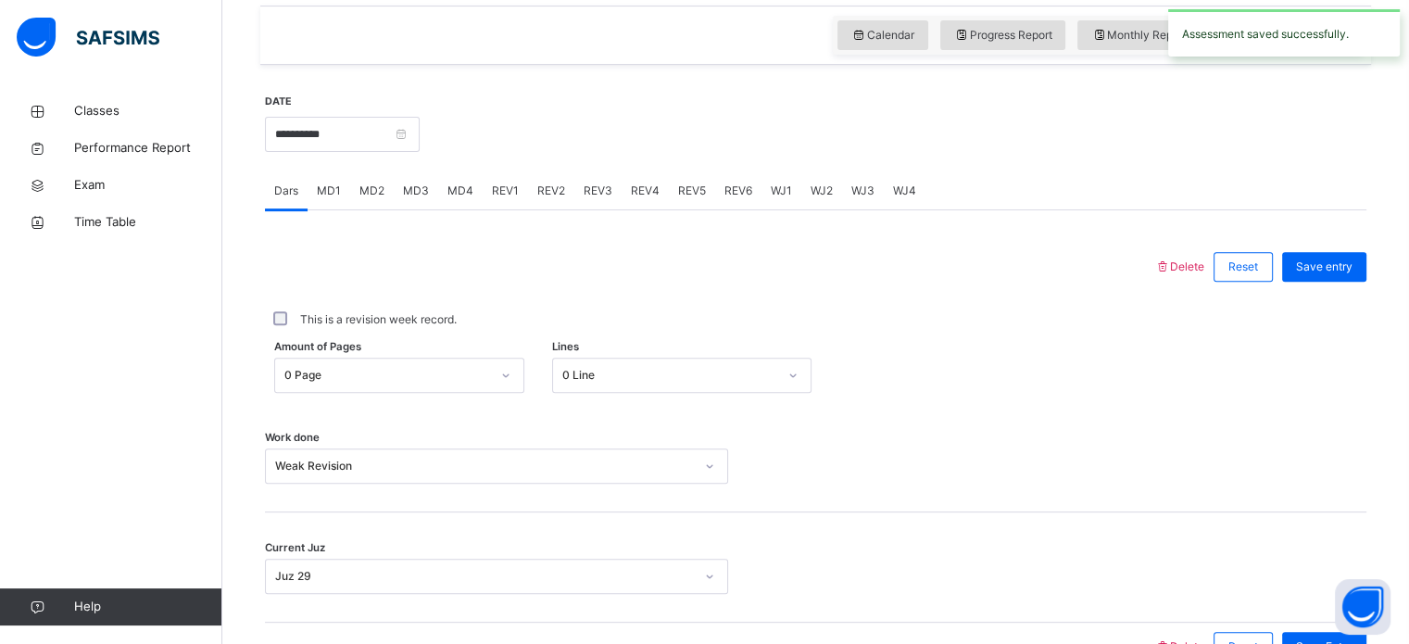
scroll to position [644, 0]
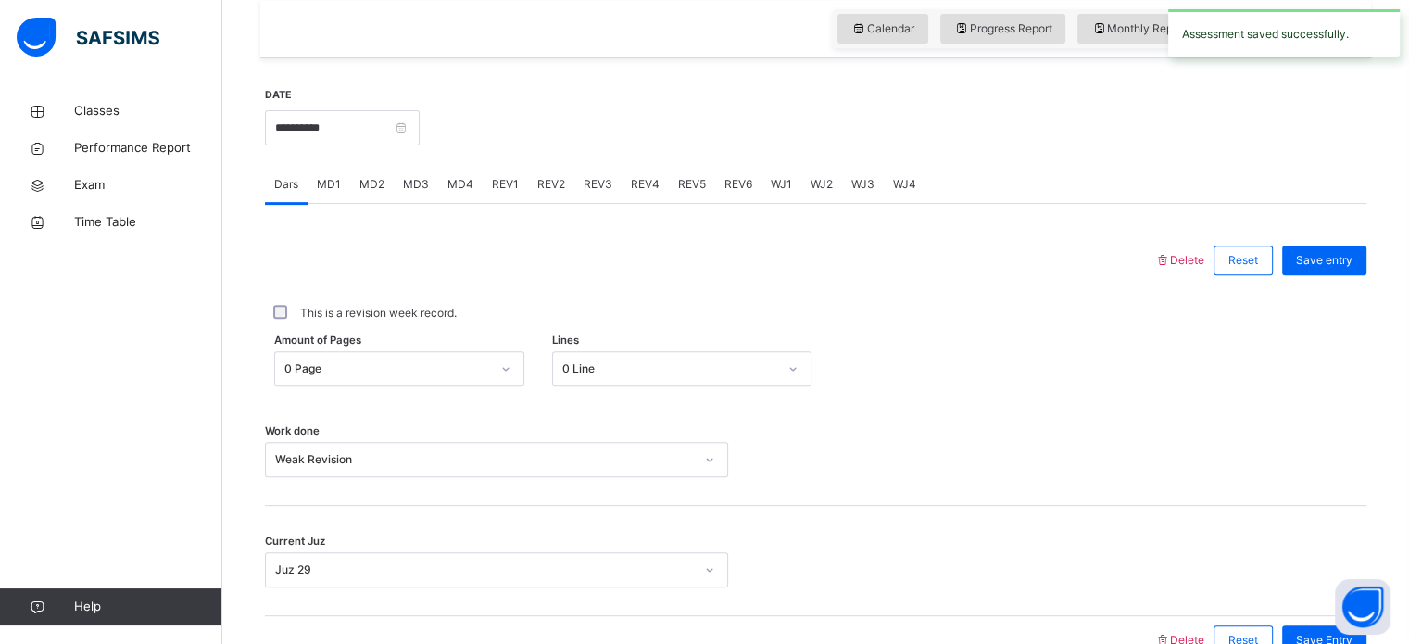
click at [1331, 296] on div "This is a revision week record." at bounding box center [816, 313] width 1102 height 39
click at [445, 197] on div "MD4" at bounding box center [460, 184] width 44 height 37
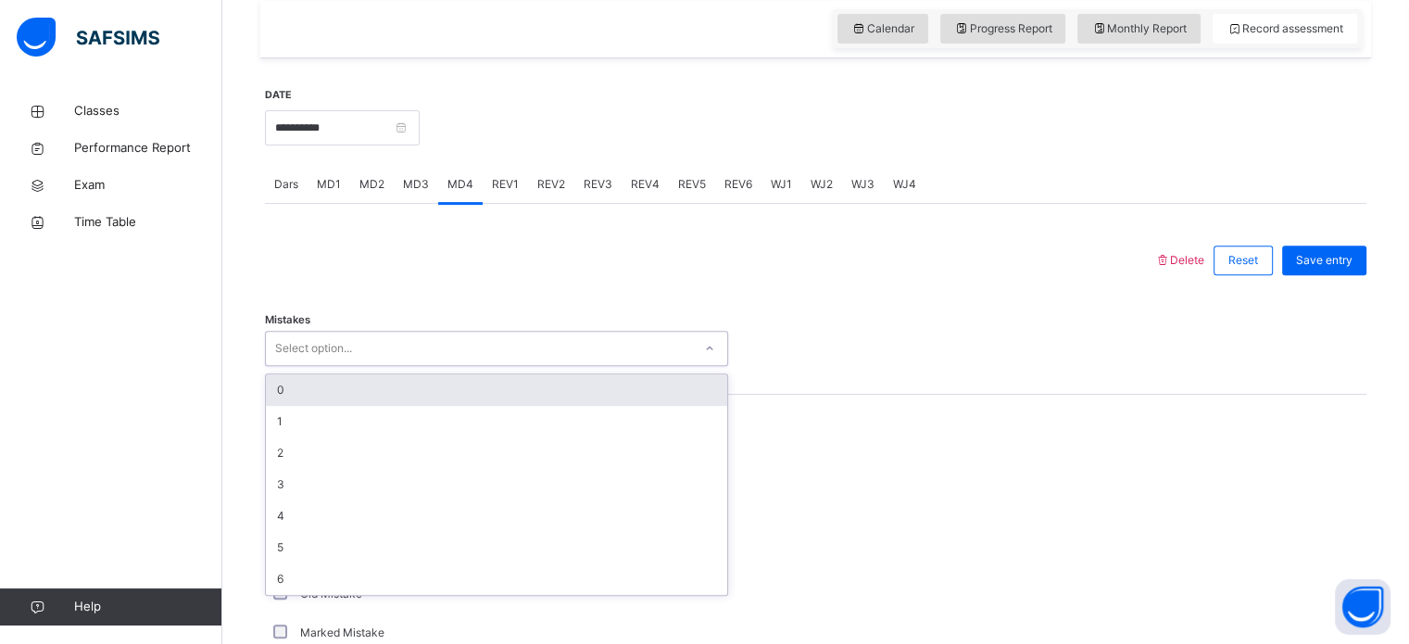
click at [334, 359] on div "Select option..." at bounding box center [313, 348] width 77 height 35
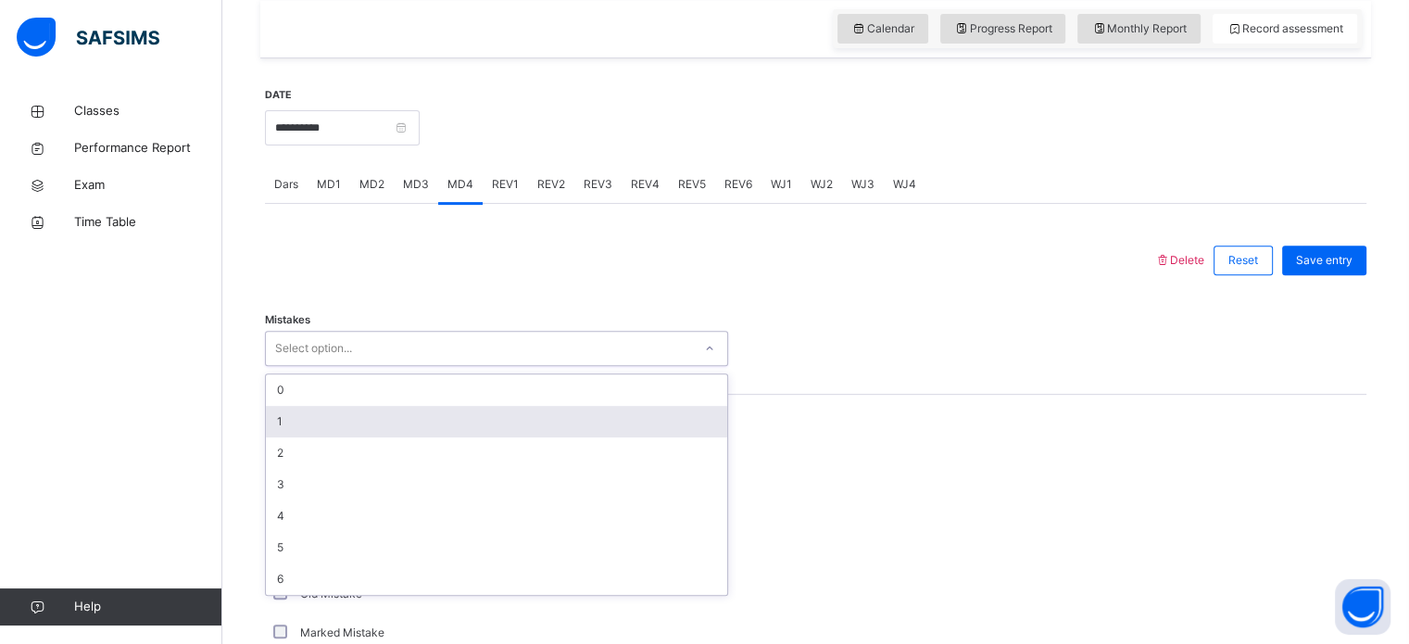
click at [306, 412] on div "1" at bounding box center [496, 421] width 461 height 31
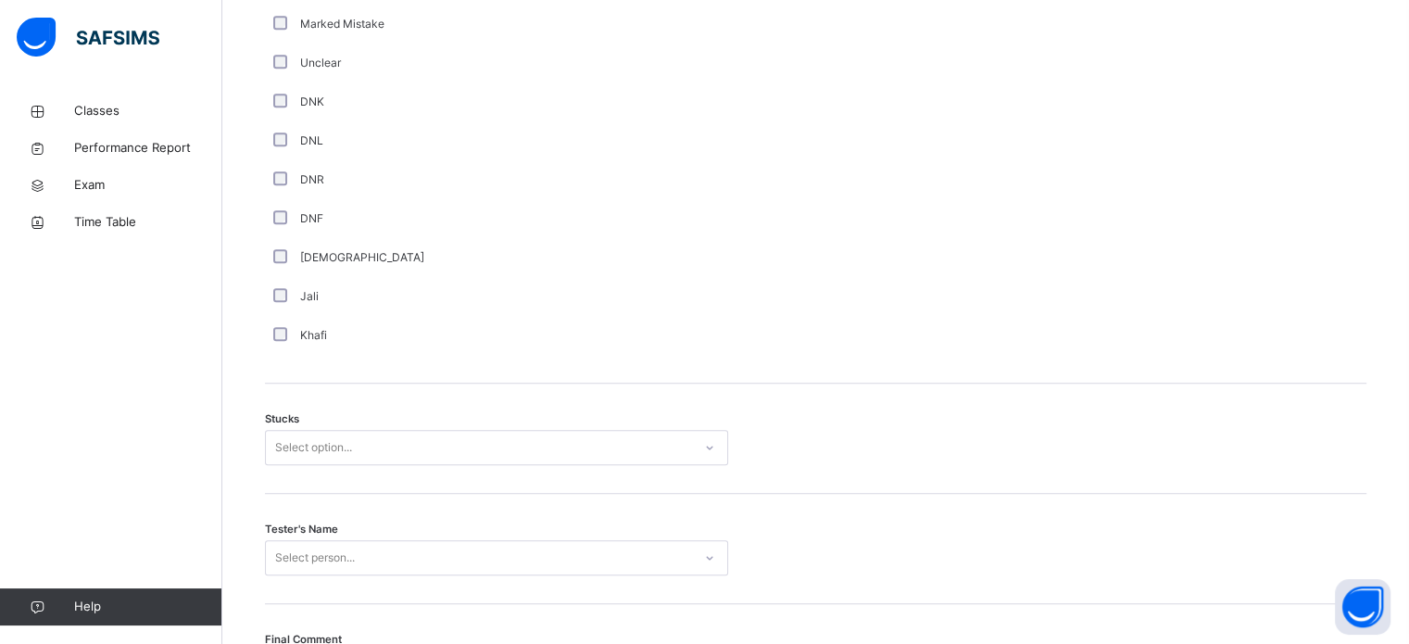
scroll to position [1271, 0]
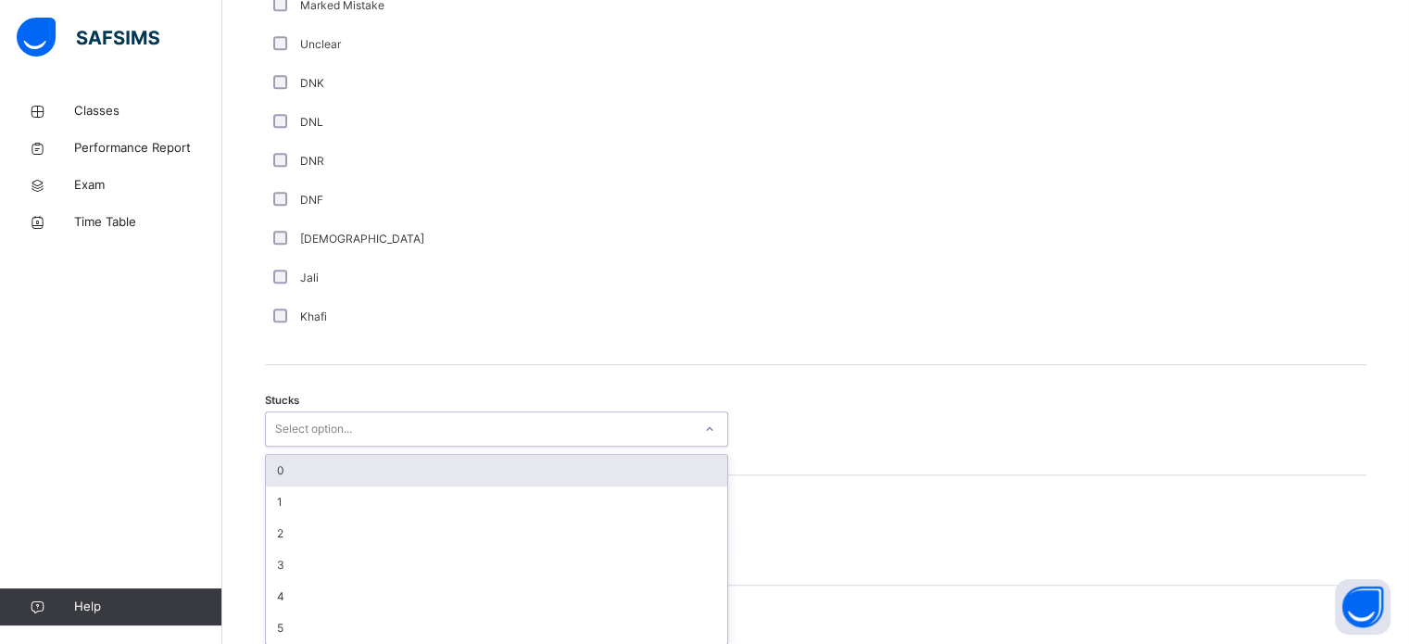
click at [319, 420] on div "Select option..." at bounding box center [313, 428] width 77 height 35
type input "*"
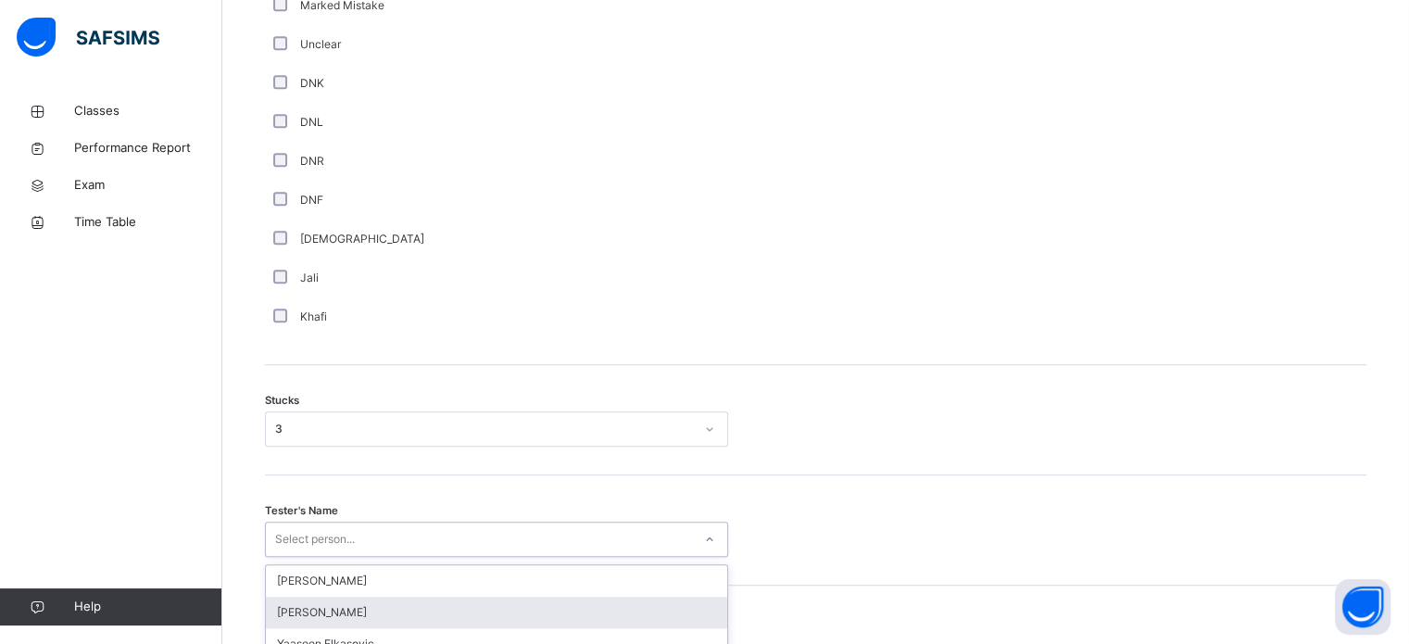
scroll to position [1453, 0]
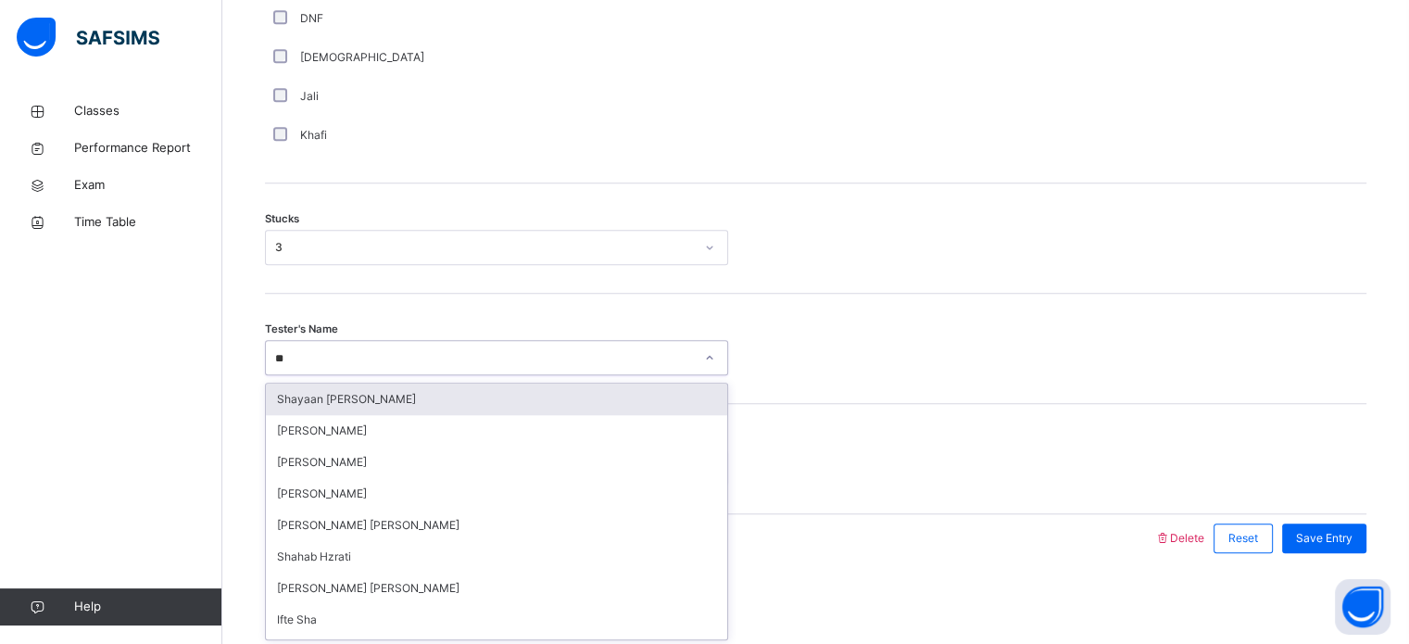
type input "***"
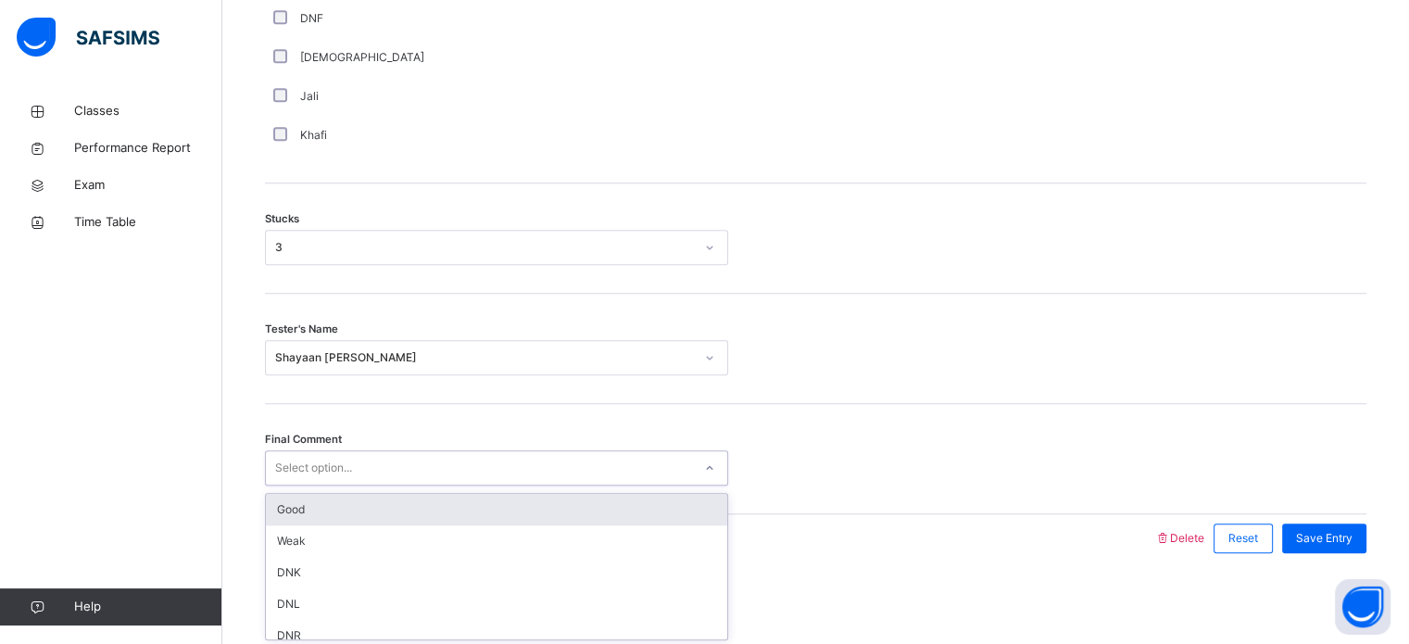
click at [408, 460] on div "Select option..." at bounding box center [479, 468] width 426 height 29
type input "****"
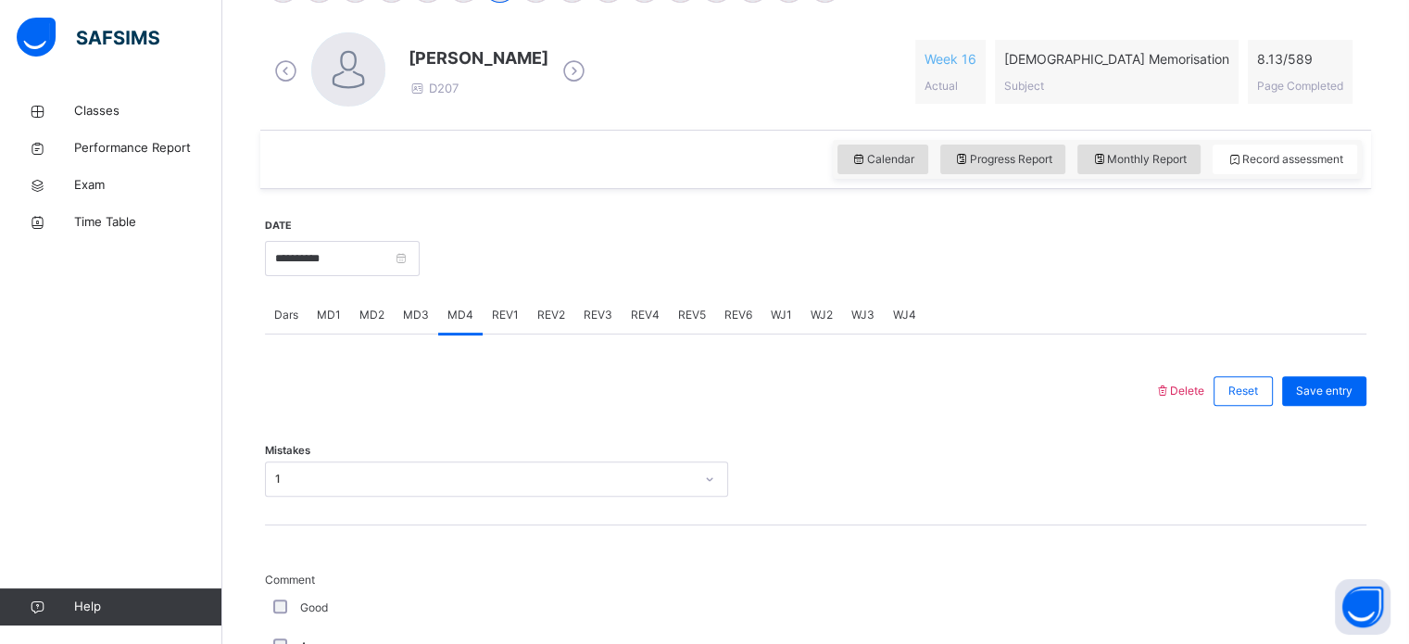
scroll to position [512, 0]
click at [1348, 397] on span "Save entry" at bounding box center [1324, 392] width 57 height 17
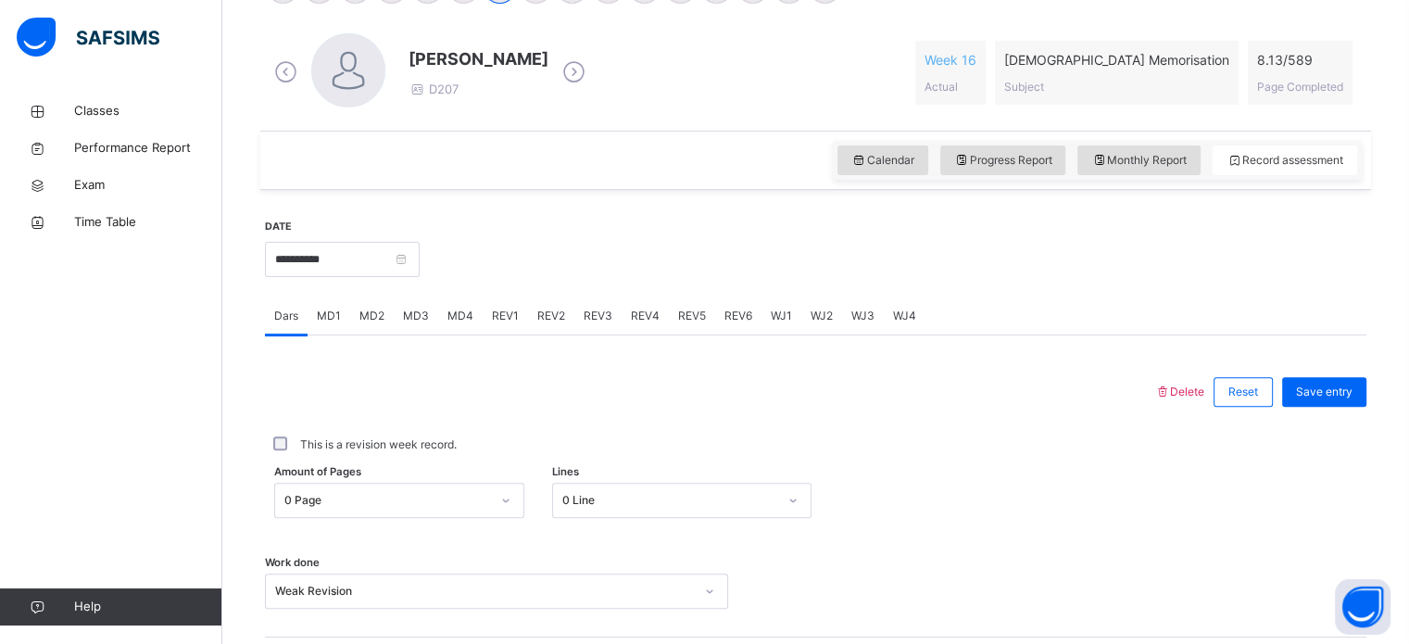
click at [497, 320] on span "REV1" at bounding box center [505, 316] width 27 height 17
click at [319, 489] on div "Select option..." at bounding box center [496, 479] width 463 height 35
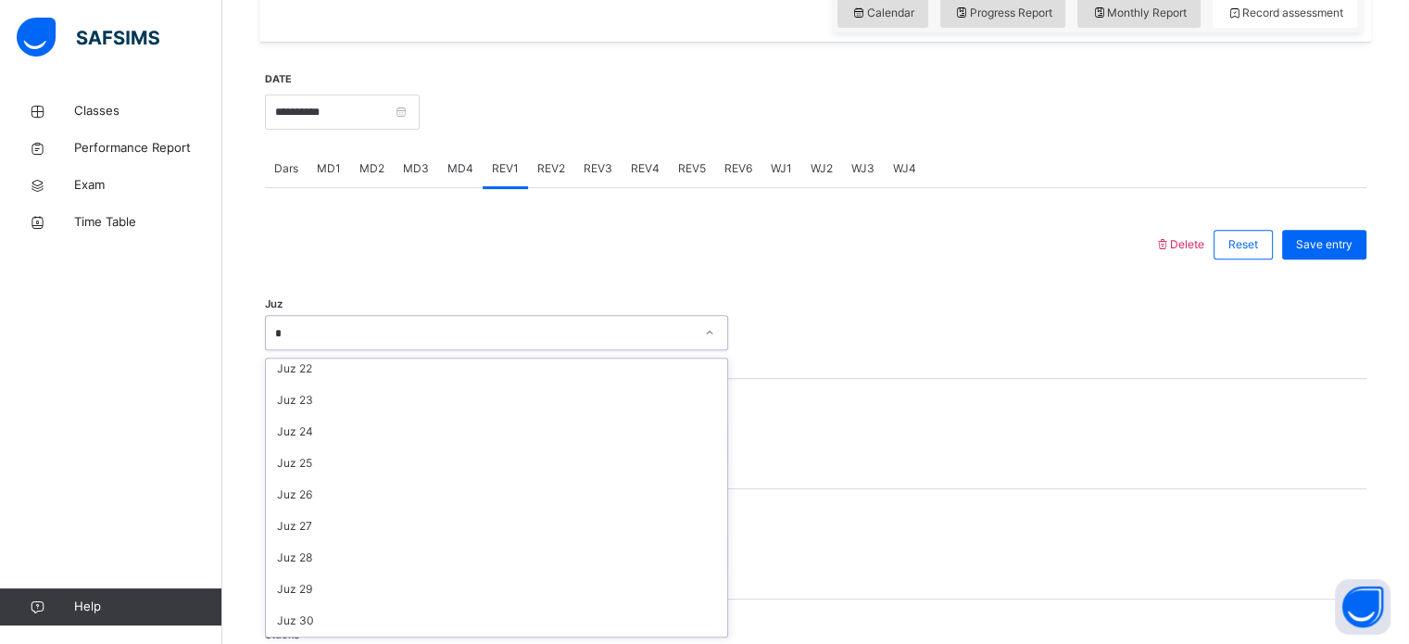
scroll to position [604, 0]
type input "**"
click at [311, 453] on div "Select option..." at bounding box center [313, 442] width 77 height 35
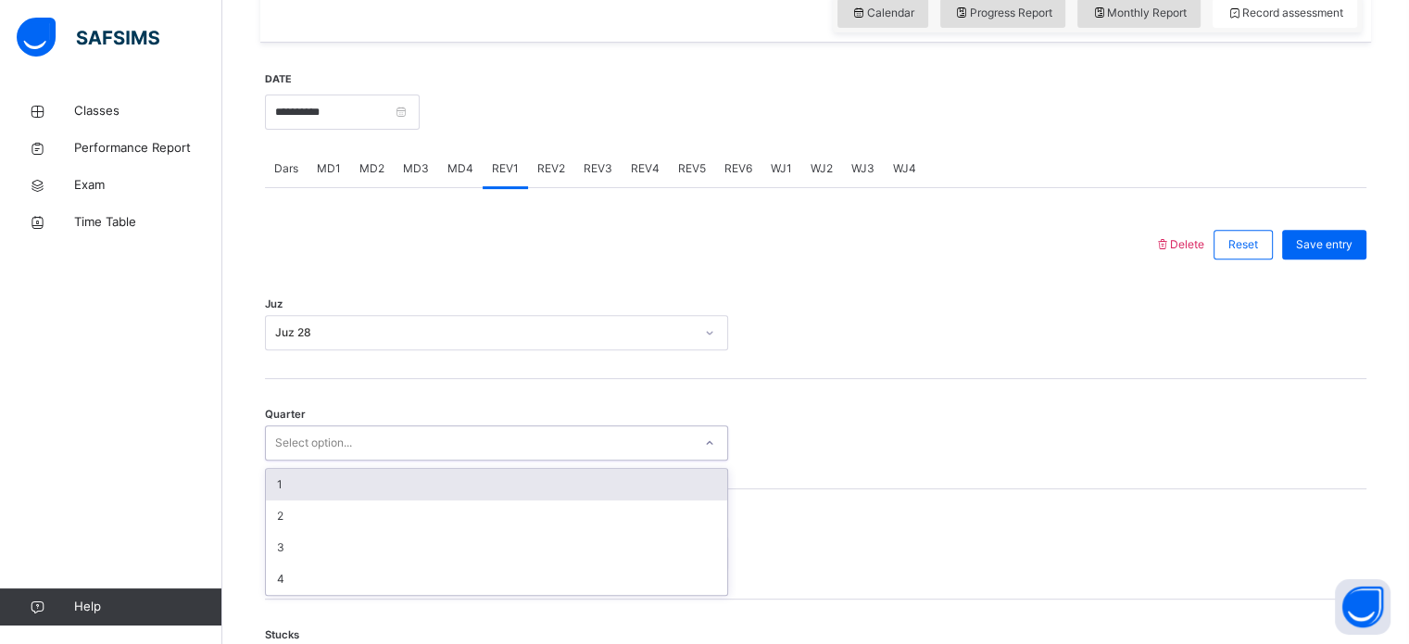
type input "*"
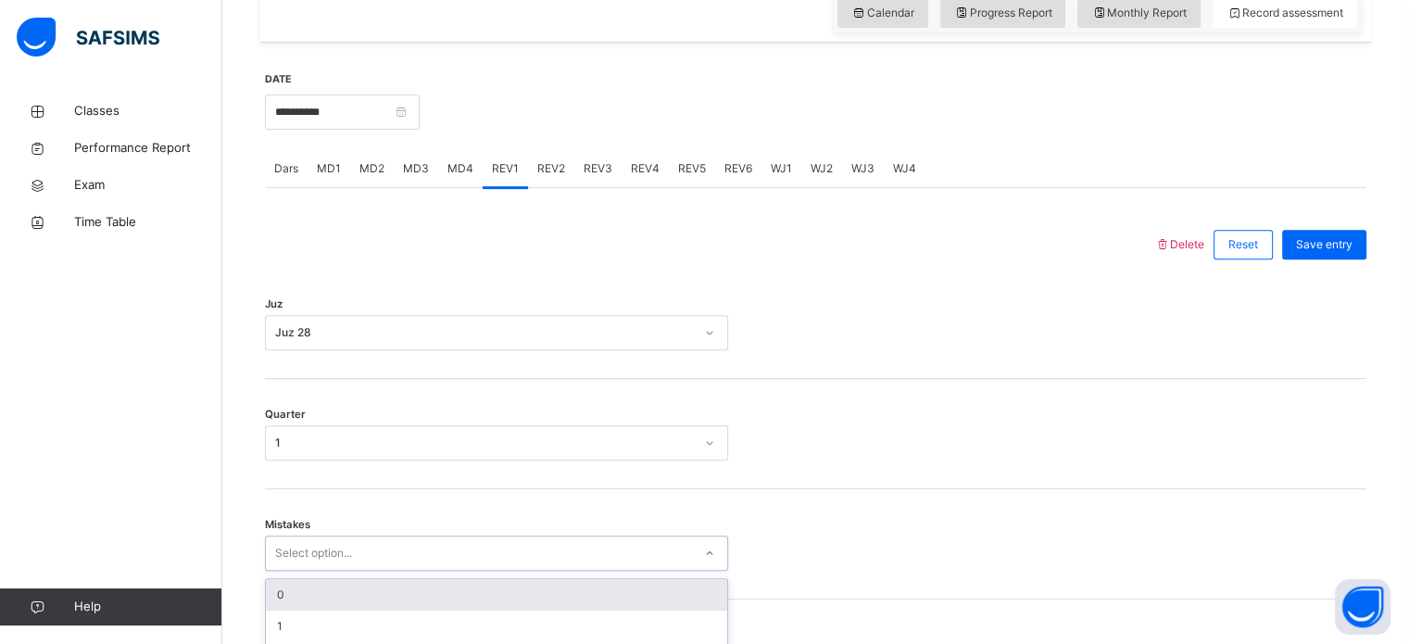
click at [335, 545] on div "option 0 focused, 1 of 7. 7 results available. Use Up and Down to choose option…" at bounding box center [496, 552] width 463 height 35
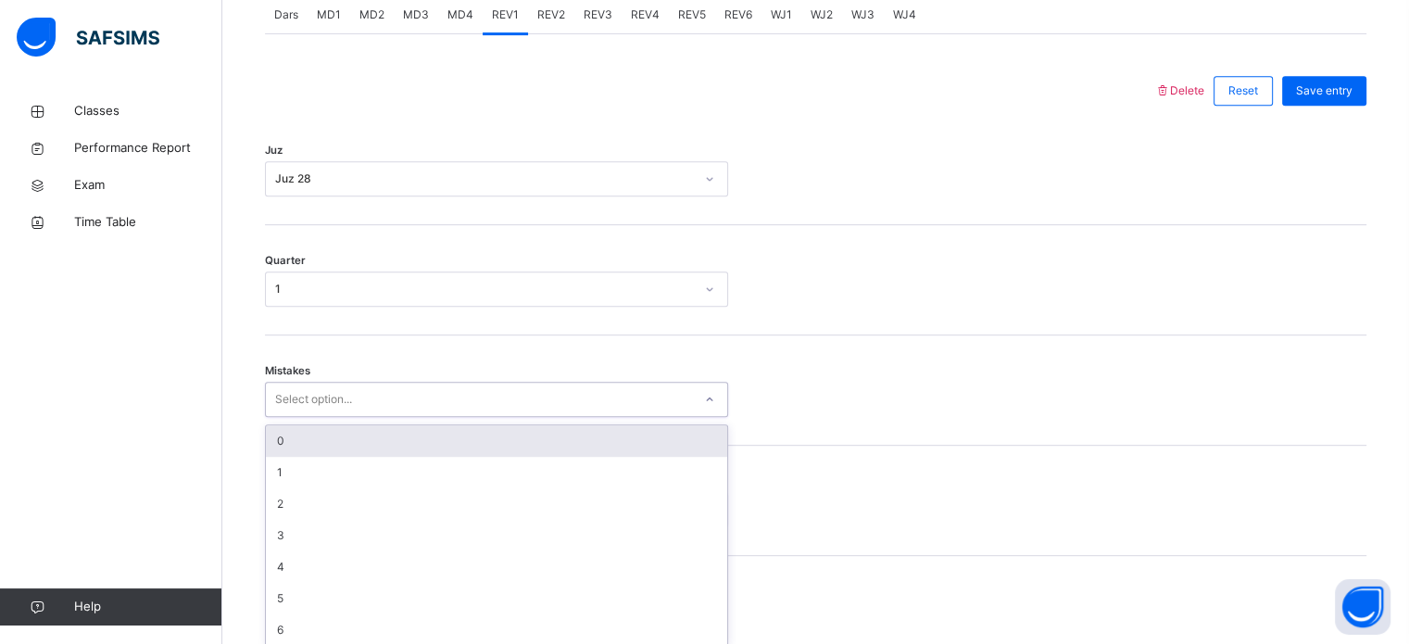
click at [335, 545] on div "3" at bounding box center [496, 535] width 461 height 31
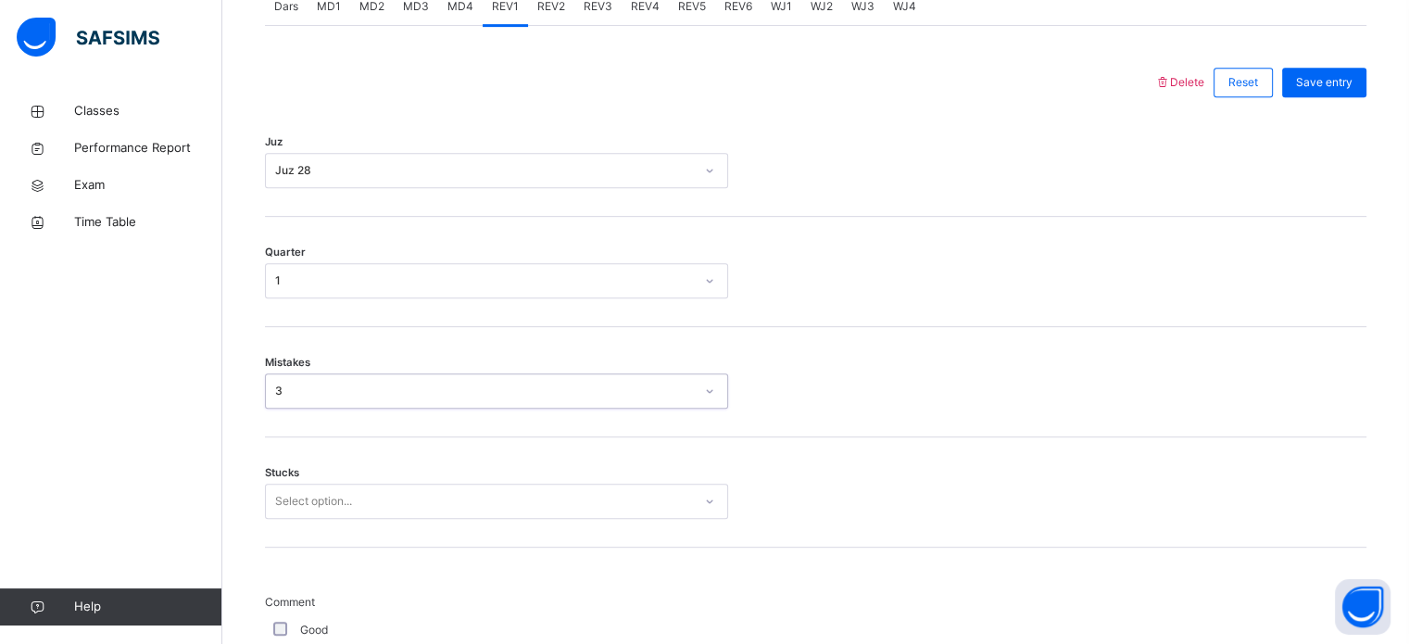
scroll to position [823, 0]
click at [309, 393] on div "3" at bounding box center [484, 390] width 419 height 17
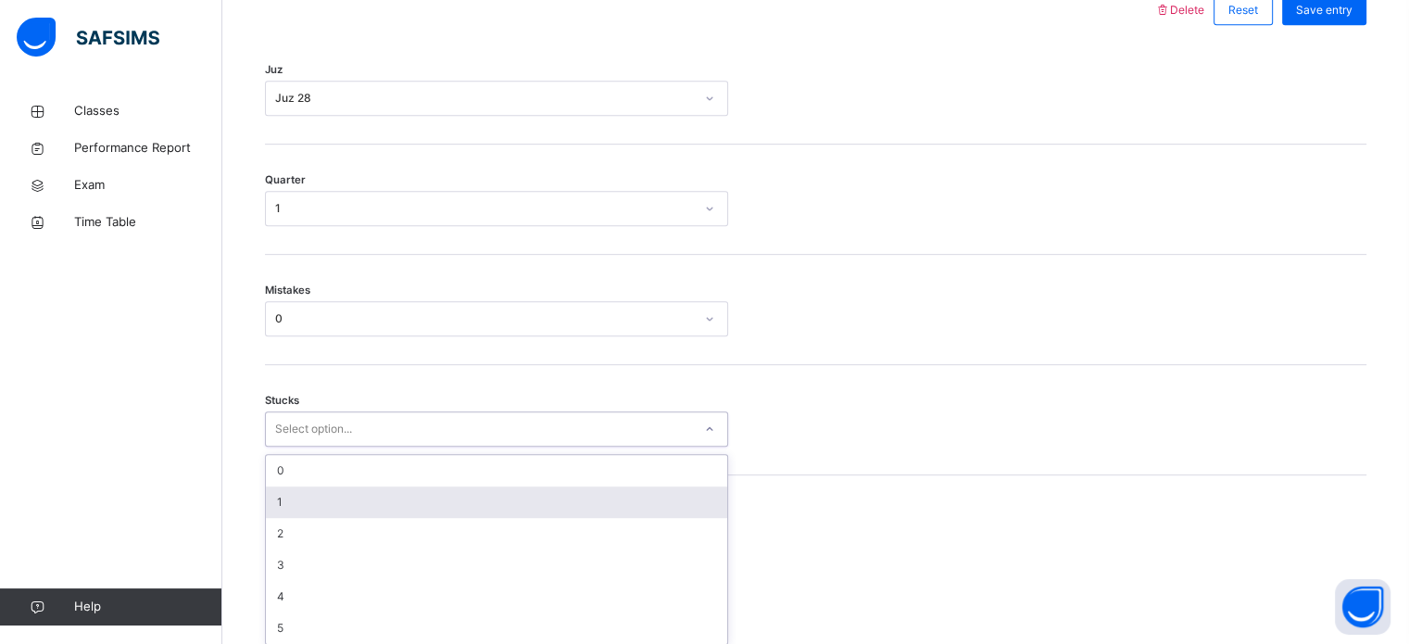
scroll to position [901, 0]
drag, startPoint x: 345, startPoint y: 498, endPoint x: 330, endPoint y: 526, distance: 31.5
click at [330, 526] on div "2" at bounding box center [496, 526] width 461 height 31
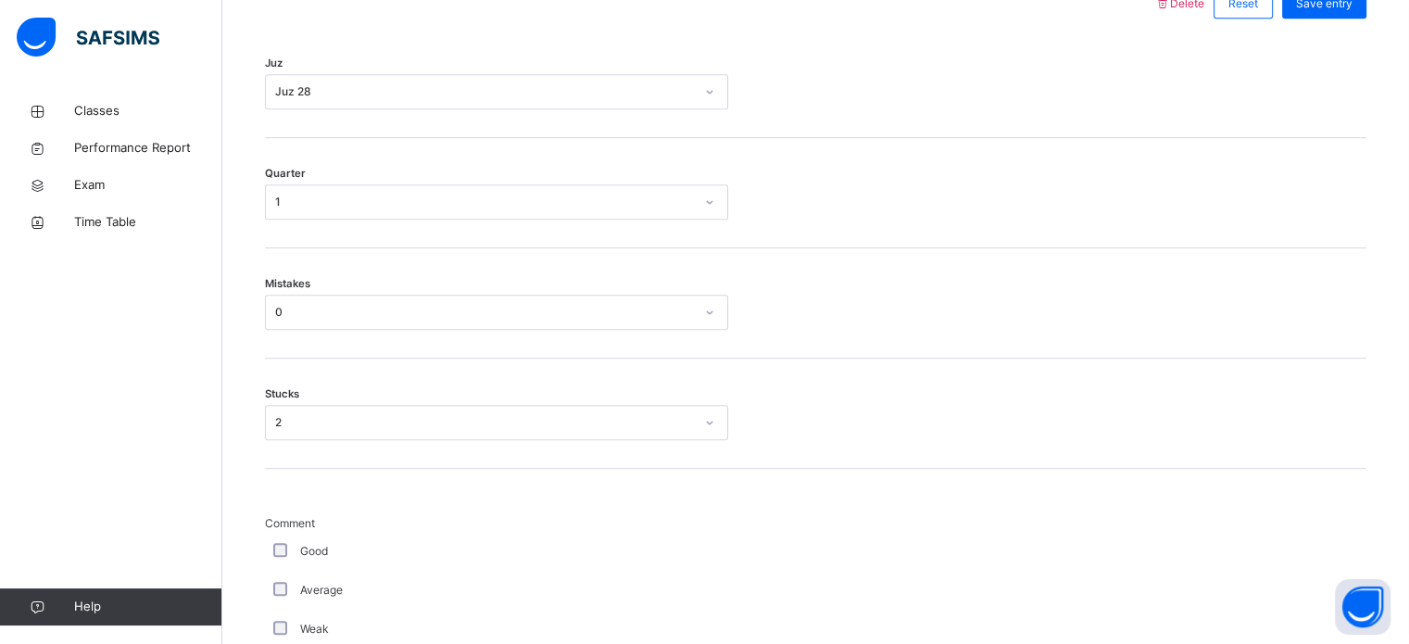
click at [292, 552] on div "Good" at bounding box center [497, 551] width 454 height 17
click at [280, 533] on div "Good" at bounding box center [496, 551] width 463 height 39
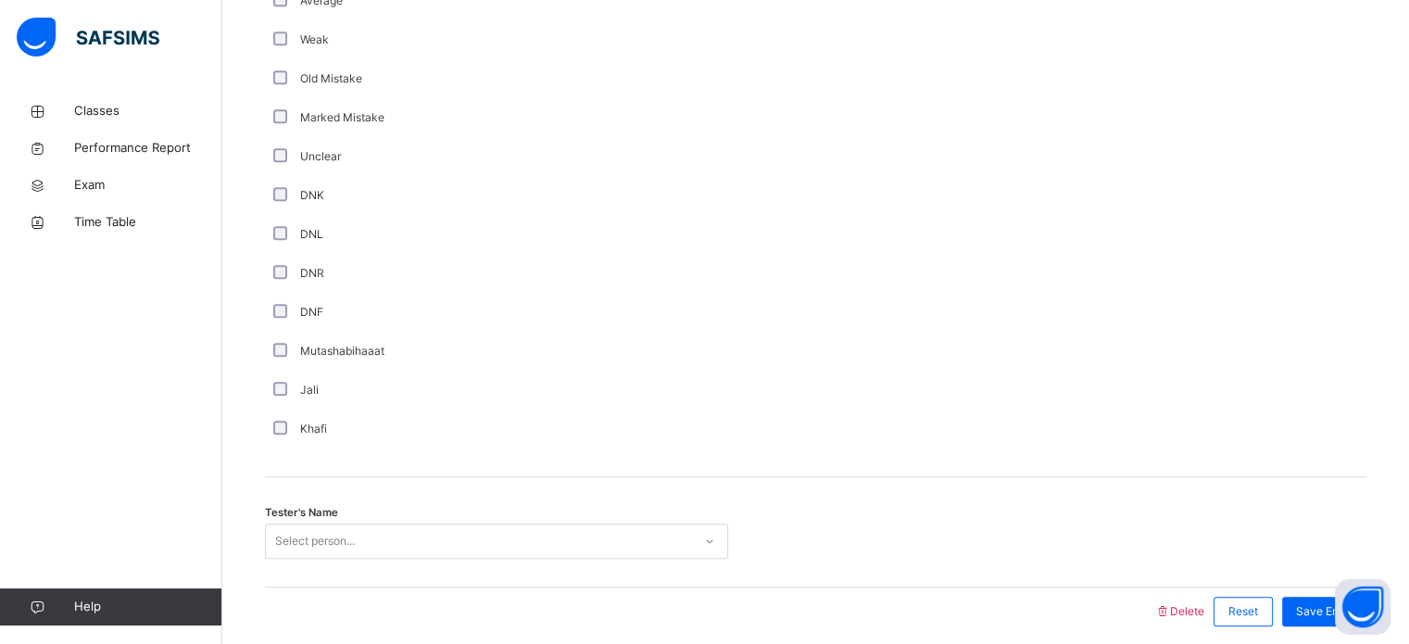
scroll to position [1563, 0]
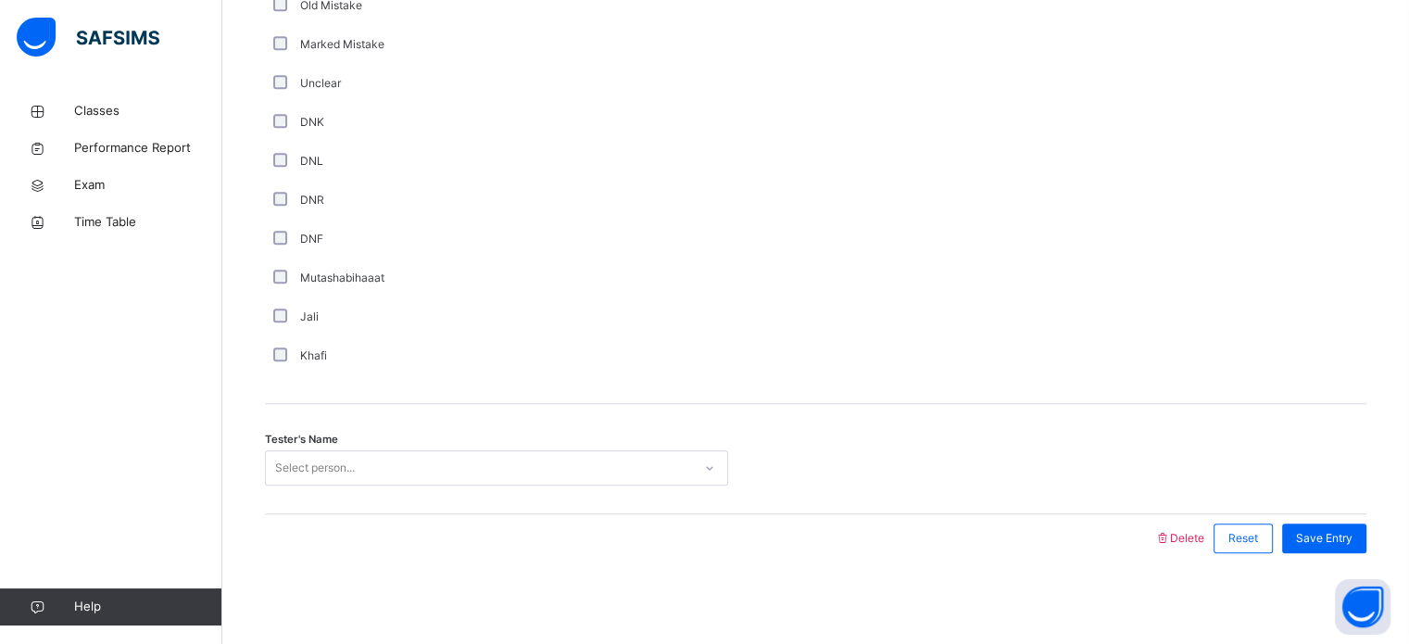
click at [302, 485] on div "Select person..." at bounding box center [496, 467] width 463 height 35
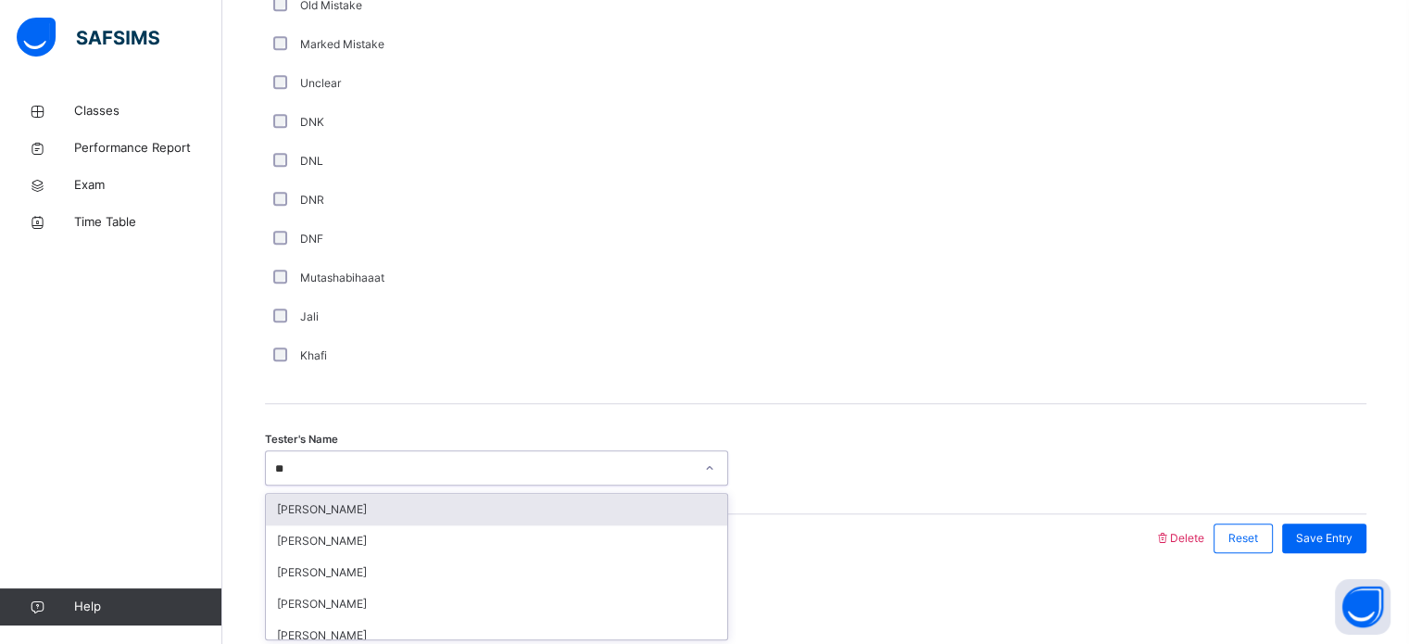
type input "***"
click at [303, 518] on div "[PERSON_NAME]" at bounding box center [496, 509] width 461 height 31
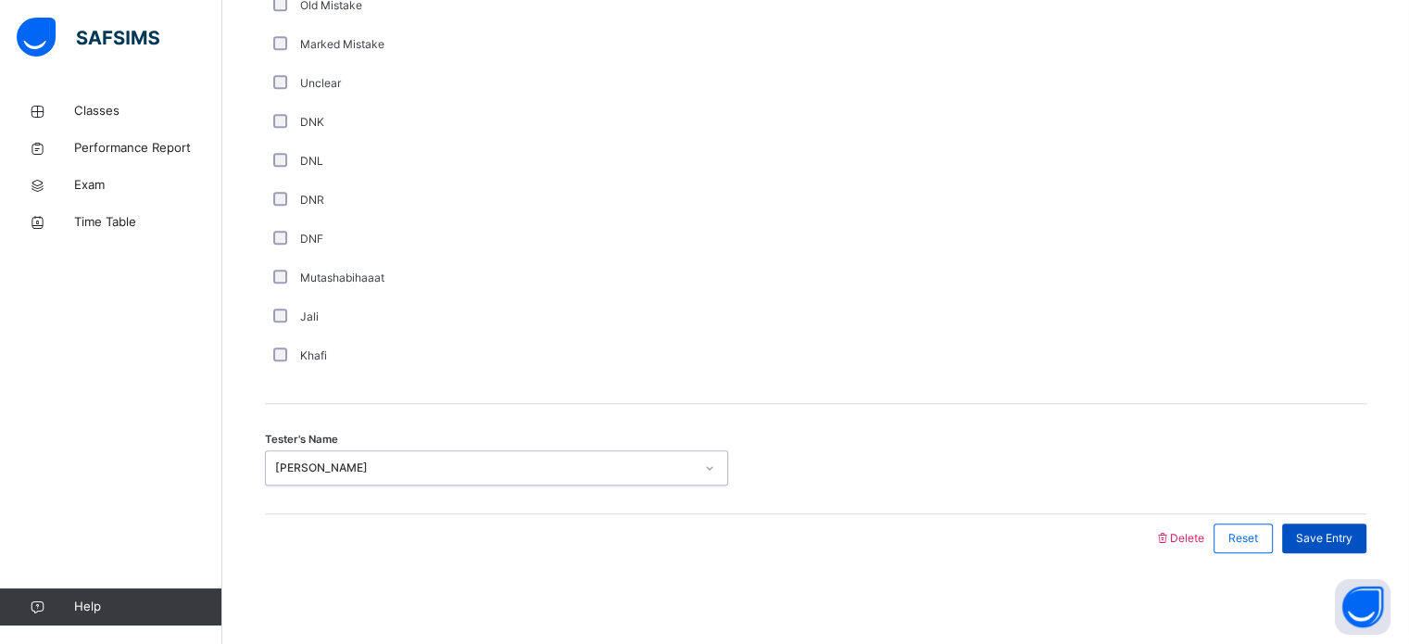
click at [1327, 530] on span "Save Entry" at bounding box center [1324, 538] width 57 height 17
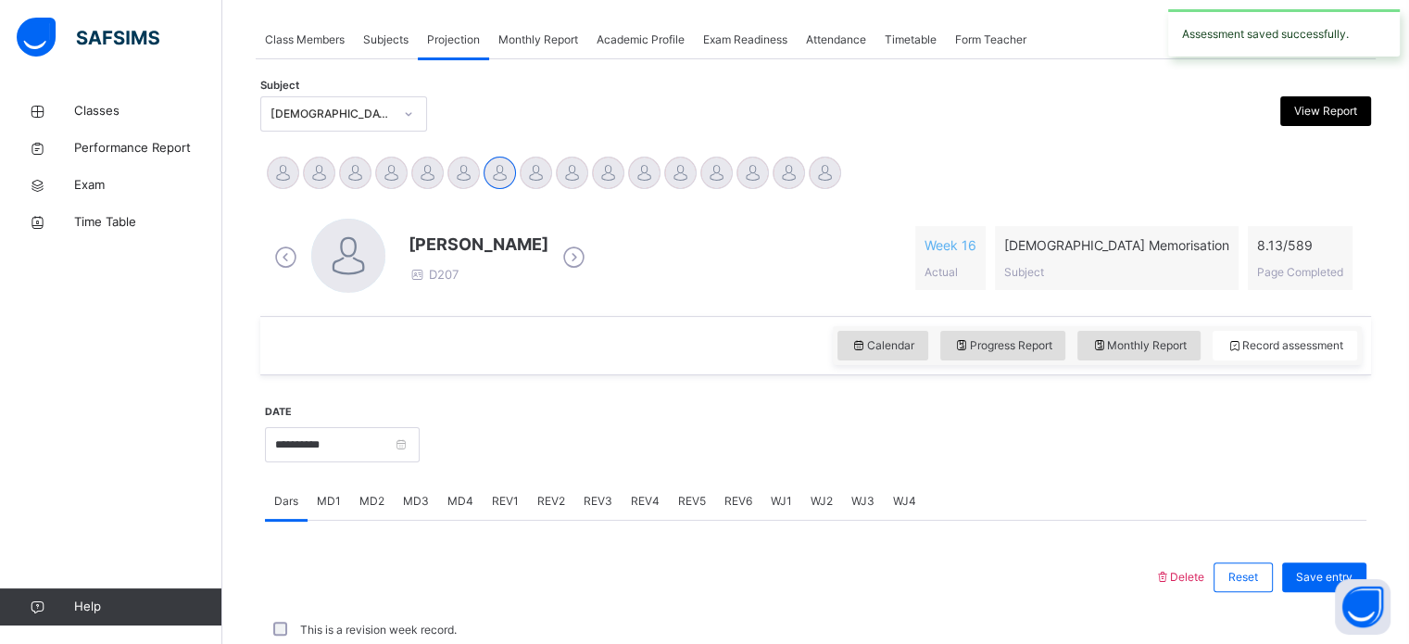
scroll to position [747, 0]
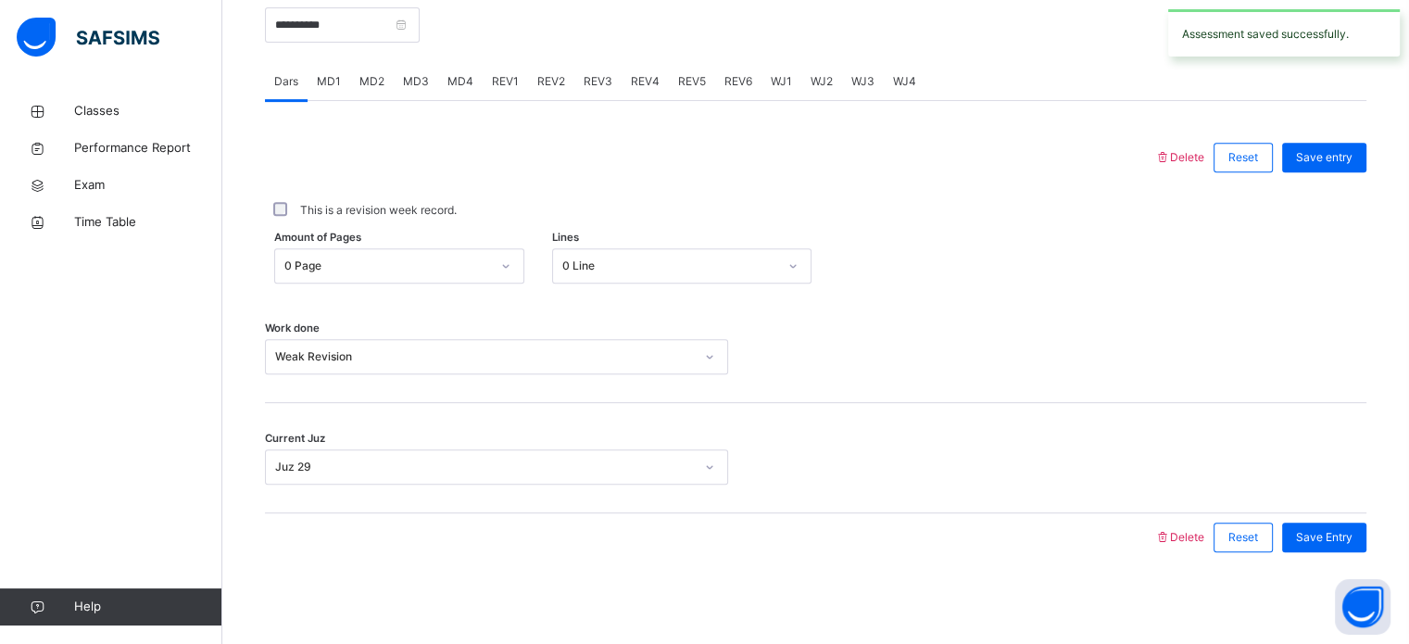
click at [549, 84] on span "REV2" at bounding box center [551, 81] width 28 height 17
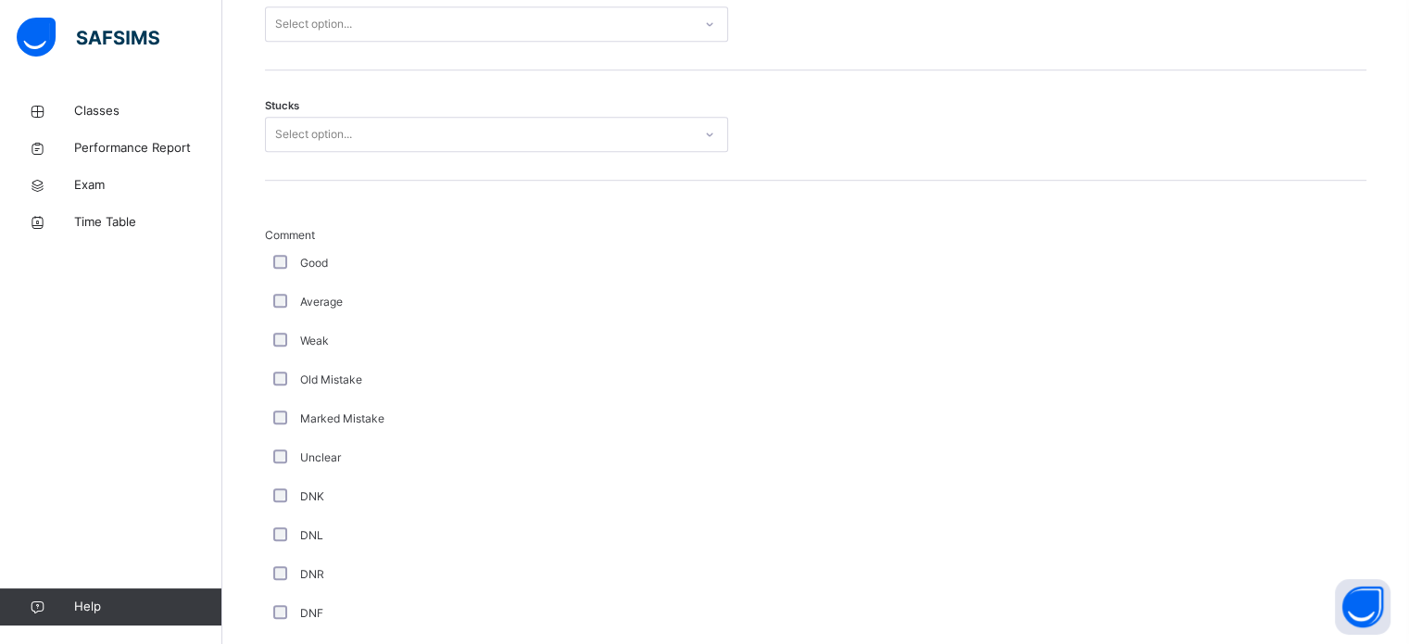
scroll to position [1132, 0]
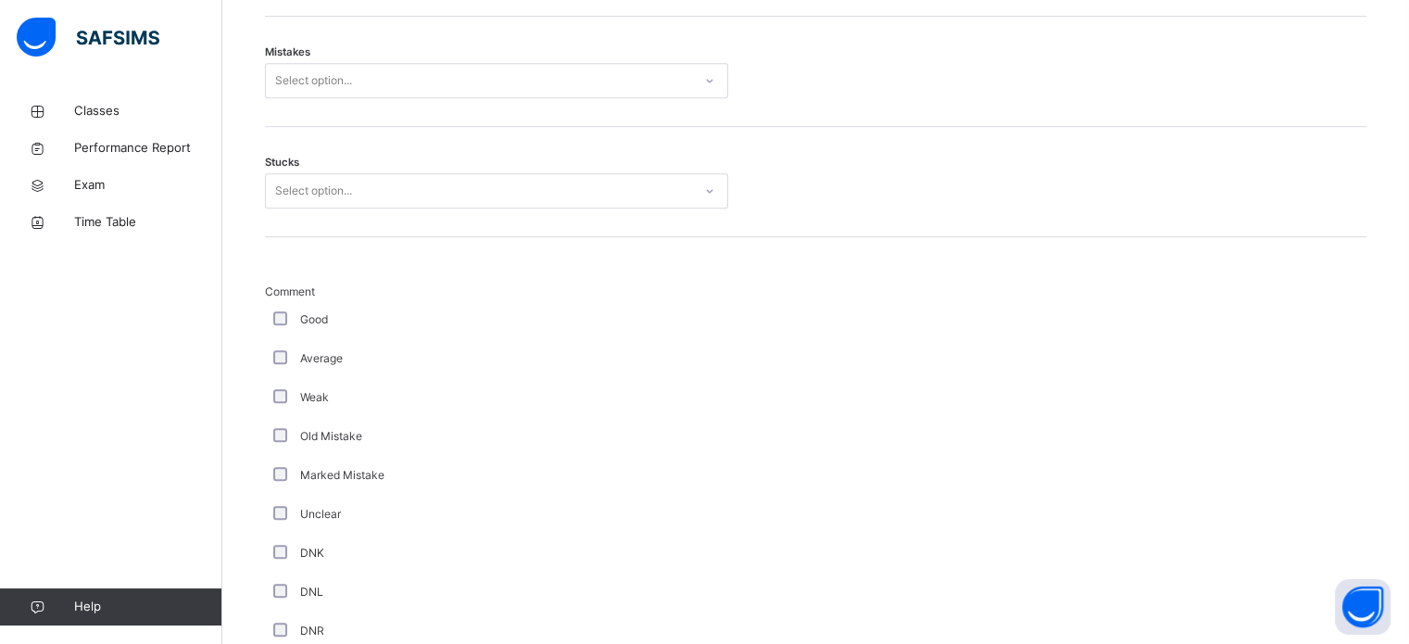
click at [289, 425] on div "Old Mistake" at bounding box center [496, 436] width 463 height 39
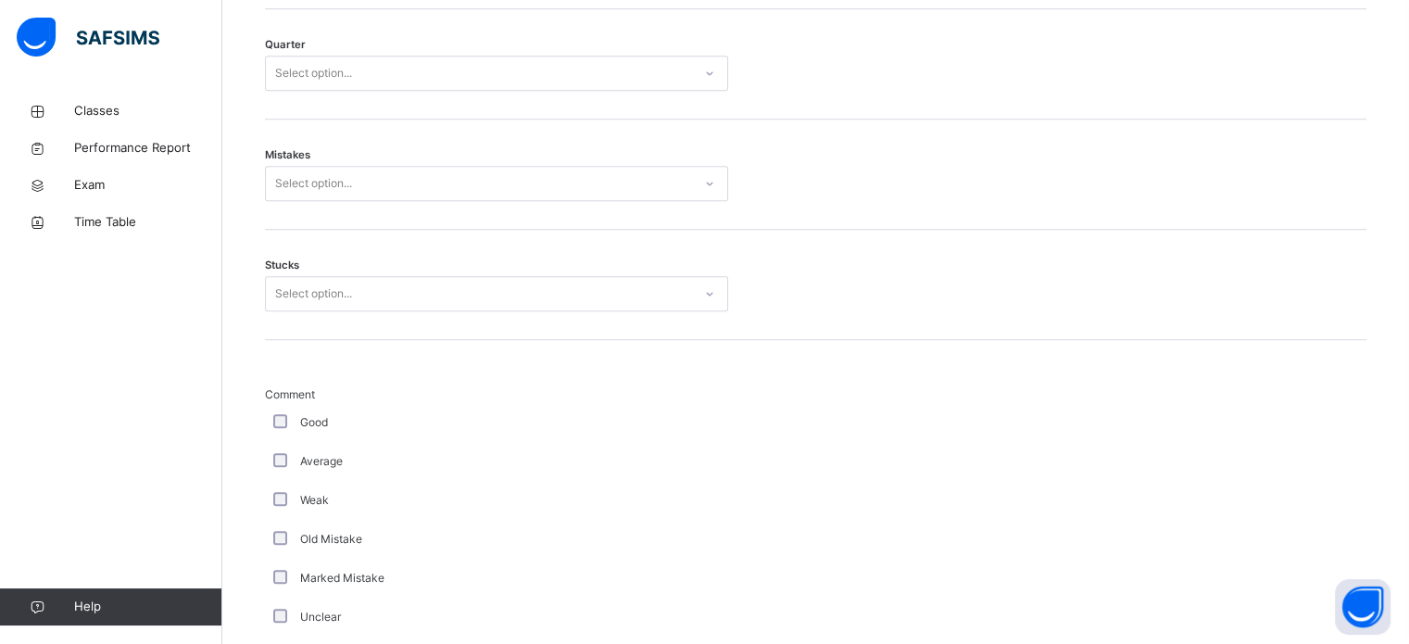
scroll to position [1023, 0]
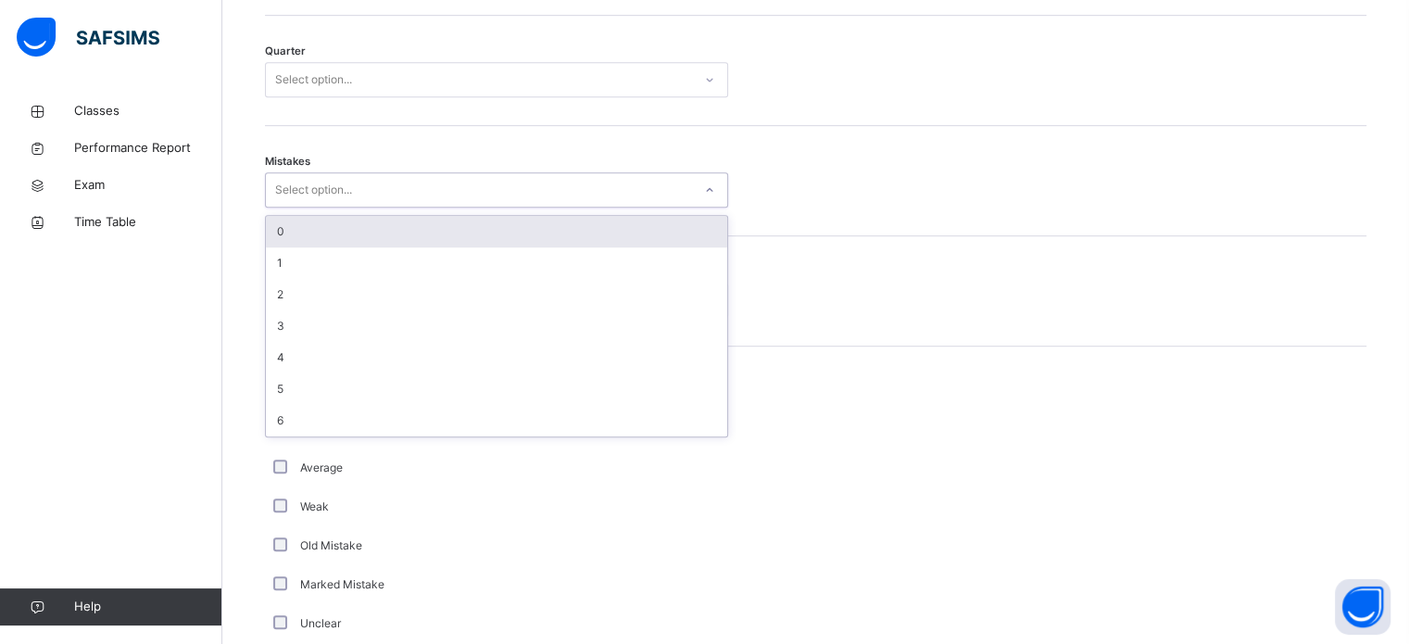
click at [378, 178] on div "Select option..." at bounding box center [479, 190] width 426 height 29
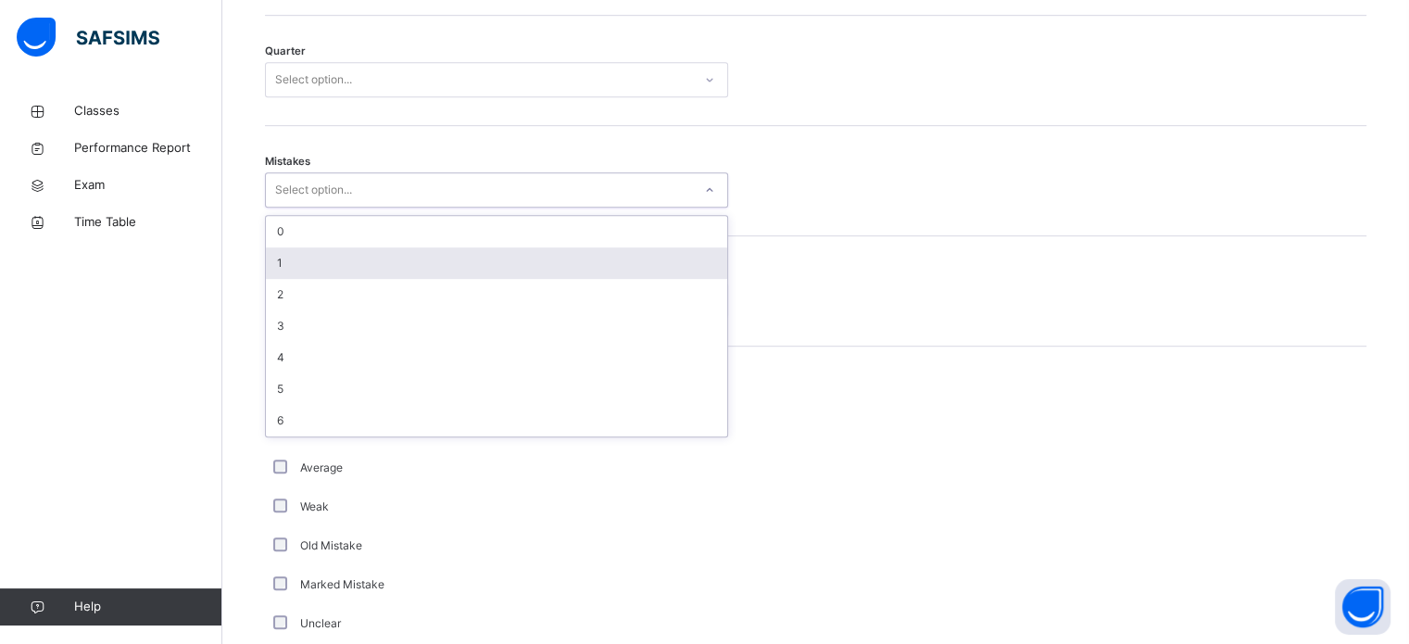
click at [348, 270] on div "1" at bounding box center [496, 262] width 461 height 31
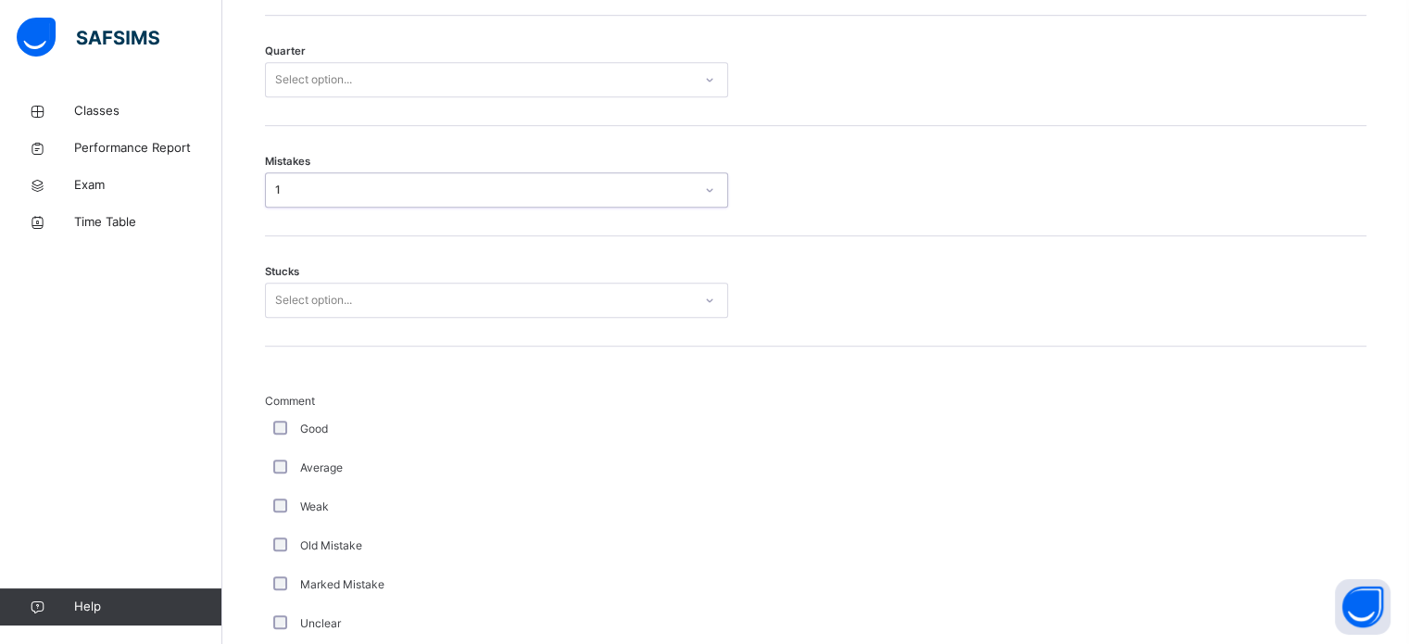
click at [325, 309] on div "Select option..." at bounding box center [313, 300] width 77 height 35
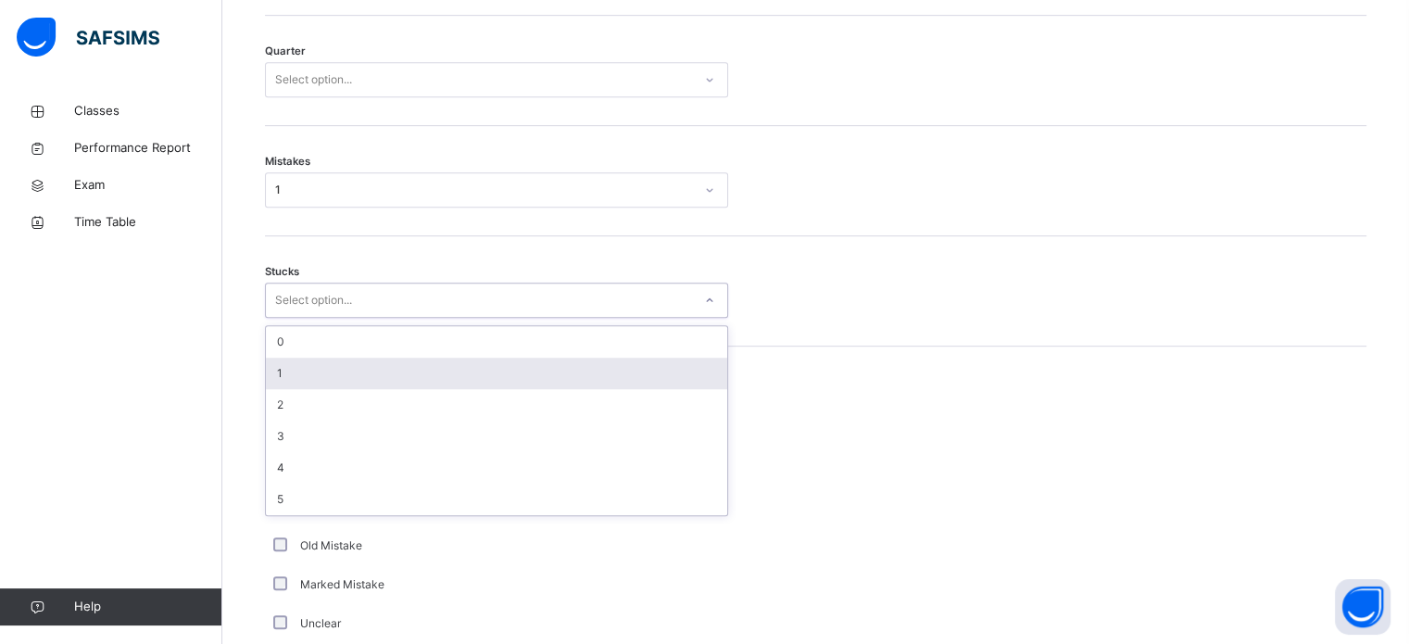
click at [322, 381] on div "1" at bounding box center [496, 373] width 461 height 31
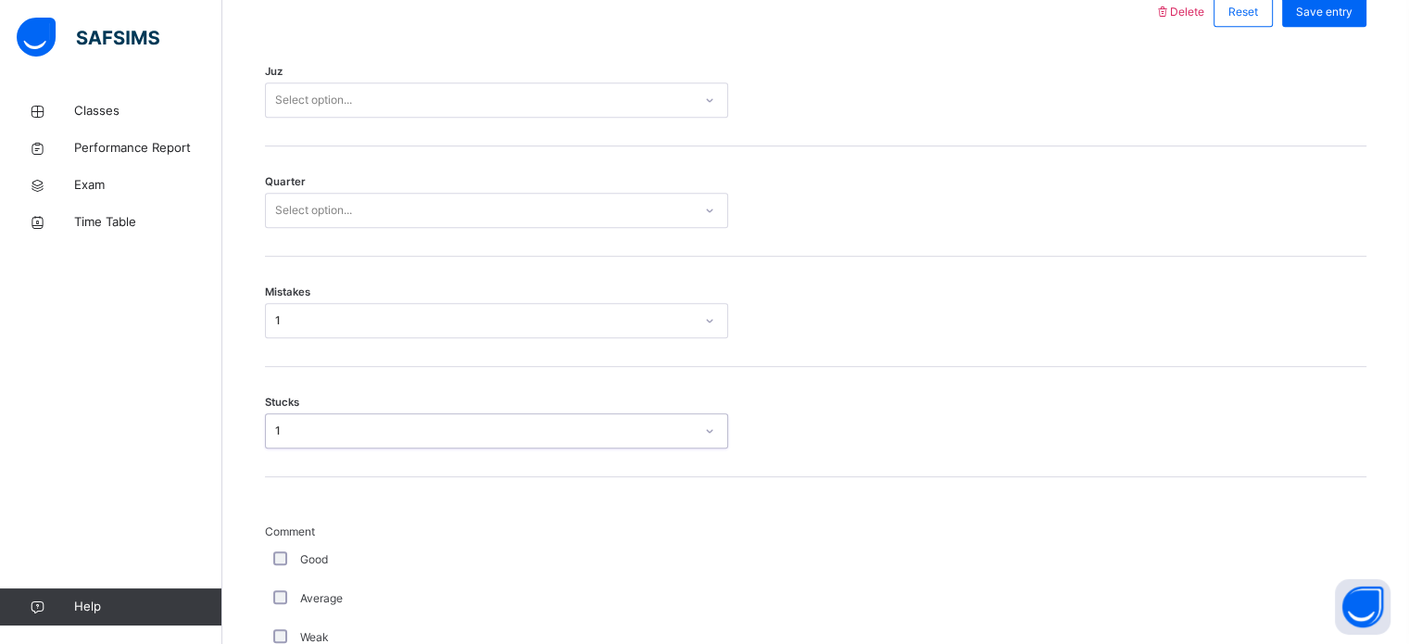
scroll to position [881, 0]
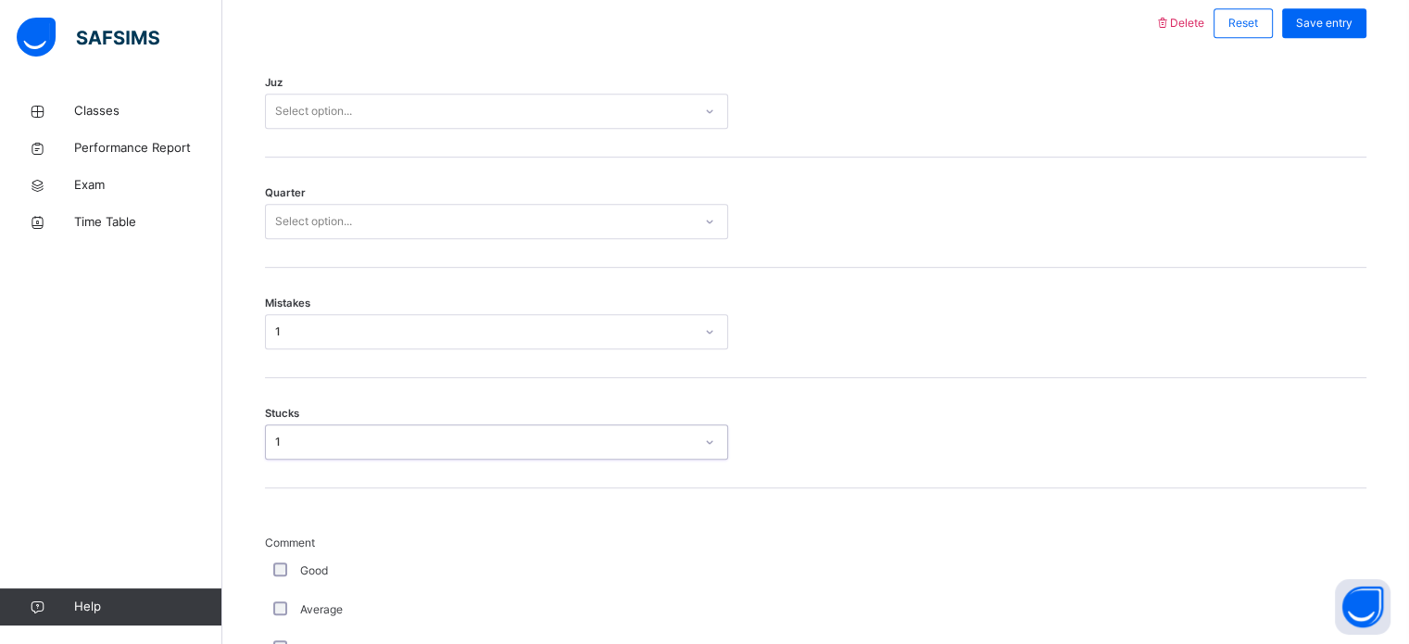
click at [346, 105] on div "Select option..." at bounding box center [313, 111] width 77 height 35
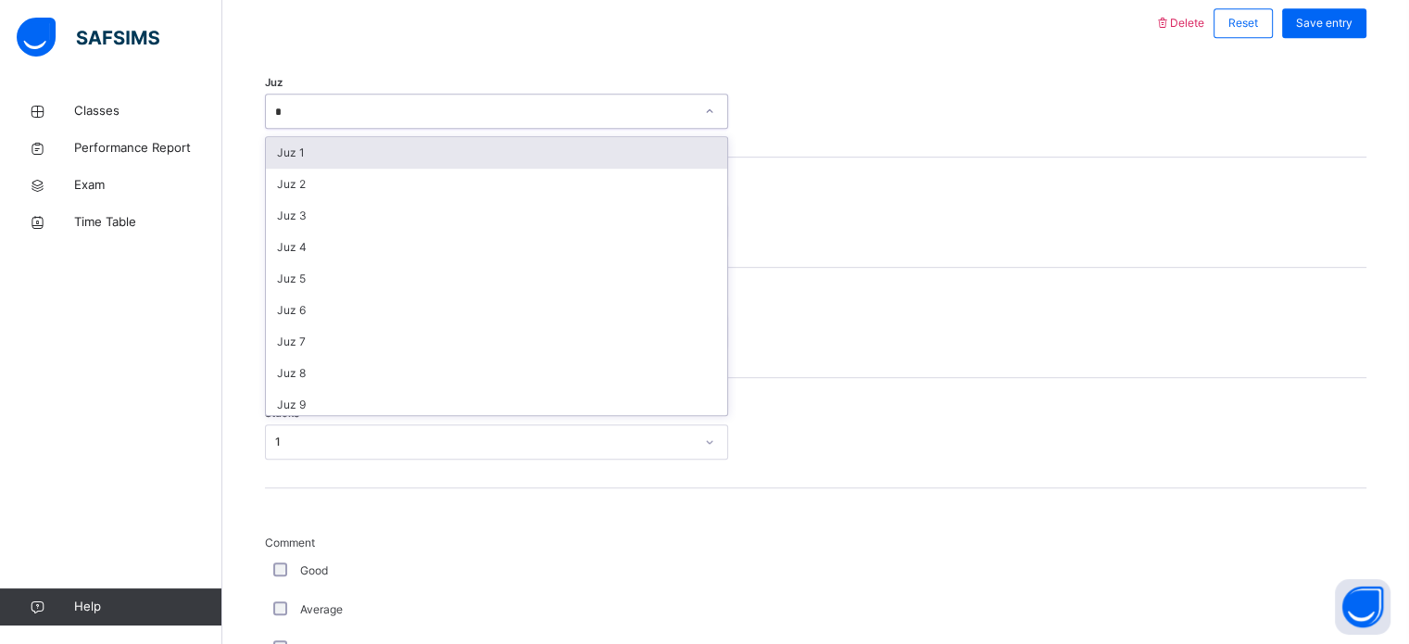
type input "**"
click at [353, 159] on div "Juz 28" at bounding box center [496, 152] width 461 height 31
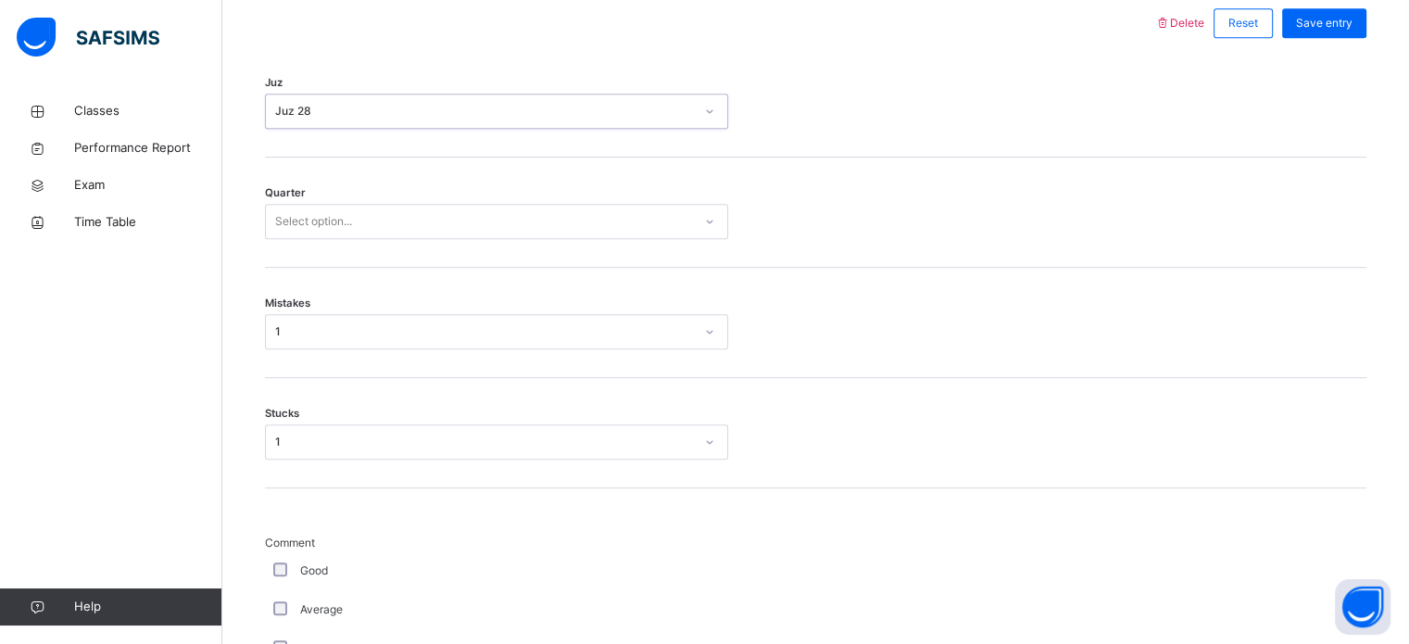
click at [358, 225] on div "Select option..." at bounding box center [479, 222] width 426 height 29
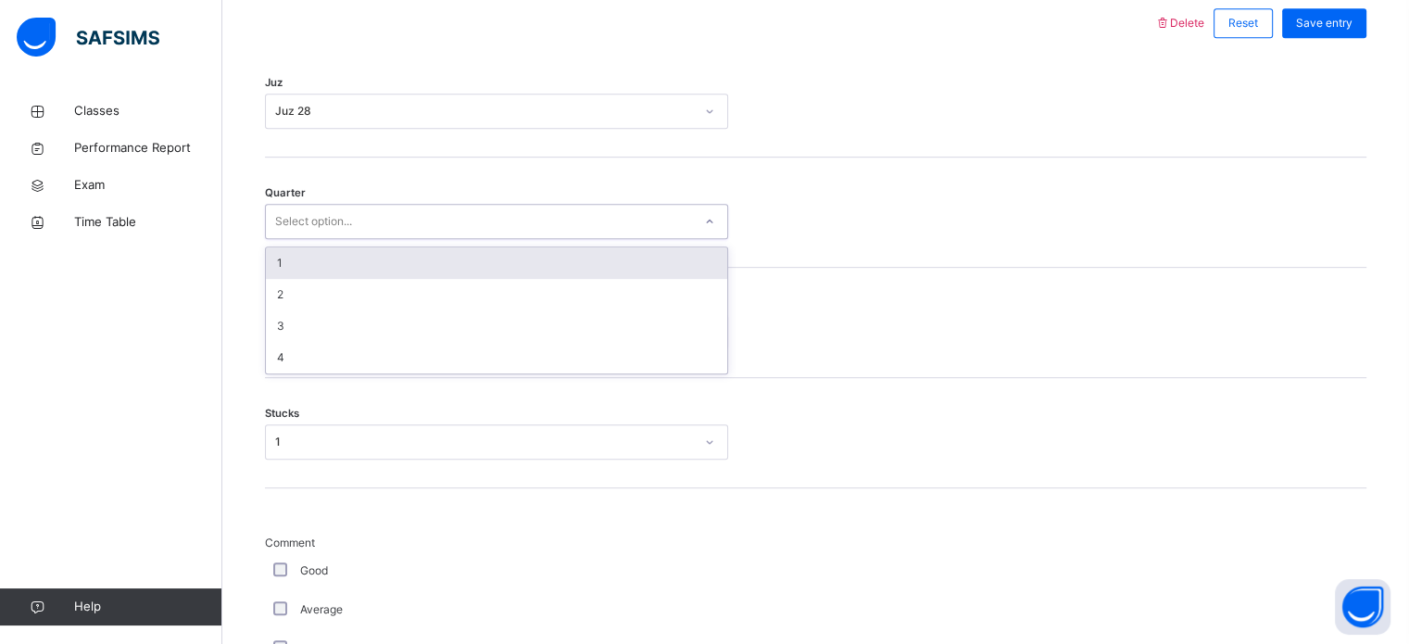
type input "*"
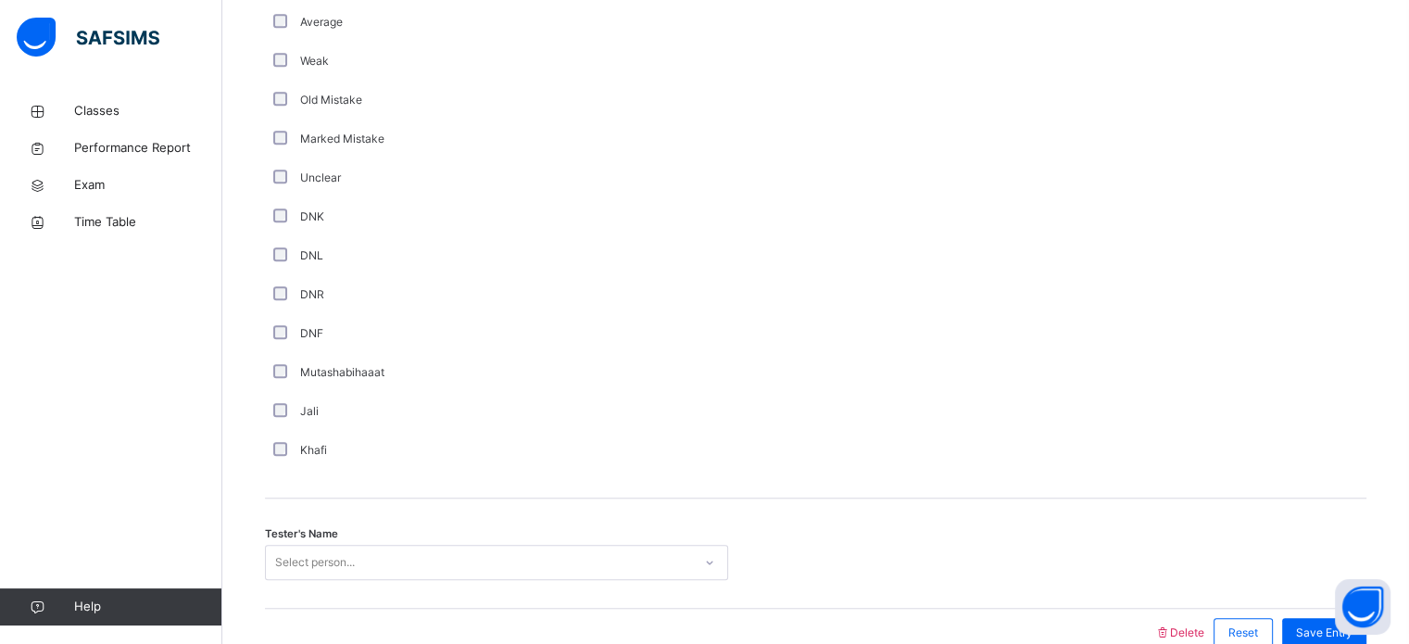
scroll to position [1563, 0]
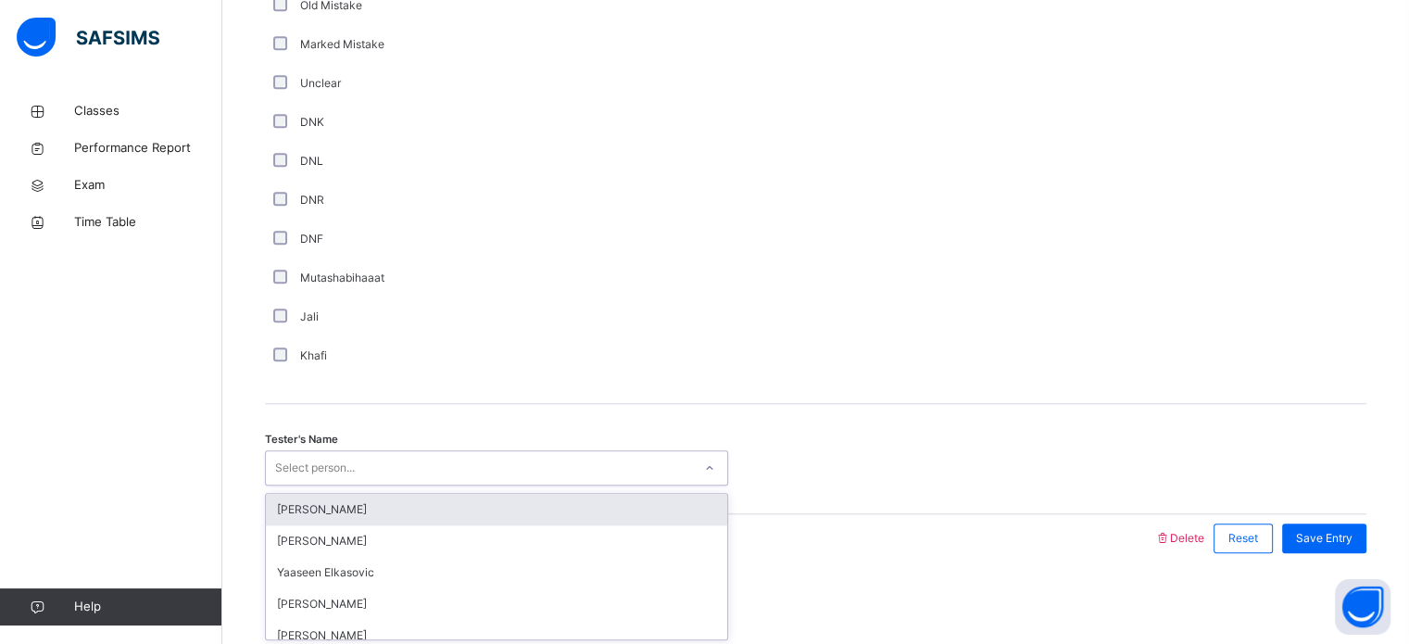
click at [353, 458] on div "Select person..." at bounding box center [315, 467] width 80 height 35
type input "*****"
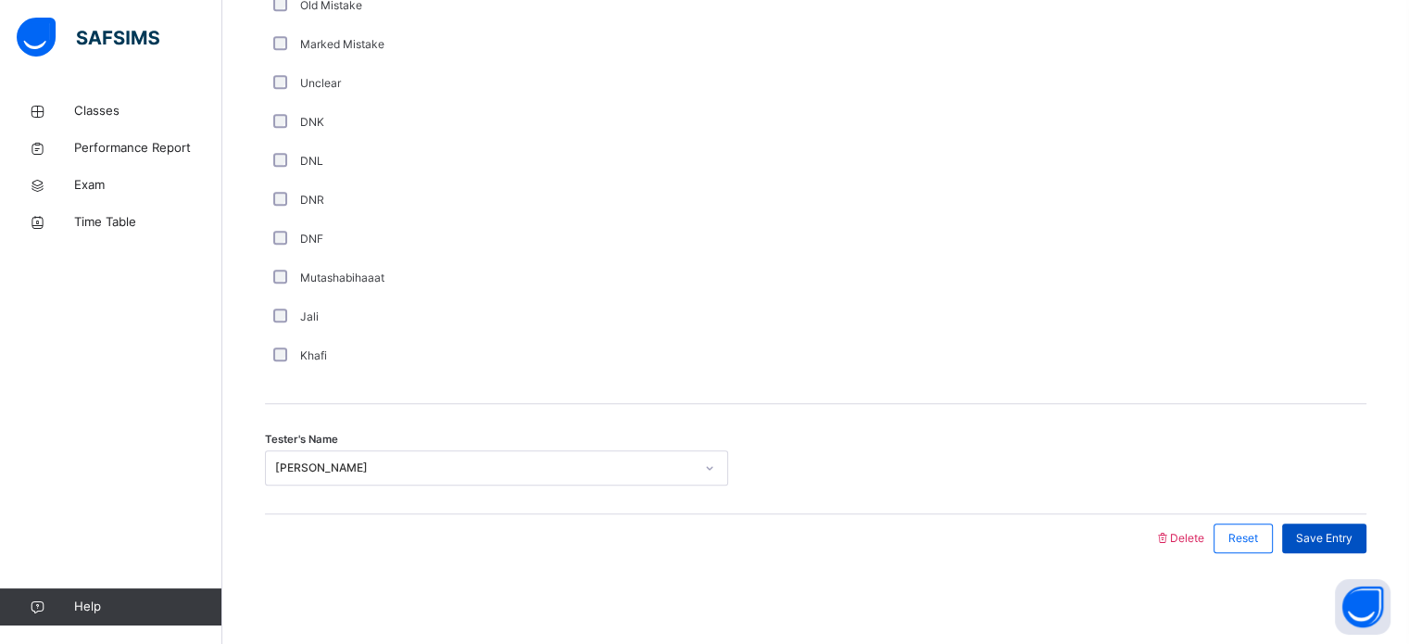
click at [1319, 527] on div "Save Entry" at bounding box center [1324, 538] width 84 height 30
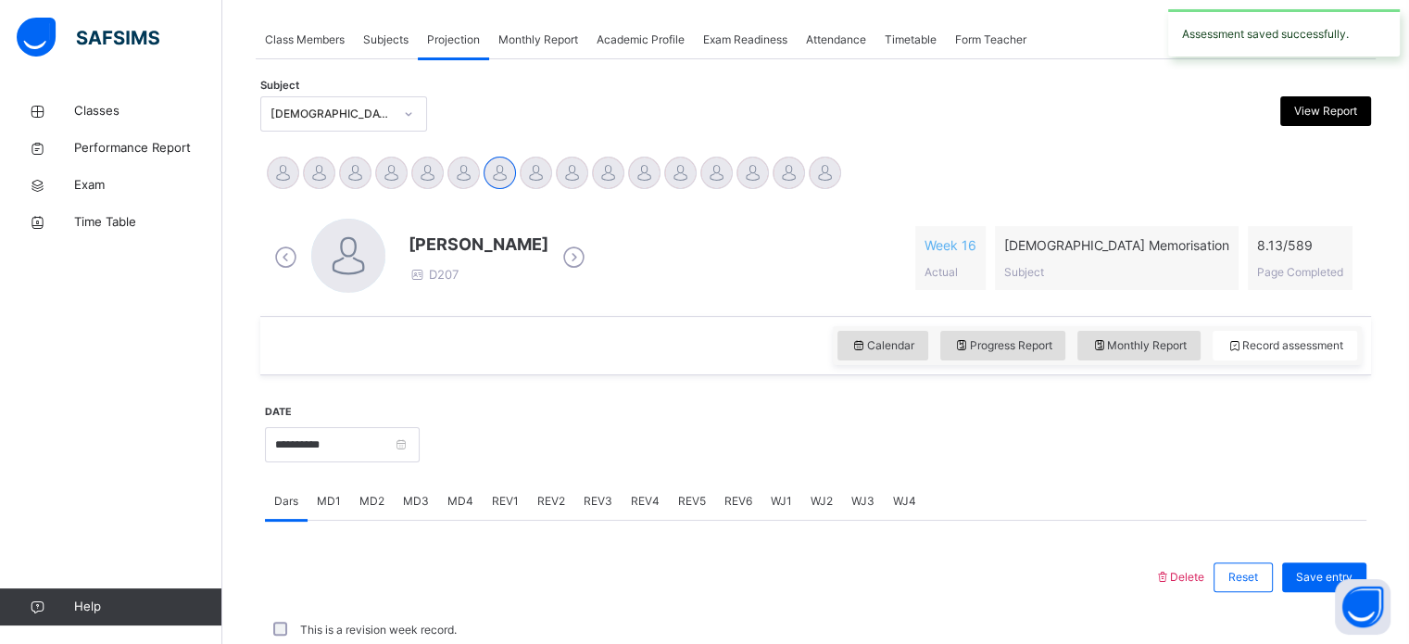
scroll to position [747, 0]
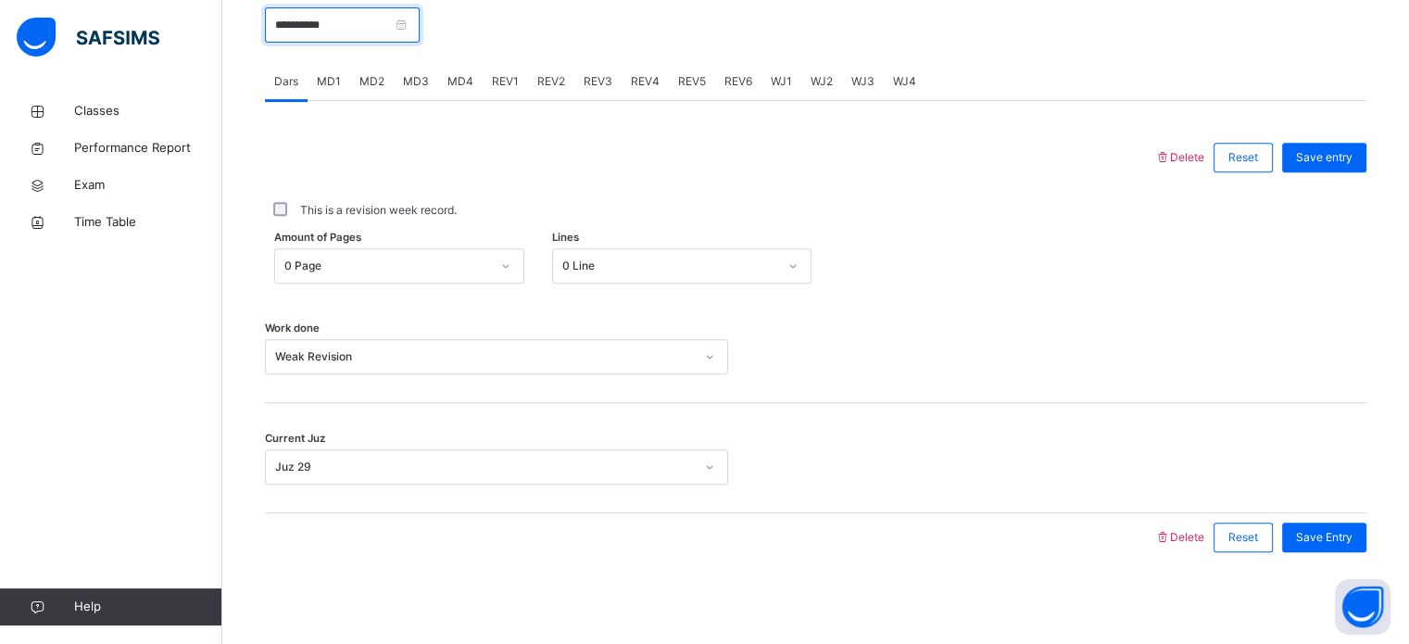
click at [420, 35] on input "**********" at bounding box center [342, 24] width 155 height 35
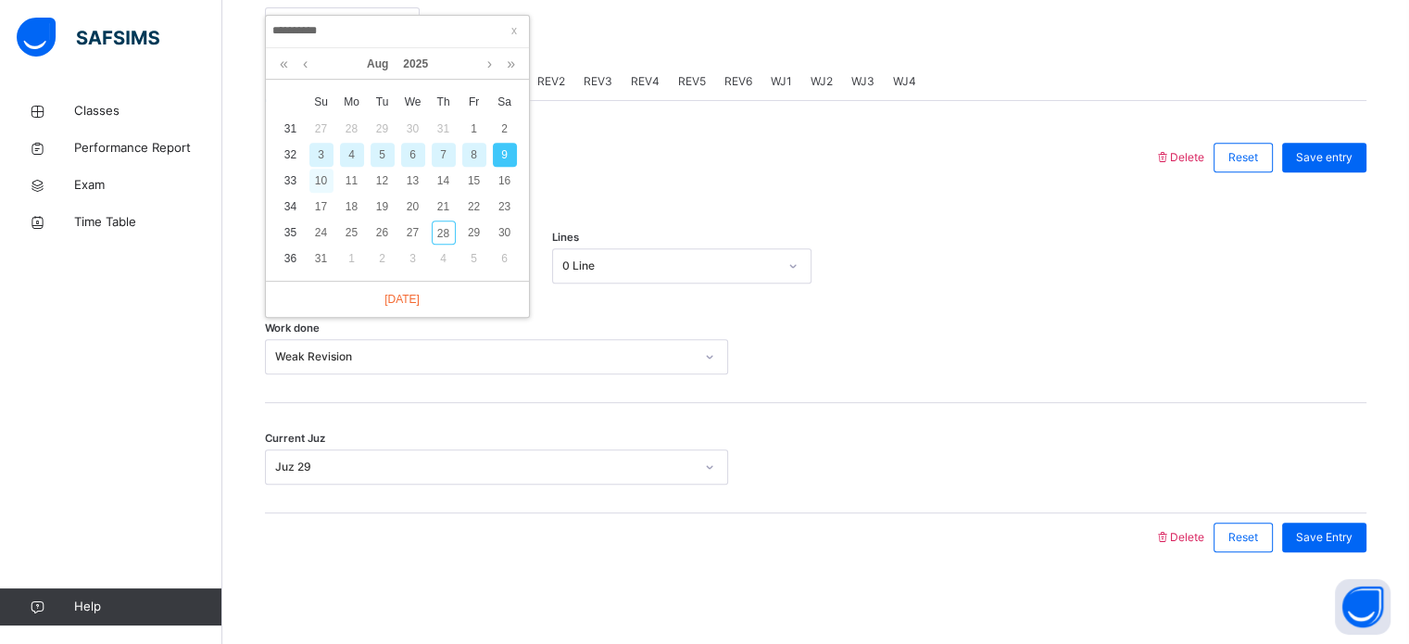
click at [322, 172] on div "10" at bounding box center [321, 181] width 24 height 24
type input "**********"
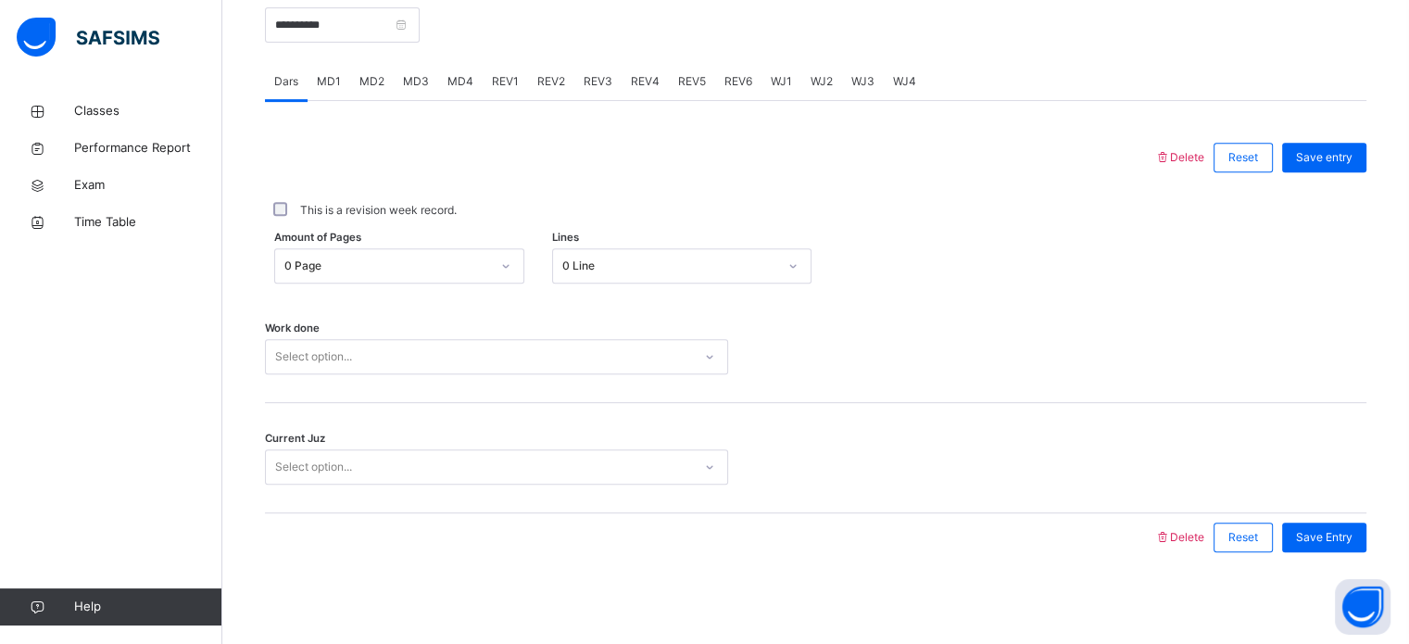
click at [513, 335] on div "Work done Select option..." at bounding box center [816, 348] width 1102 height 110
click at [460, 353] on div "Select option..." at bounding box center [479, 357] width 426 height 29
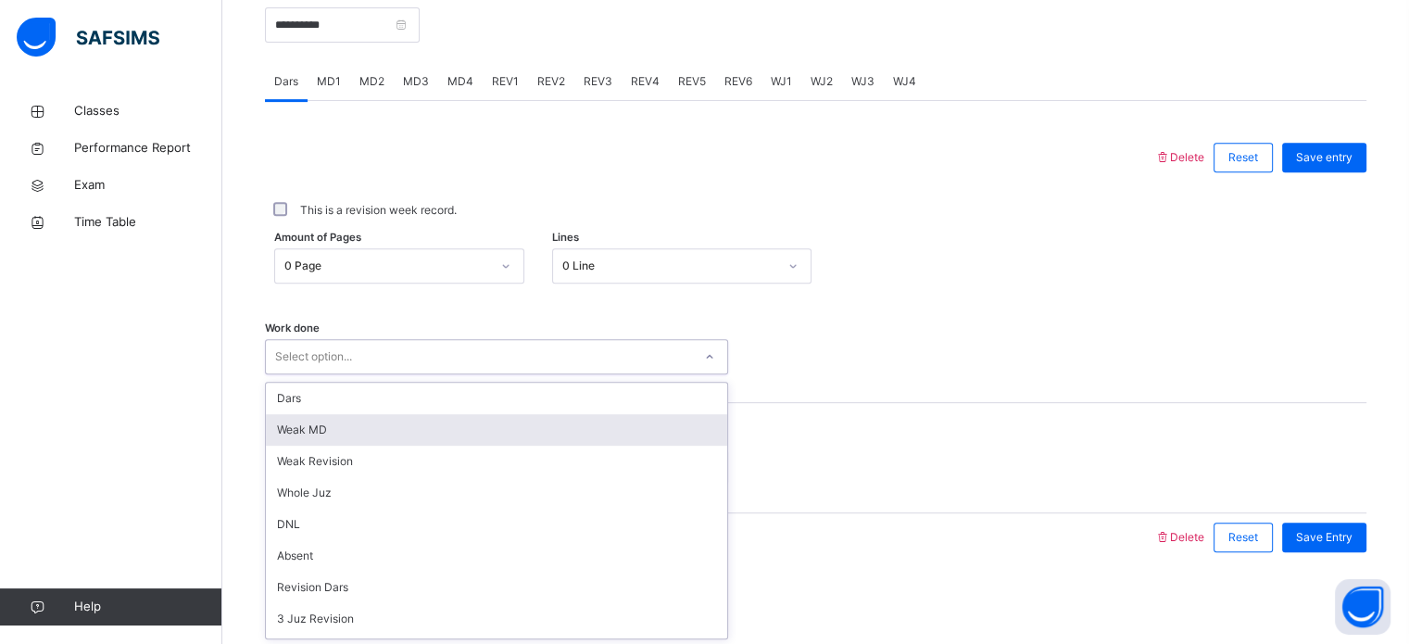
click at [367, 437] on div "Weak MD" at bounding box center [496, 429] width 461 height 31
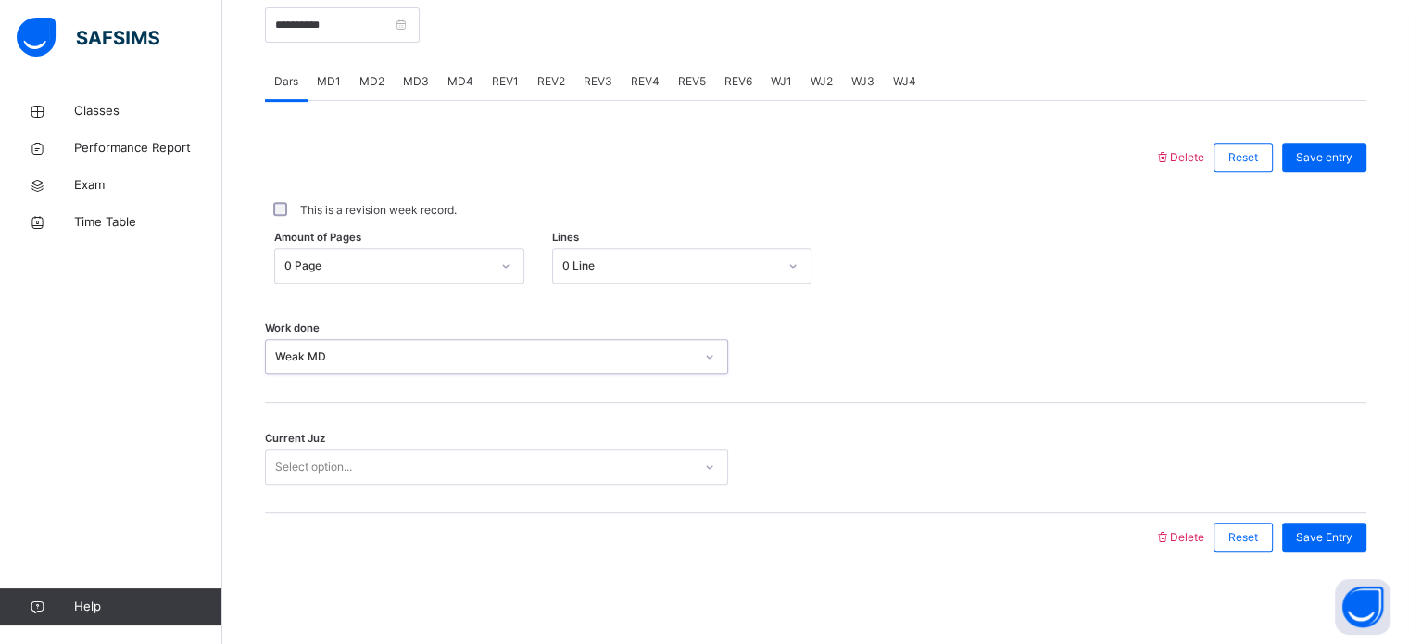
click at [377, 454] on div "Select option..." at bounding box center [479, 467] width 426 height 29
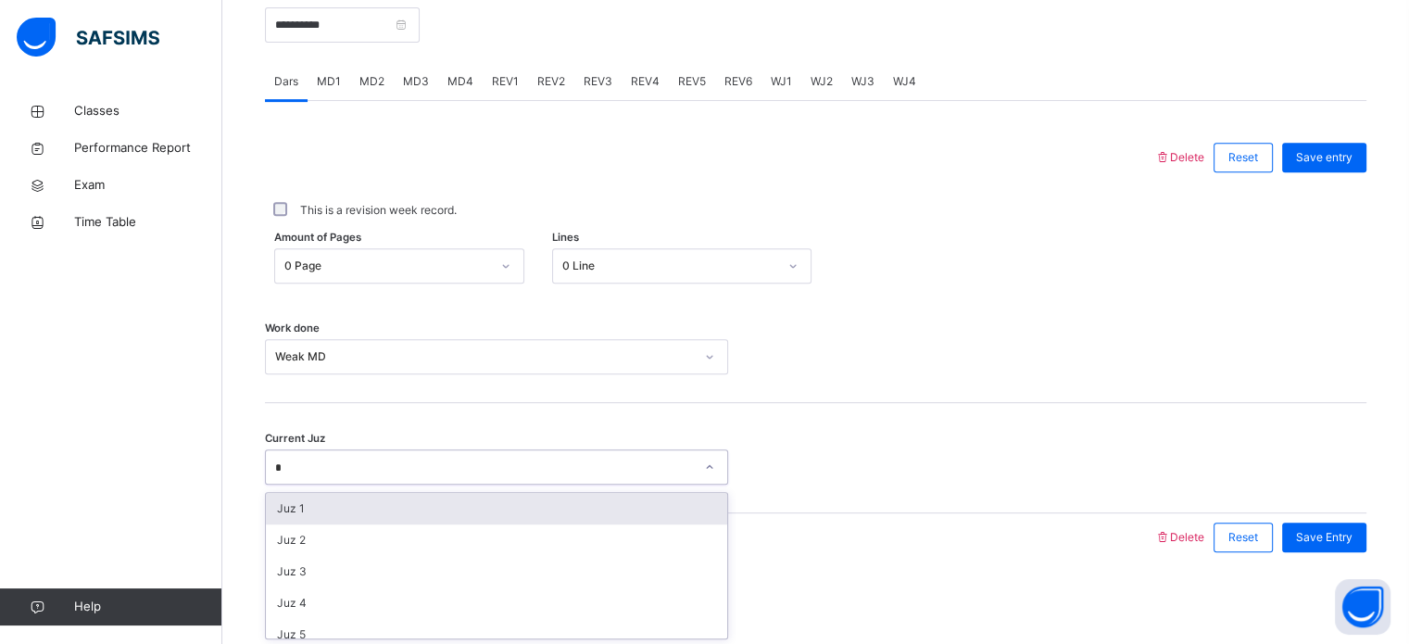
type input "**"
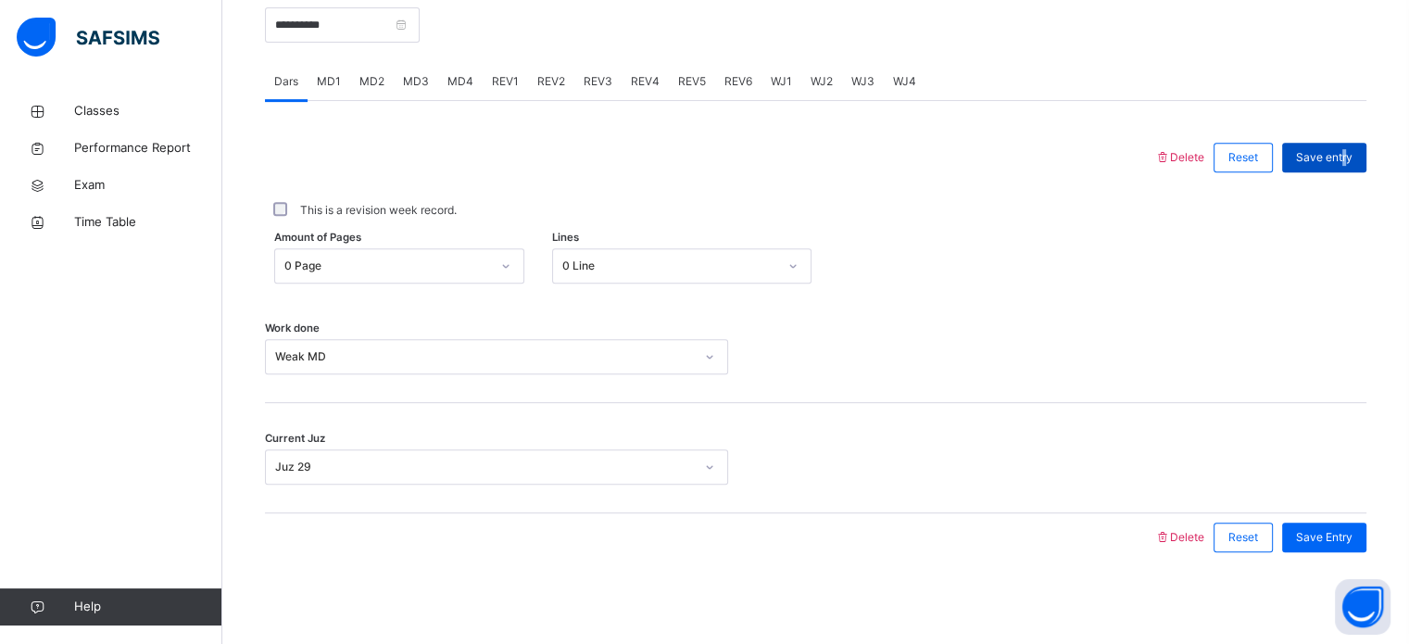
click at [1353, 151] on span "Save entry" at bounding box center [1324, 157] width 57 height 17
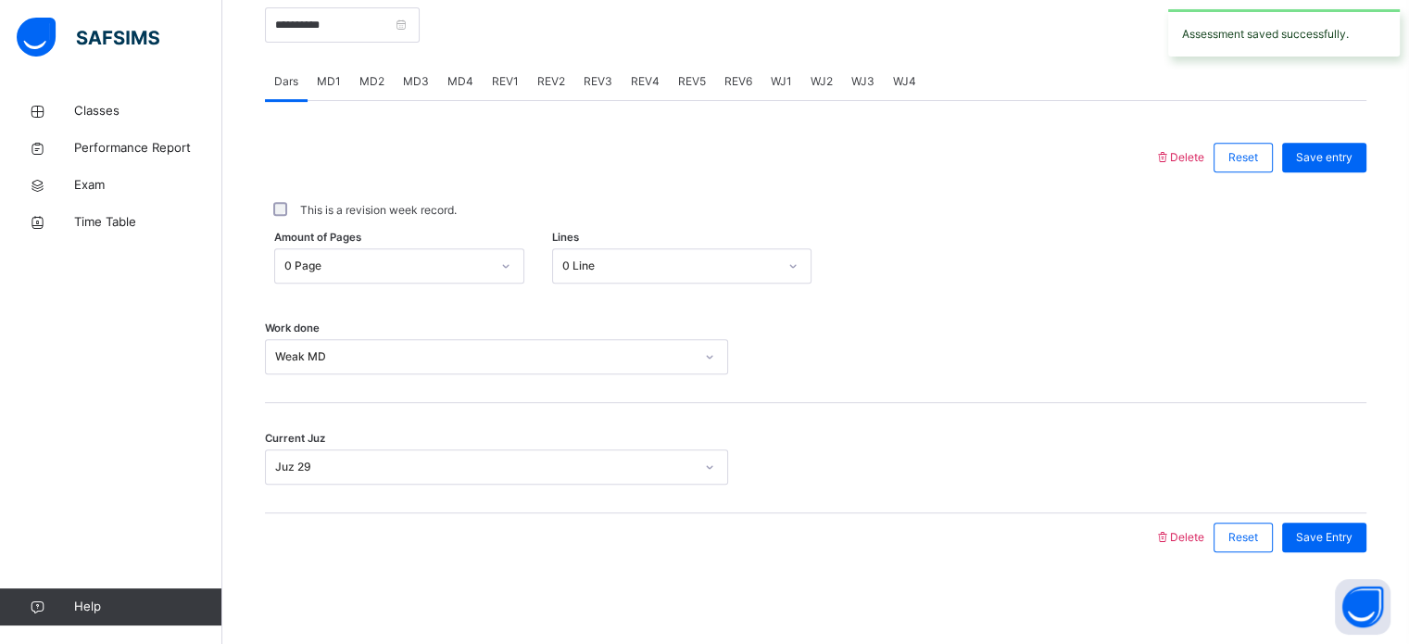
click at [406, 77] on span "MD3" at bounding box center [416, 81] width 26 height 17
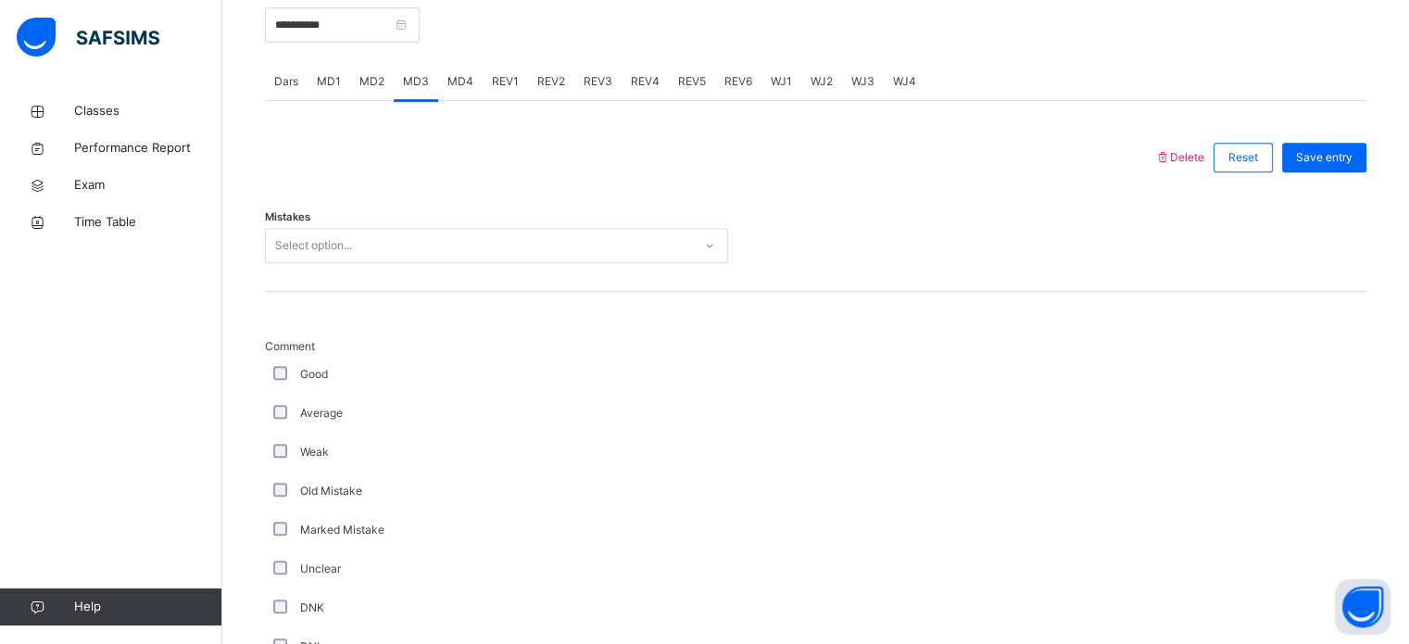
click at [334, 229] on div "Select option..." at bounding box center [496, 245] width 463 height 35
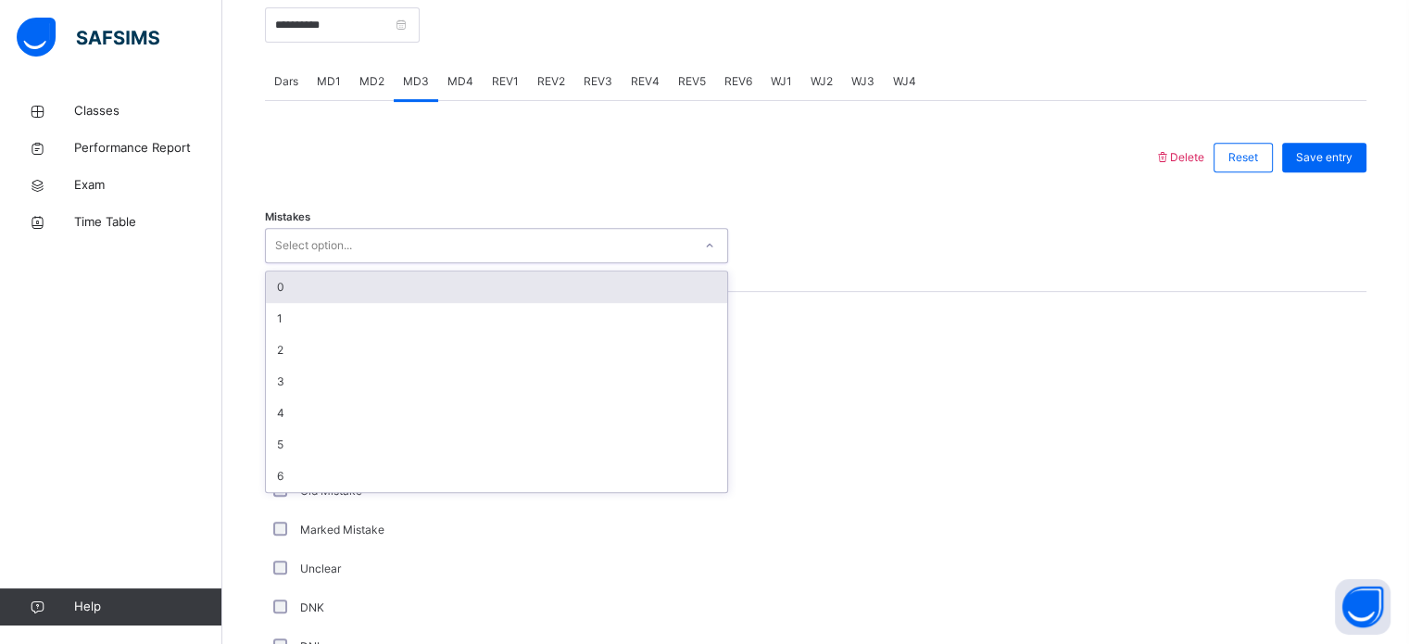
type input "*"
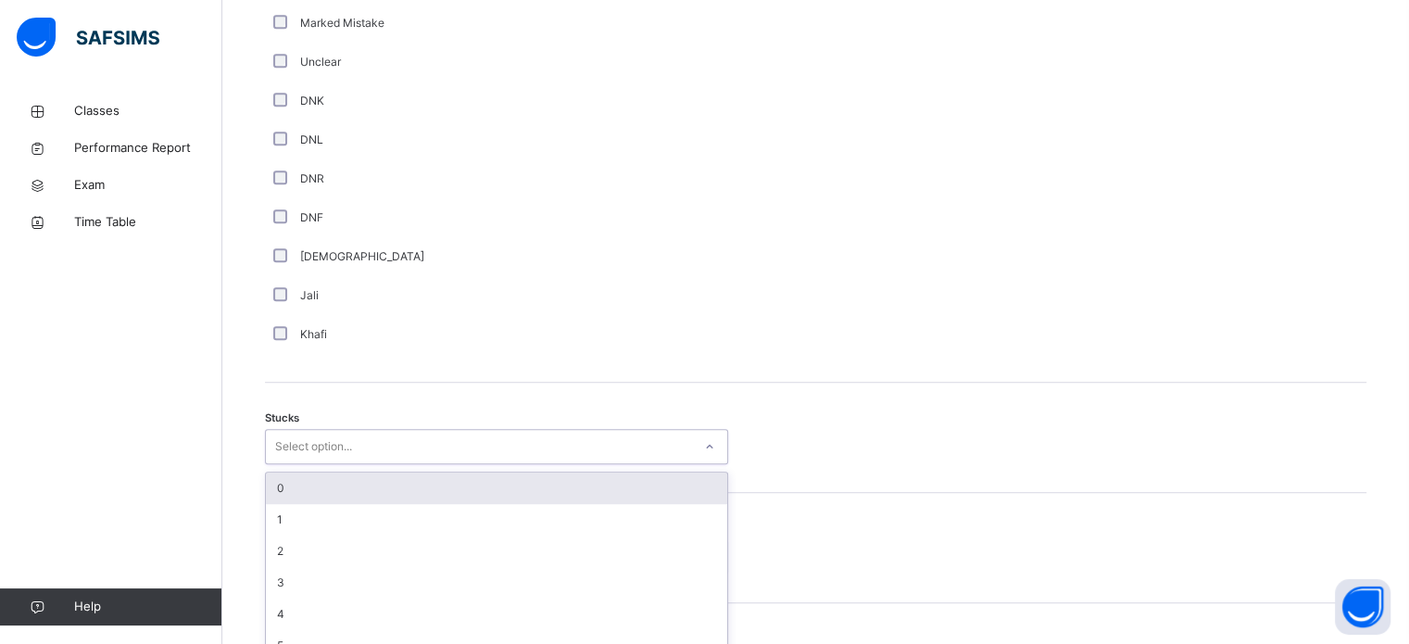
scroll to position [1279, 0]
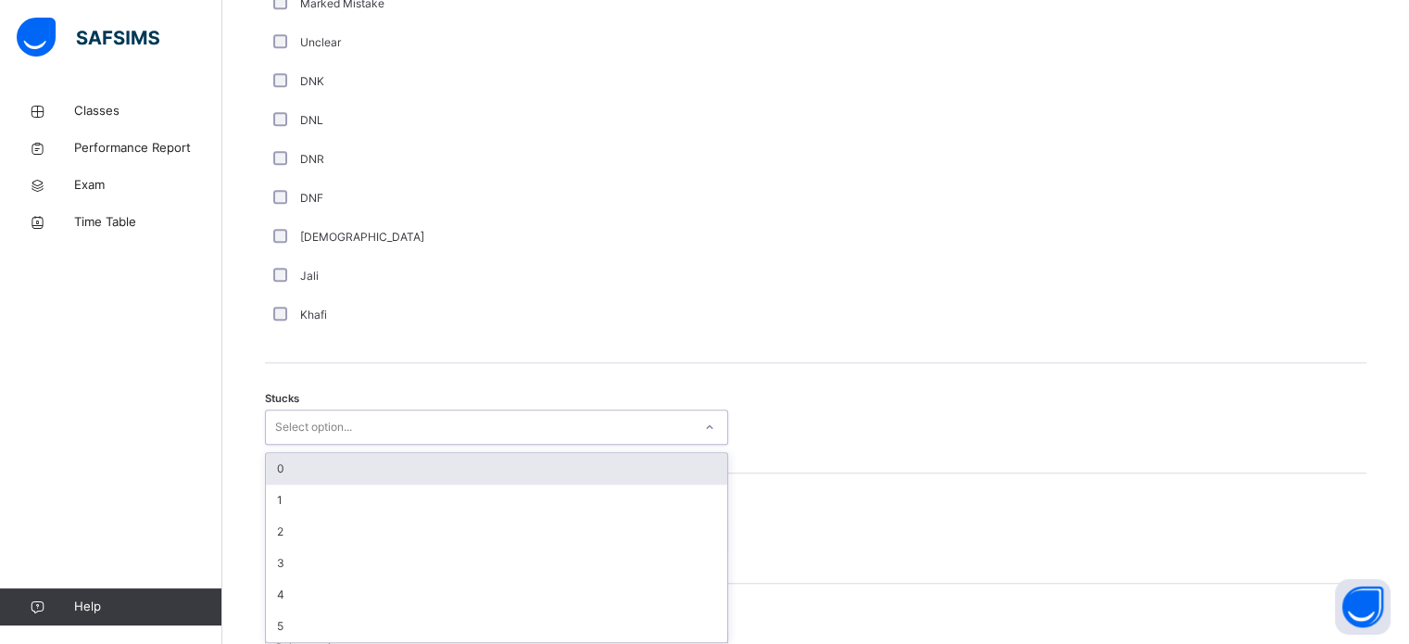
click at [362, 434] on div "Select option..." at bounding box center [479, 427] width 426 height 29
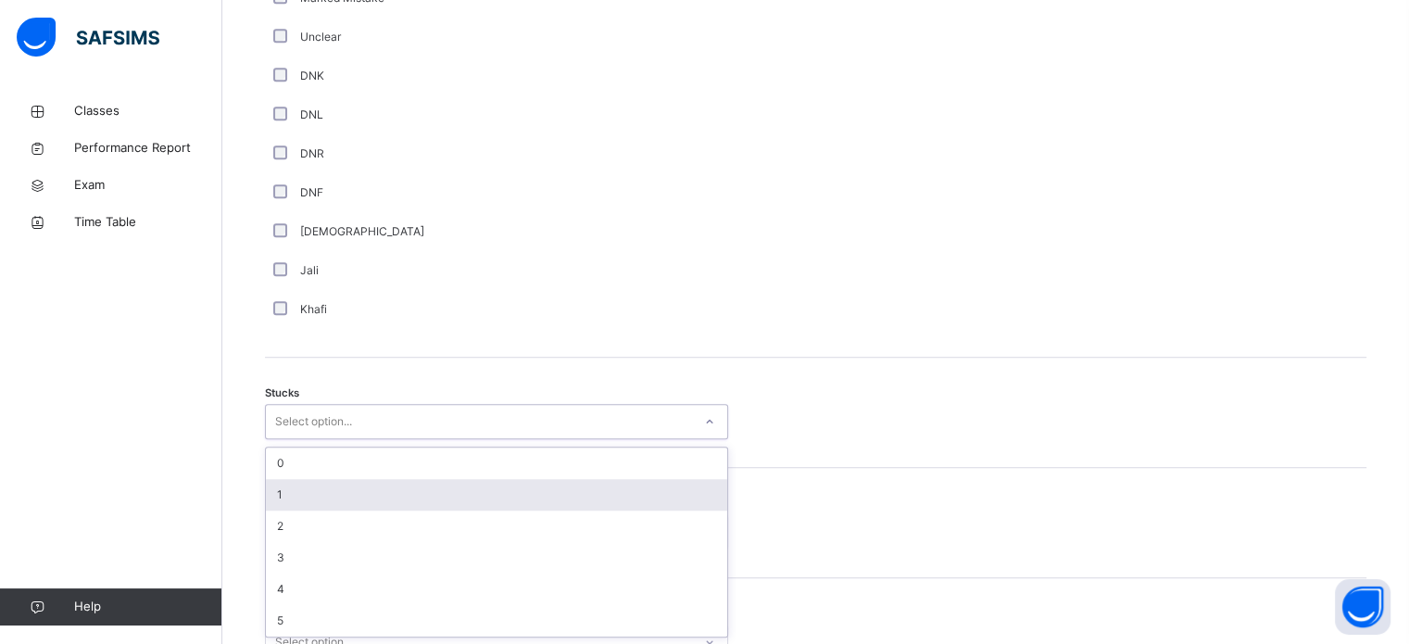
click at [352, 496] on div "1" at bounding box center [496, 494] width 461 height 31
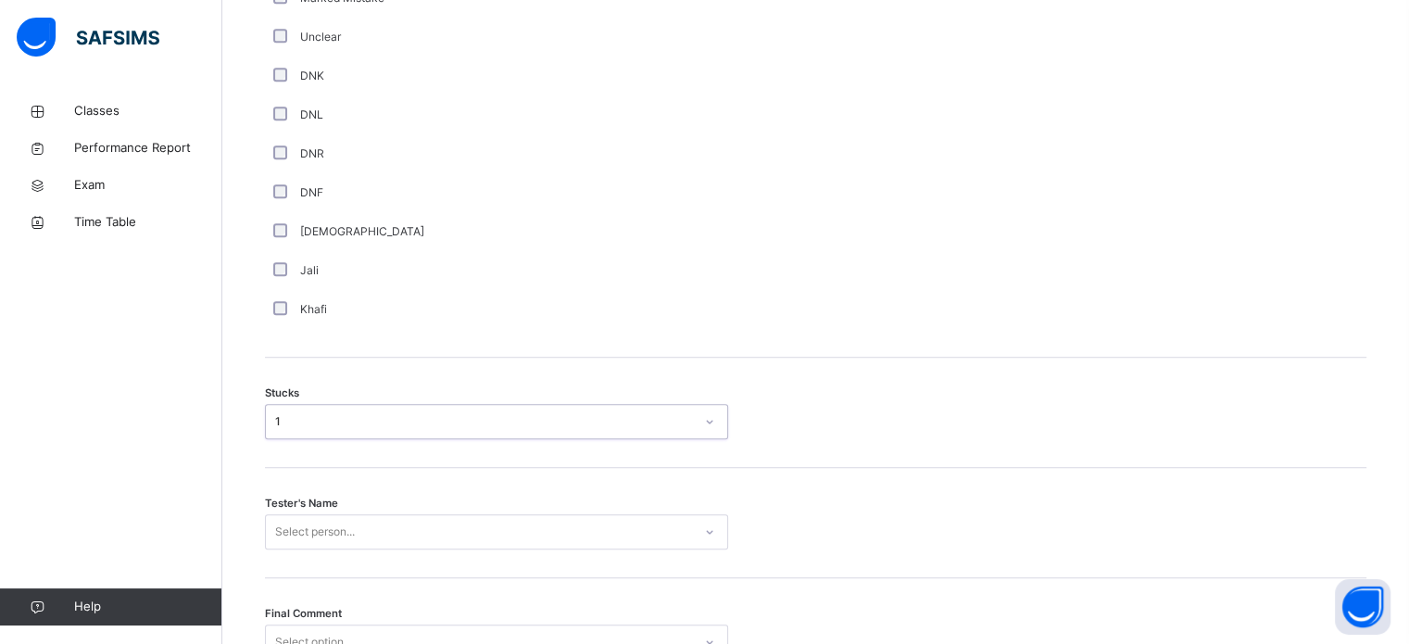
click at [347, 543] on div "Select person..." at bounding box center [496, 531] width 463 height 35
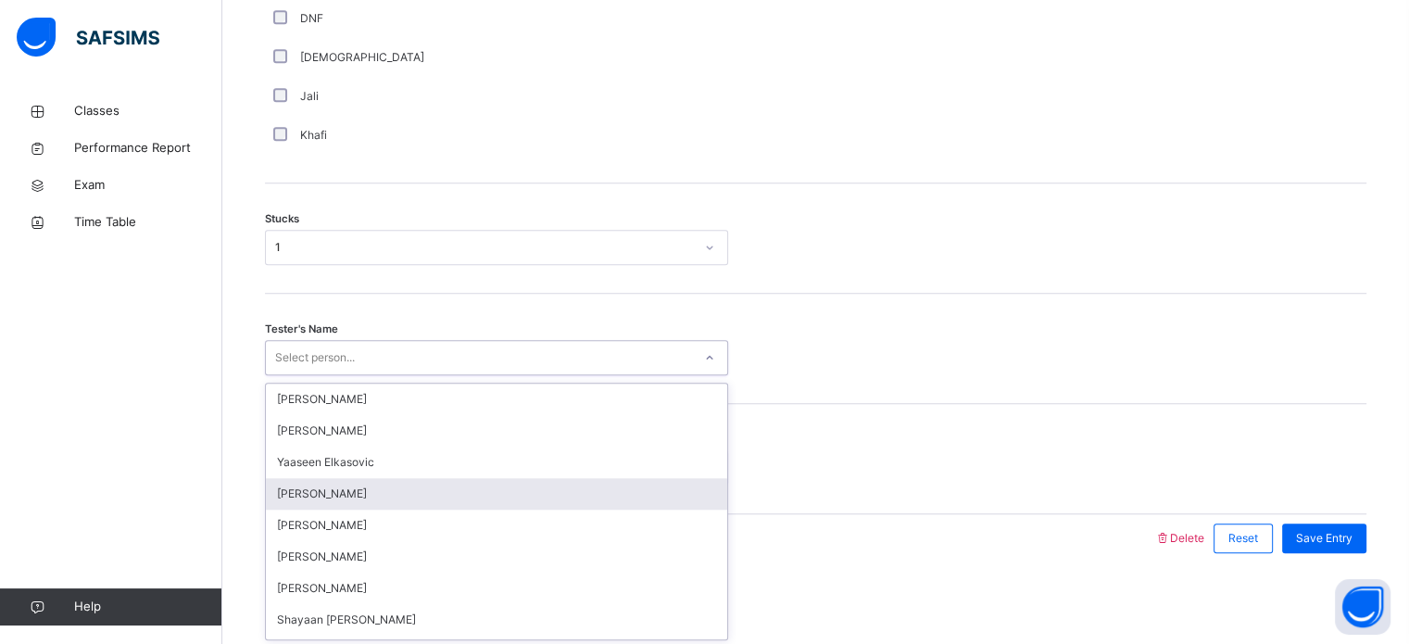
click at [347, 543] on div "[PERSON_NAME]" at bounding box center [496, 556] width 461 height 31
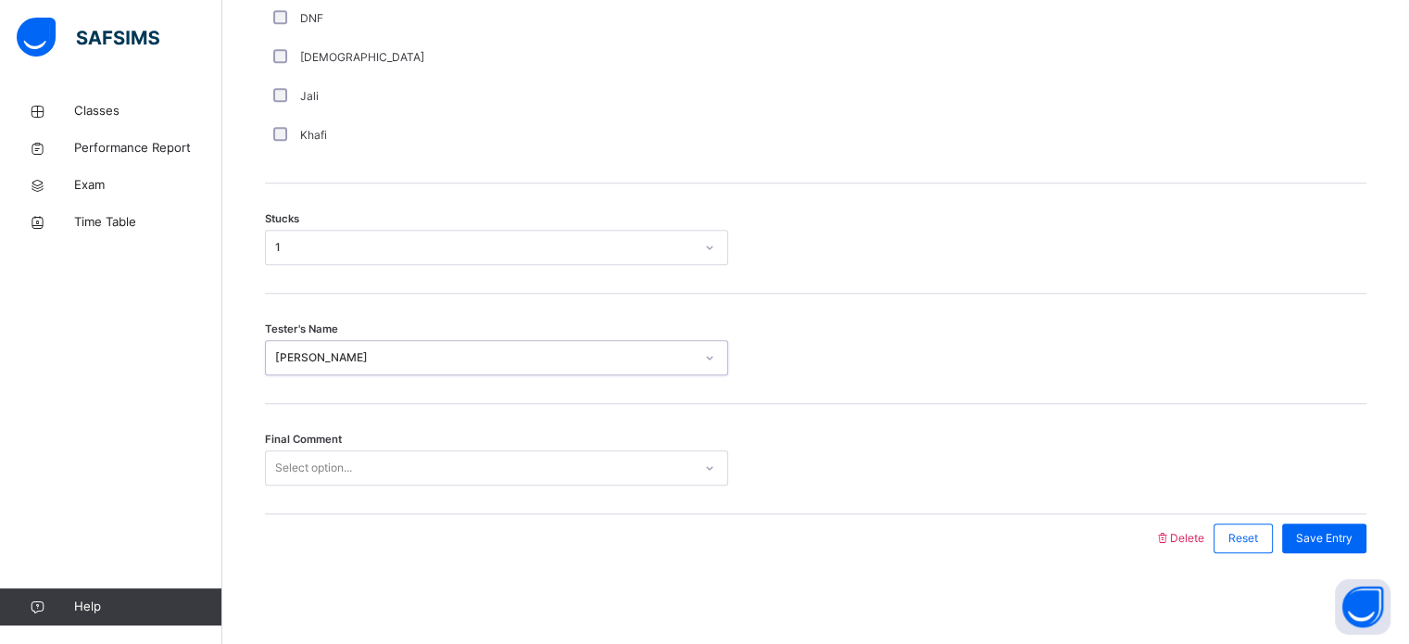
click at [435, 350] on div "[PERSON_NAME]" at bounding box center [484, 357] width 419 height 17
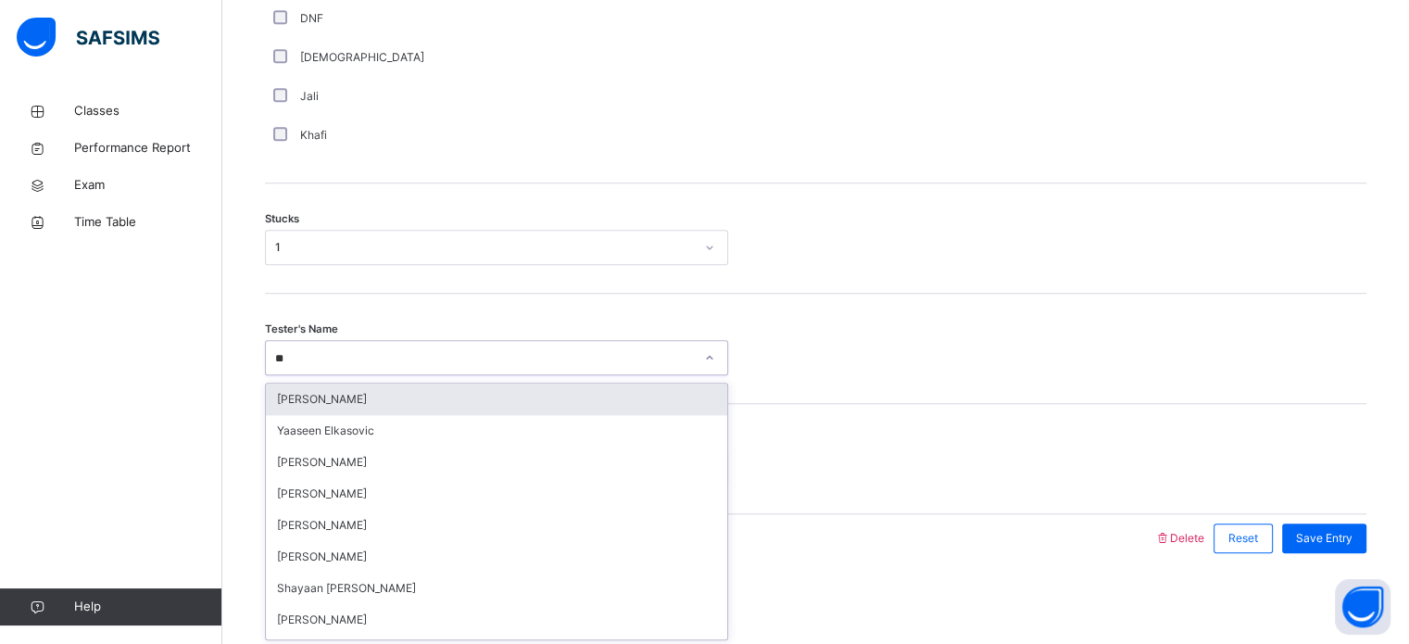
type input "*"
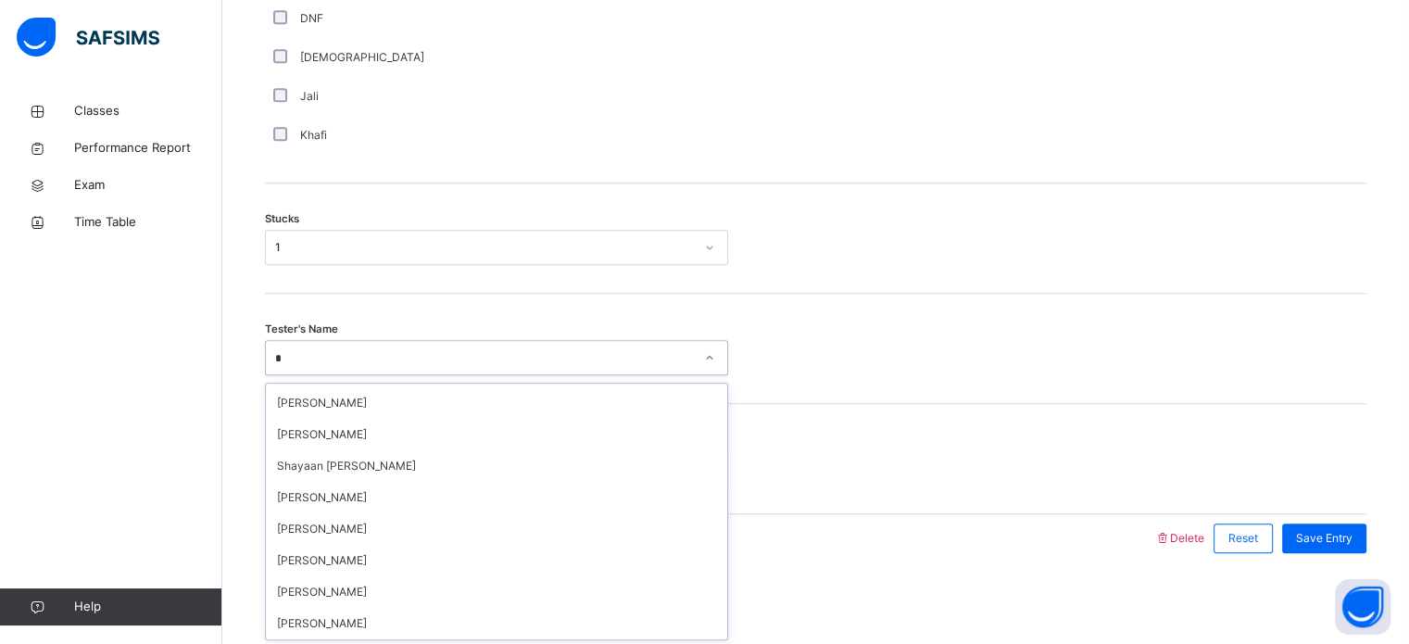
scroll to position [0, 0]
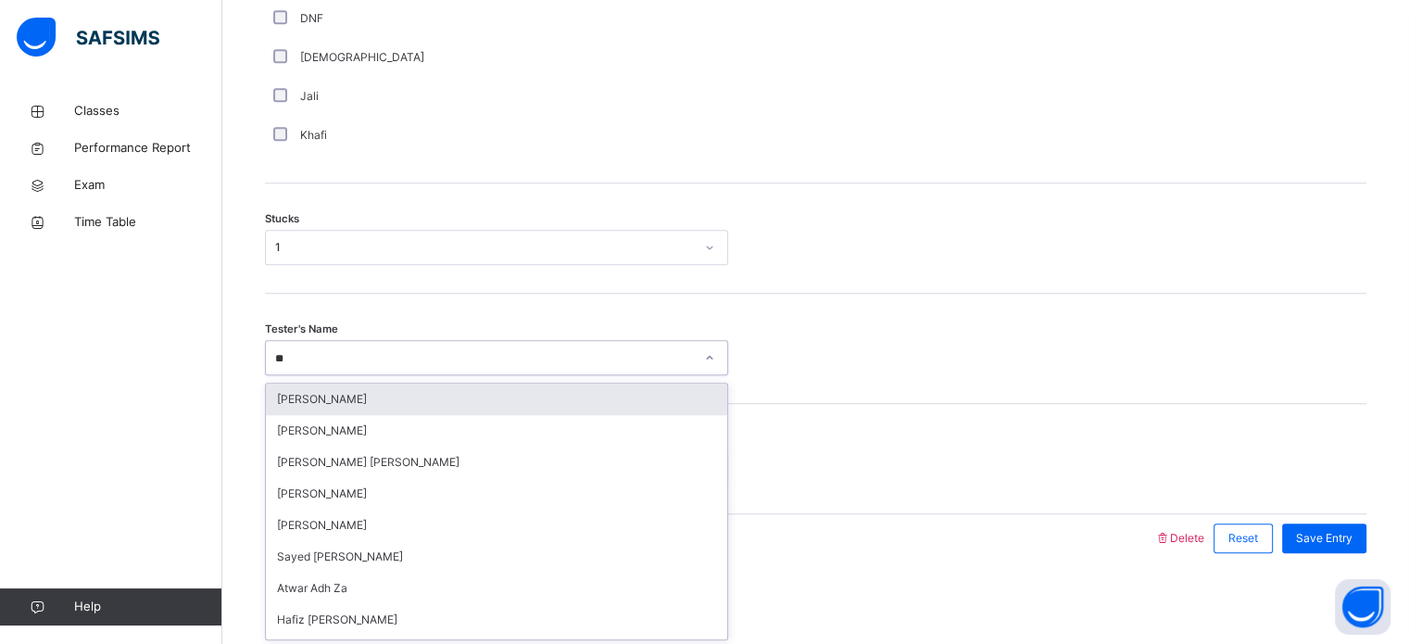
type input "***"
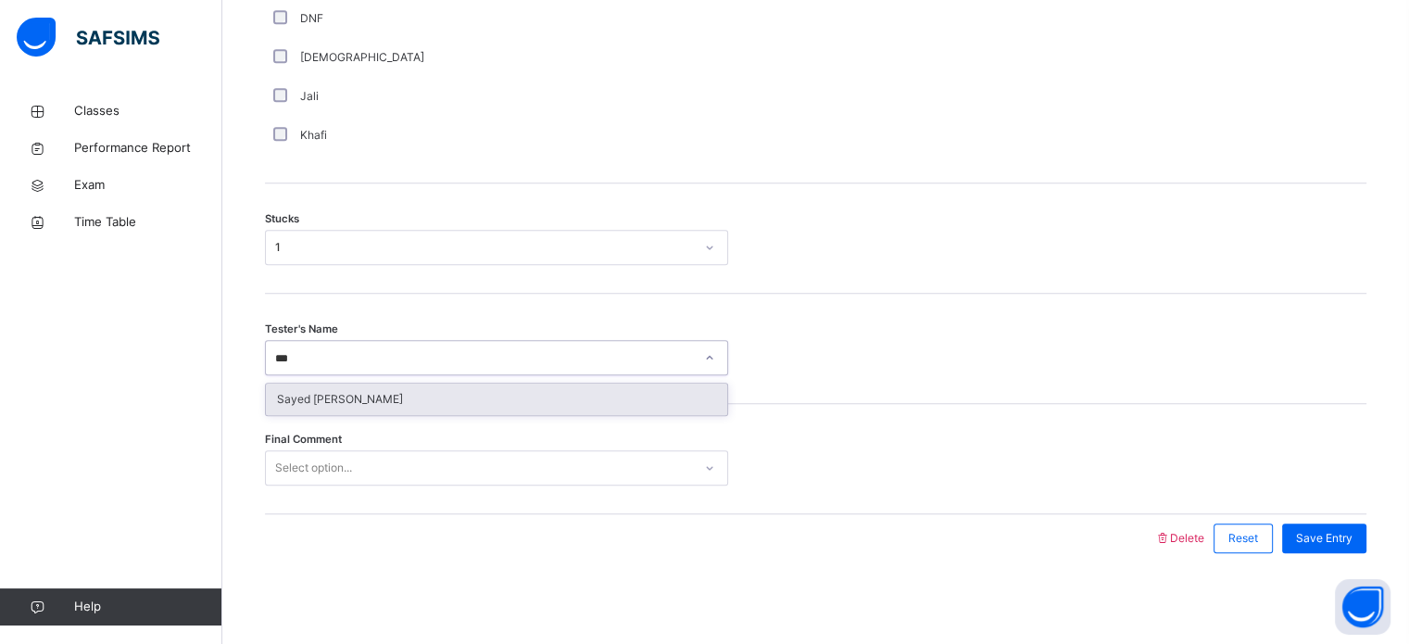
click at [400, 403] on div "Sayed [PERSON_NAME]" at bounding box center [496, 399] width 461 height 31
click at [400, 404] on div "Final Comment Select option..." at bounding box center [816, 459] width 1102 height 110
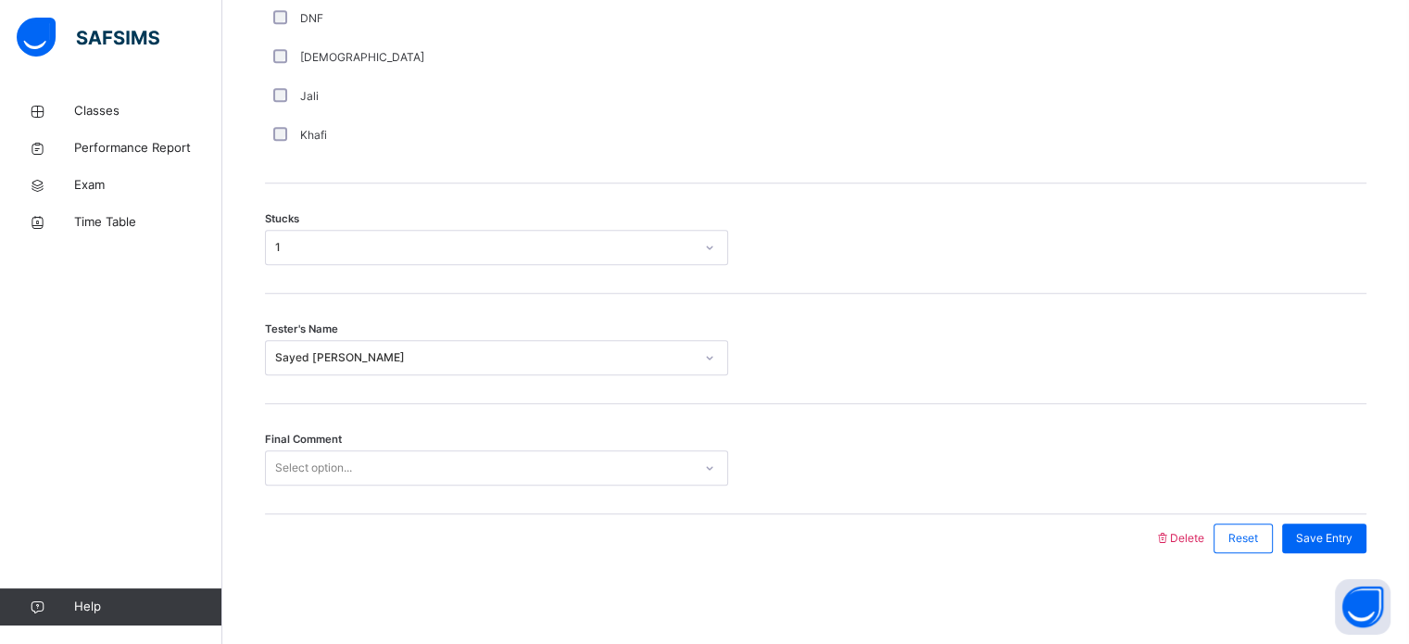
click at [356, 470] on div "Select option..." at bounding box center [479, 468] width 426 height 29
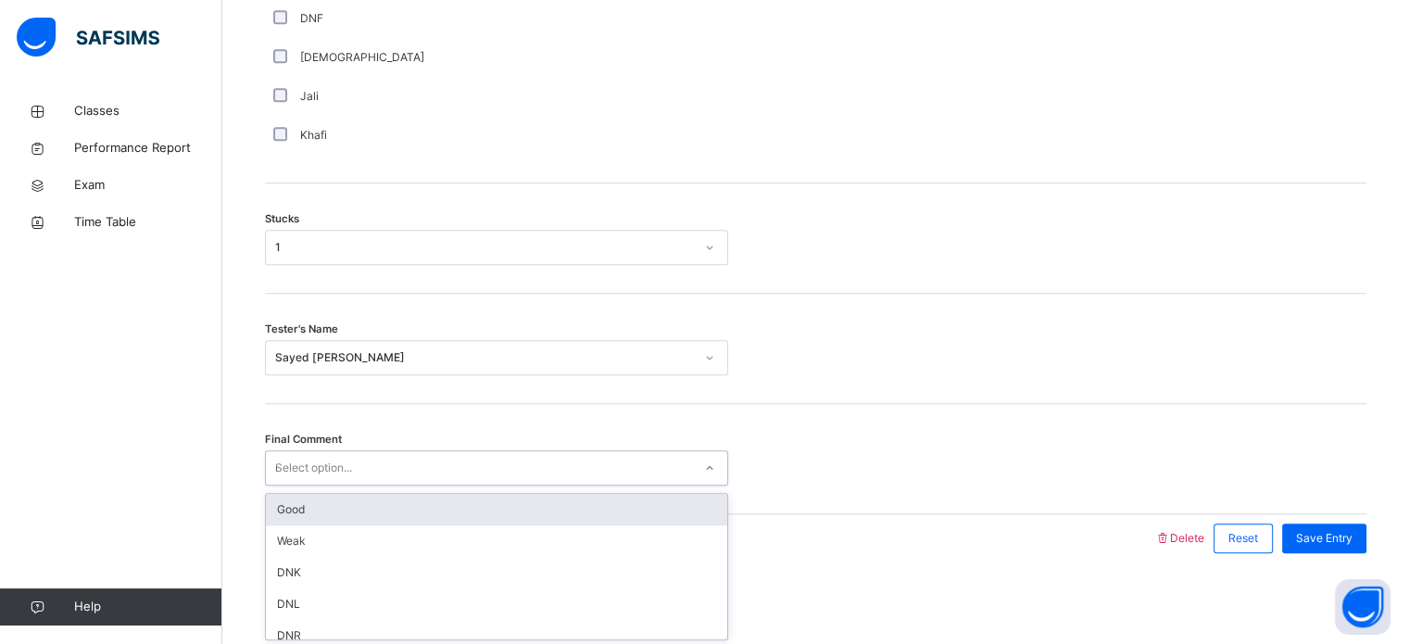
type input "**"
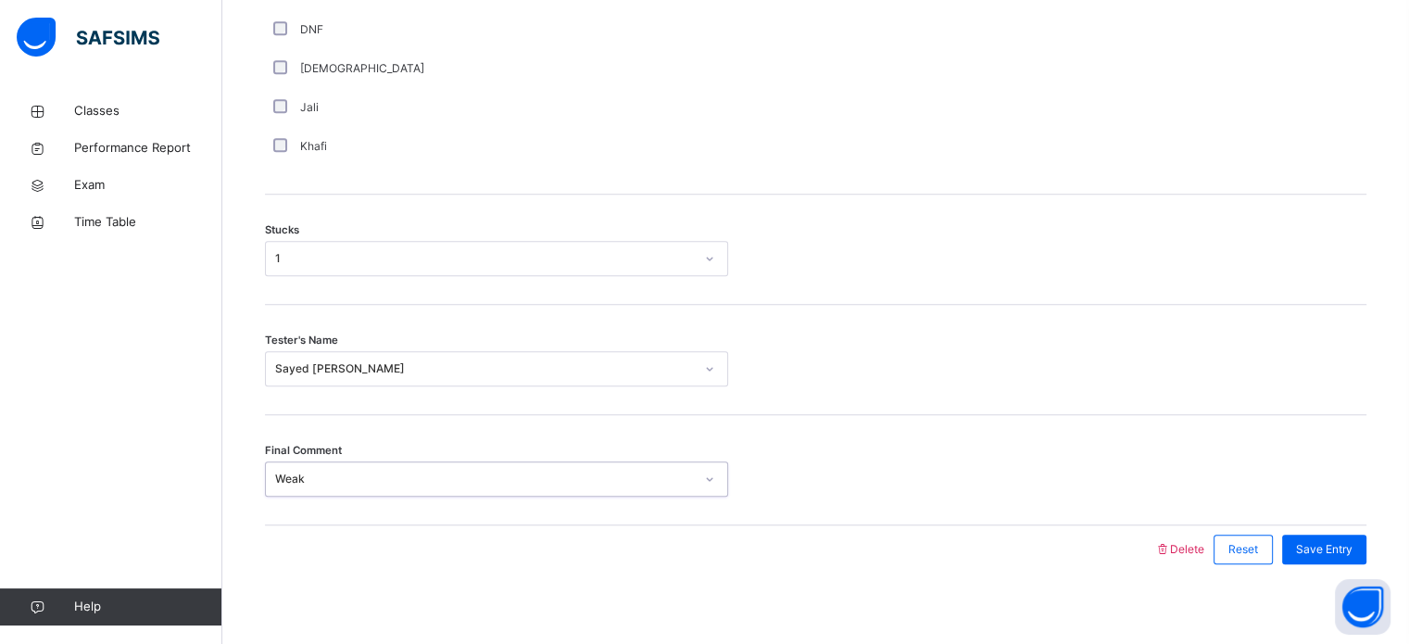
scroll to position [1440, 0]
click at [1324, 557] on span "Save Entry" at bounding box center [1324, 551] width 57 height 17
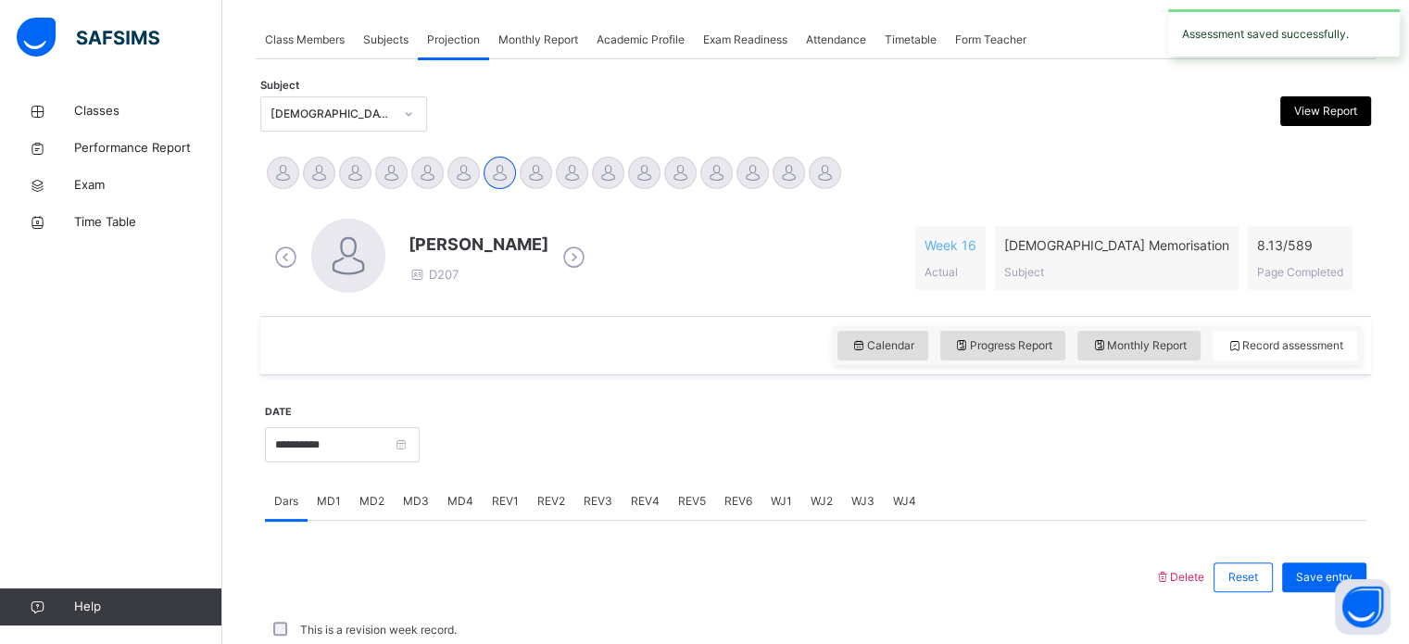
scroll to position [747, 0]
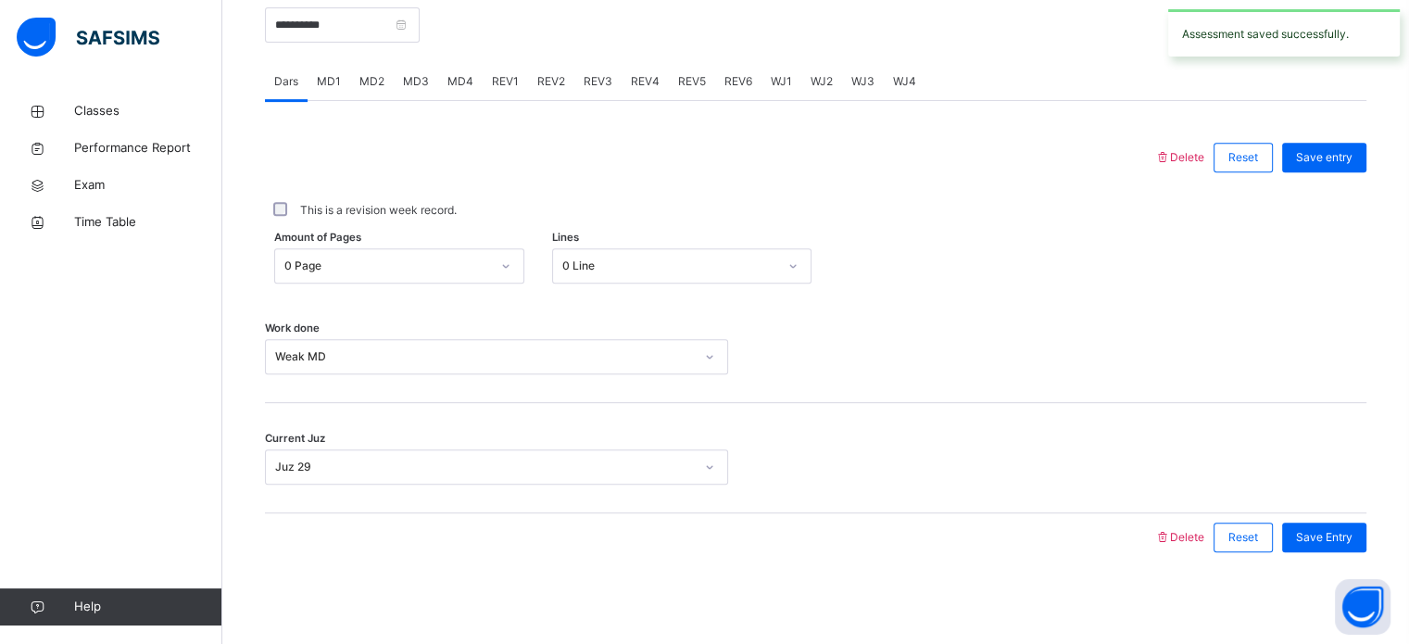
drag, startPoint x: 1324, startPoint y: 557, endPoint x: 841, endPoint y: 270, distance: 561.7
click at [841, 270] on div "Amount of Pages 0 Page Lines 0 Line" at bounding box center [816, 265] width 1102 height 35
click at [405, 80] on span "MD3" at bounding box center [416, 81] width 26 height 17
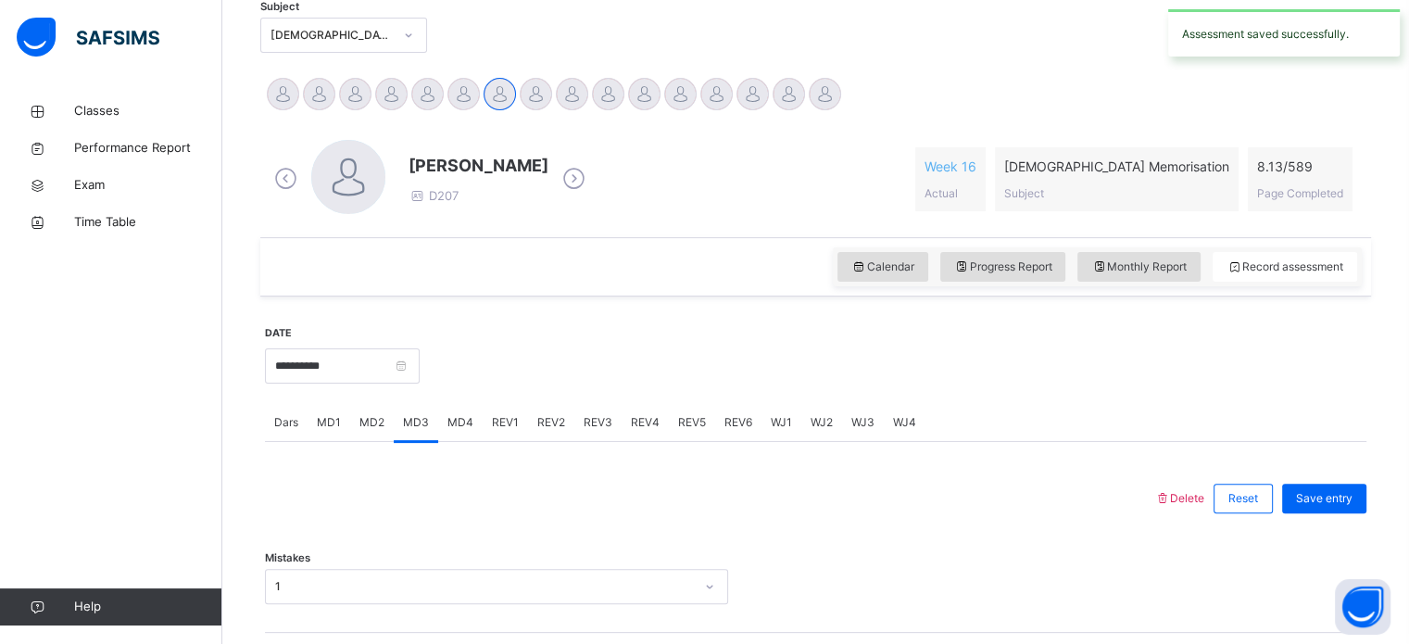
scroll to position [350, 0]
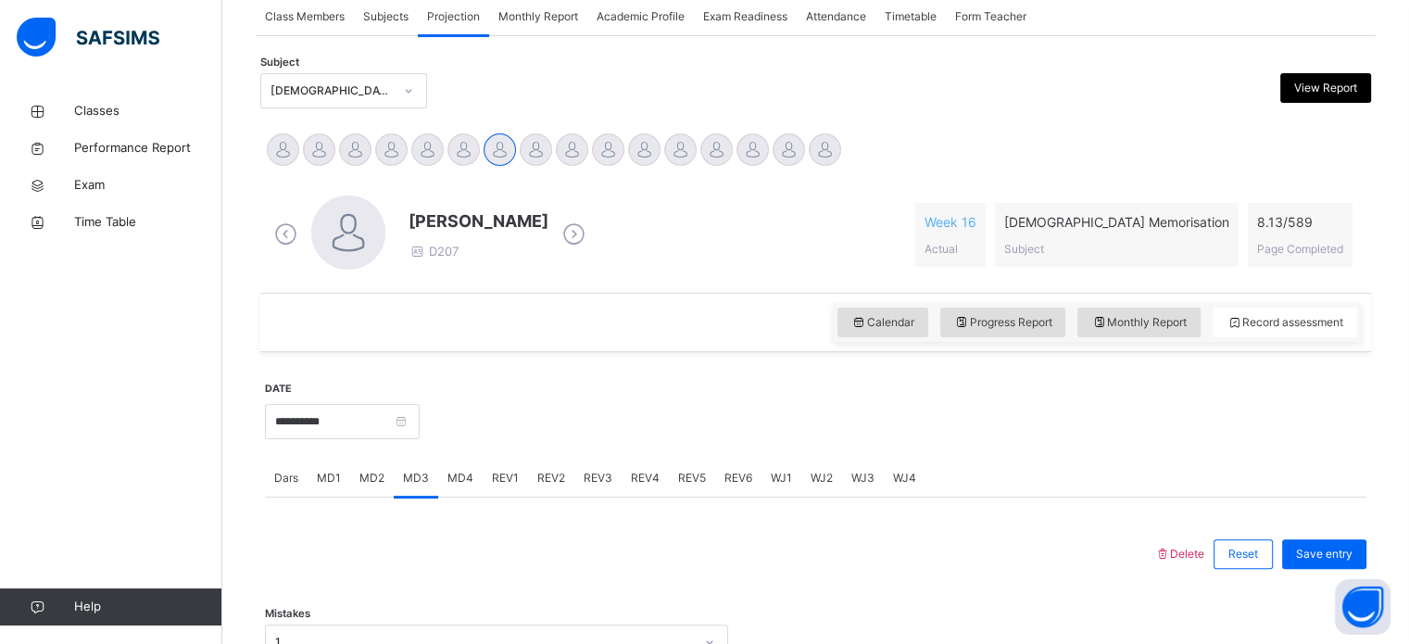
click at [448, 479] on span "MD4" at bounding box center [460, 478] width 26 height 17
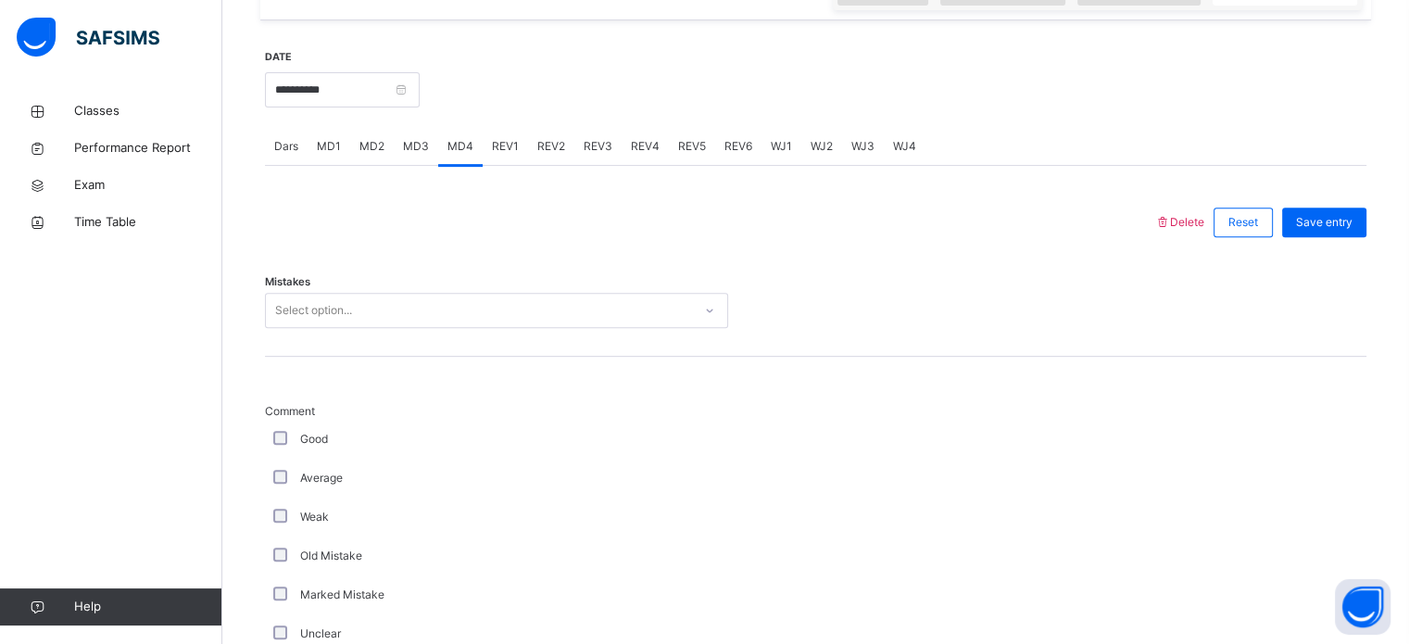
scroll to position [683, 0]
click at [344, 313] on div "Select option..." at bounding box center [313, 309] width 77 height 35
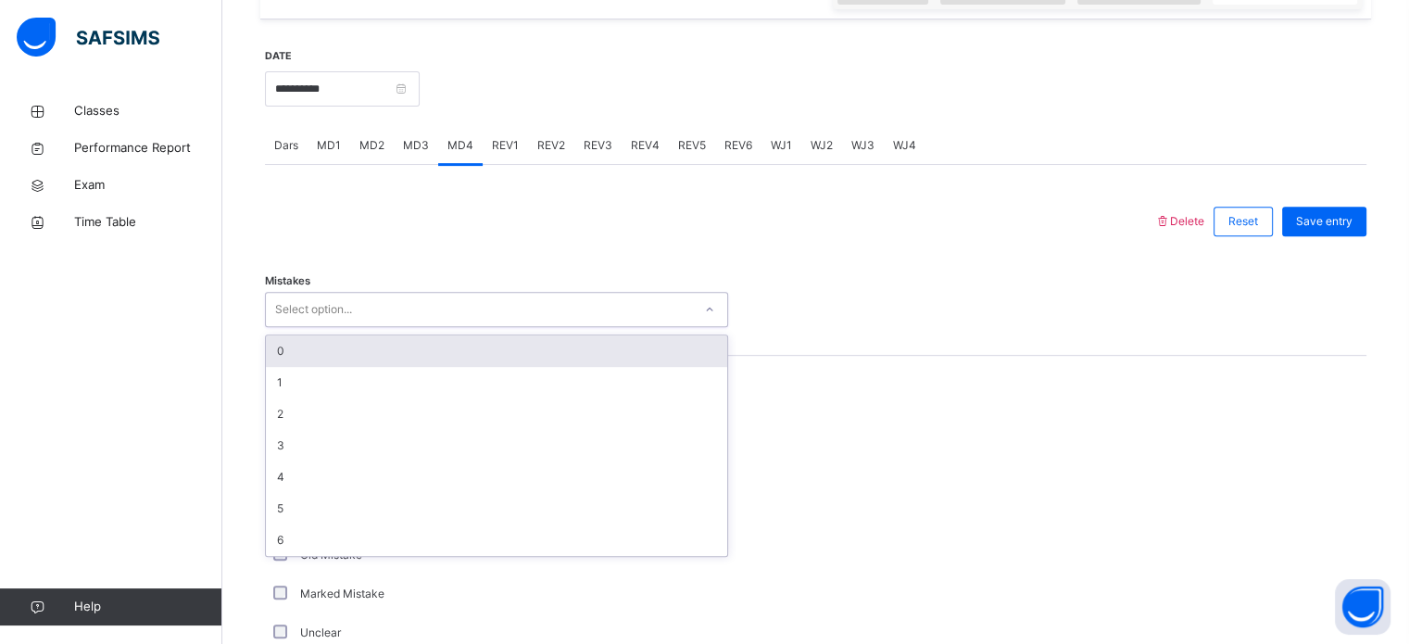
click at [335, 352] on div "0" at bounding box center [496, 350] width 461 height 31
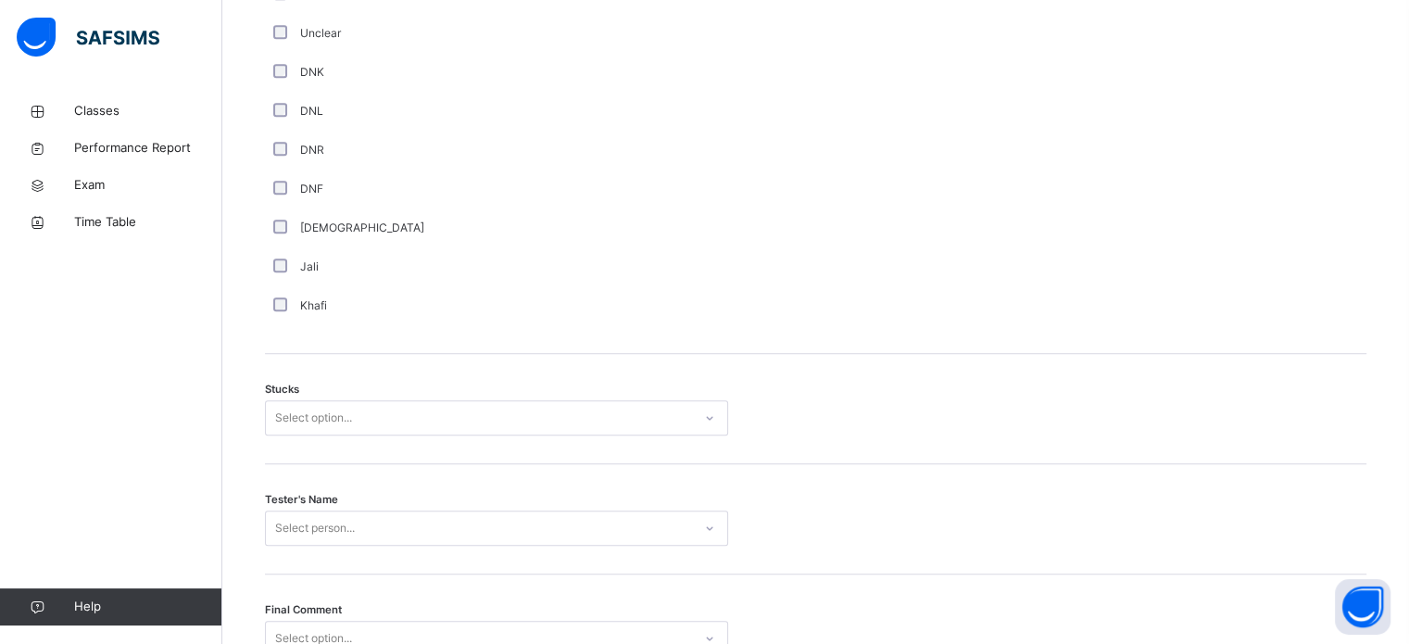
scroll to position [1439, 0]
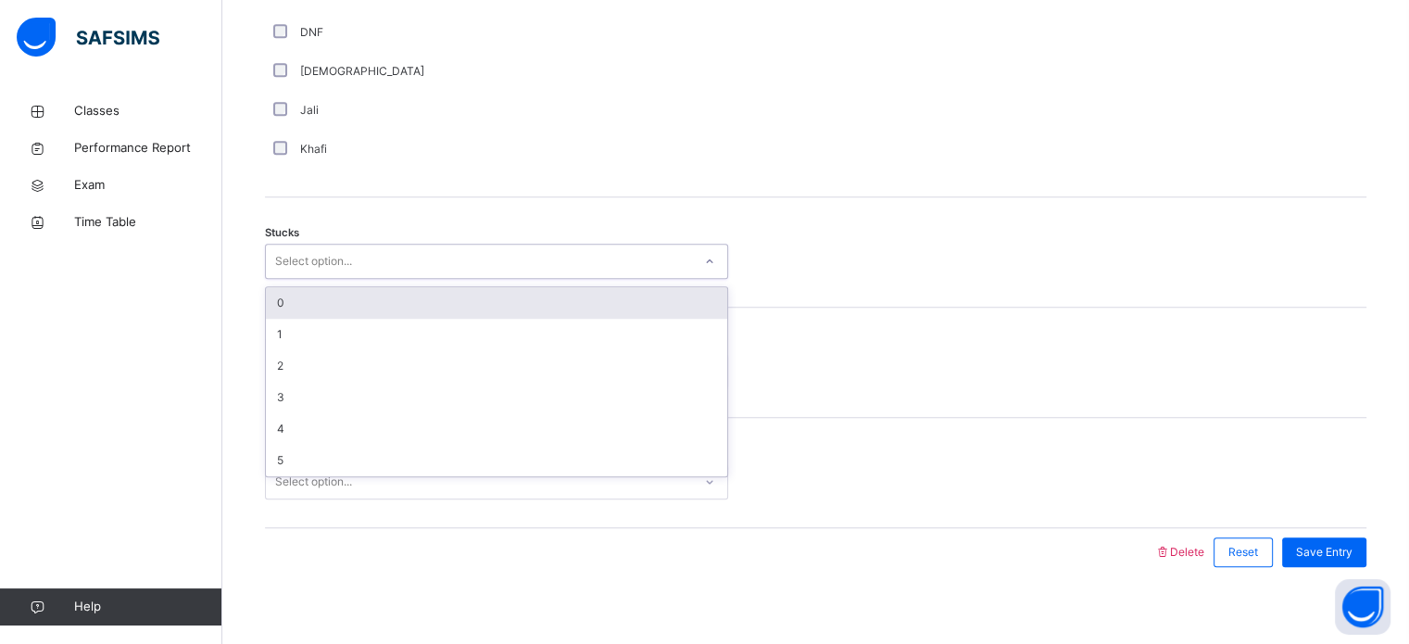
click at [370, 259] on div "Select option..." at bounding box center [479, 261] width 426 height 29
click at [366, 287] on div "0" at bounding box center [496, 302] width 461 height 31
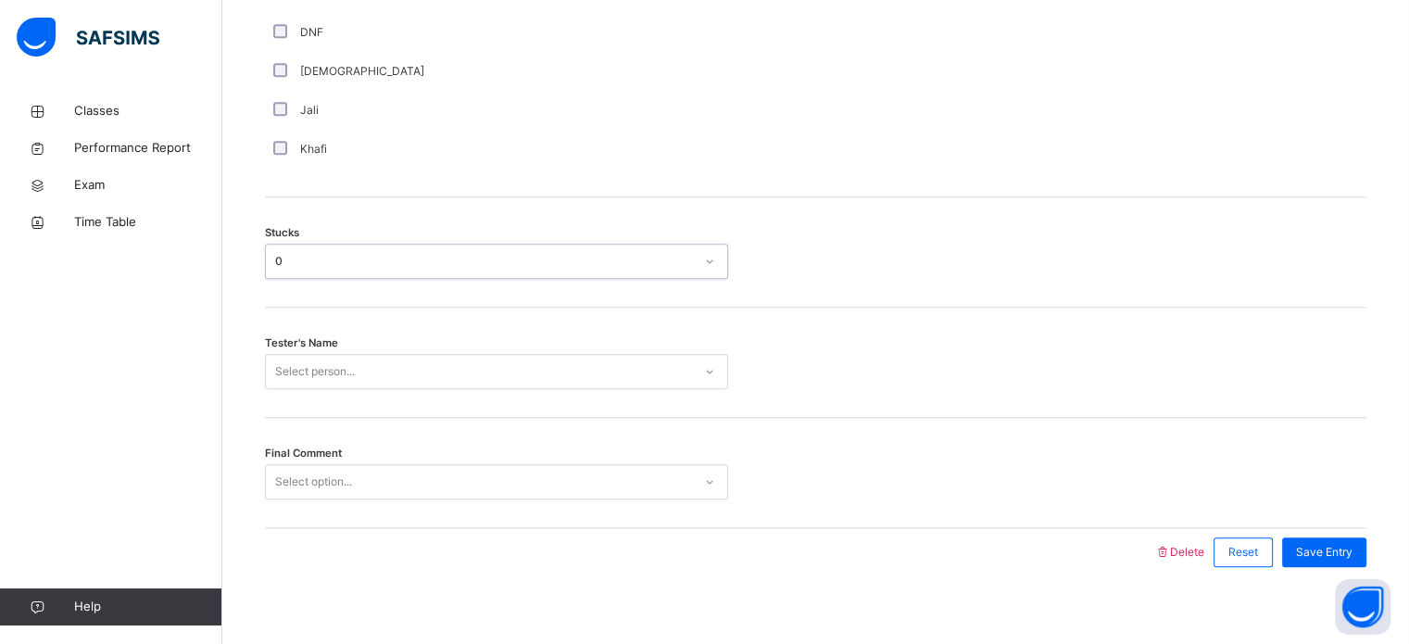
click at [371, 366] on div "Select person..." at bounding box center [479, 372] width 426 height 29
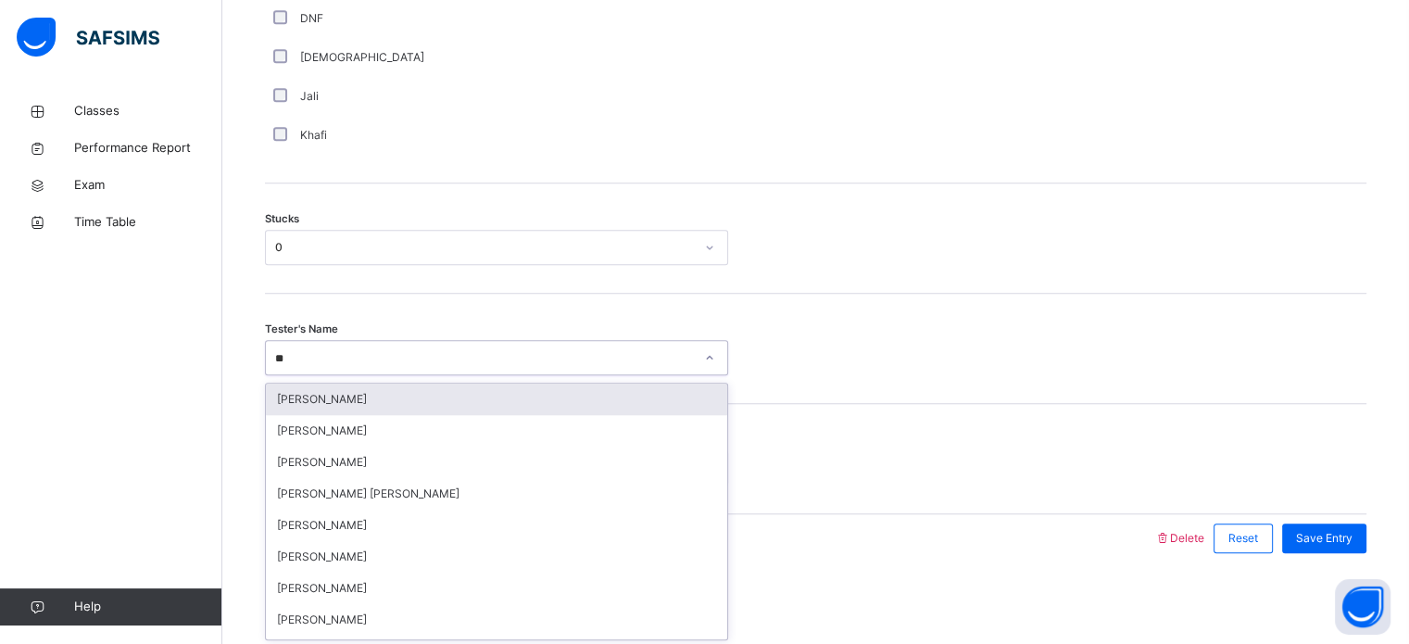
type input "***"
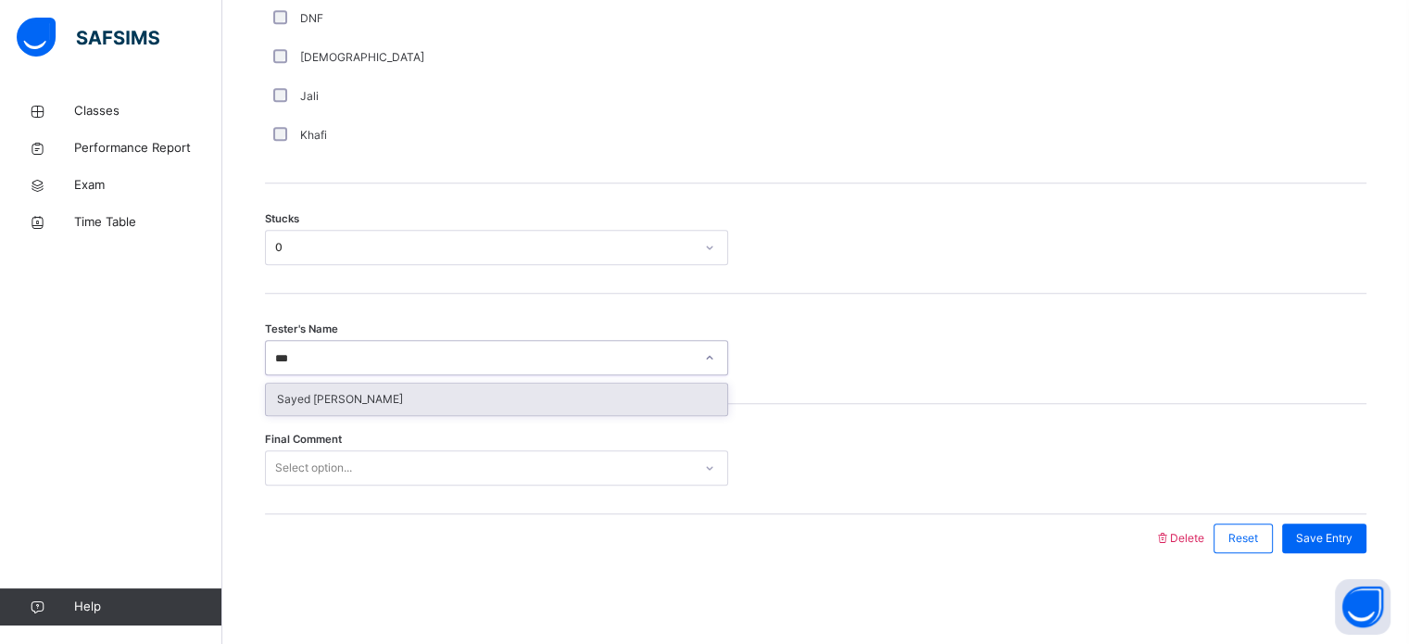
click at [374, 389] on div "Sayed [PERSON_NAME]" at bounding box center [496, 399] width 461 height 31
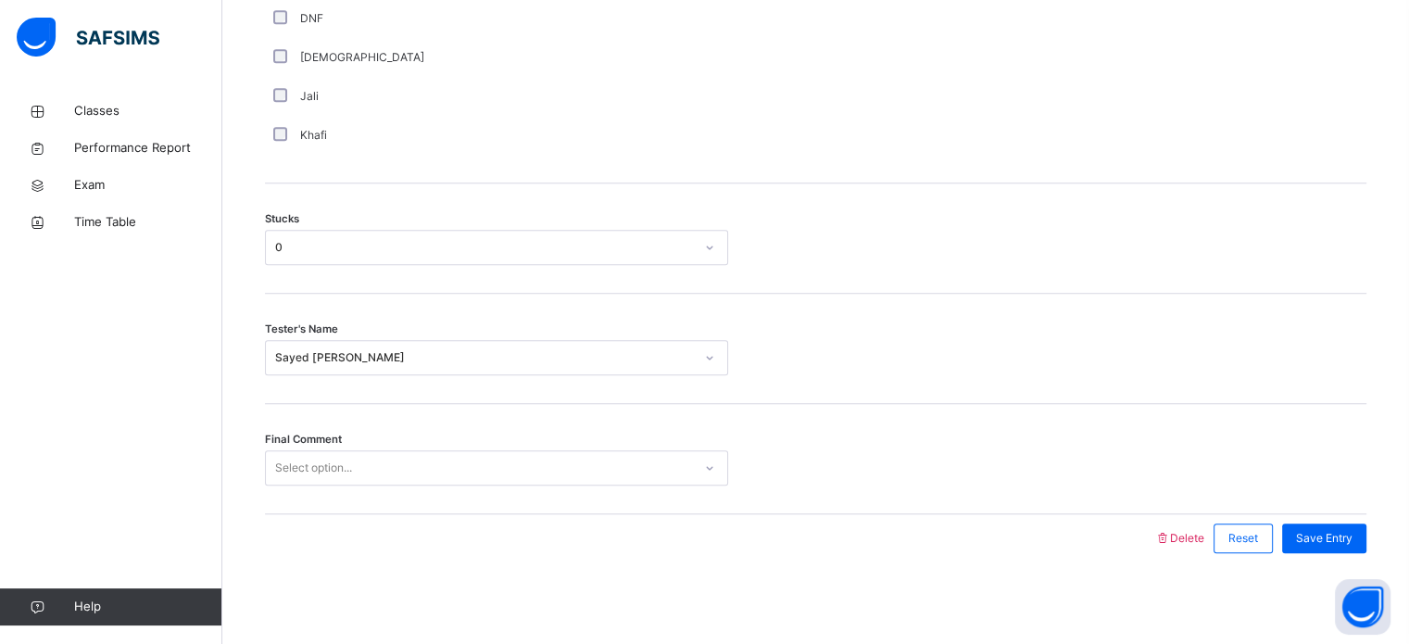
click at [321, 485] on div "Final Comment Select option..." at bounding box center [816, 459] width 1102 height 110
click at [303, 470] on div "Select option..." at bounding box center [313, 467] width 77 height 35
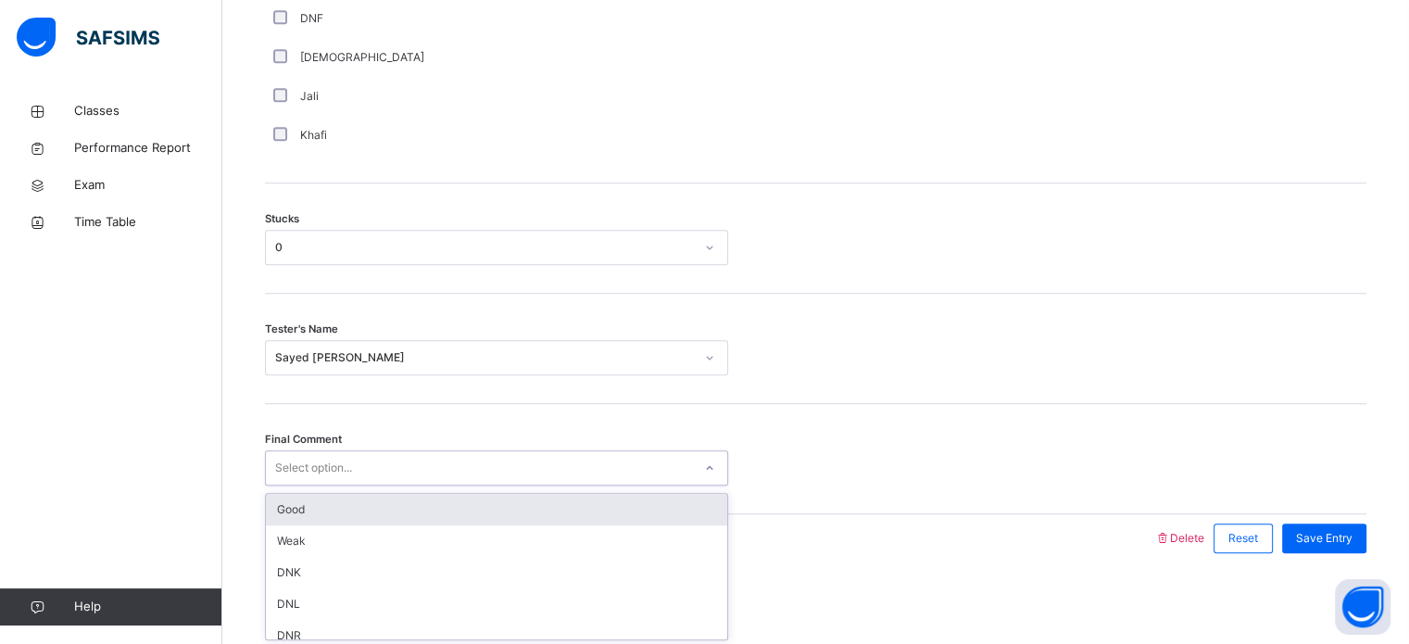
type input "*"
type input "***"
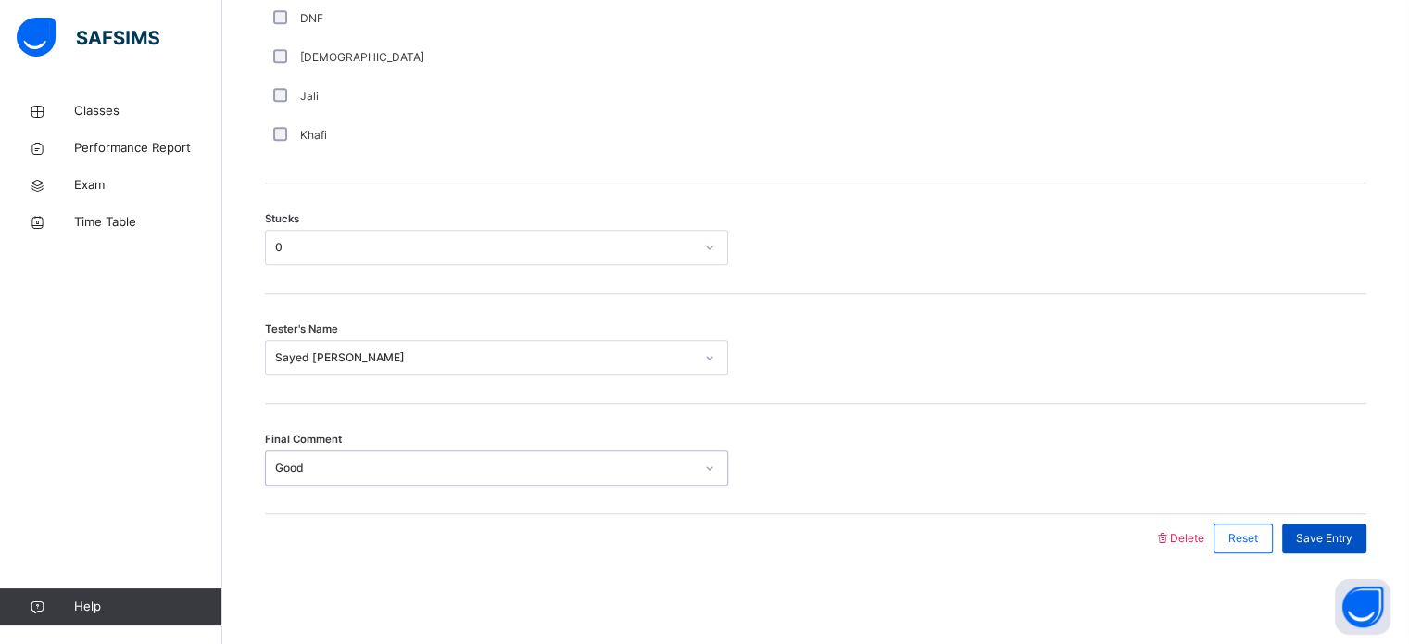
click at [1316, 530] on span "Save Entry" at bounding box center [1324, 538] width 57 height 17
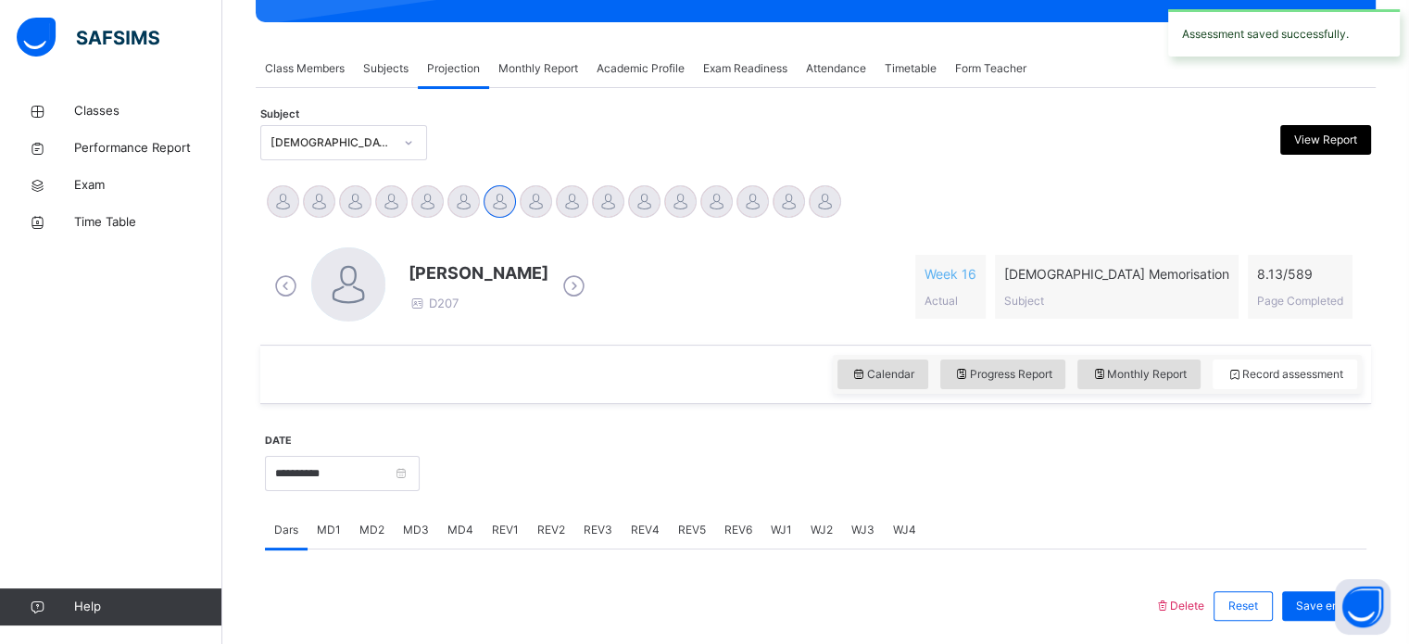
scroll to position [327, 0]
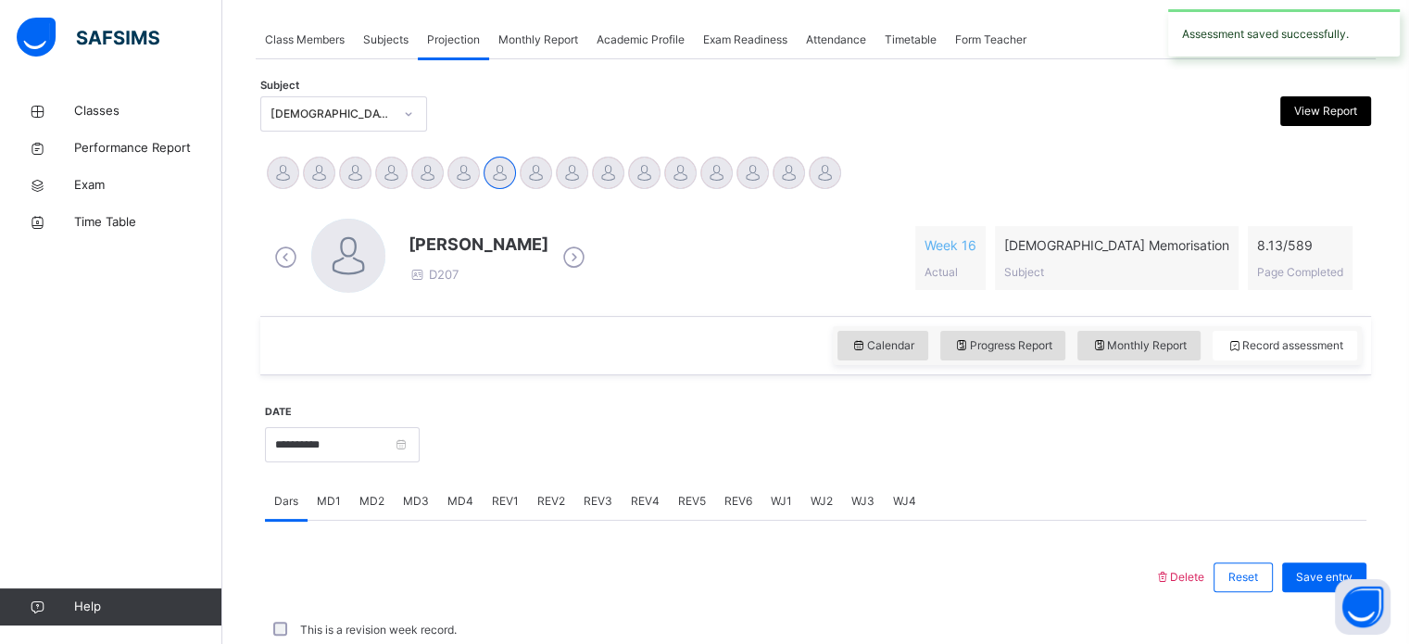
drag, startPoint x: 1316, startPoint y: 527, endPoint x: 397, endPoint y: 510, distance: 919.2
click at [397, 510] on div "MD3" at bounding box center [416, 501] width 44 height 37
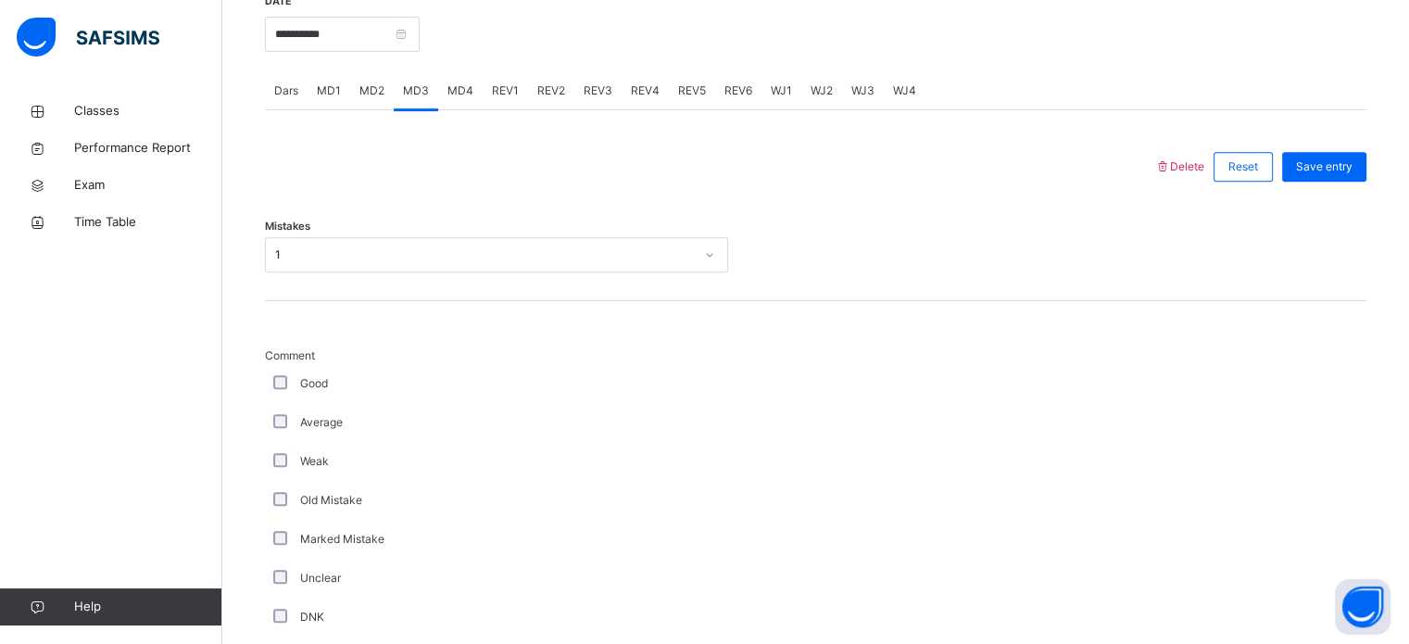
scroll to position [715, 0]
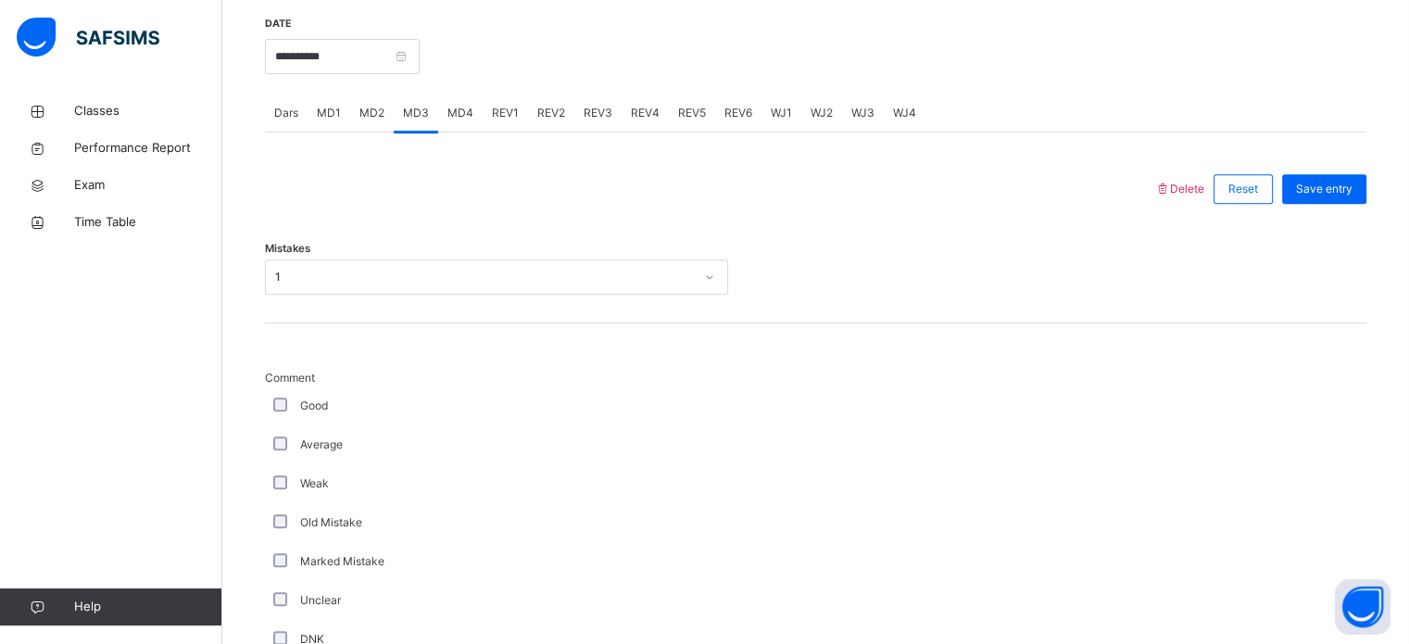
click at [508, 114] on span "REV1" at bounding box center [505, 113] width 27 height 17
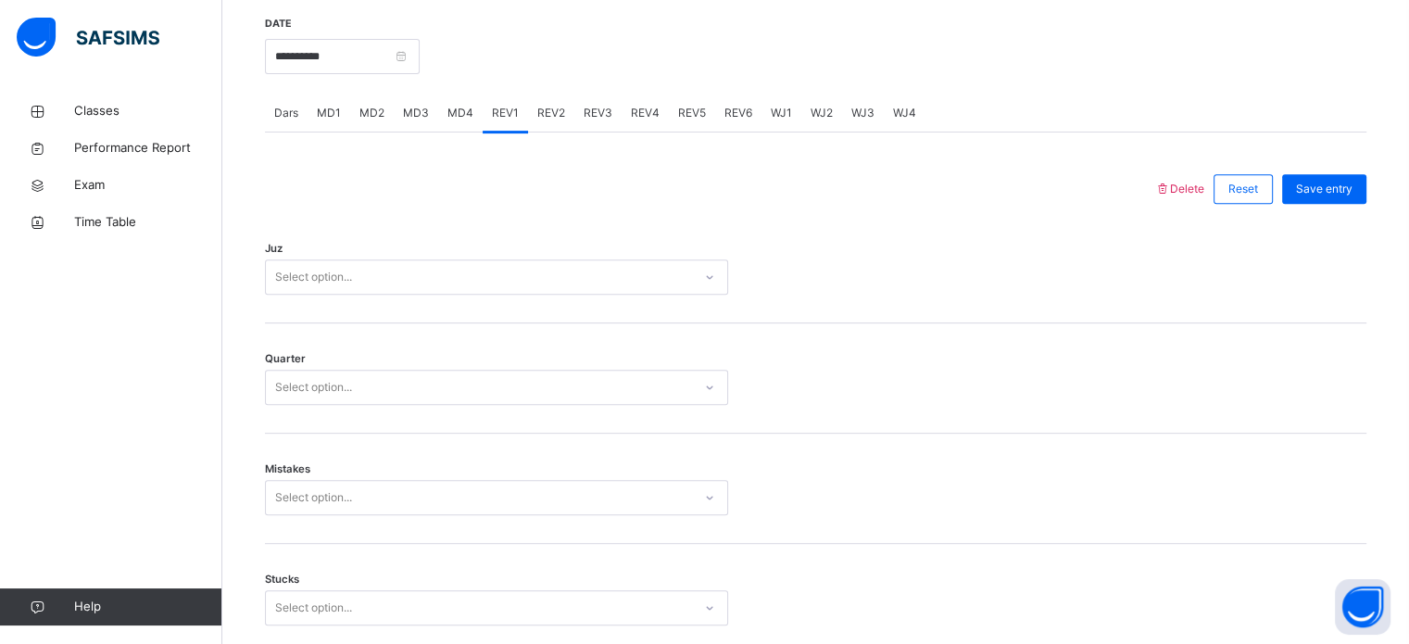
click at [347, 289] on div "Select option..." at bounding box center [313, 276] width 77 height 35
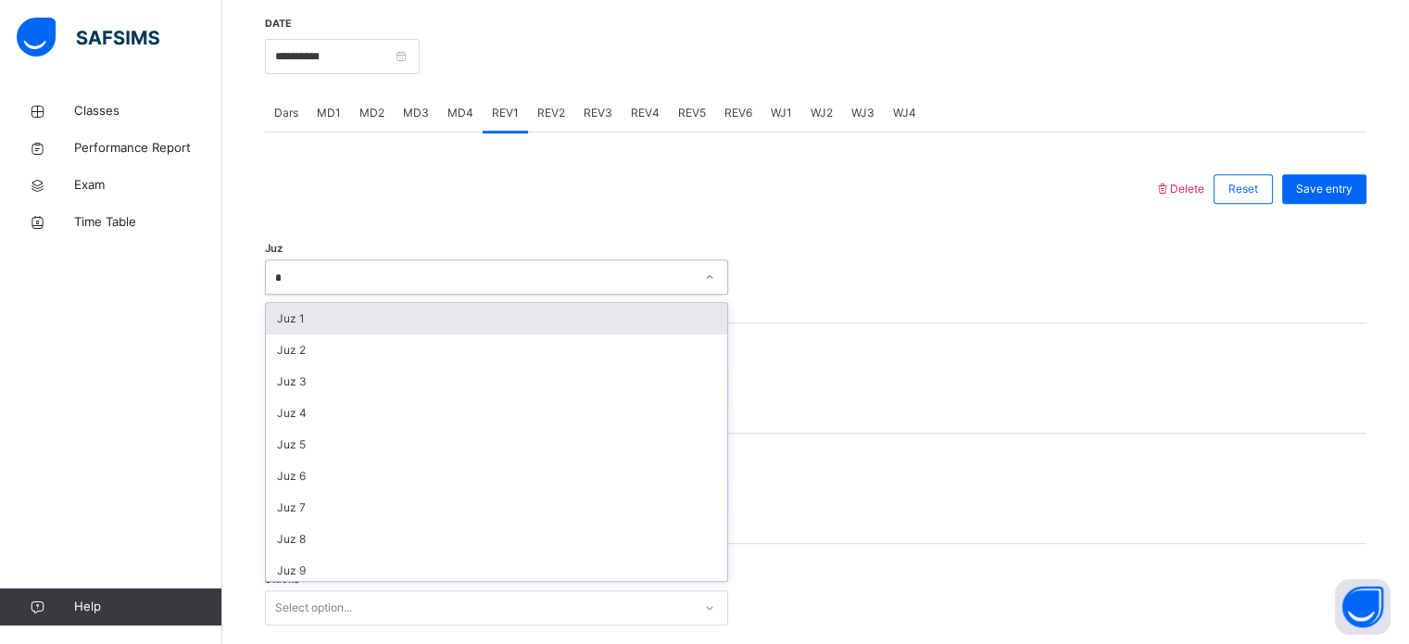
type input "**"
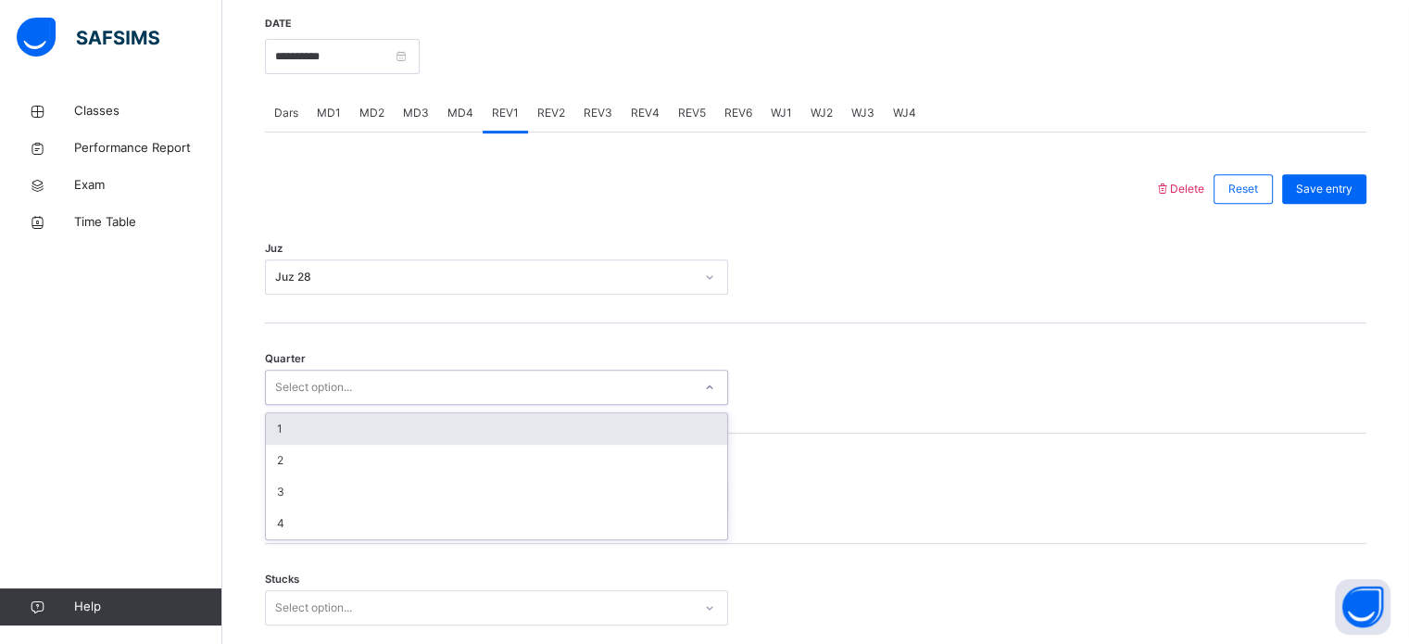
drag, startPoint x: 383, startPoint y: 370, endPoint x: 301, endPoint y: 463, distance: 124.1
click at [301, 463] on div "2" at bounding box center [496, 460] width 461 height 31
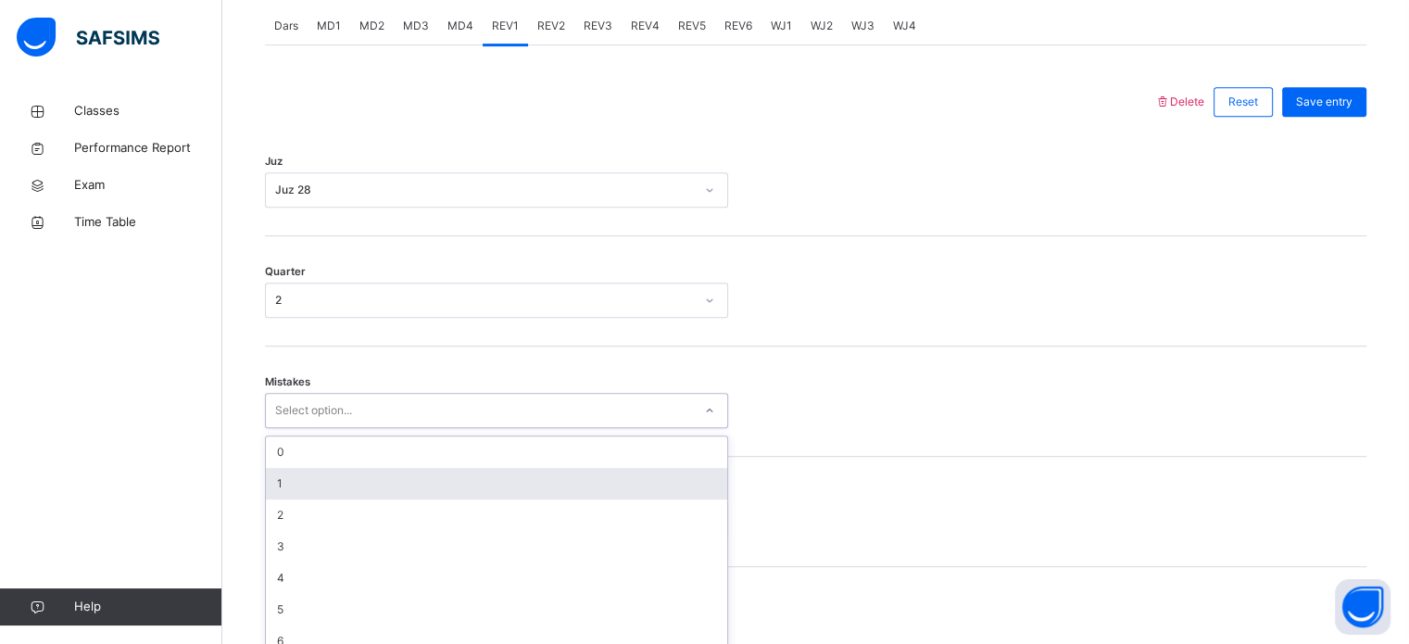
click at [326, 428] on div "option 1 focused, 2 of 7. 7 results available. Use Up and Down to choose option…" at bounding box center [496, 410] width 463 height 35
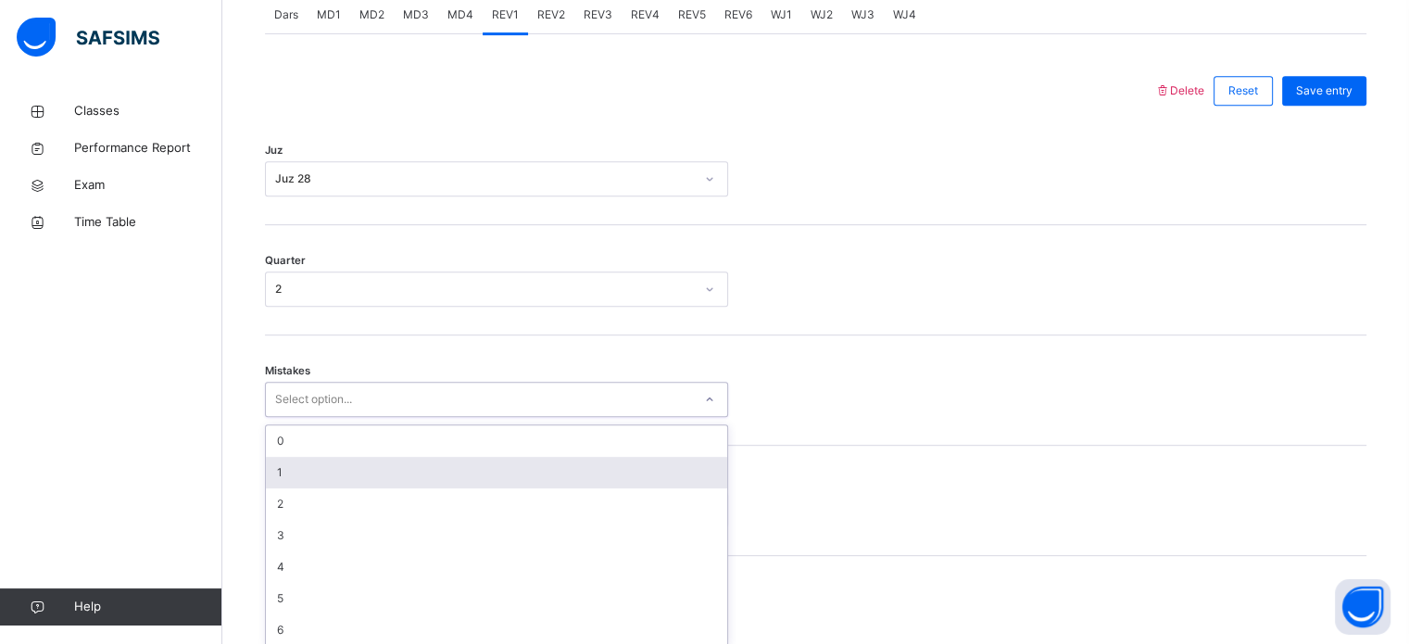
scroll to position [823, 0]
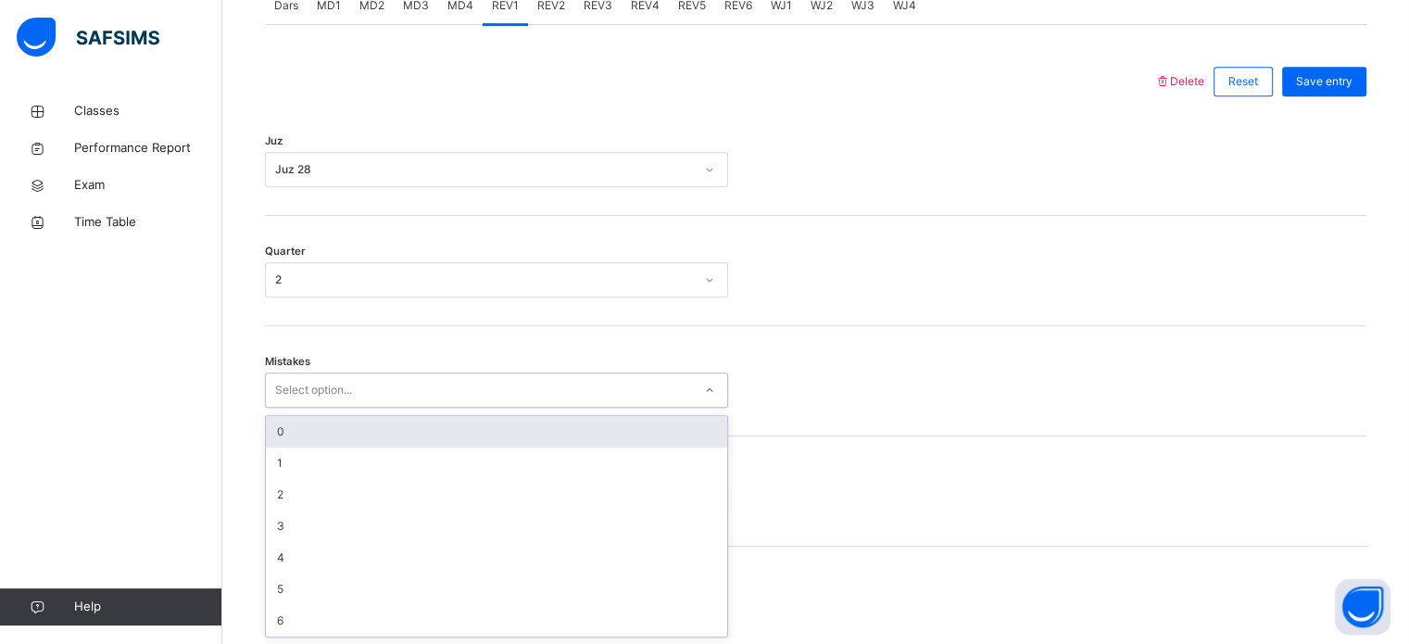
click at [295, 424] on div "0" at bounding box center [496, 431] width 461 height 31
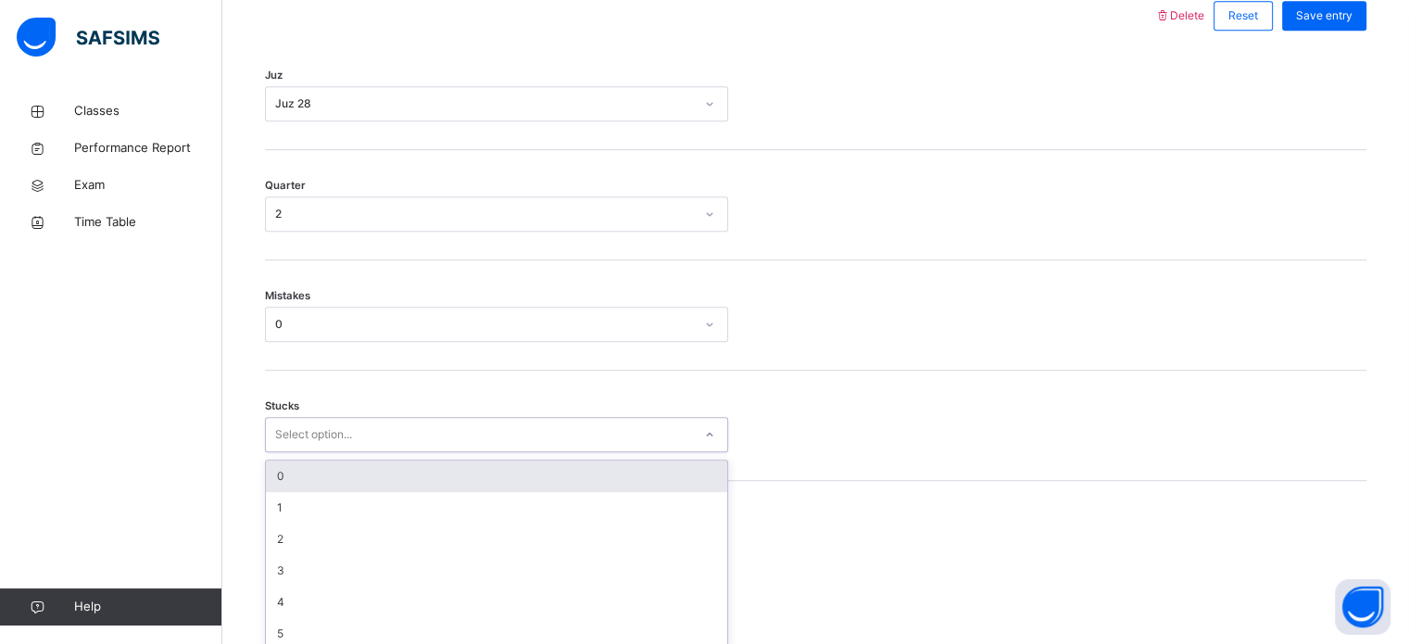
click at [323, 452] on div "option 0 focused, 1 of 6. 6 results available. Use Up and Down to choose option…" at bounding box center [496, 434] width 463 height 35
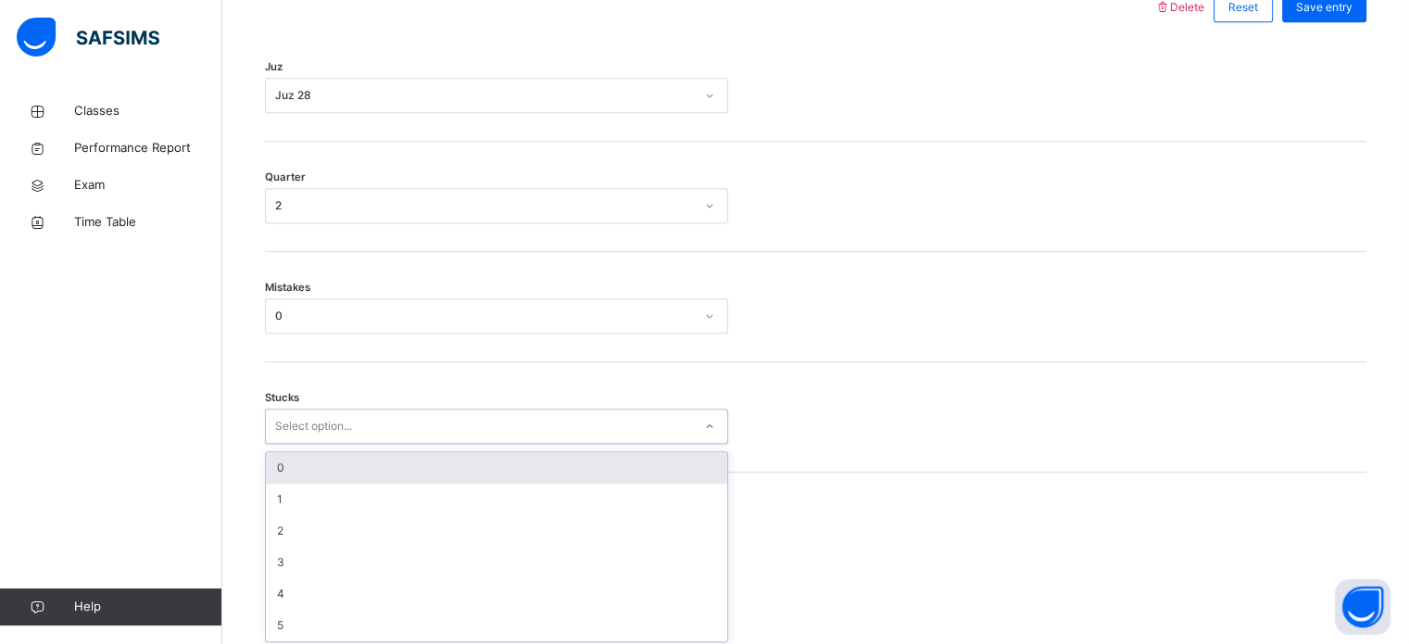
scroll to position [901, 0]
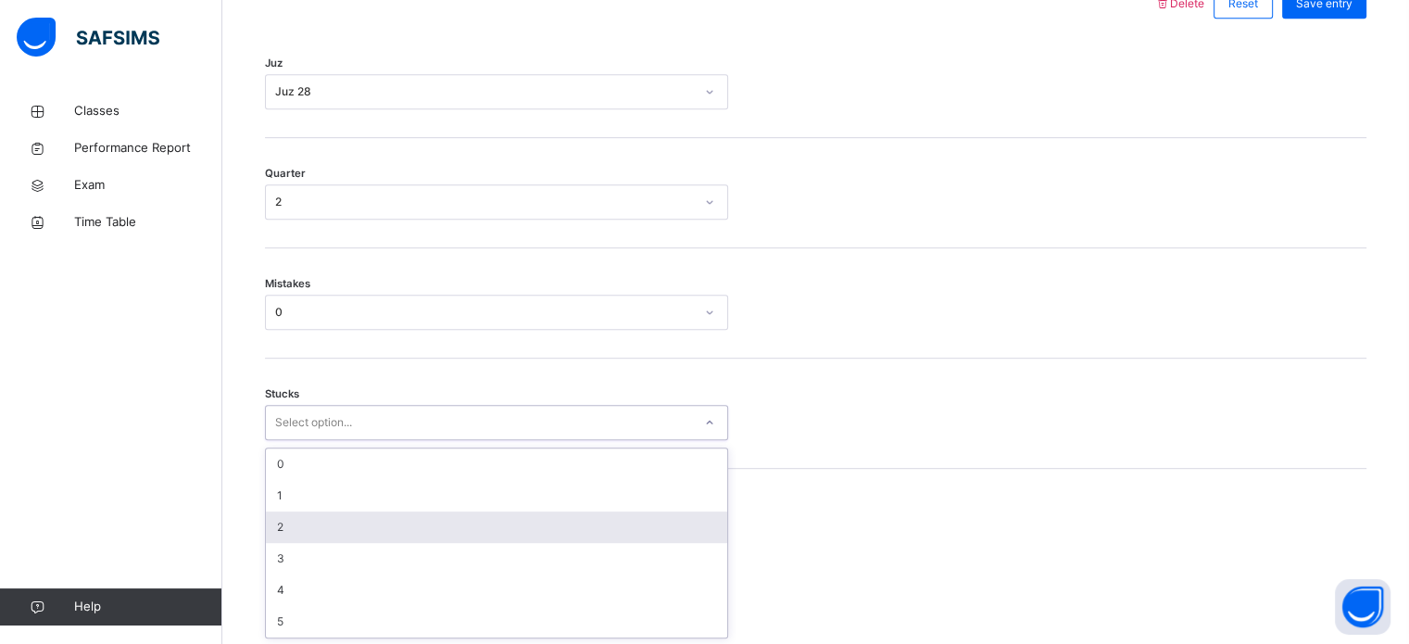
click at [314, 537] on div "2" at bounding box center [496, 526] width 461 height 31
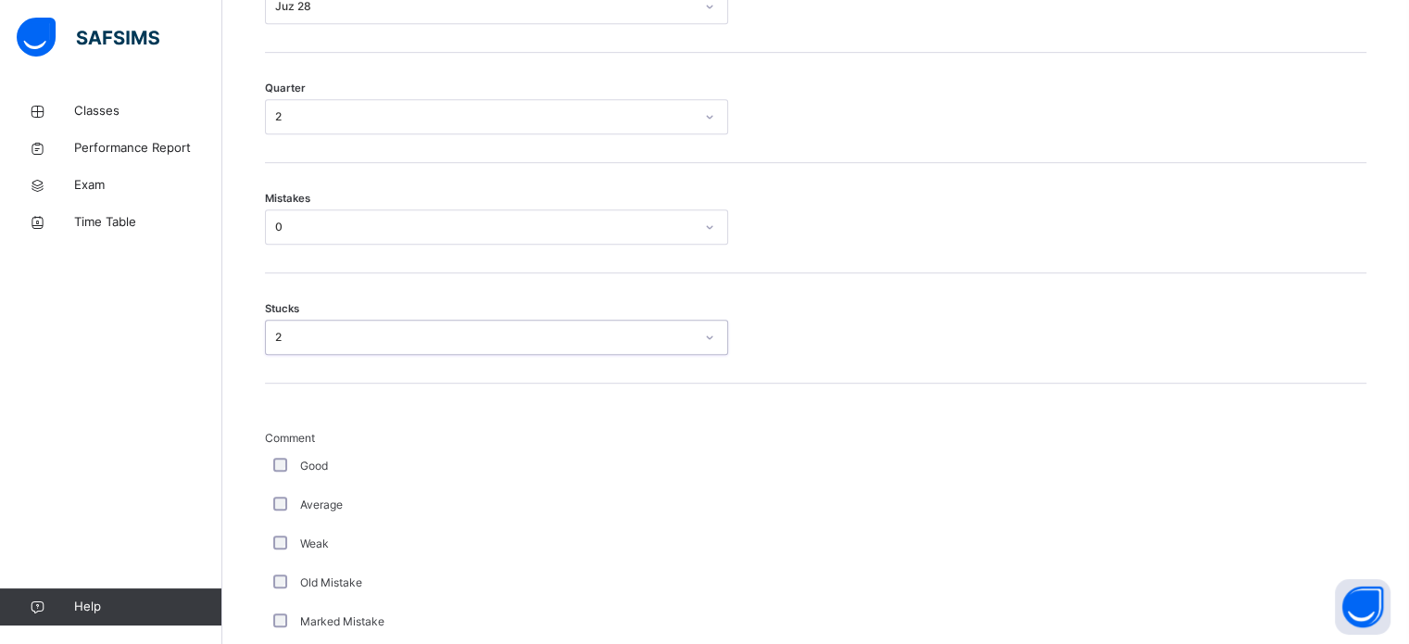
scroll to position [989, 0]
click at [293, 459] on div "Good" at bounding box center [497, 463] width 454 height 17
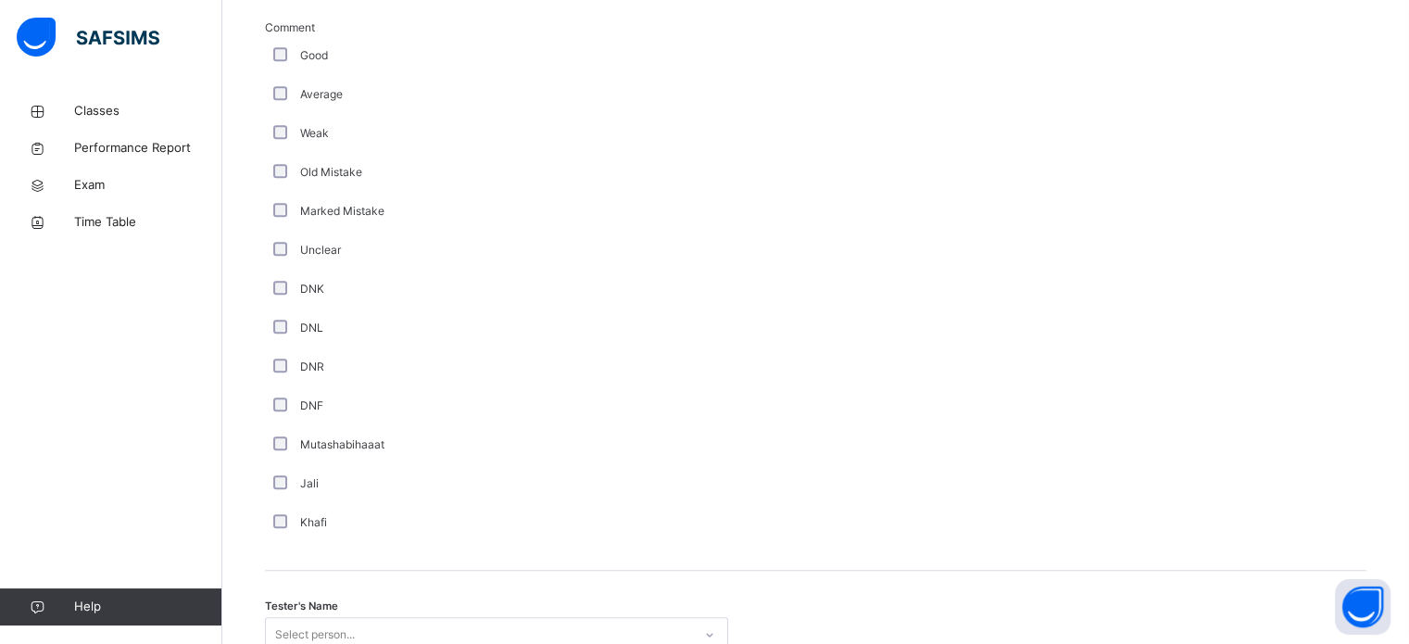
scroll to position [1563, 0]
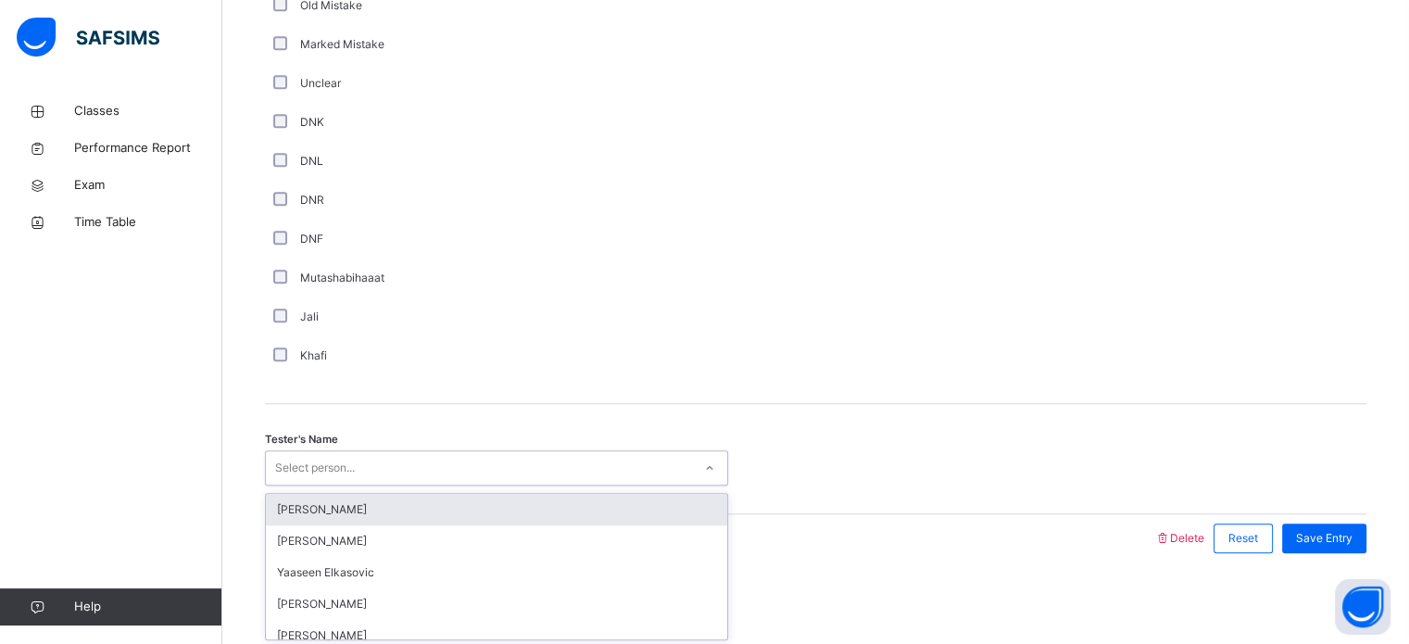
click at [287, 469] on div "Select person..." at bounding box center [315, 467] width 80 height 35
type input "***"
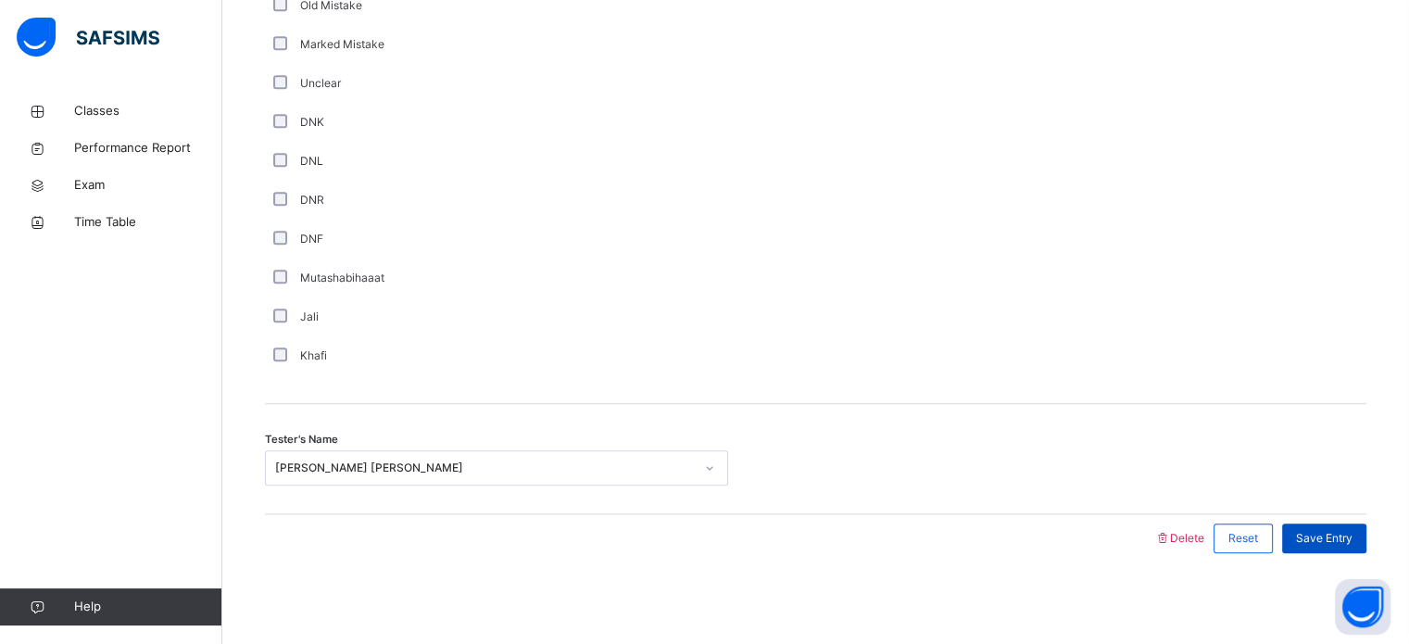
click at [1353, 544] on span "Save Entry" at bounding box center [1324, 538] width 57 height 17
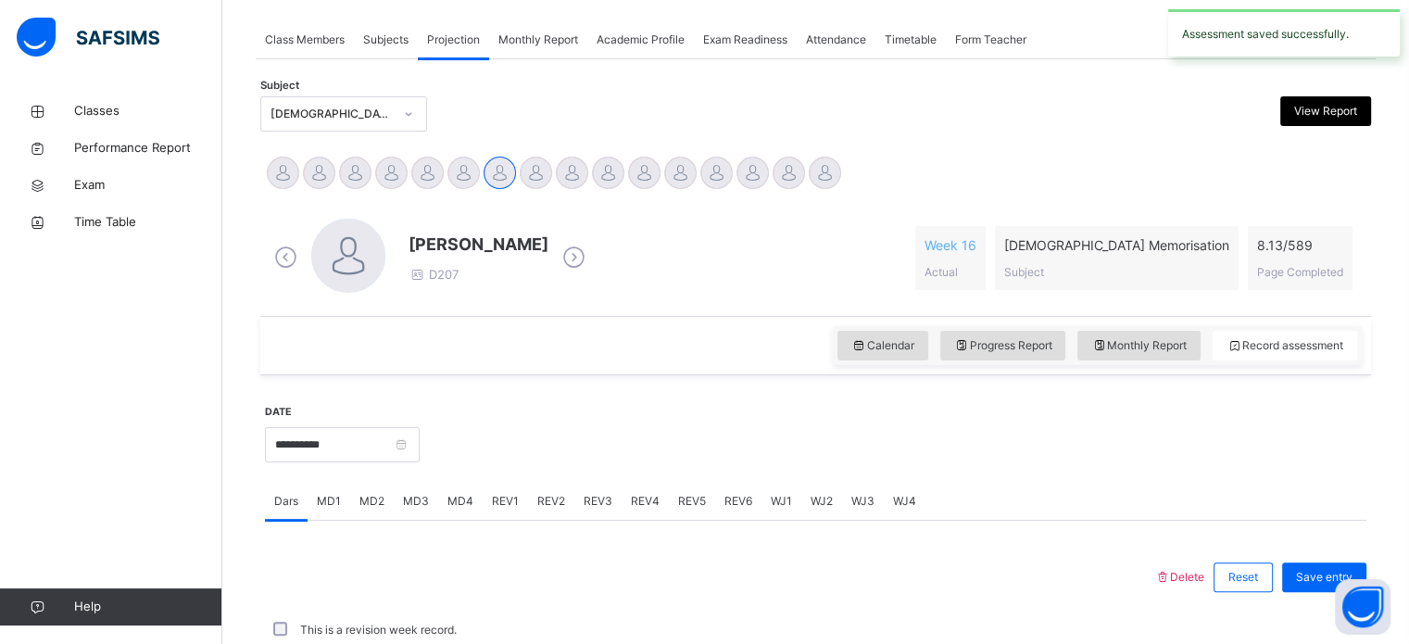
scroll to position [747, 0]
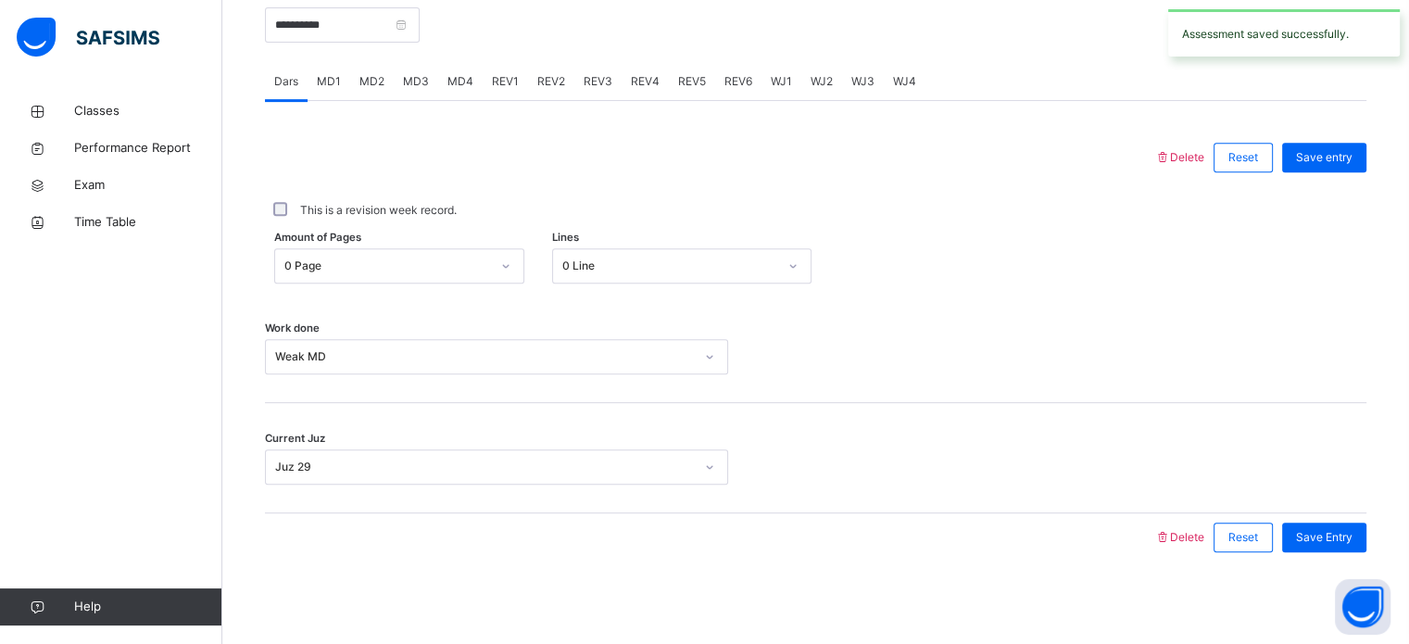
click at [558, 71] on div "REV2" at bounding box center [551, 81] width 46 height 37
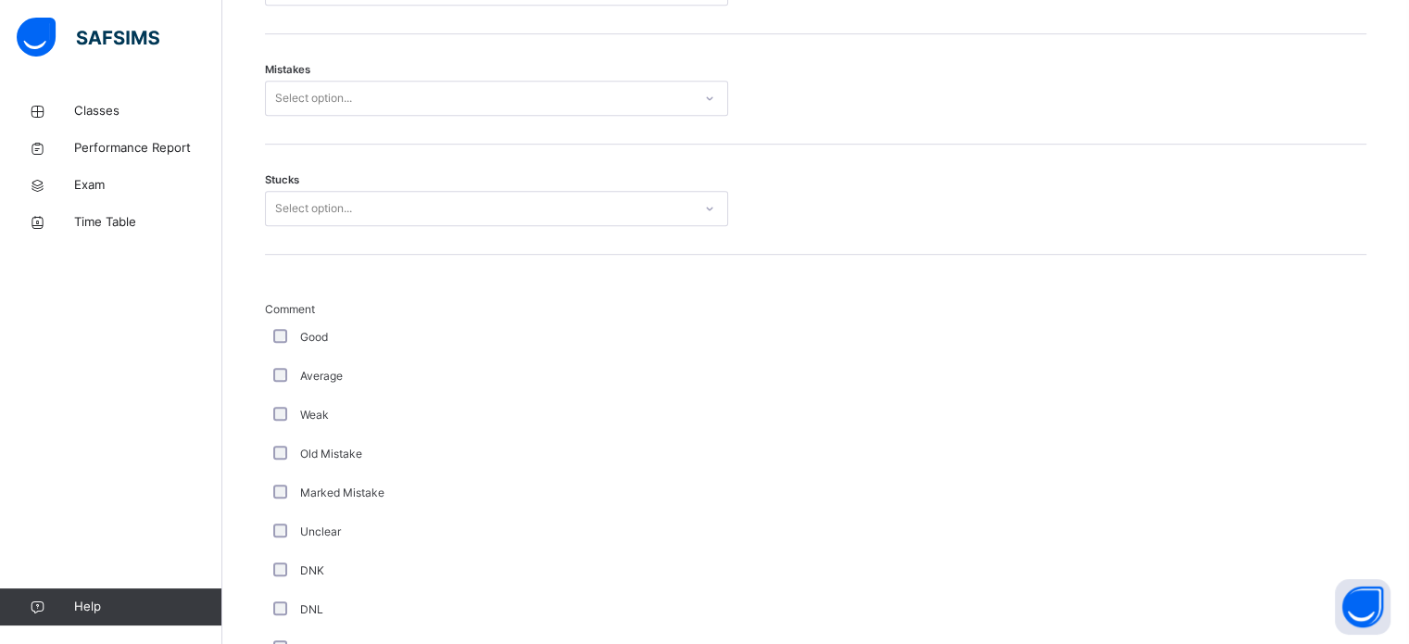
scroll to position [1115, 0]
click at [361, 109] on div "Select option..." at bounding box center [479, 97] width 426 height 29
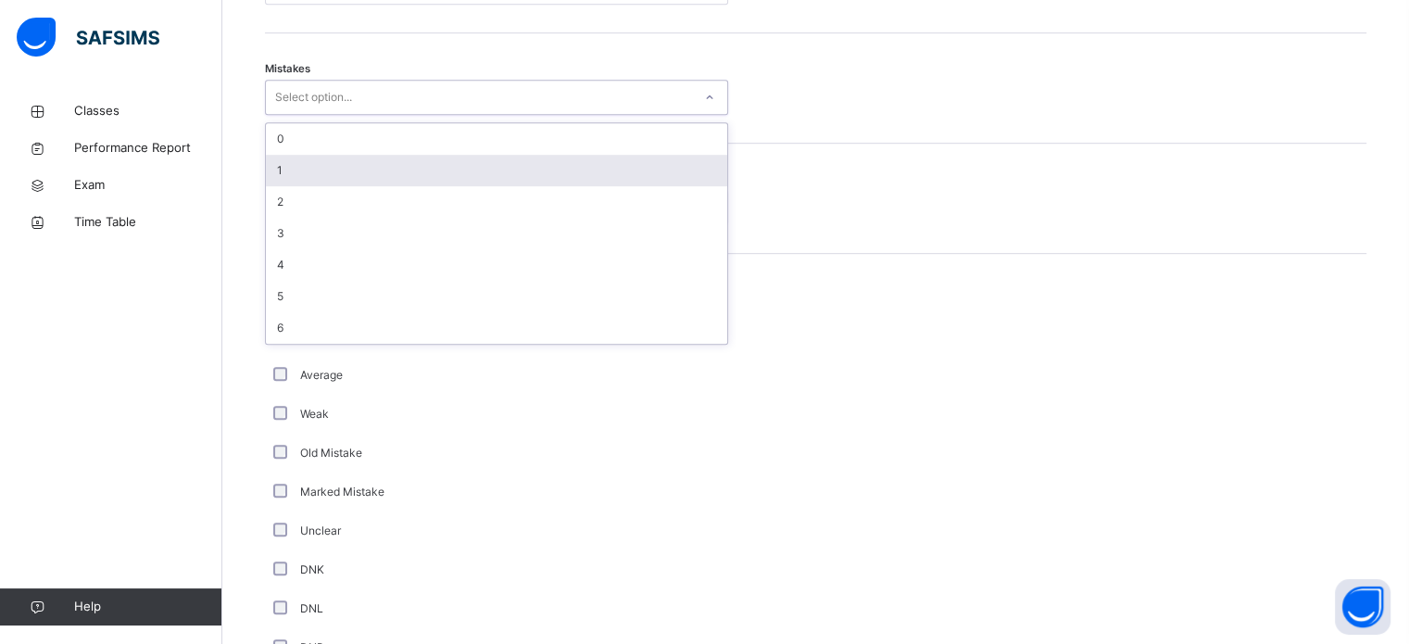
click at [355, 157] on div "1" at bounding box center [496, 170] width 461 height 31
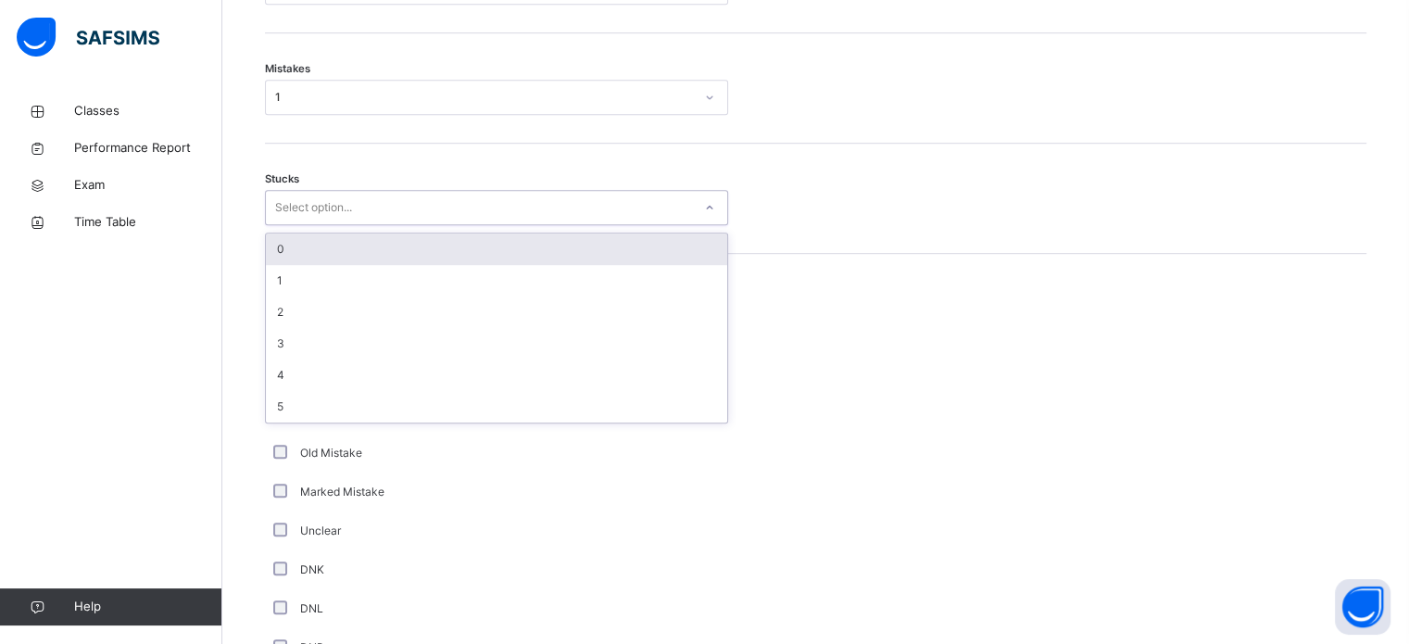
click at [352, 205] on div "Select option..." at bounding box center [313, 207] width 77 height 35
type input "*"
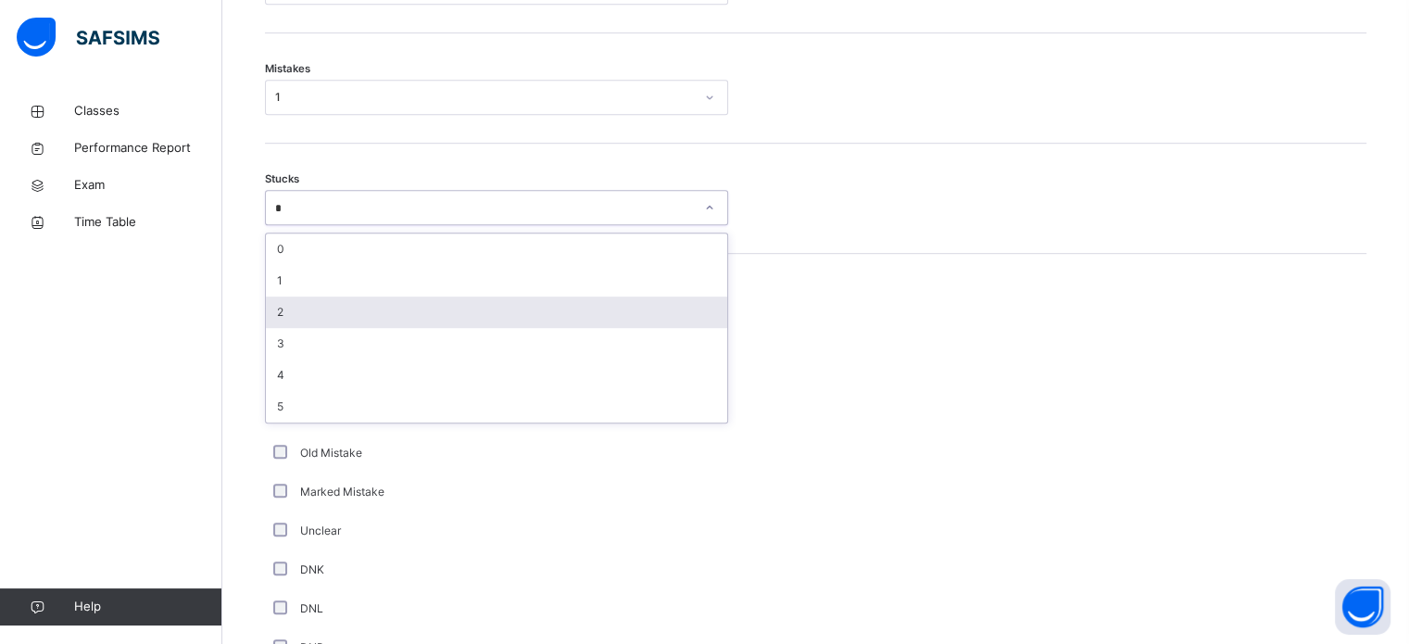
click at [280, 315] on div "2" at bounding box center [496, 311] width 461 height 31
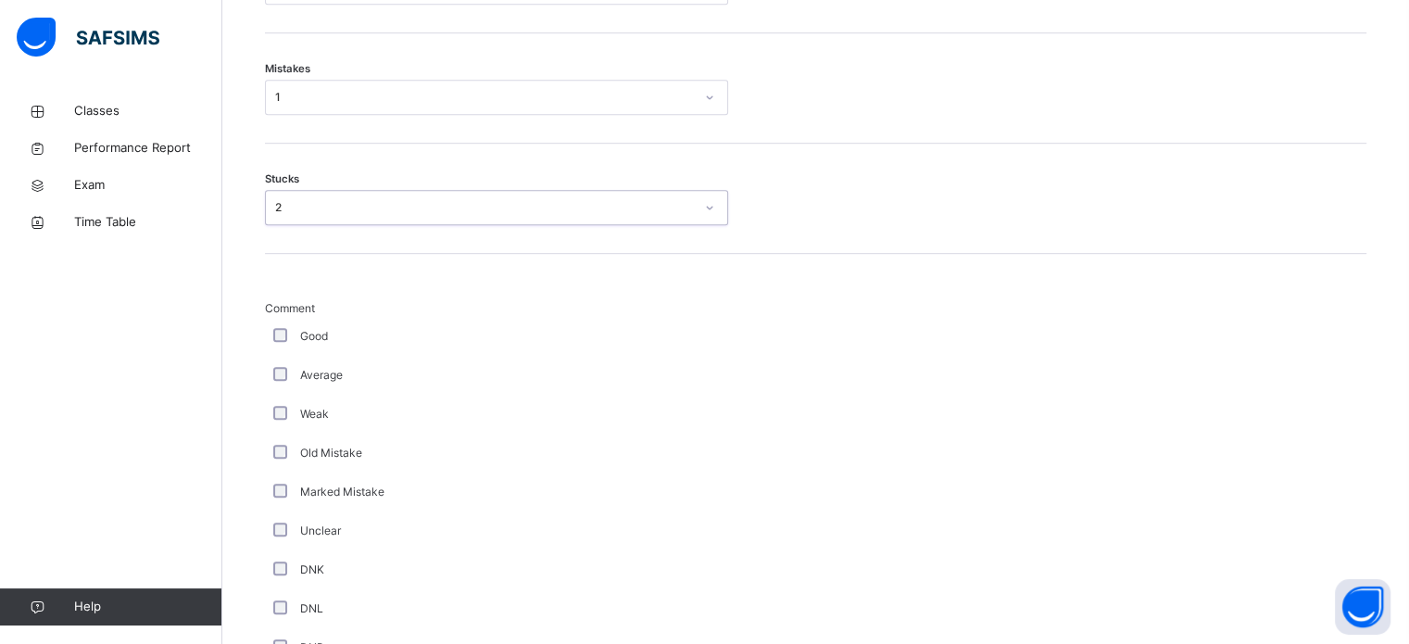
click at [266, 334] on div "Good" at bounding box center [496, 336] width 463 height 39
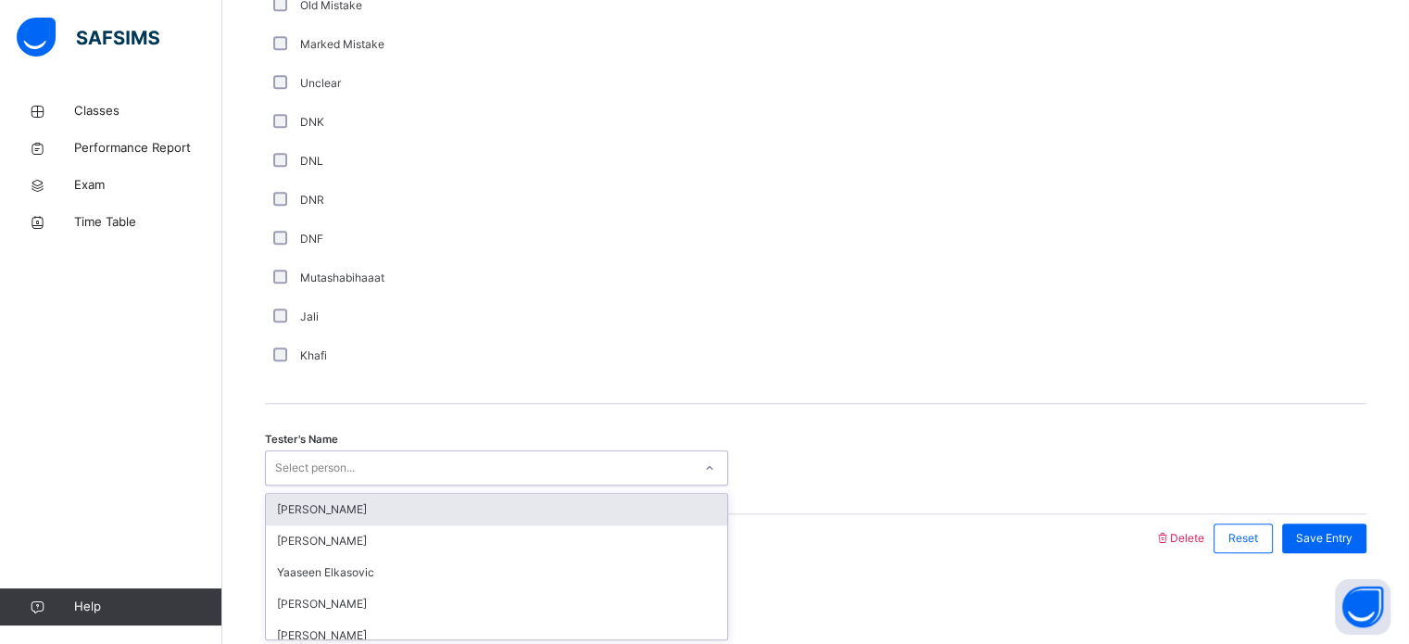
click at [331, 473] on div "Select person..." at bounding box center [315, 467] width 80 height 35
type input "***"
click at [348, 503] on div "[PERSON_NAME]" at bounding box center [496, 509] width 461 height 31
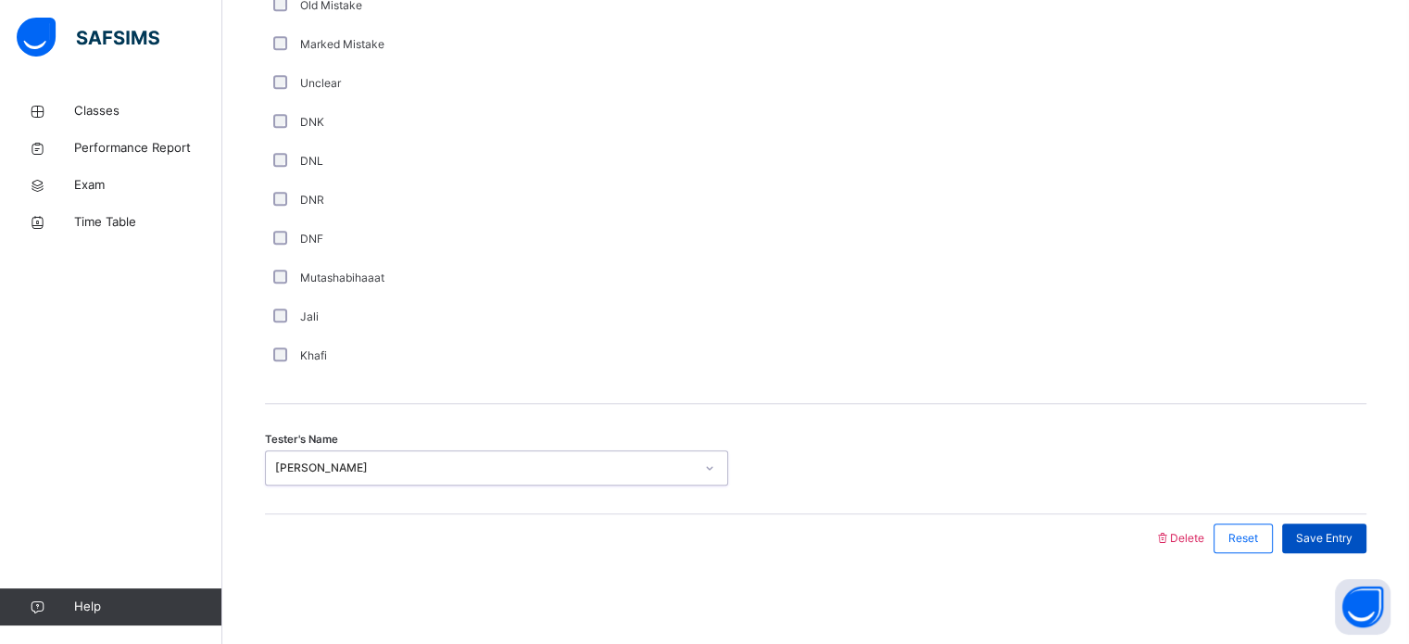
click at [1353, 535] on span "Save Entry" at bounding box center [1324, 538] width 57 height 17
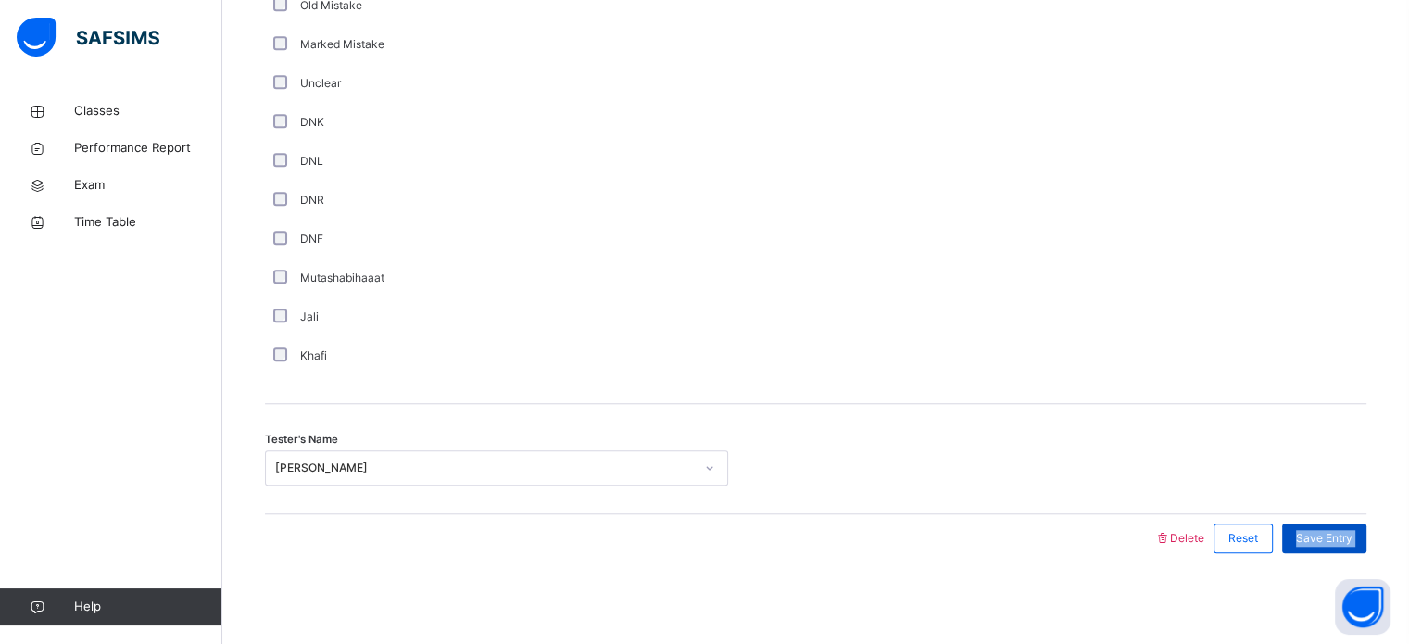
click at [1353, 535] on span "Save Entry" at bounding box center [1324, 538] width 57 height 17
click at [1353, 530] on span "Save Entry" at bounding box center [1324, 538] width 57 height 17
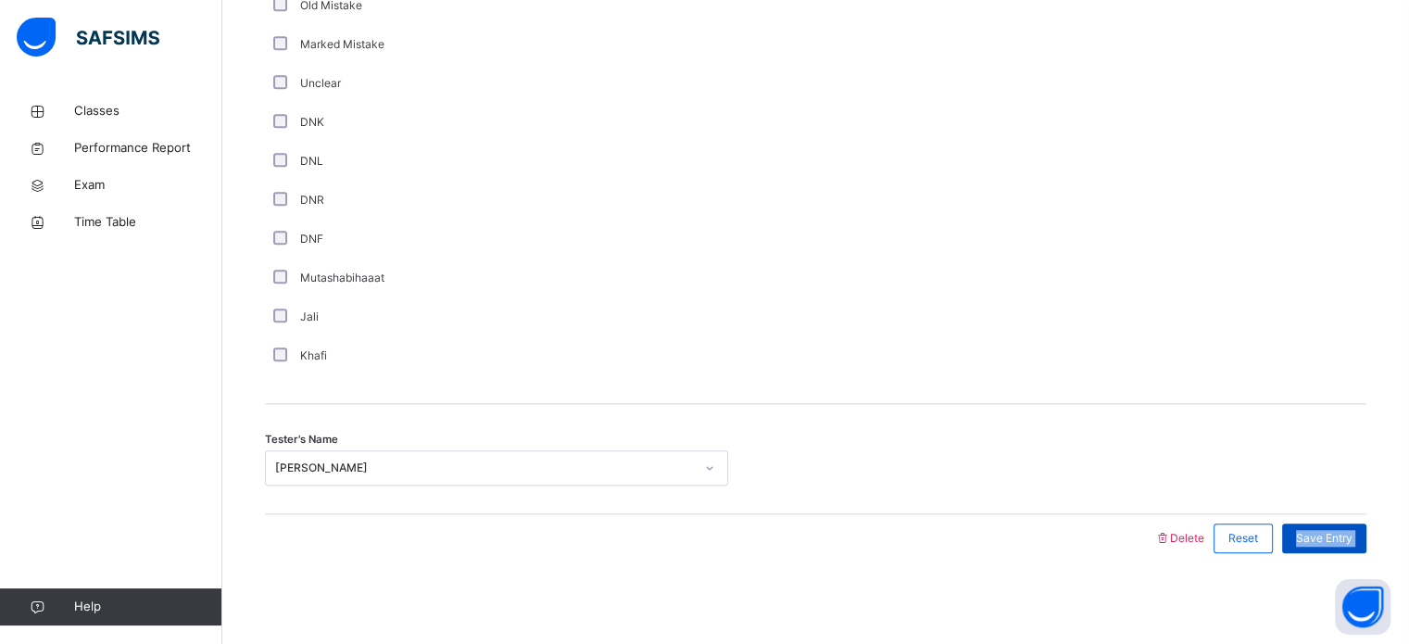
click at [1353, 530] on span "Save Entry" at bounding box center [1324, 538] width 57 height 17
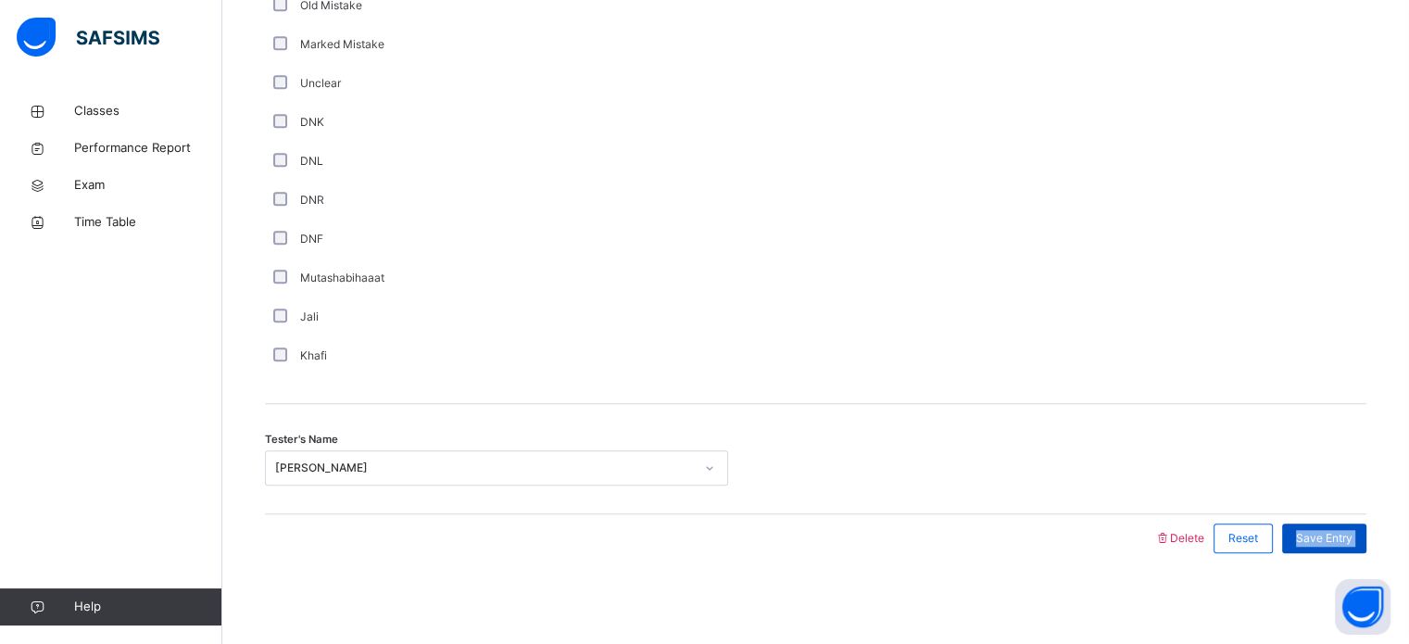
click at [1353, 530] on span "Save Entry" at bounding box center [1324, 538] width 57 height 17
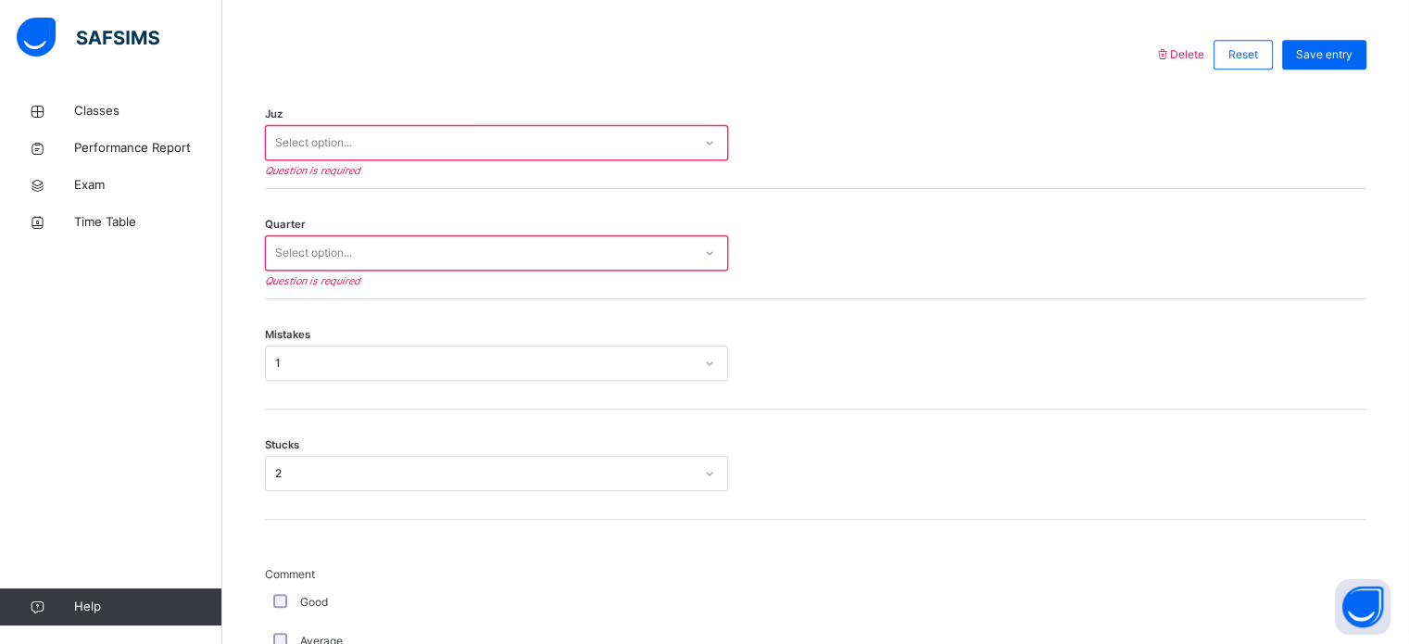
scroll to position [838, 0]
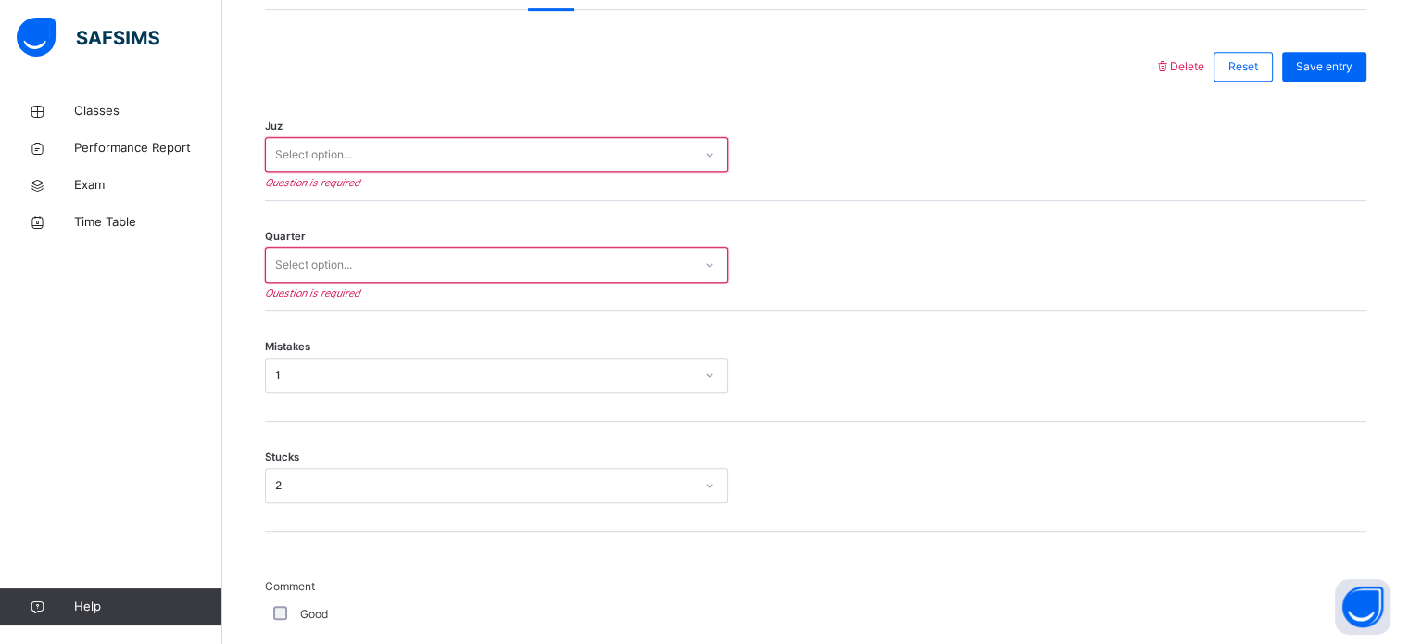
click at [632, 153] on div "Select option..." at bounding box center [479, 155] width 426 height 29
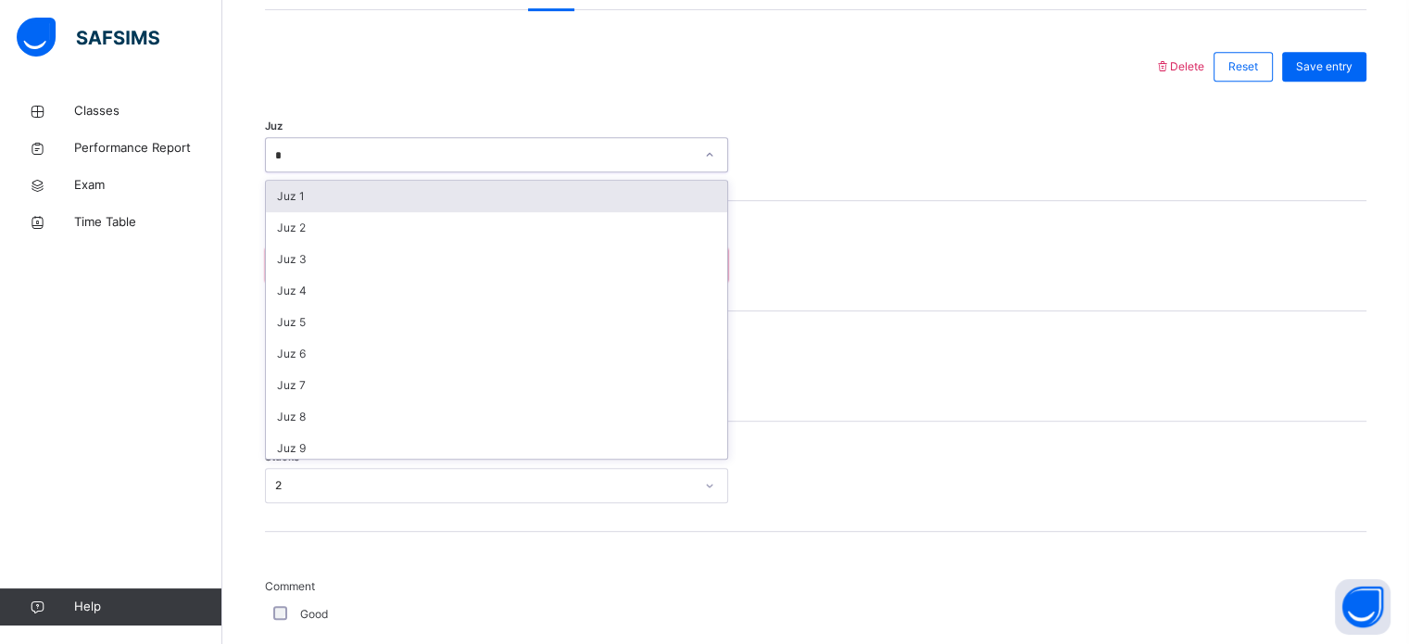
type input "**"
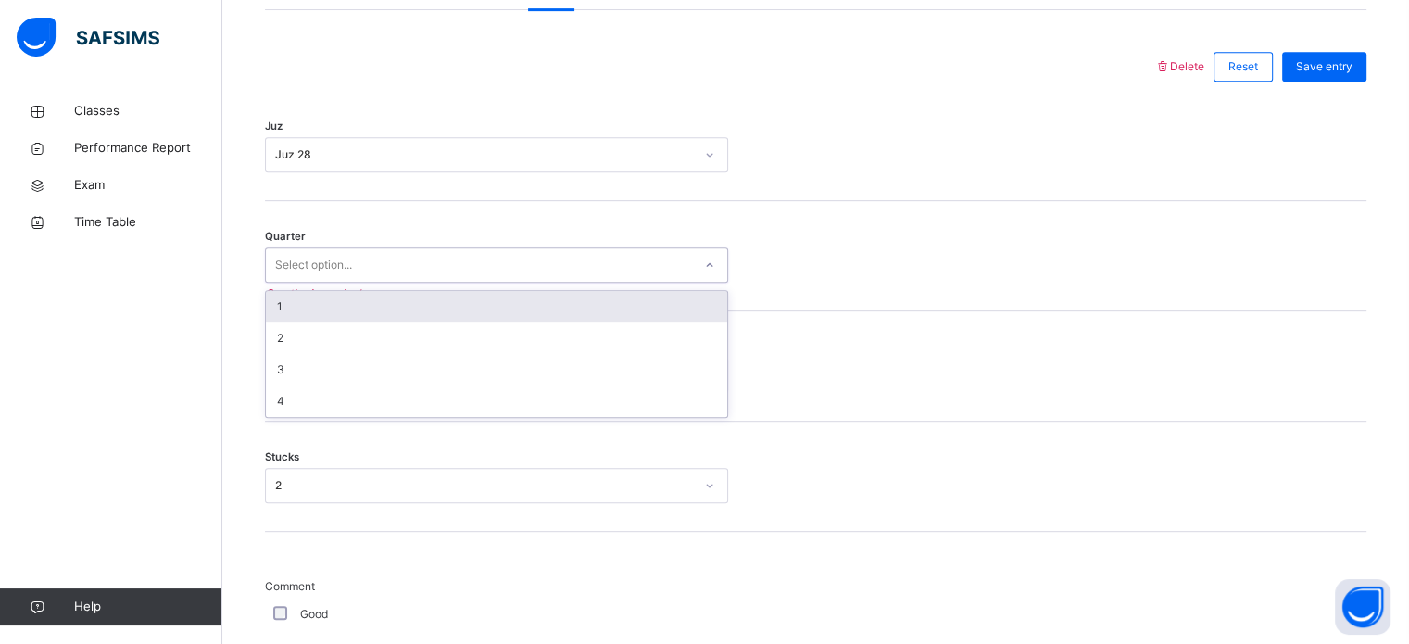
click at [580, 271] on div "Select option..." at bounding box center [479, 265] width 426 height 29
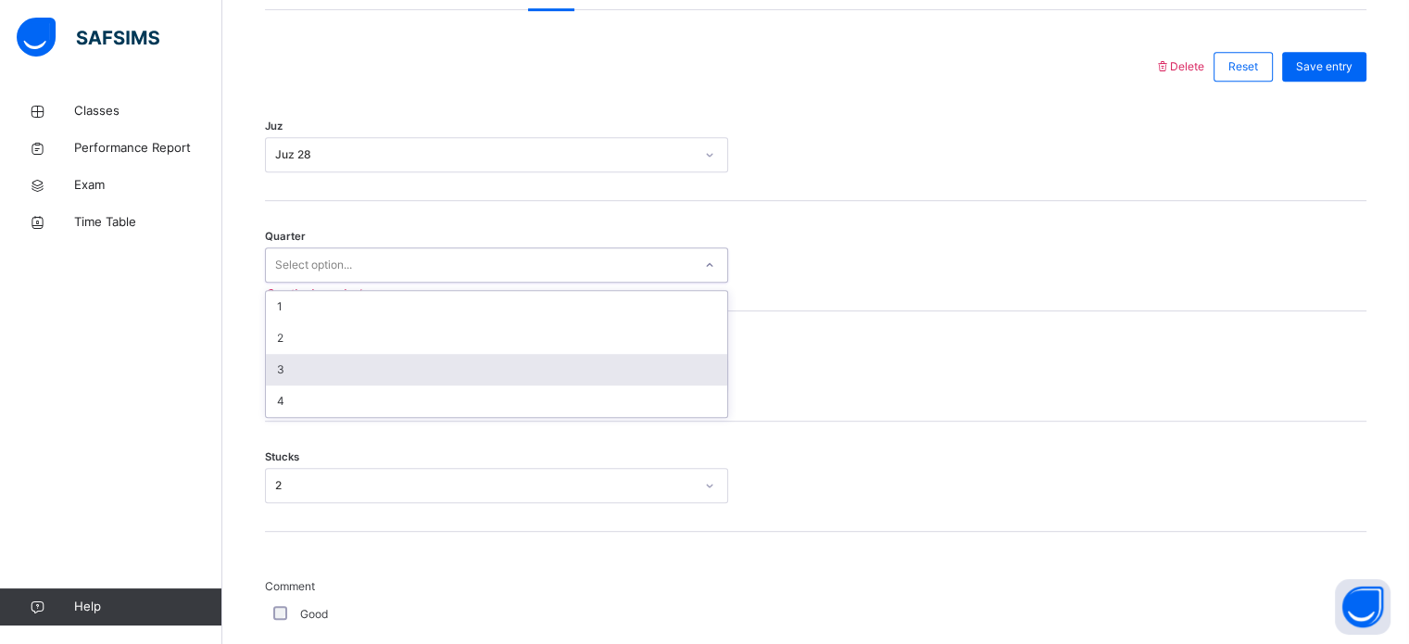
click at [414, 359] on div "3" at bounding box center [496, 369] width 461 height 31
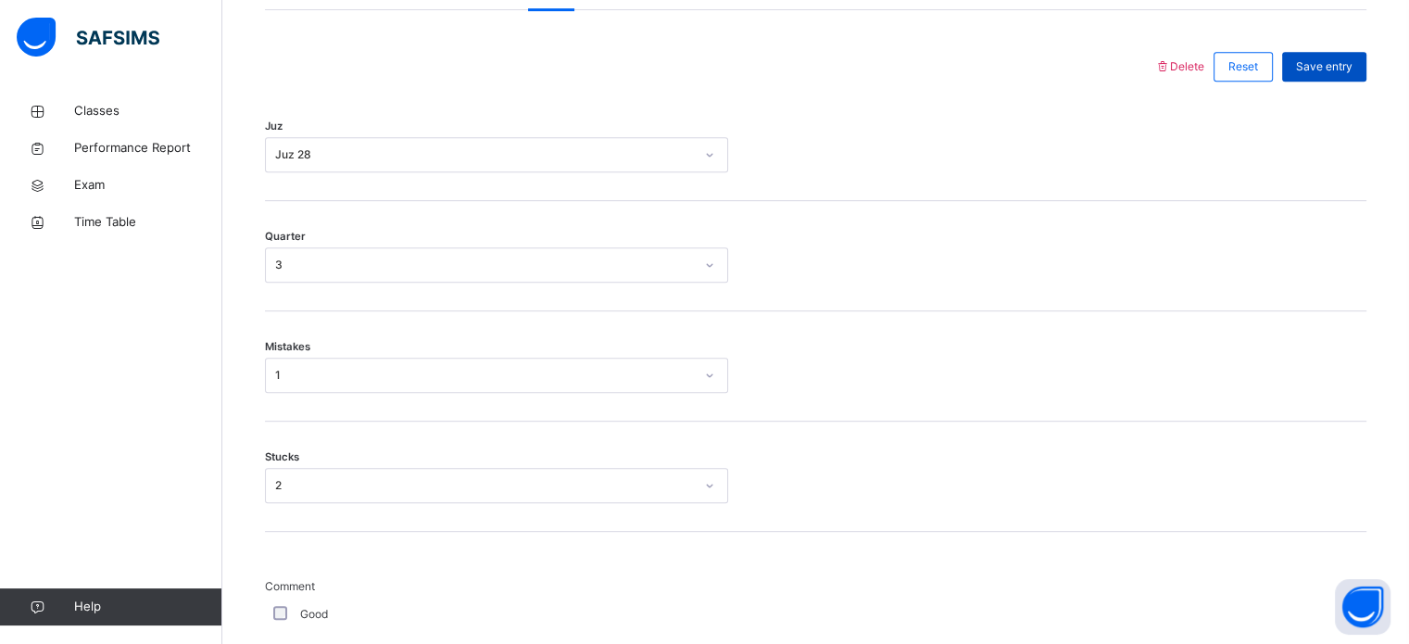
click at [1339, 68] on span "Save entry" at bounding box center [1324, 66] width 57 height 17
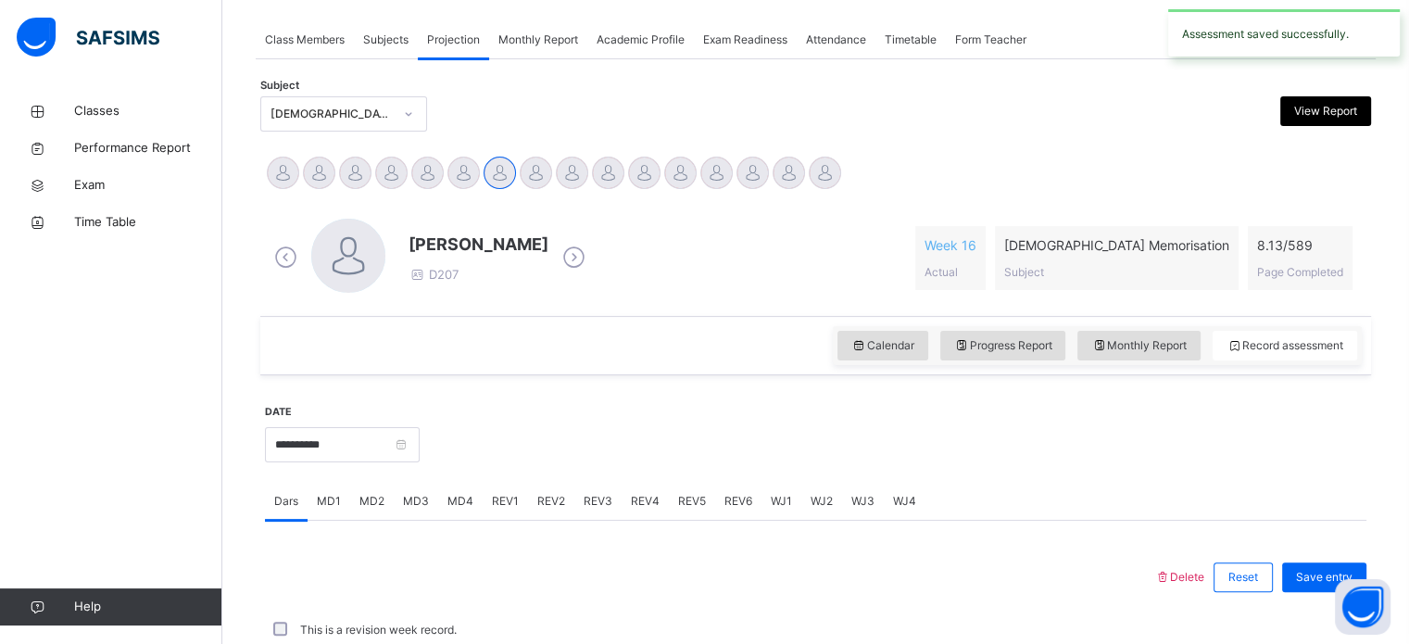
scroll to position [747, 0]
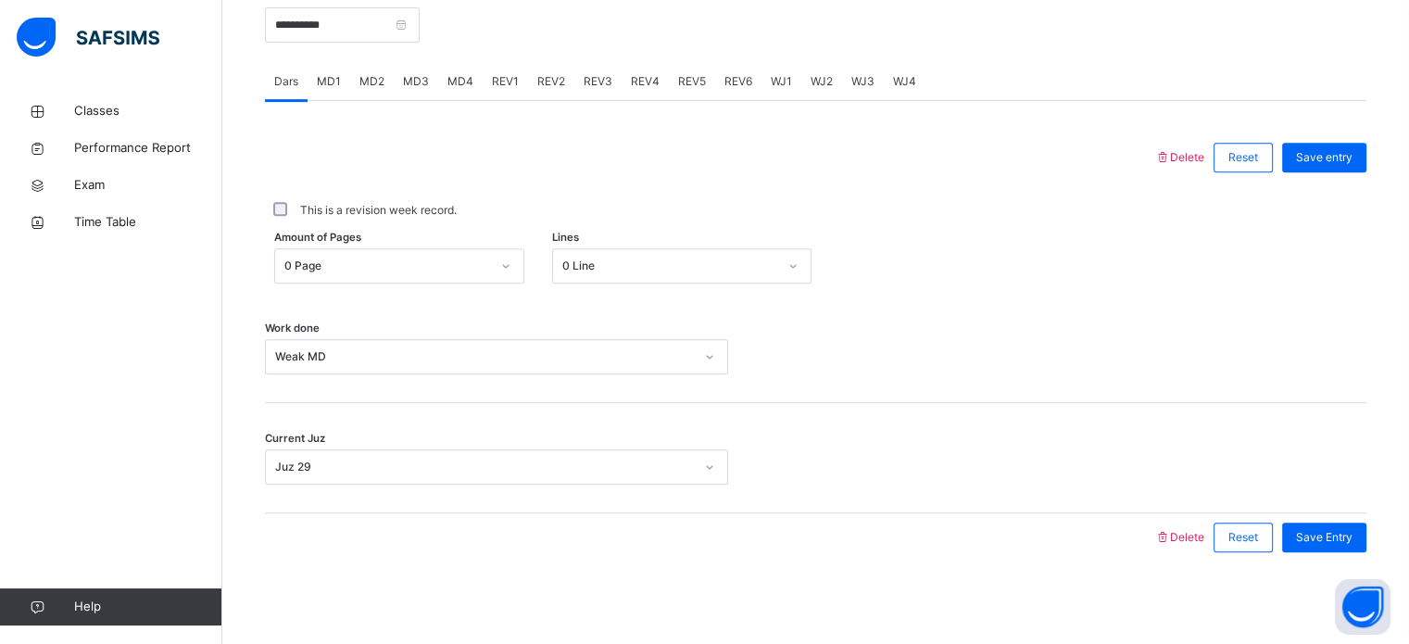
click at [966, 145] on div at bounding box center [709, 157] width 871 height 48
click at [941, 123] on div "Delete Reset Save entry This is a revision week record. Amount of Pages 0 Page …" at bounding box center [816, 331] width 1102 height 460
